Goal: Task Accomplishment & Management: Manage account settings

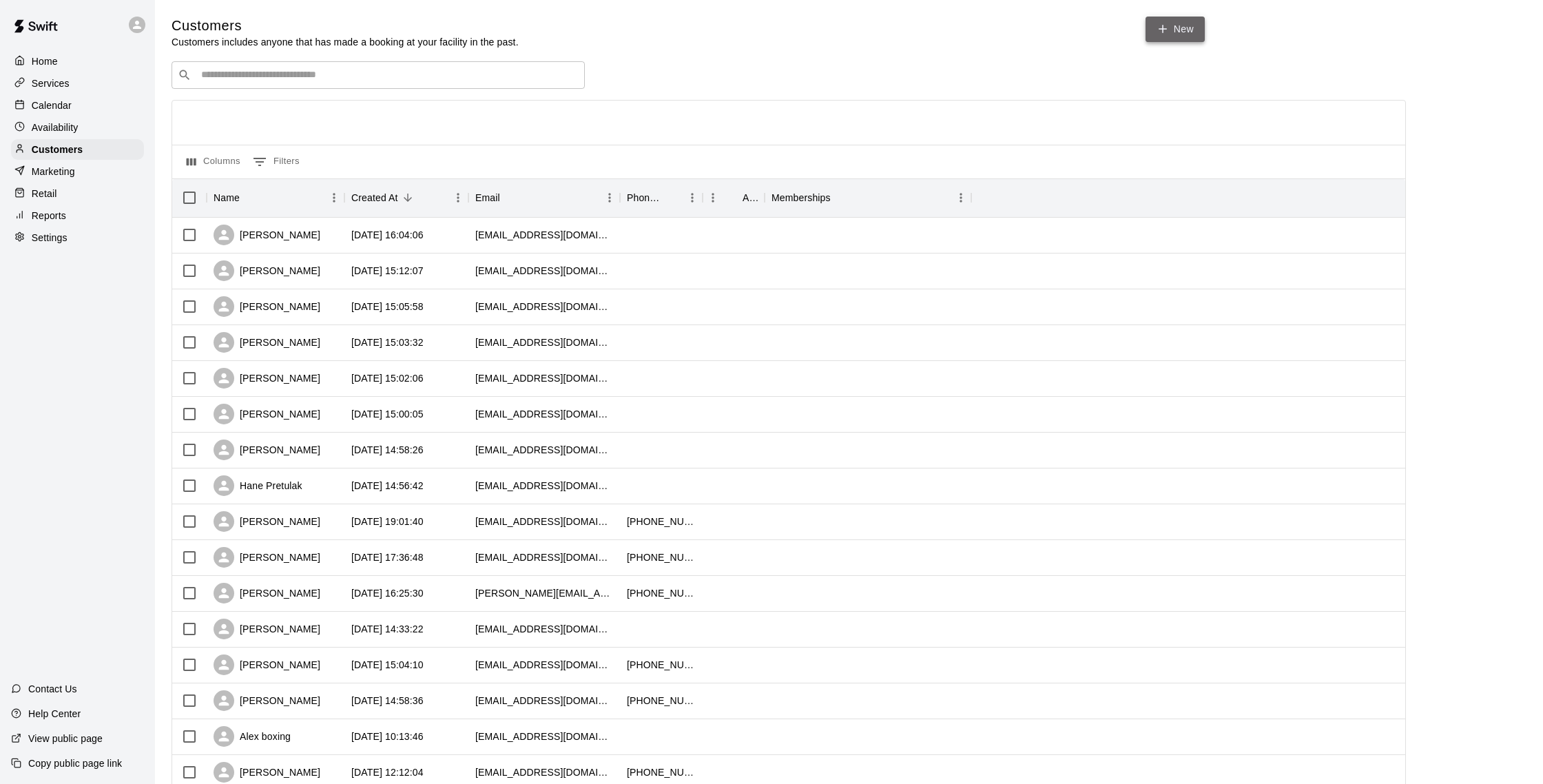
click at [1193, 30] on link "New" at bounding box center [1175, 29] width 59 height 25
select select "**"
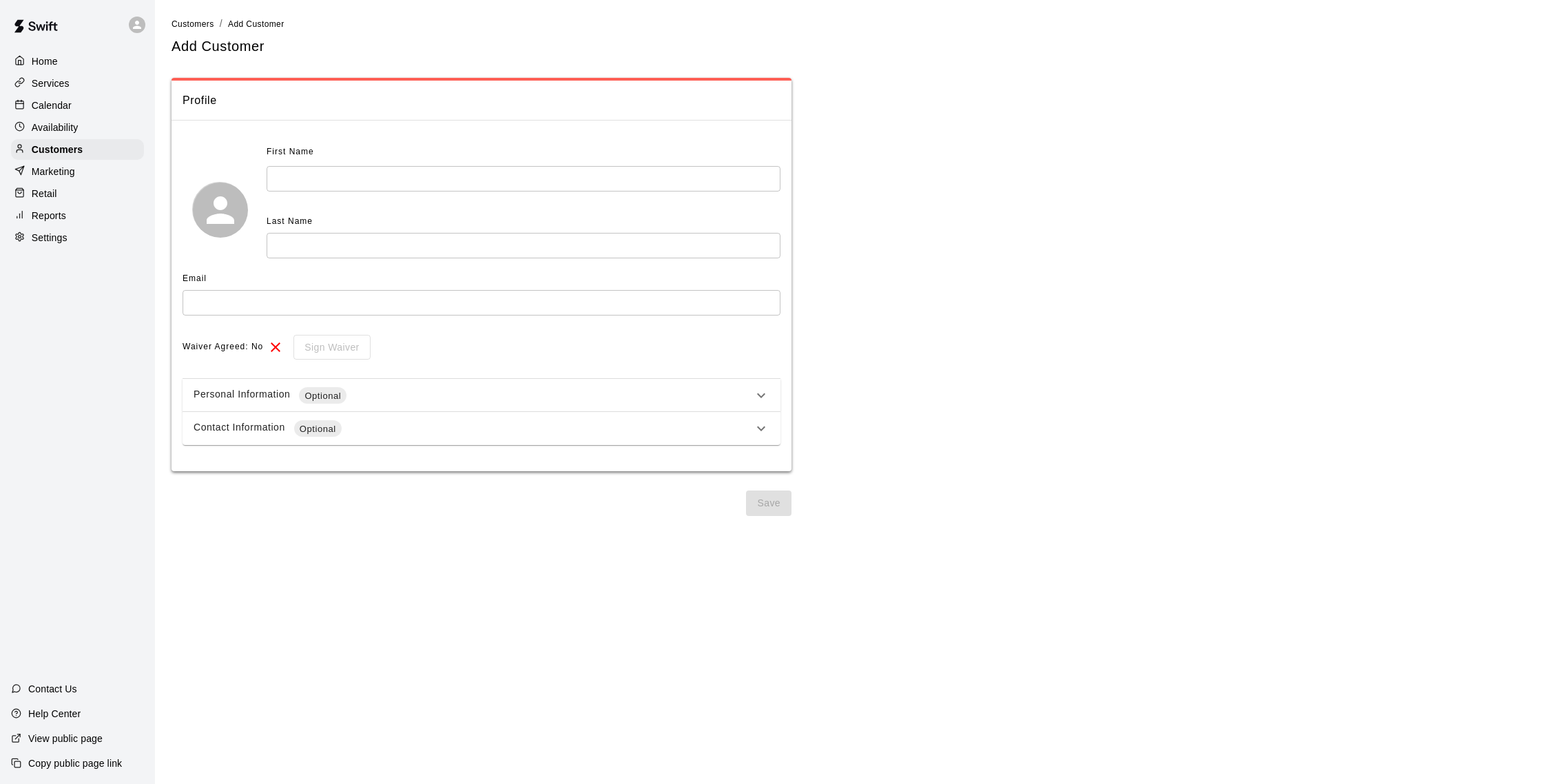
click at [525, 177] on input "text" at bounding box center [523, 178] width 514 height 25
type input "******"
click at [513, 251] on input "text" at bounding box center [523, 245] width 514 height 25
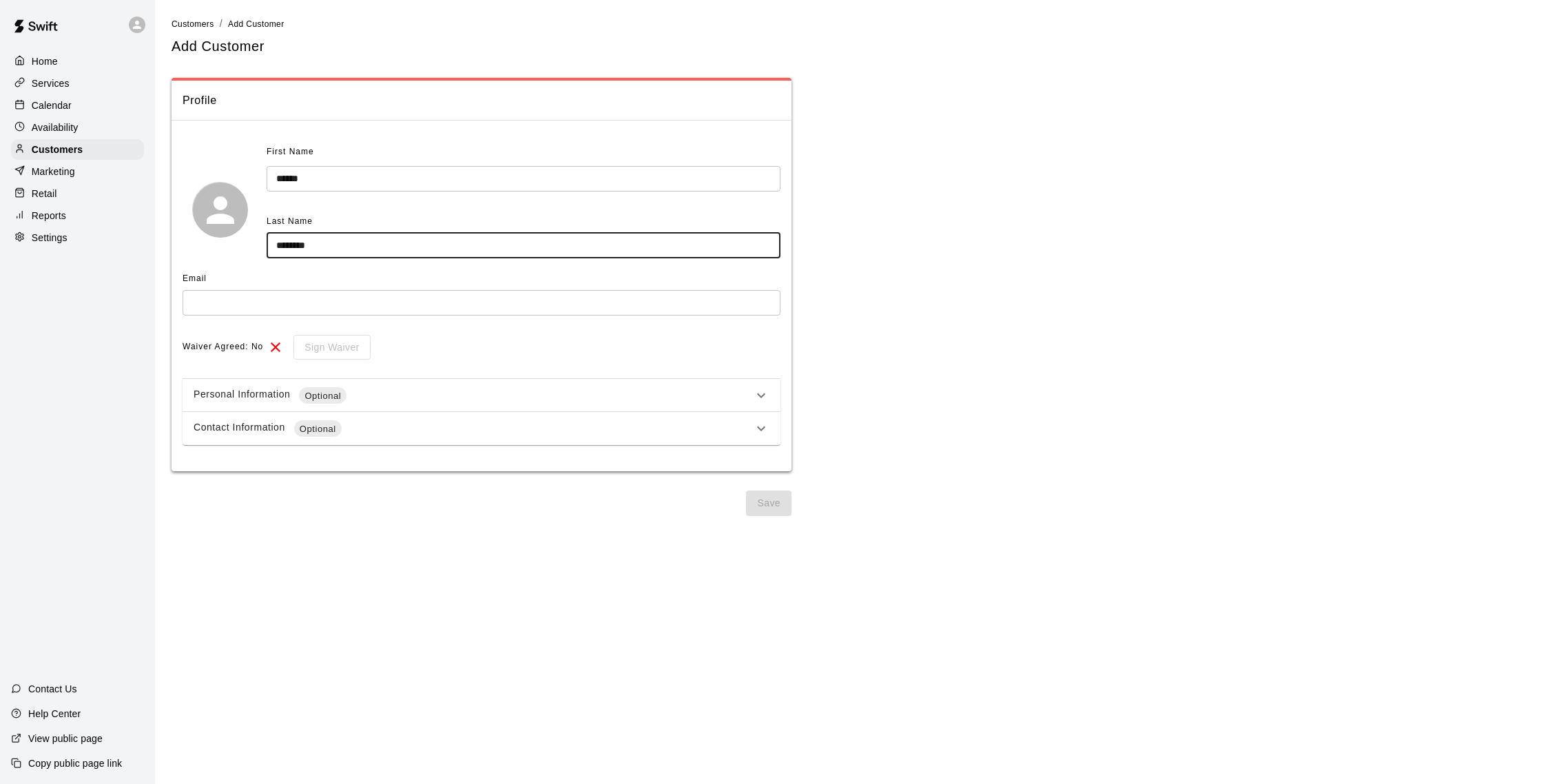
type input "********"
click at [488, 297] on input "text" at bounding box center [482, 303] width 598 height 25
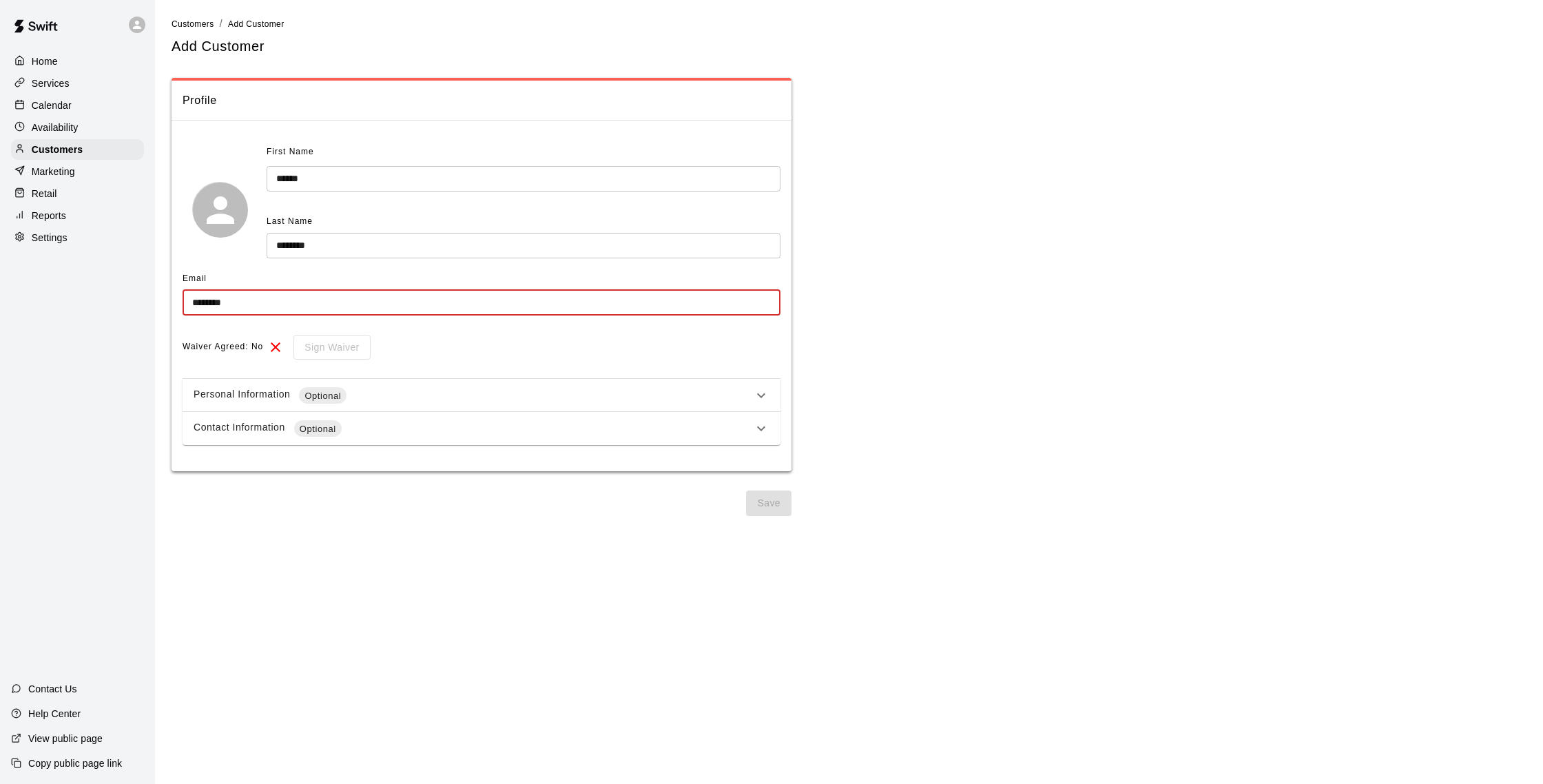
click at [332, 307] on input "********" at bounding box center [482, 303] width 598 height 25
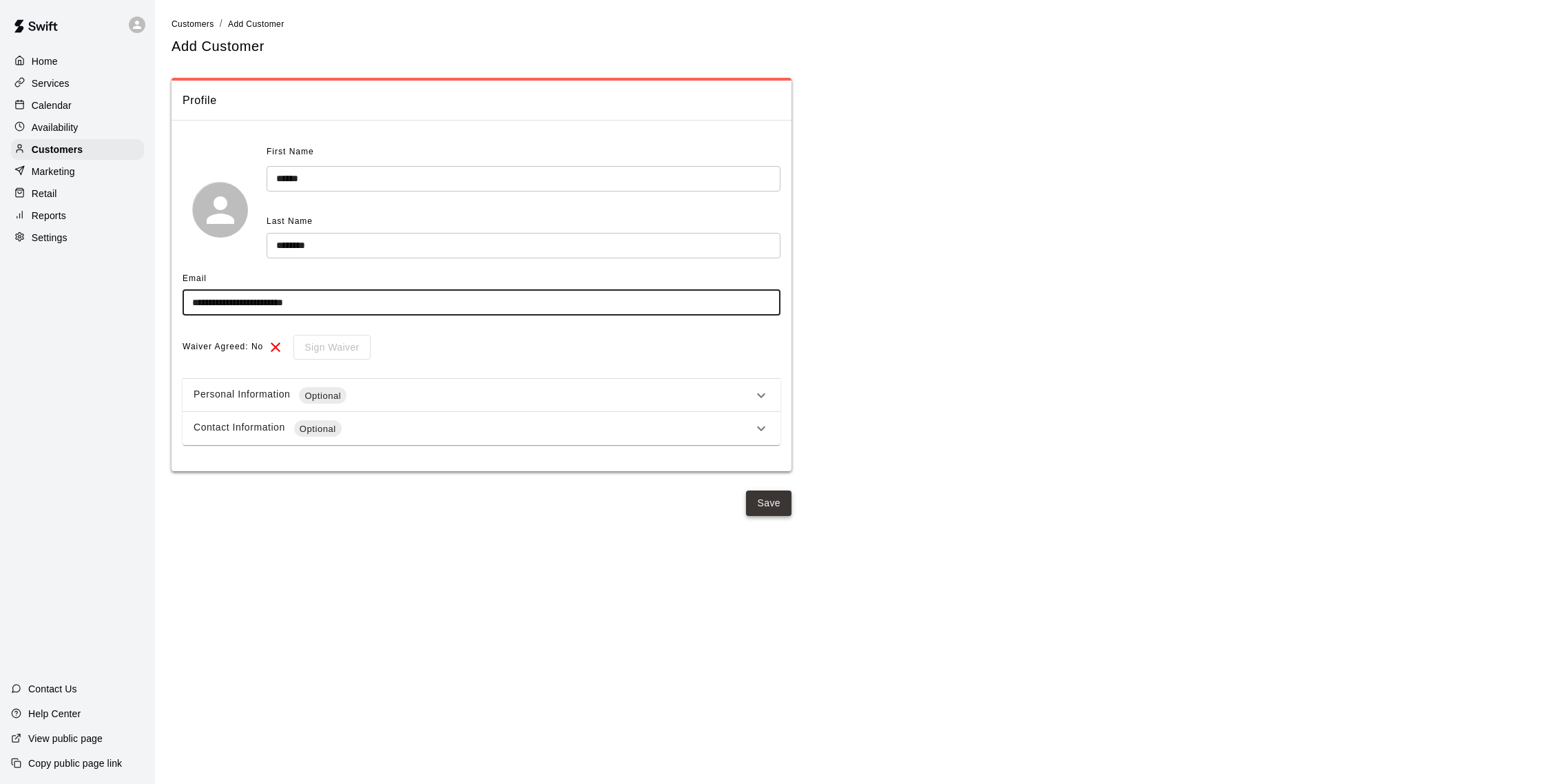
type input "**********"
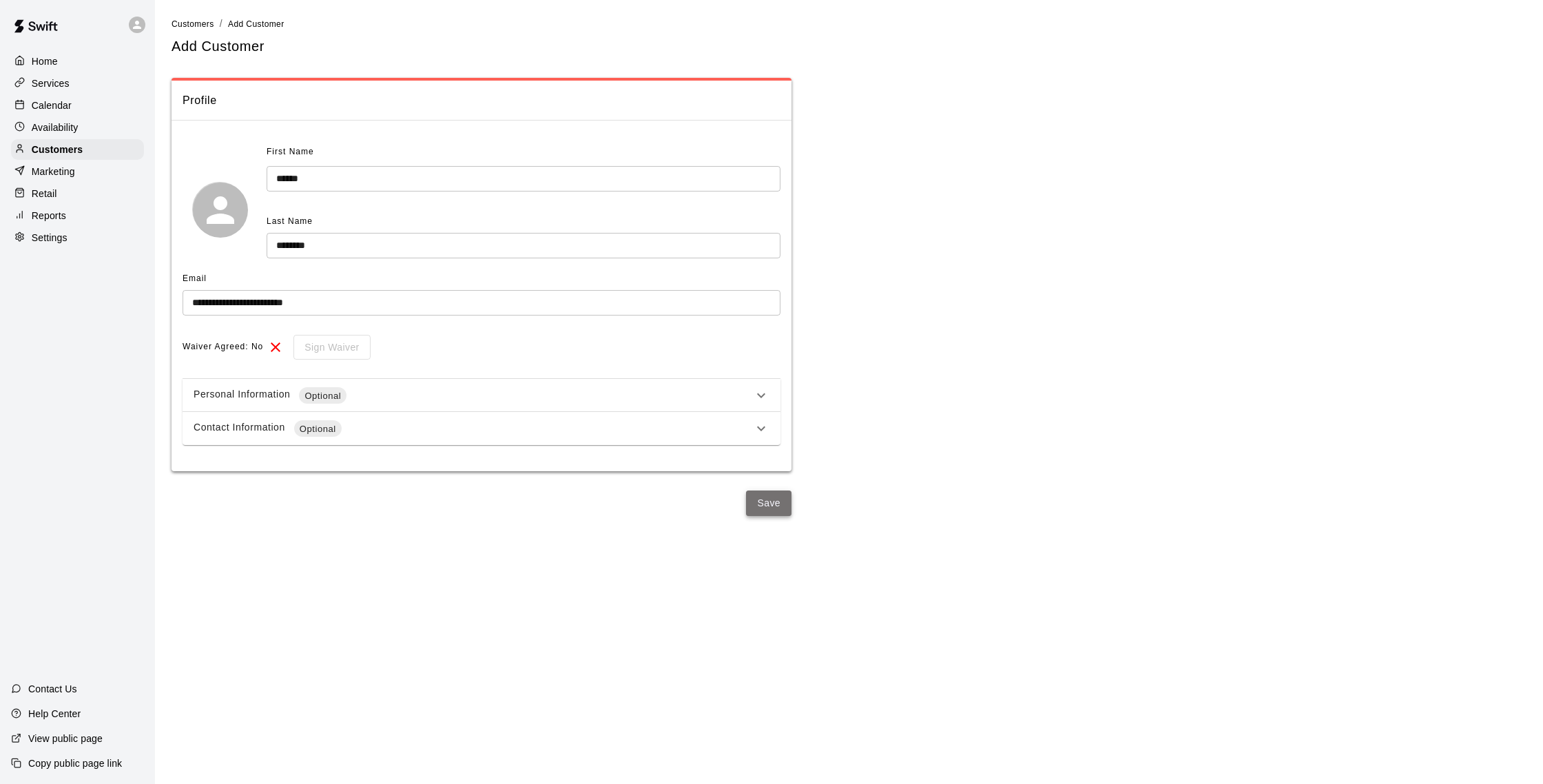
click at [763, 498] on button "Save" at bounding box center [768, 503] width 45 height 25
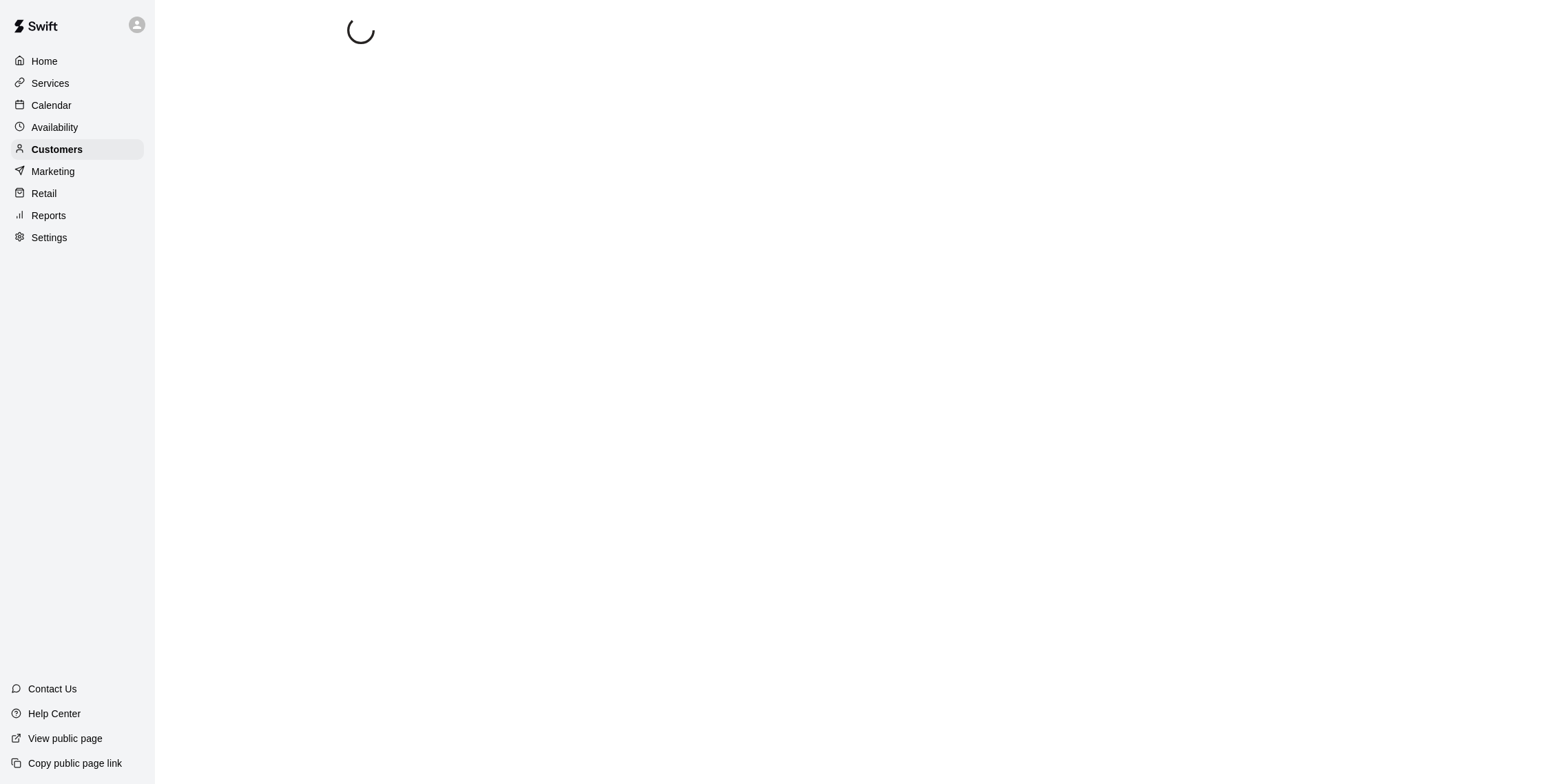
select select "**"
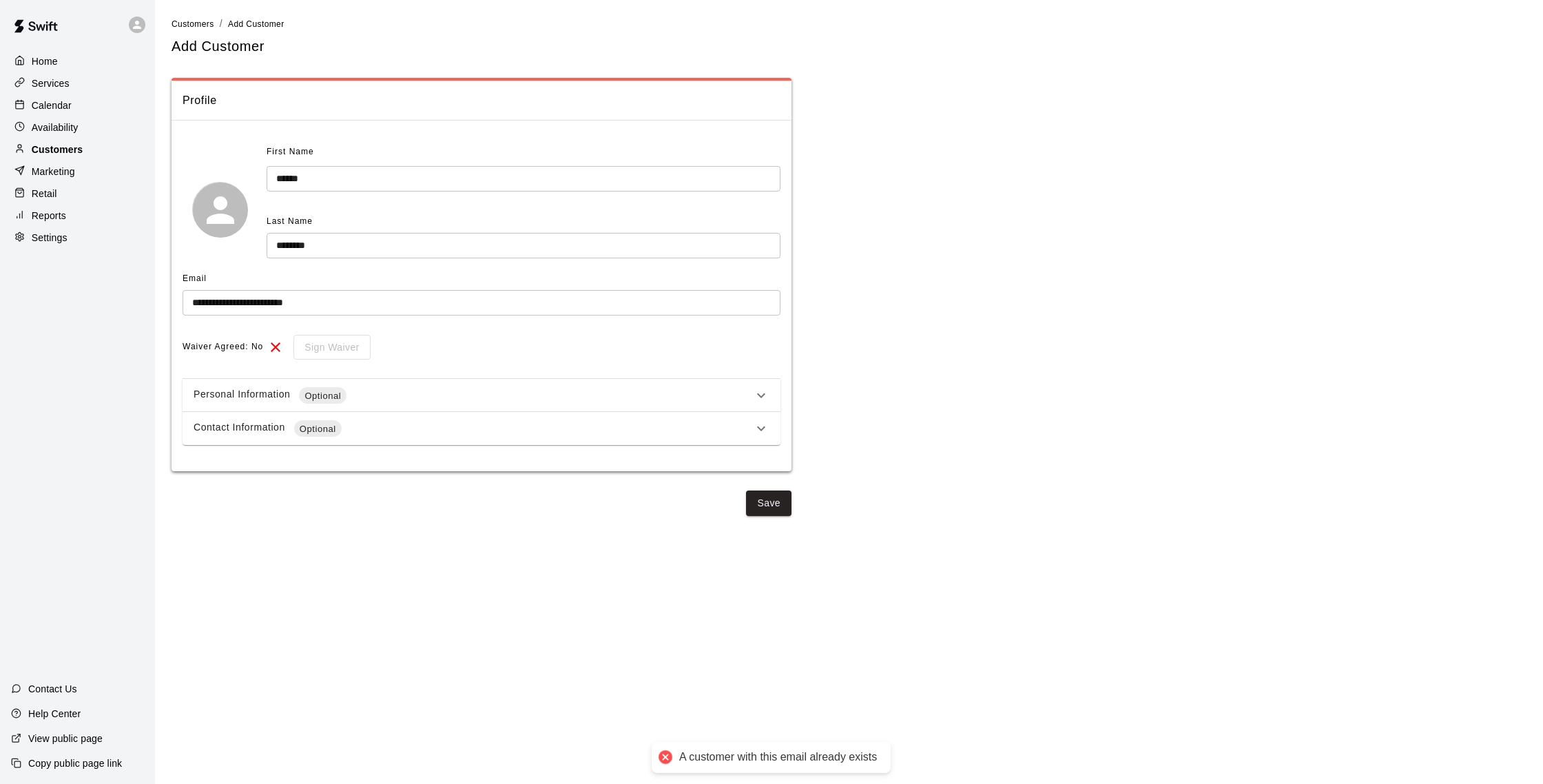
click at [91, 150] on div "Customers" at bounding box center [77, 149] width 133 height 21
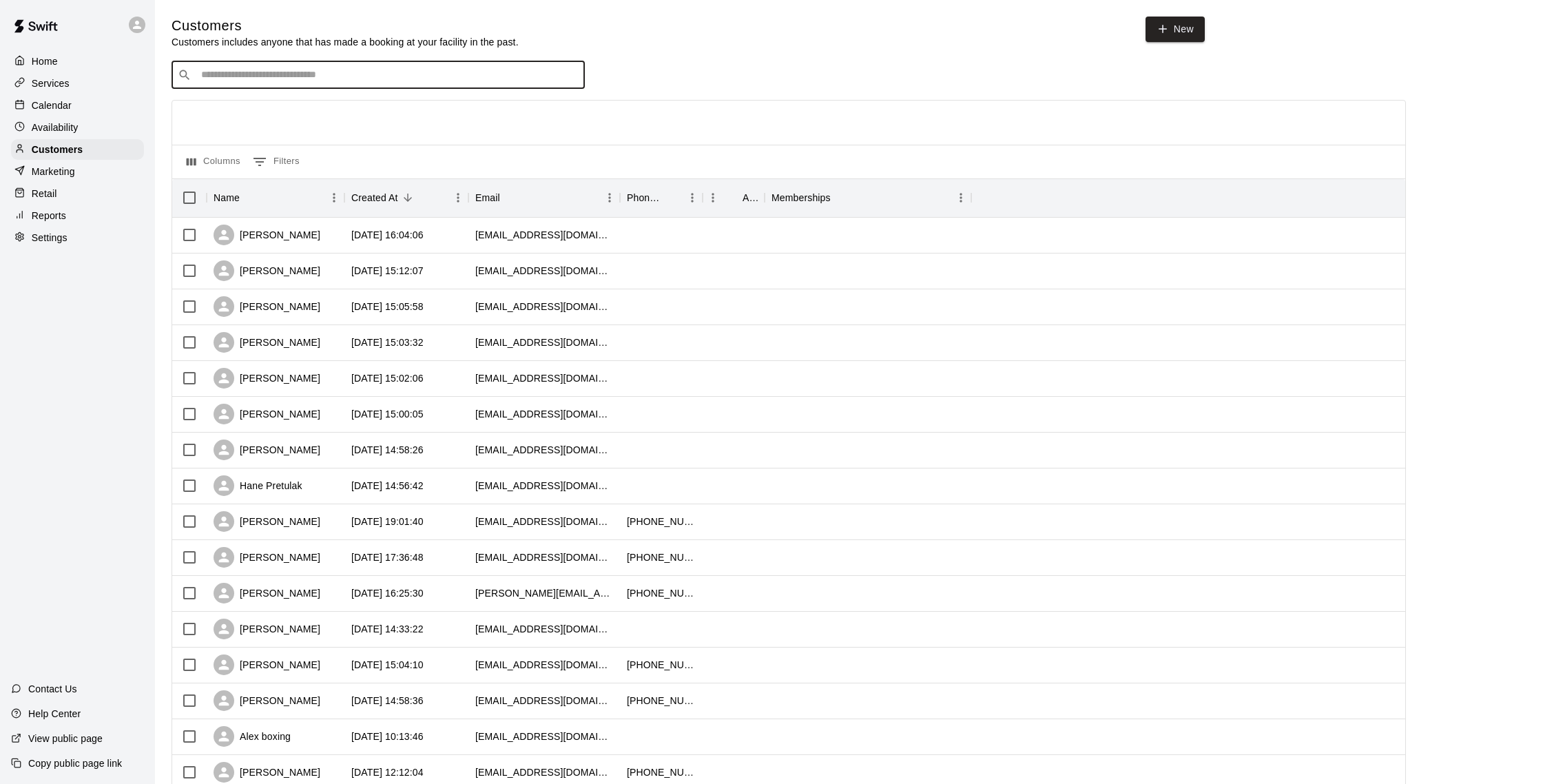
click at [324, 79] on input "Search customers by name or email" at bounding box center [388, 75] width 382 height 14
type input "*******"
click at [335, 110] on div "[PERSON_NAME] [EMAIL_ADDRESS][DOMAIN_NAME]" at bounding box center [392, 111] width 364 height 30
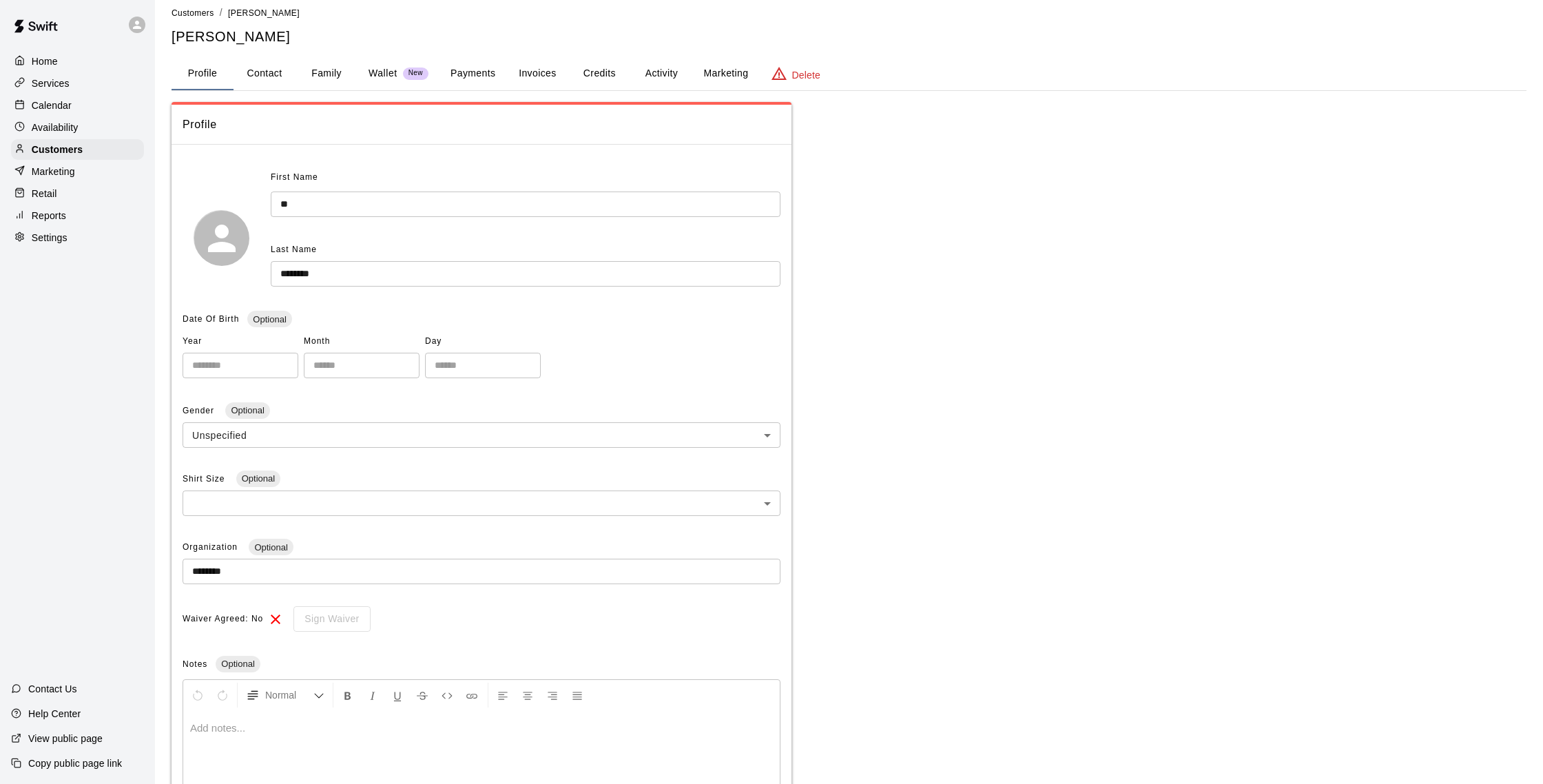
scroll to position [13, 0]
click at [657, 77] on button "Activity" at bounding box center [661, 71] width 62 height 33
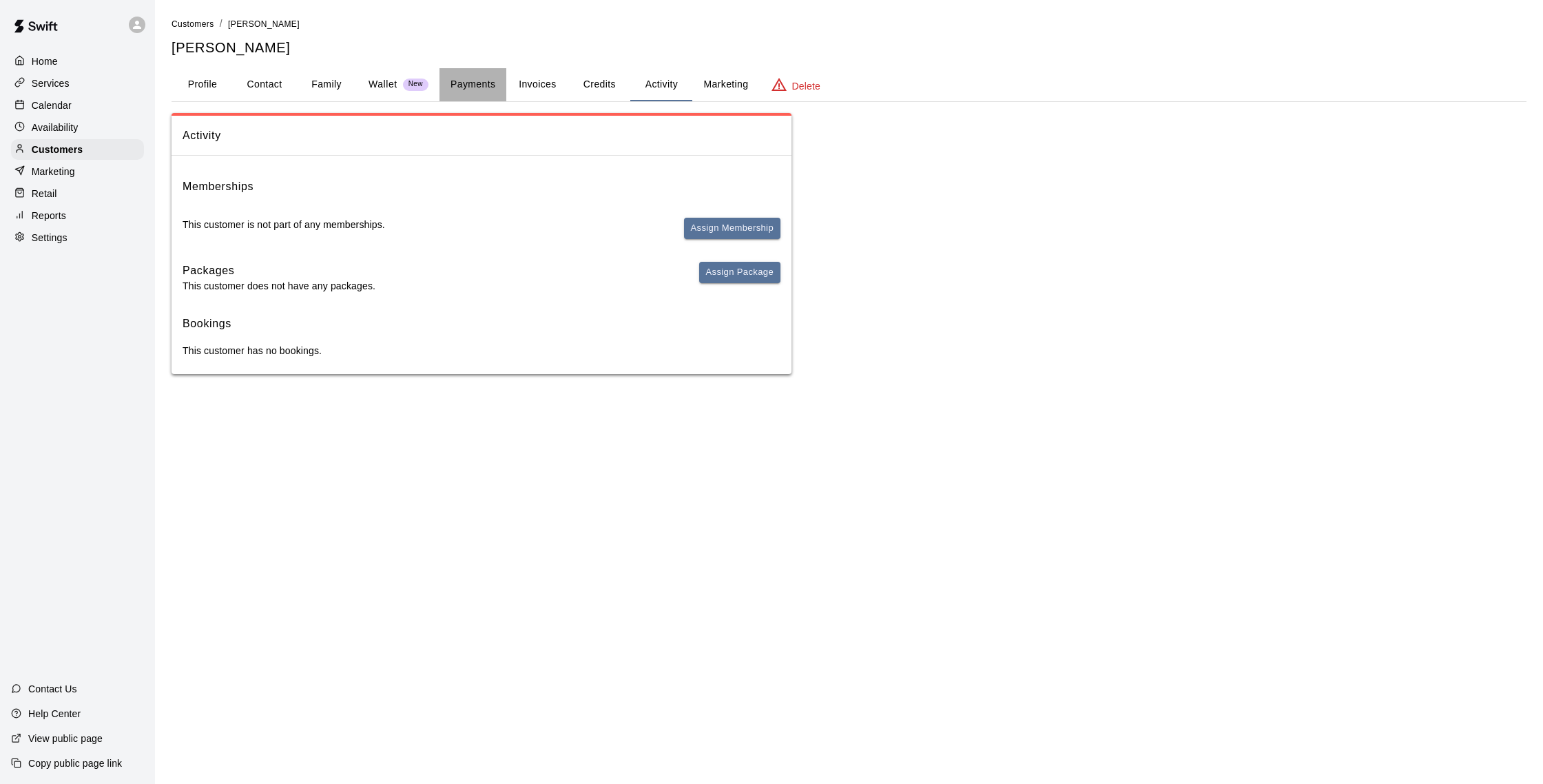
click at [492, 87] on button "Payments" at bounding box center [472, 84] width 67 height 33
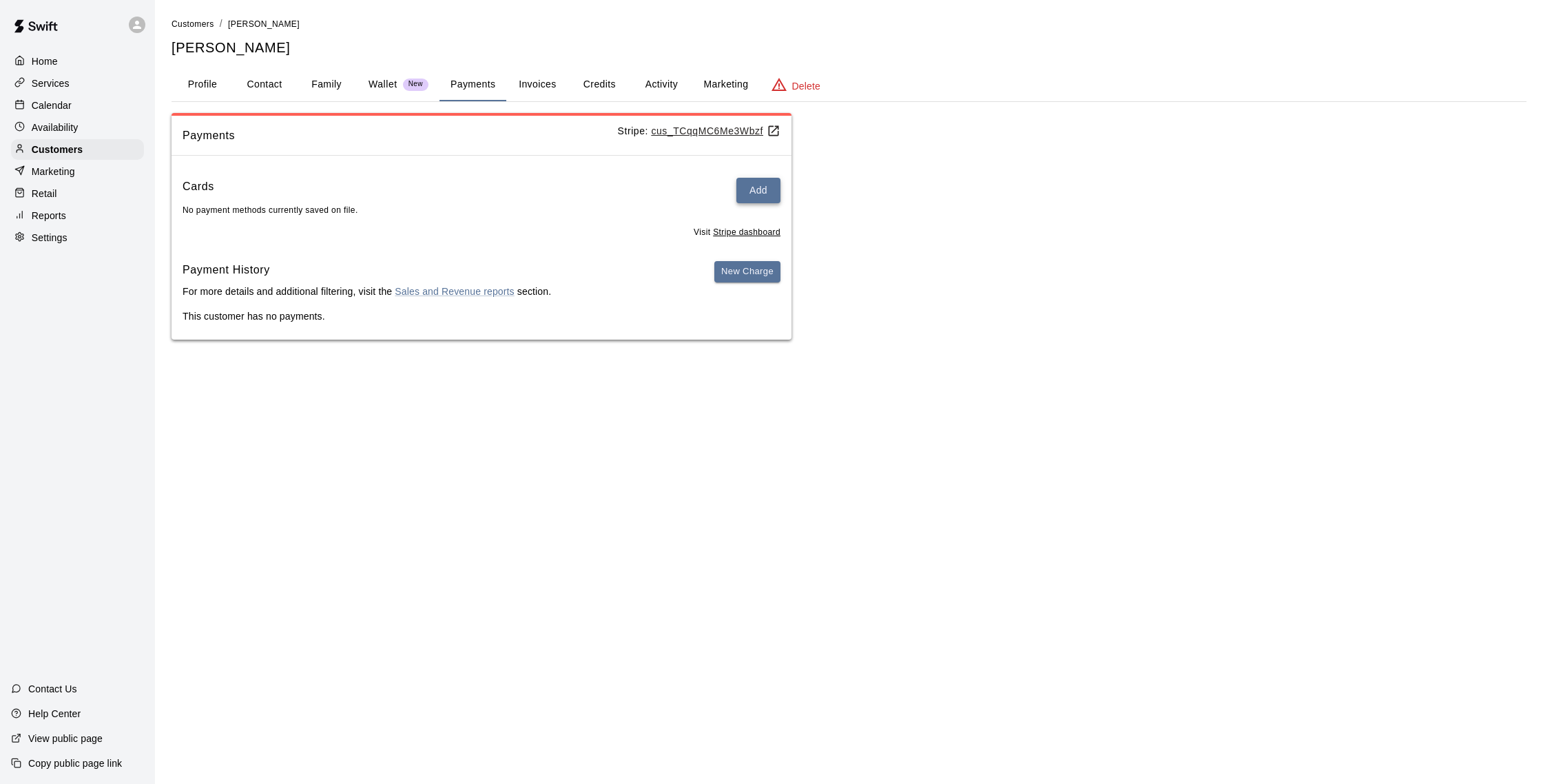
click at [744, 193] on button "Add" at bounding box center [758, 190] width 44 height 25
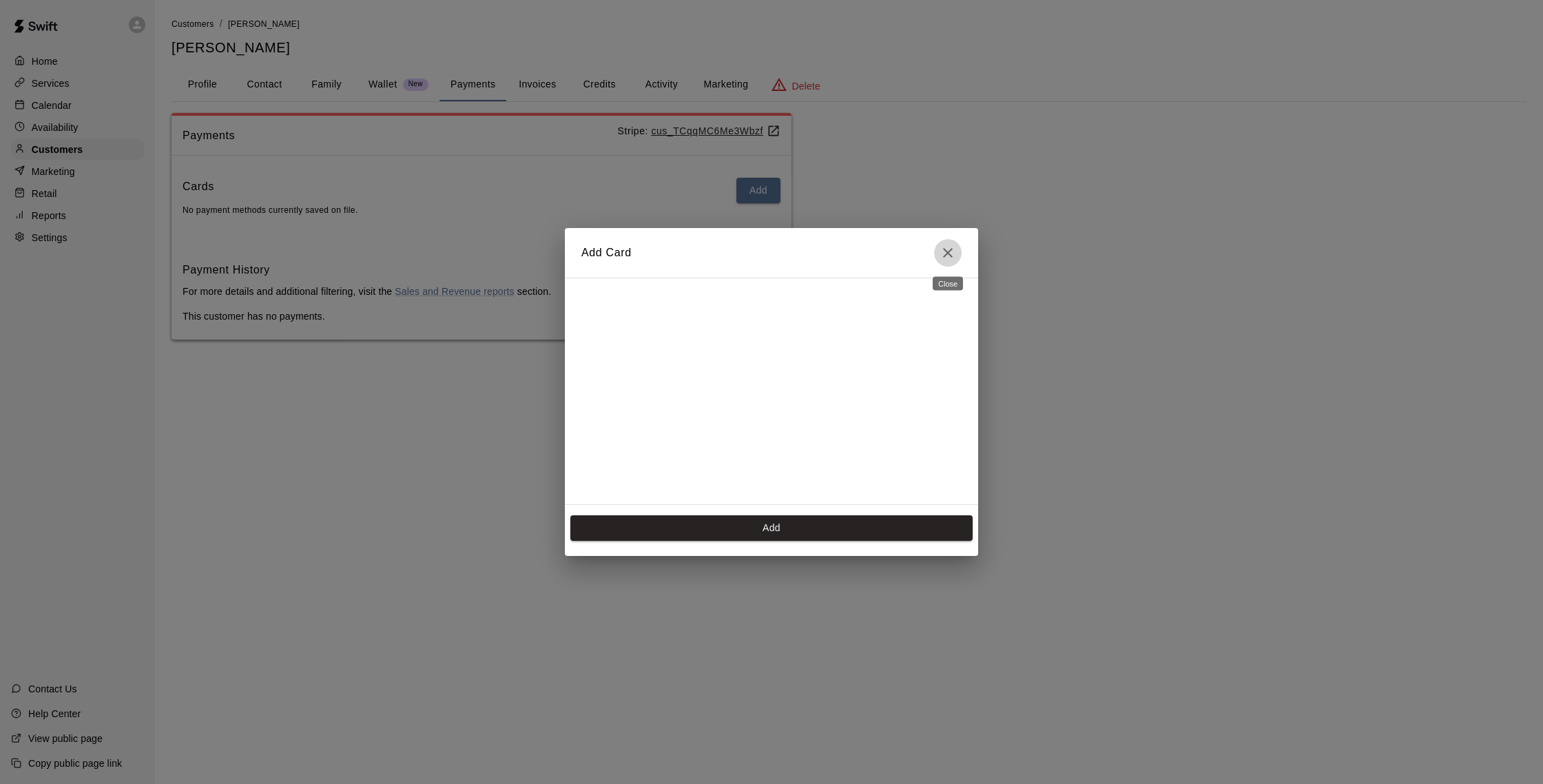
click at [958, 255] on button "Close" at bounding box center [948, 253] width 28 height 28
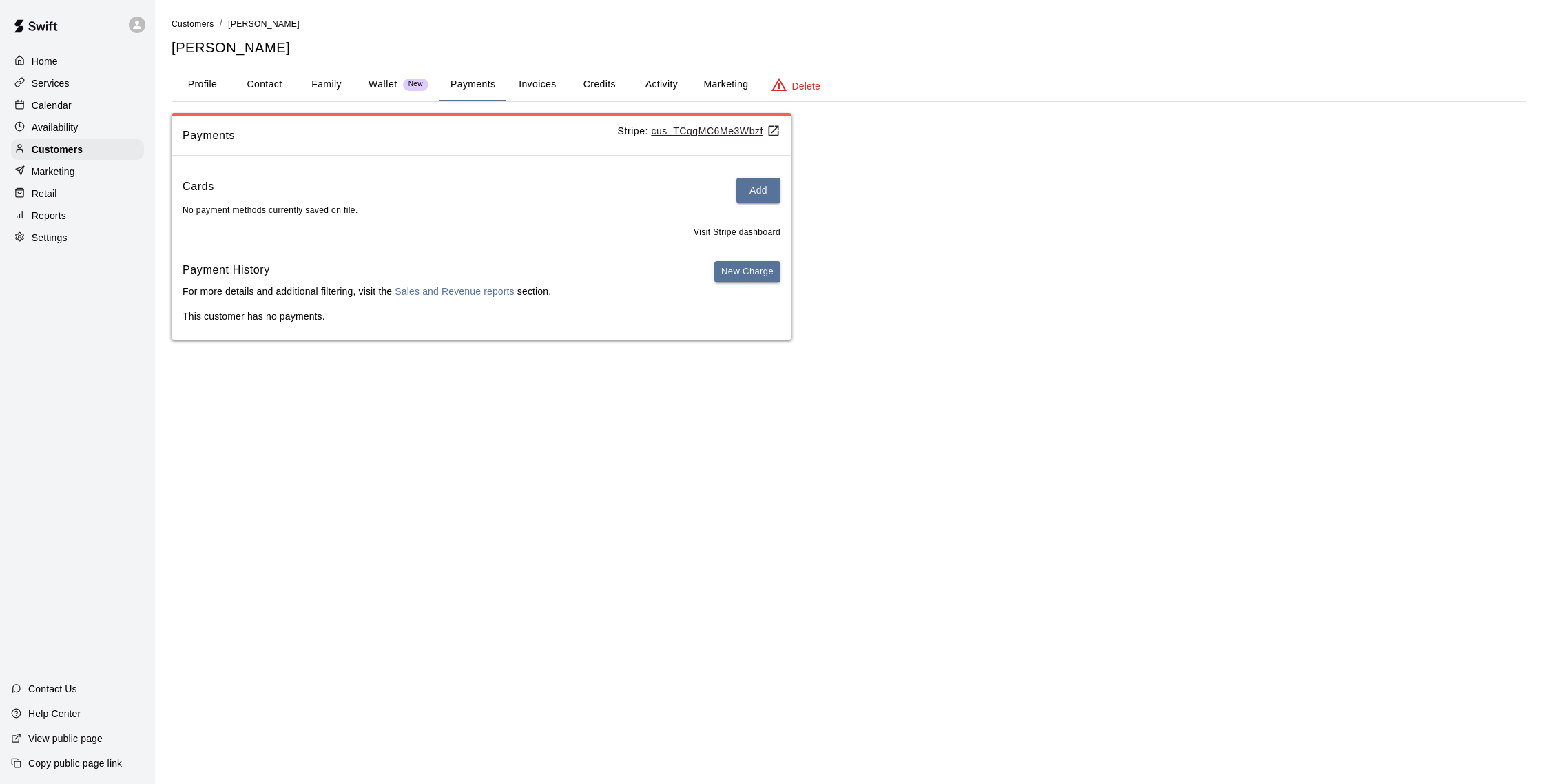
click at [224, 86] on button "Profile" at bounding box center [202, 84] width 62 height 33
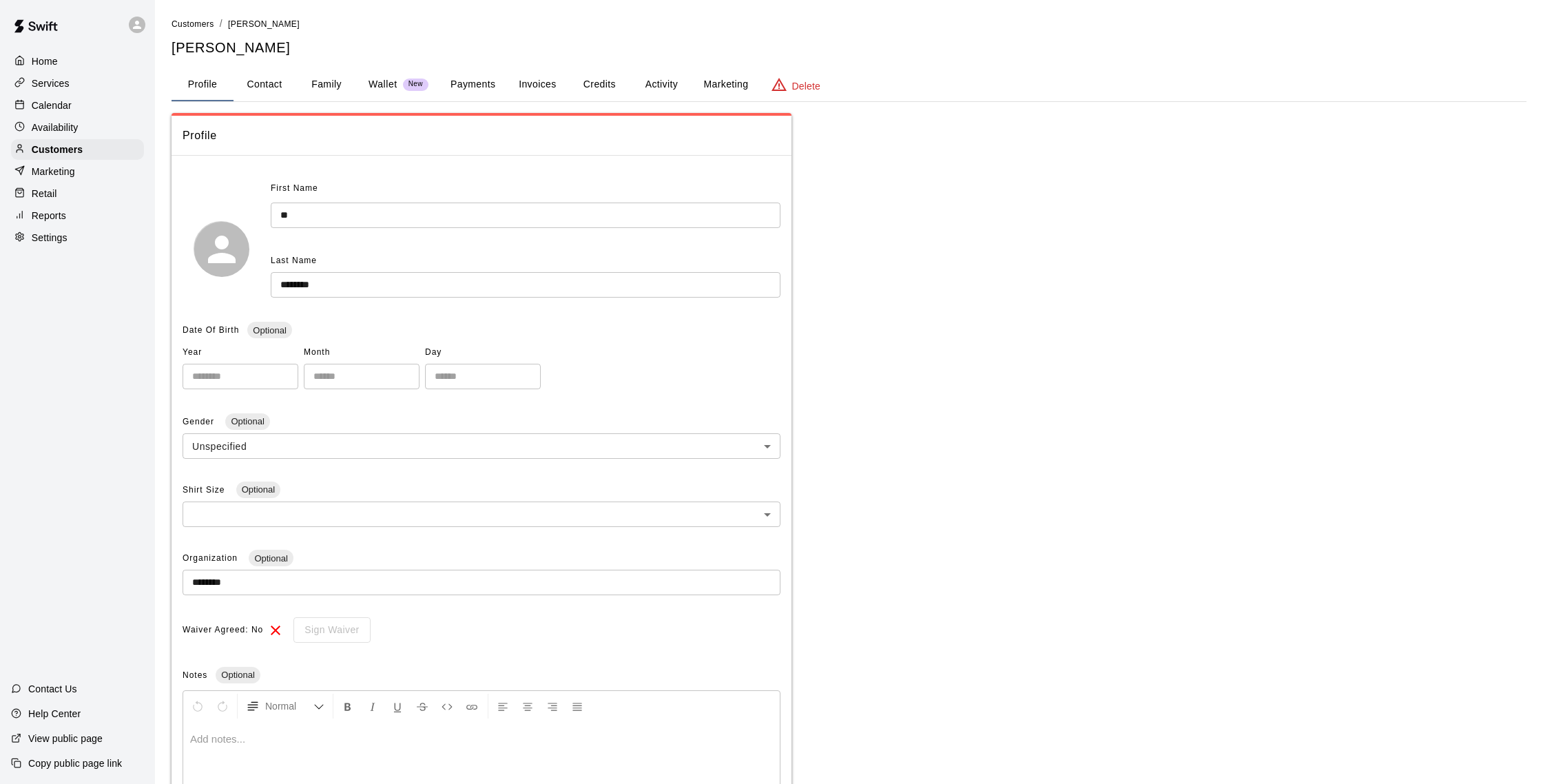
click at [472, 88] on button "Payments" at bounding box center [472, 84] width 67 height 33
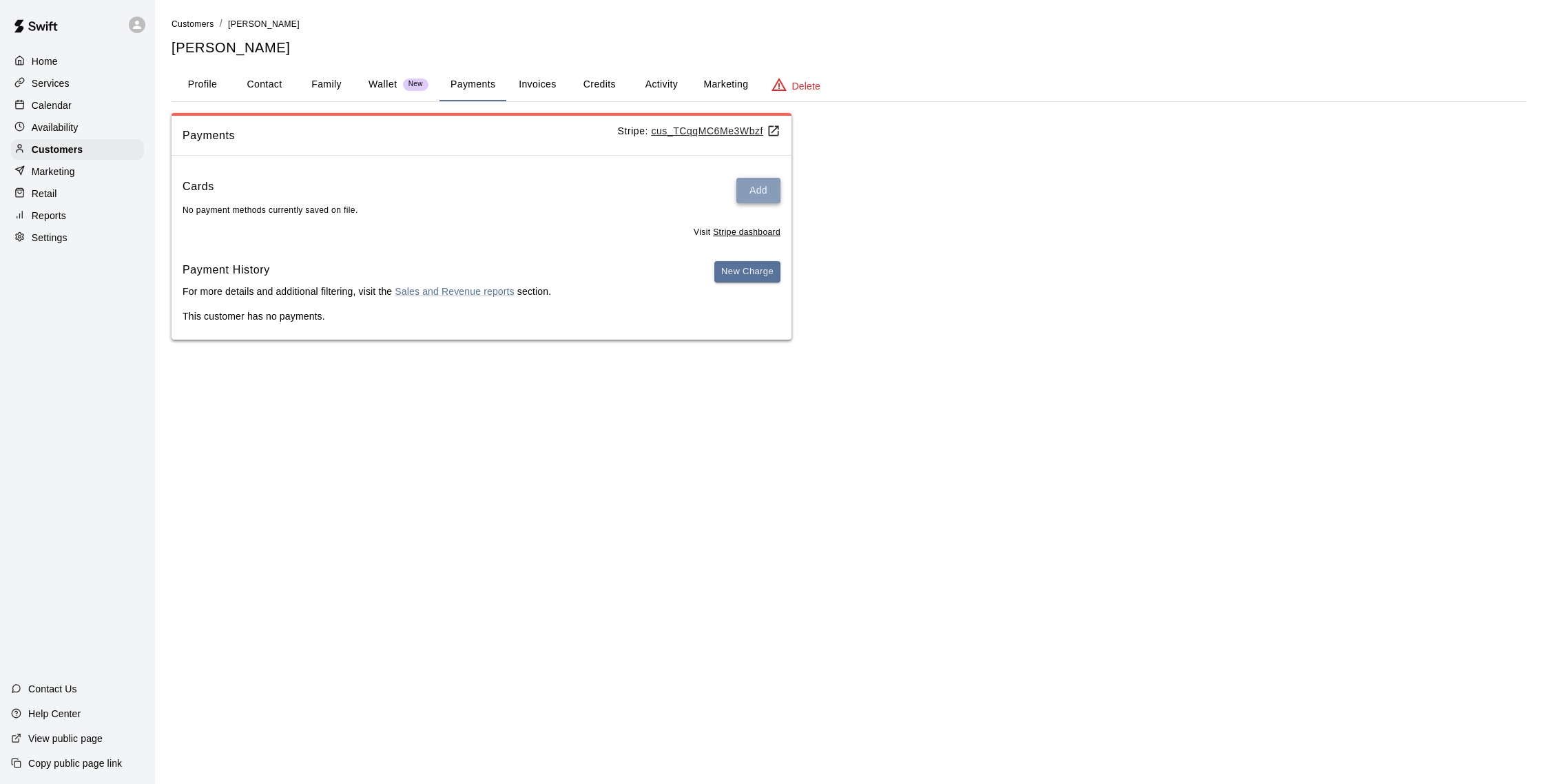
click at [761, 196] on button "Add" at bounding box center [758, 190] width 44 height 25
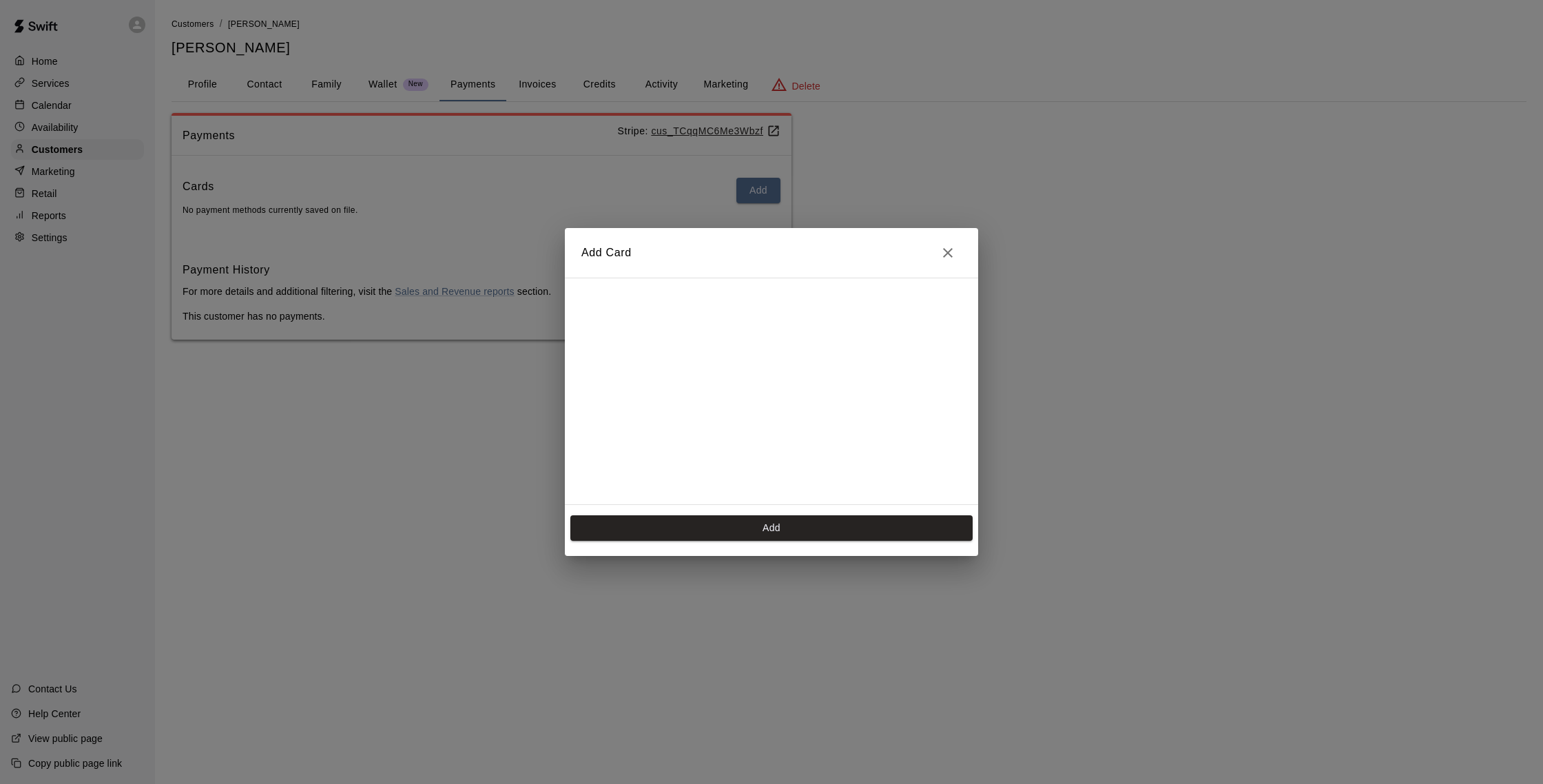
scroll to position [223, 0]
click at [747, 525] on button "Add" at bounding box center [772, 528] width 402 height 25
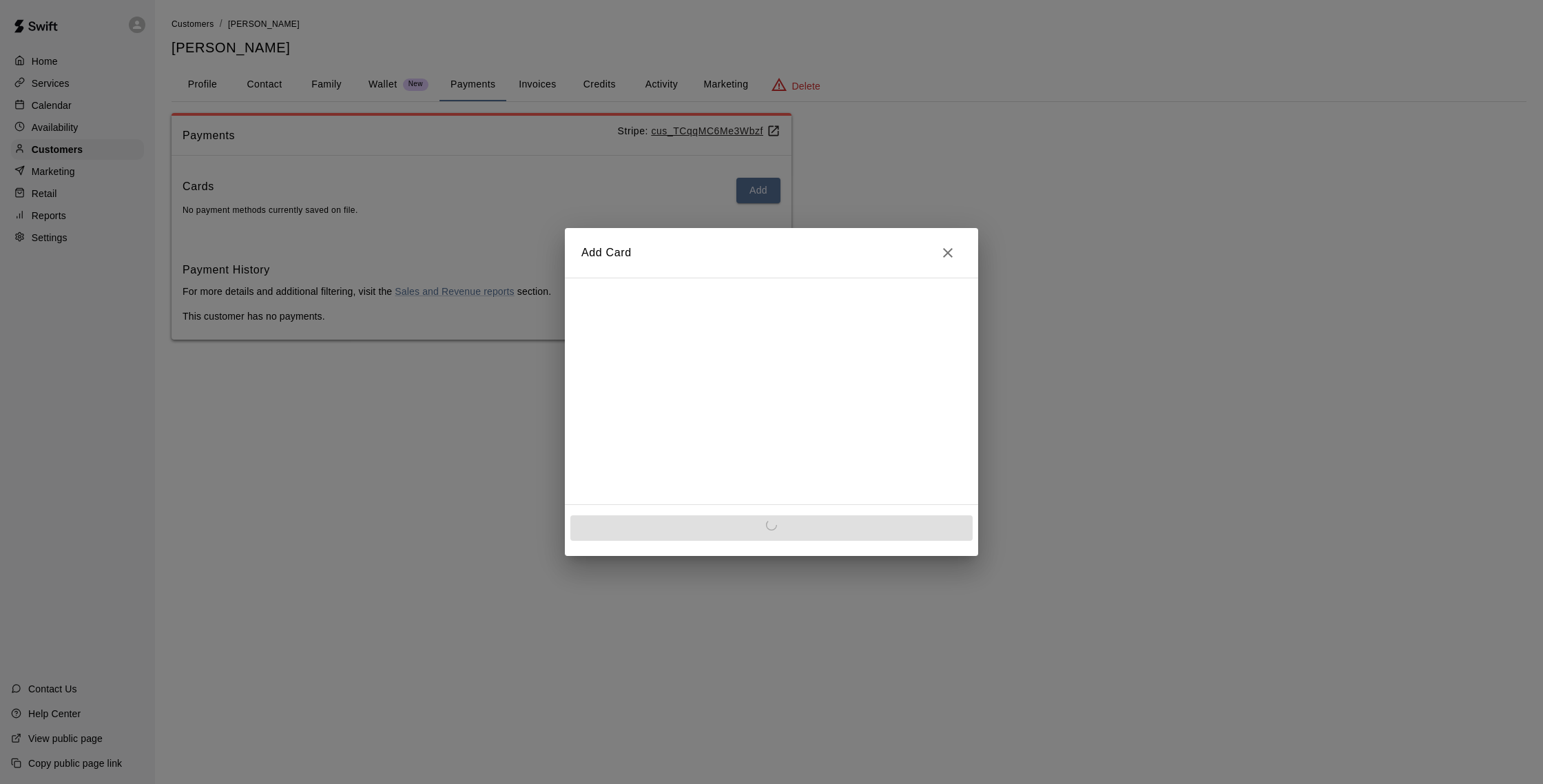
scroll to position [0, 0]
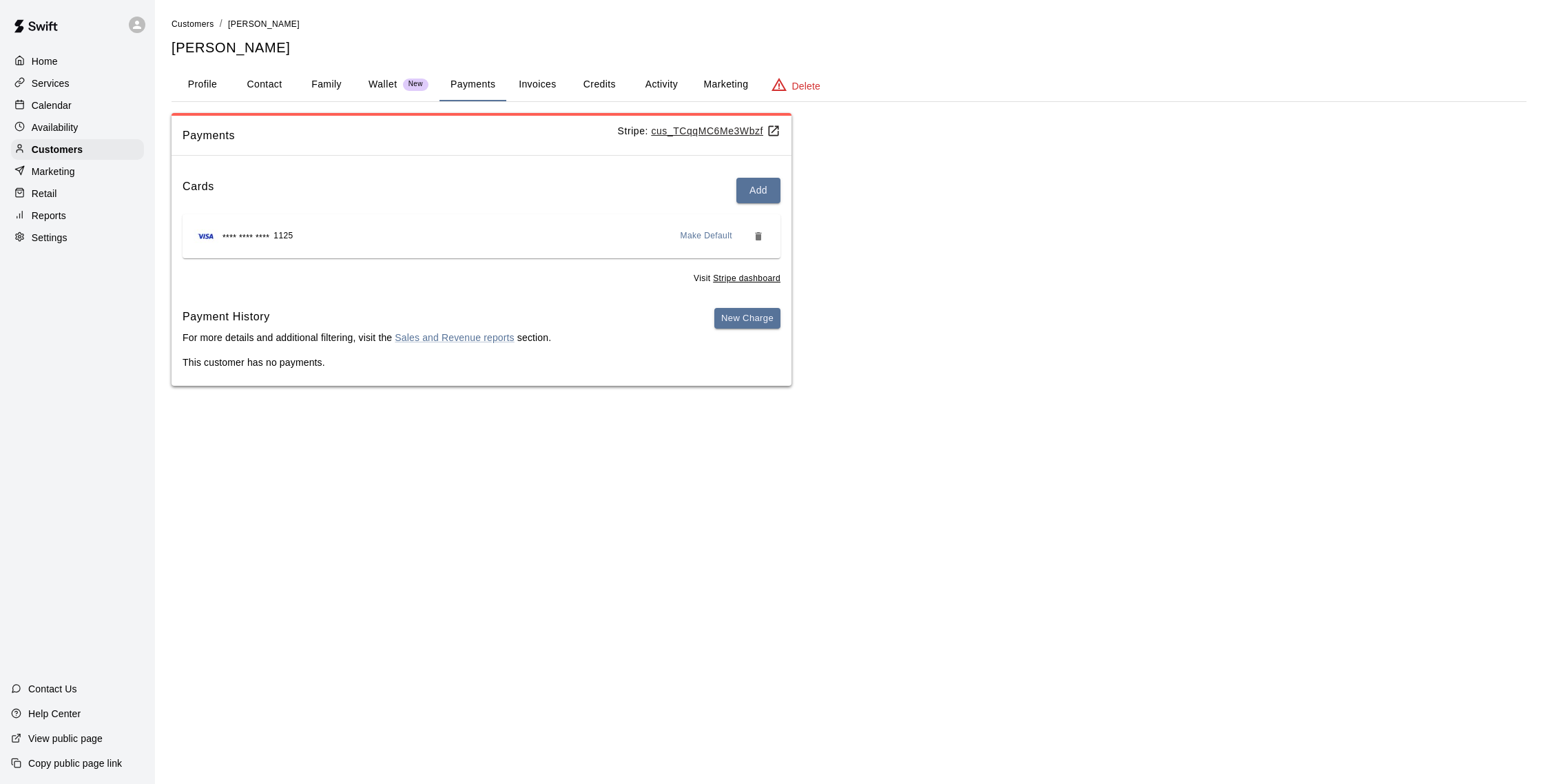
click at [525, 80] on button "Invoices" at bounding box center [537, 84] width 62 height 33
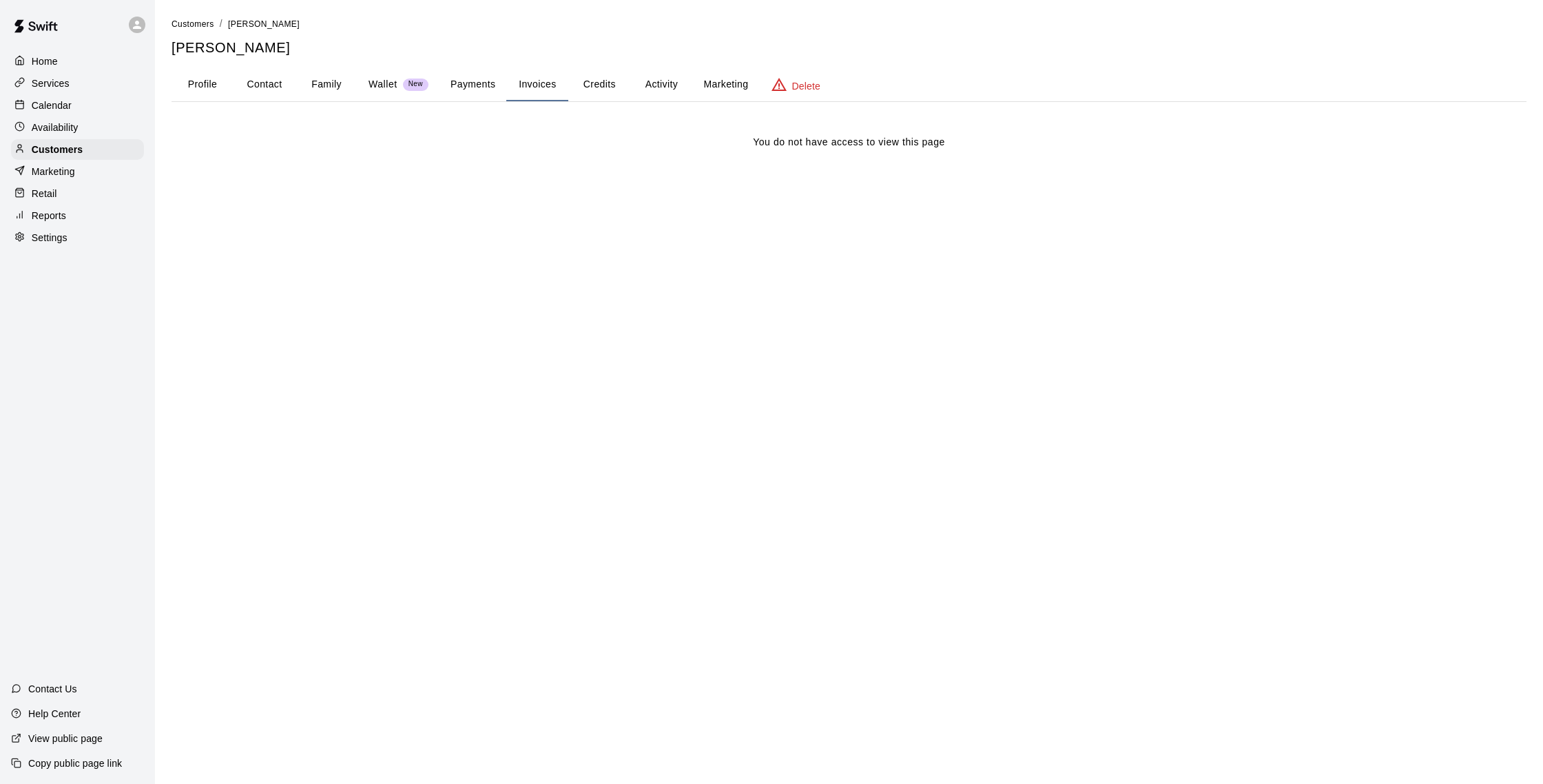
click at [493, 82] on button "Payments" at bounding box center [472, 84] width 67 height 33
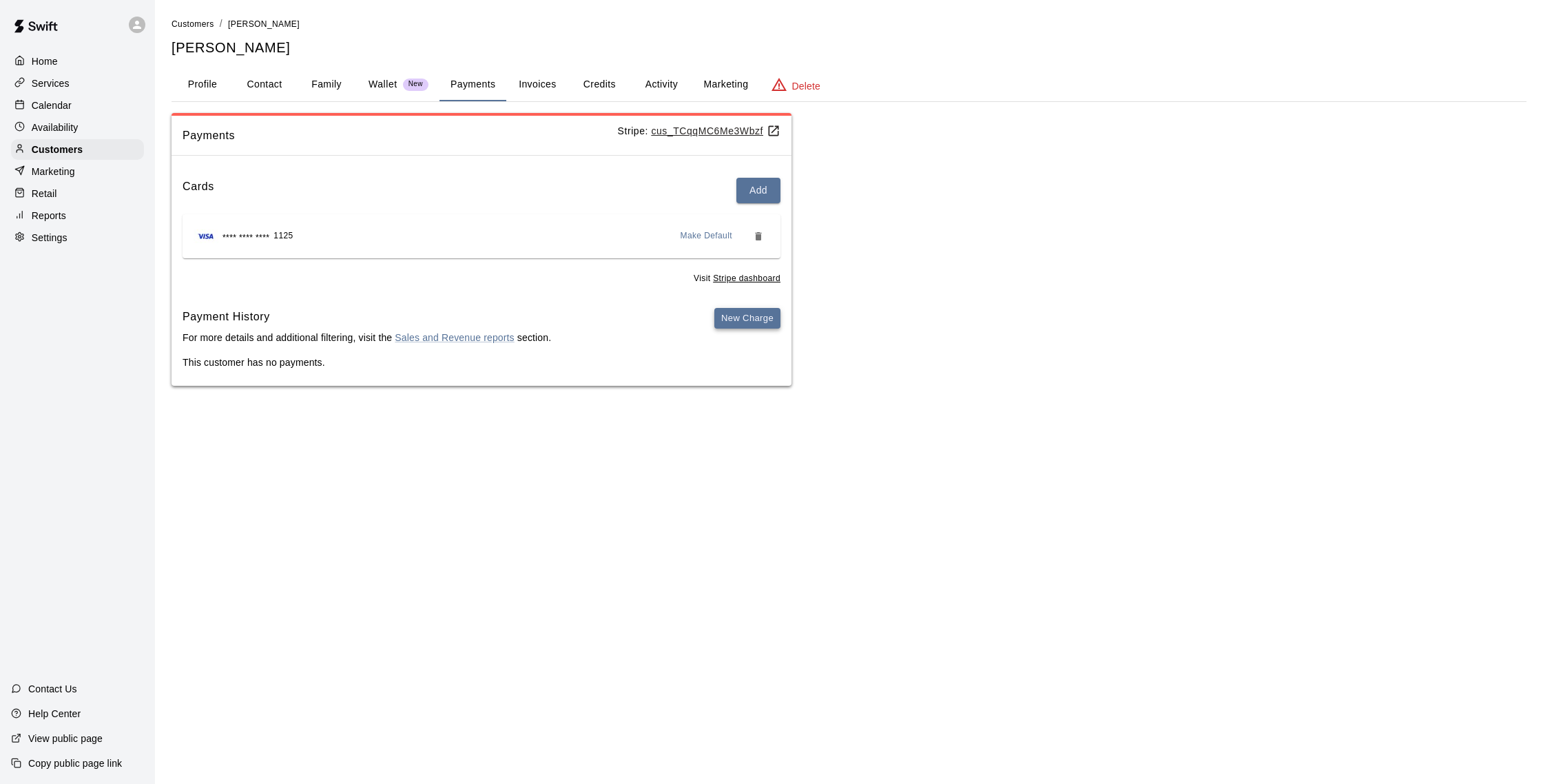
click at [746, 324] on button "New Charge" at bounding box center [747, 319] width 66 height 22
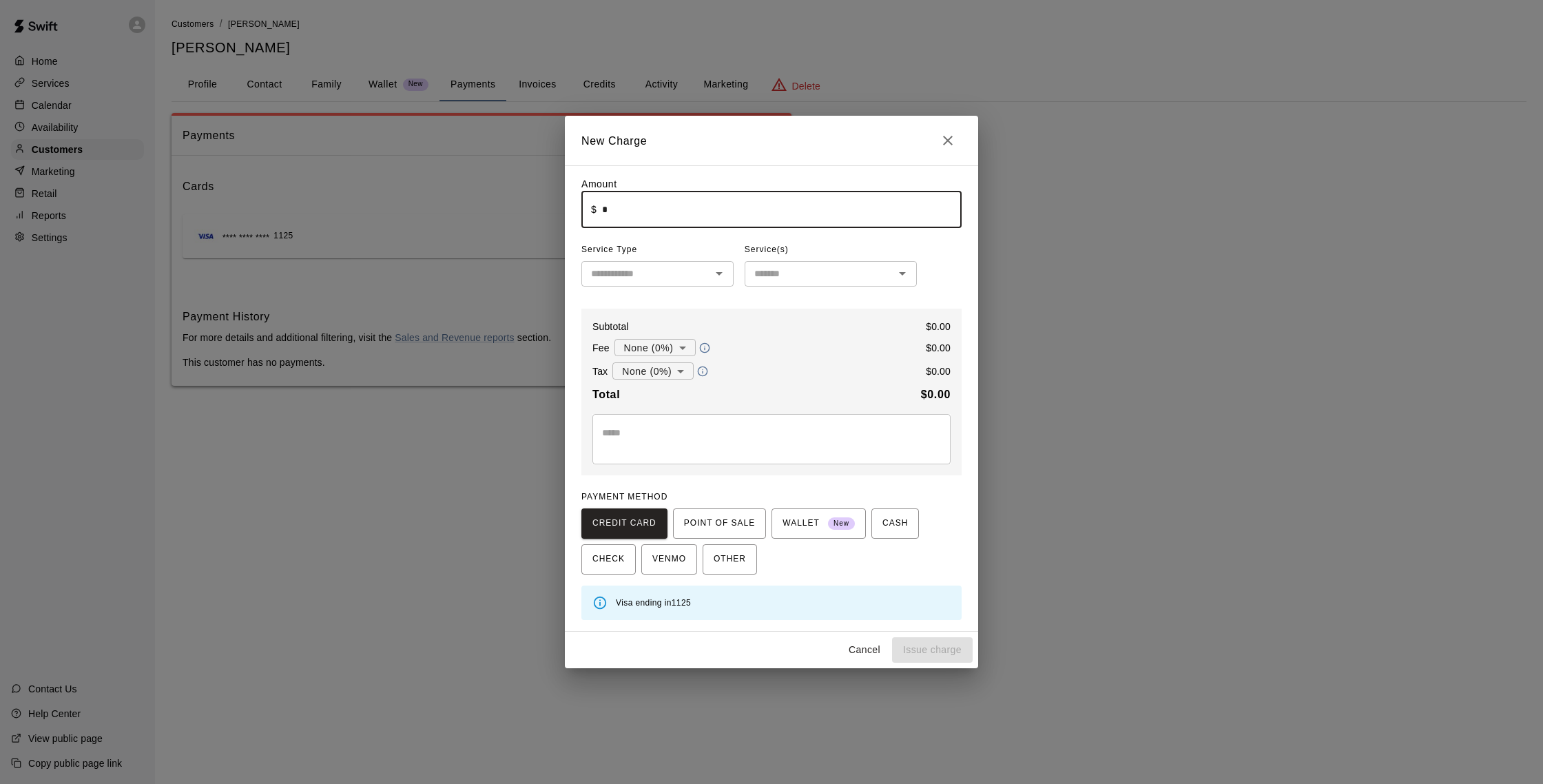
click at [678, 208] on input "*" at bounding box center [782, 210] width 359 height 37
click at [690, 263] on div "​" at bounding box center [657, 273] width 152 height 25
type input "******"
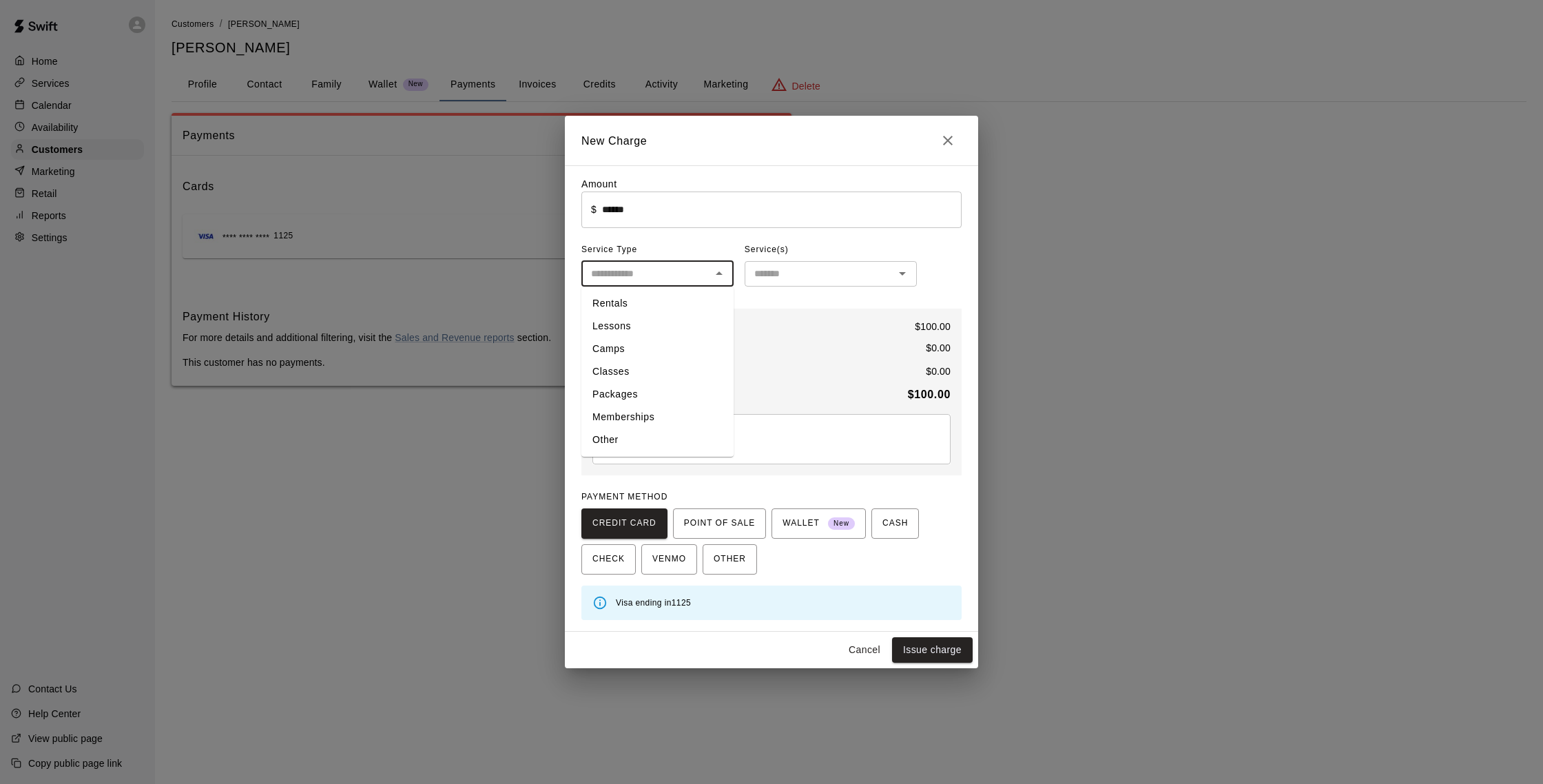
click at [629, 306] on li "Rentals" at bounding box center [657, 303] width 152 height 23
type input "*******"
click at [791, 277] on input "text" at bounding box center [820, 273] width 141 height 17
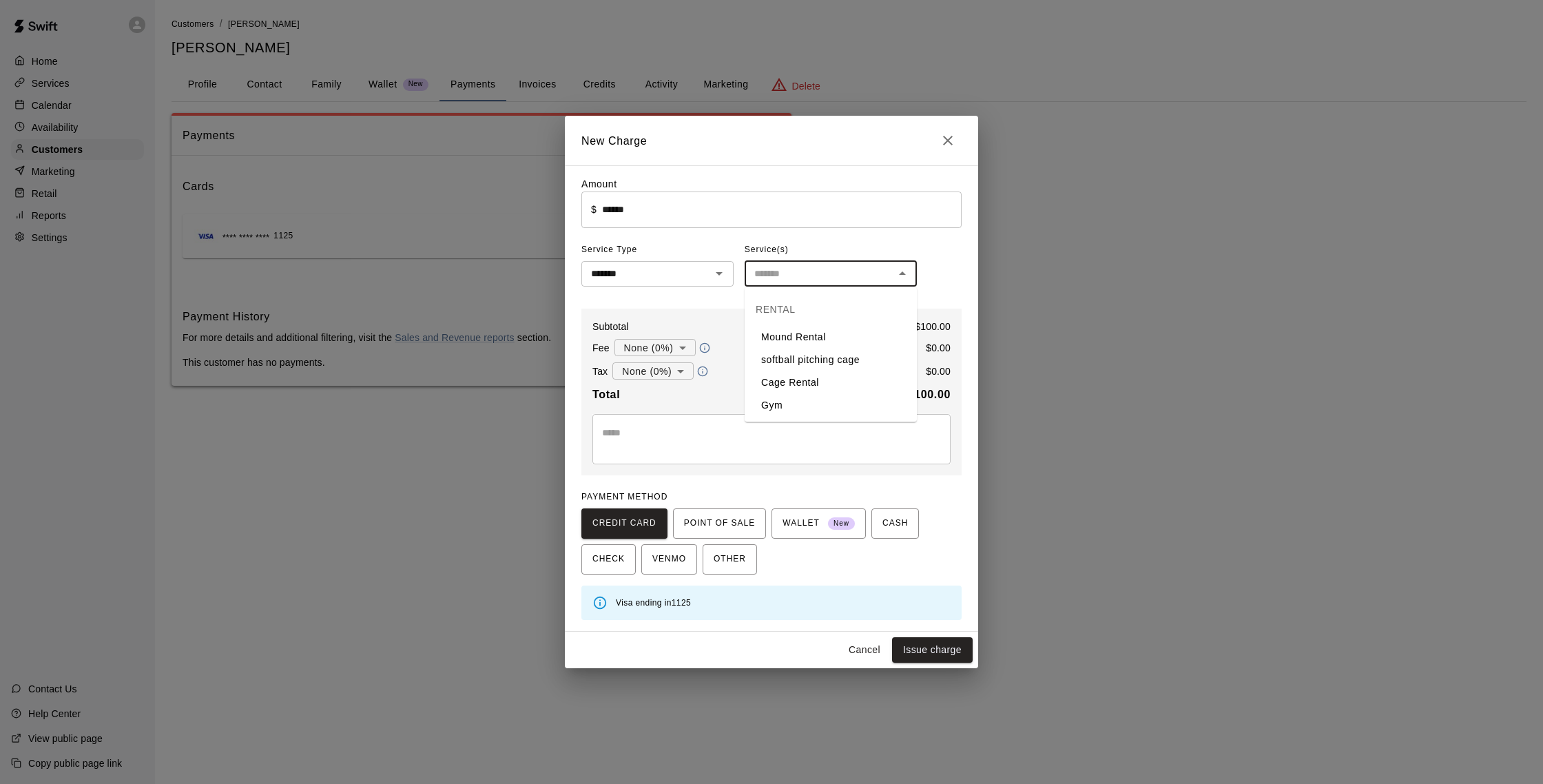
click at [822, 376] on li "Cage Rental" at bounding box center [831, 382] width 172 height 23
type input "**********"
click at [950, 652] on button "Issue charge" at bounding box center [932, 650] width 81 height 25
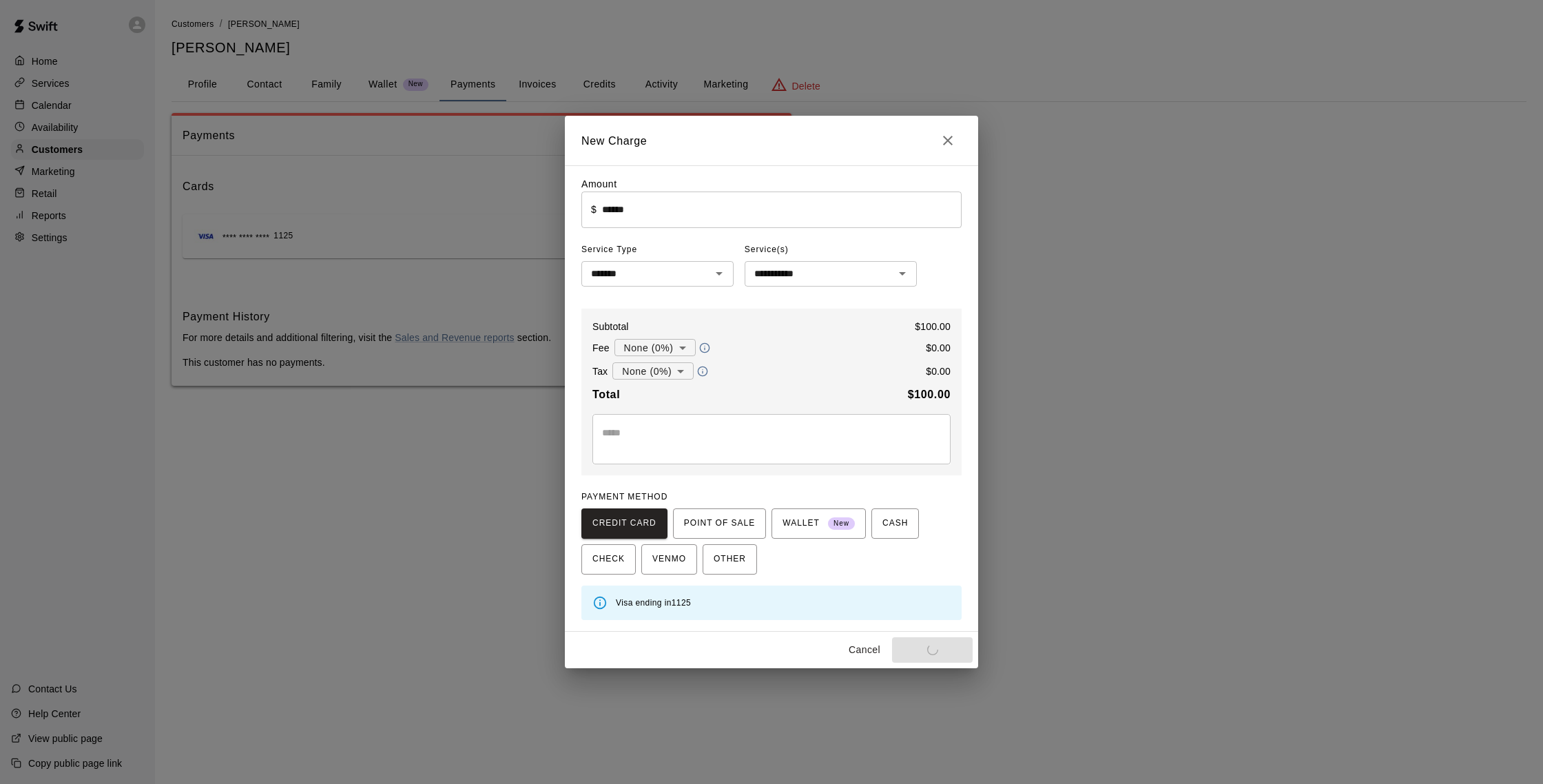
type input "*"
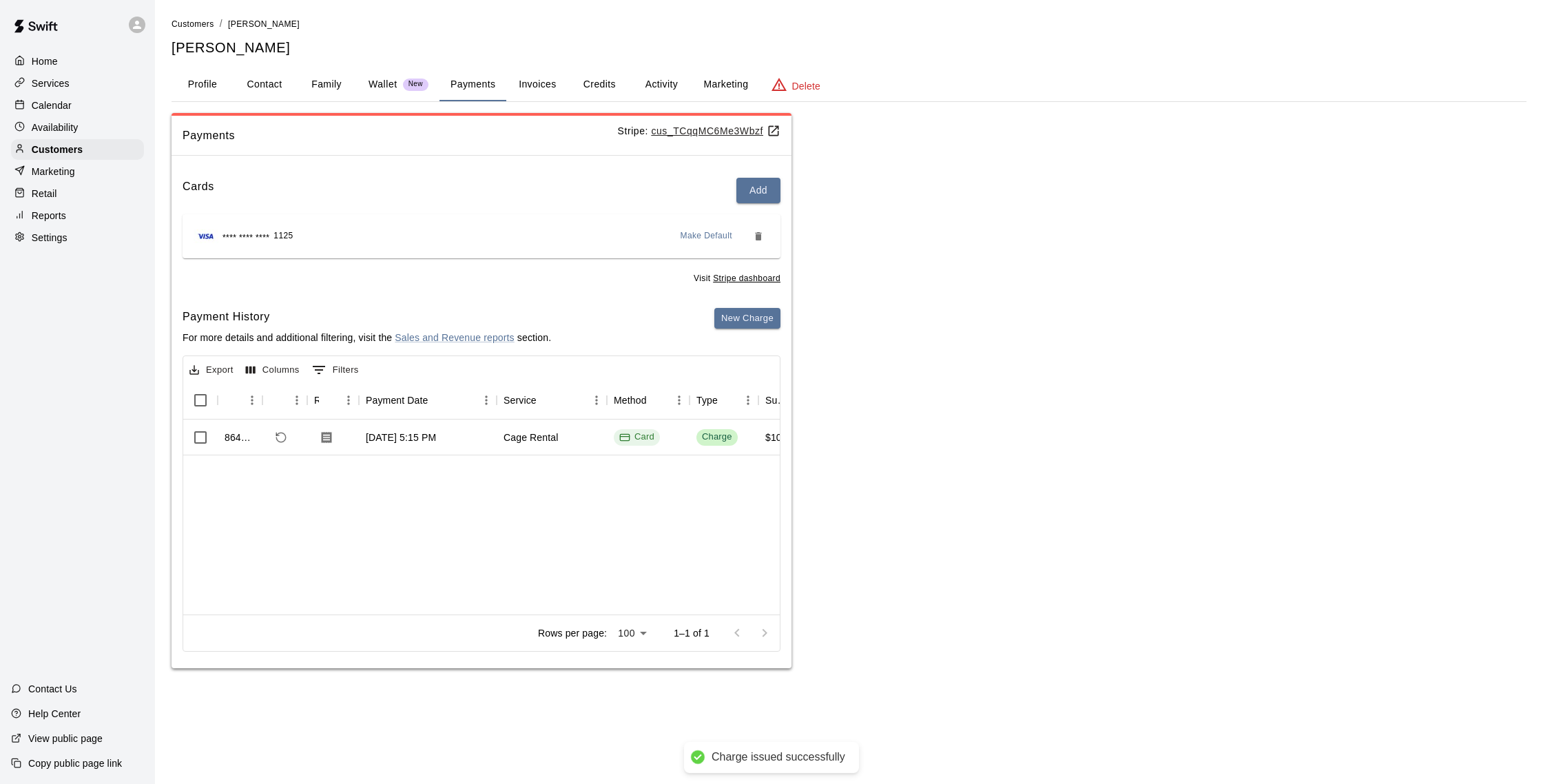
click at [41, 101] on p "Calendar" at bounding box center [51, 105] width 40 height 14
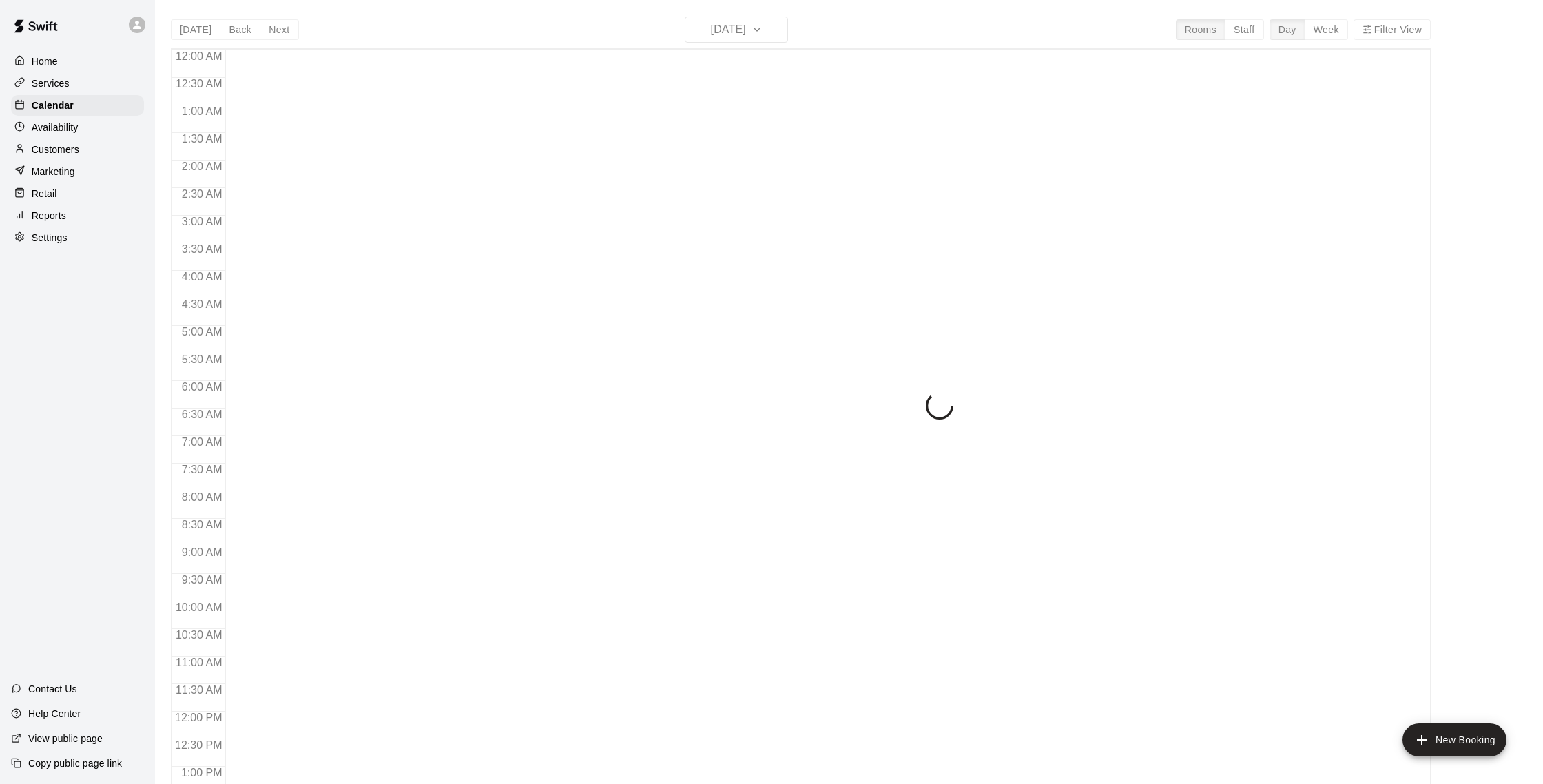
scroll to position [574, 0]
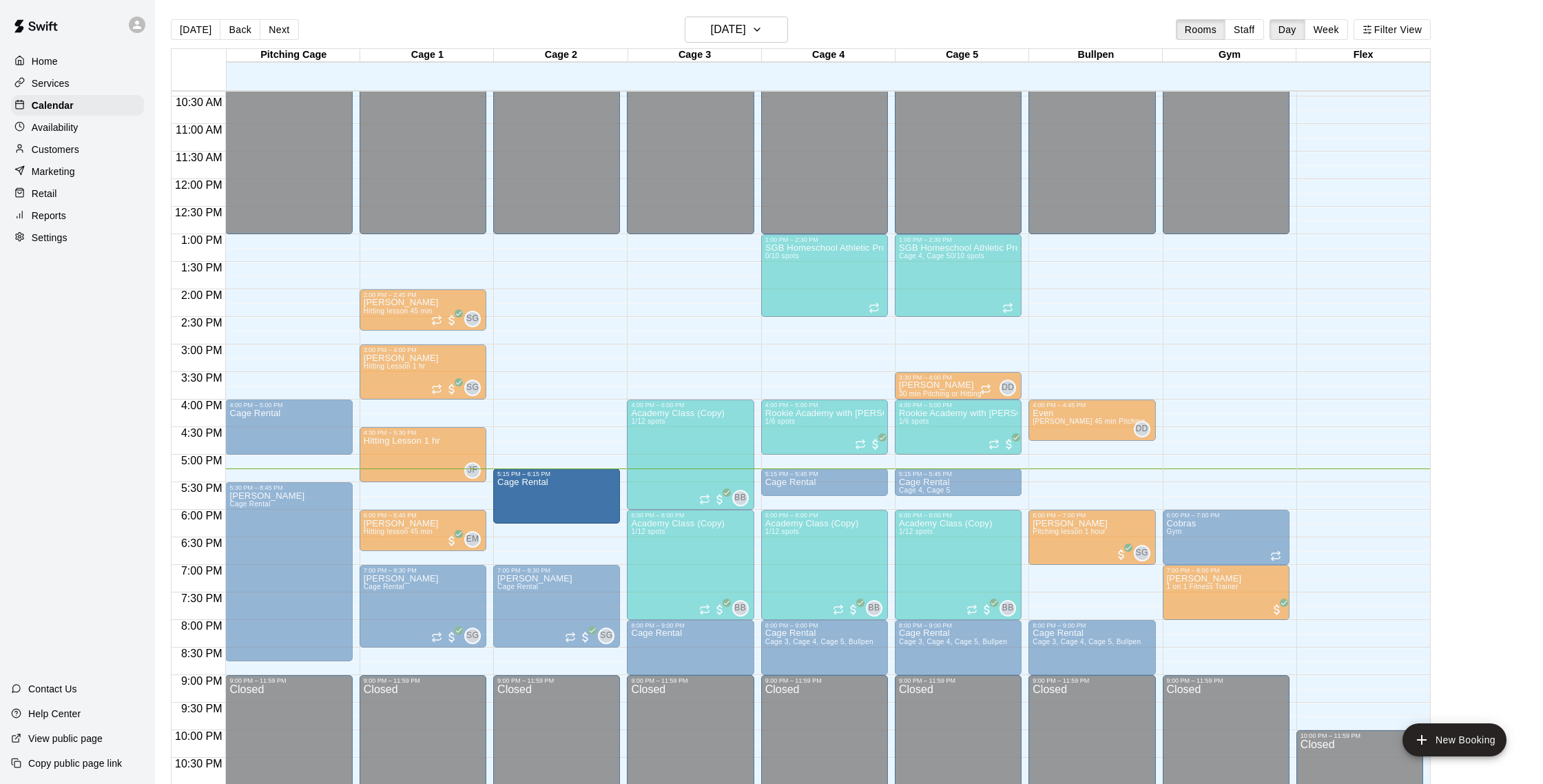
drag, startPoint x: 540, startPoint y: 495, endPoint x: 535, endPoint y: 504, distance: 10.3
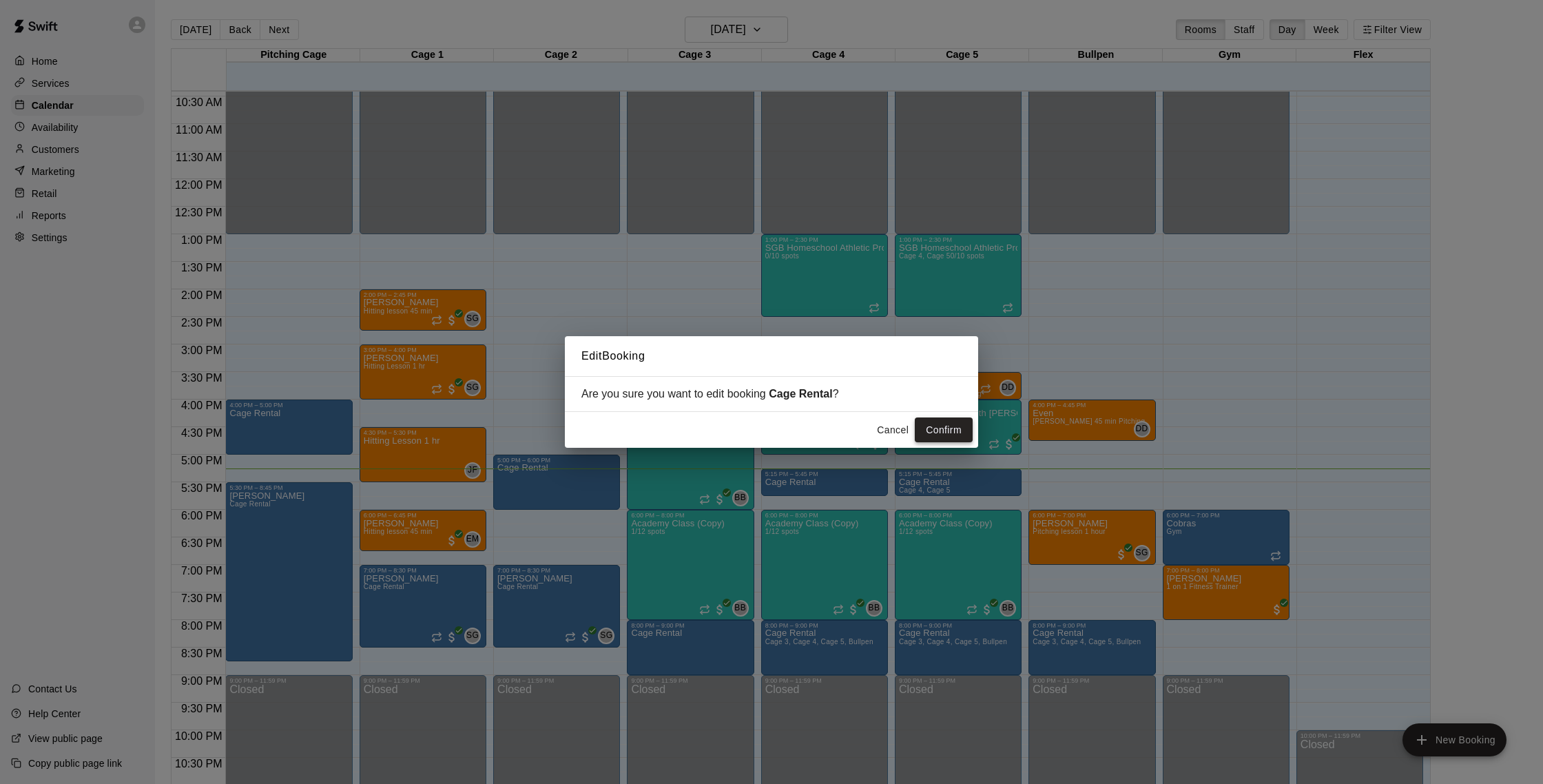
click at [947, 436] on button "Confirm" at bounding box center [943, 430] width 58 height 25
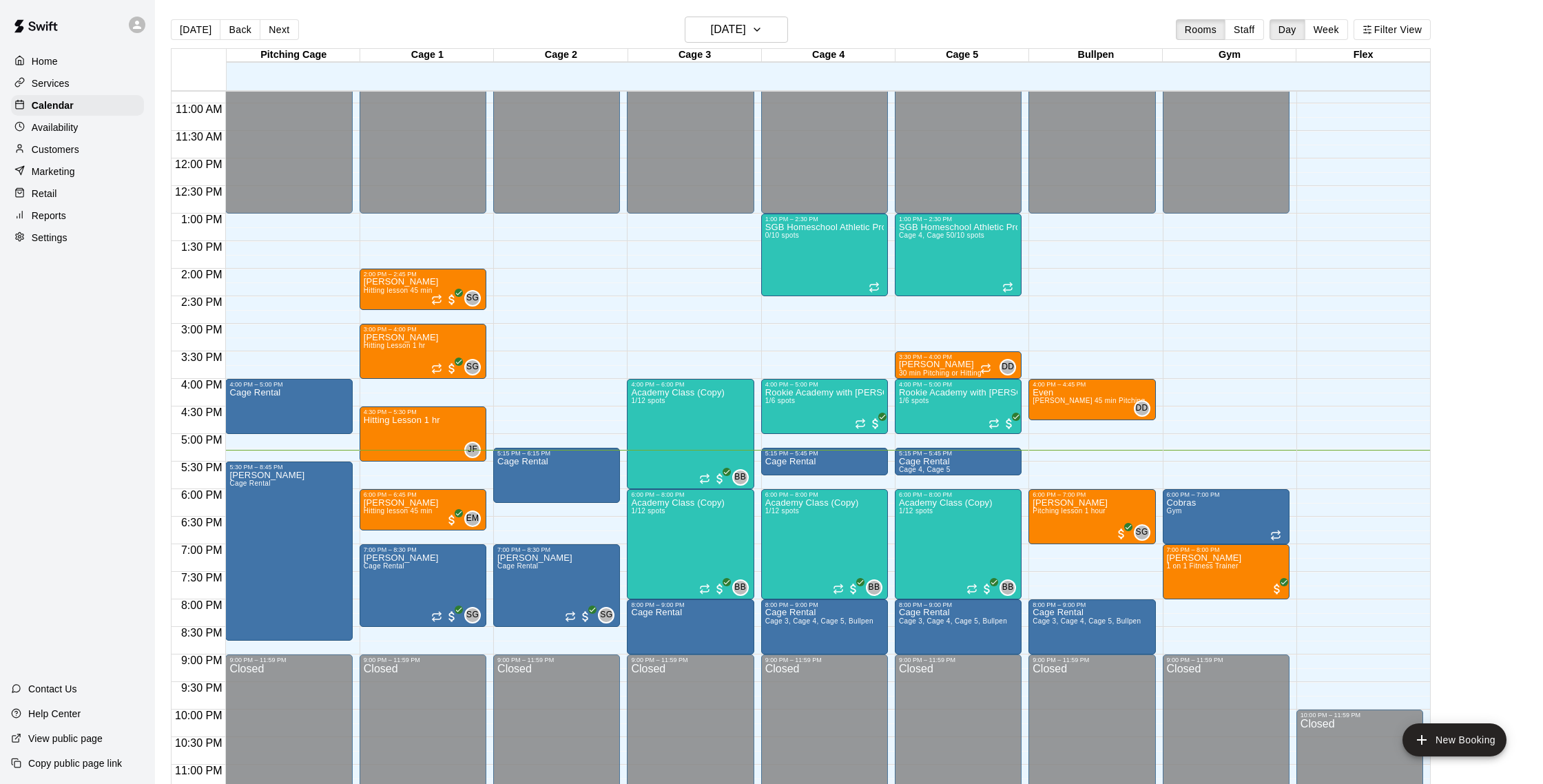
scroll to position [1, 0]
click at [412, 495] on div "6:00 PM – 6:45 PM" at bounding box center [423, 494] width 118 height 7
click at [376, 537] on img "edit" at bounding box center [378, 538] width 16 height 16
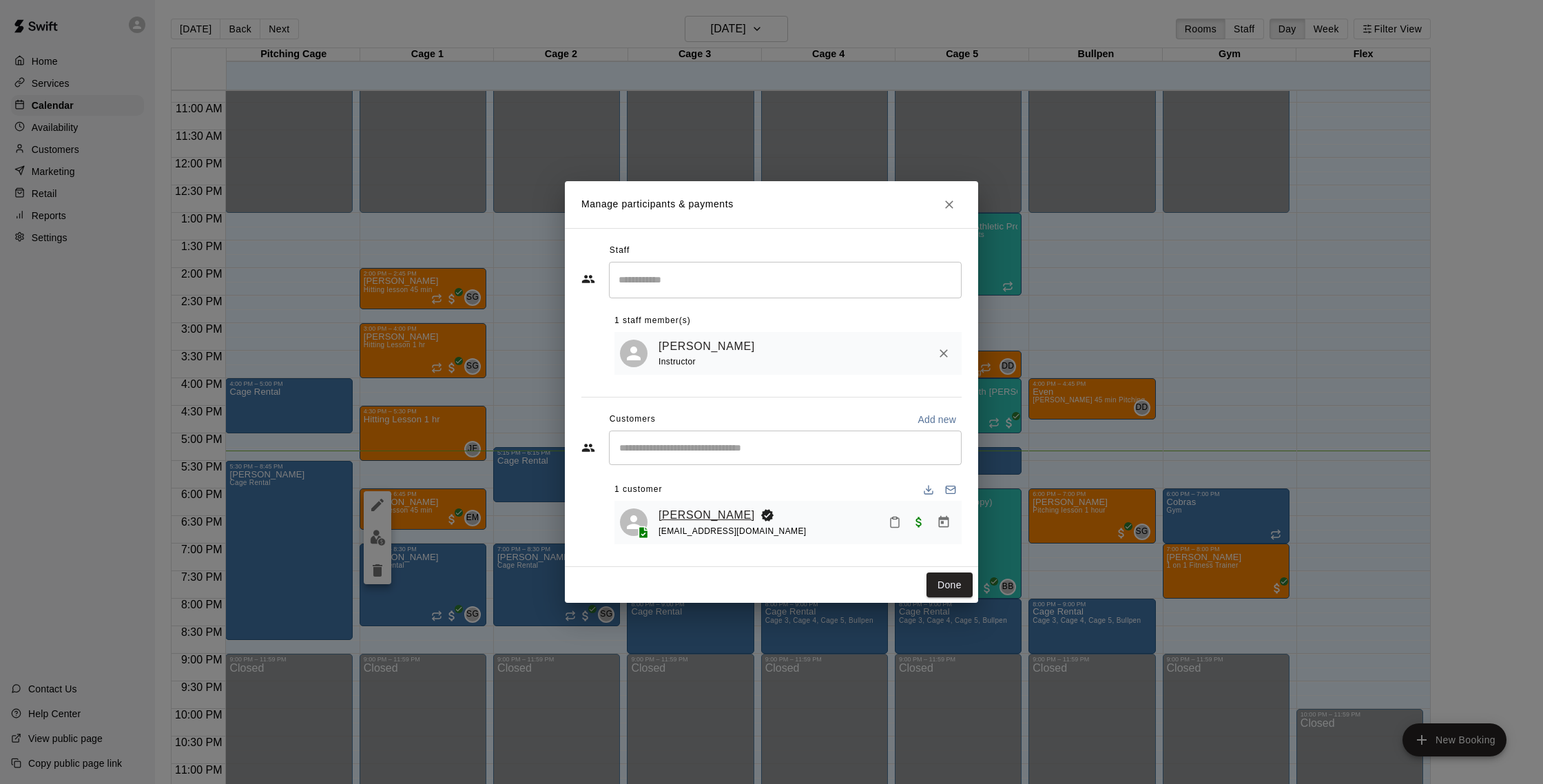
click at [700, 511] on link "[PERSON_NAME]" at bounding box center [707, 514] width 97 height 18
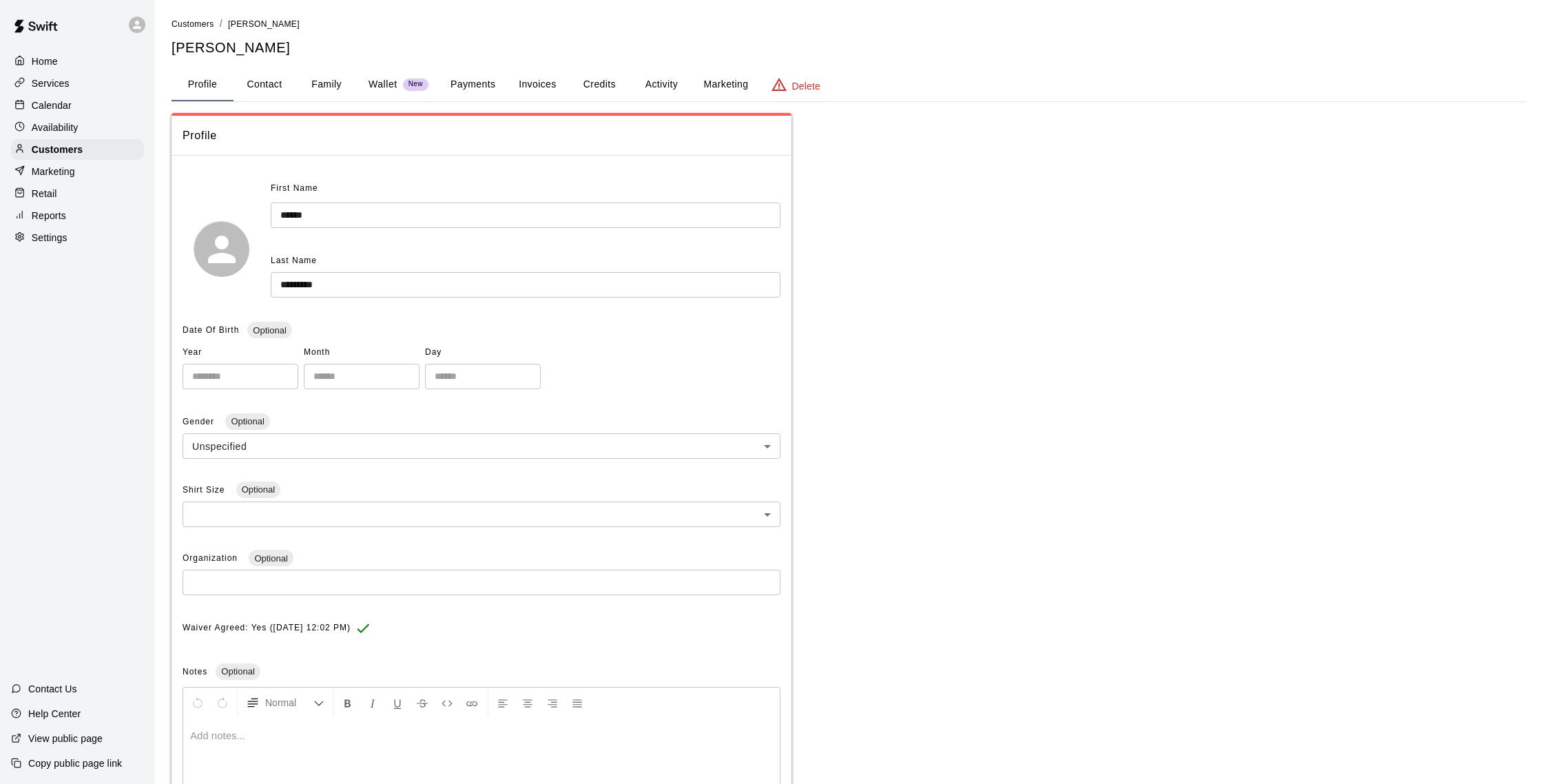
click at [653, 77] on button "Activity" at bounding box center [661, 84] width 62 height 33
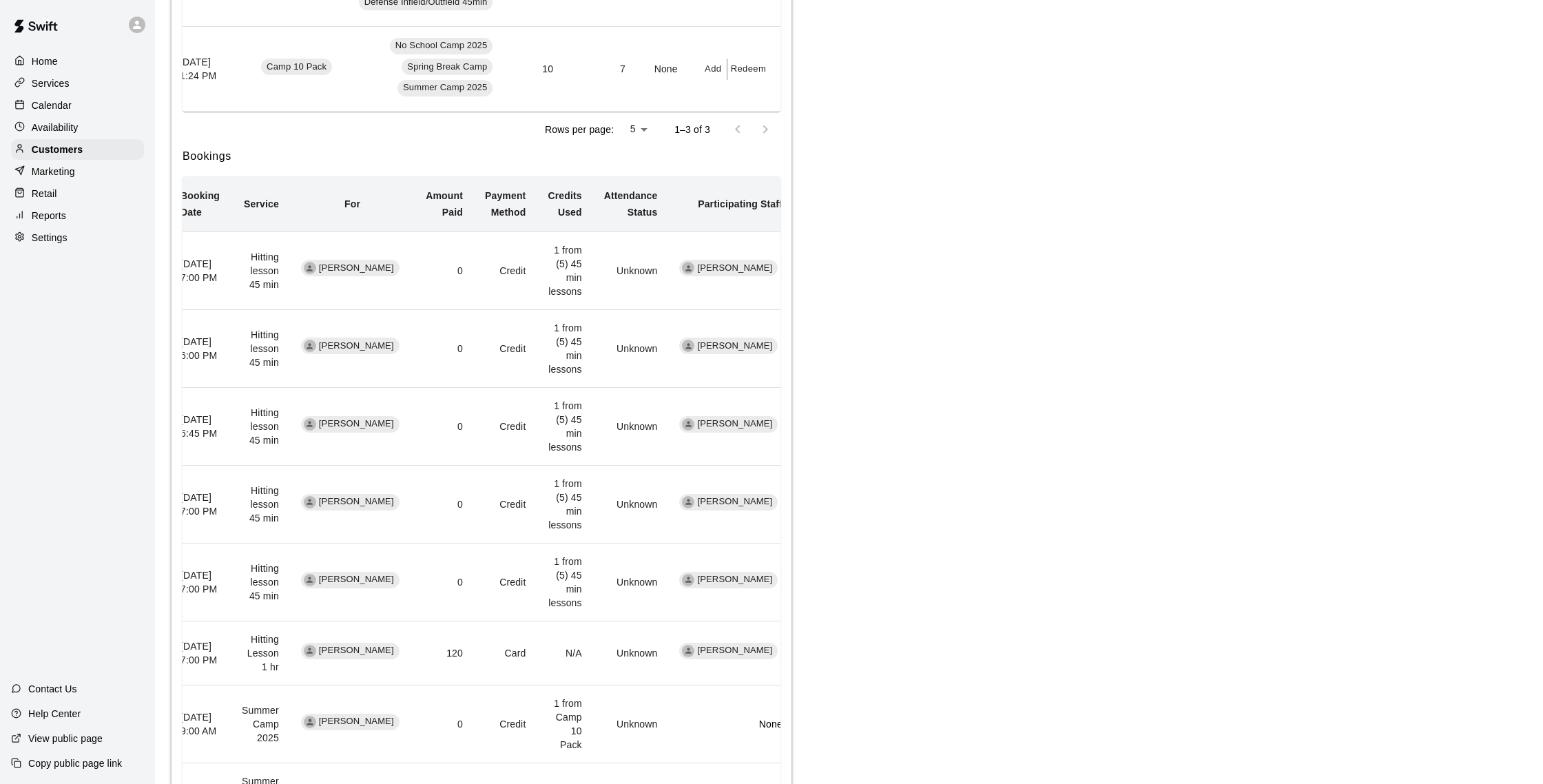
scroll to position [0, 21]
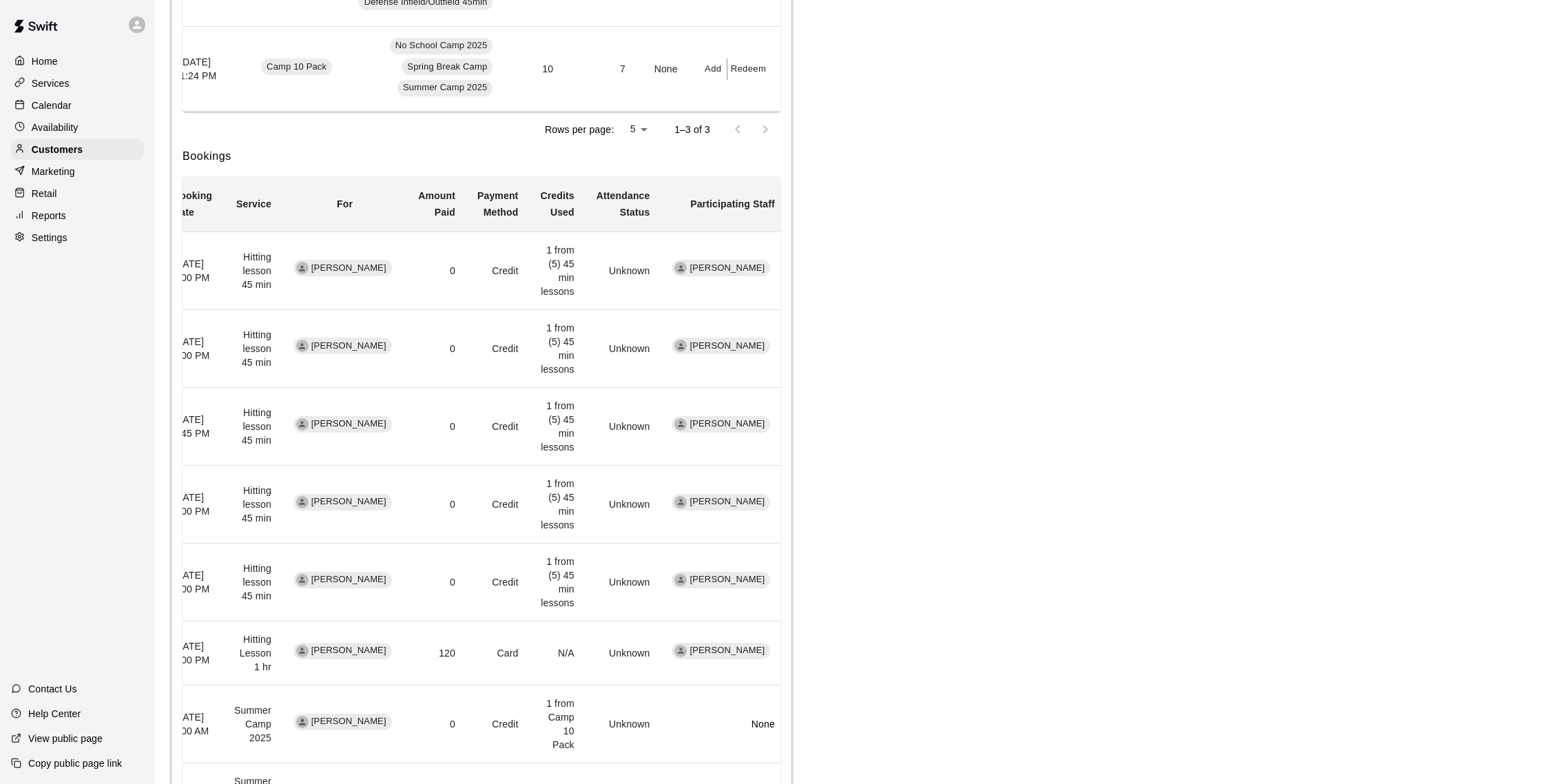
click at [70, 103] on p "Calendar" at bounding box center [51, 105] width 40 height 14
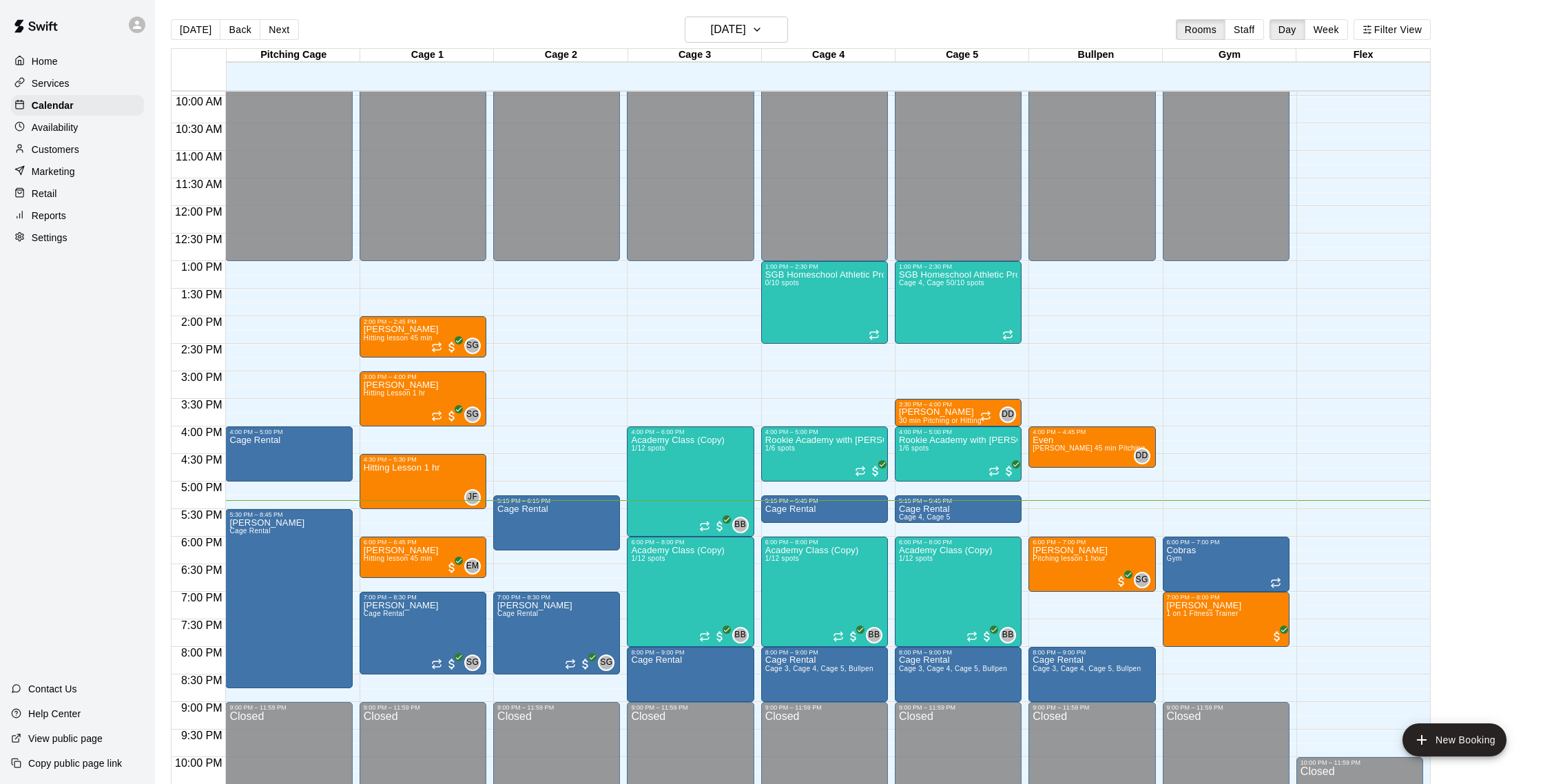
scroll to position [3, 0]
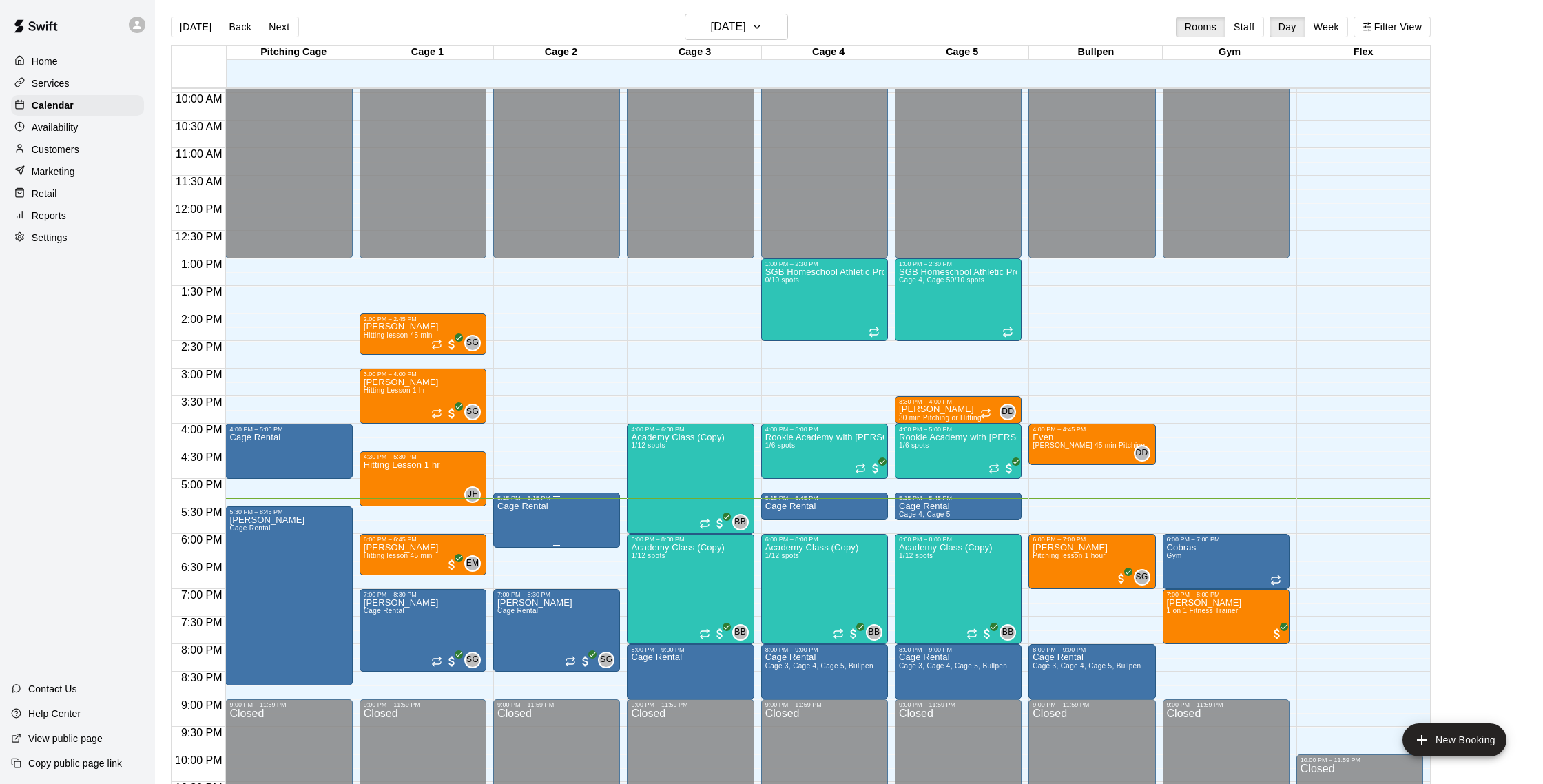
click at [516, 548] on img "edit" at bounding box center [512, 549] width 16 height 16
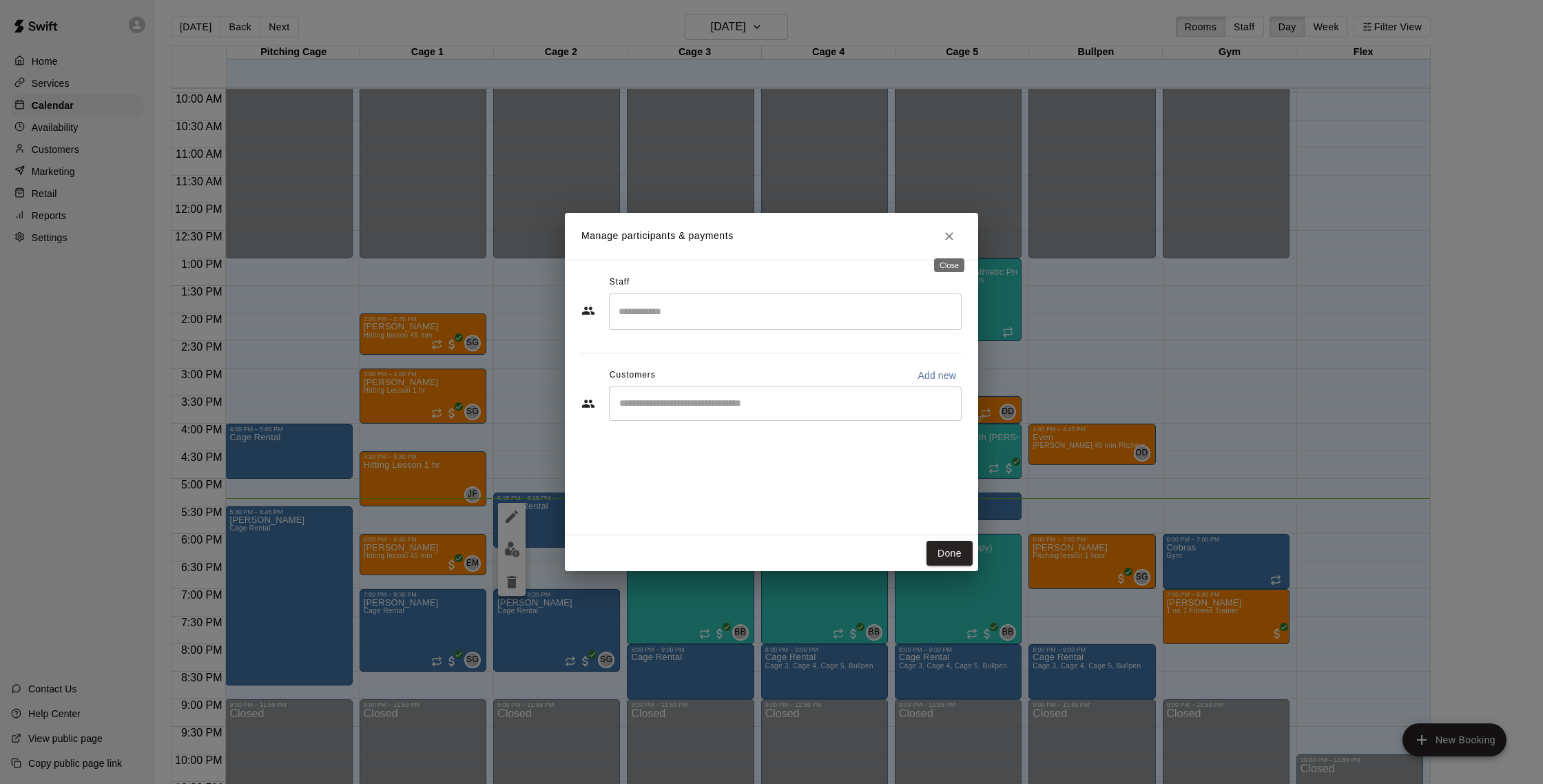
click at [950, 247] on button "Close" at bounding box center [949, 237] width 25 height 25
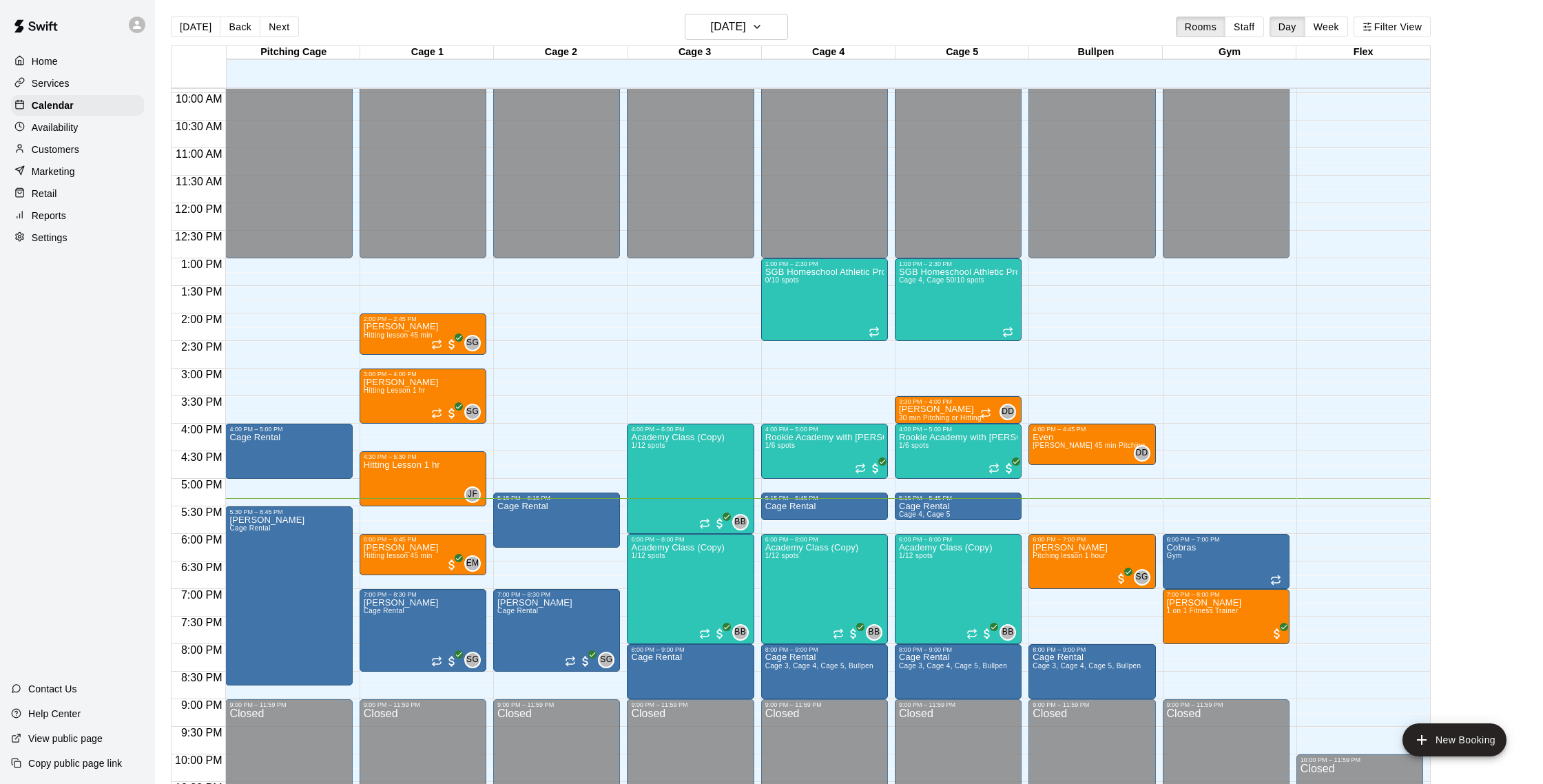
scroll to position [551, 0]
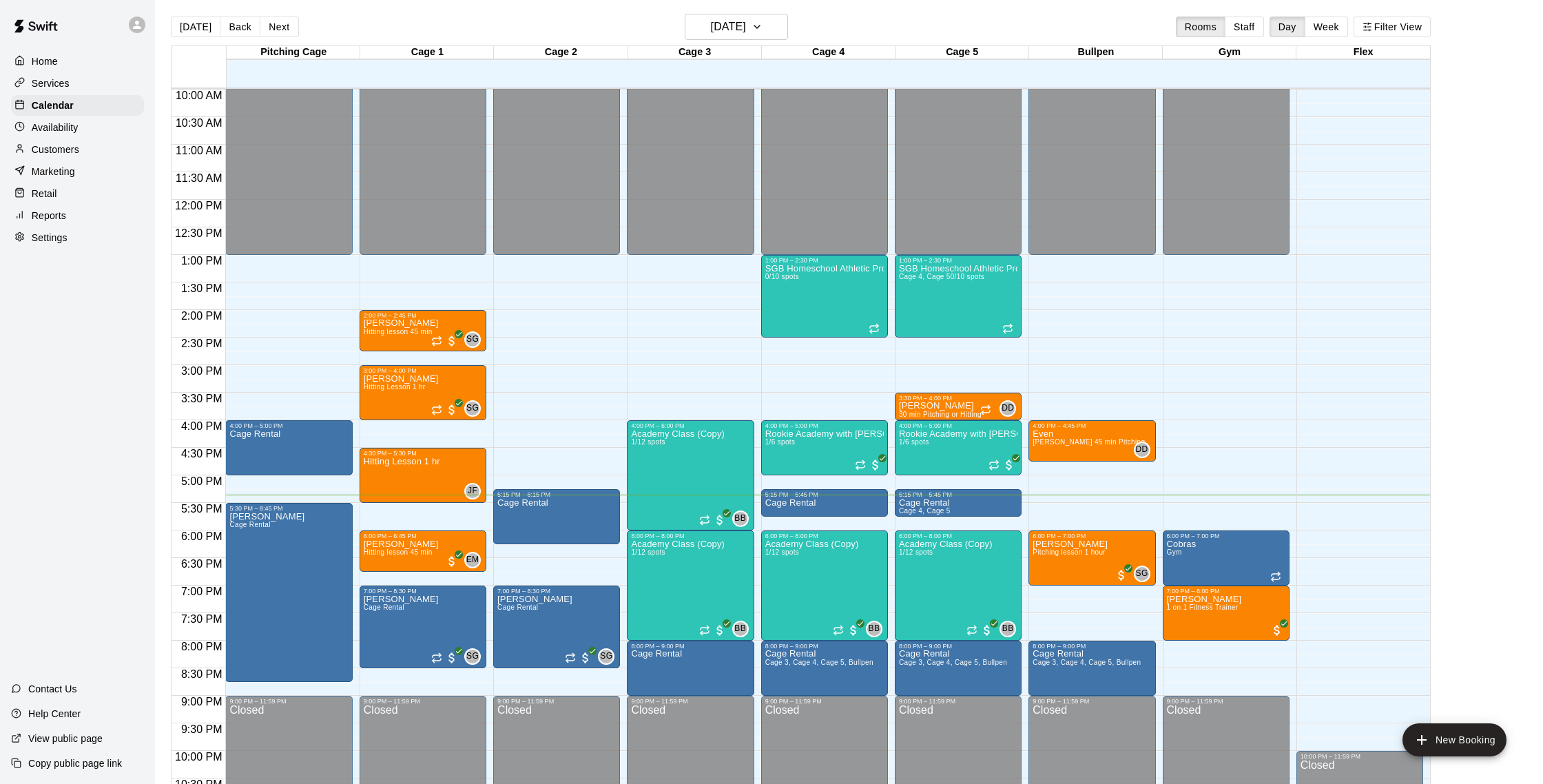
click at [71, 154] on p "Customers" at bounding box center [55, 150] width 48 height 14
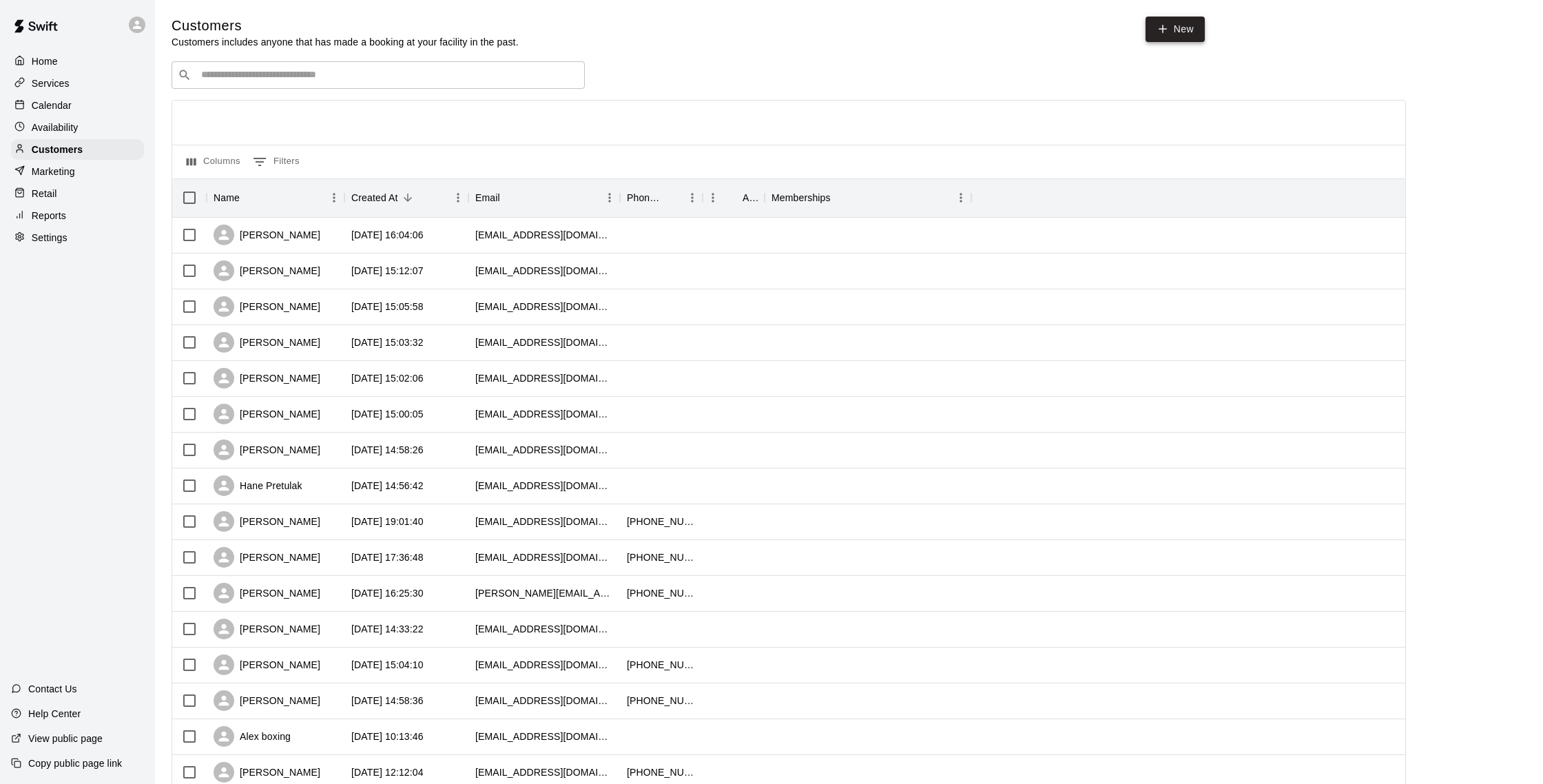
click at [1158, 23] on icon at bounding box center [1163, 29] width 12 height 12
select select "**"
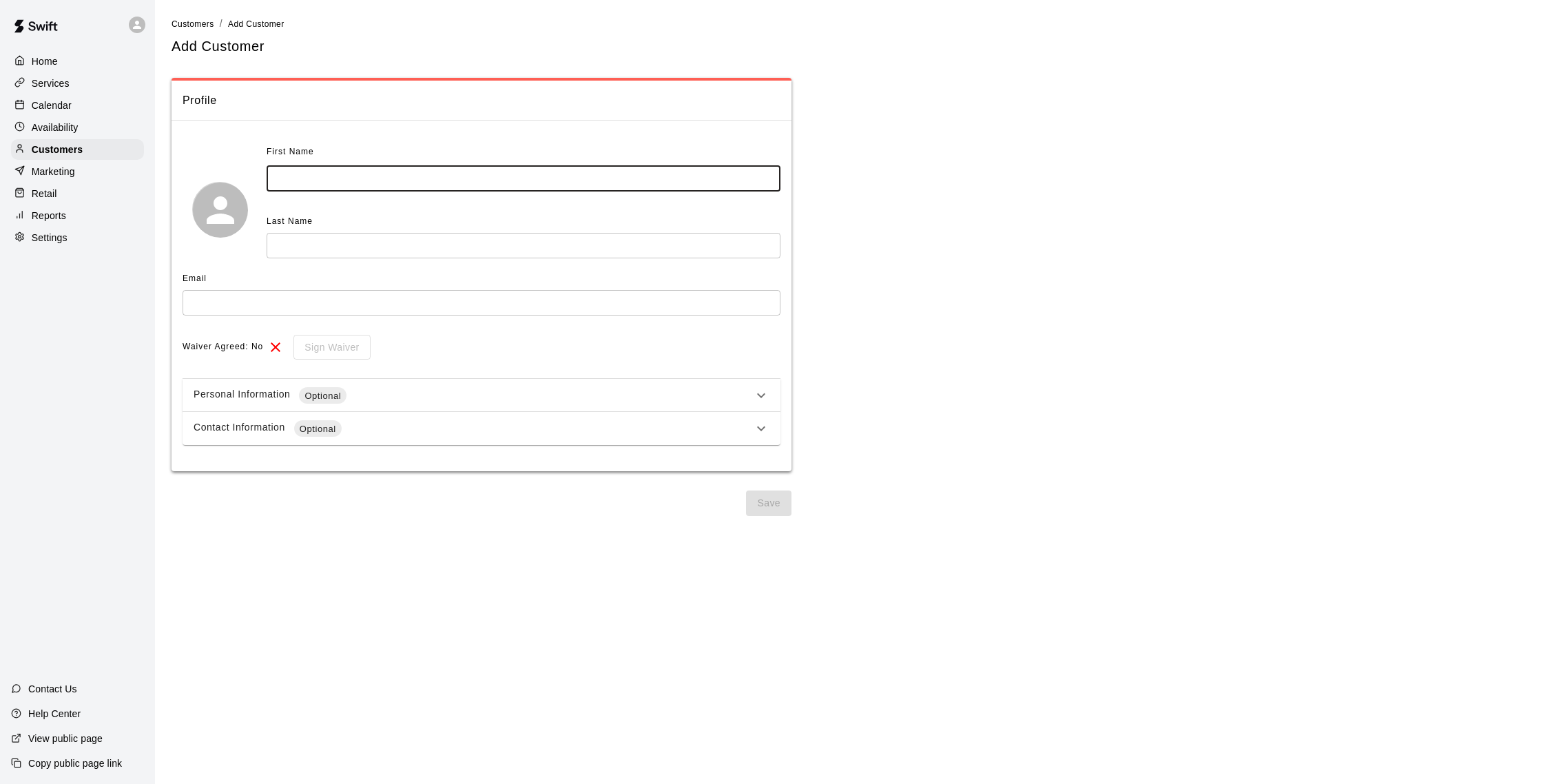
click at [366, 184] on input "text" at bounding box center [523, 178] width 514 height 25
type input "*******"
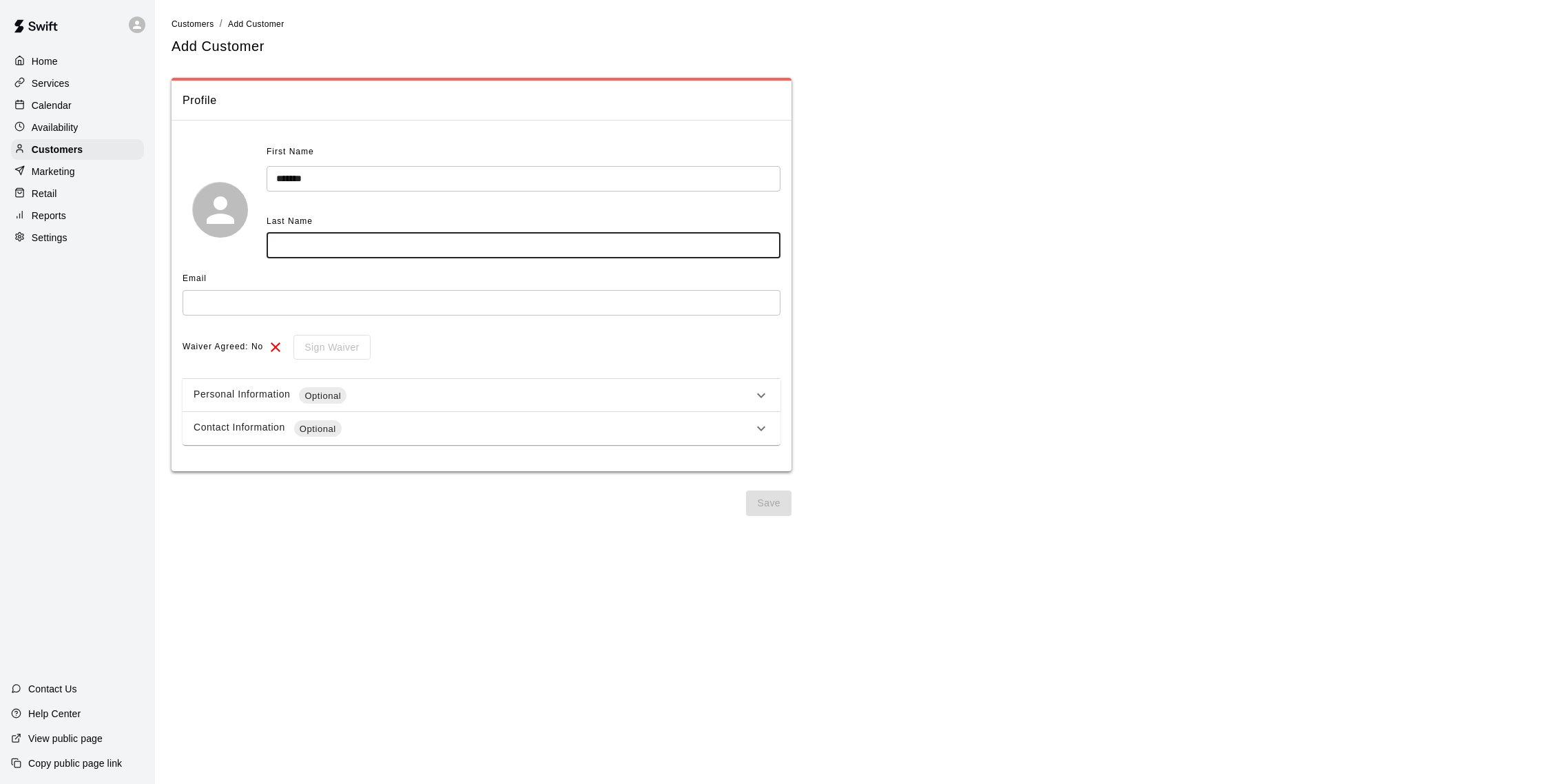
click at [345, 245] on input "text" at bounding box center [523, 245] width 514 height 25
type input "******"
click at [228, 306] on input "text" at bounding box center [482, 303] width 598 height 25
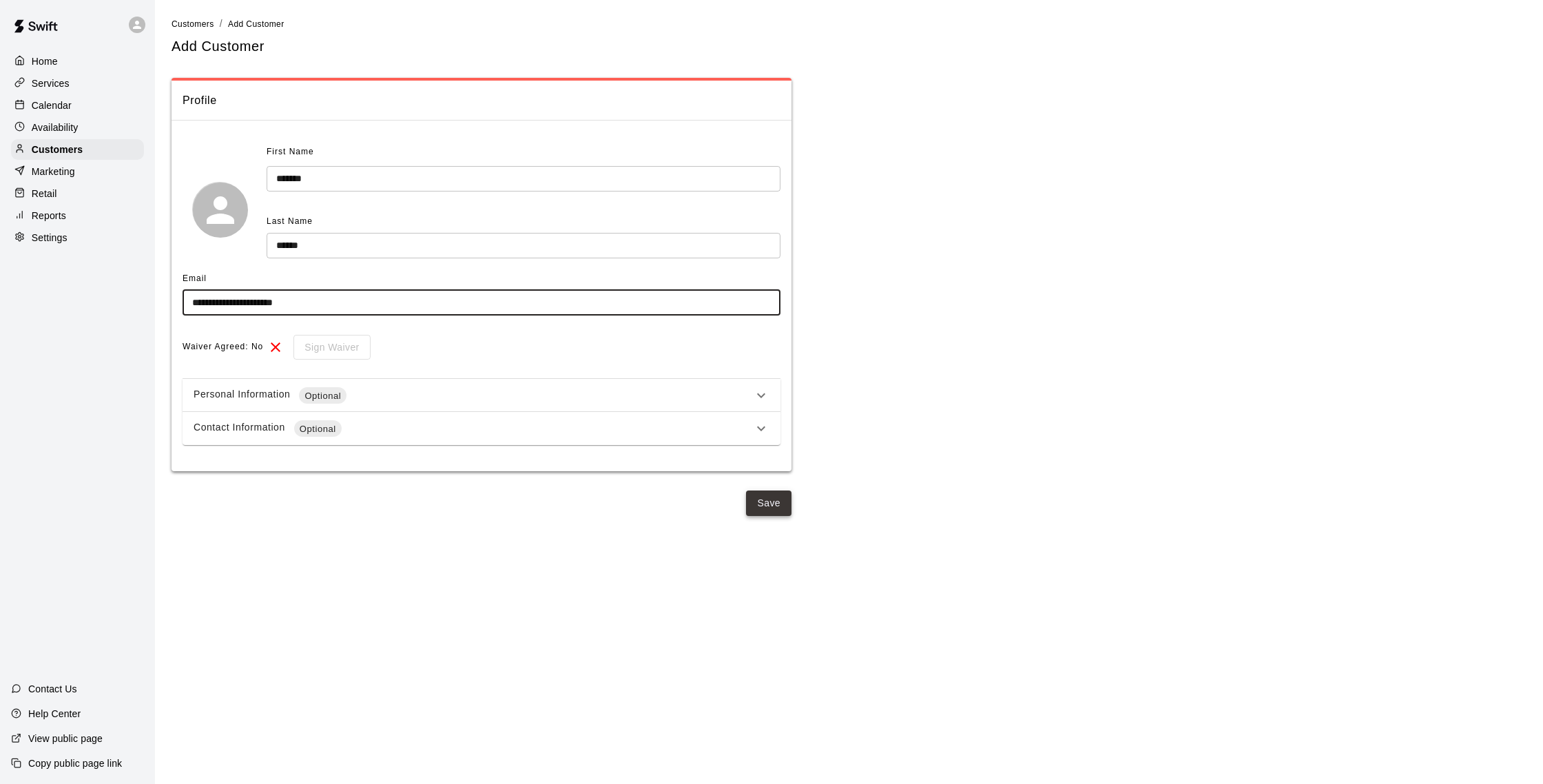
type input "**********"
click at [775, 514] on button "Save" at bounding box center [768, 503] width 45 height 25
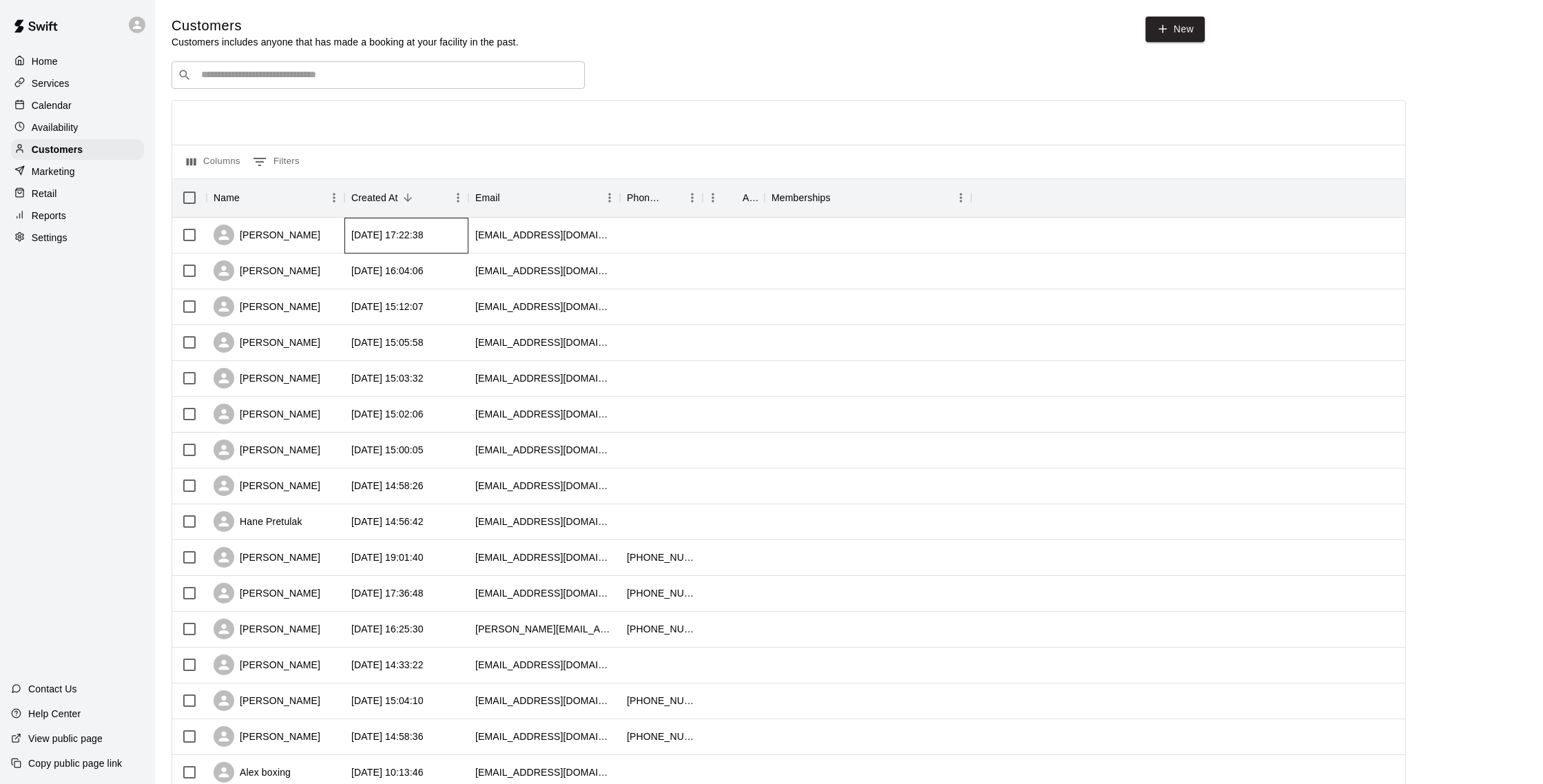
click at [383, 240] on div "[DATE] 17:22:38" at bounding box center [387, 235] width 72 height 14
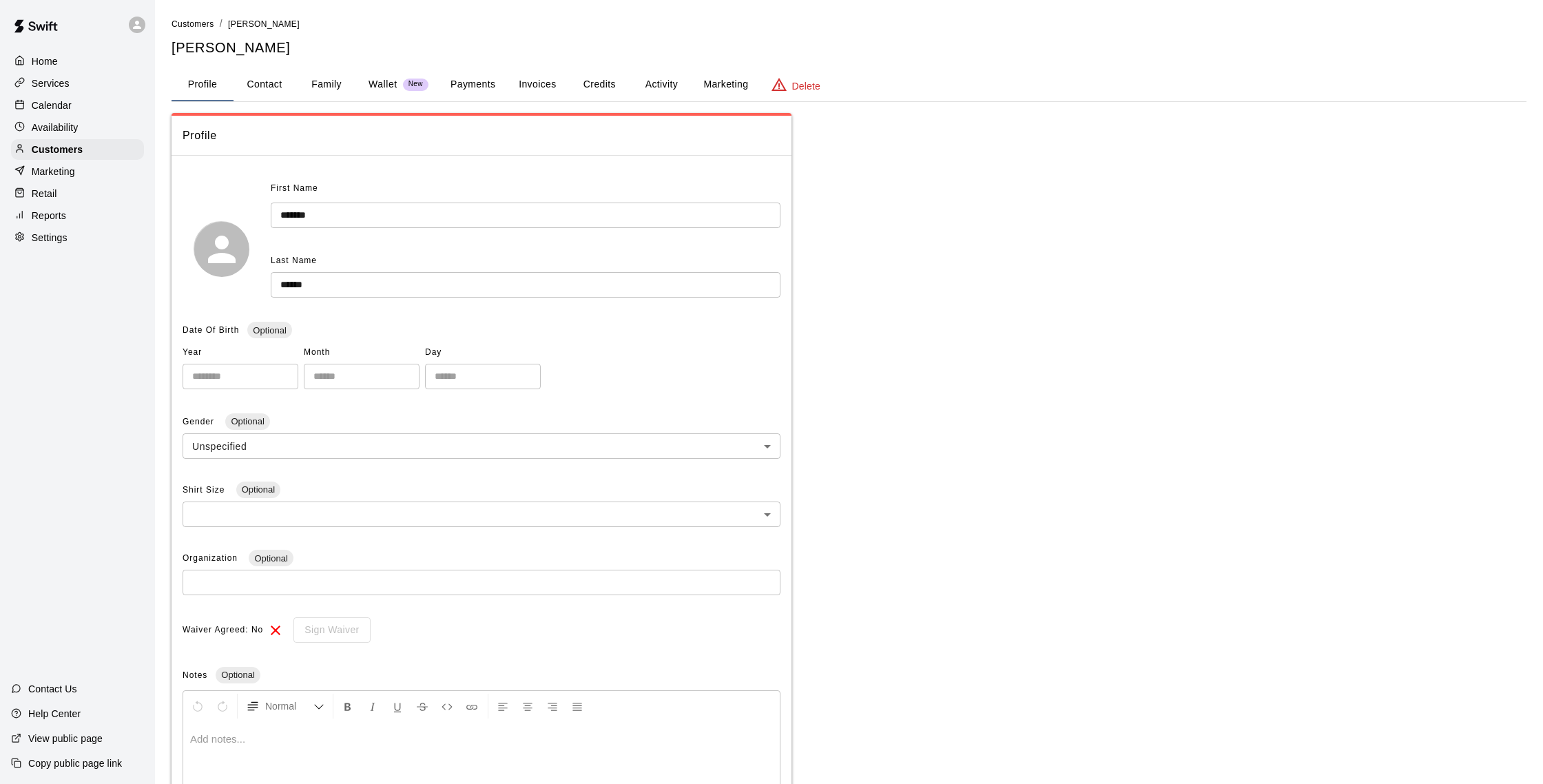
click at [472, 84] on button "Payments" at bounding box center [472, 84] width 67 height 33
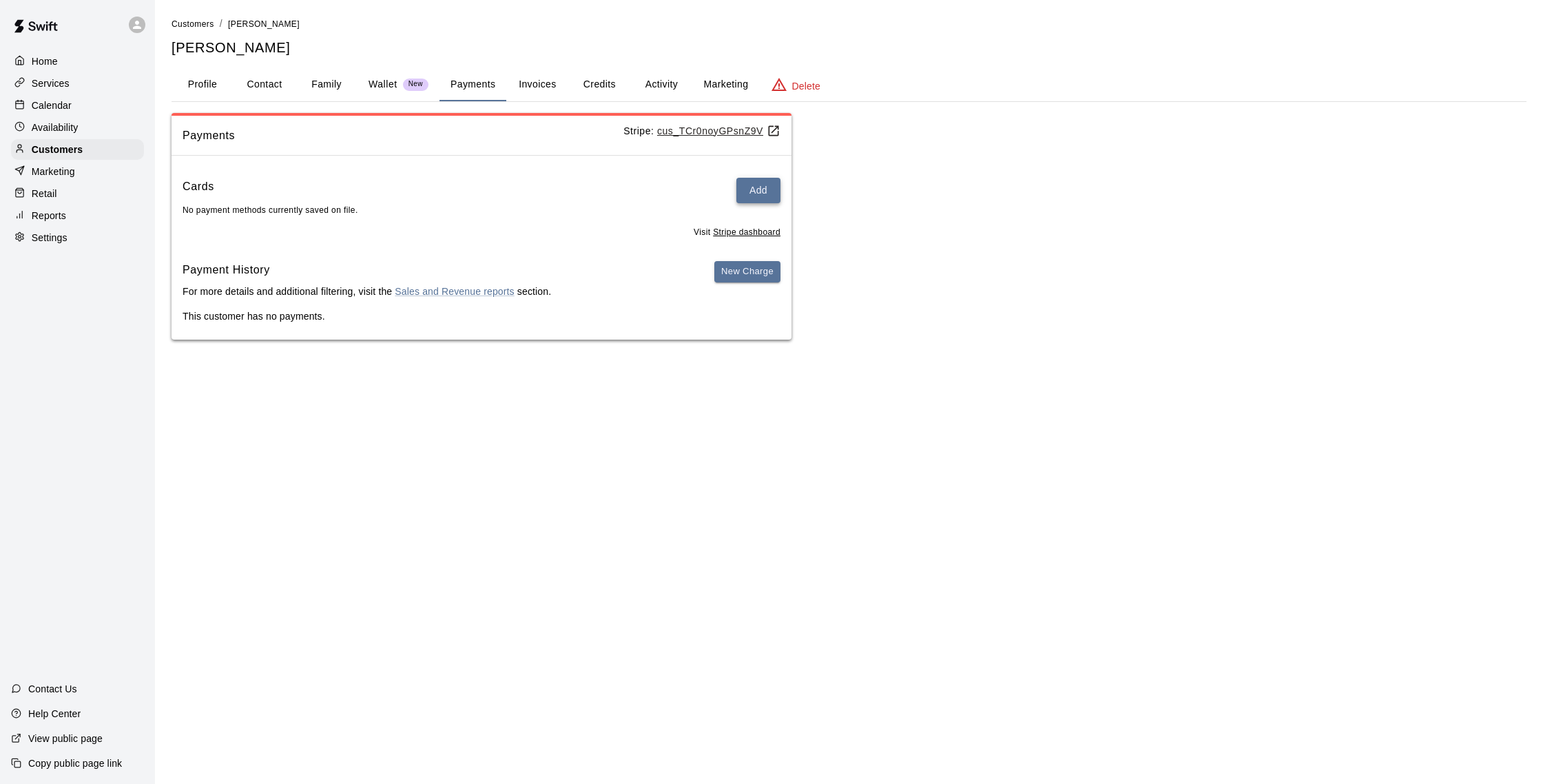
click at [753, 187] on button "Add" at bounding box center [758, 190] width 44 height 25
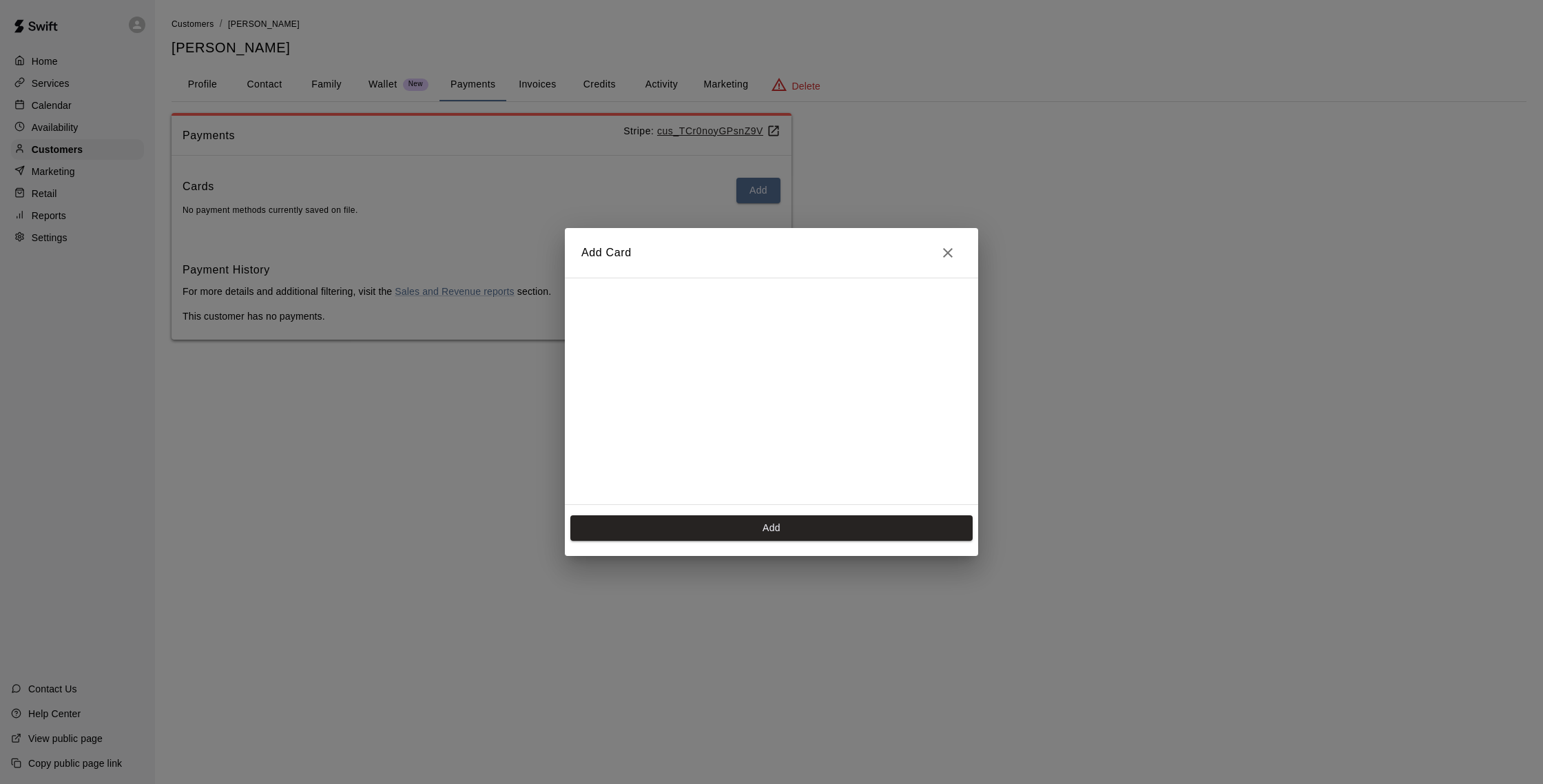
scroll to position [223, 0]
click at [776, 531] on button "Add" at bounding box center [772, 528] width 402 height 25
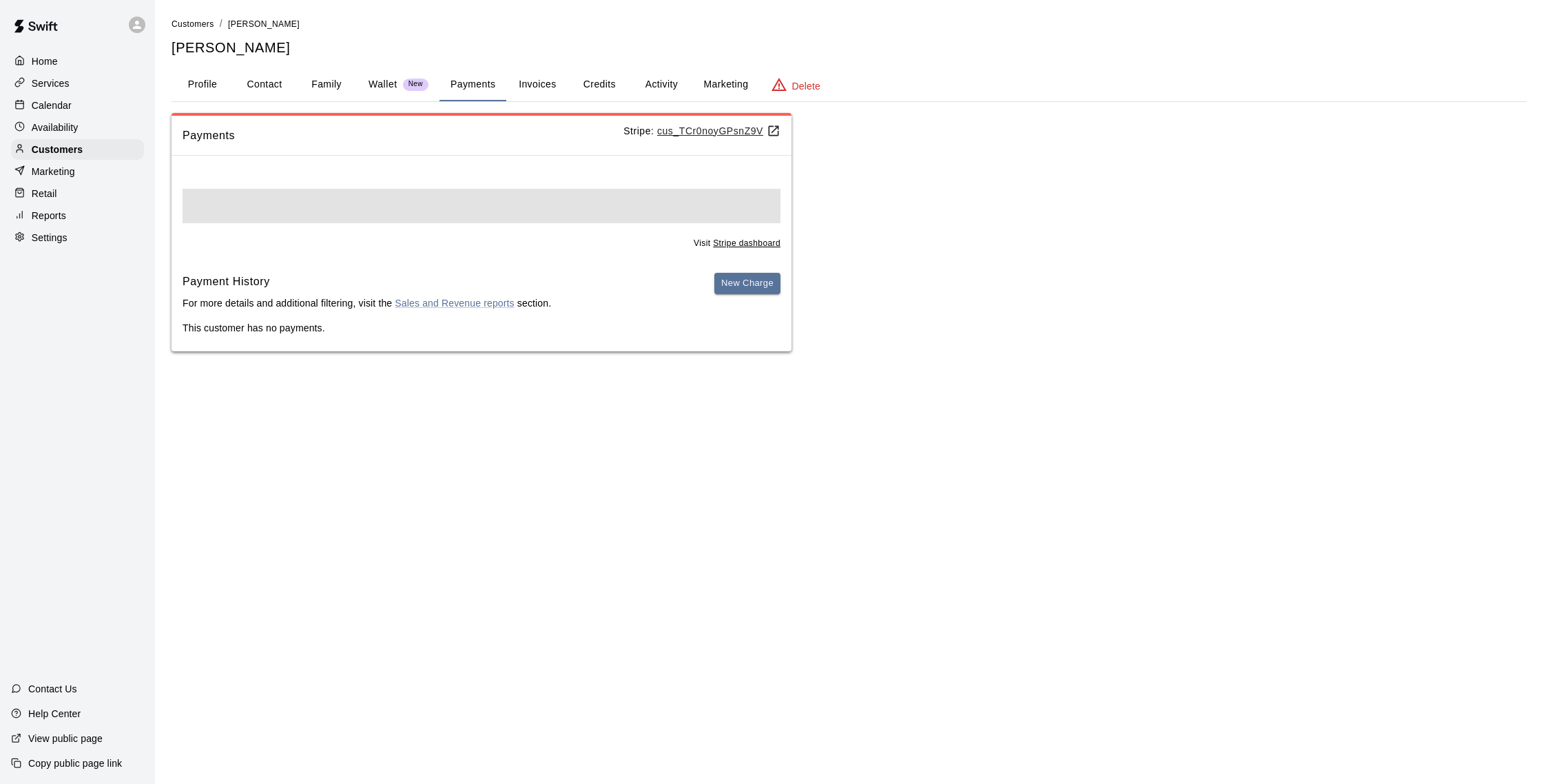
scroll to position [0, 0]
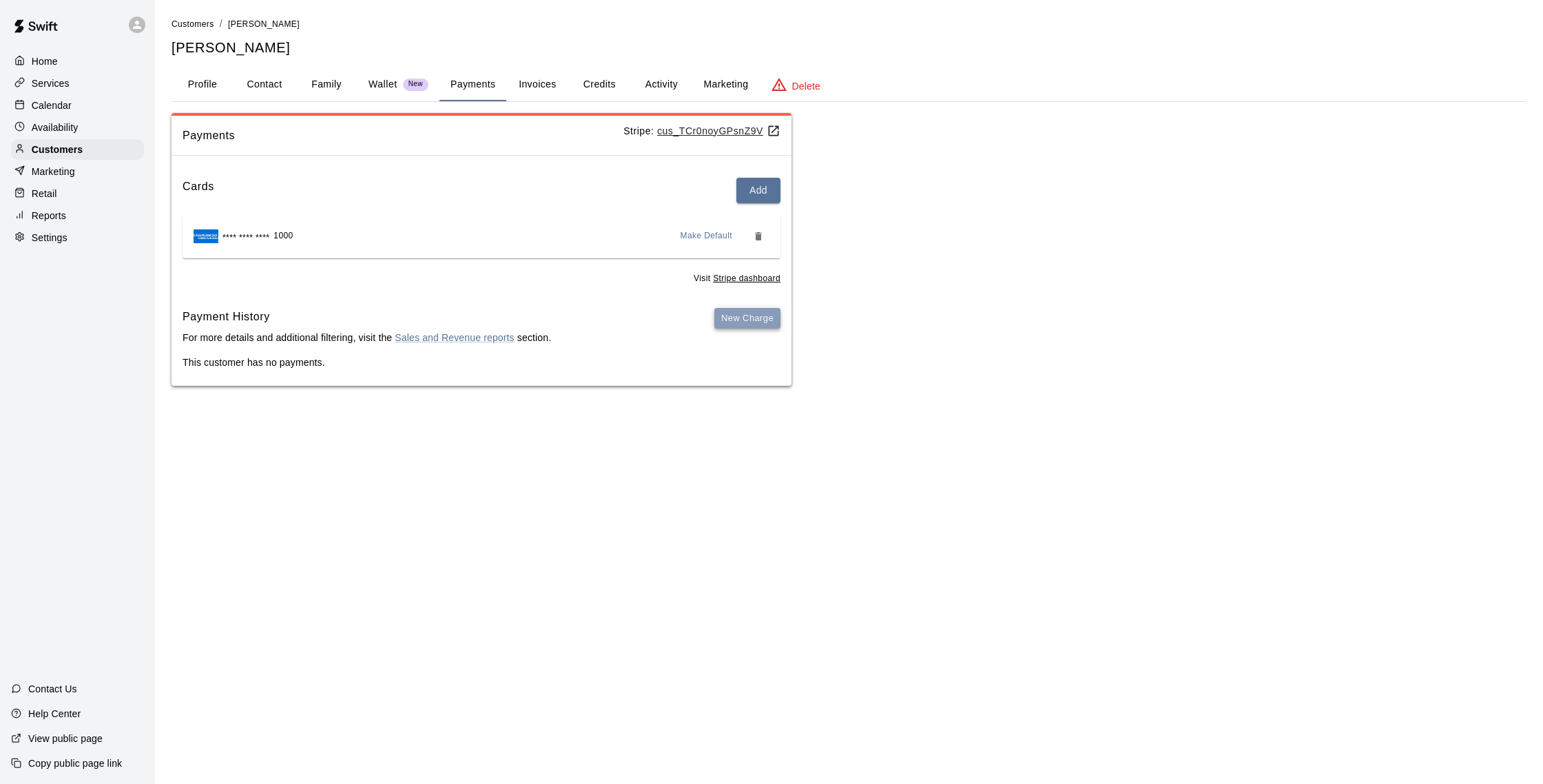
click at [750, 313] on button "New Charge" at bounding box center [747, 319] width 66 height 22
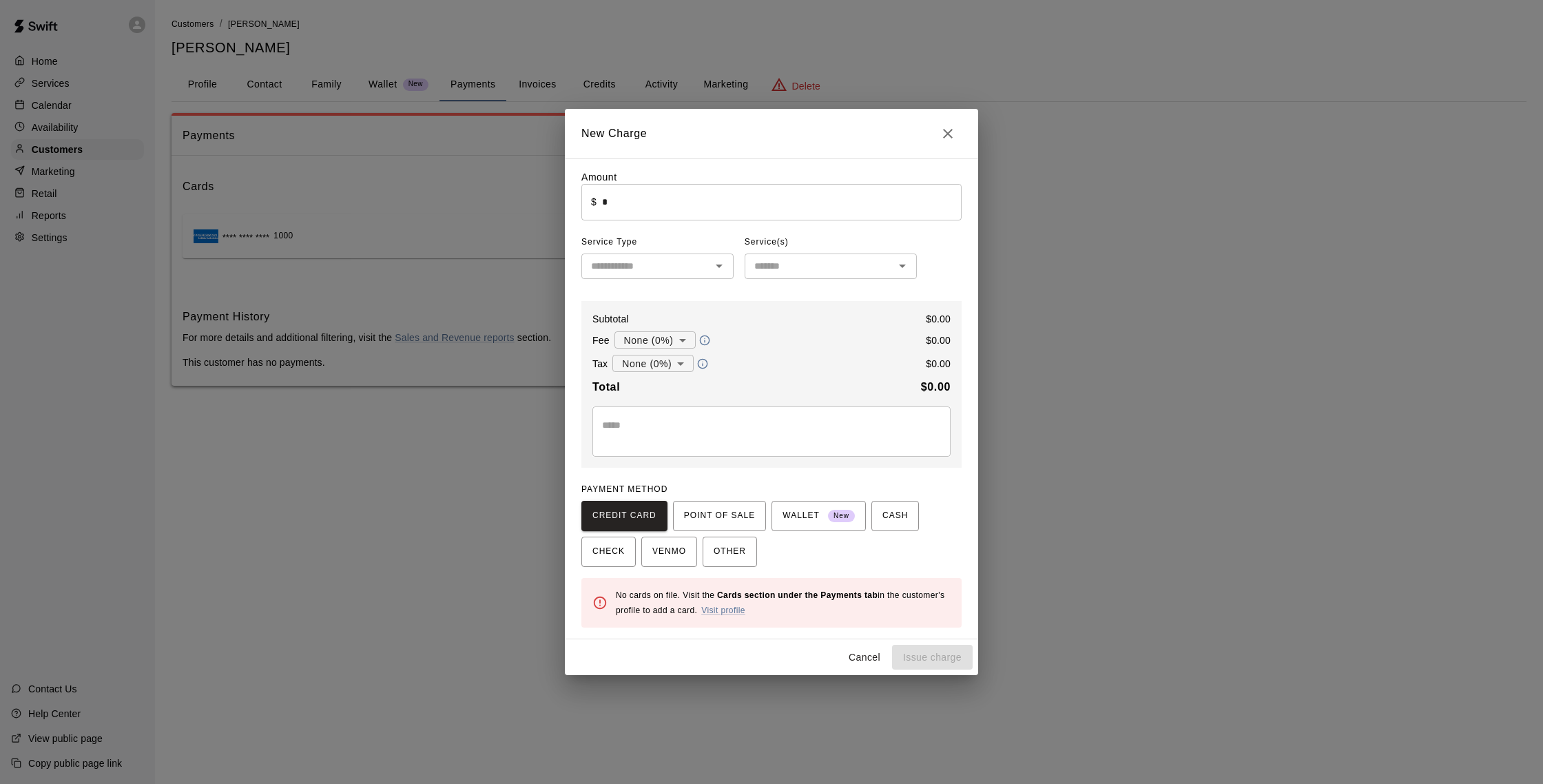
click at [690, 197] on input "*" at bounding box center [782, 203] width 359 height 37
click at [697, 270] on input "text" at bounding box center [646, 266] width 121 height 17
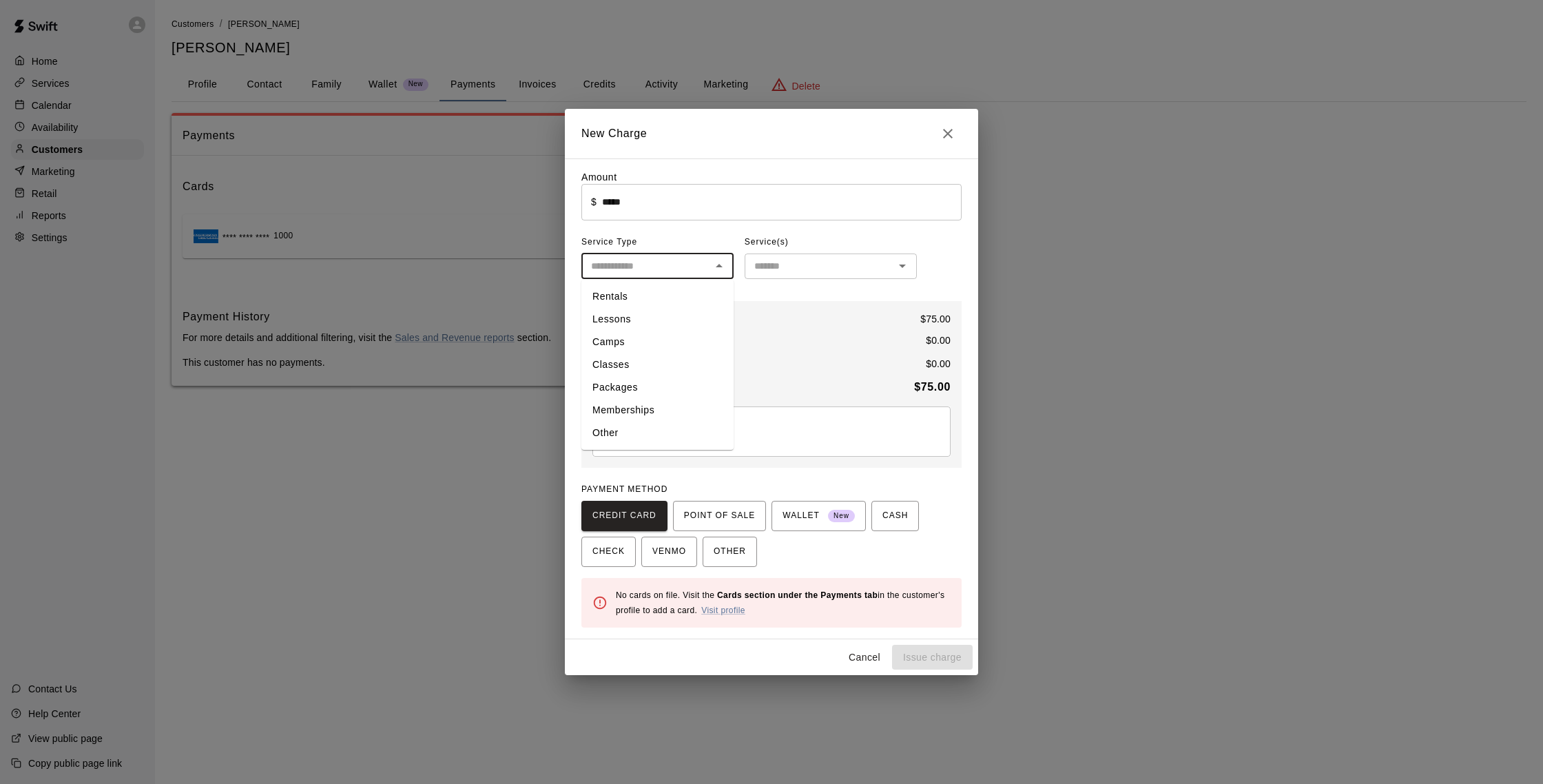
click at [960, 134] on button "Close" at bounding box center [948, 134] width 28 height 28
type input "*"
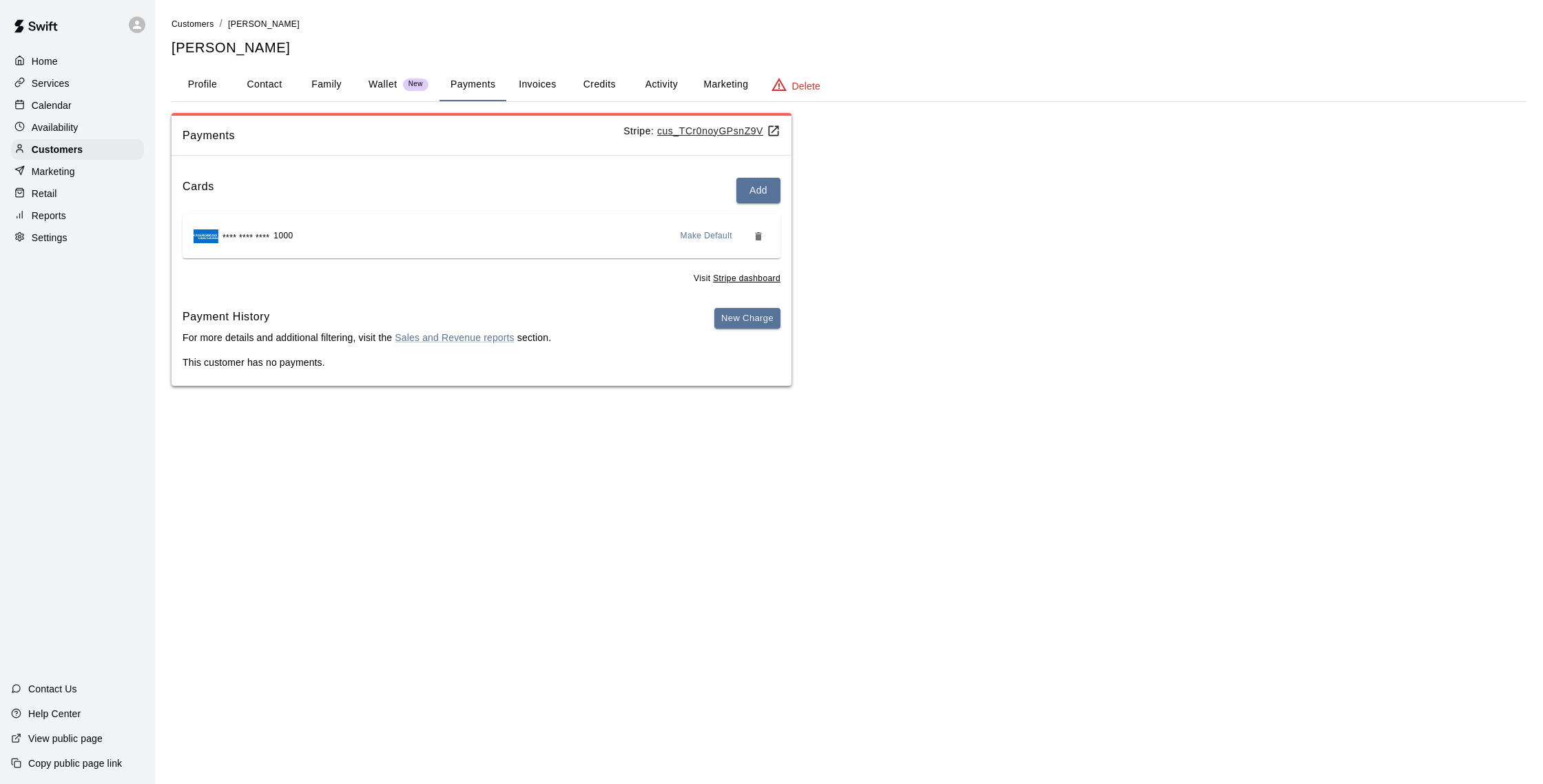
click at [597, 88] on button "Credits" at bounding box center [599, 84] width 62 height 33
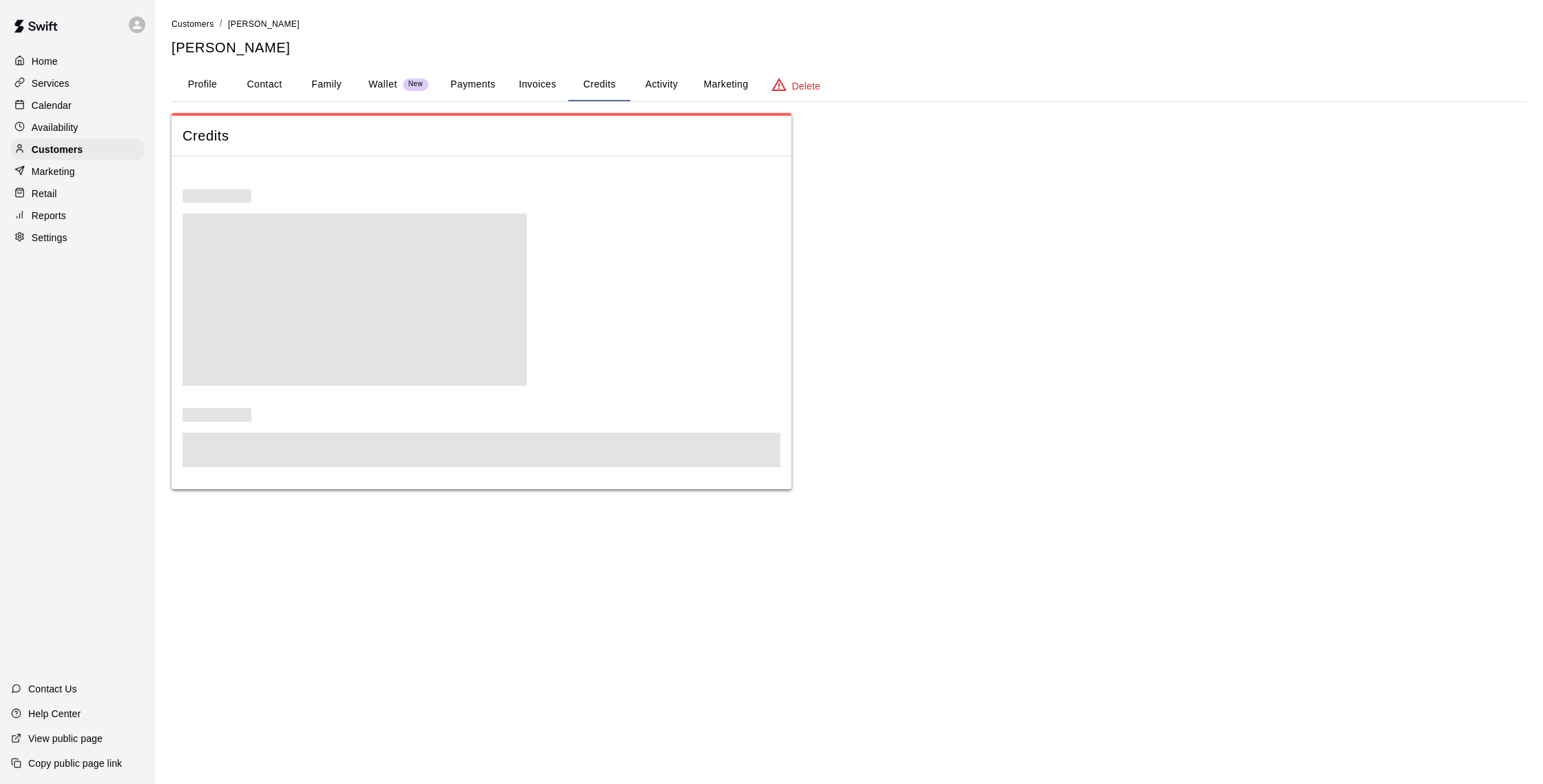
click at [471, 88] on button "Payments" at bounding box center [472, 84] width 67 height 33
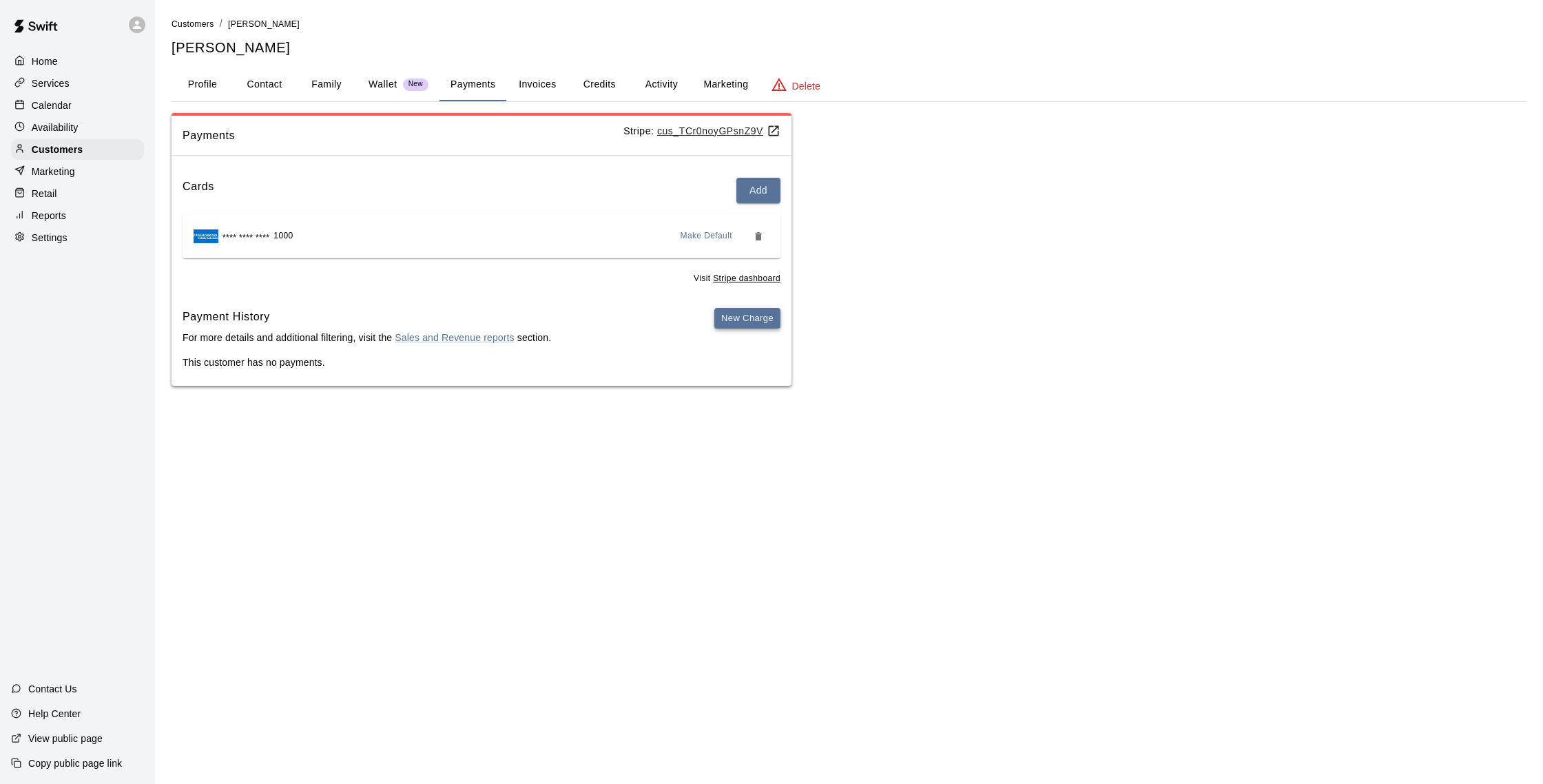
click at [745, 323] on button "New Charge" at bounding box center [747, 319] width 66 height 22
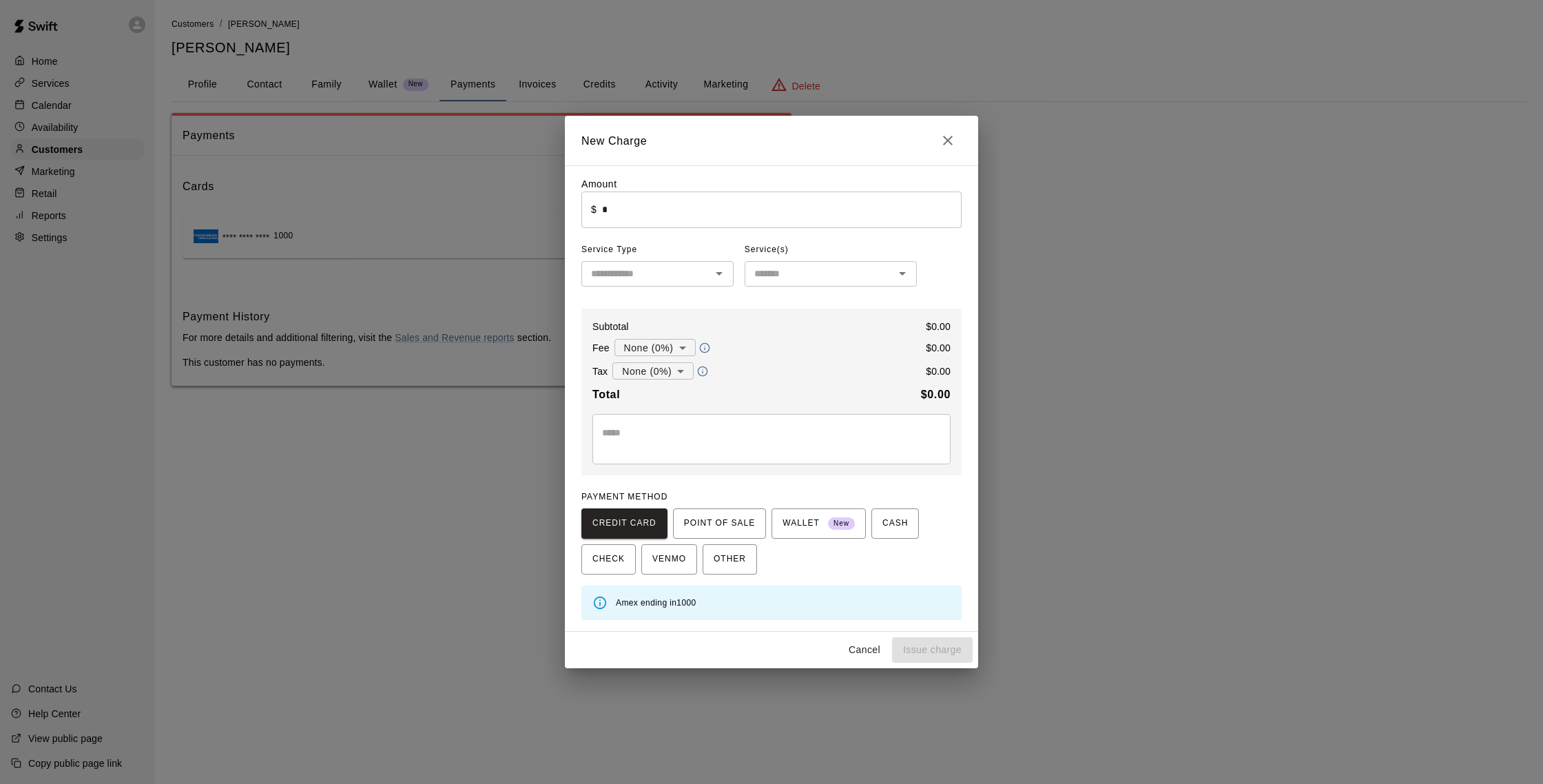
click at [654, 201] on input "*" at bounding box center [782, 210] width 359 height 37
type input "*****"
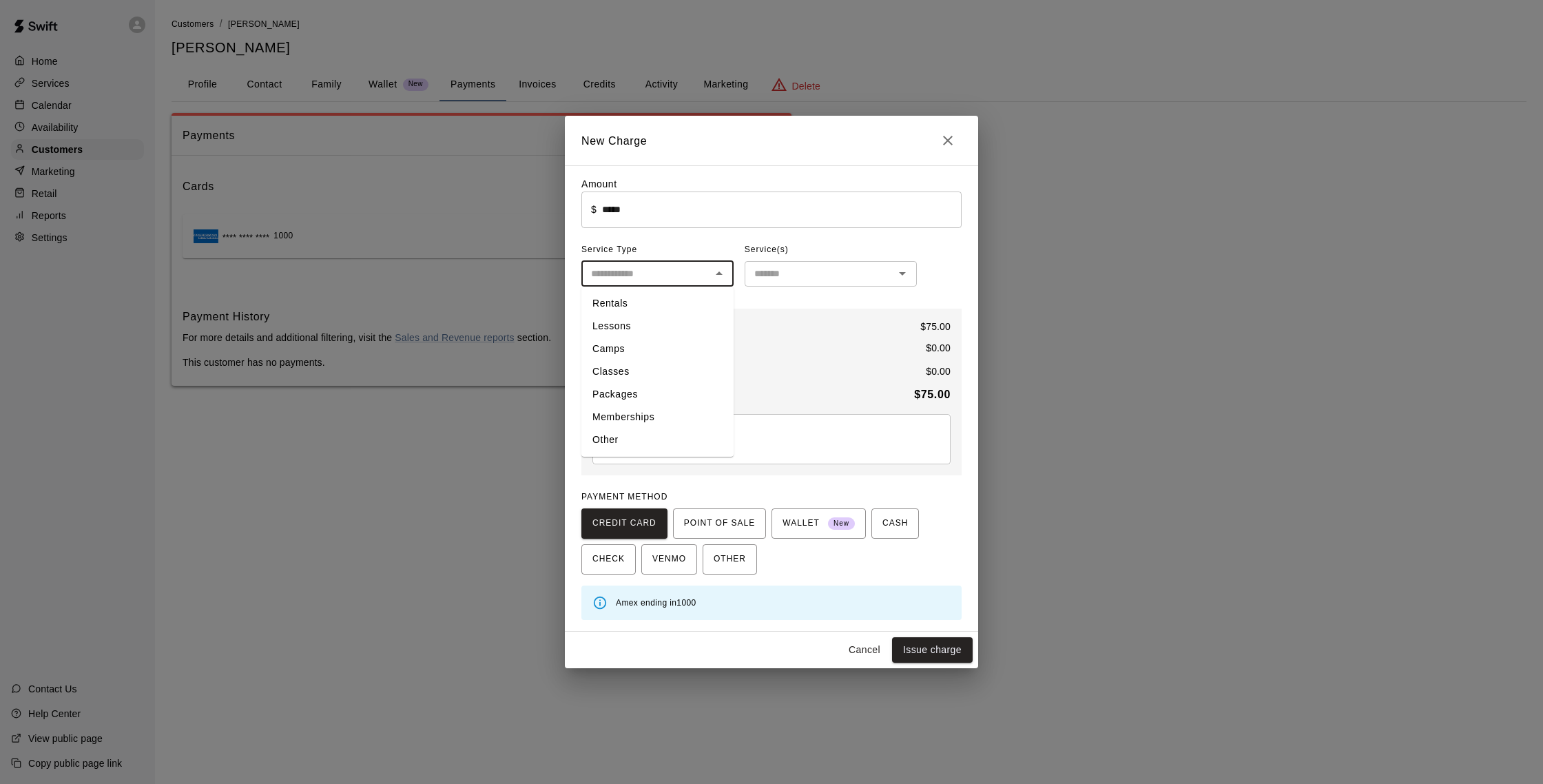
click at [671, 266] on input "text" at bounding box center [646, 273] width 121 height 17
click at [631, 332] on li "Lessons" at bounding box center [657, 326] width 152 height 23
click at [809, 269] on input "text" at bounding box center [820, 273] width 141 height 17
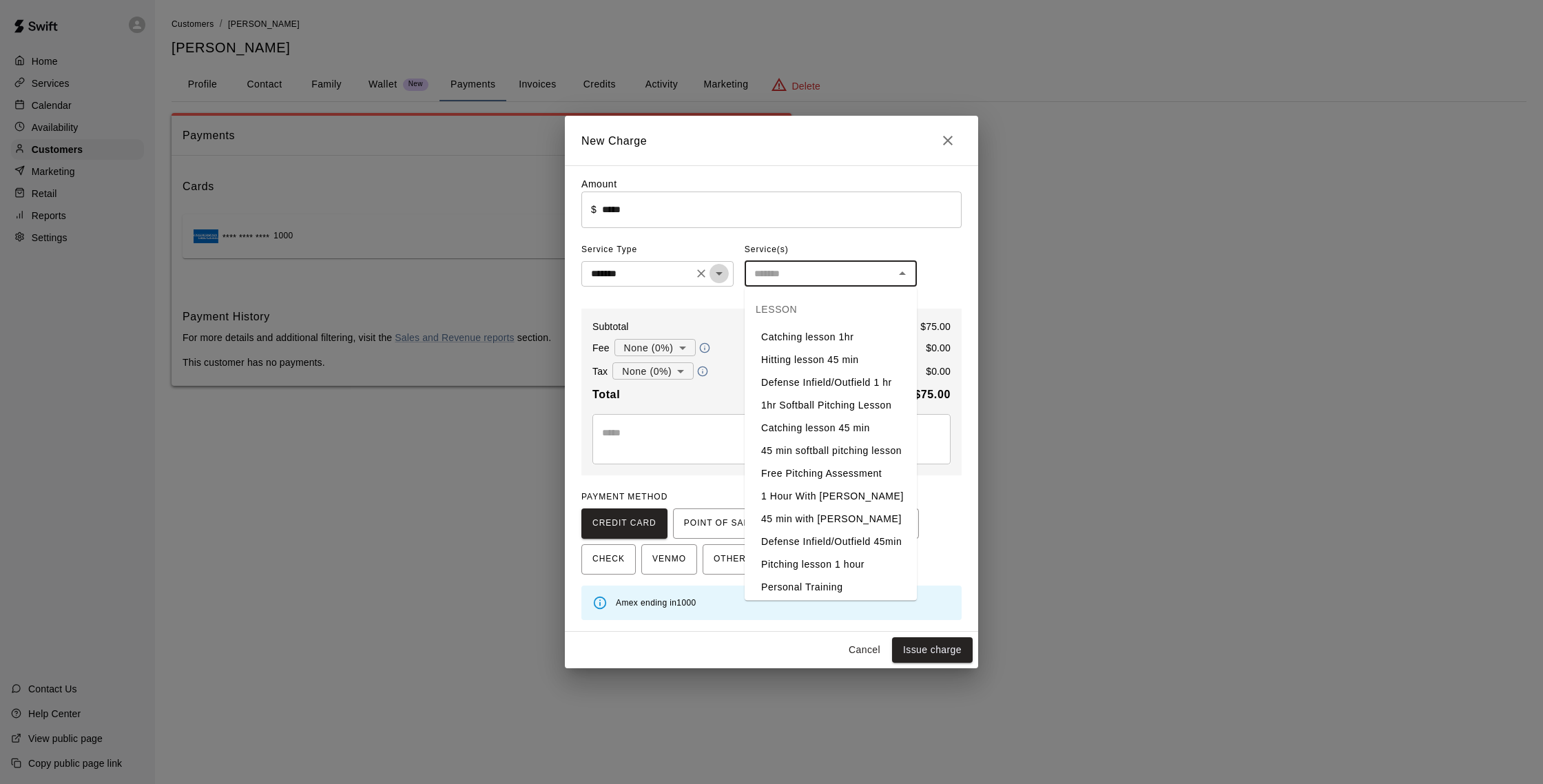
click at [720, 272] on icon "Open" at bounding box center [720, 273] width 17 height 17
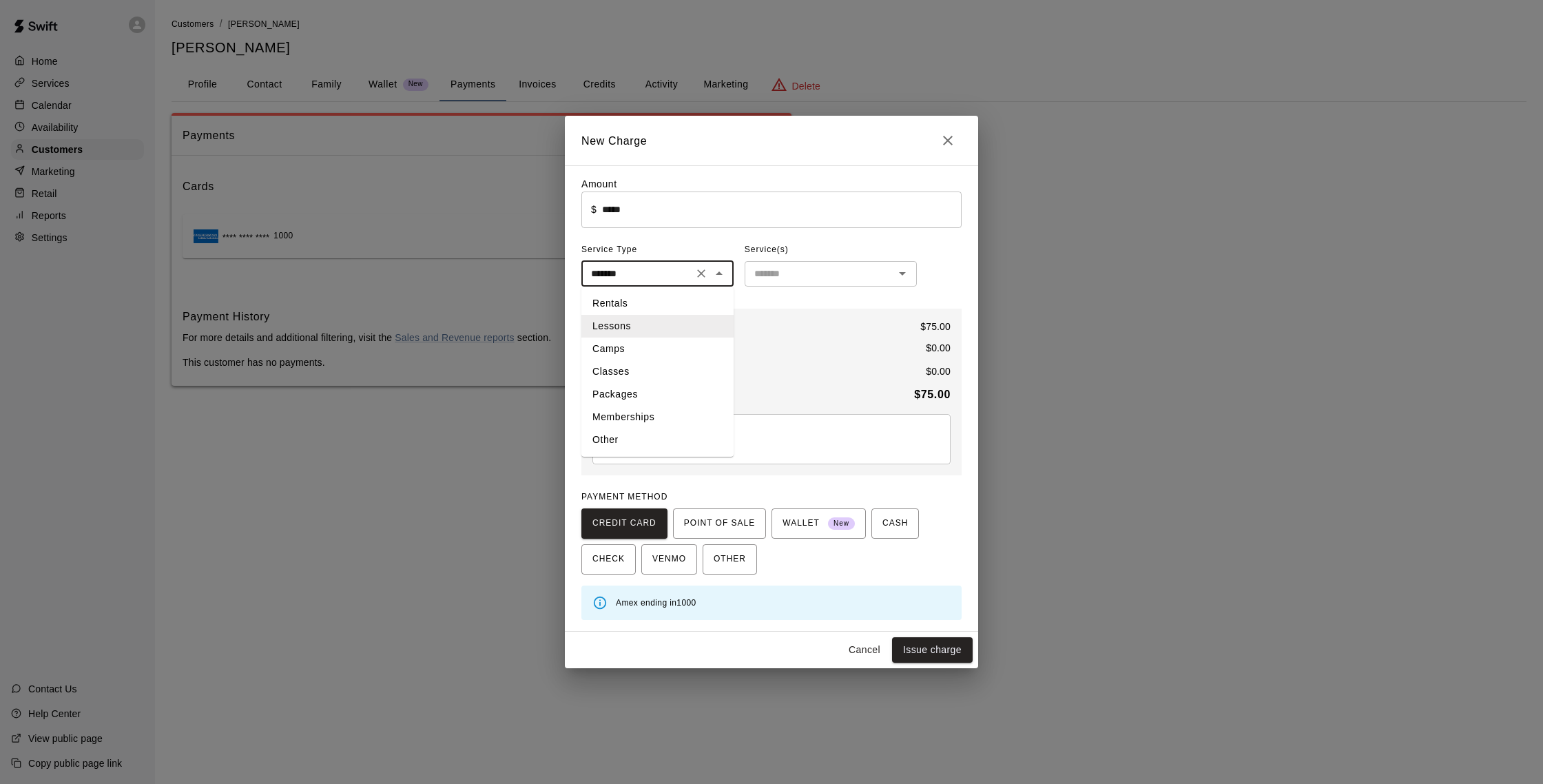
drag, startPoint x: 654, startPoint y: 305, endPoint x: 767, endPoint y: 280, distance: 115.7
click at [654, 305] on li "Rentals" at bounding box center [657, 303] width 152 height 23
type input "*******"
click at [846, 271] on input "text" at bounding box center [820, 273] width 141 height 17
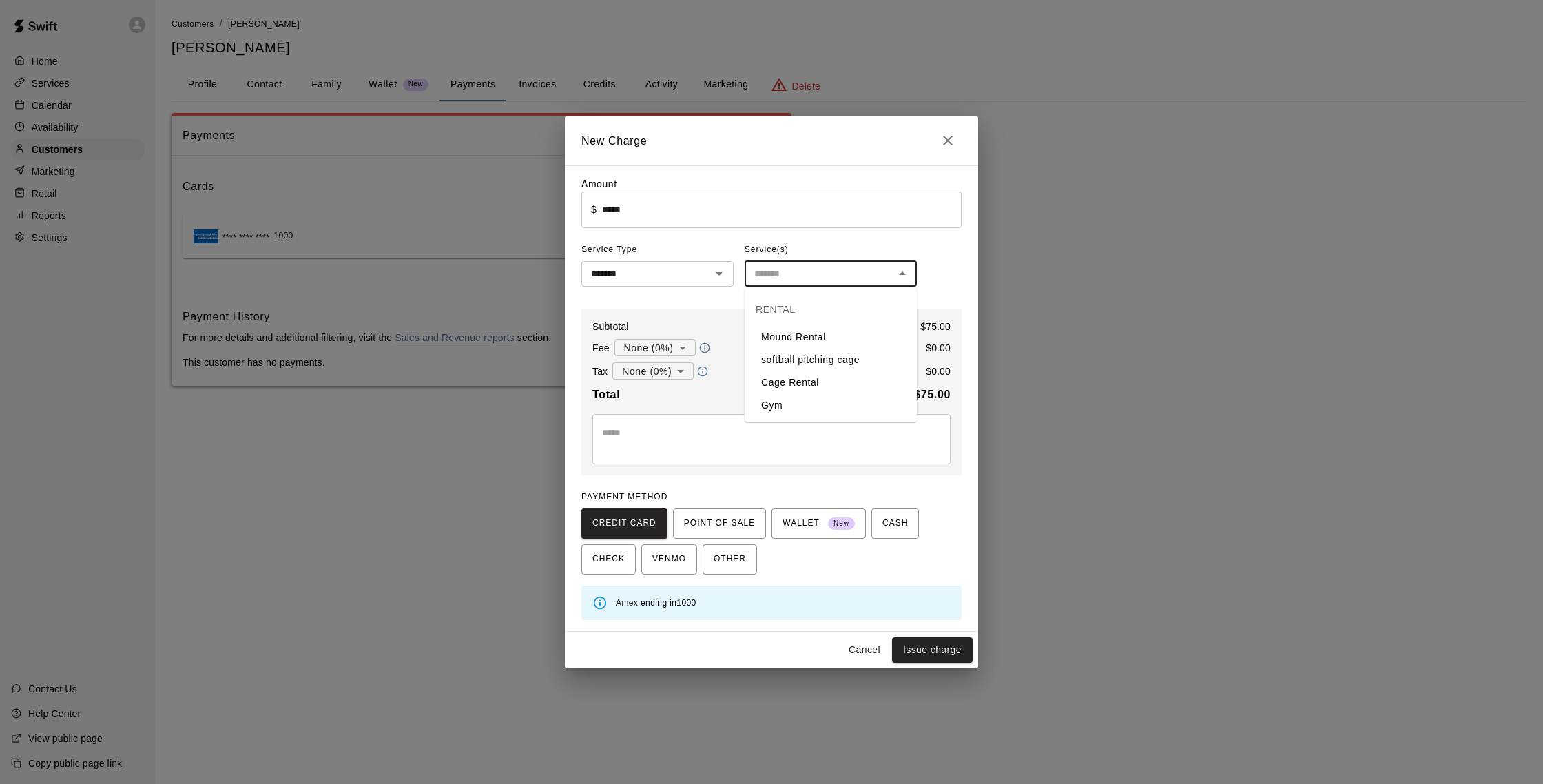
drag, startPoint x: 812, startPoint y: 378, endPoint x: 804, endPoint y: 378, distance: 8.0
click at [809, 378] on li "Cage Rental" at bounding box center [831, 382] width 172 height 23
type input "**********"
click at [939, 647] on button "Issue charge" at bounding box center [932, 650] width 81 height 25
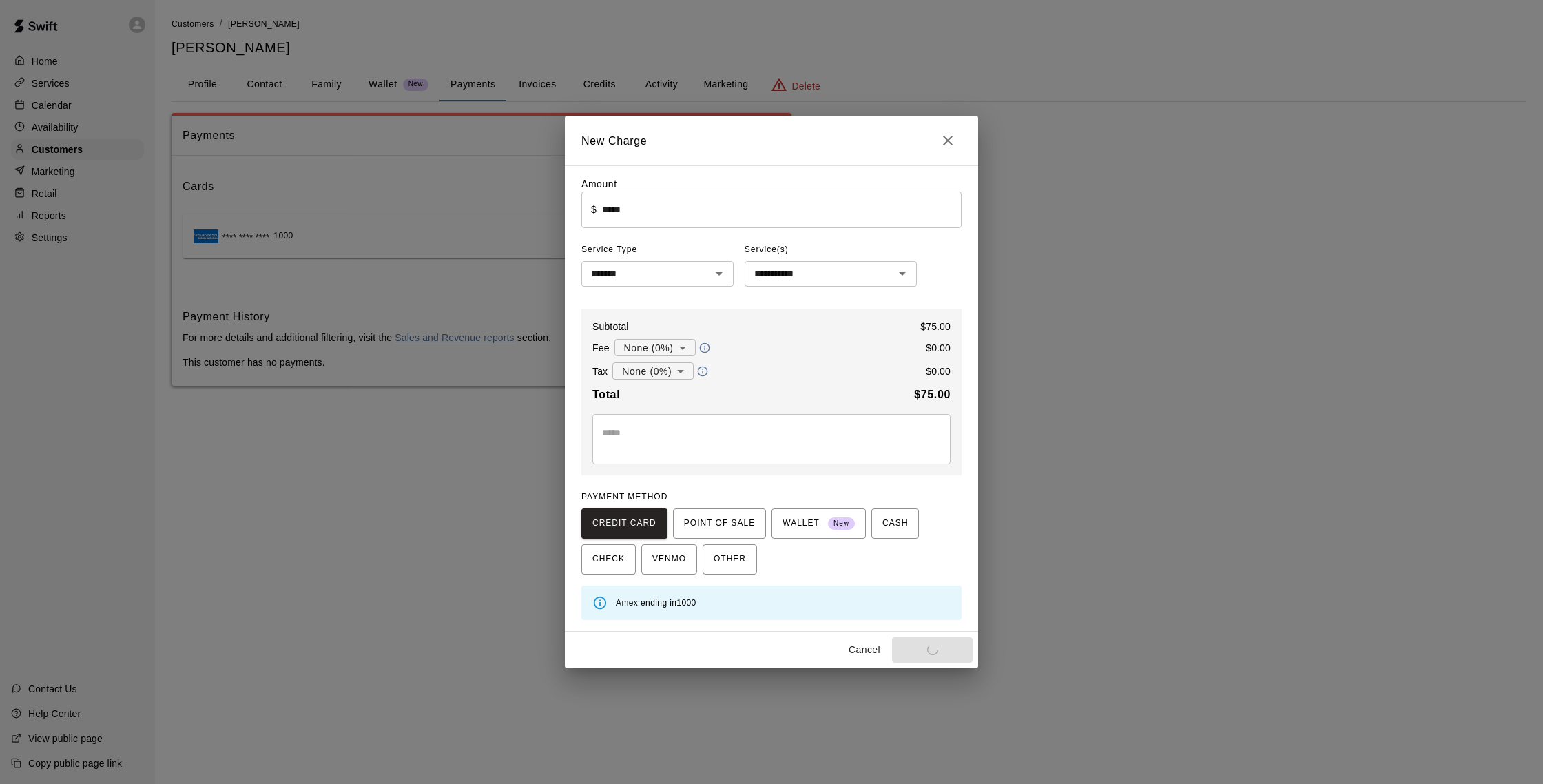
type input "*"
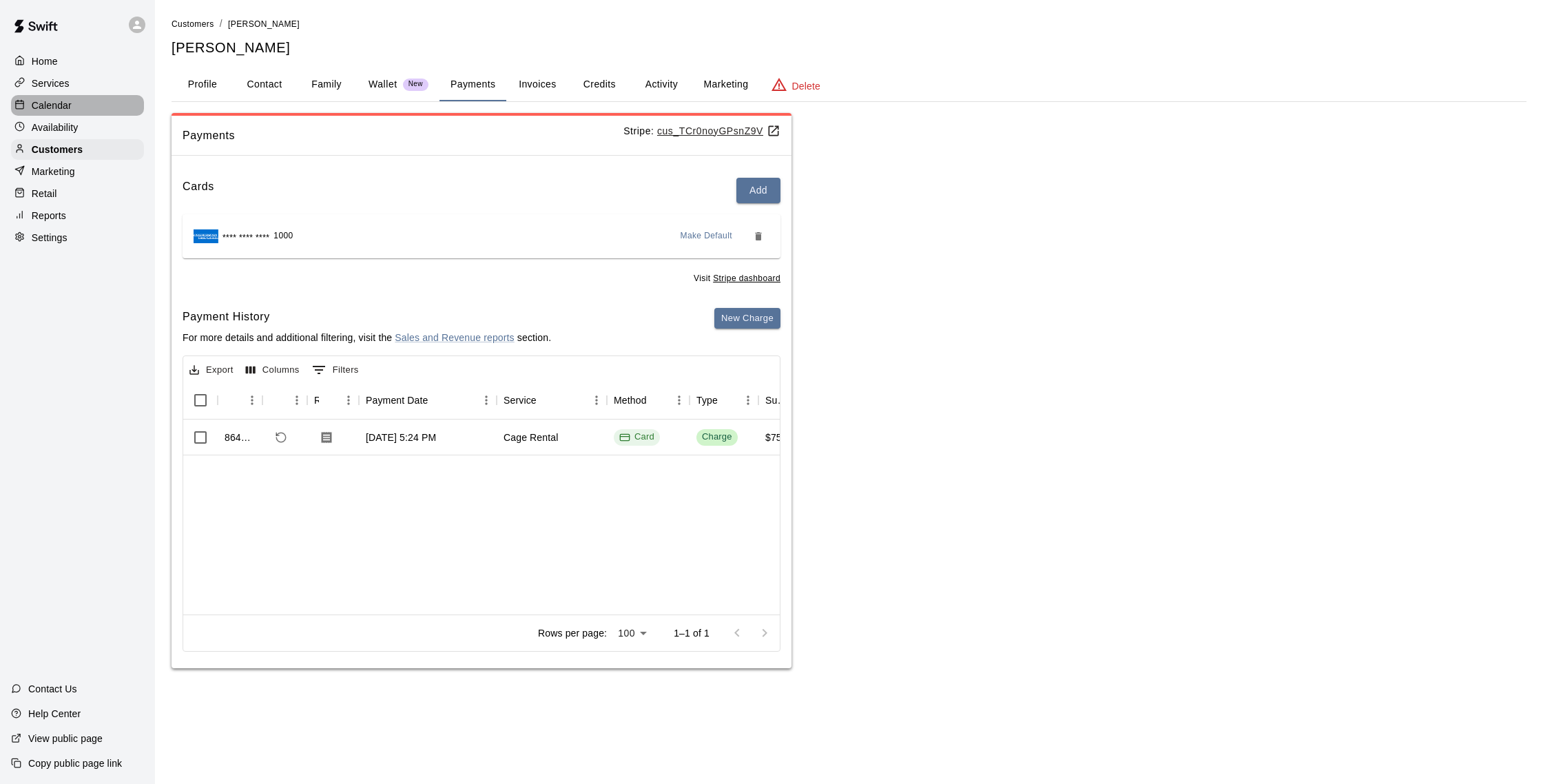
click at [71, 105] on div "Calendar" at bounding box center [77, 105] width 133 height 21
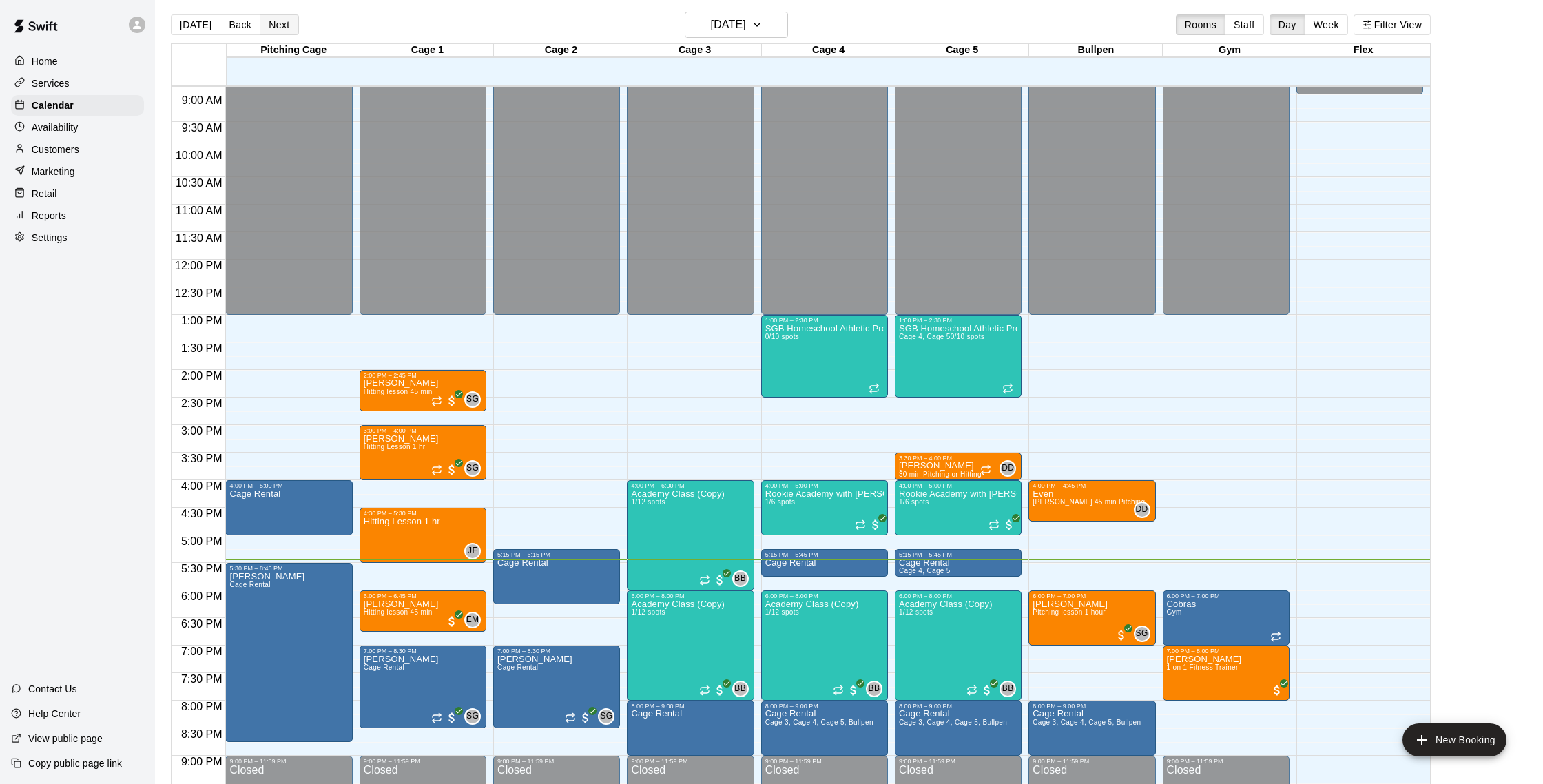
scroll to position [4, 0]
click at [275, 23] on button "Next" at bounding box center [279, 25] width 38 height 21
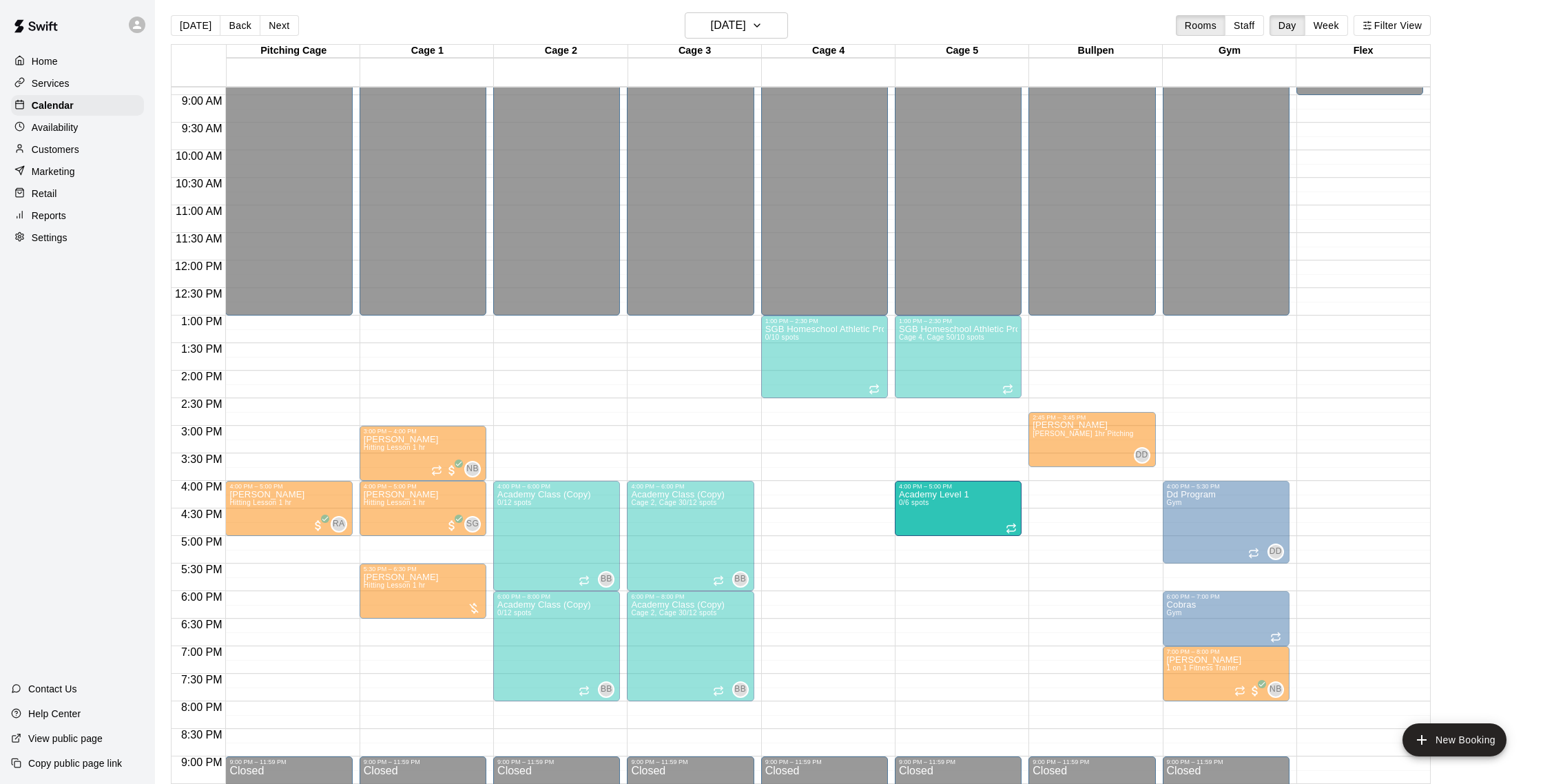
drag, startPoint x: 1345, startPoint y: 501, endPoint x: 973, endPoint y: 508, distance: 372.1
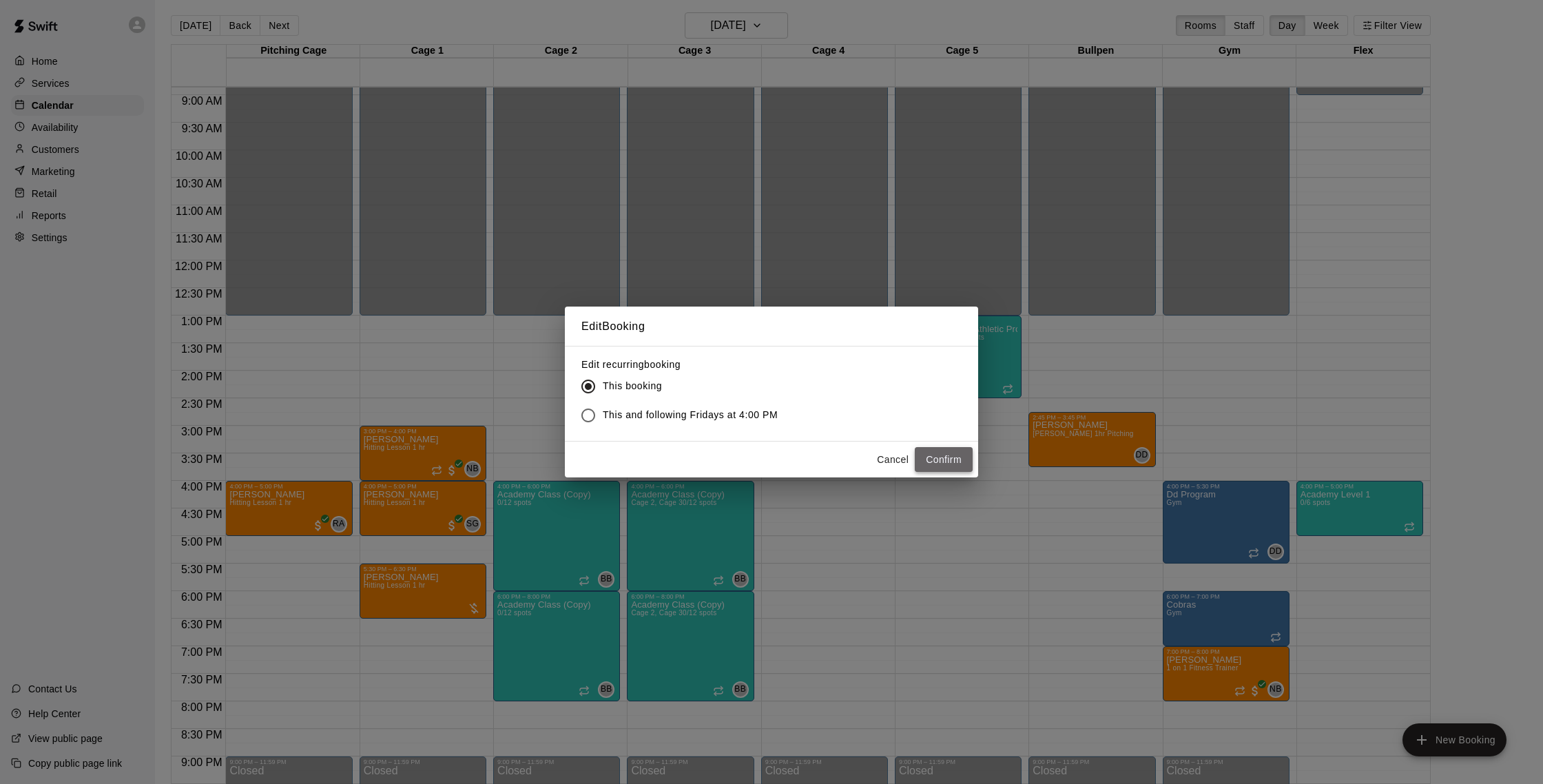
click at [950, 454] on button "Confirm" at bounding box center [943, 459] width 58 height 25
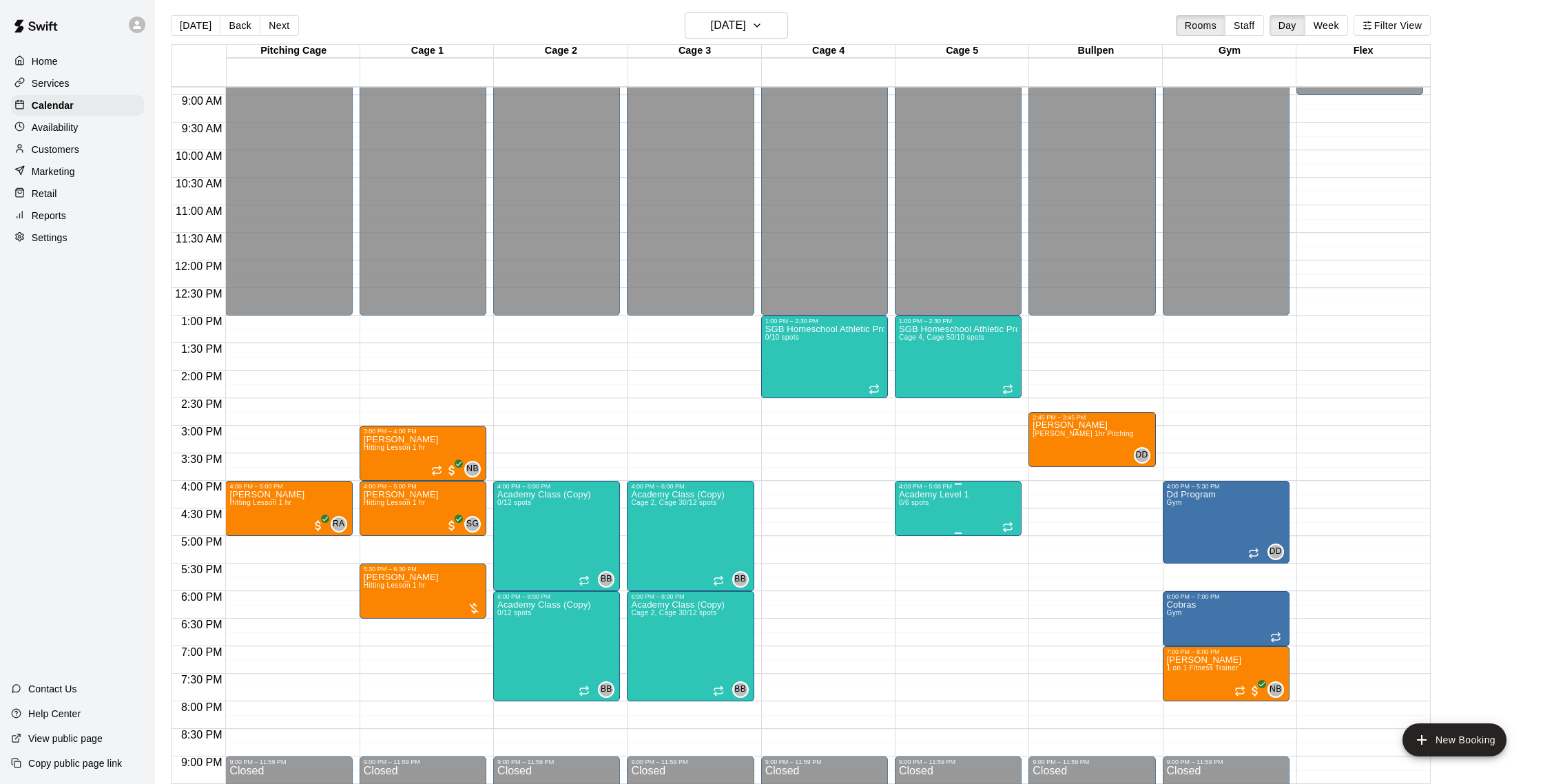
click at [927, 495] on p "Academy Level 1" at bounding box center [934, 495] width 70 height 0
click at [915, 534] on img "edit" at bounding box center [913, 541] width 16 height 16
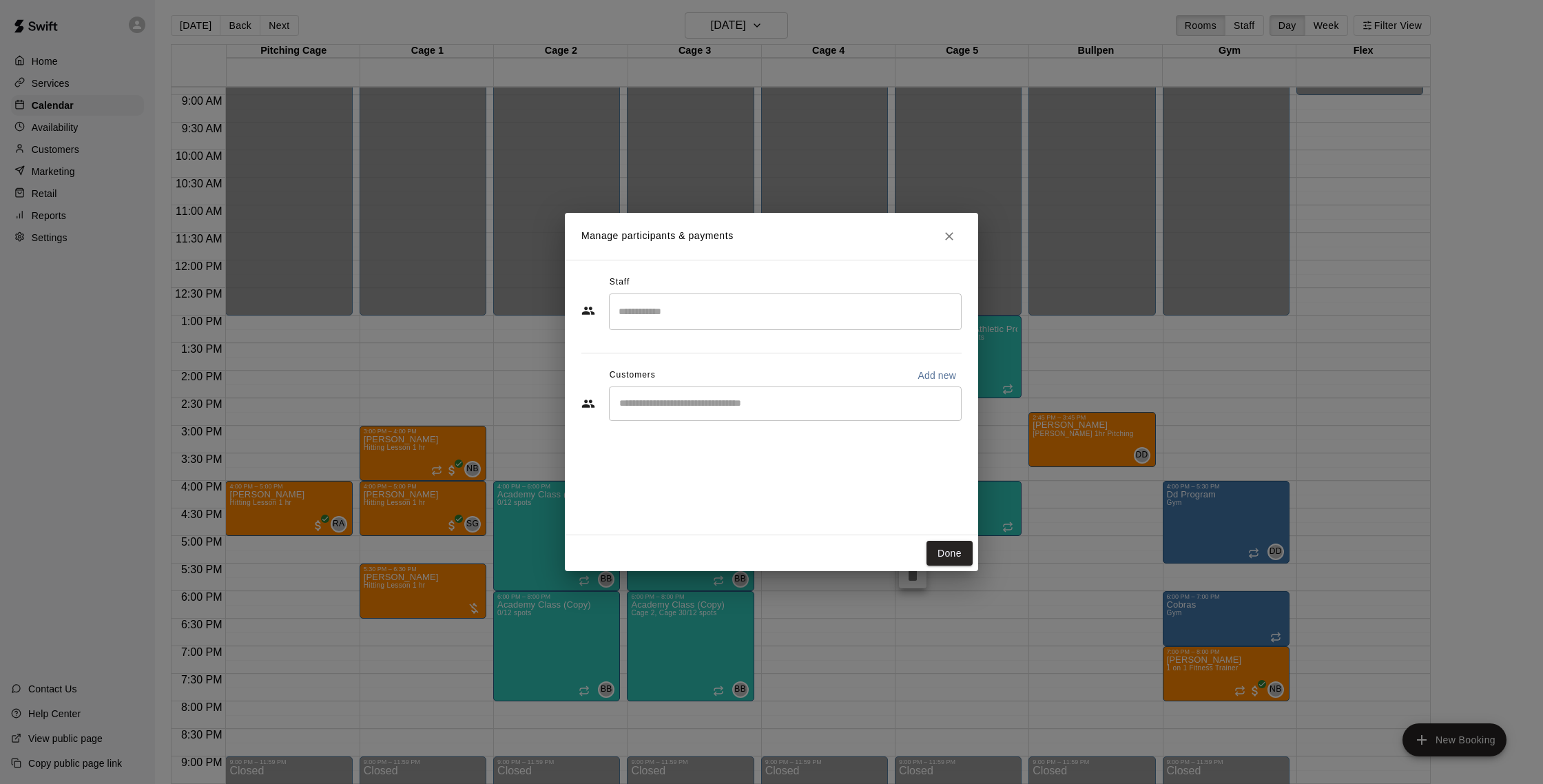
click at [682, 395] on div "​" at bounding box center [785, 403] width 353 height 35
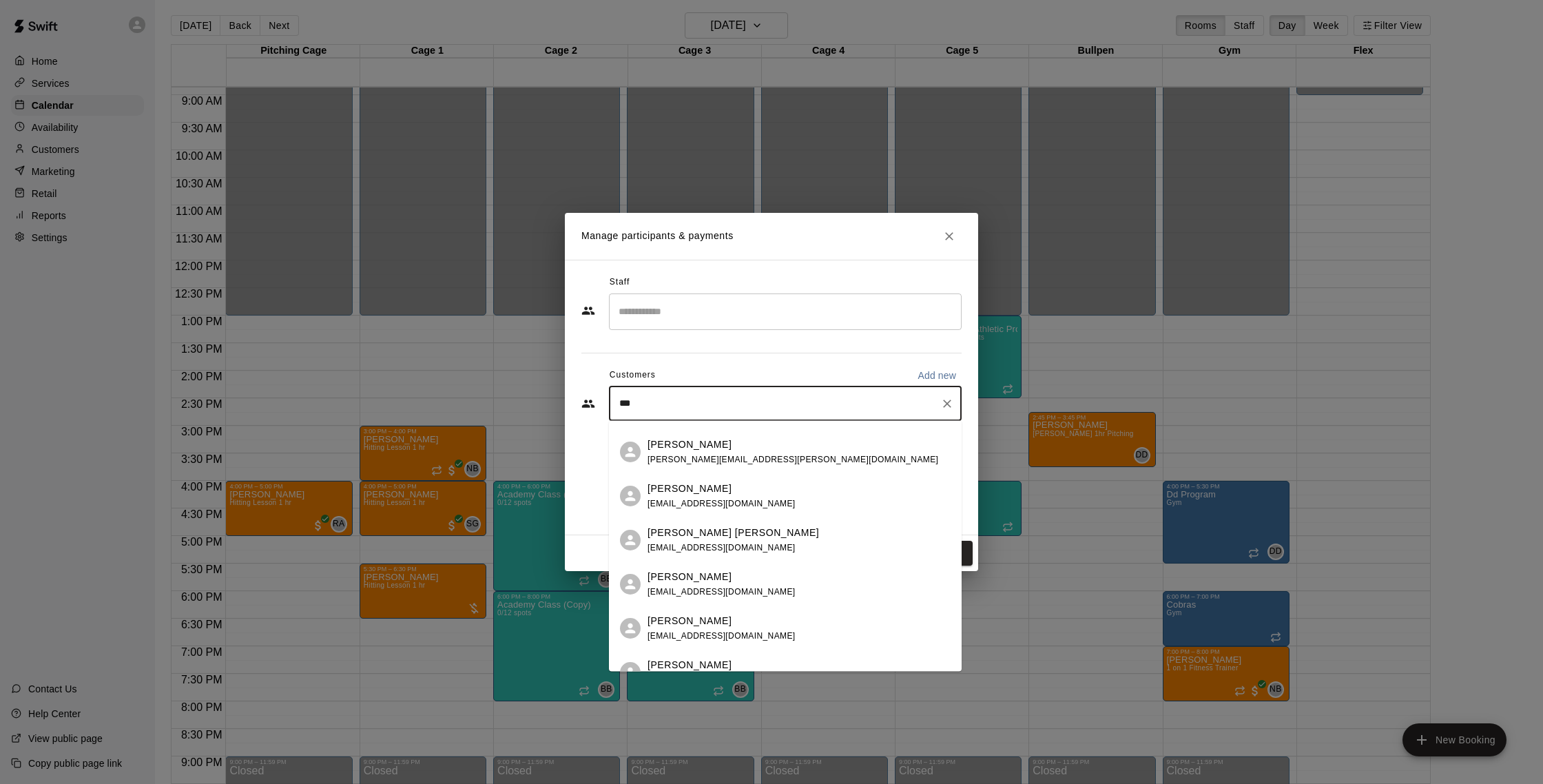
scroll to position [0, 0]
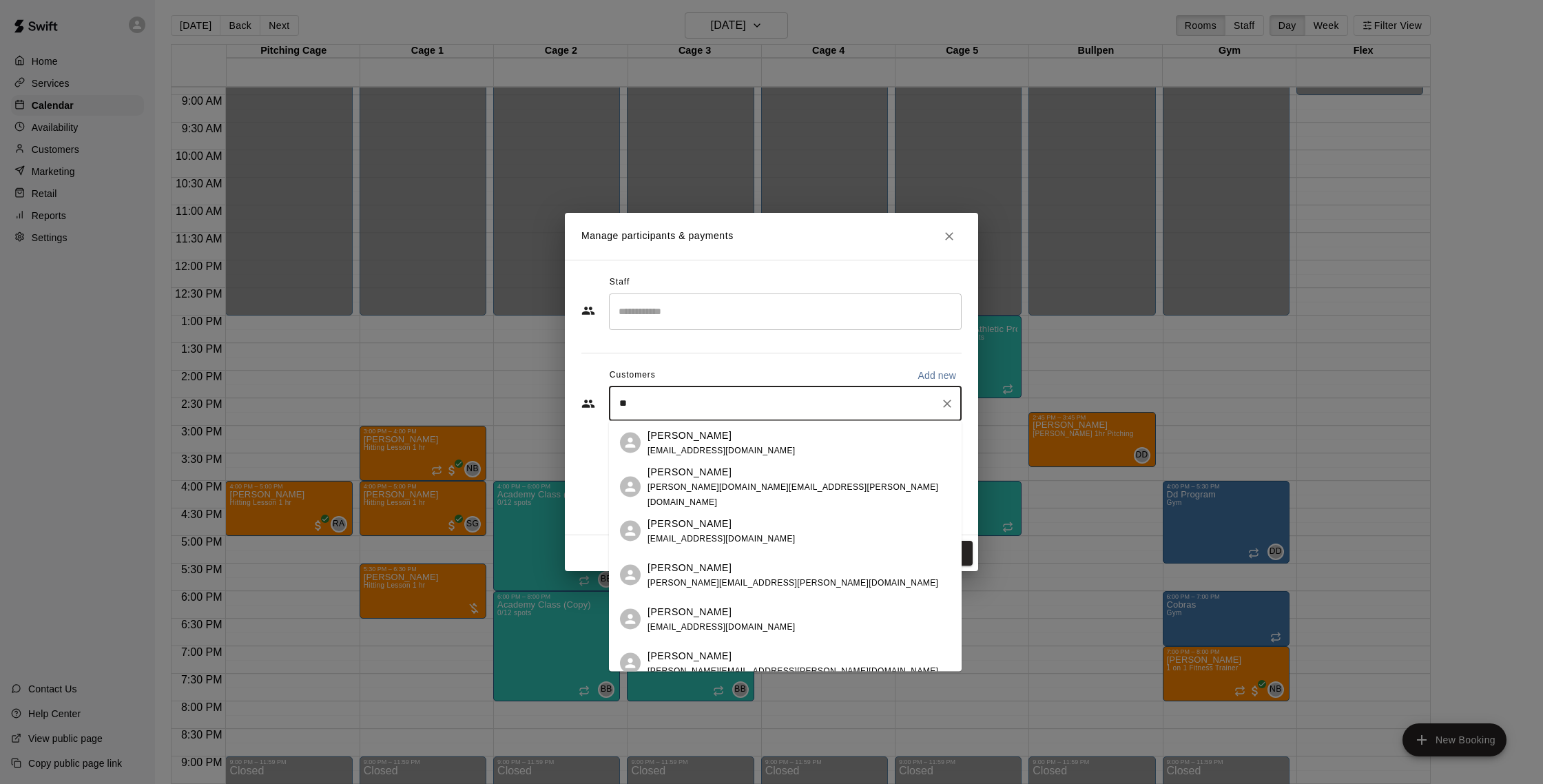
type input "*"
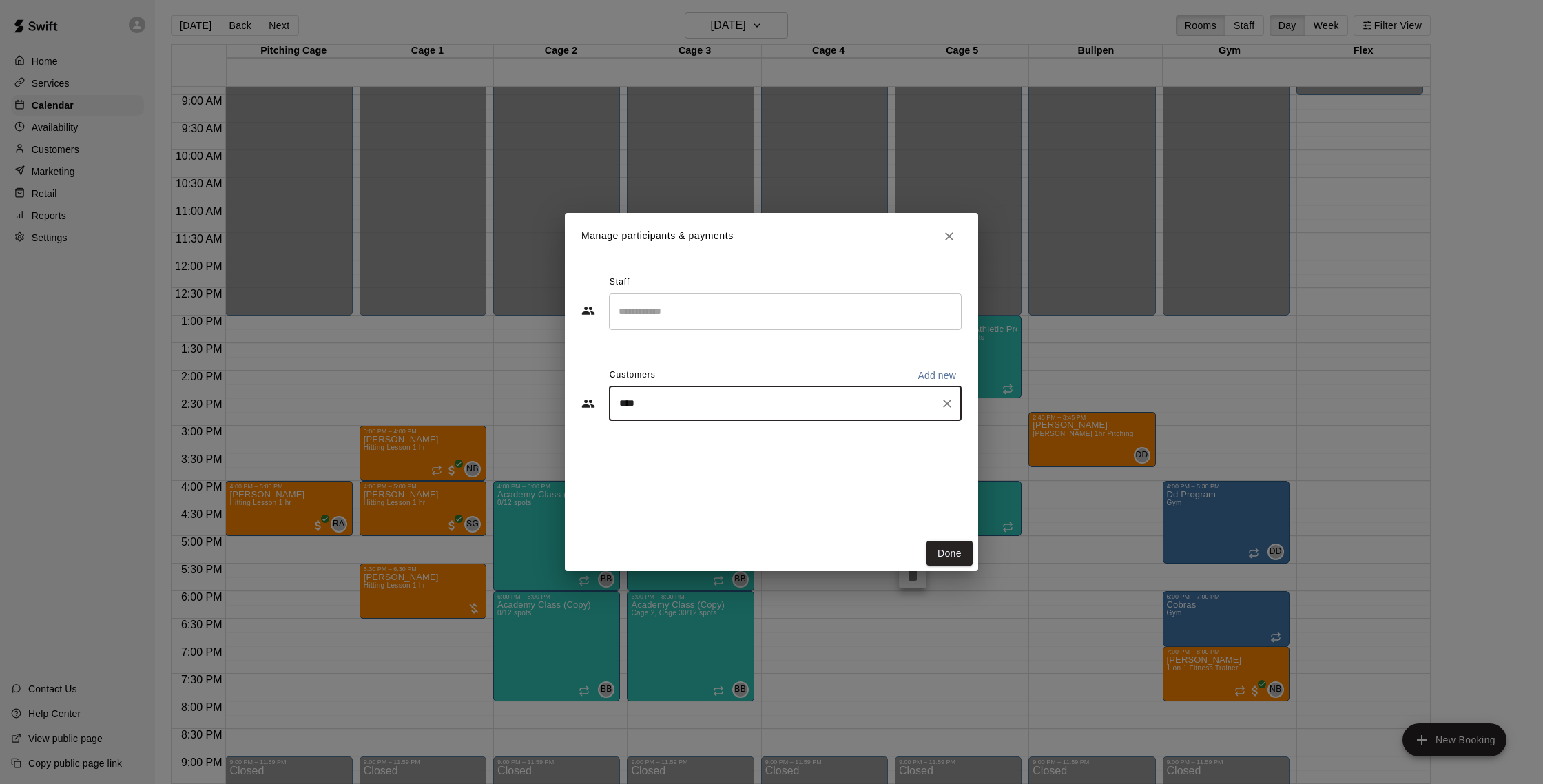
type input "*****"
click at [722, 447] on span "[EMAIL_ADDRESS][DOMAIN_NAME]" at bounding box center [721, 449] width 148 height 10
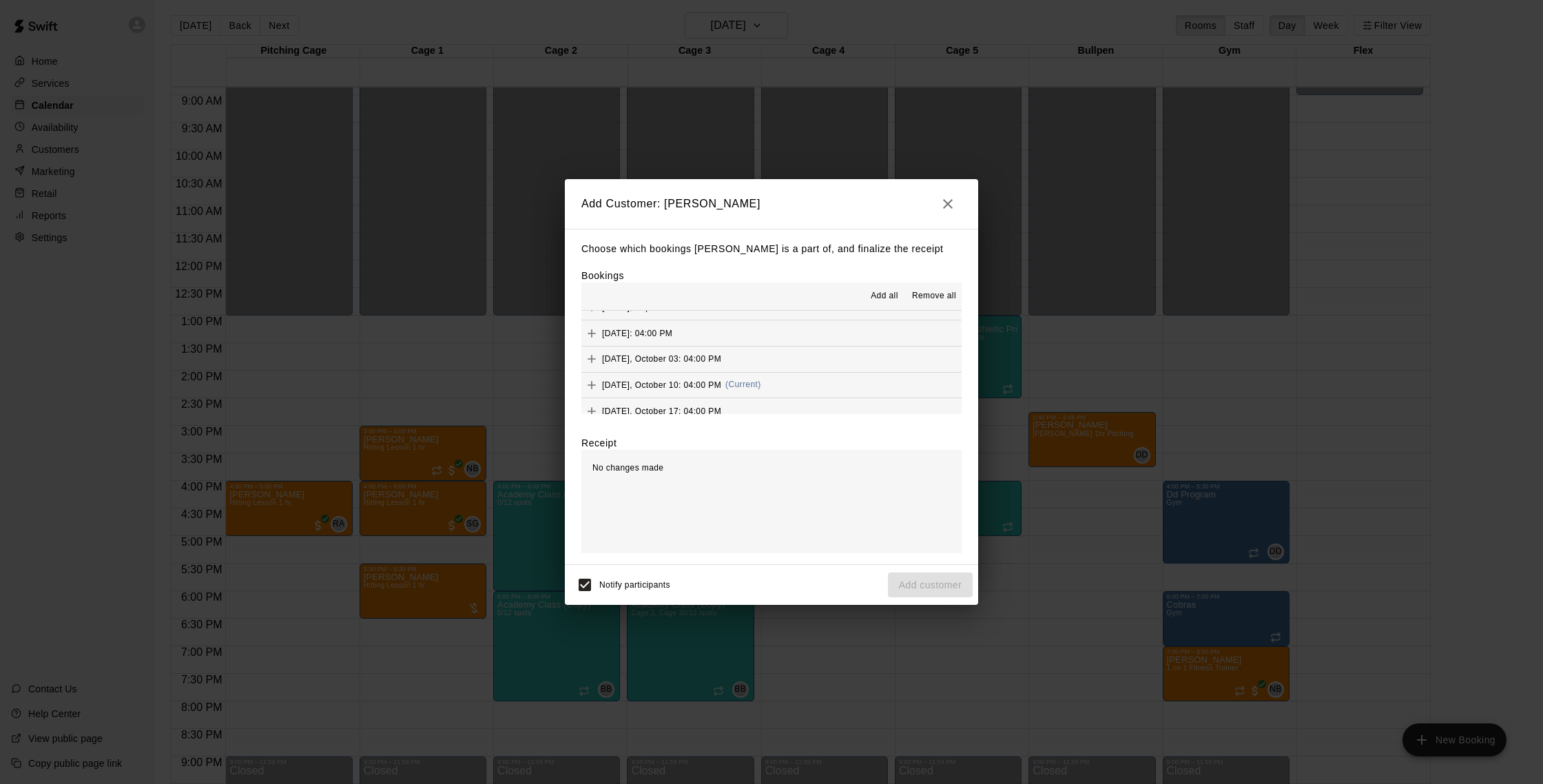
scroll to position [1098, 0]
click at [816, 365] on button "[DATE], October 10: 04:00 PM (Current)" at bounding box center [771, 366] width 380 height 25
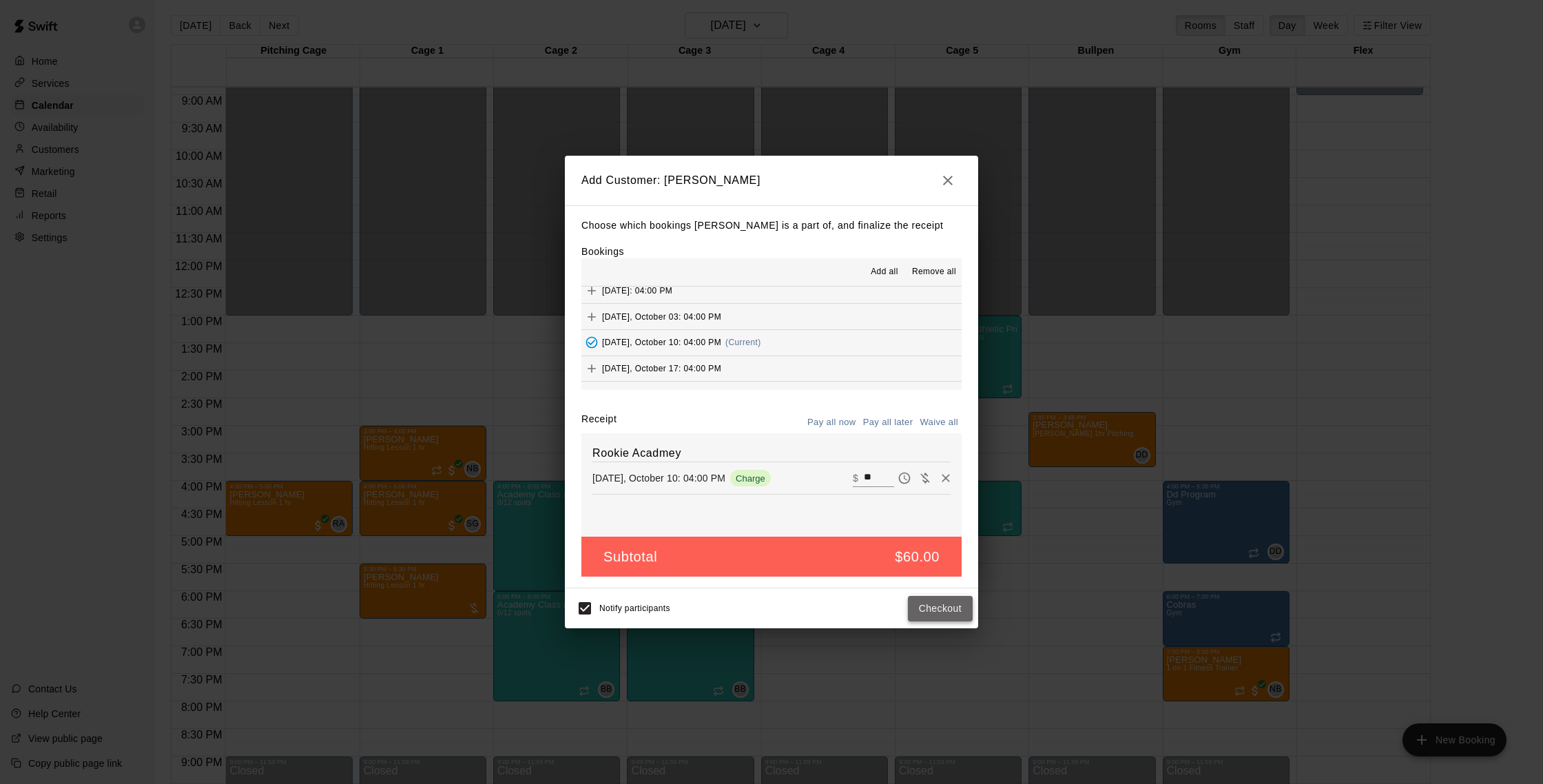
click at [940, 607] on button "Checkout" at bounding box center [940, 608] width 65 height 25
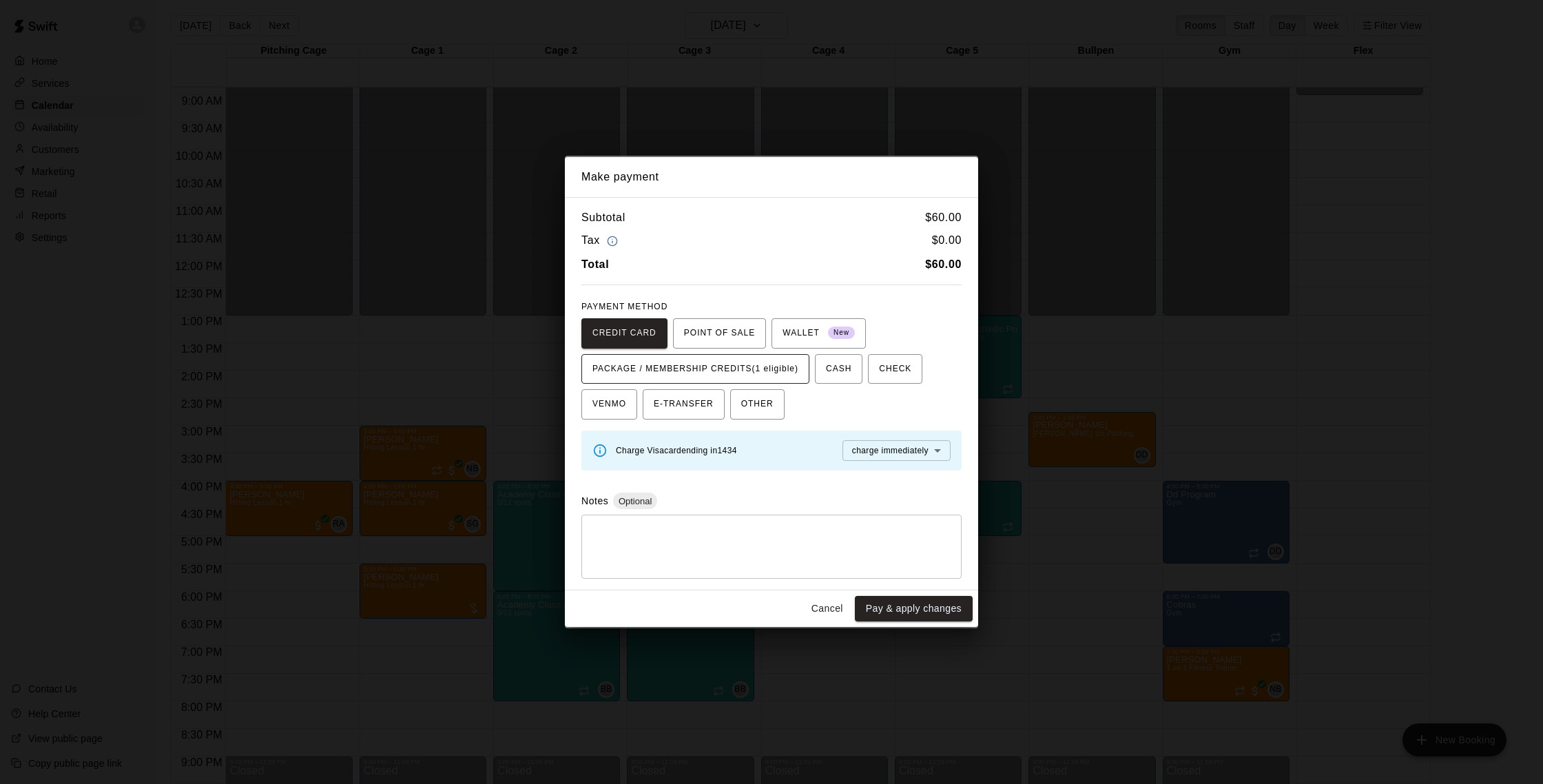
click at [778, 371] on span "PACKAGE / MEMBERSHIP CREDITS (1 eligible)" at bounding box center [695, 369] width 206 height 22
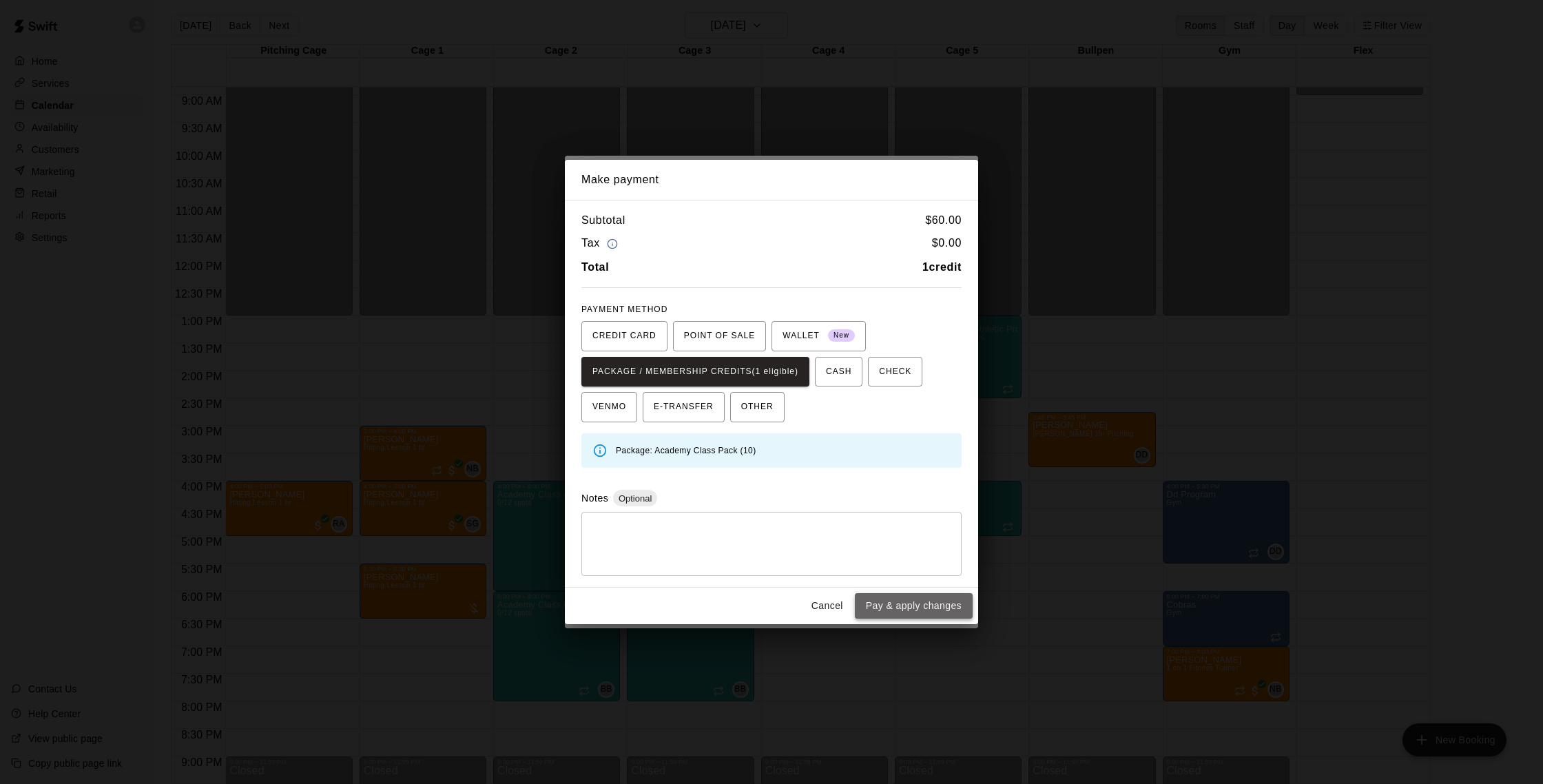
click at [959, 605] on button "Pay & apply changes" at bounding box center [913, 605] width 118 height 25
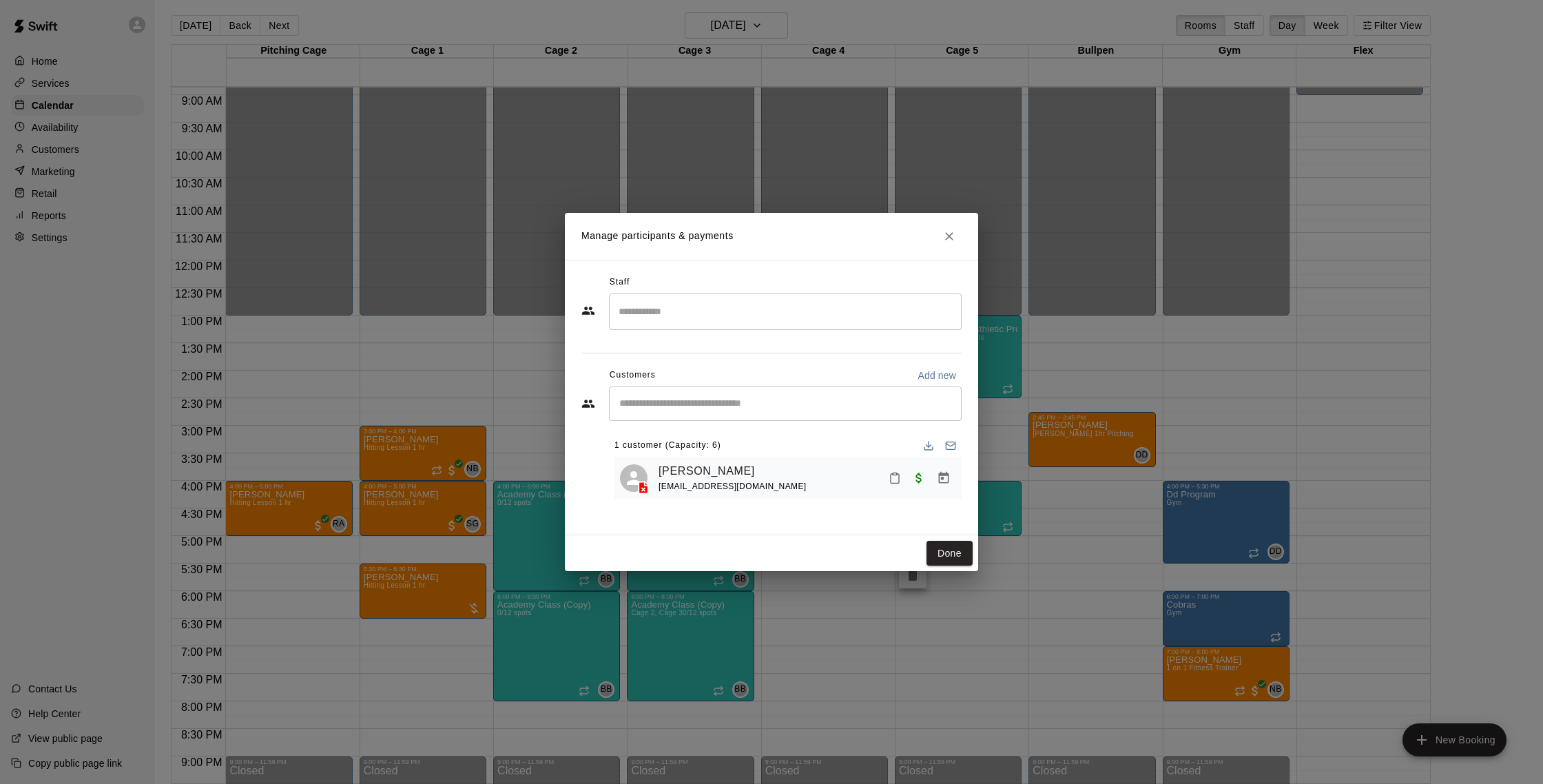
click at [919, 554] on div "Done" at bounding box center [772, 554] width 413 height 37
click at [950, 552] on button "Done" at bounding box center [949, 553] width 46 height 25
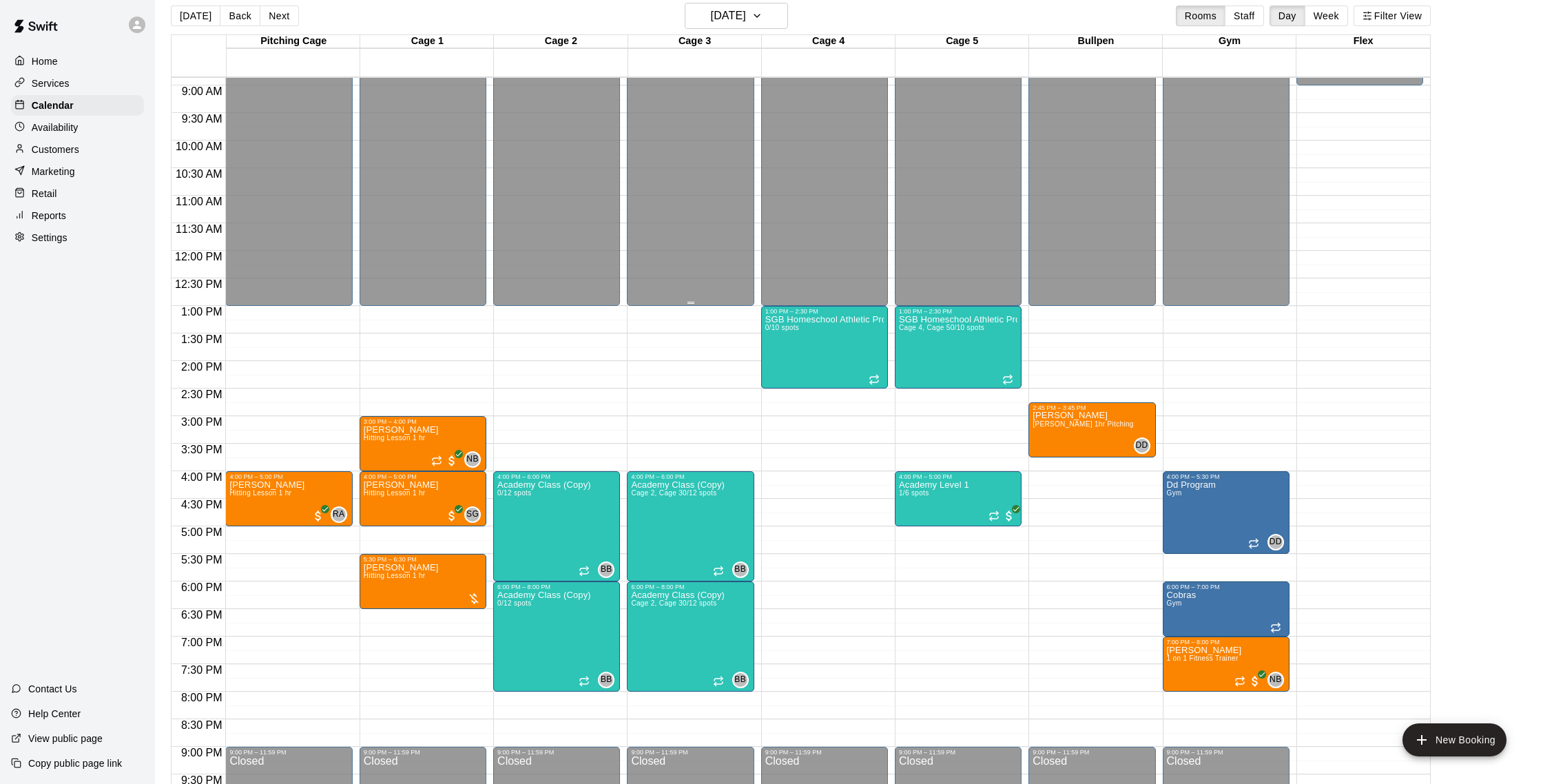
scroll to position [22, 0]
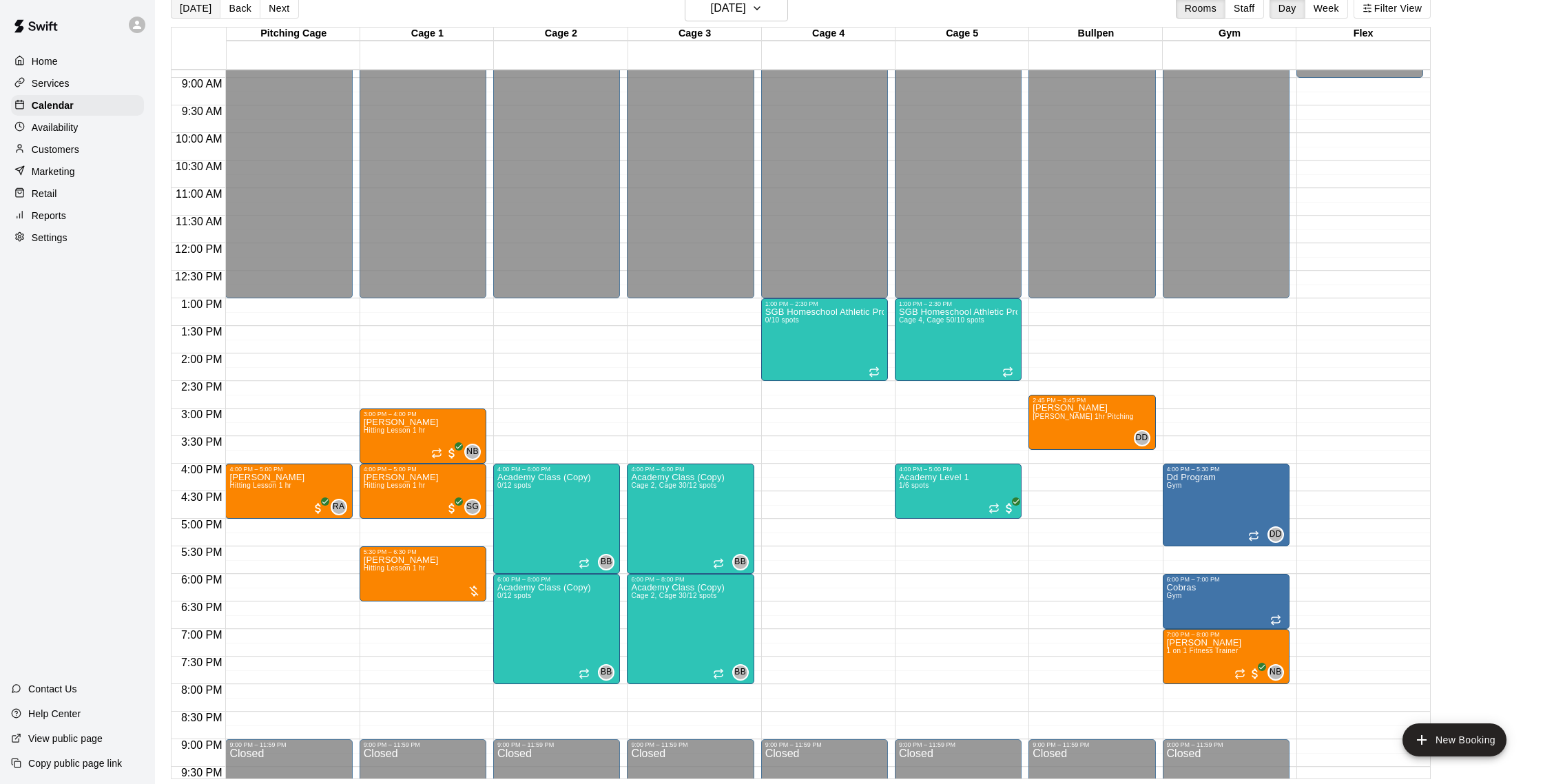
click at [197, 10] on button "[DATE]" at bounding box center [195, 8] width 50 height 21
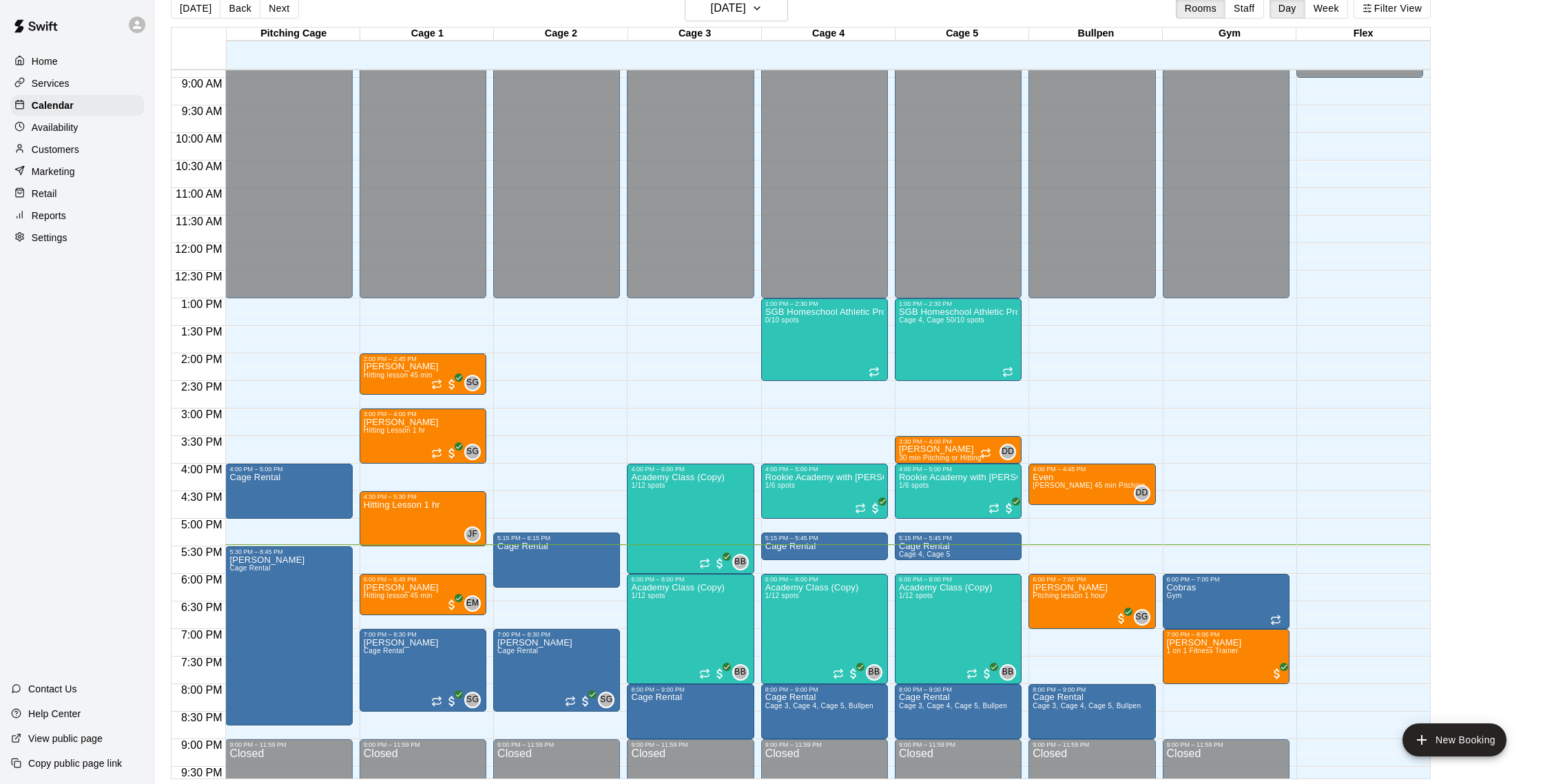
click at [58, 213] on p "Reports" at bounding box center [48, 216] width 35 height 14
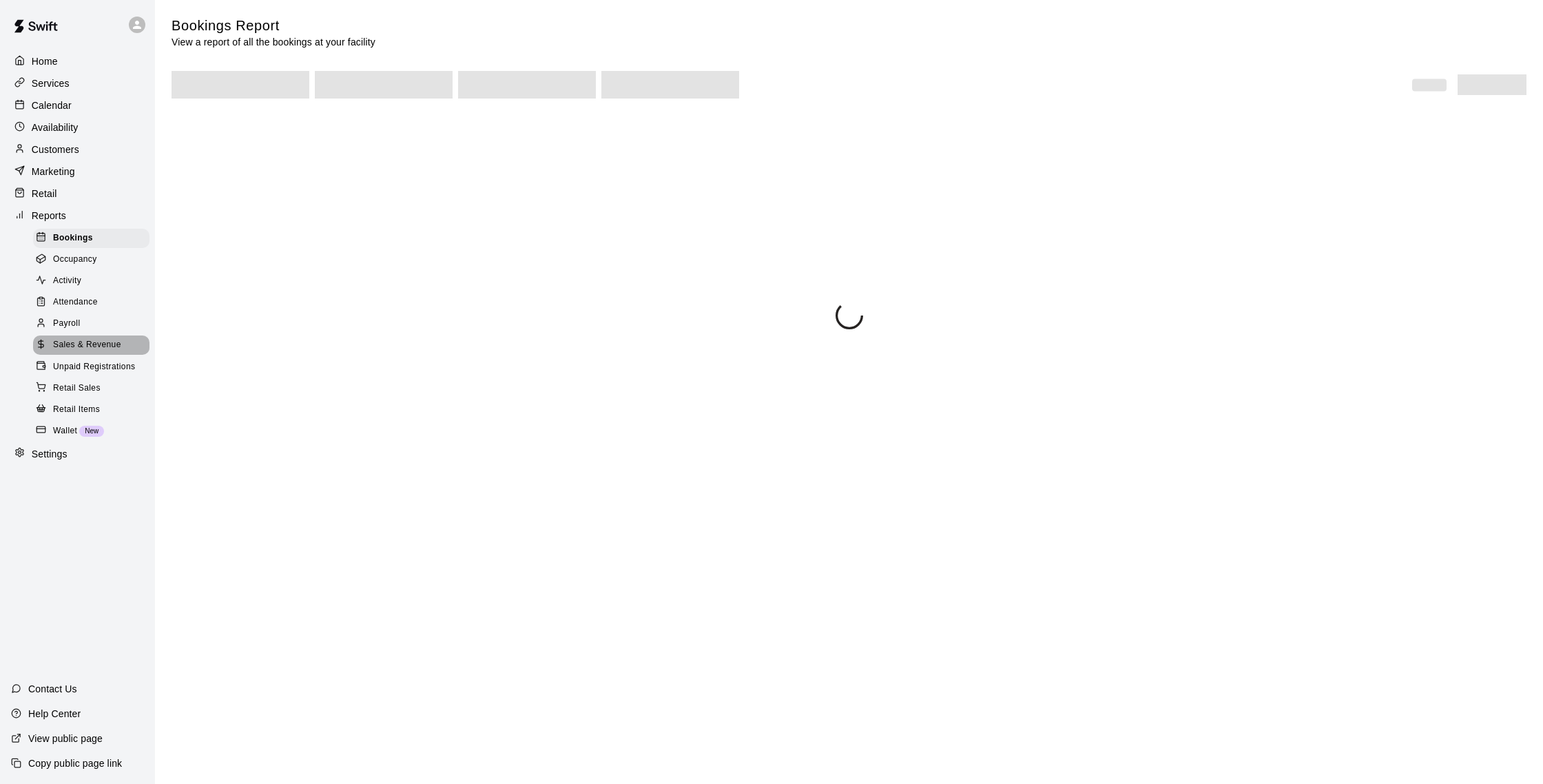
click at [106, 340] on span "Sales & Revenue" at bounding box center [87, 345] width 68 height 14
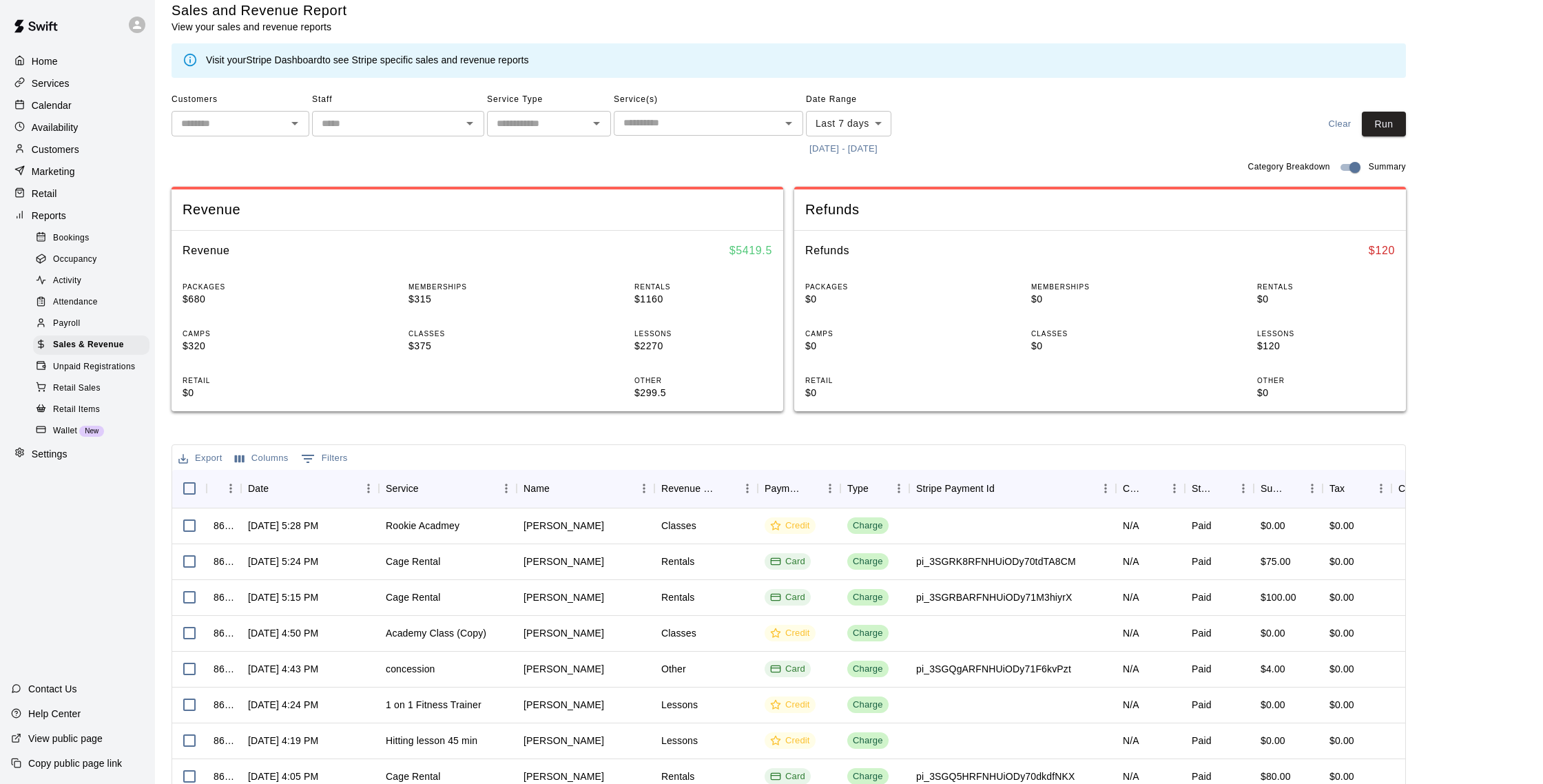
click at [848, 138] on button "[DATE] - [DATE]" at bounding box center [844, 149] width 75 height 22
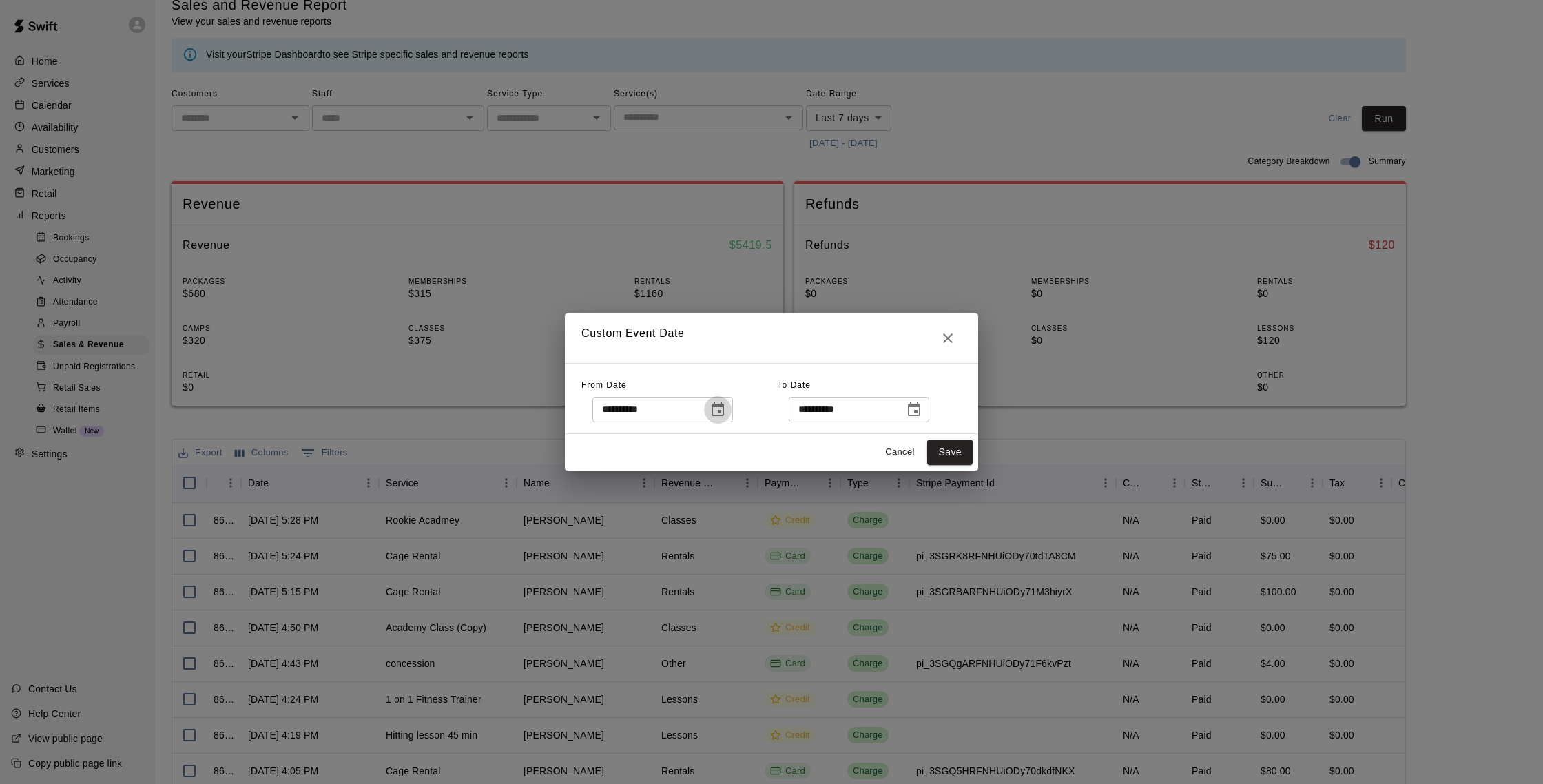
click at [717, 409] on icon "Choose date, selected date is Oct 2, 2025" at bounding box center [718, 410] width 17 height 17
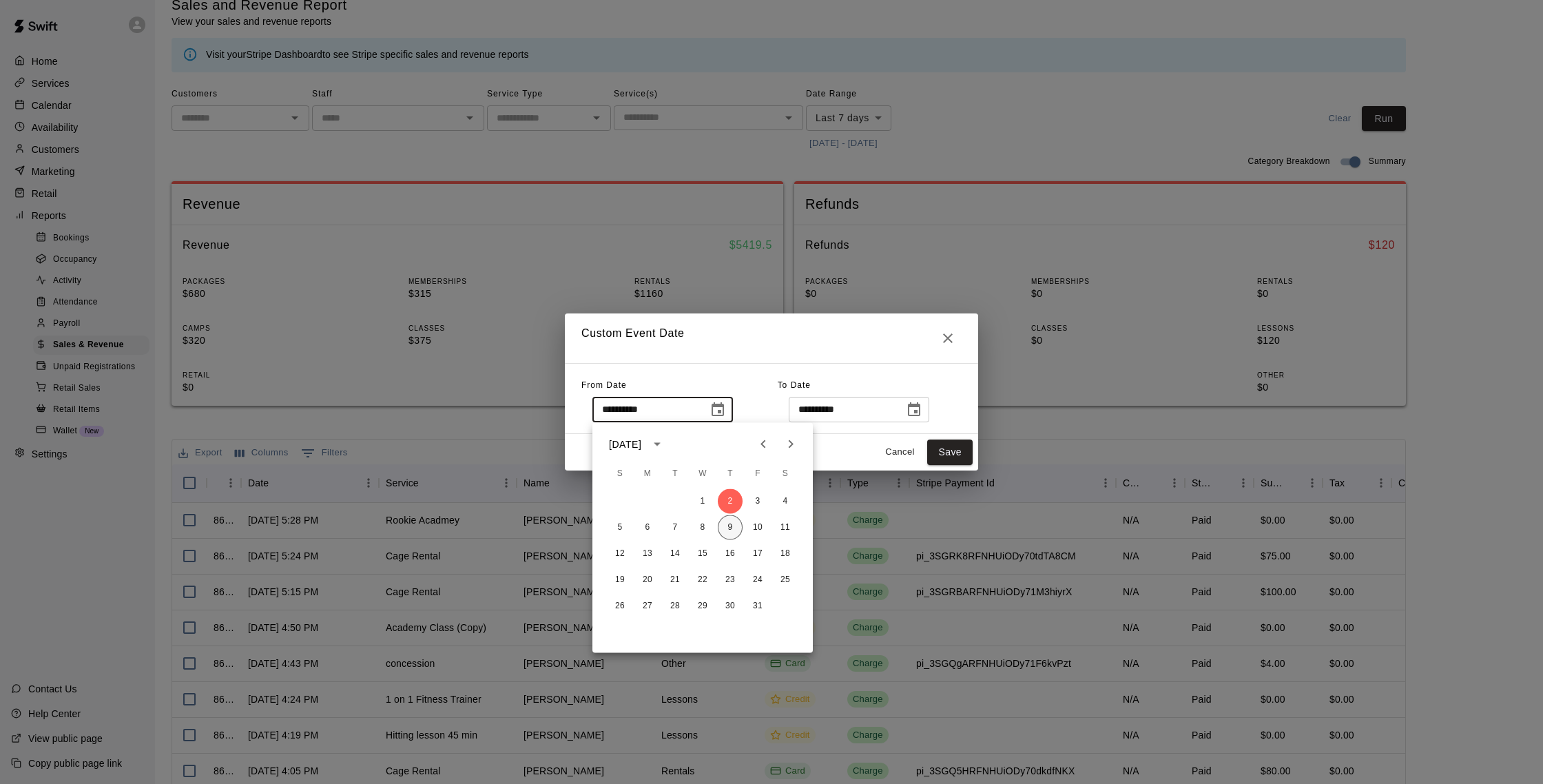
click at [733, 526] on button "9" at bounding box center [730, 528] width 25 height 25
type input "**********"
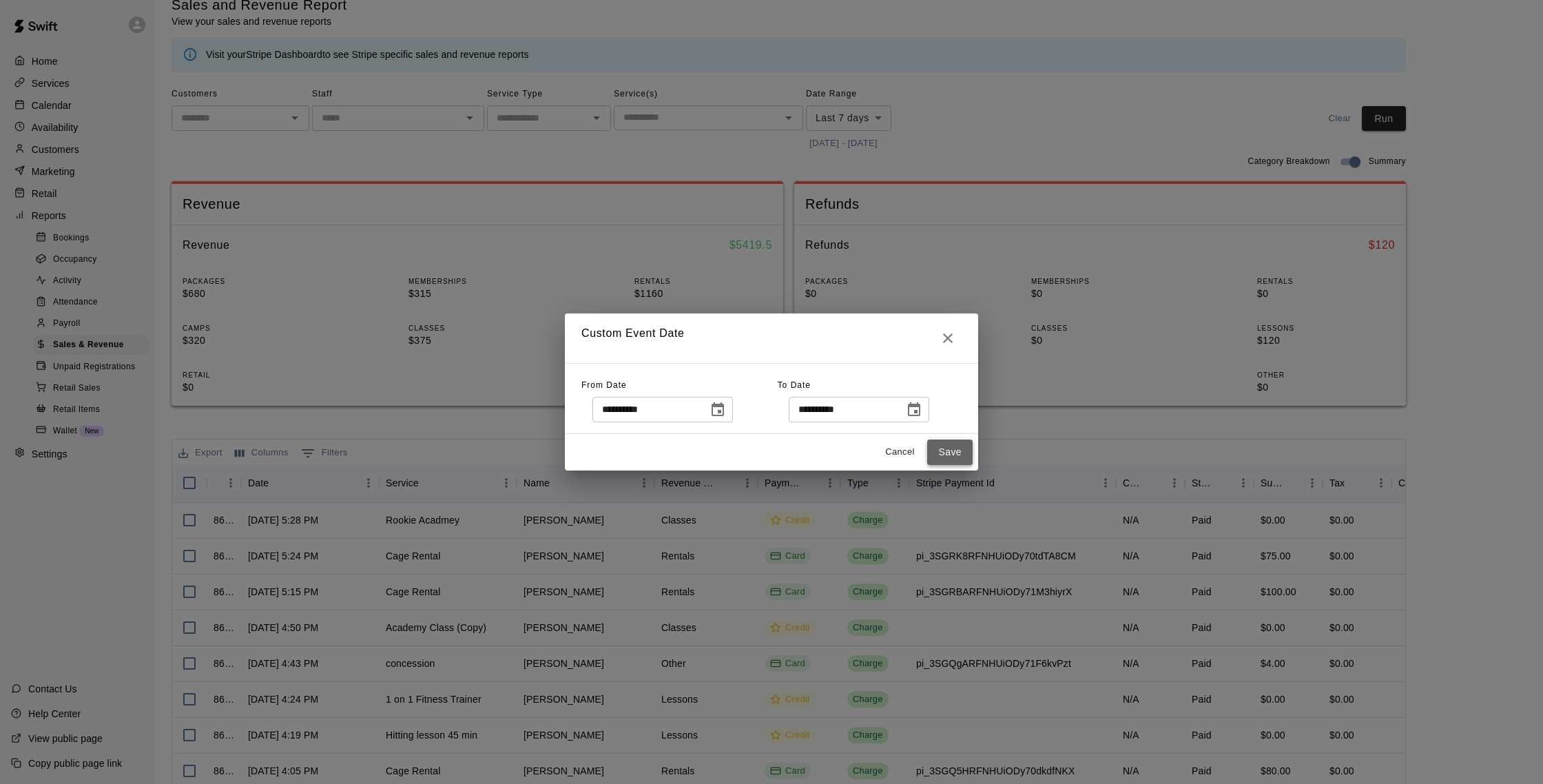
click at [959, 447] on button "Save" at bounding box center [949, 452] width 45 height 25
type input "******"
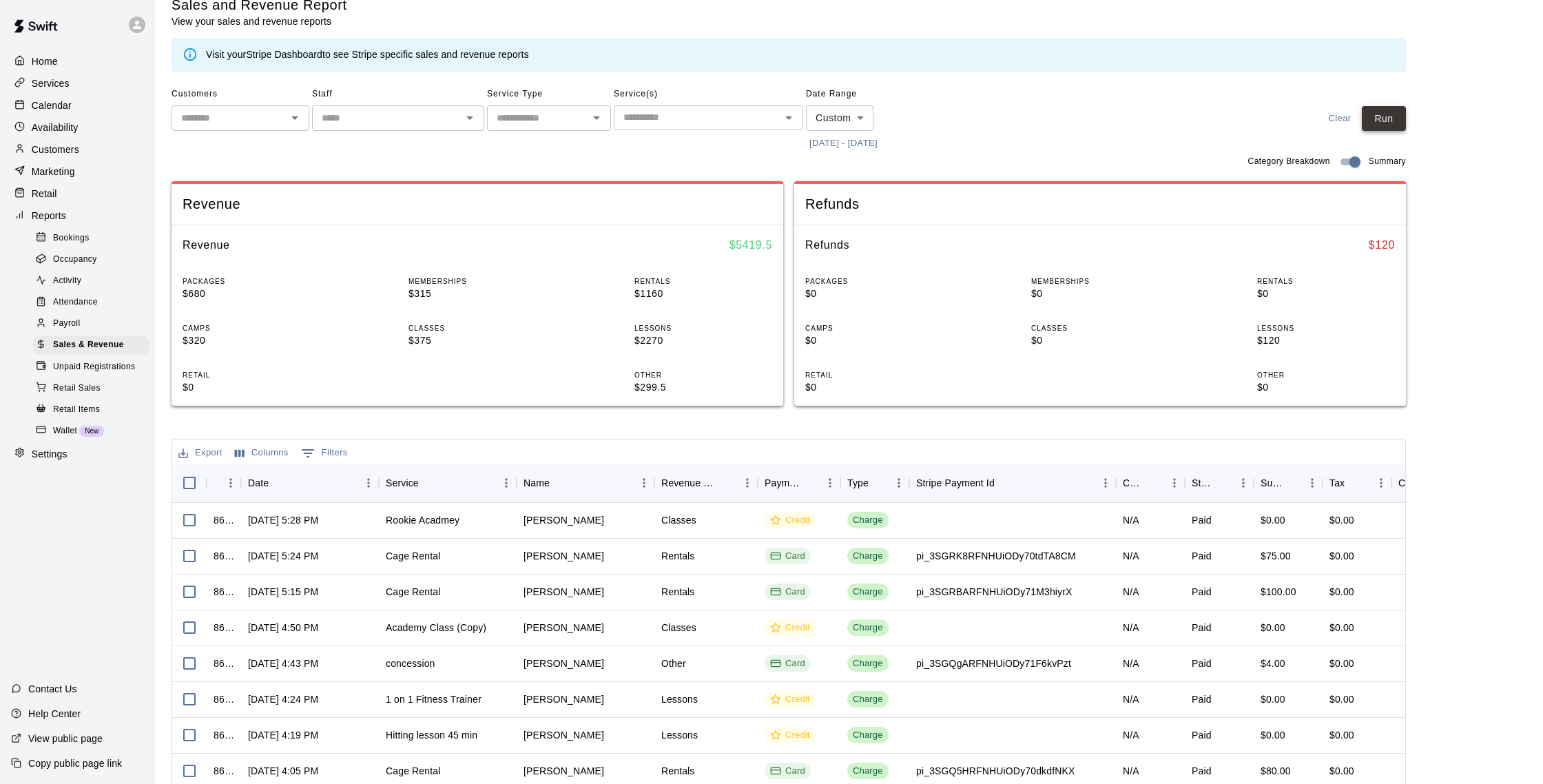
click at [1394, 127] on button "Run" at bounding box center [1383, 118] width 44 height 25
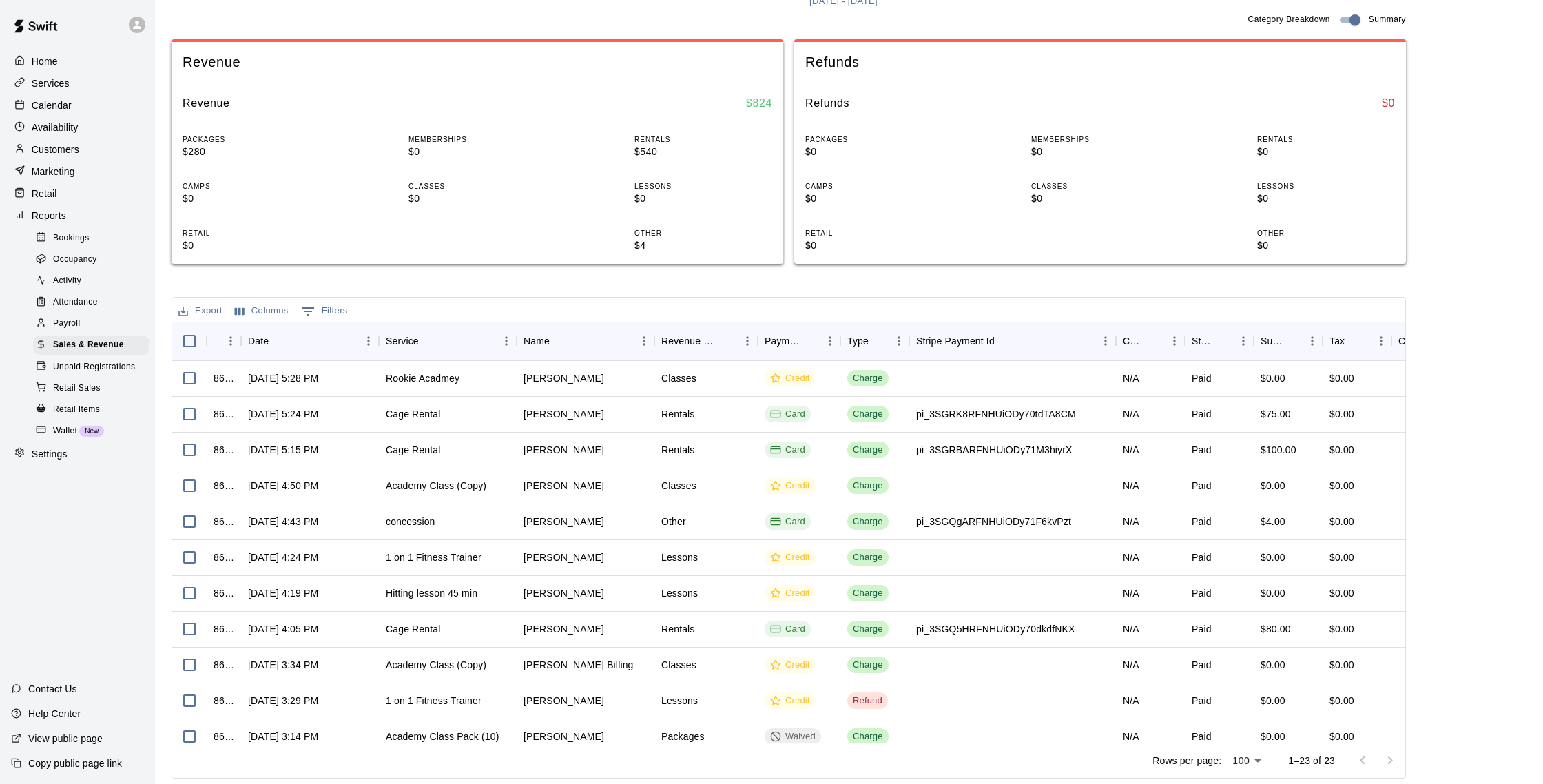
scroll to position [3, 1]
click at [62, 147] on p "Customers" at bounding box center [55, 150] width 48 height 14
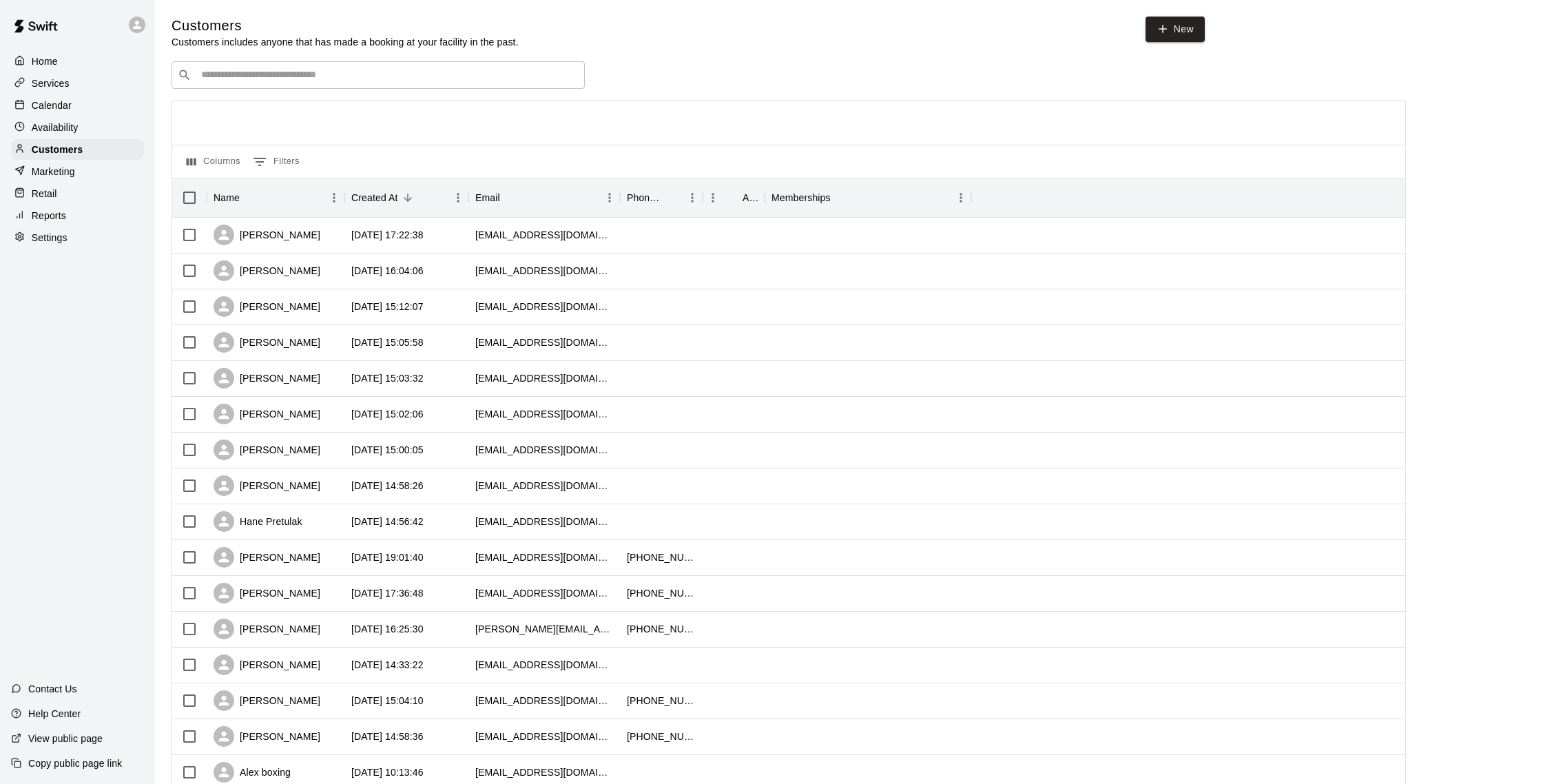
click at [57, 108] on p "Calendar" at bounding box center [51, 105] width 40 height 14
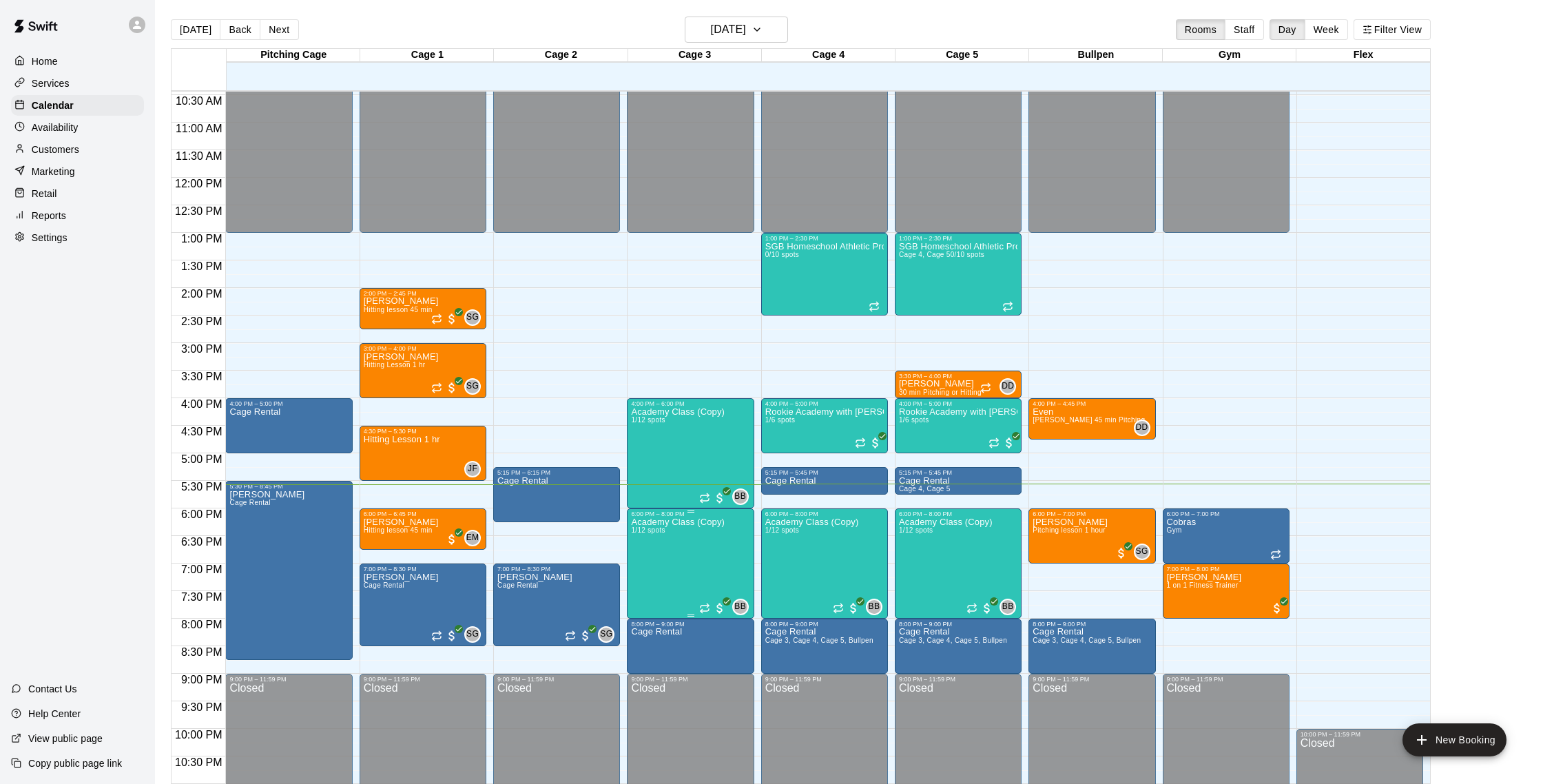
click at [644, 561] on img "edit" at bounding box center [646, 565] width 16 height 16
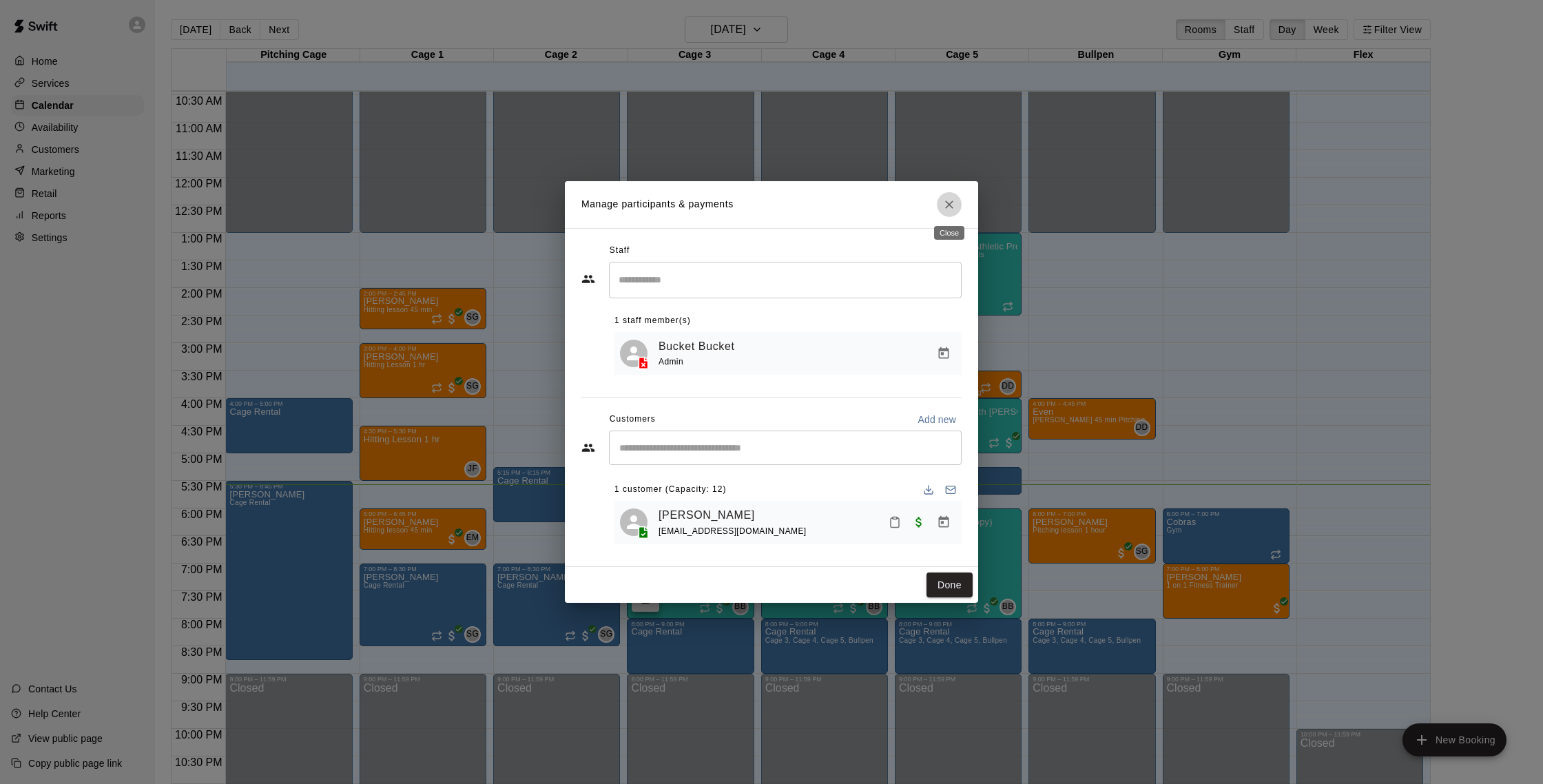
click at [957, 204] on button "Close" at bounding box center [949, 204] width 25 height 25
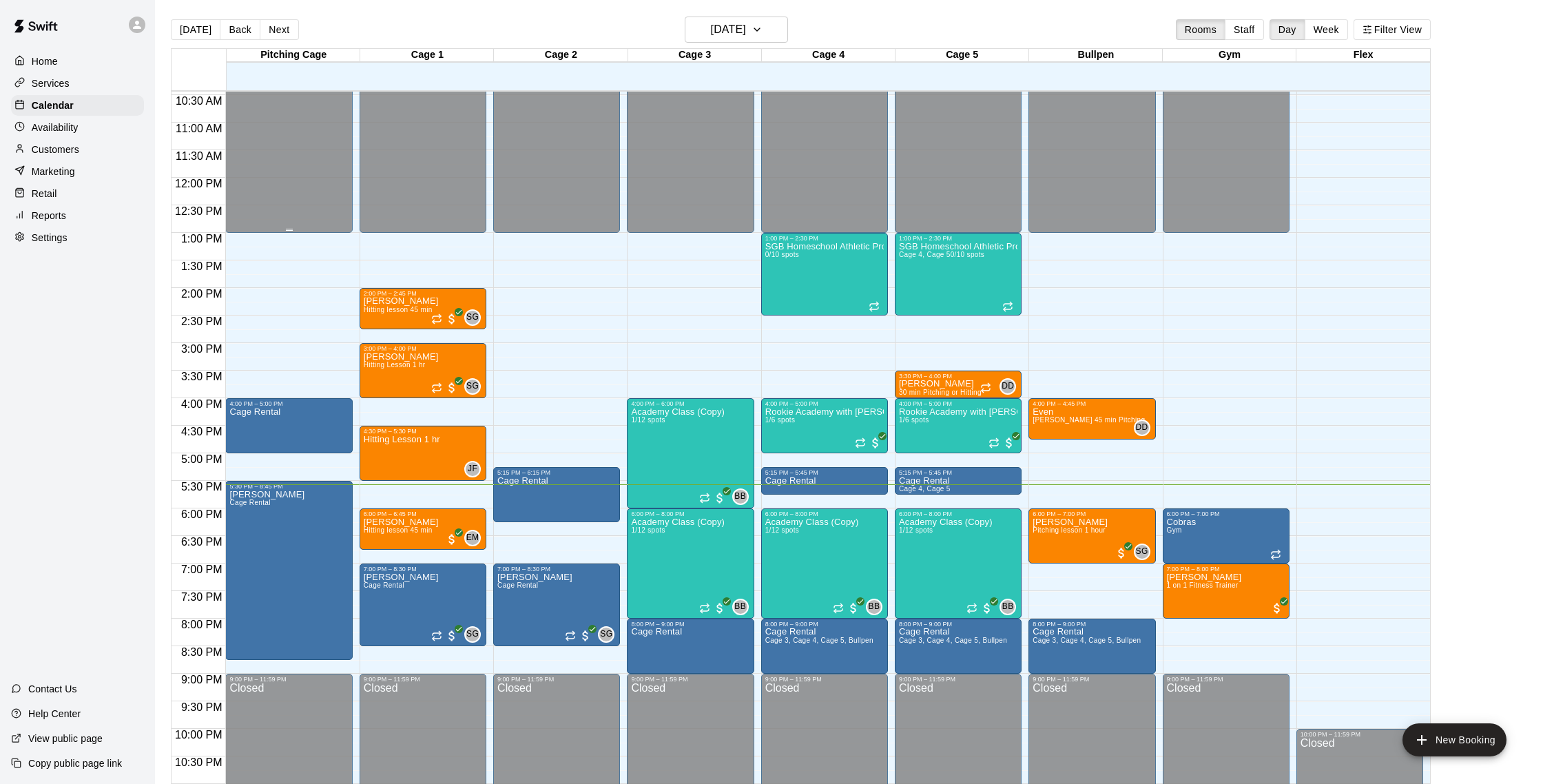
scroll to position [1, 0]
click at [711, 24] on h6 "[DATE]" at bounding box center [729, 28] width 35 height 19
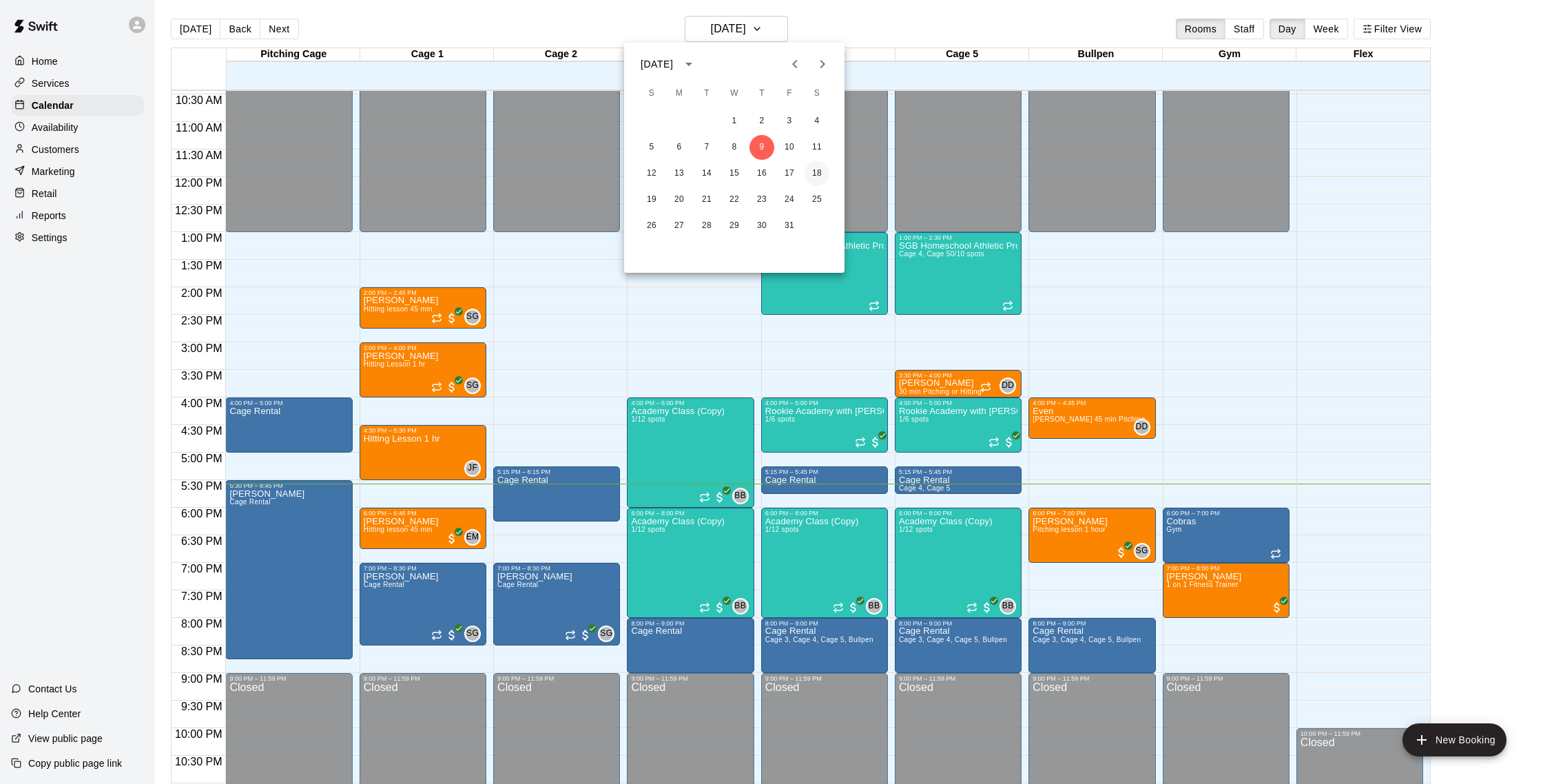
click at [824, 172] on button "18" at bounding box center [817, 174] width 25 height 25
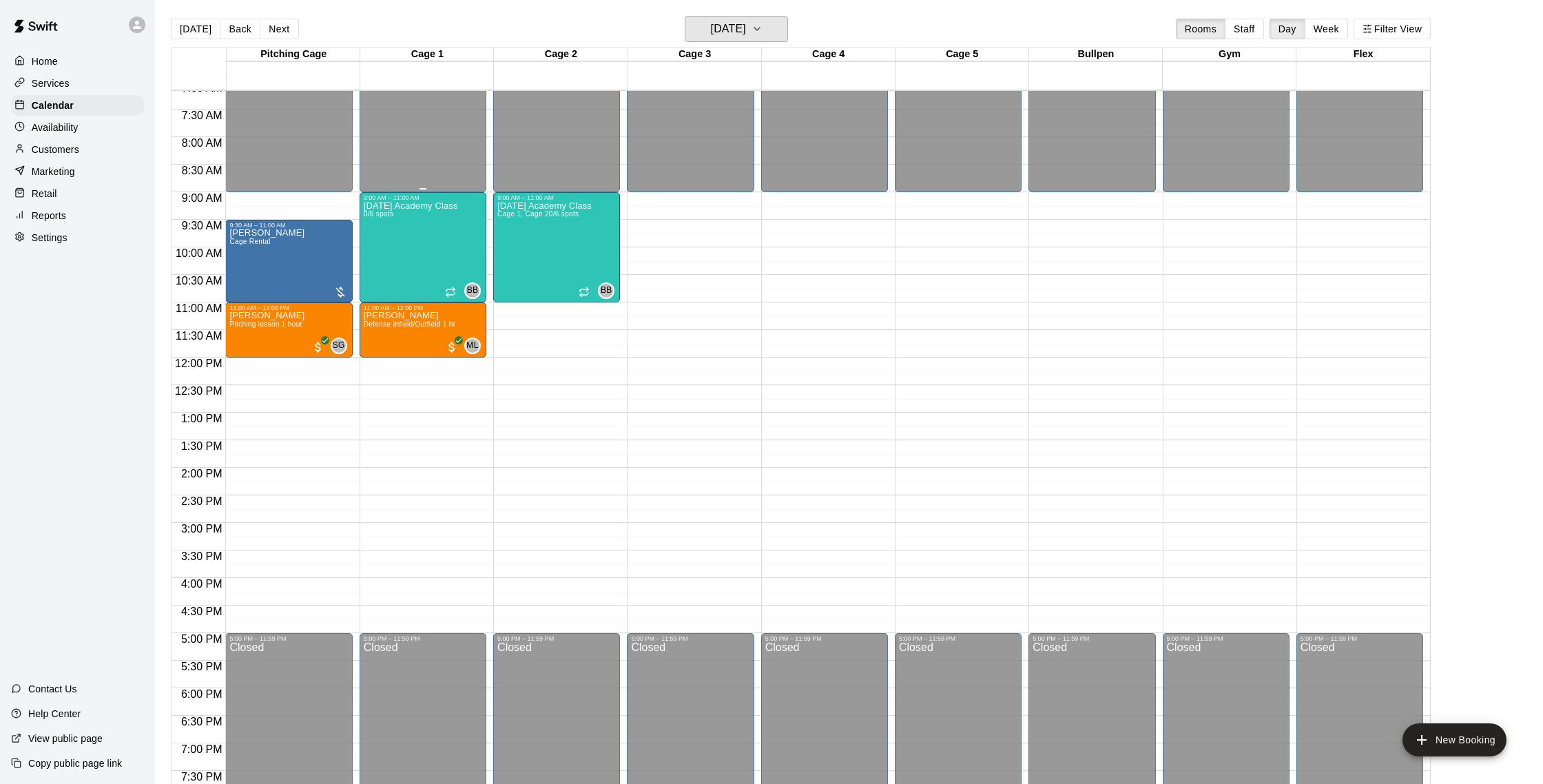
scroll to position [395, 0]
click at [61, 144] on p "Customers" at bounding box center [55, 150] width 48 height 14
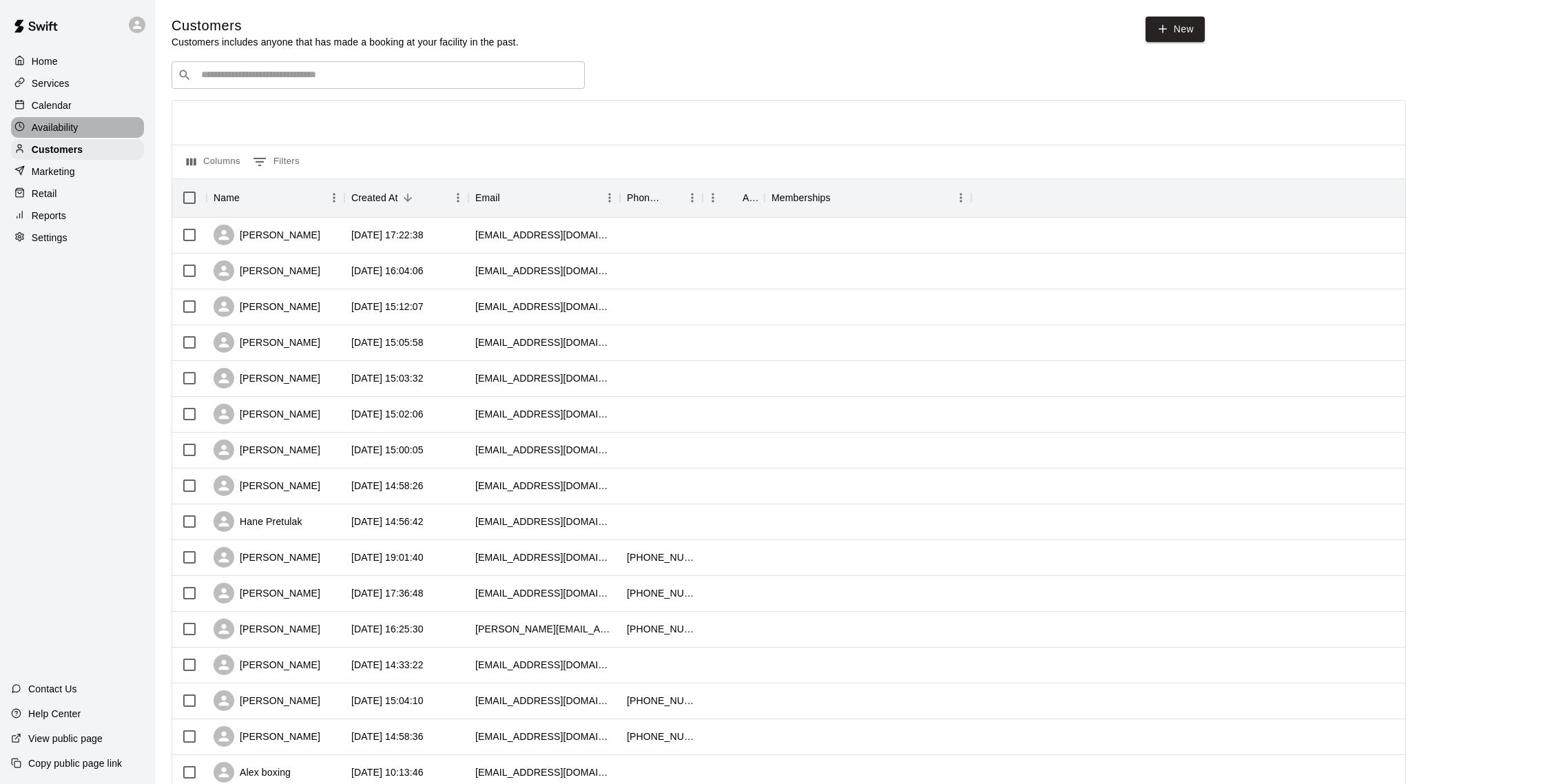
click at [70, 123] on p "Availability" at bounding box center [55, 127] width 47 height 14
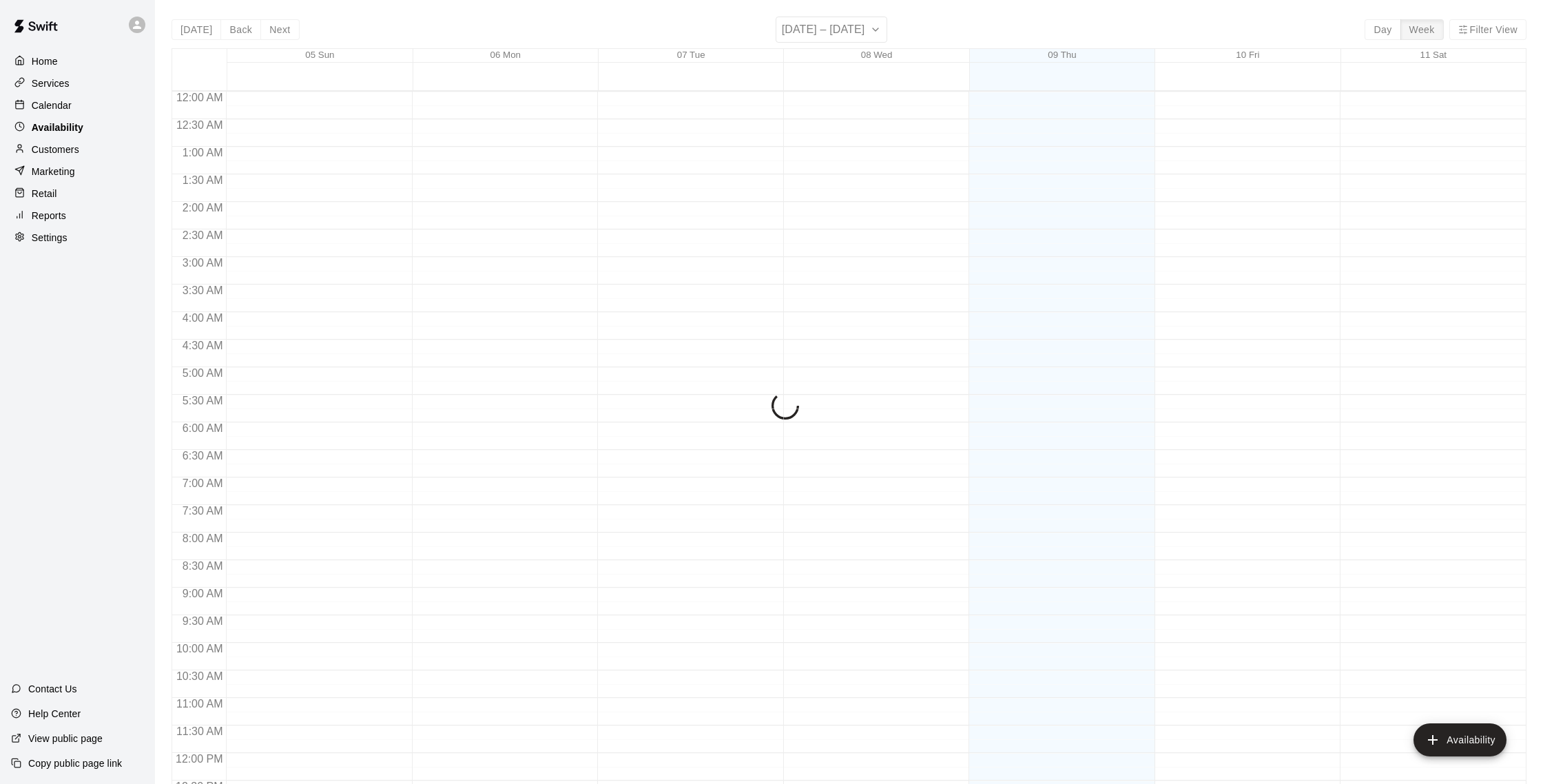
scroll to position [615, 0]
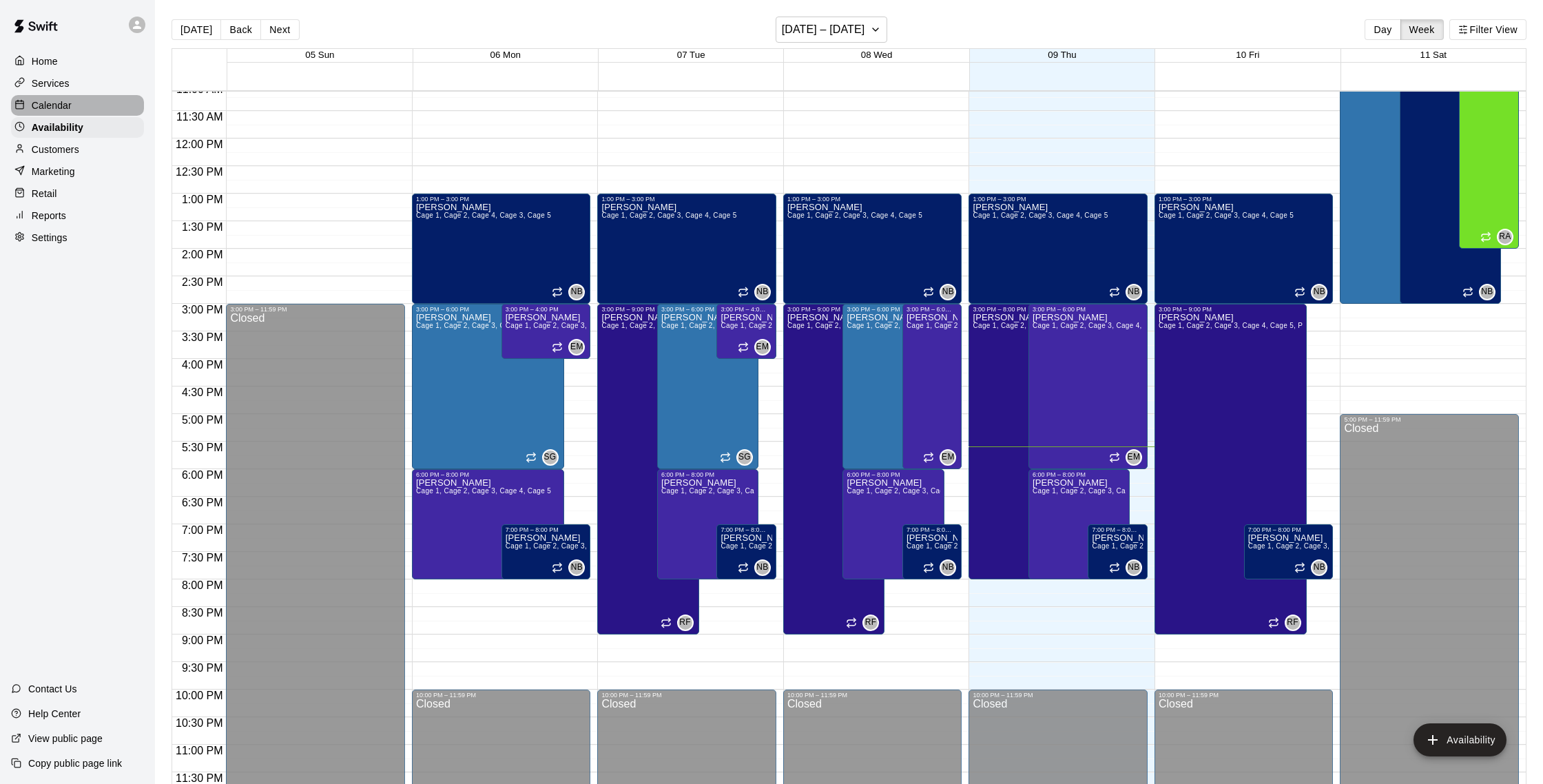
click at [56, 105] on p "Calendar" at bounding box center [51, 105] width 40 height 14
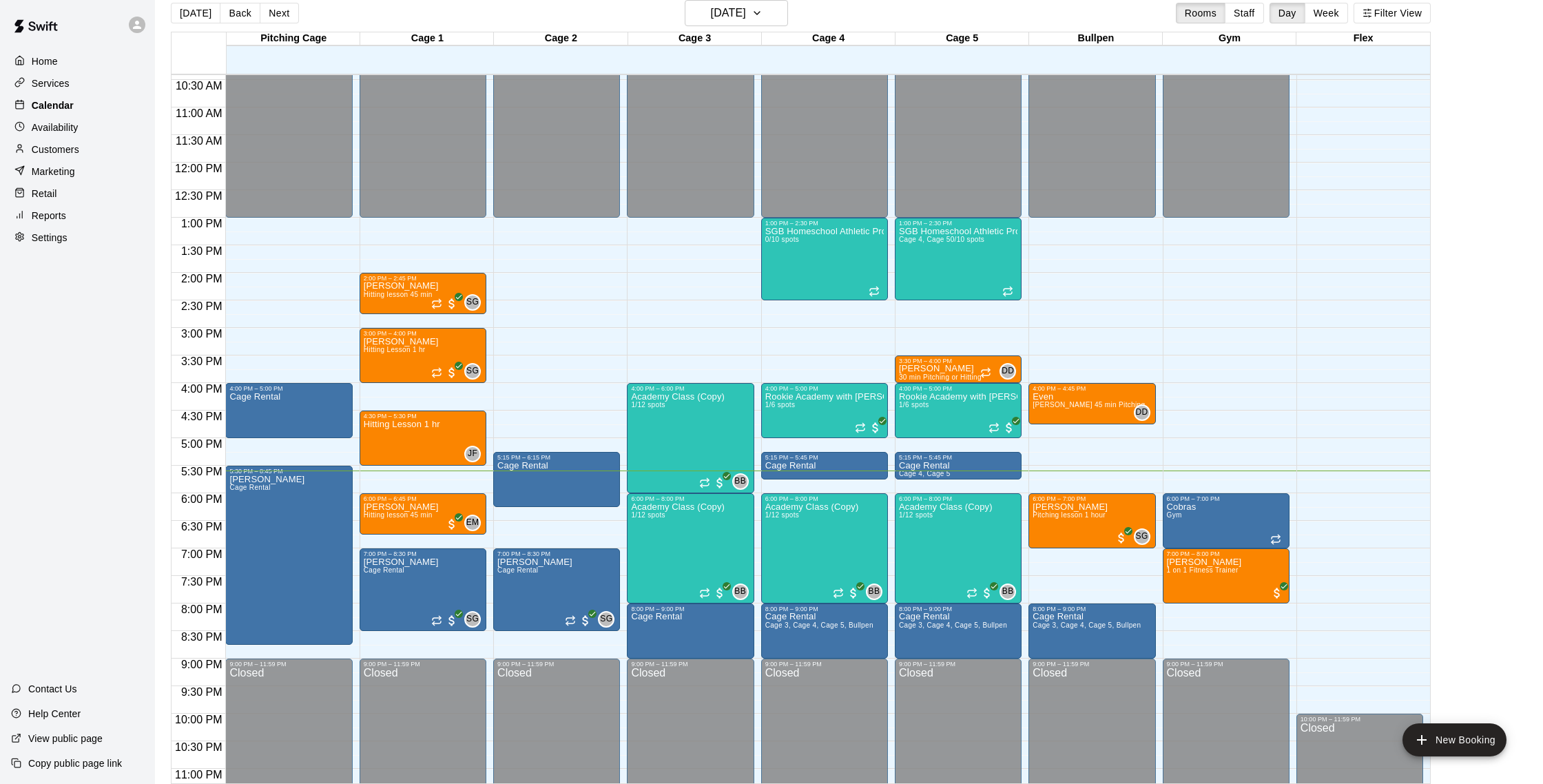
scroll to position [22, 0]
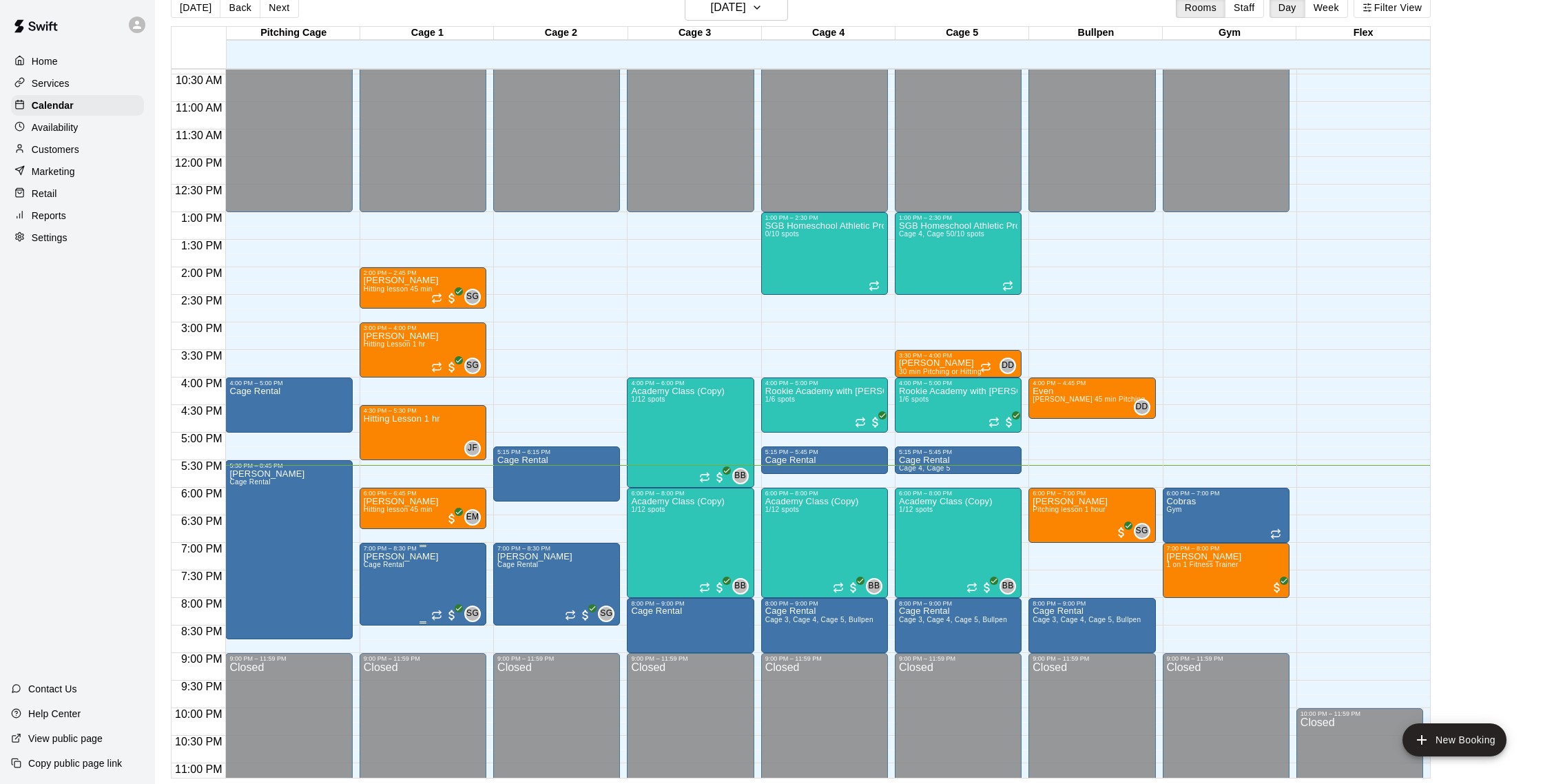
click at [385, 599] on img "edit" at bounding box center [378, 600] width 16 height 16
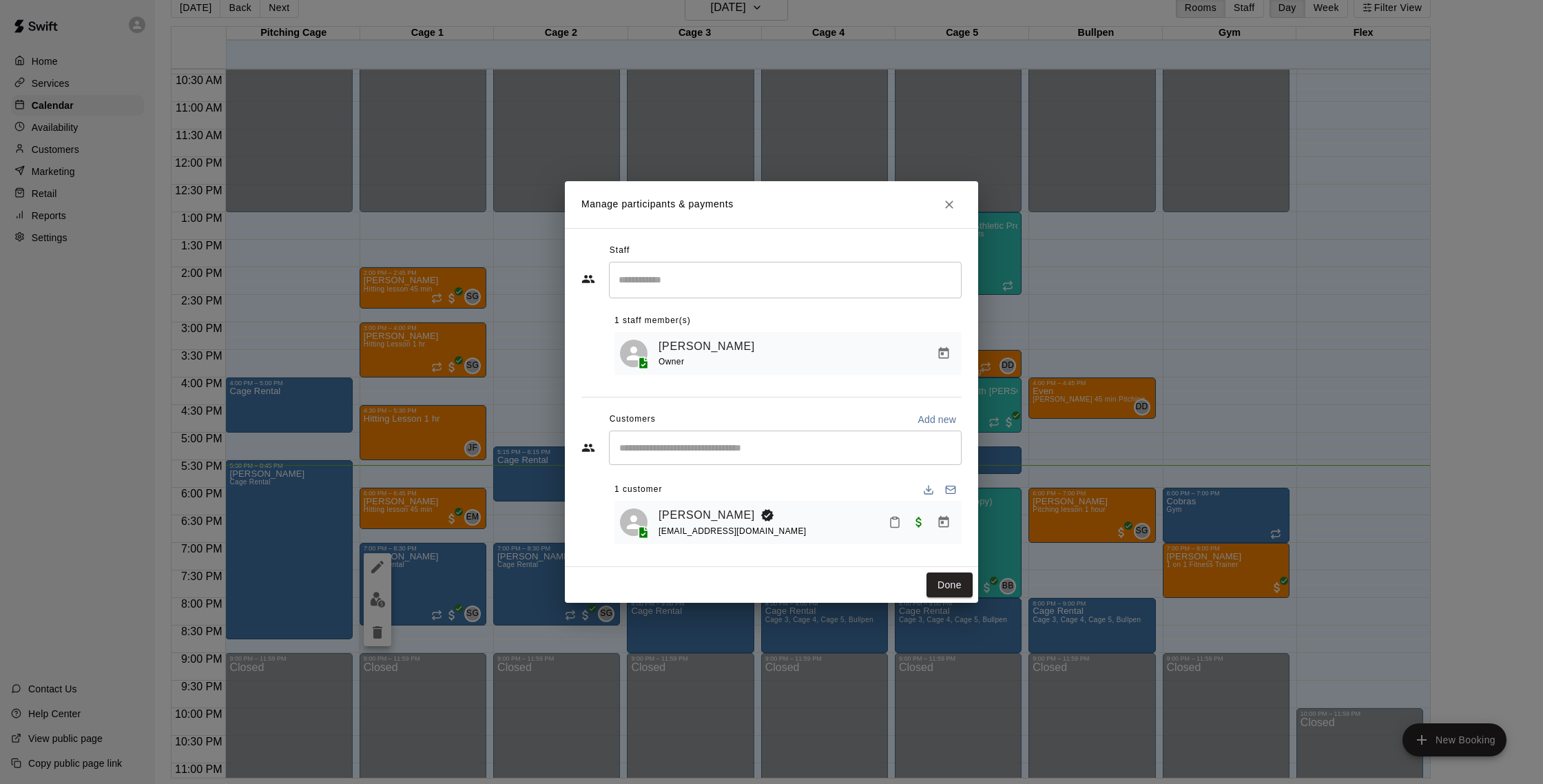
click at [955, 210] on button "Close" at bounding box center [949, 204] width 25 height 25
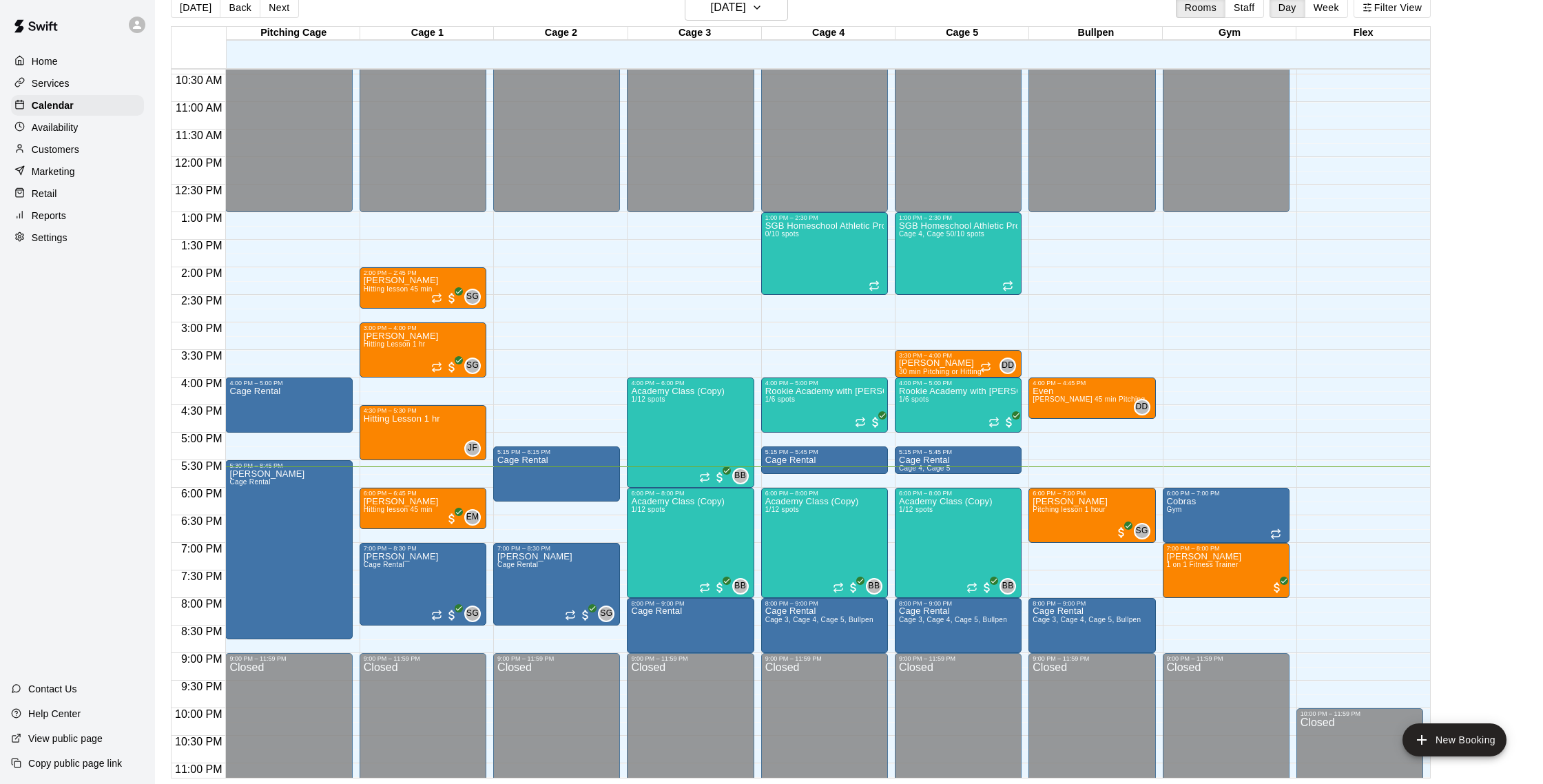
scroll to position [573, 0]
click at [711, 11] on h6 "[DATE]" at bounding box center [729, 7] width 35 height 19
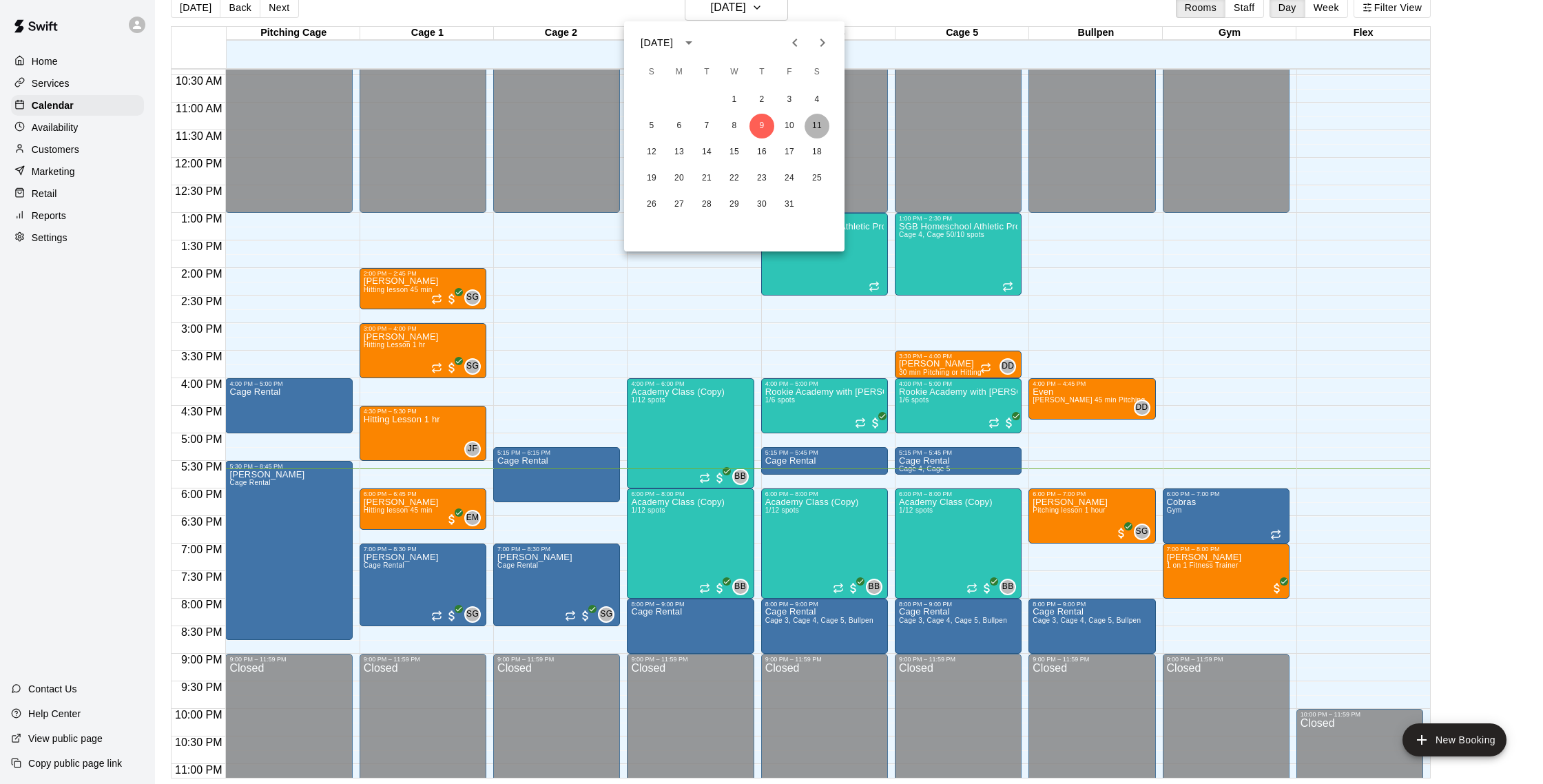
click at [817, 131] on button "11" at bounding box center [817, 126] width 25 height 25
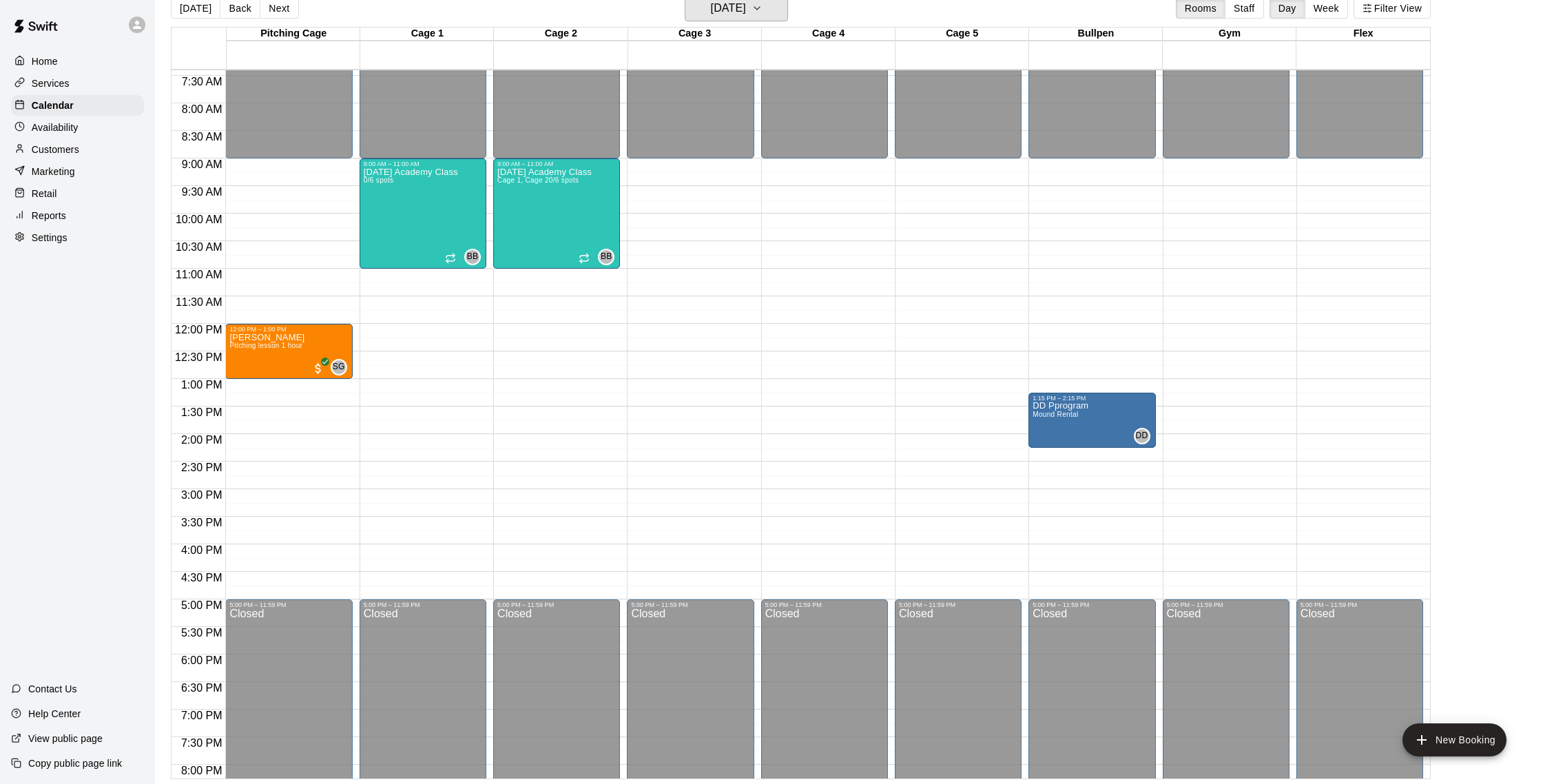
scroll to position [20, 0]
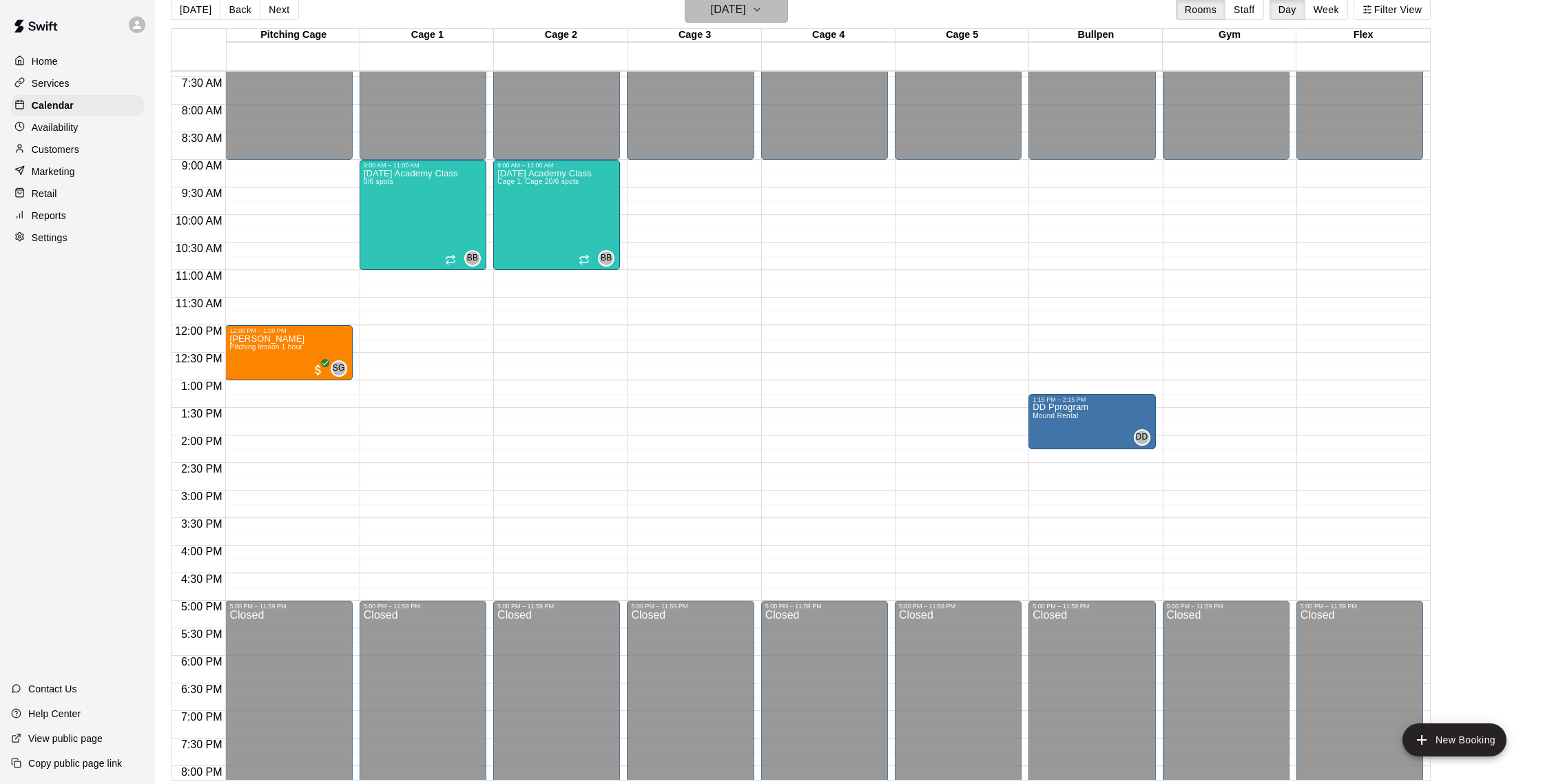
click at [746, 6] on h6 "[DATE]" at bounding box center [729, 9] width 35 height 19
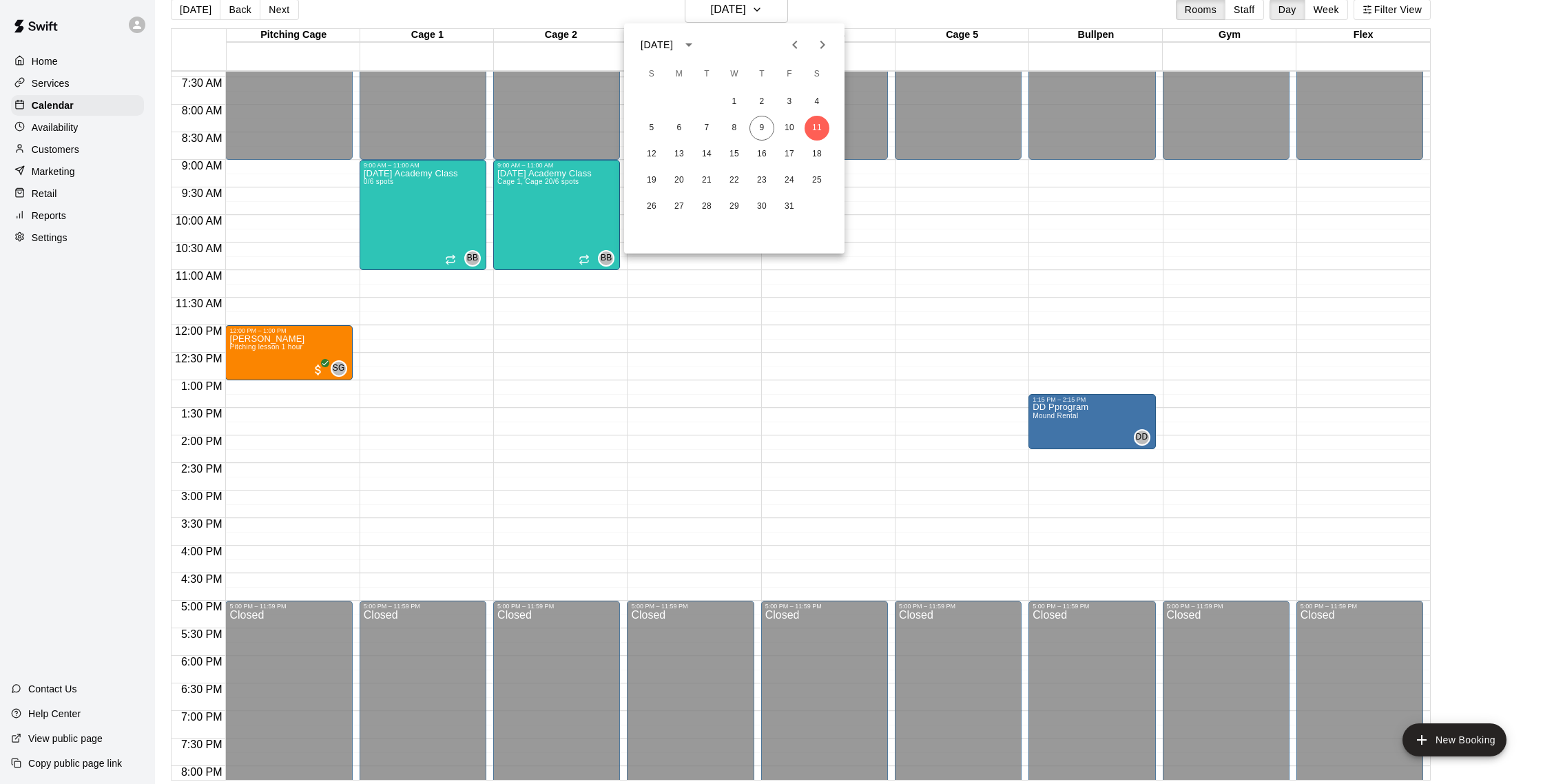
click at [1006, 19] on div at bounding box center [771, 392] width 1543 height 784
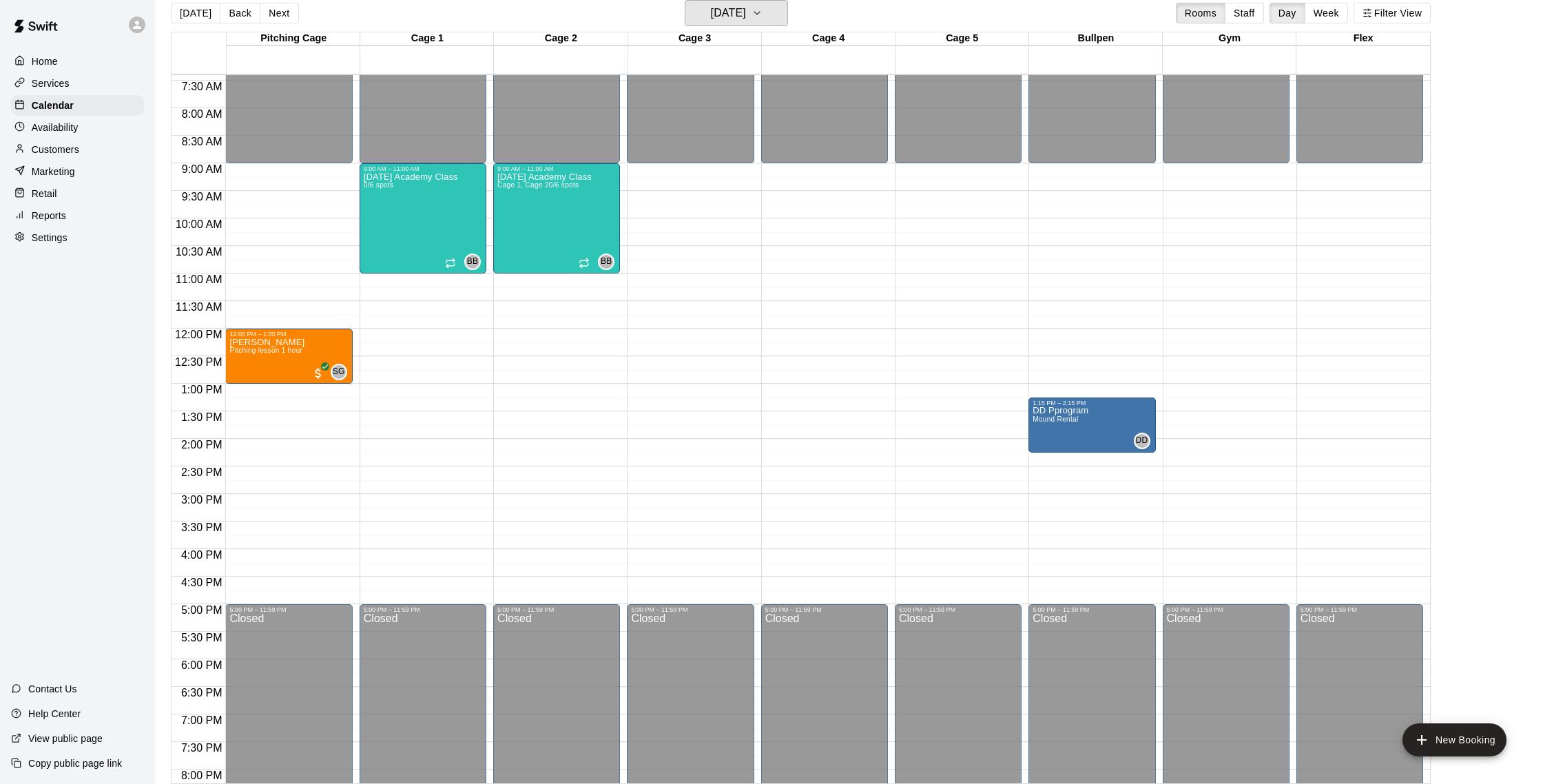
scroll to position [22, 0]
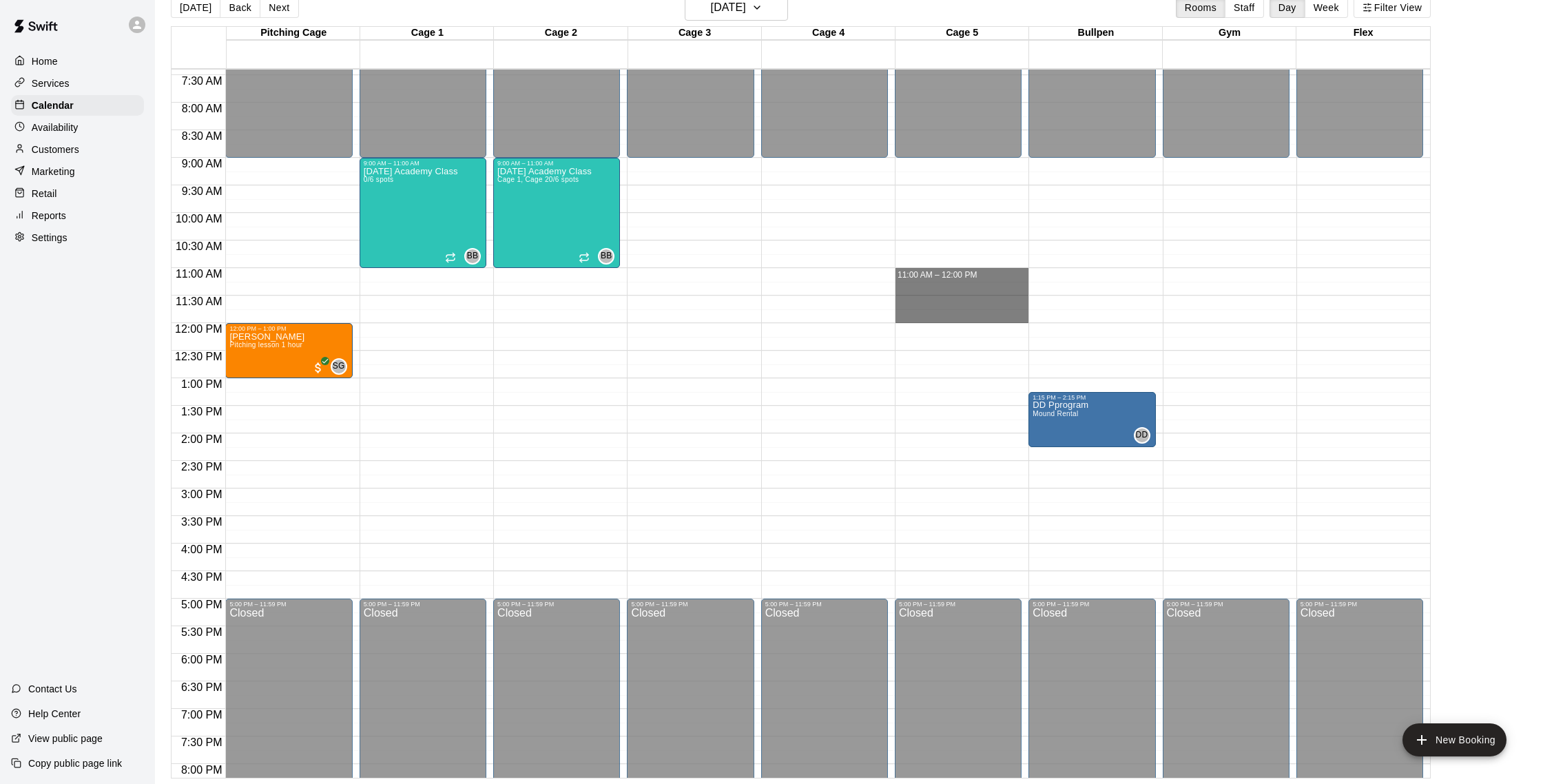
drag, startPoint x: 904, startPoint y: 273, endPoint x: 909, endPoint y: 312, distance: 39.3
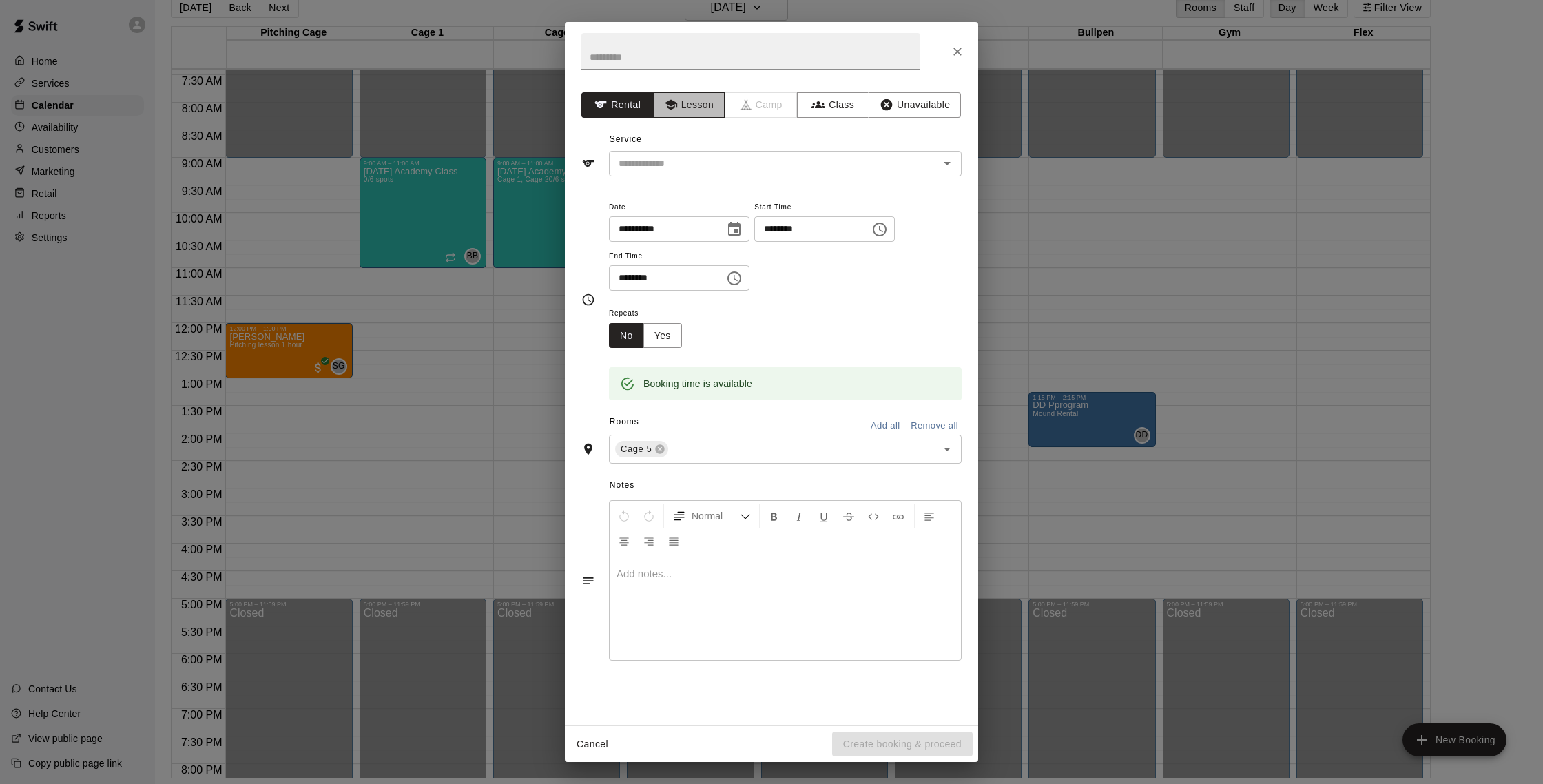
click at [682, 109] on button "Lesson" at bounding box center [689, 104] width 72 height 25
click at [687, 147] on div "Service ​" at bounding box center [771, 153] width 380 height 48
click at [657, 64] on input "text" at bounding box center [750, 51] width 339 height 37
type input "****"
click at [639, 111] on button "Rental" at bounding box center [618, 104] width 72 height 25
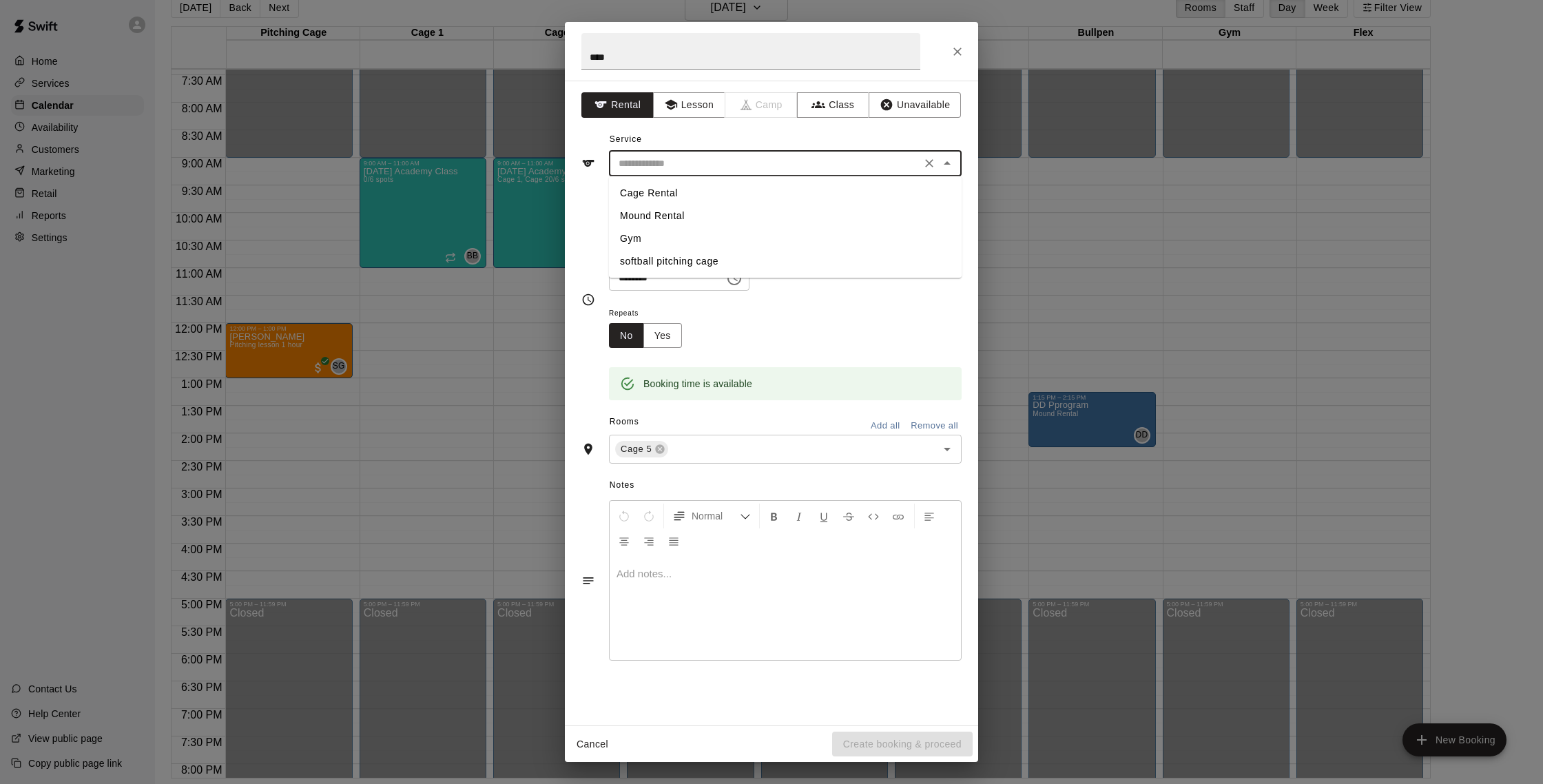
click at [671, 164] on input "text" at bounding box center [765, 164] width 304 height 17
click at [678, 188] on li "Cage Rental" at bounding box center [785, 194] width 353 height 23
type input "**********"
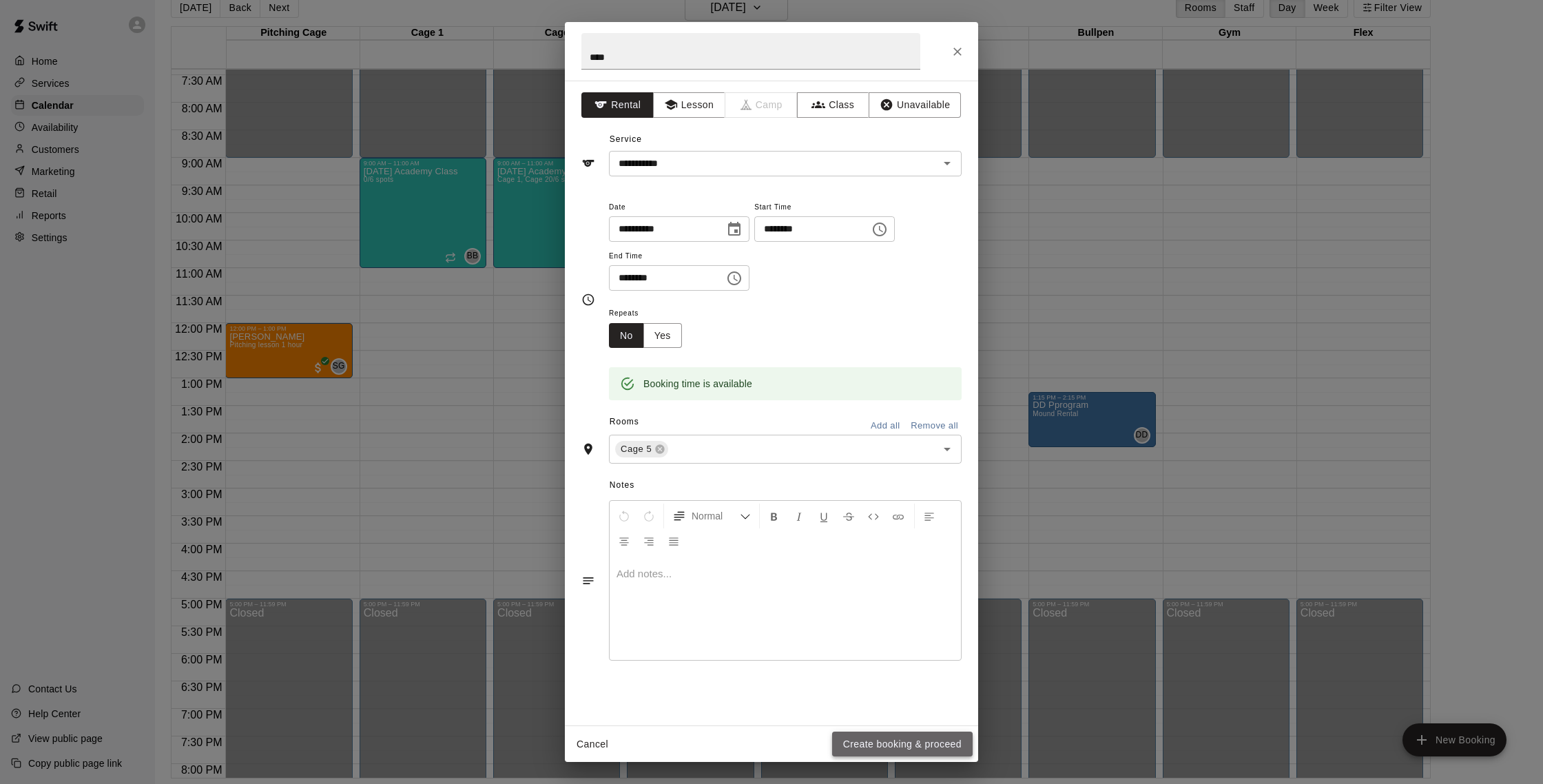
click at [929, 737] on button "Create booking & proceed" at bounding box center [902, 744] width 141 height 25
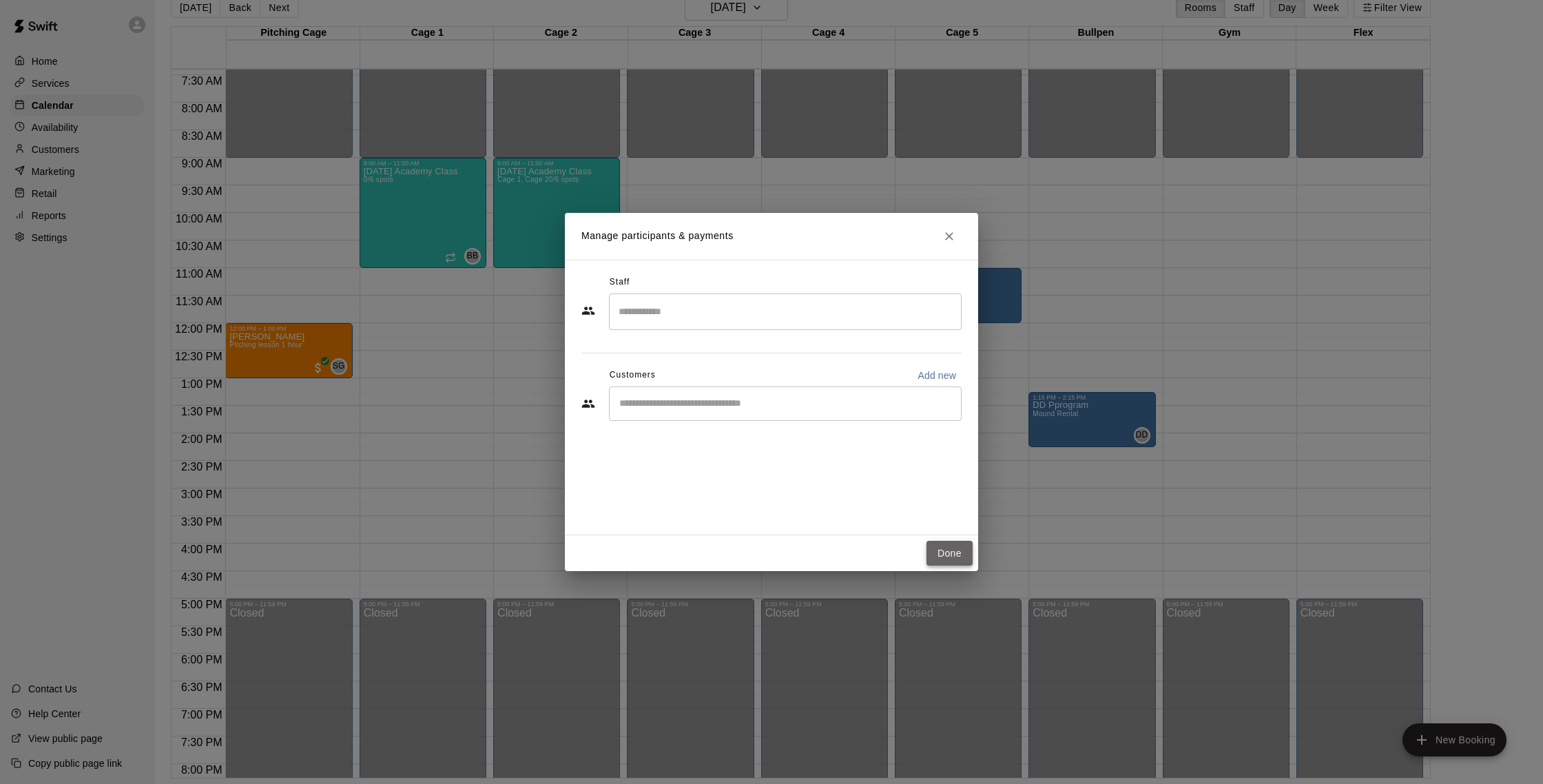
click at [942, 546] on button "Done" at bounding box center [949, 553] width 46 height 25
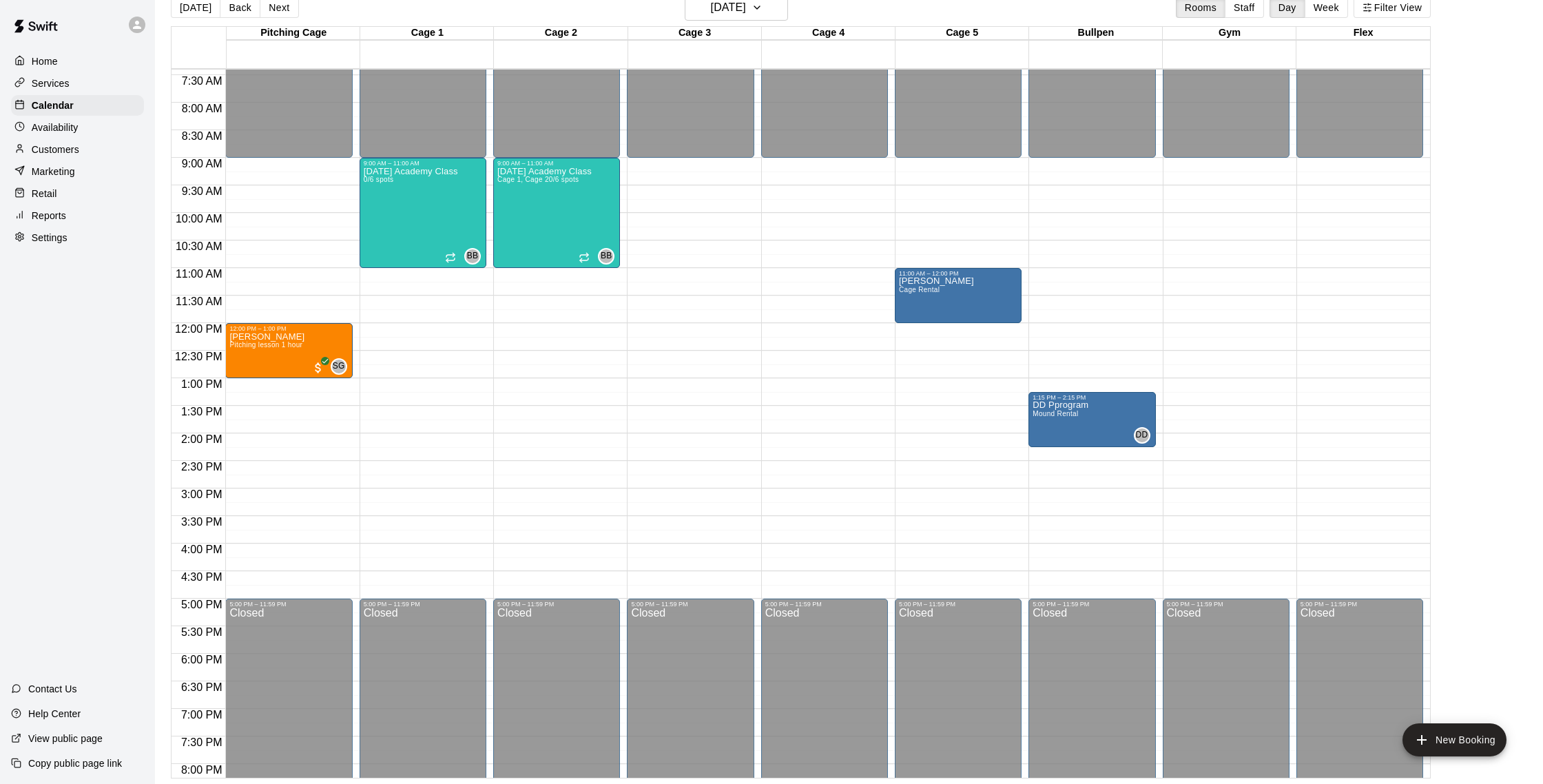
click at [65, 152] on p "Customers" at bounding box center [55, 150] width 48 height 14
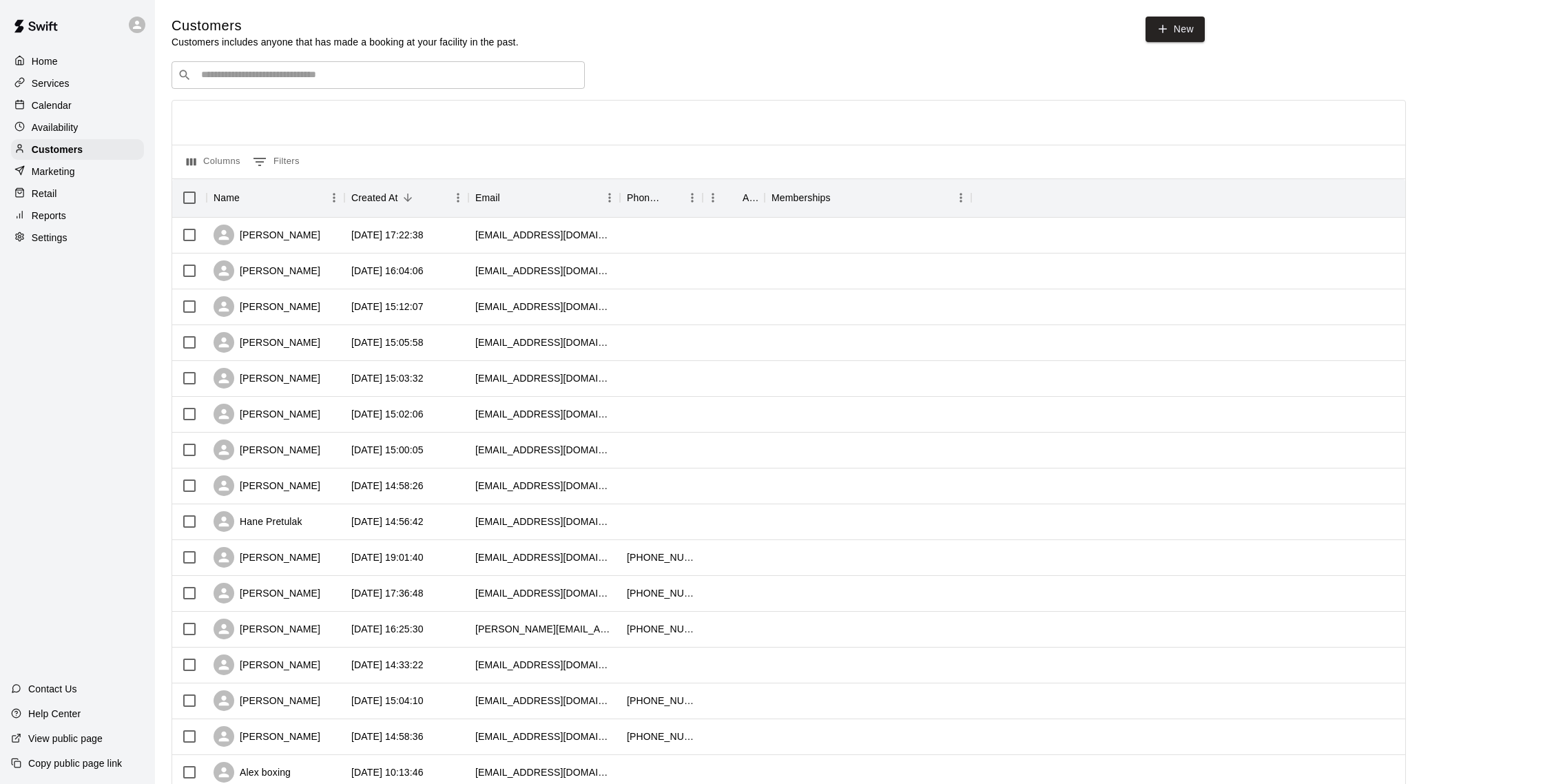
click at [64, 104] on p "Calendar" at bounding box center [51, 105] width 40 height 14
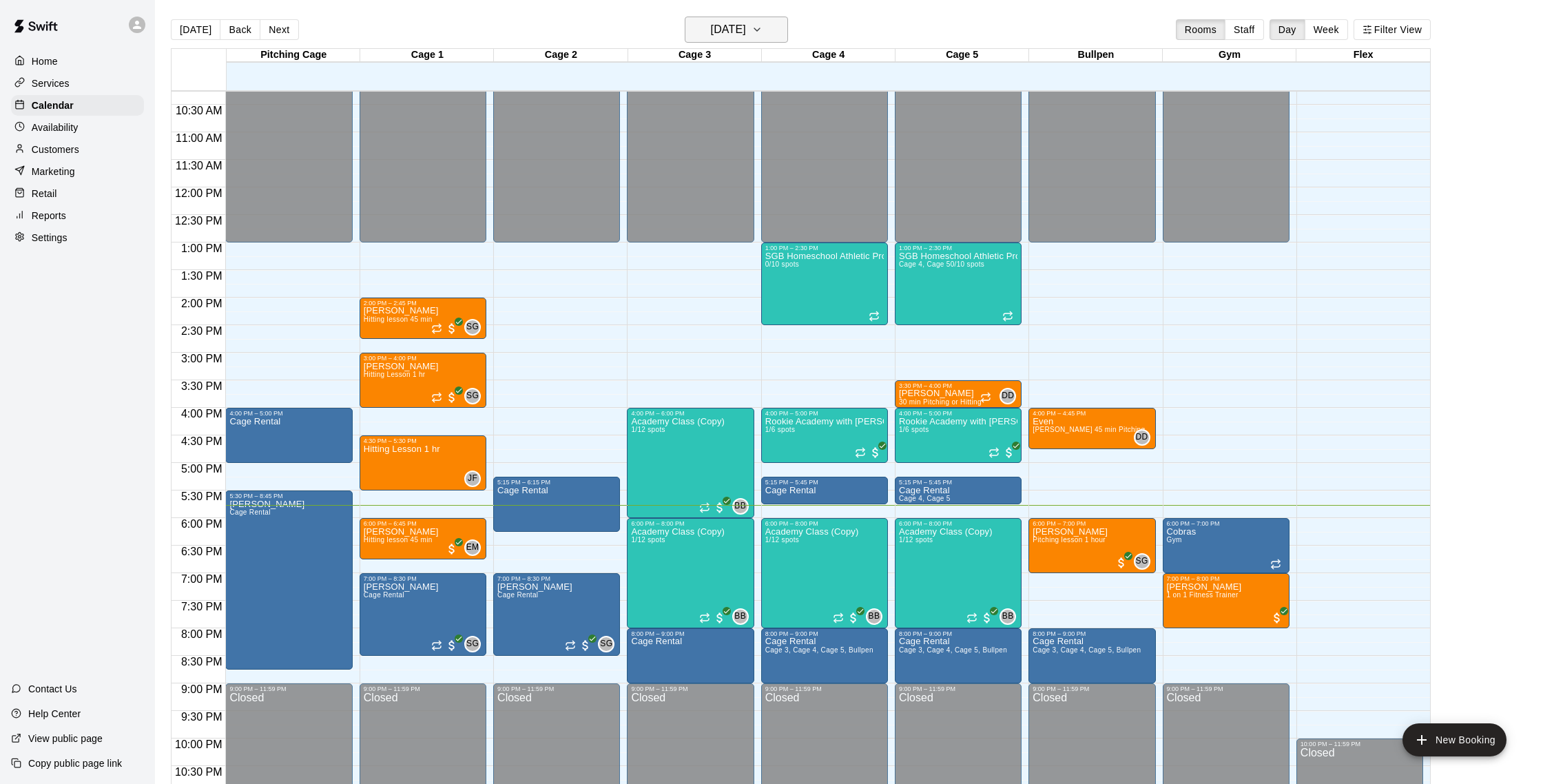
click at [746, 26] on h6 "[DATE]" at bounding box center [729, 29] width 35 height 19
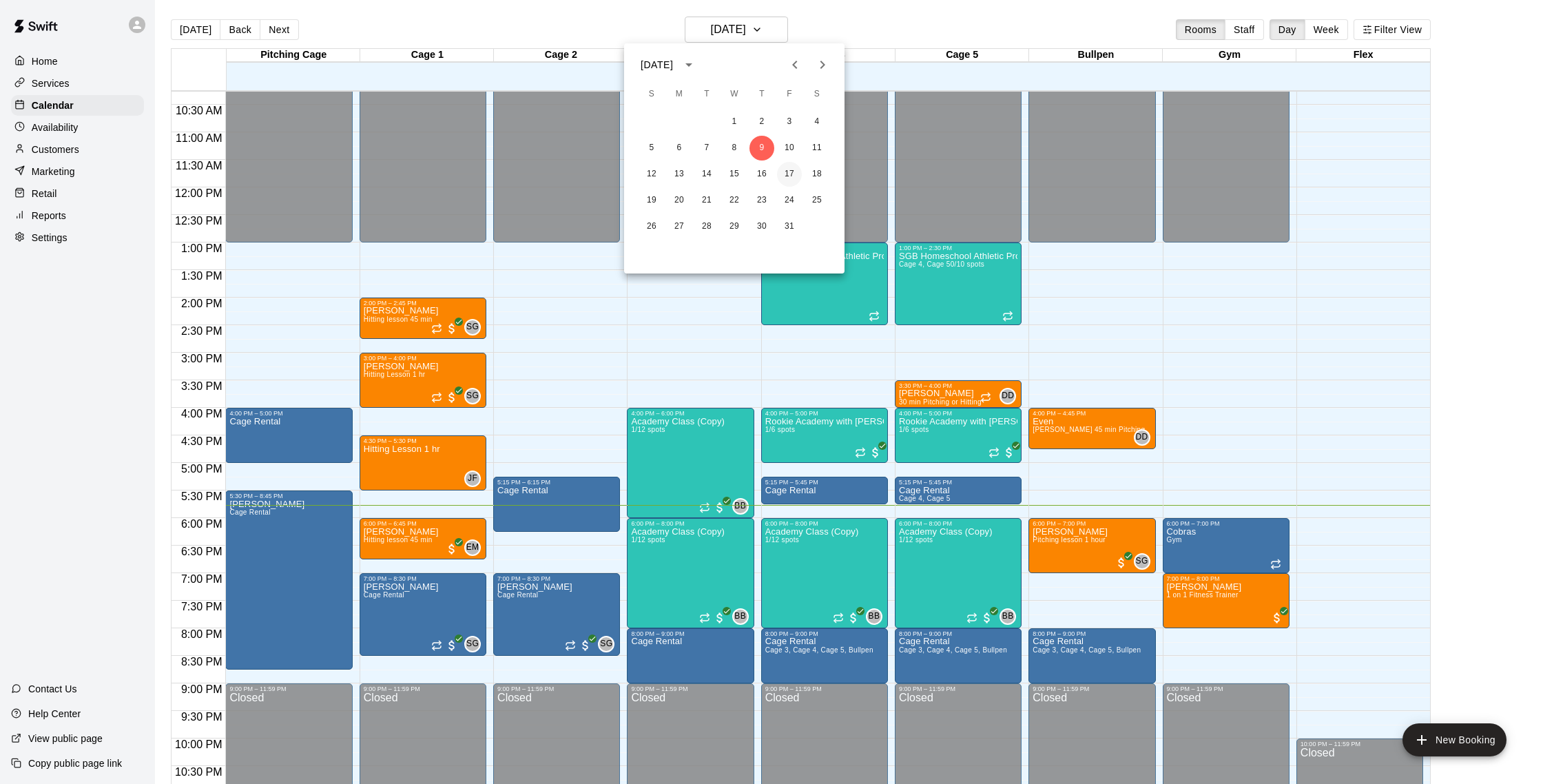
click at [790, 171] on button "17" at bounding box center [790, 174] width 25 height 25
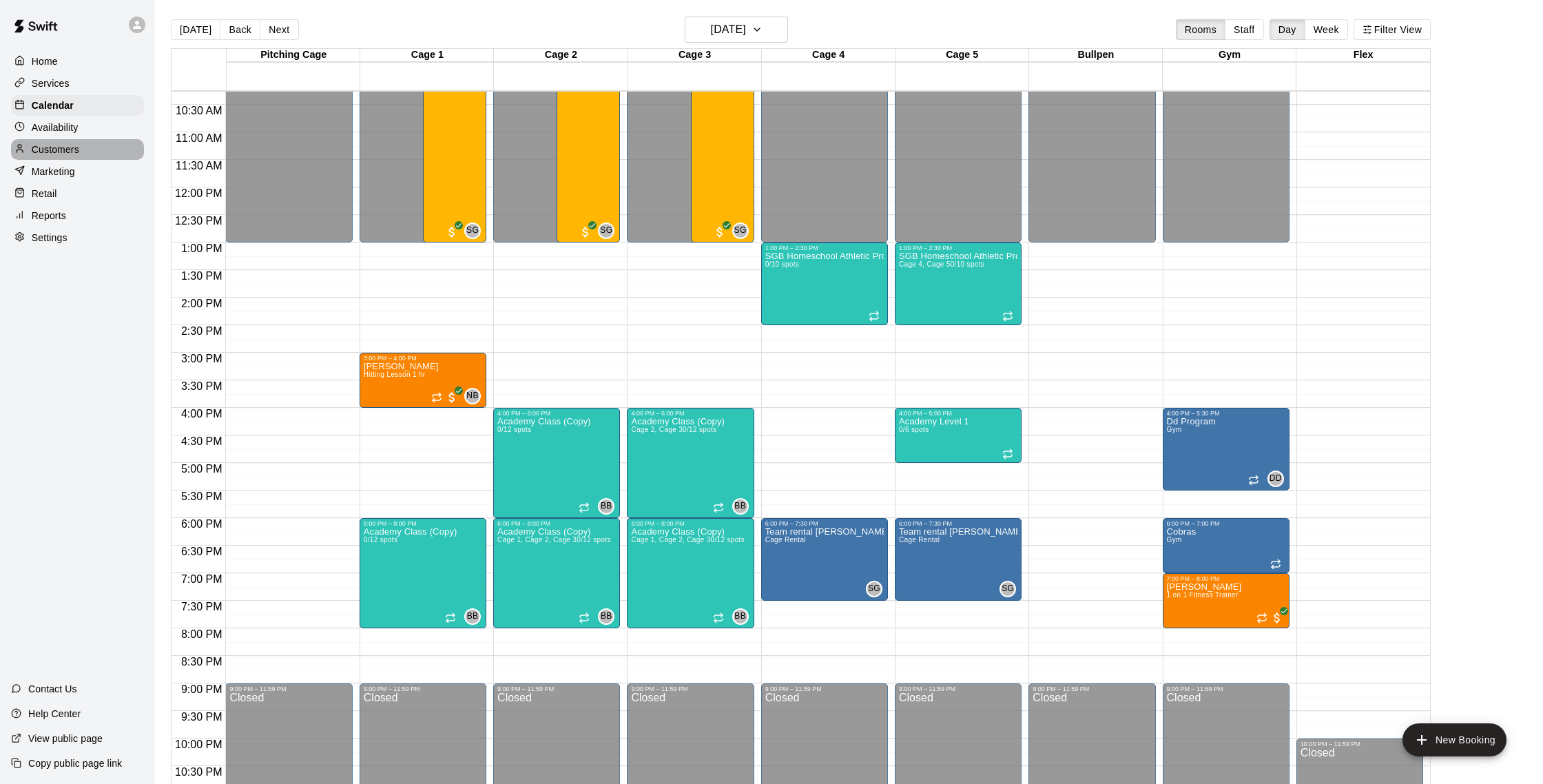
click at [50, 147] on p "Customers" at bounding box center [55, 150] width 48 height 14
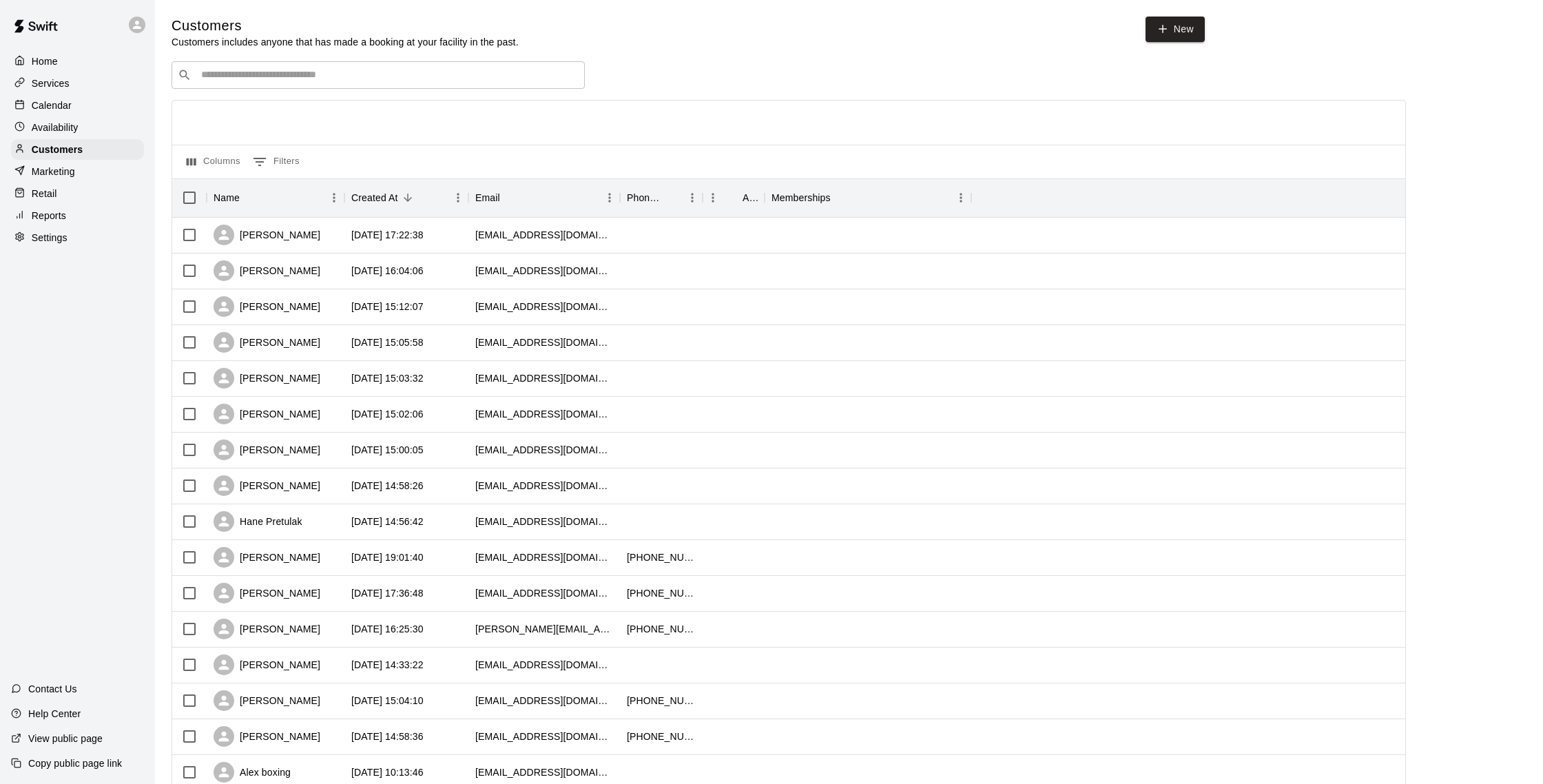
click at [331, 74] on input "Search customers by name or email" at bounding box center [388, 75] width 382 height 14
type input "*****"
drag, startPoint x: 263, startPoint y: 74, endPoint x: 130, endPoint y: 71, distance: 133.0
click at [130, 71] on div "Home Services Calendar Availability Customers Marketing Retail Reports Settings…" at bounding box center [771, 594] width 1543 height 1189
type input "******"
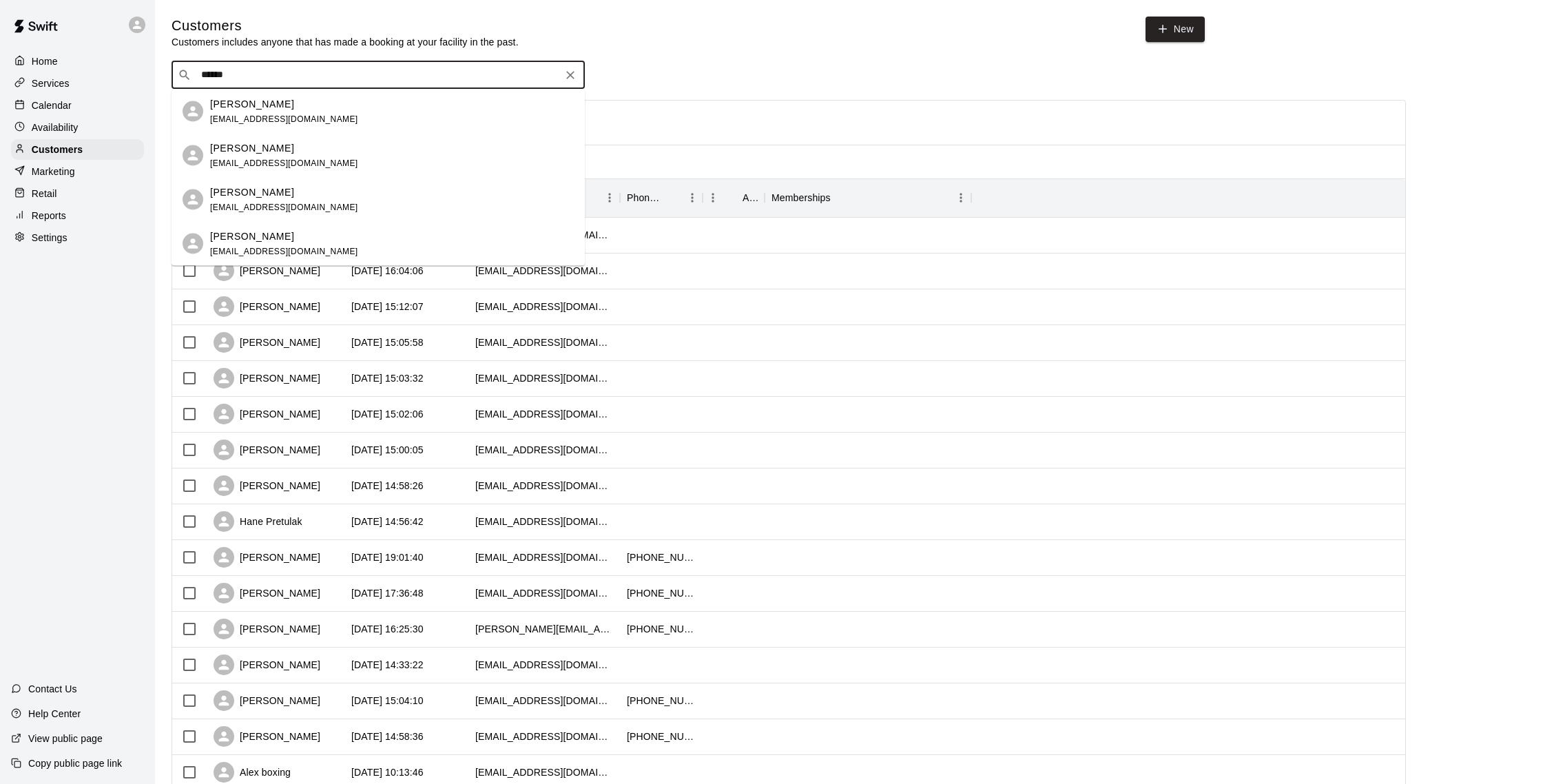
click at [331, 154] on div "[PERSON_NAME] [PERSON_NAME][EMAIL_ADDRESS][DOMAIN_NAME]" at bounding box center [392, 155] width 364 height 30
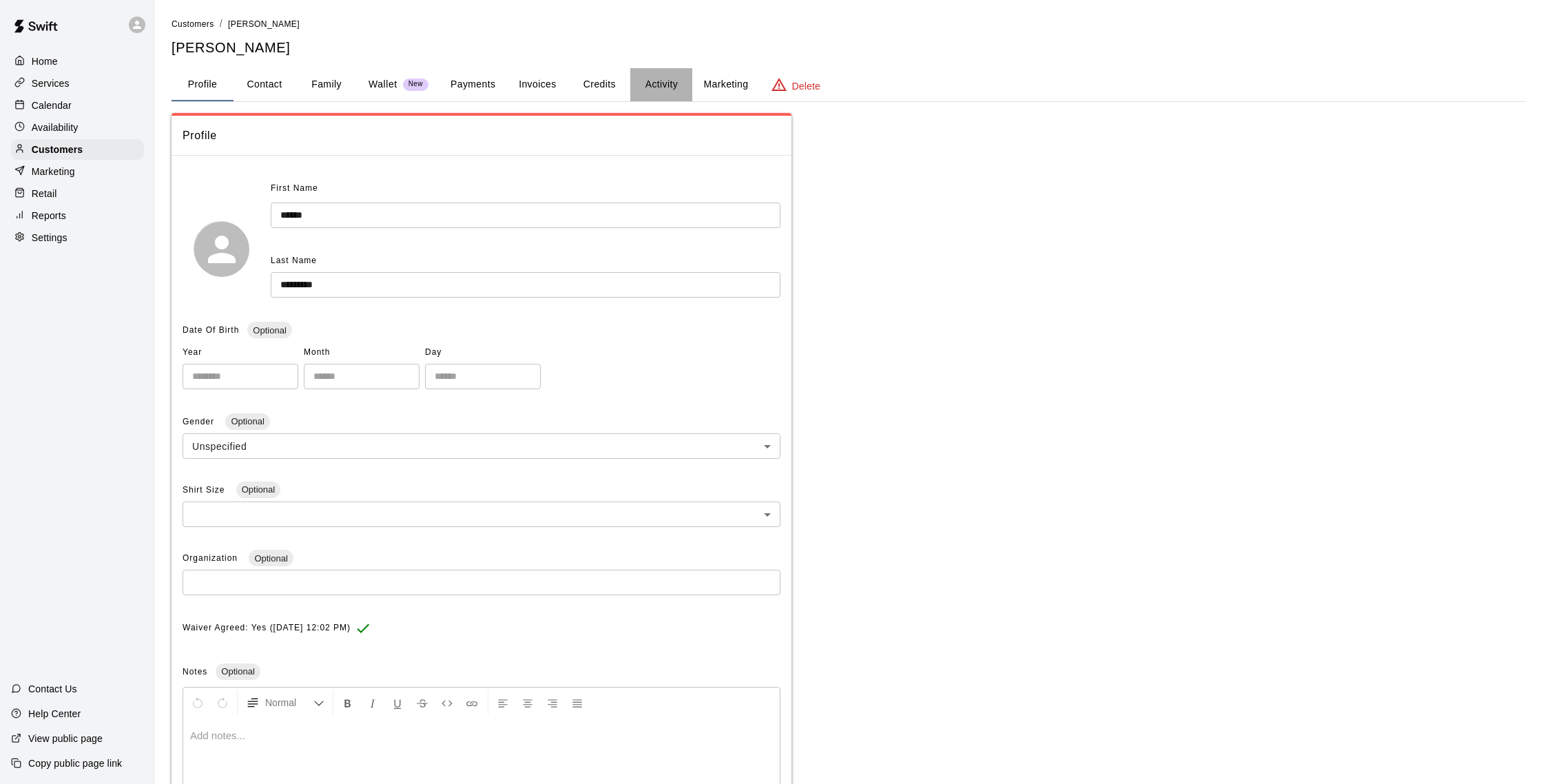
click at [644, 86] on button "Activity" at bounding box center [661, 84] width 62 height 33
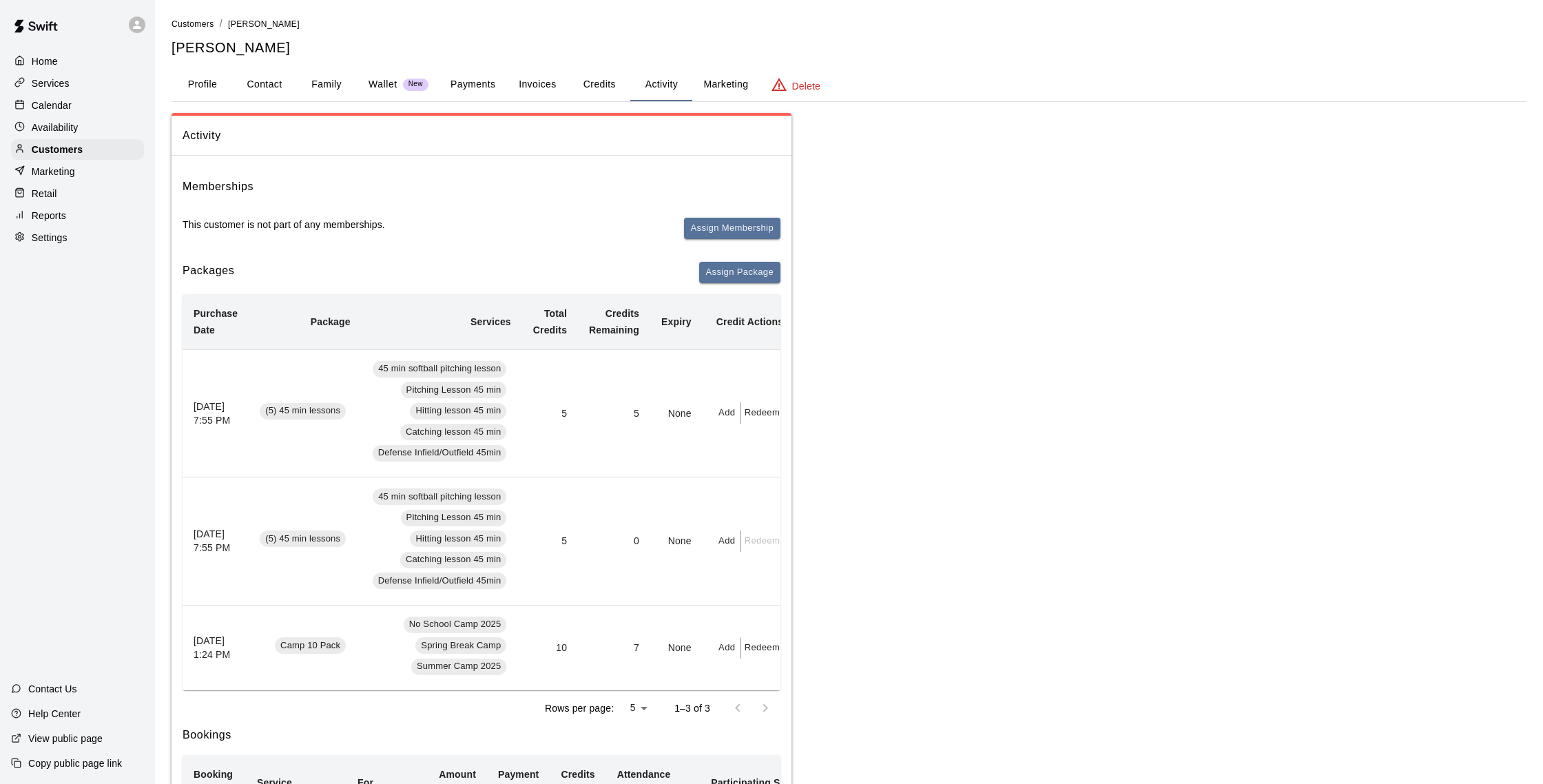
click at [485, 89] on button "Payments" at bounding box center [472, 84] width 67 height 33
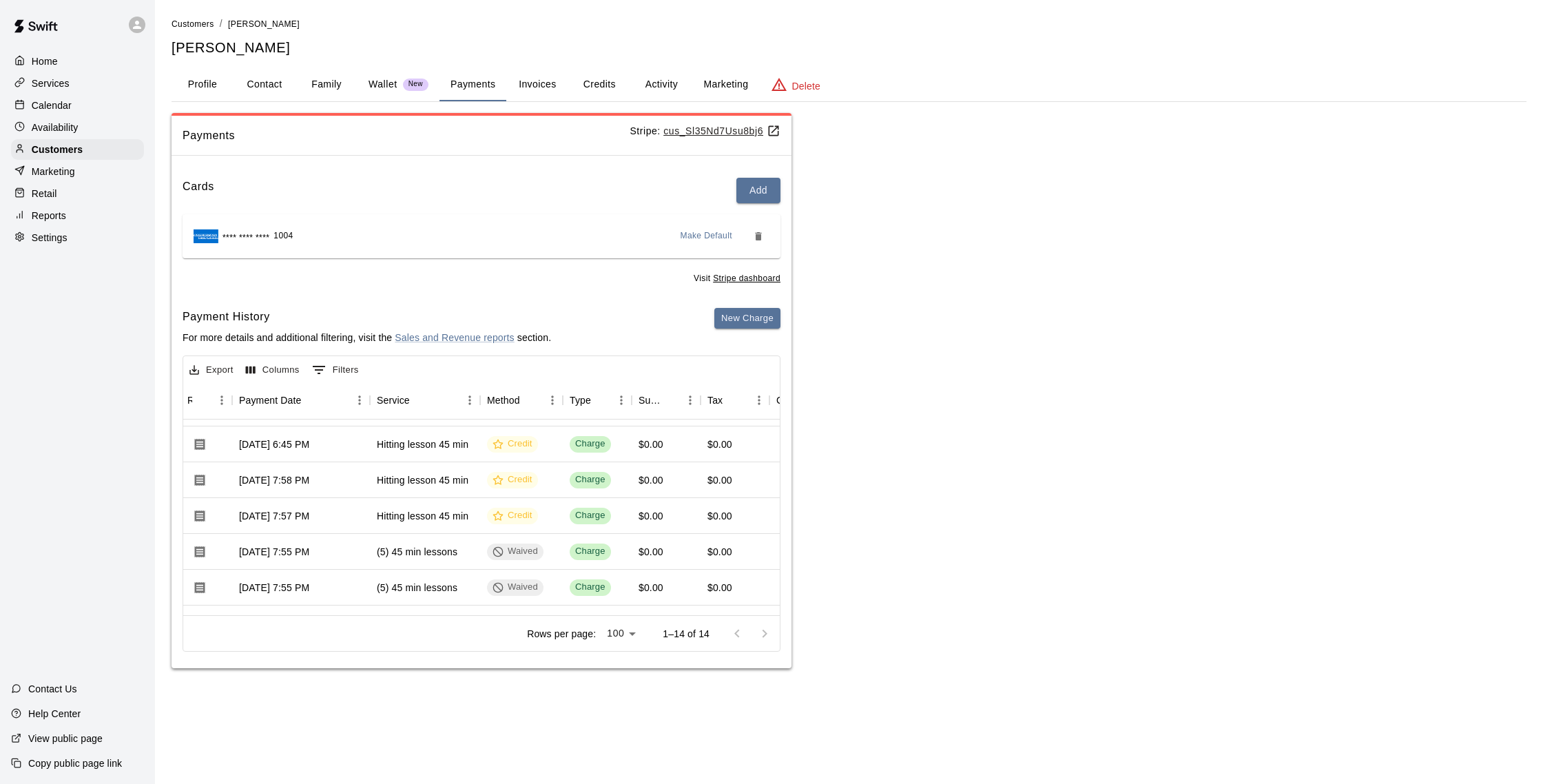
scroll to position [78, 127]
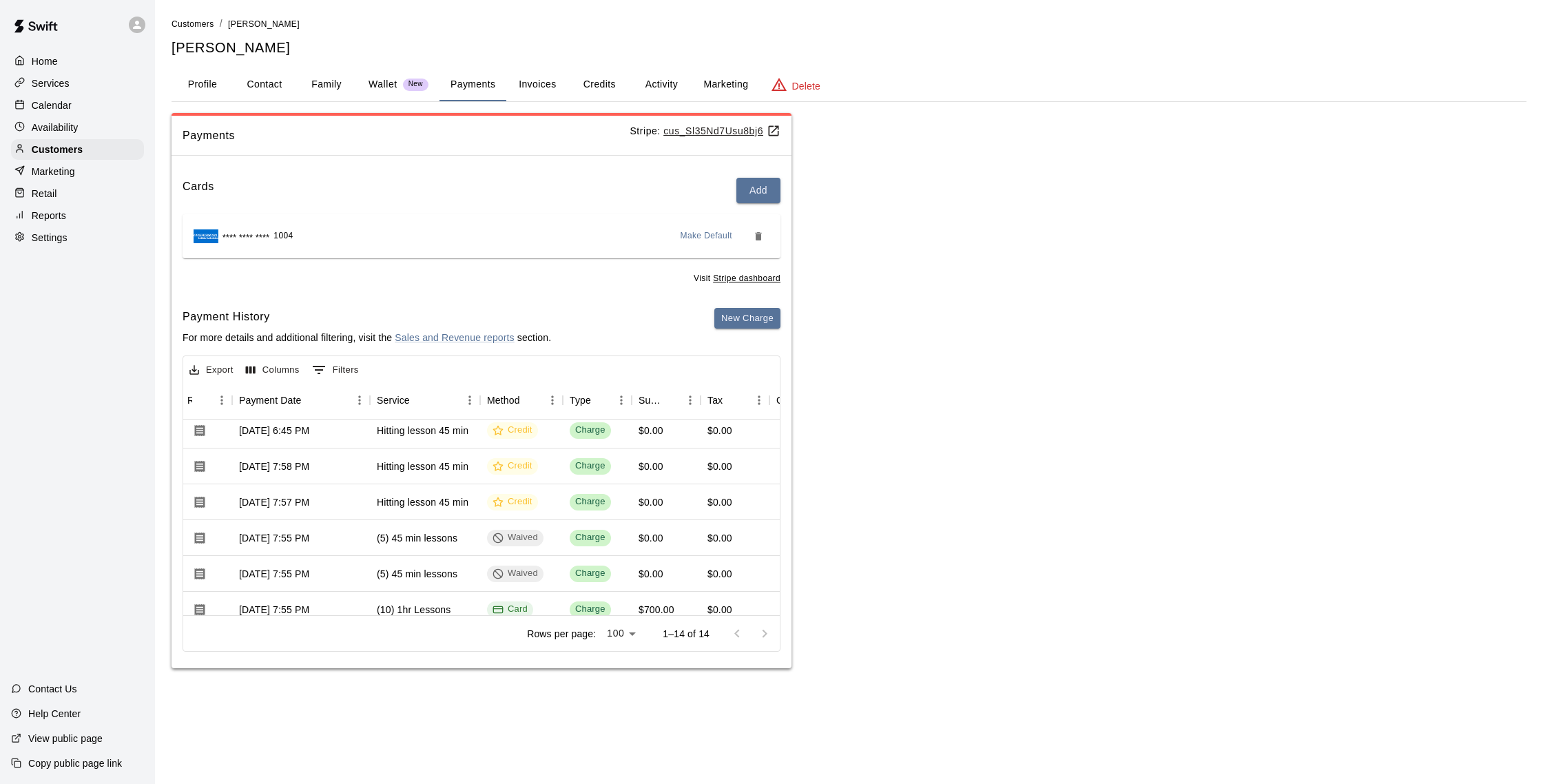
click at [65, 109] on p "Calendar" at bounding box center [51, 105] width 40 height 14
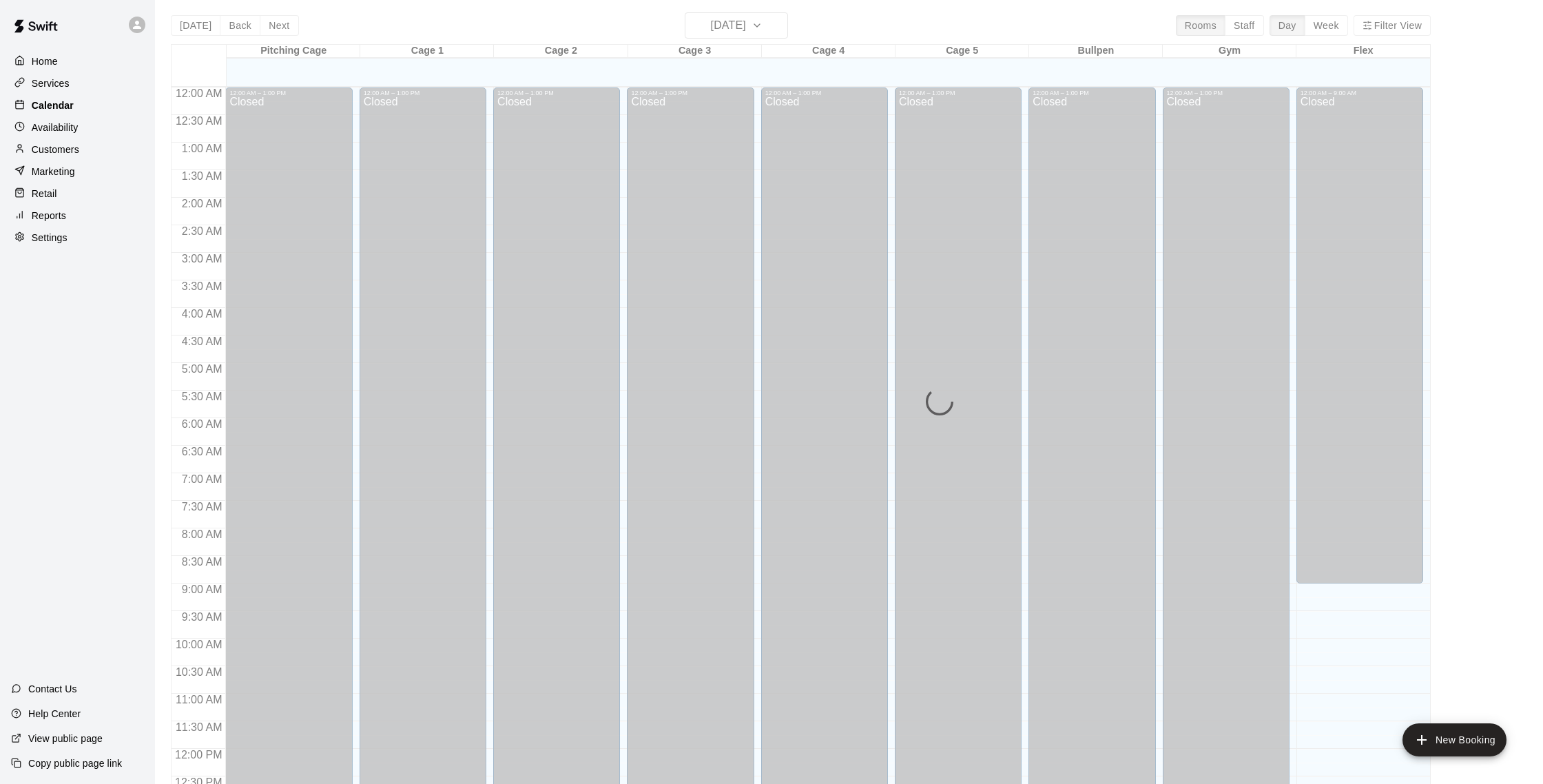
scroll to position [574, 0]
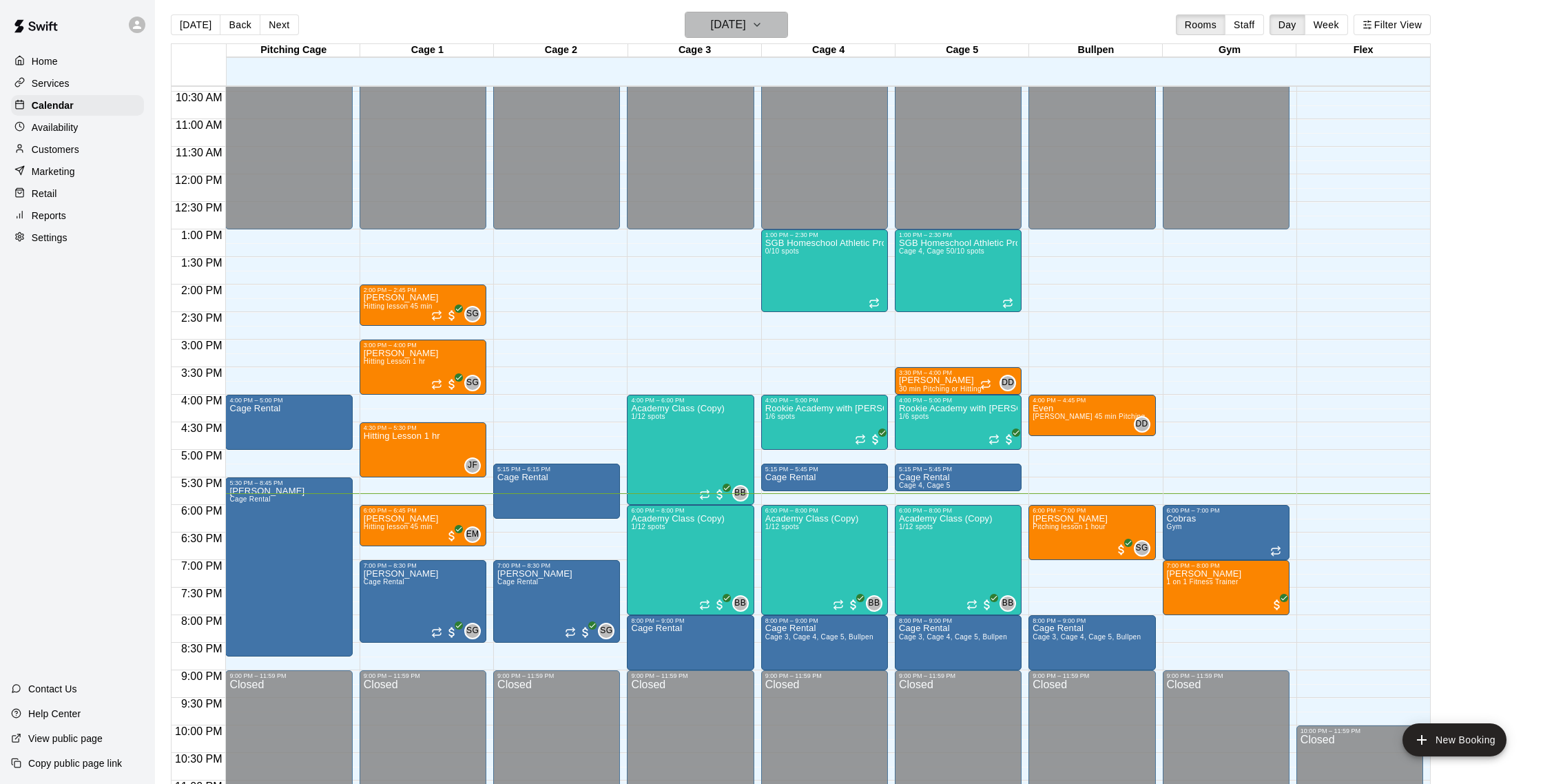
click at [729, 28] on h6 "[DATE]" at bounding box center [729, 25] width 35 height 19
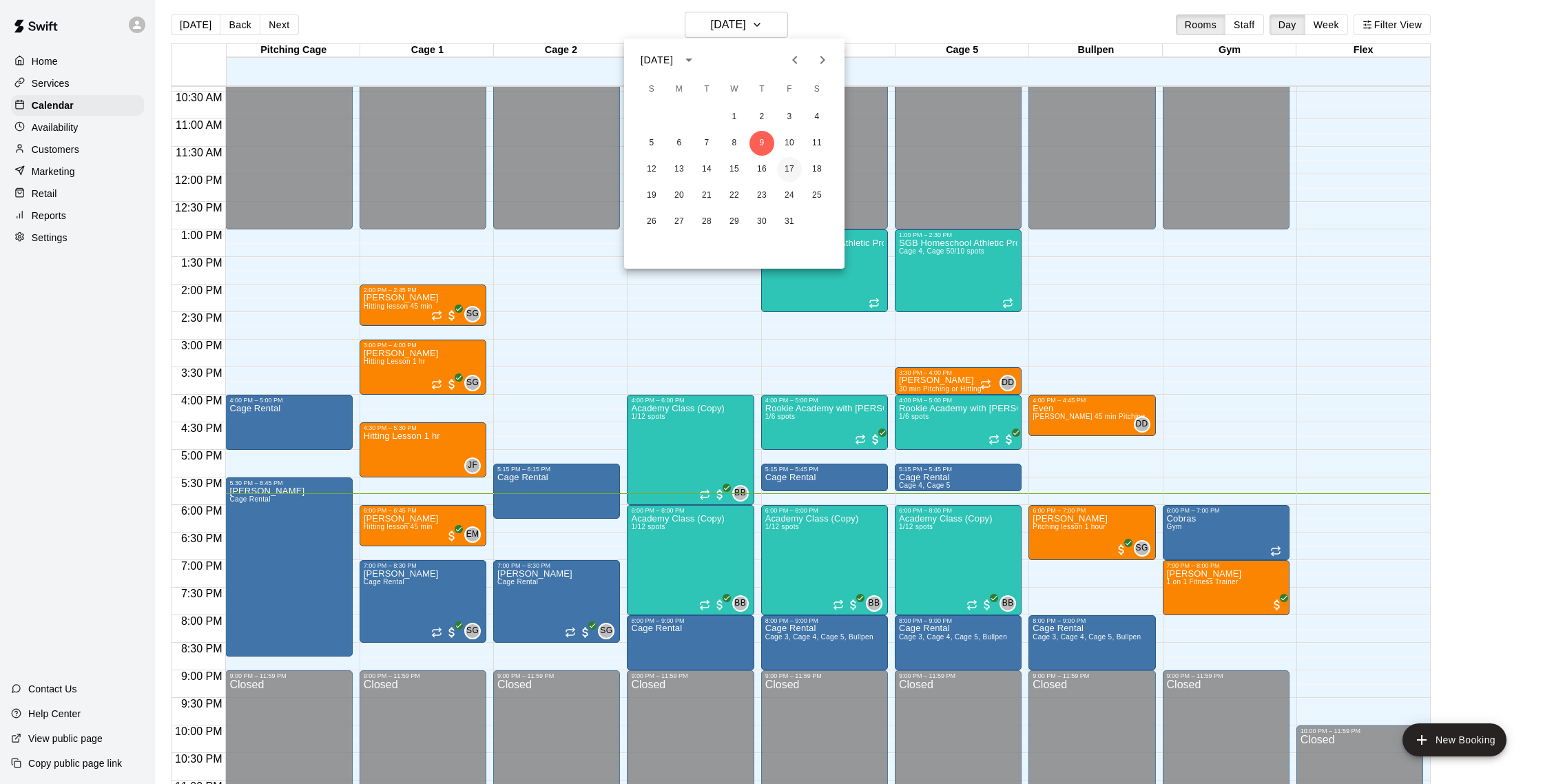
click at [799, 167] on button "17" at bounding box center [790, 170] width 25 height 25
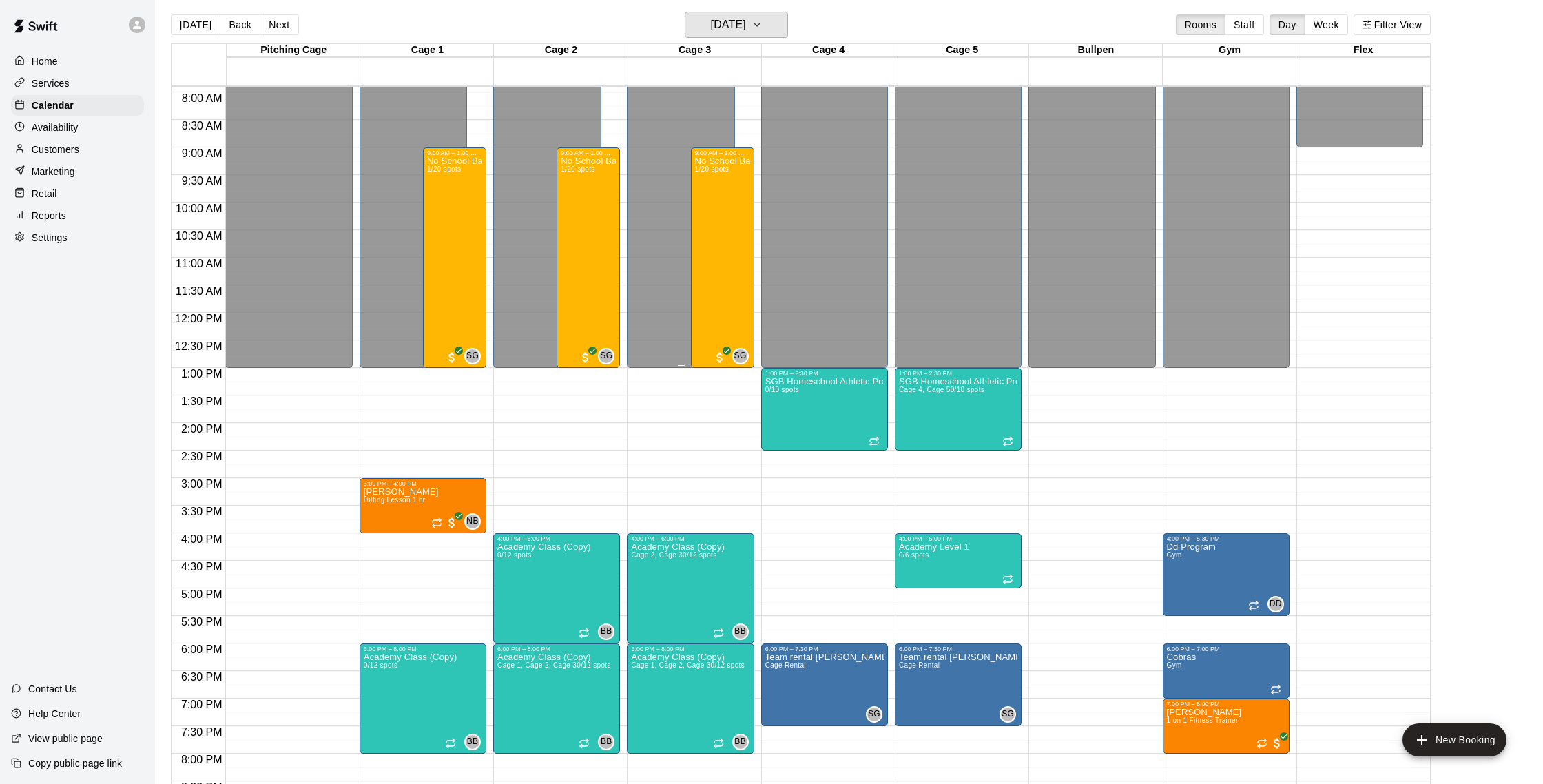
scroll to position [419, 0]
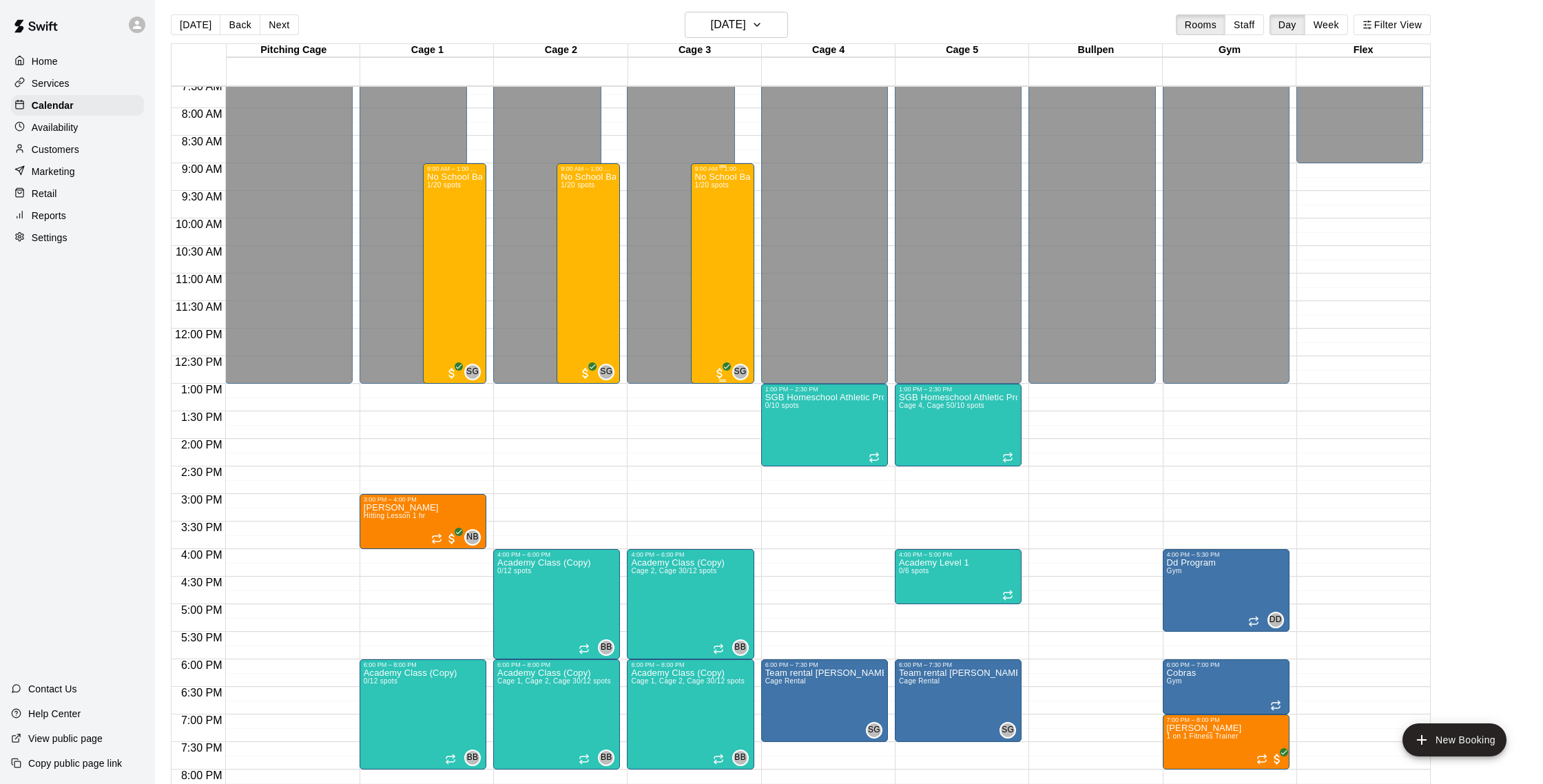
click at [717, 208] on div "No School Baseball & Softball Clinics (Copy) 1/20 spots" at bounding box center [723, 564] width 55 height 784
click at [710, 221] on img "edit" at bounding box center [709, 220] width 16 height 16
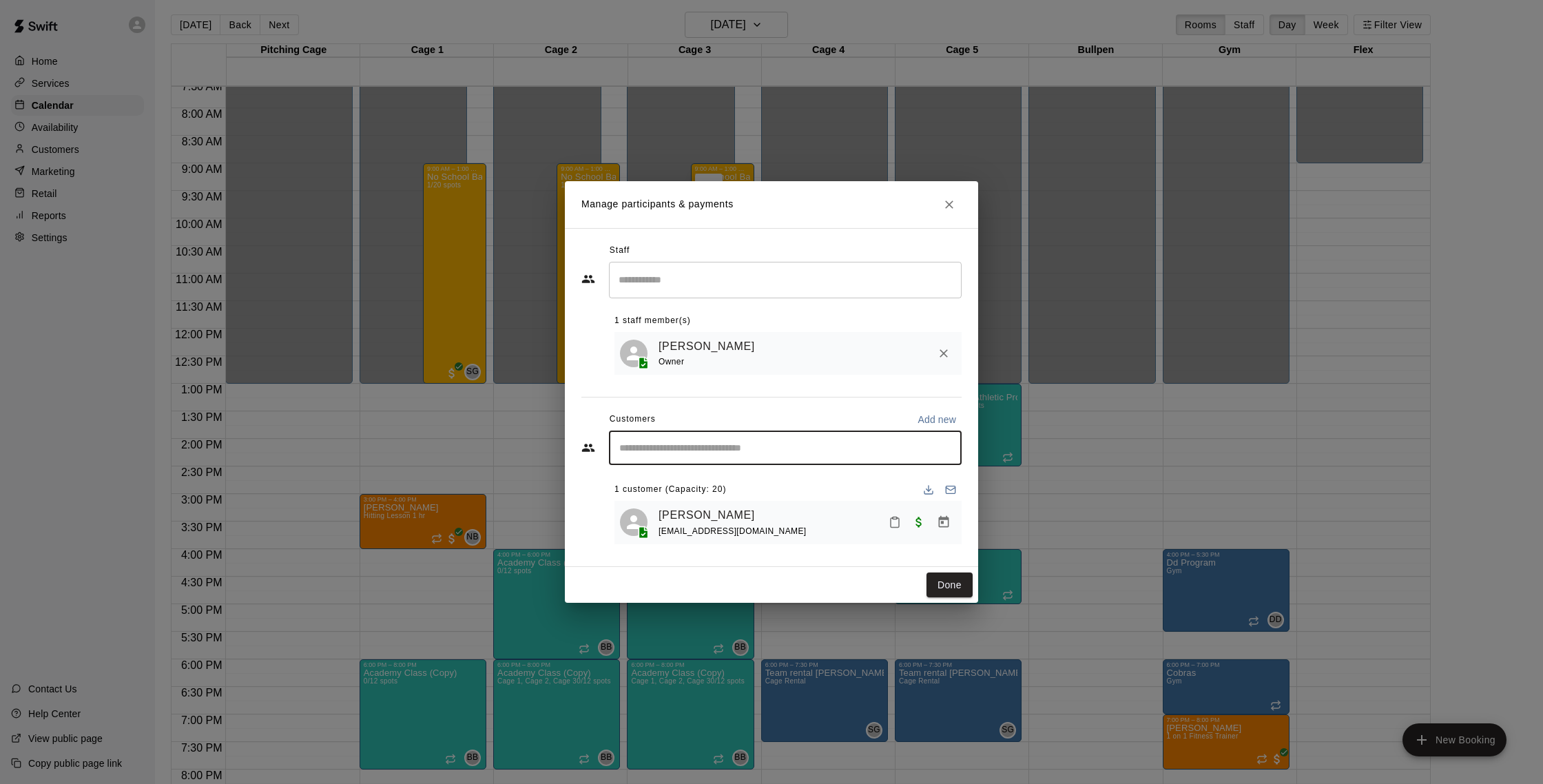
click at [750, 448] on input "Start typing to search customers..." at bounding box center [785, 448] width 340 height 14
type input "******"
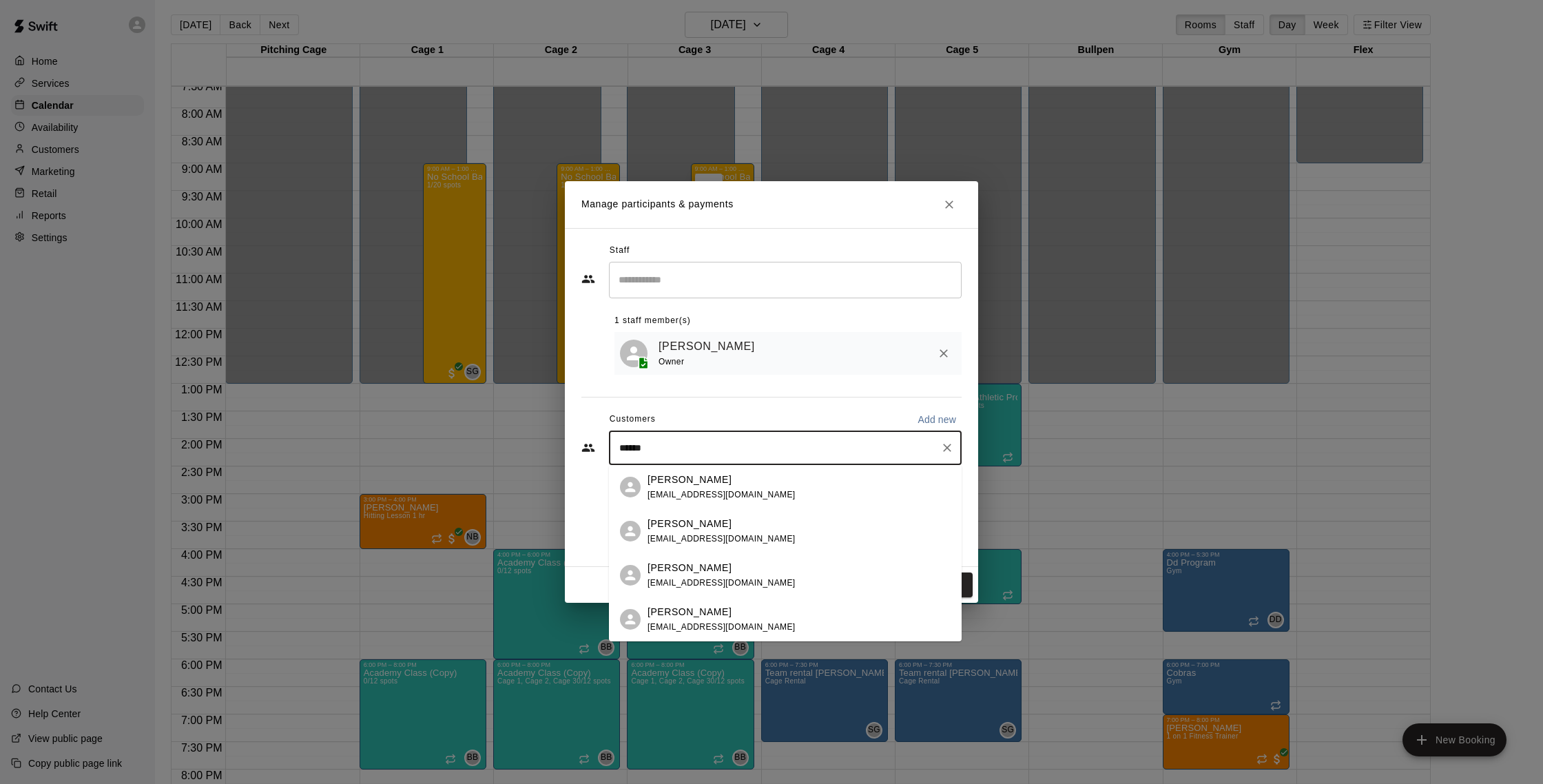
click at [727, 529] on p "[PERSON_NAME]" at bounding box center [689, 524] width 84 height 15
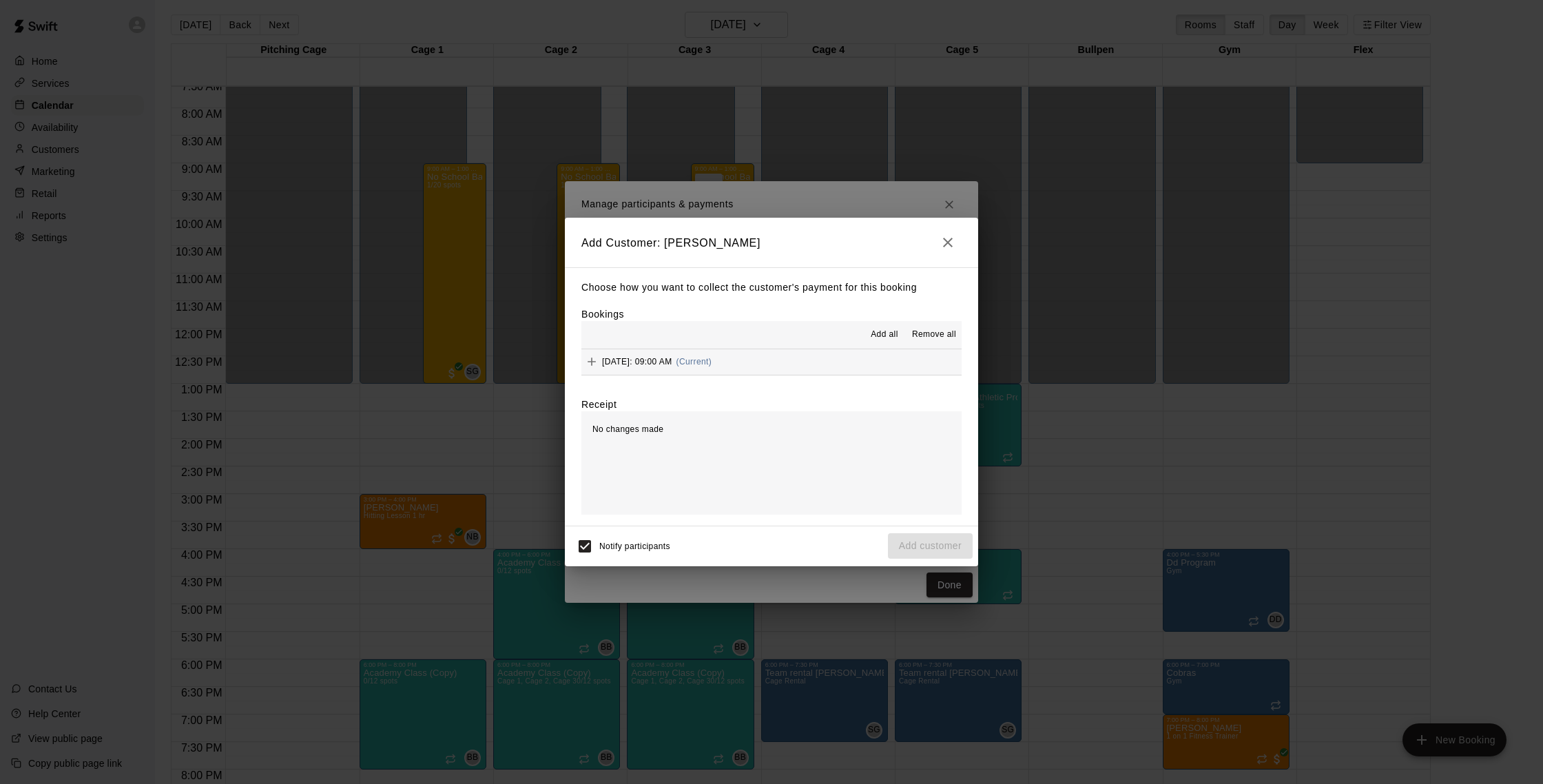
click at [787, 358] on button "[DATE]: 09:00 AM (Current)" at bounding box center [771, 362] width 380 height 25
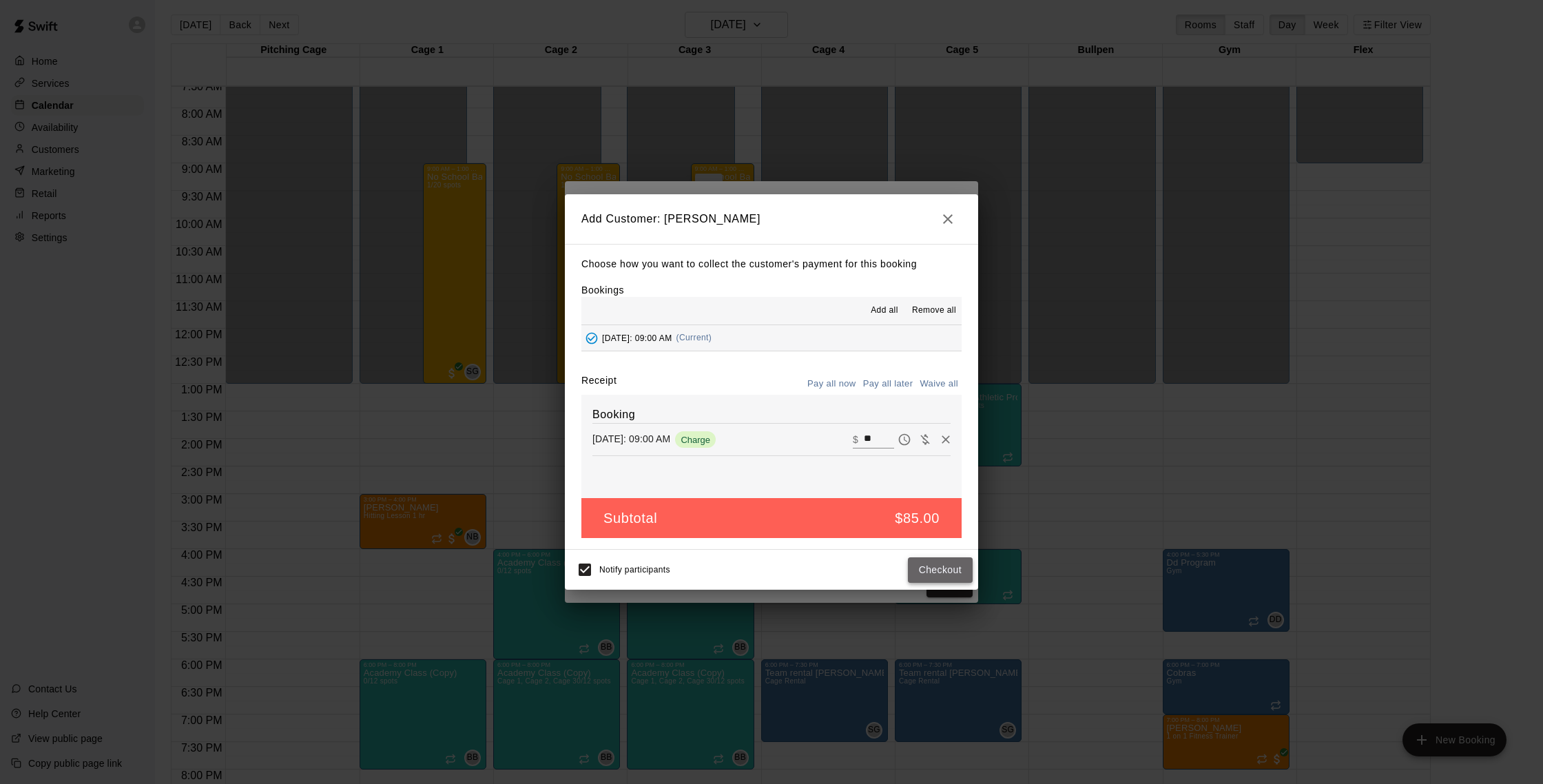
click at [938, 564] on button "Checkout" at bounding box center [940, 570] width 65 height 25
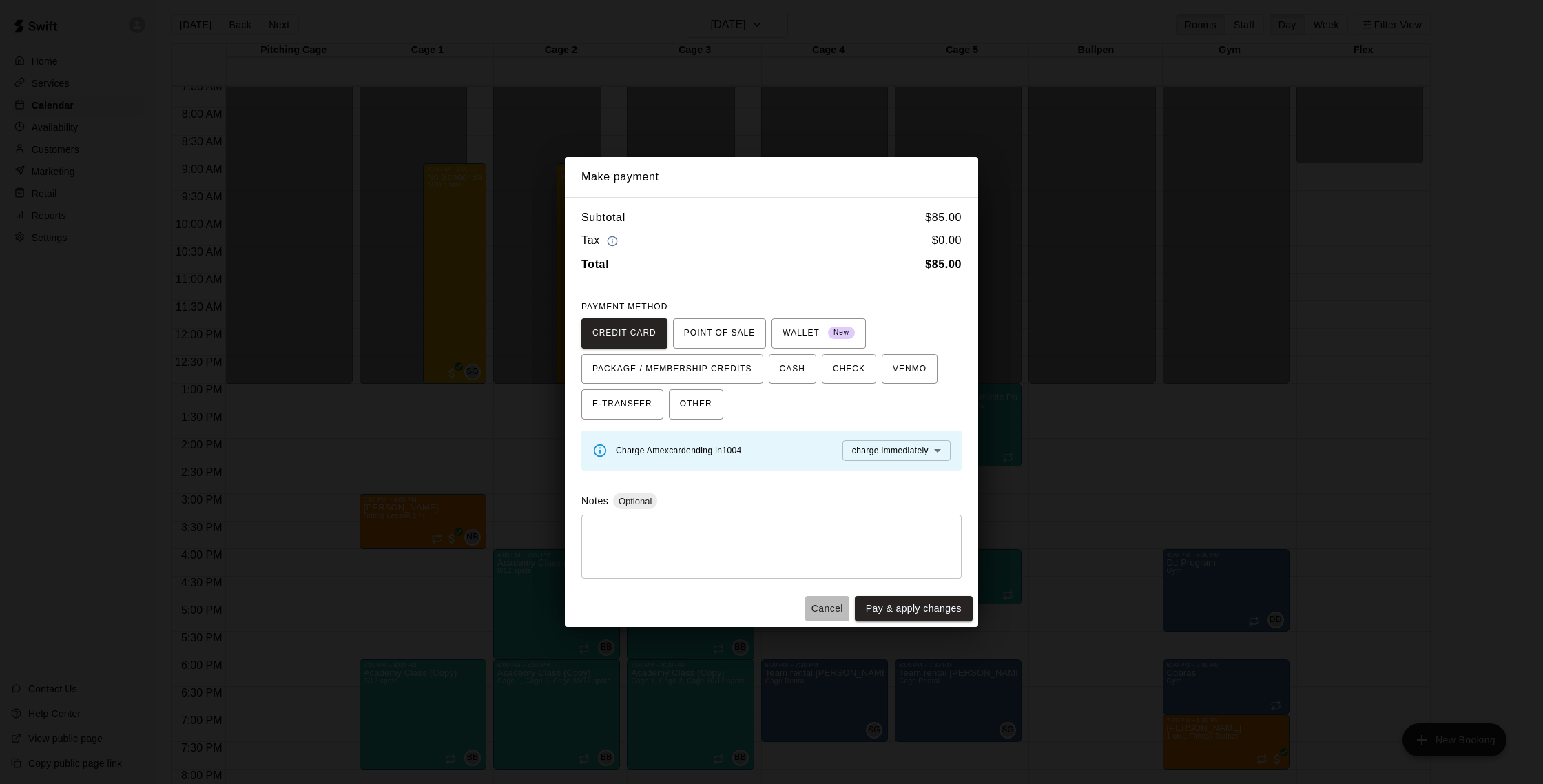
click at [836, 609] on button "Cancel" at bounding box center [827, 608] width 44 height 25
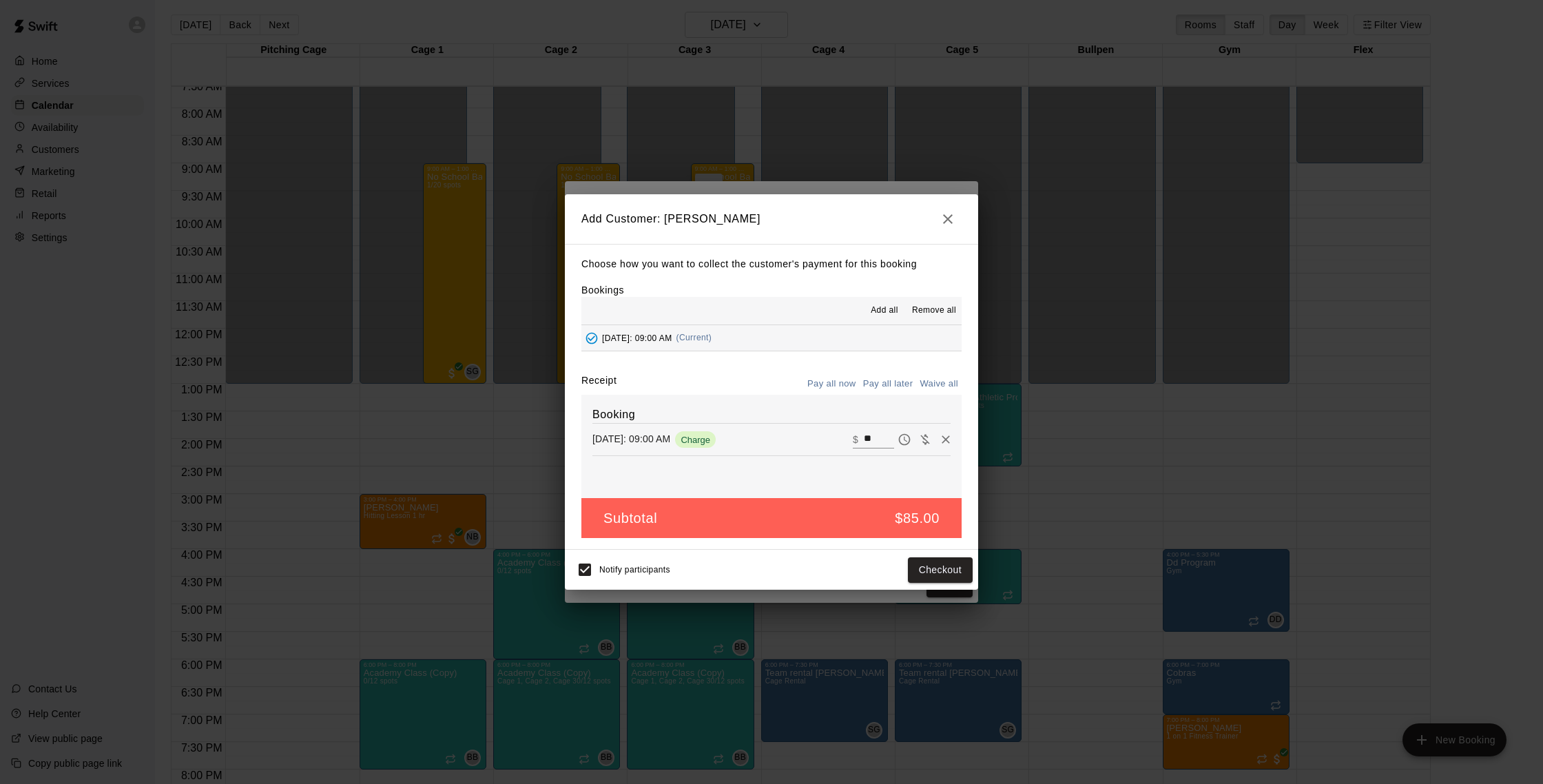
click at [945, 378] on button "Waive all" at bounding box center [939, 384] width 45 height 22
type input "*"
click at [940, 571] on button "Add customer" at bounding box center [930, 570] width 84 height 25
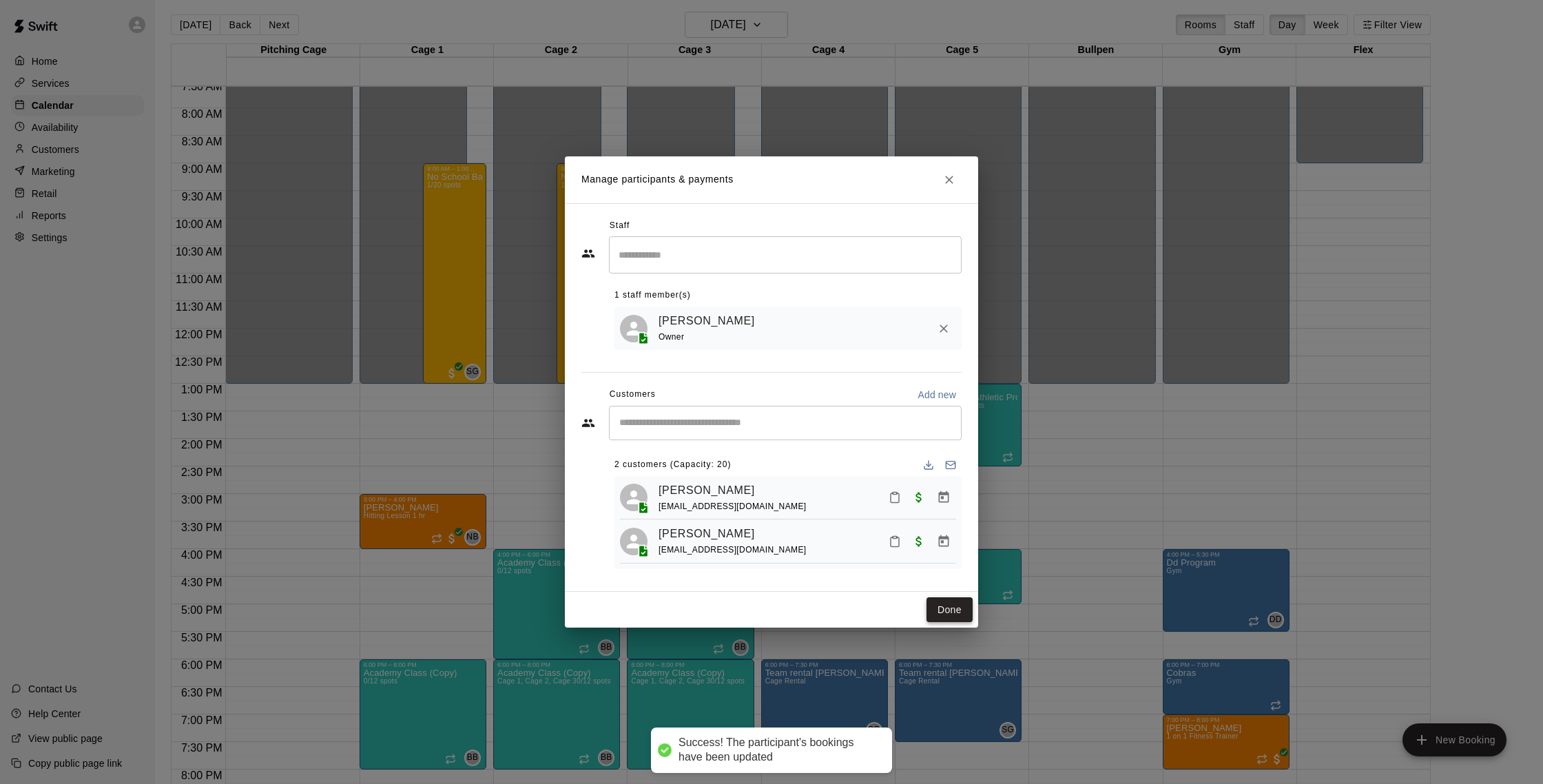
click at [960, 612] on button "Done" at bounding box center [949, 610] width 46 height 25
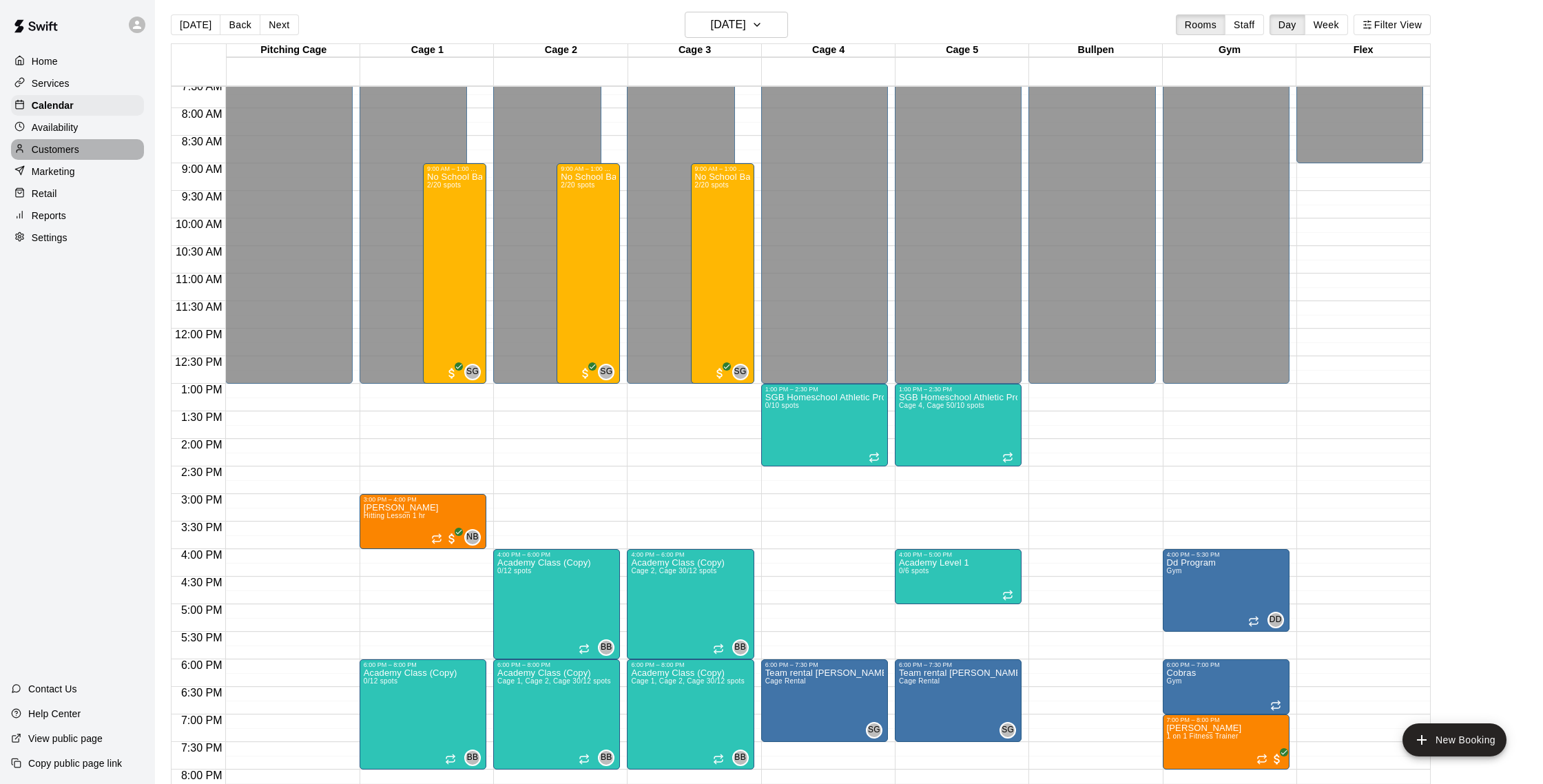
click at [58, 151] on p "Customers" at bounding box center [55, 150] width 48 height 14
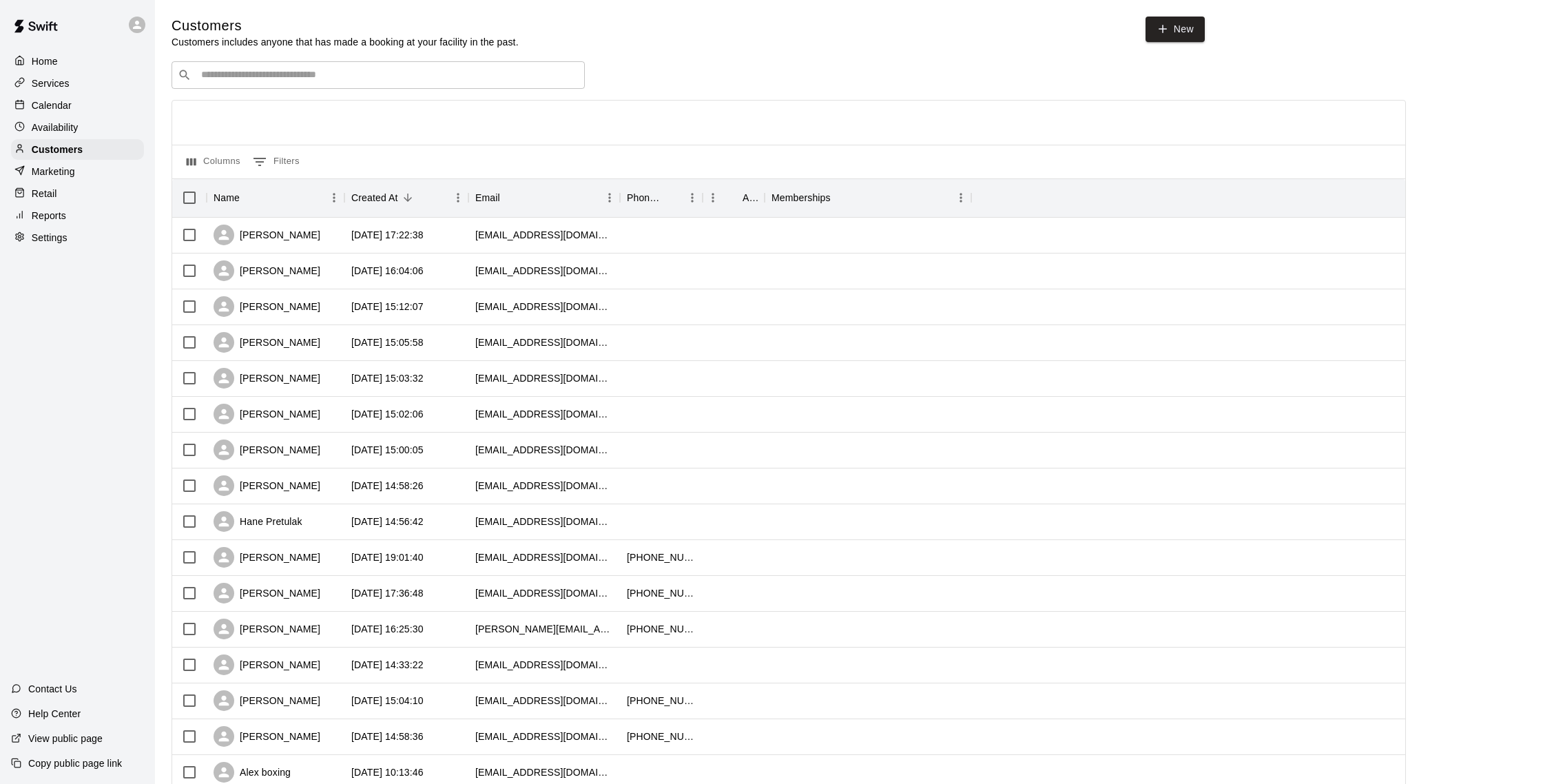
click at [70, 117] on div "Availability" at bounding box center [77, 127] width 133 height 21
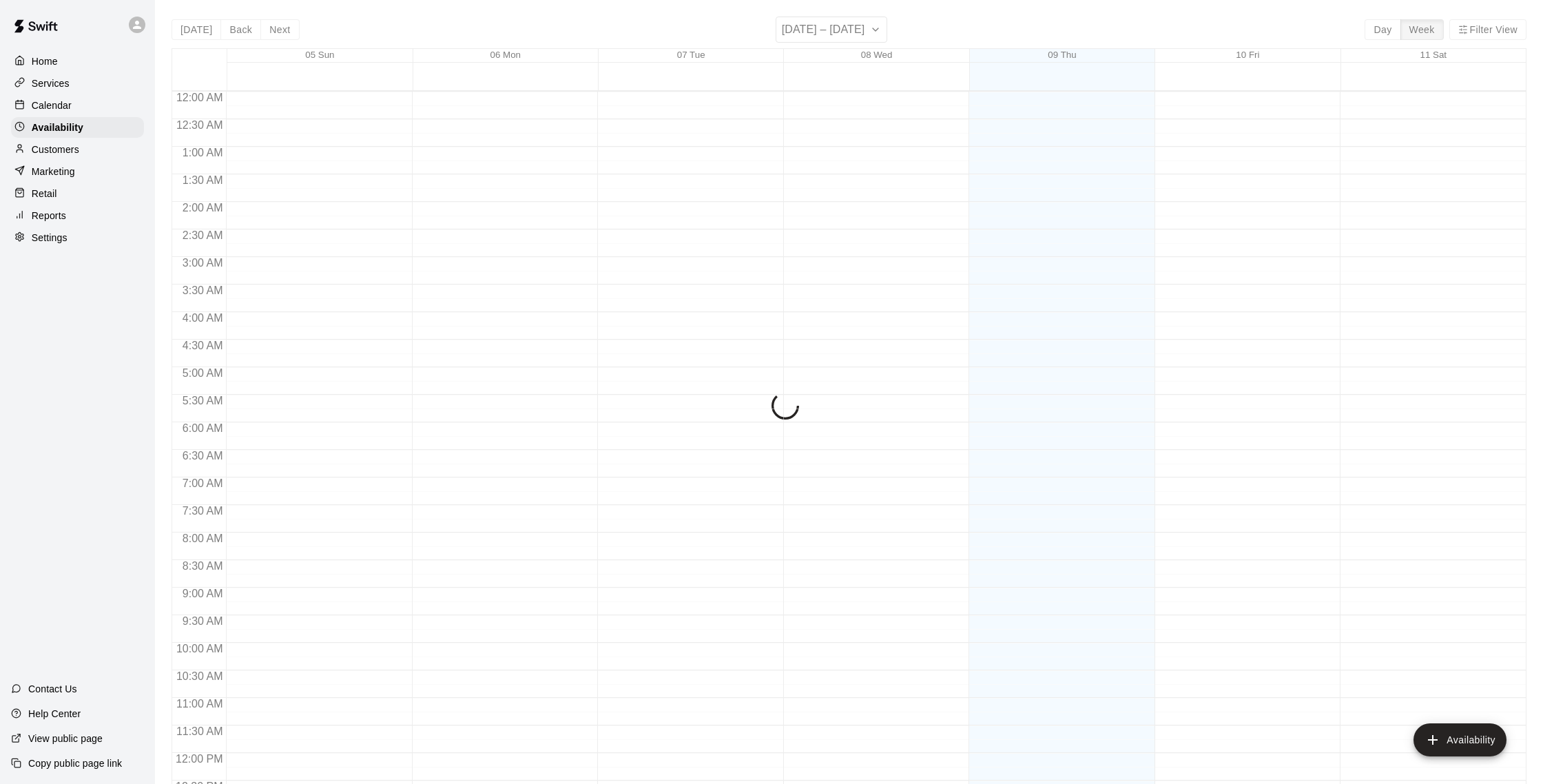
scroll to position [615, 0]
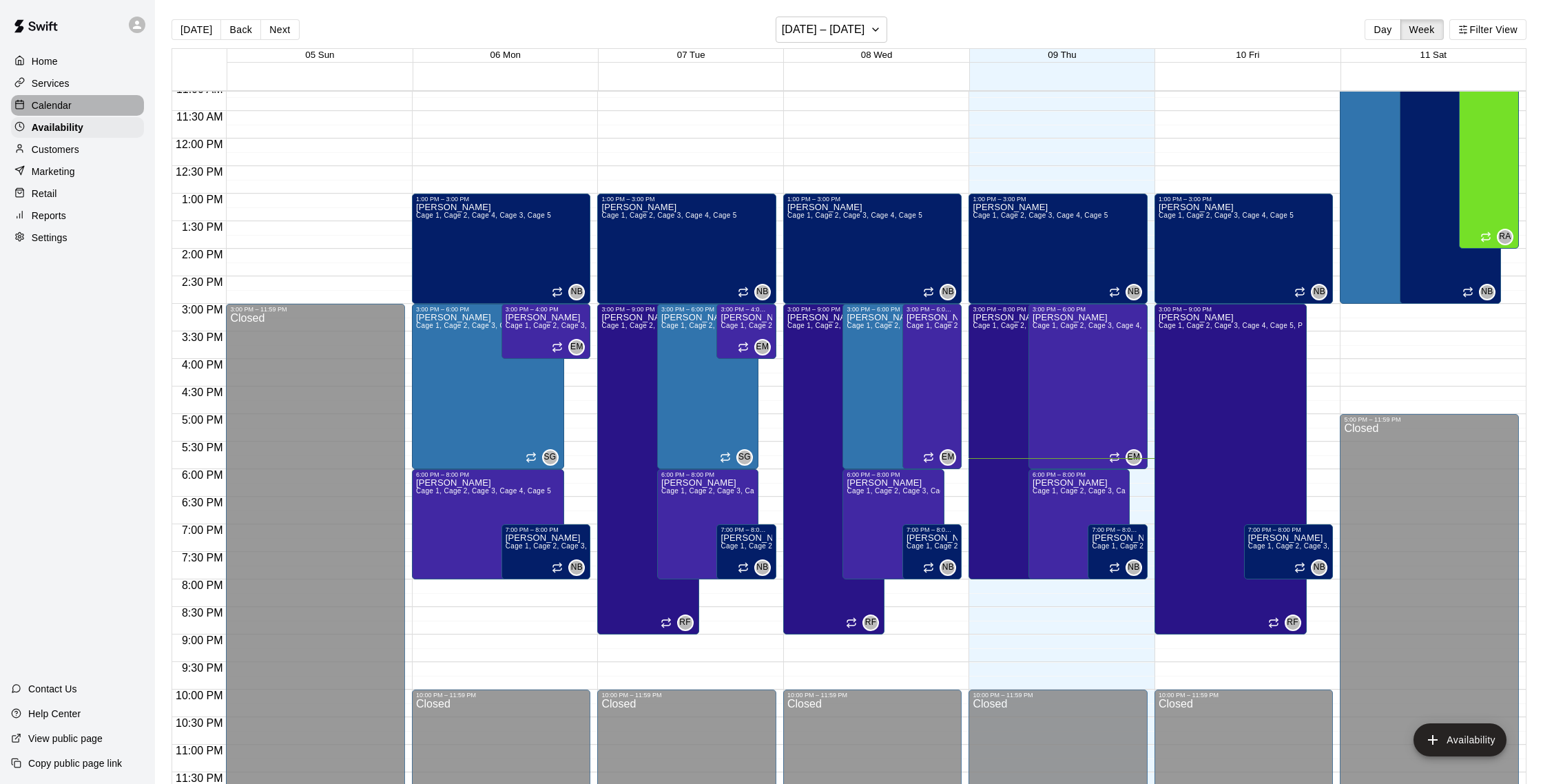
click at [79, 105] on div "Calendar" at bounding box center [77, 105] width 133 height 21
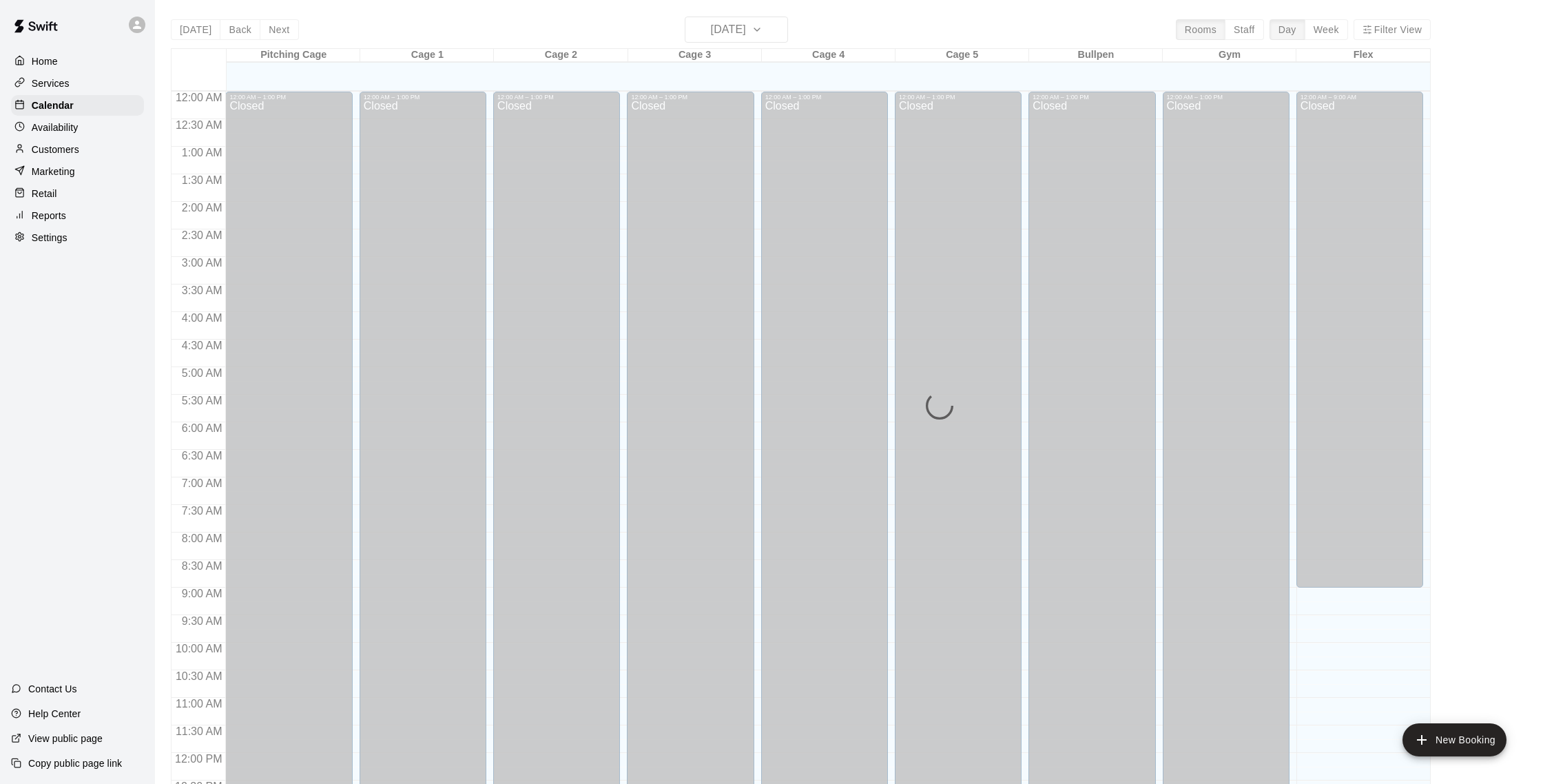
scroll to position [574, 0]
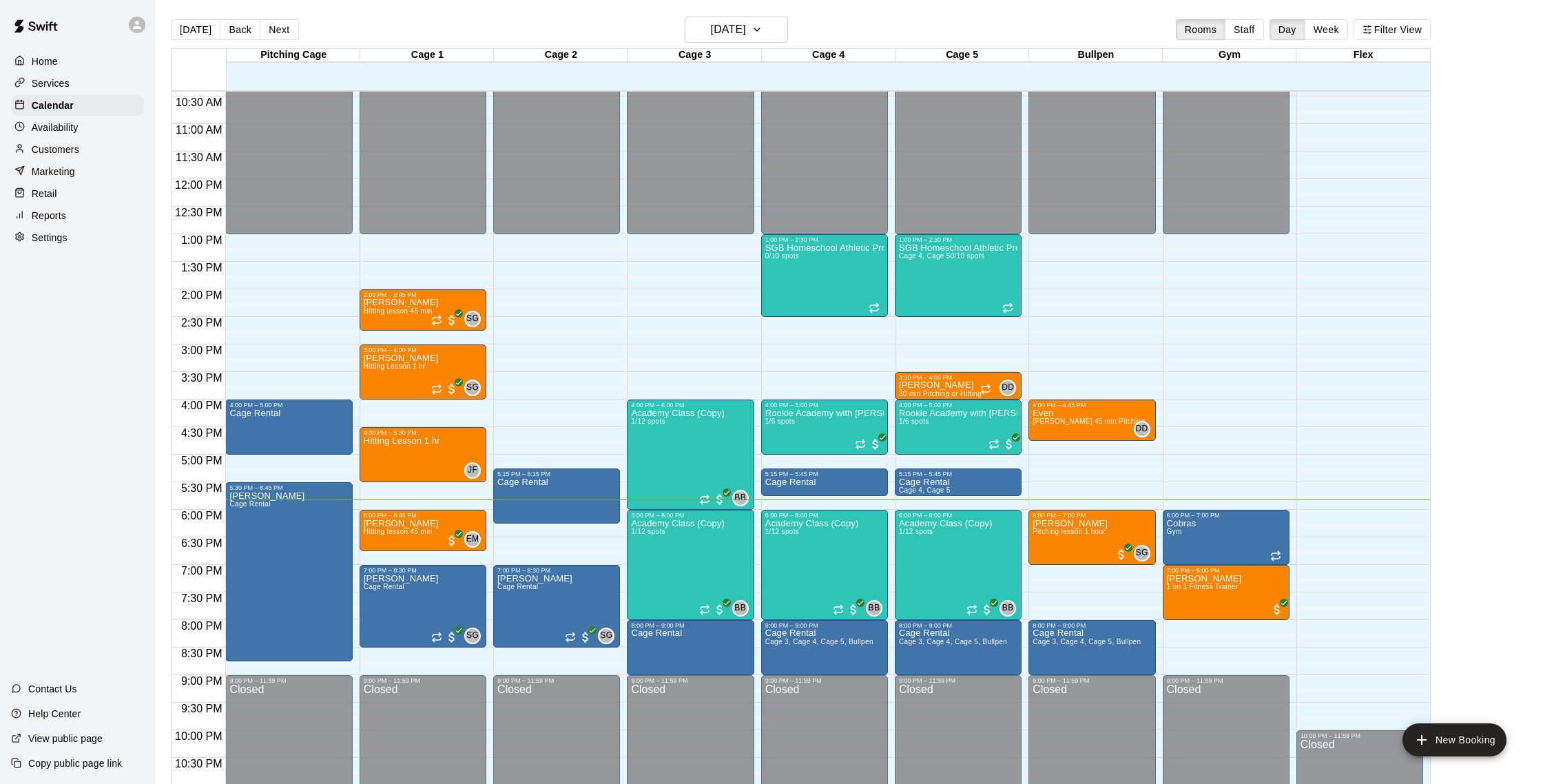
click at [70, 151] on p "Customers" at bounding box center [55, 150] width 48 height 14
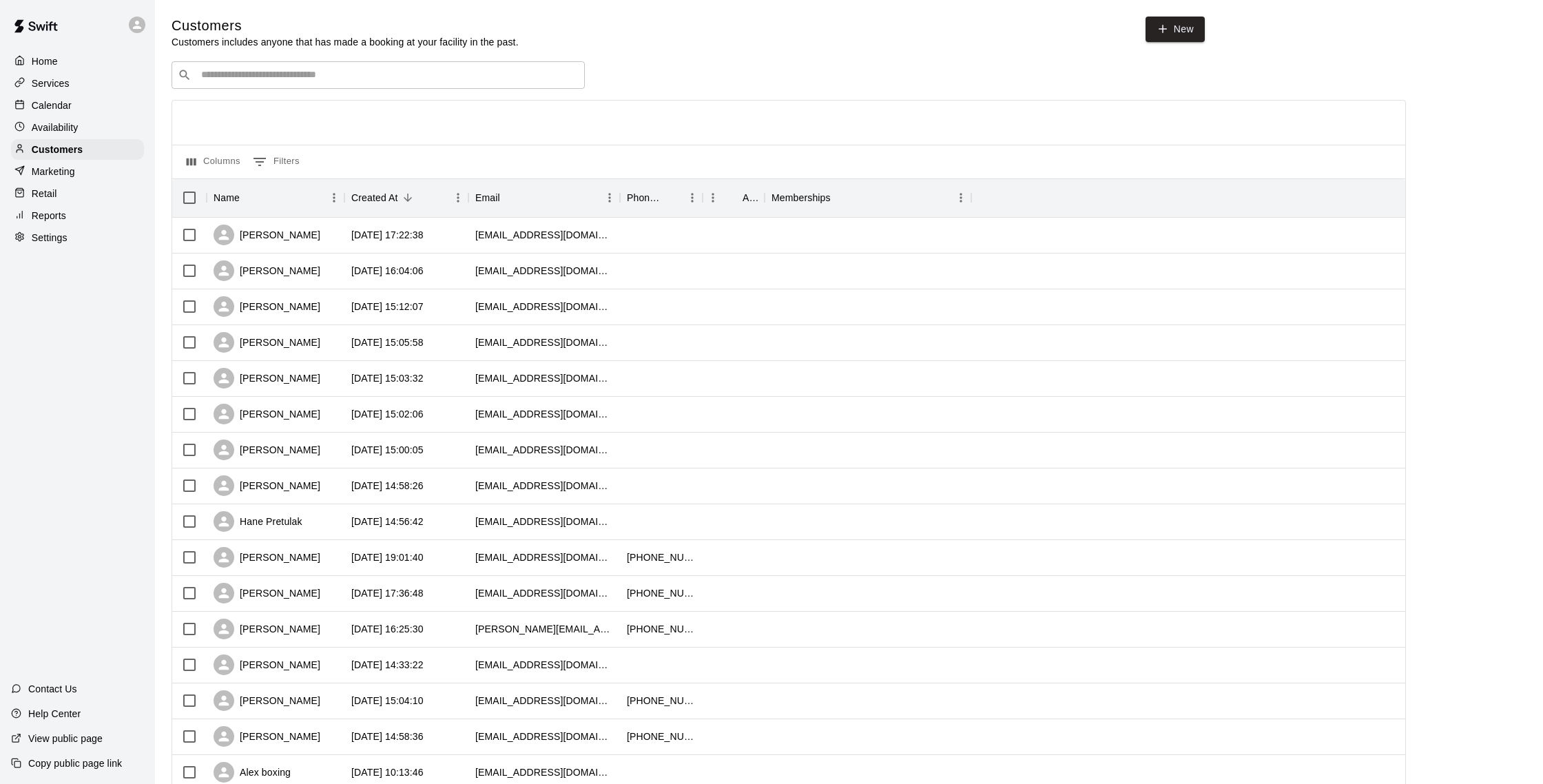
click at [309, 84] on div "​ ​" at bounding box center [378, 75] width 413 height 28
type input "******"
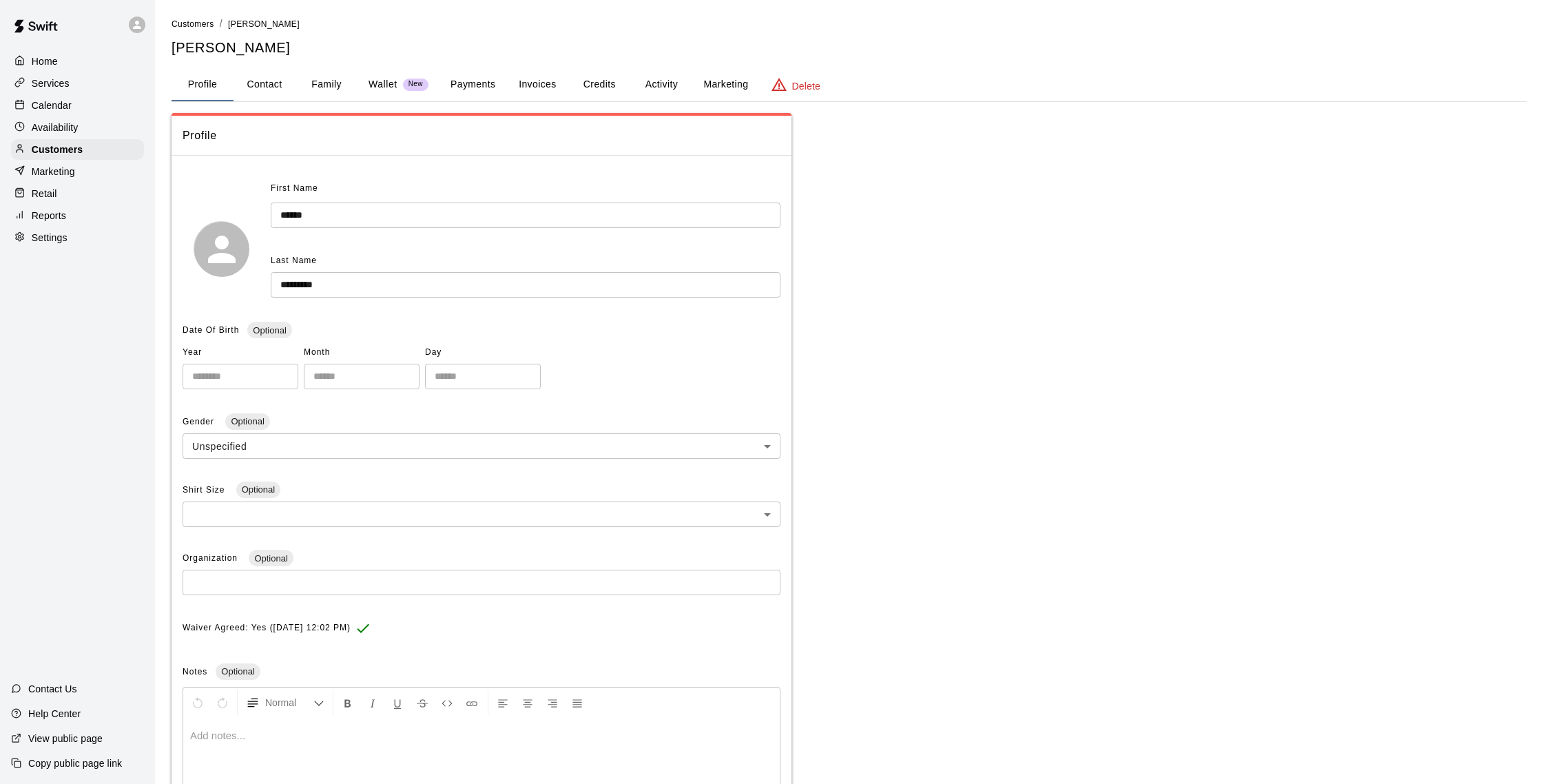
click at [671, 84] on button "Activity" at bounding box center [661, 84] width 62 height 33
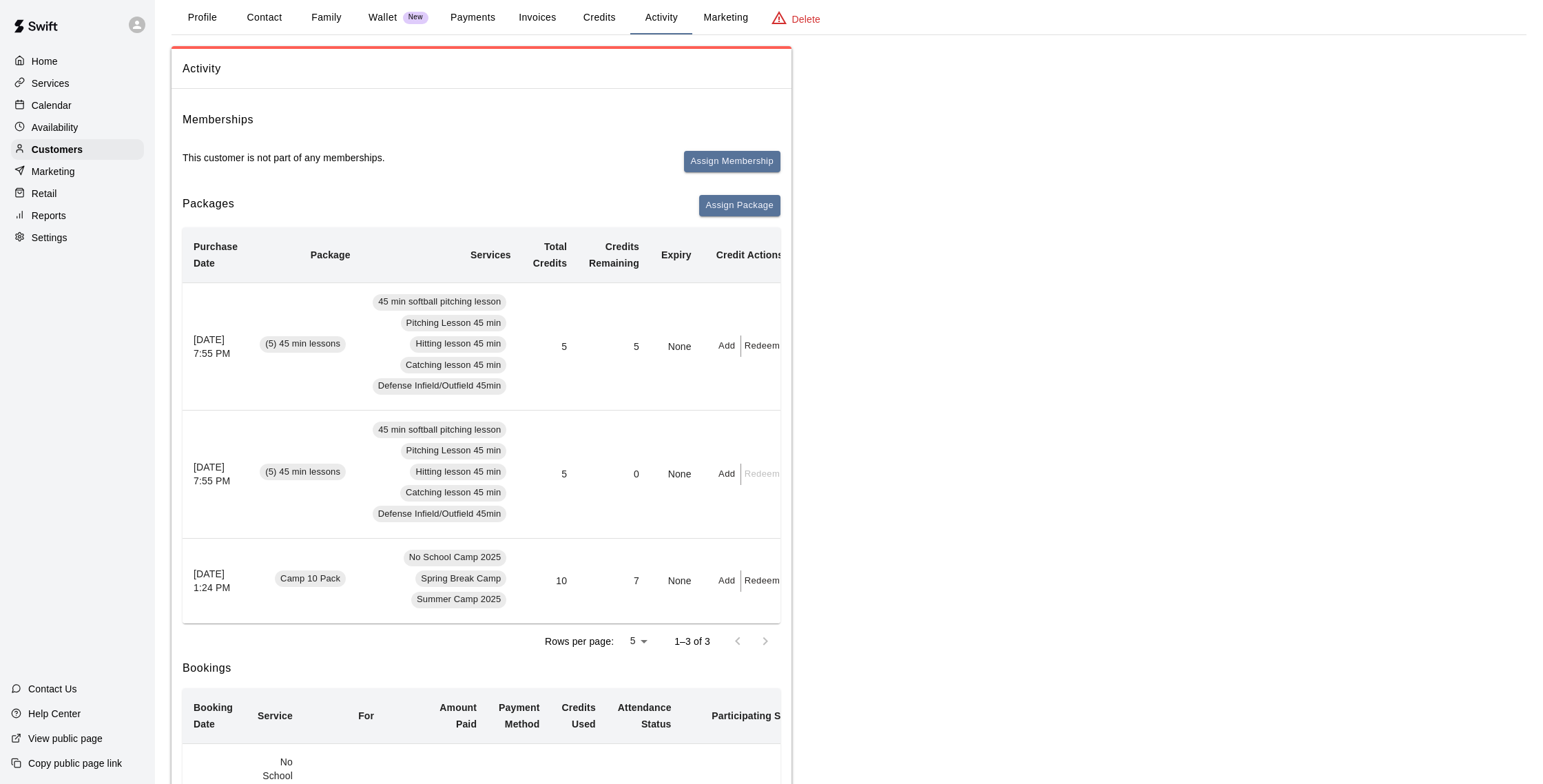
scroll to position [85, 0]
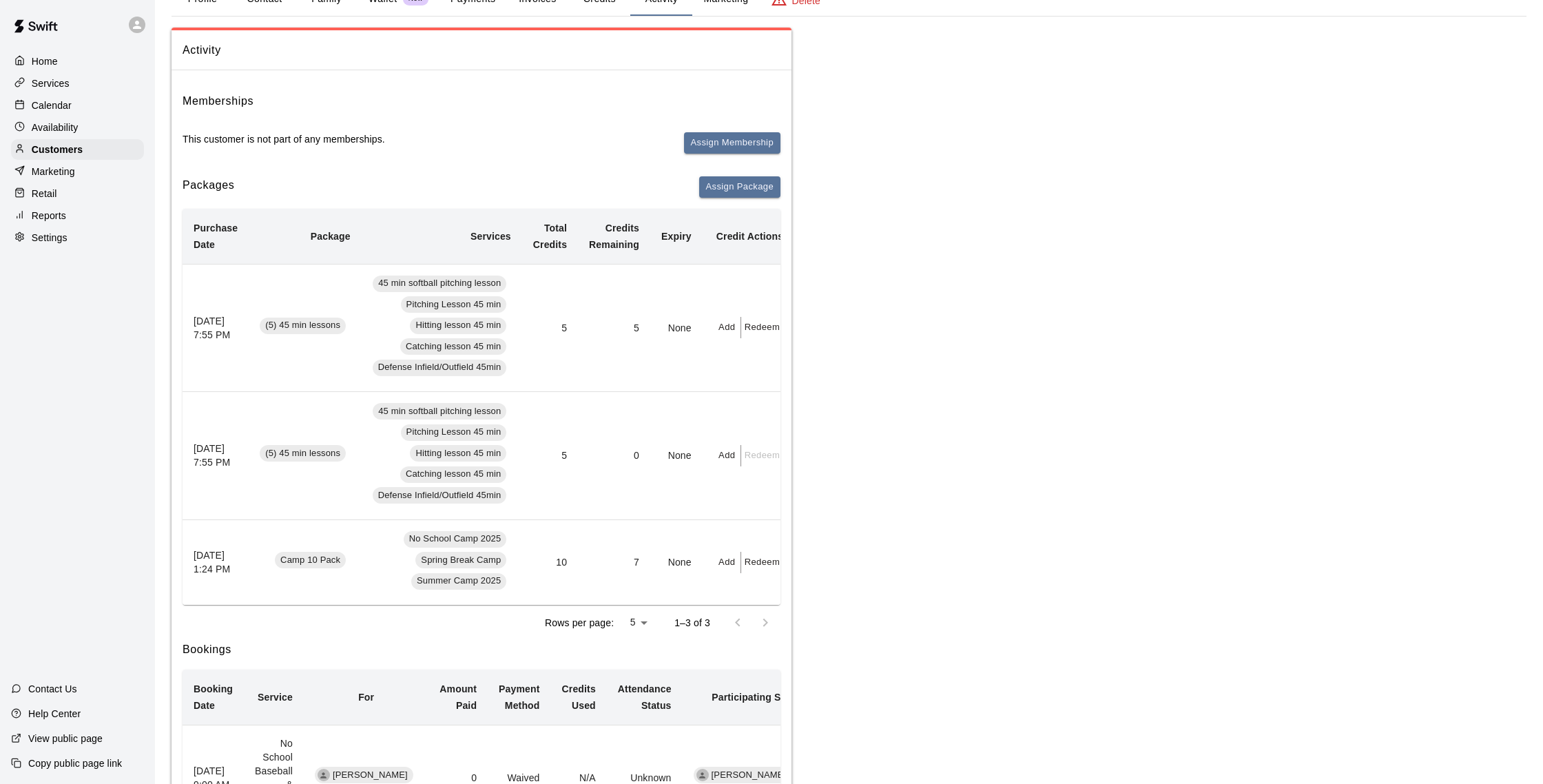
click at [766, 557] on button "Redeem" at bounding box center [762, 563] width 42 height 22
click at [776, 614] on input "text" at bounding box center [780, 617] width 49 height 25
type input "*"
click at [794, 660] on button "Redeem" at bounding box center [813, 653] width 116 height 25
click at [77, 107] on div "Calendar" at bounding box center [77, 105] width 133 height 21
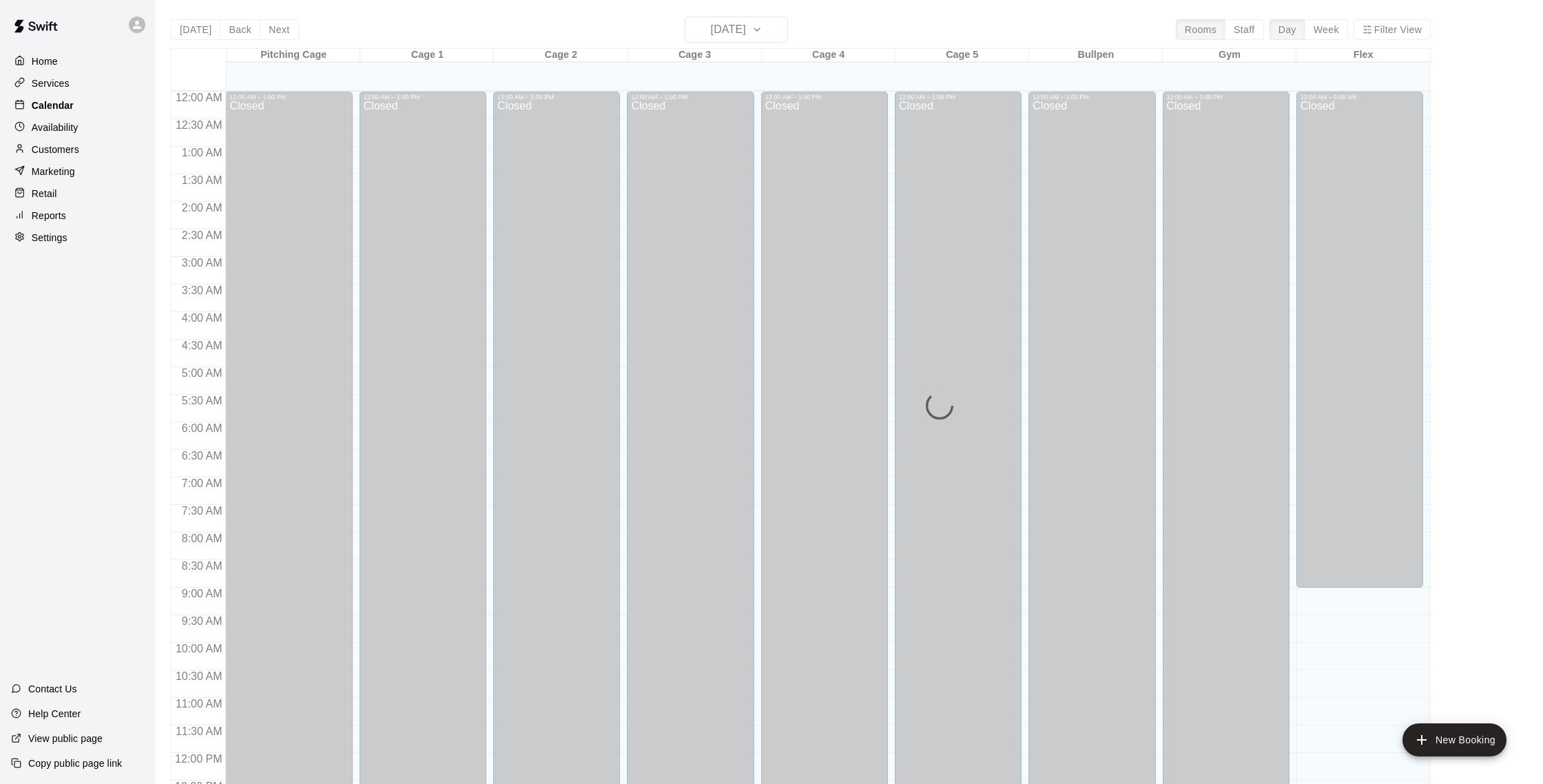
scroll to position [574, 0]
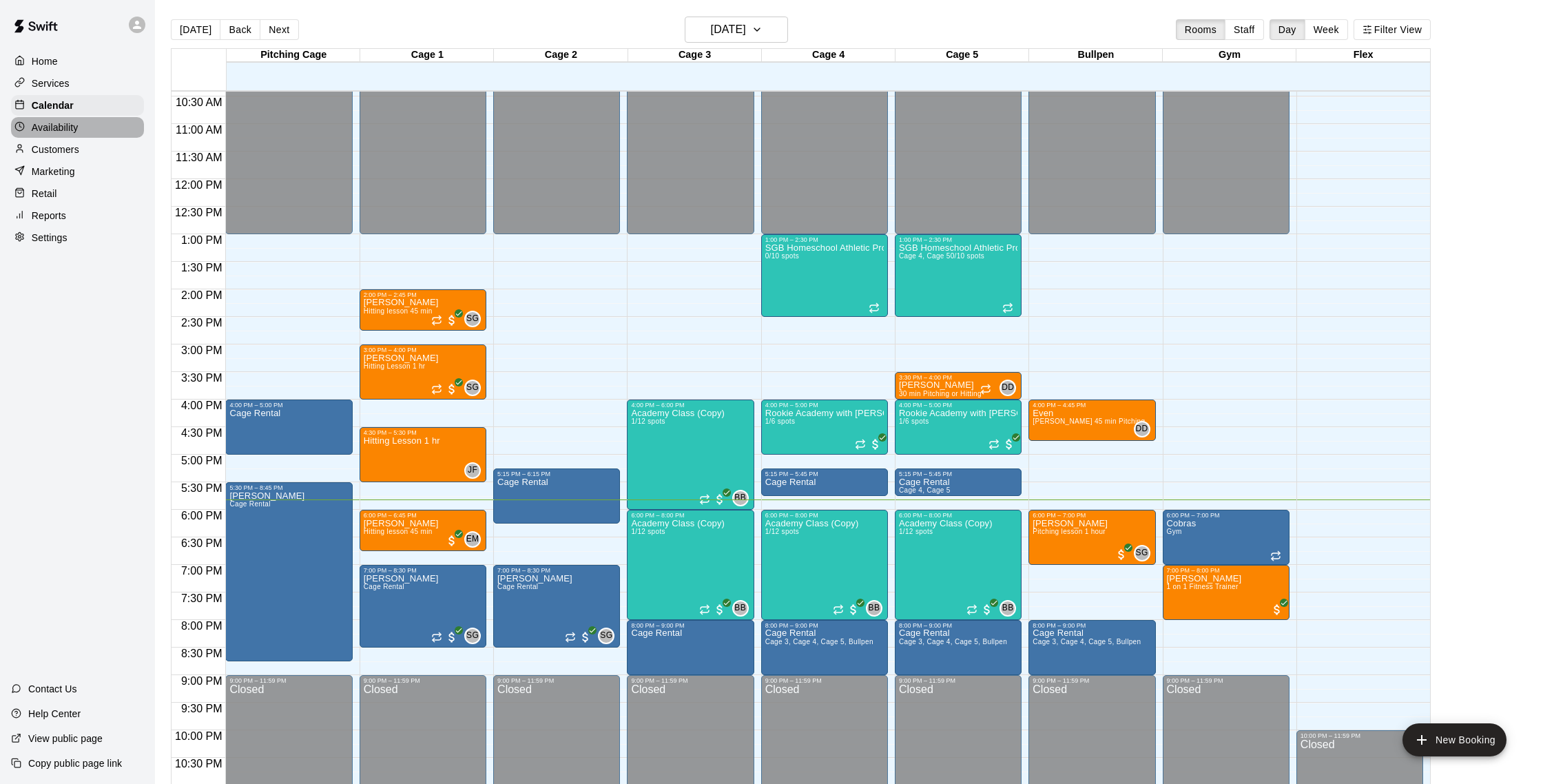
click at [75, 131] on p "Availability" at bounding box center [55, 127] width 47 height 14
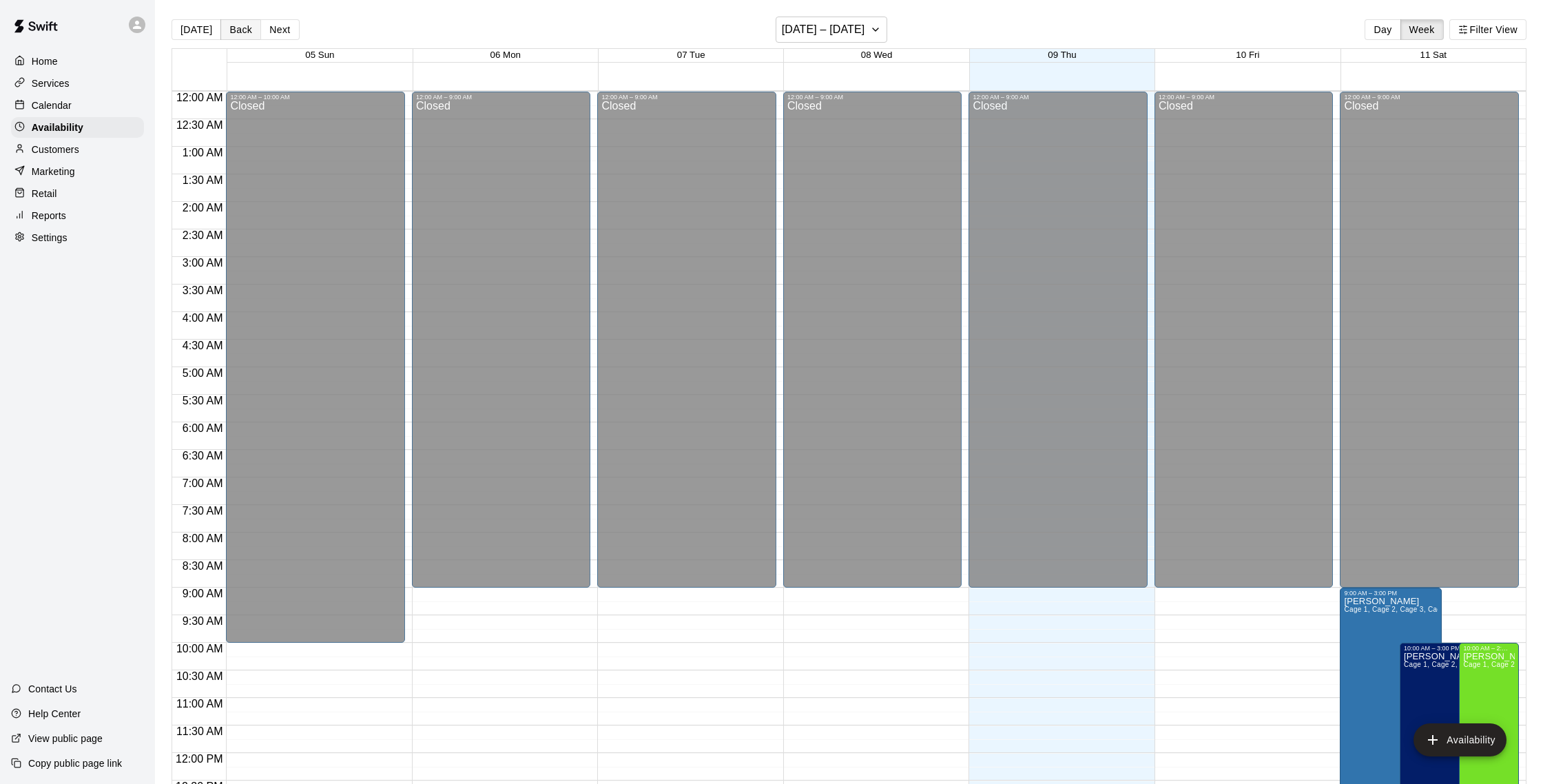
scroll to position [615, 0]
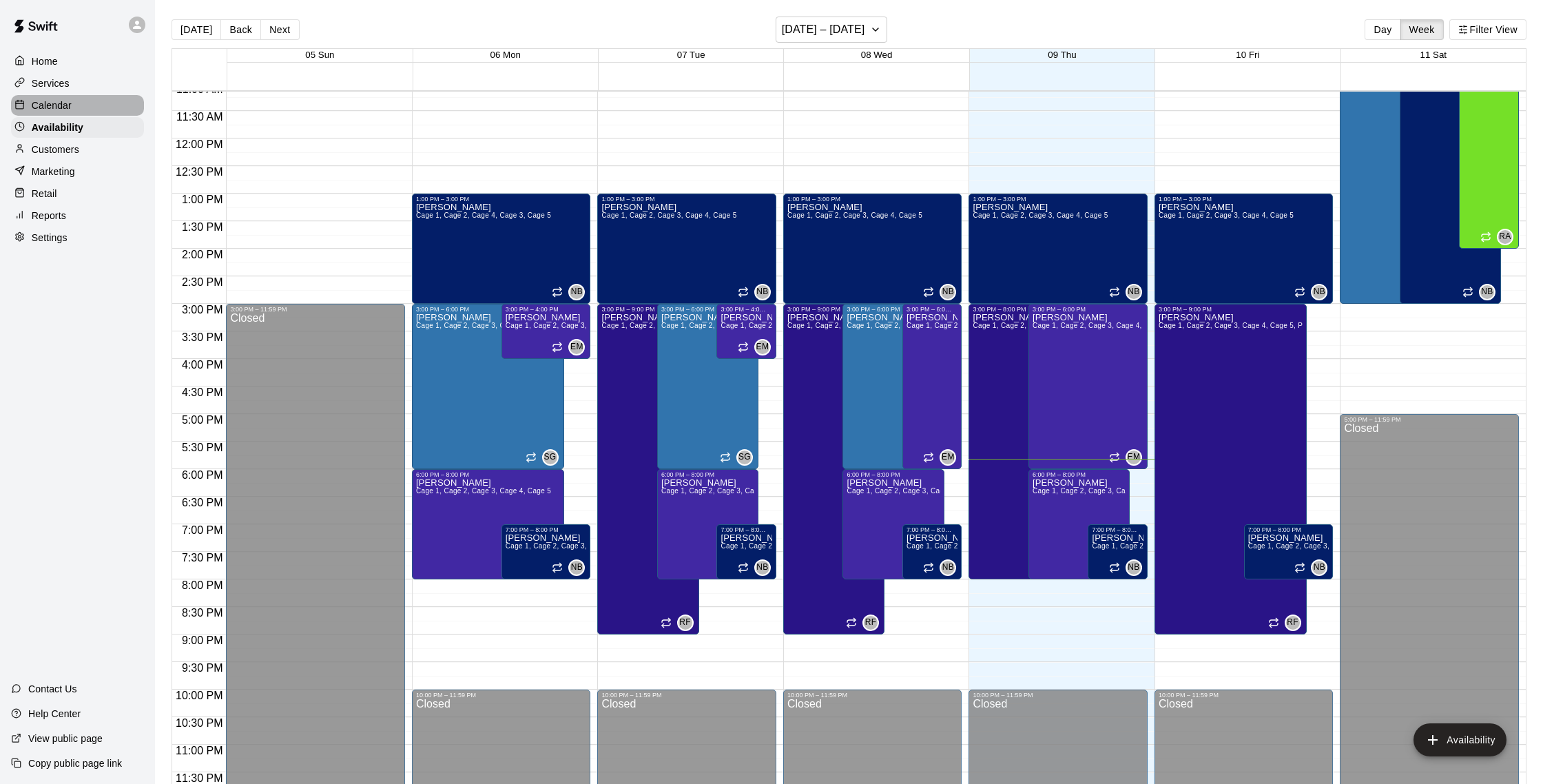
click at [34, 108] on p "Calendar" at bounding box center [51, 105] width 40 height 14
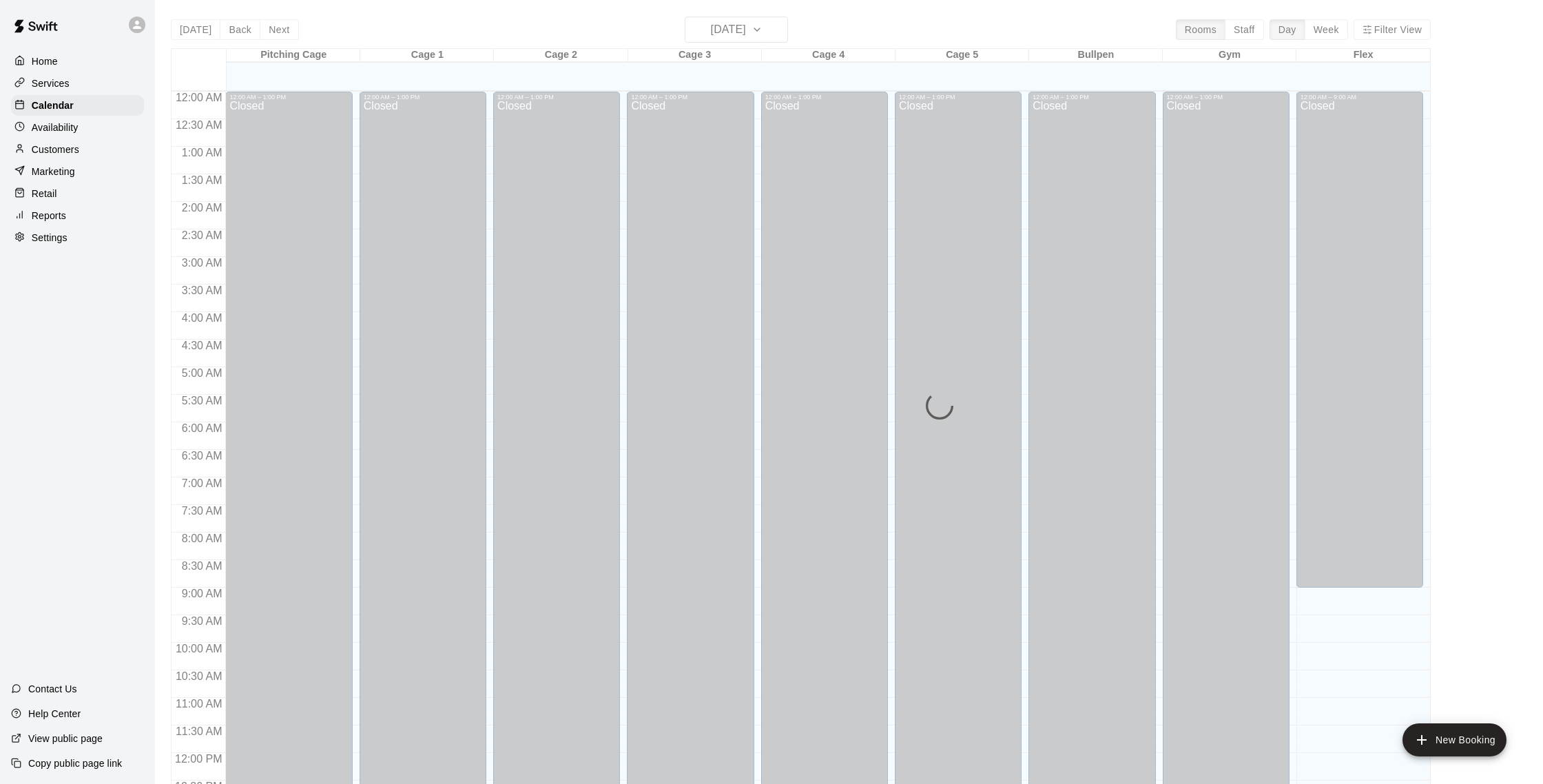
scroll to position [574, 0]
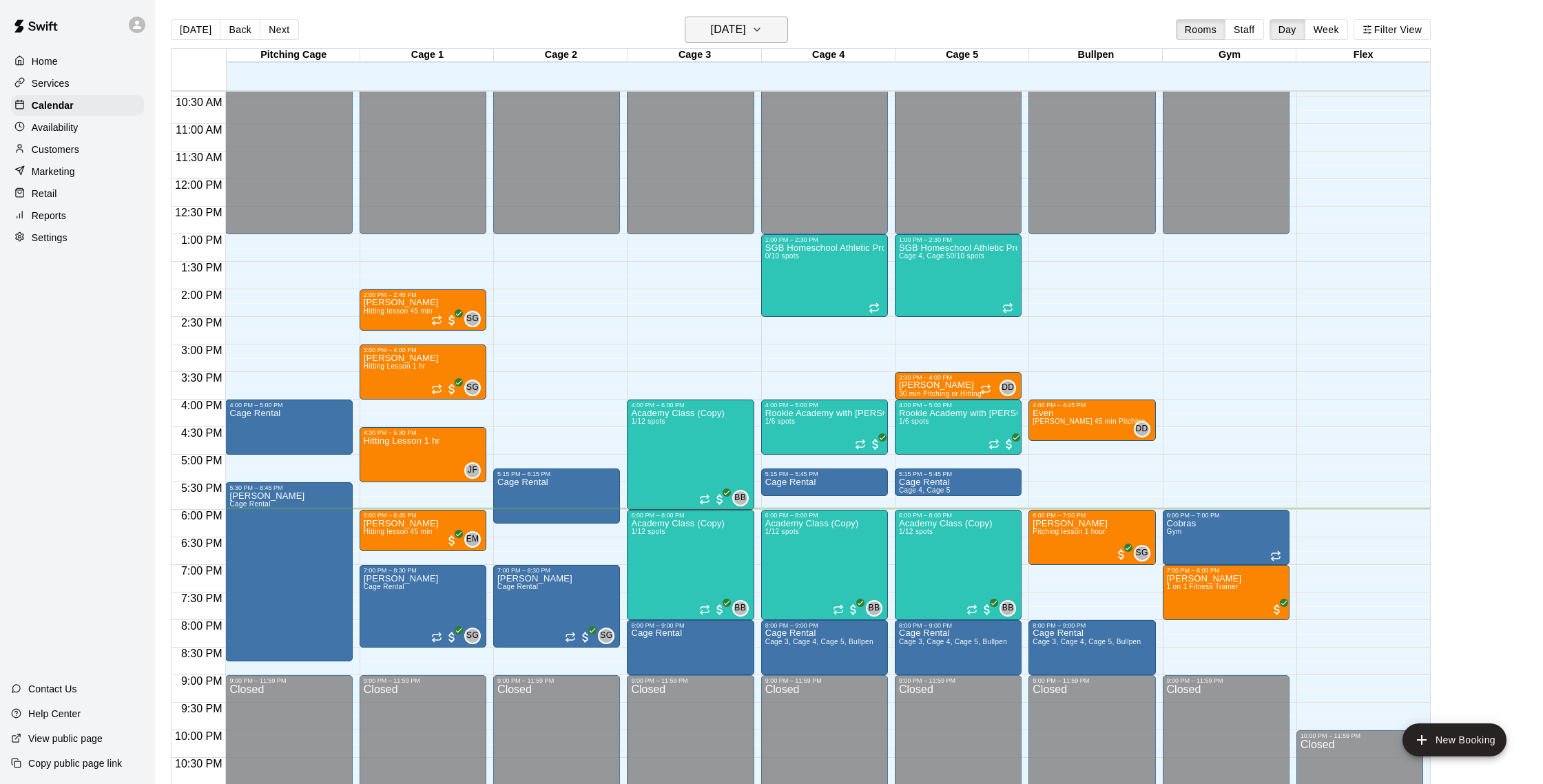
click at [730, 36] on h6 "[DATE]" at bounding box center [729, 29] width 35 height 19
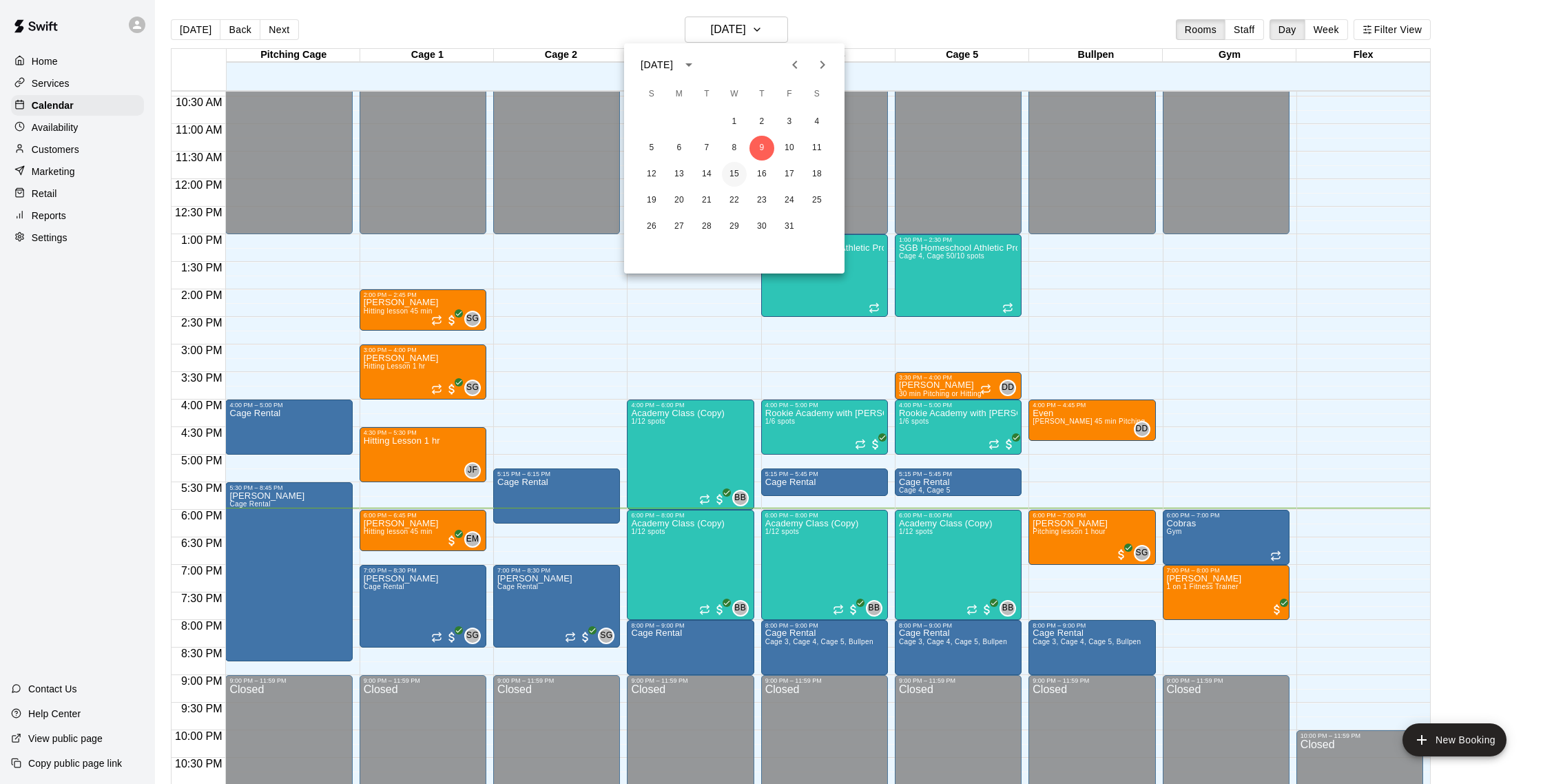
click at [740, 173] on button "15" at bounding box center [734, 174] width 25 height 25
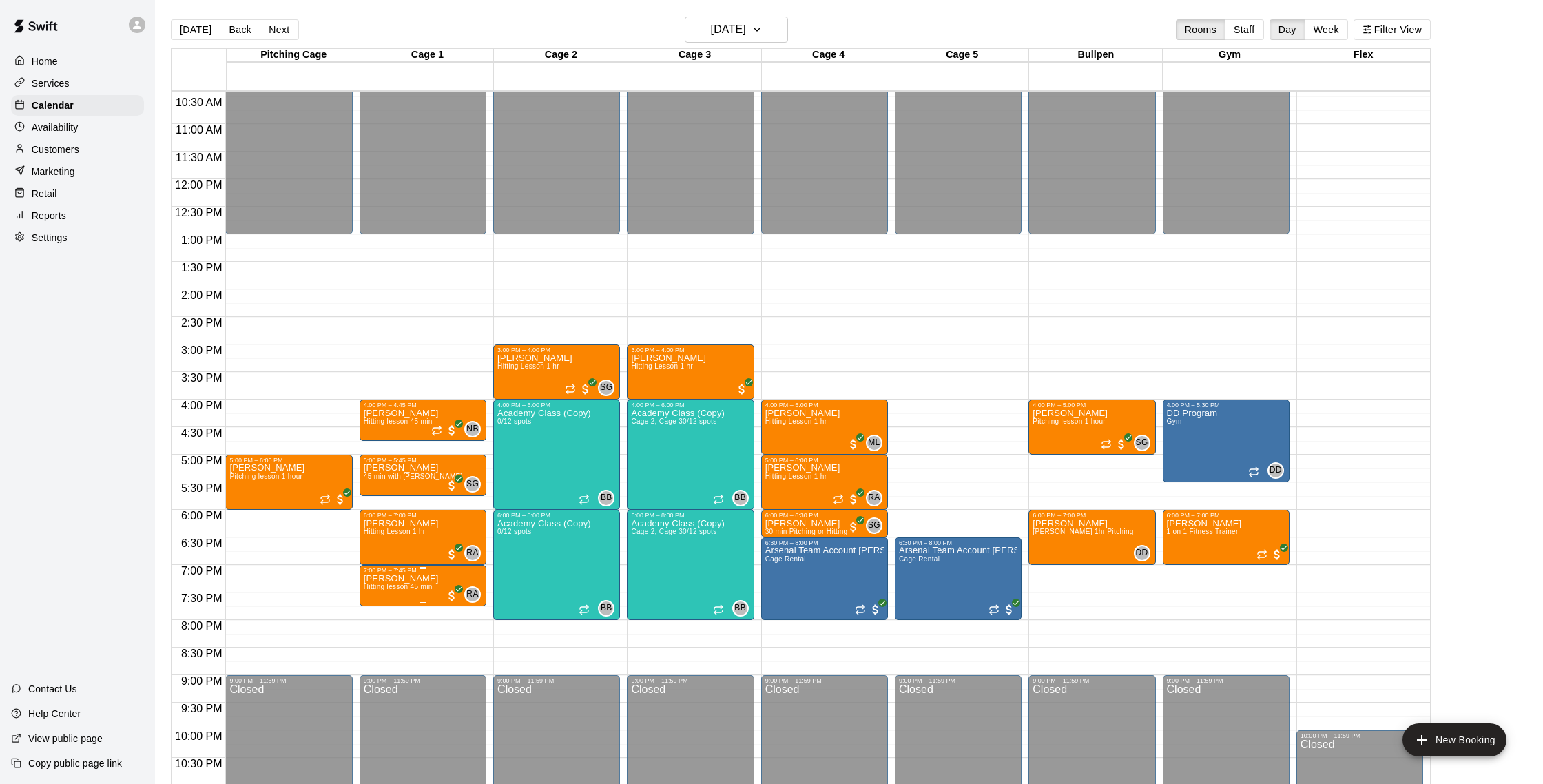
click at [374, 625] on img "edit" at bounding box center [378, 621] width 16 height 16
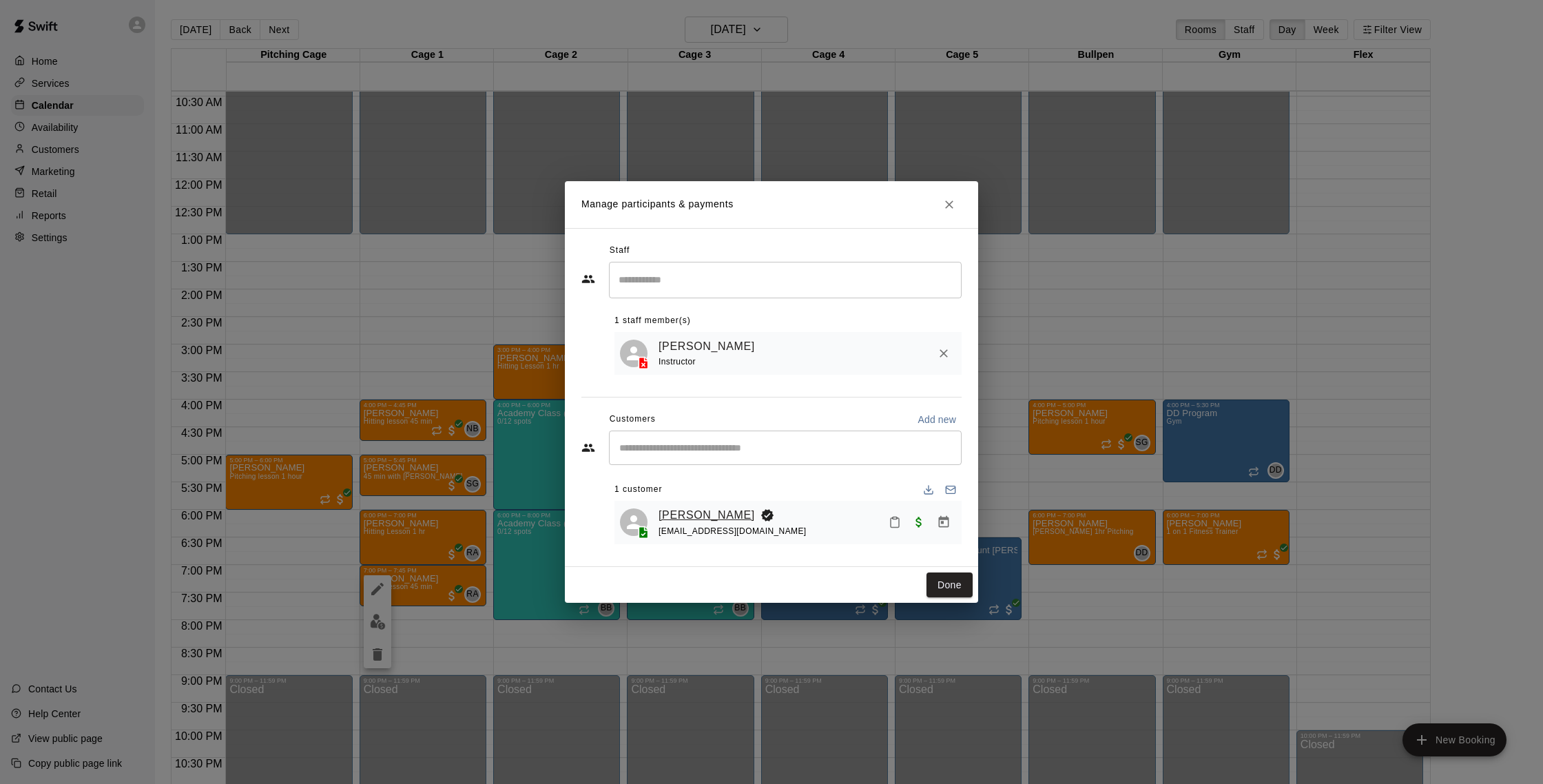
click at [707, 518] on link "[PERSON_NAME]" at bounding box center [707, 514] width 97 height 18
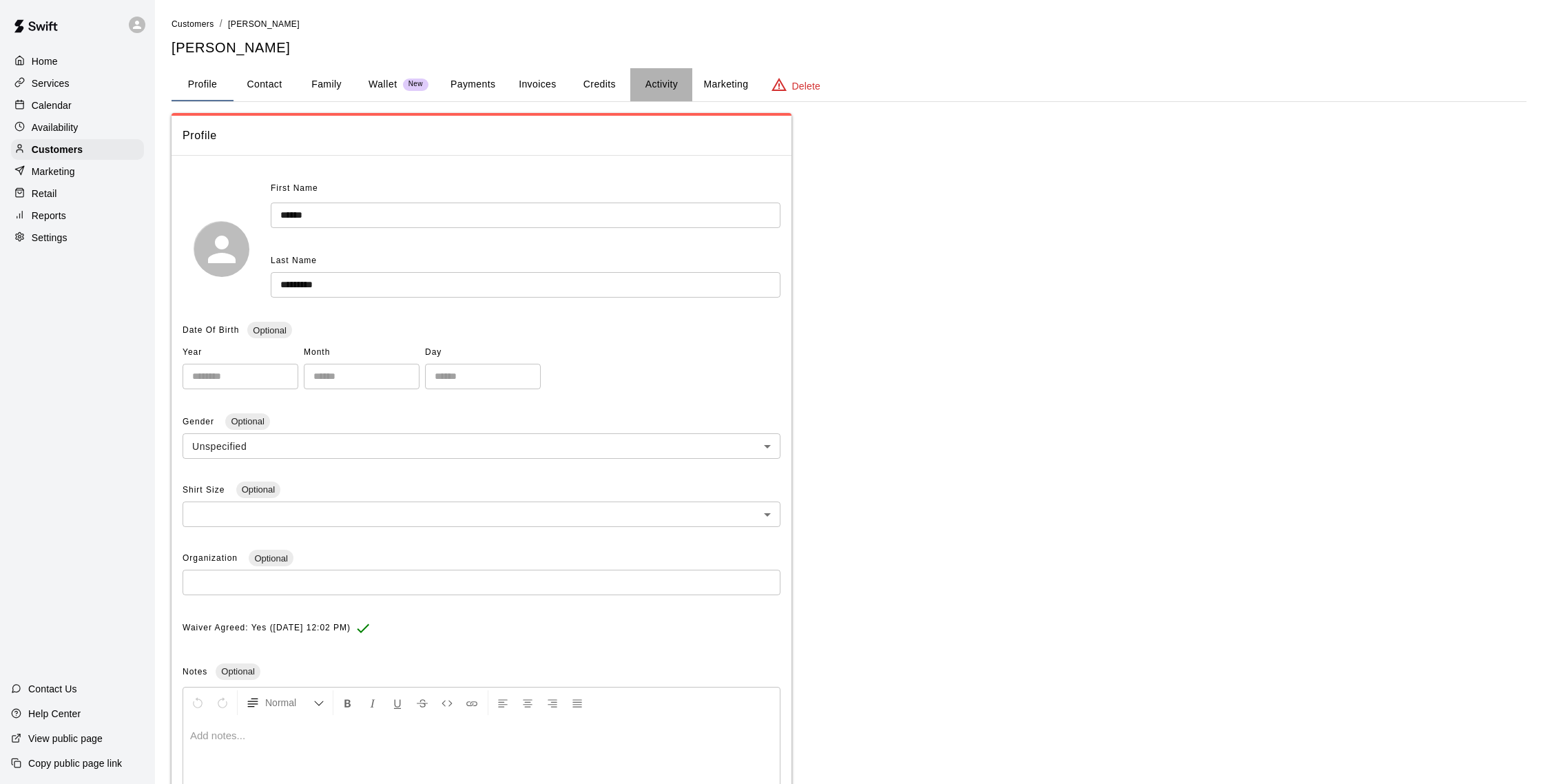
click at [666, 88] on button "Activity" at bounding box center [661, 84] width 62 height 33
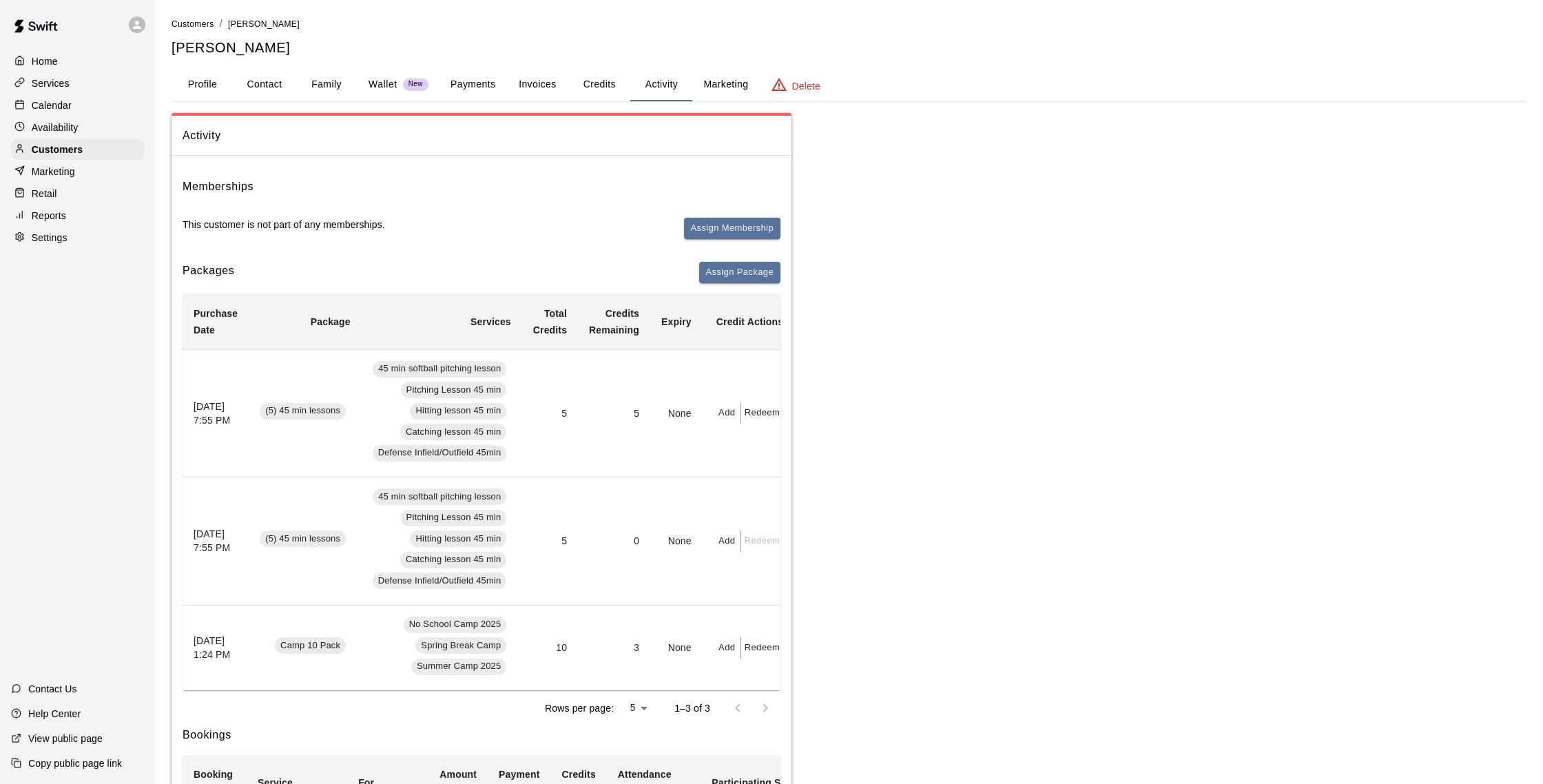
scroll to position [51, 0]
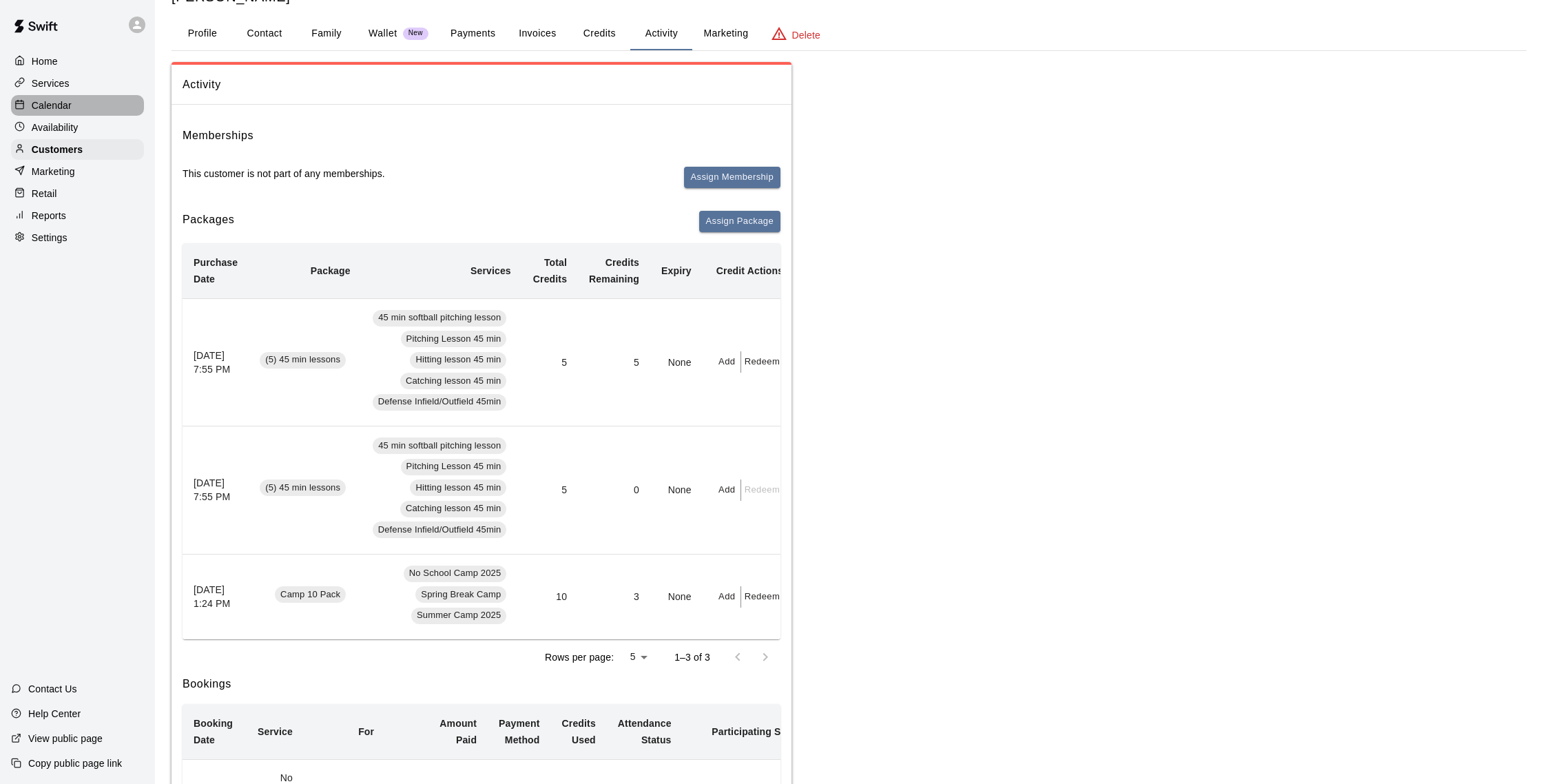
click at [65, 101] on p "Calendar" at bounding box center [51, 105] width 40 height 14
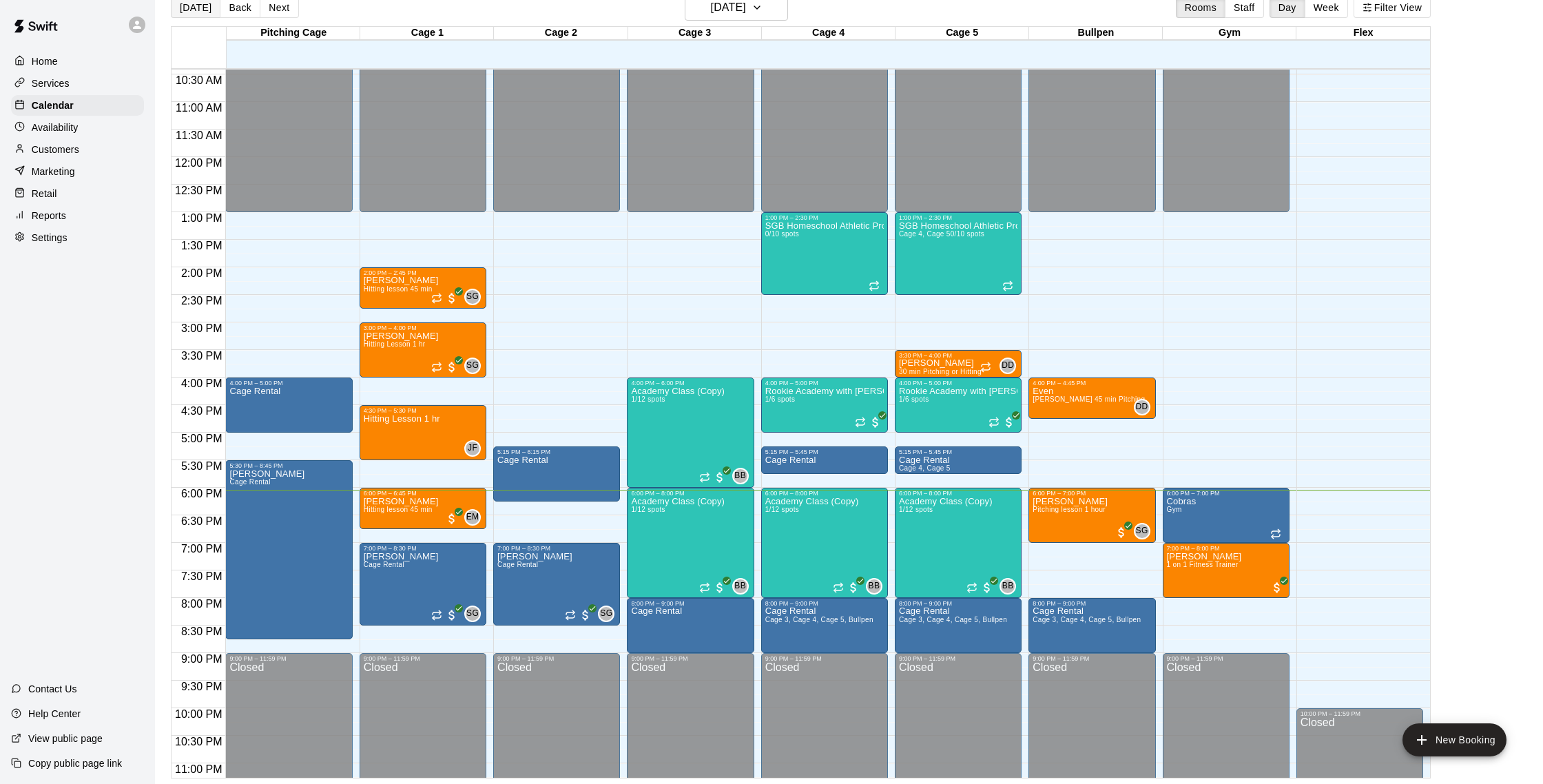
scroll to position [22, 0]
click at [54, 154] on p "Customers" at bounding box center [55, 150] width 48 height 14
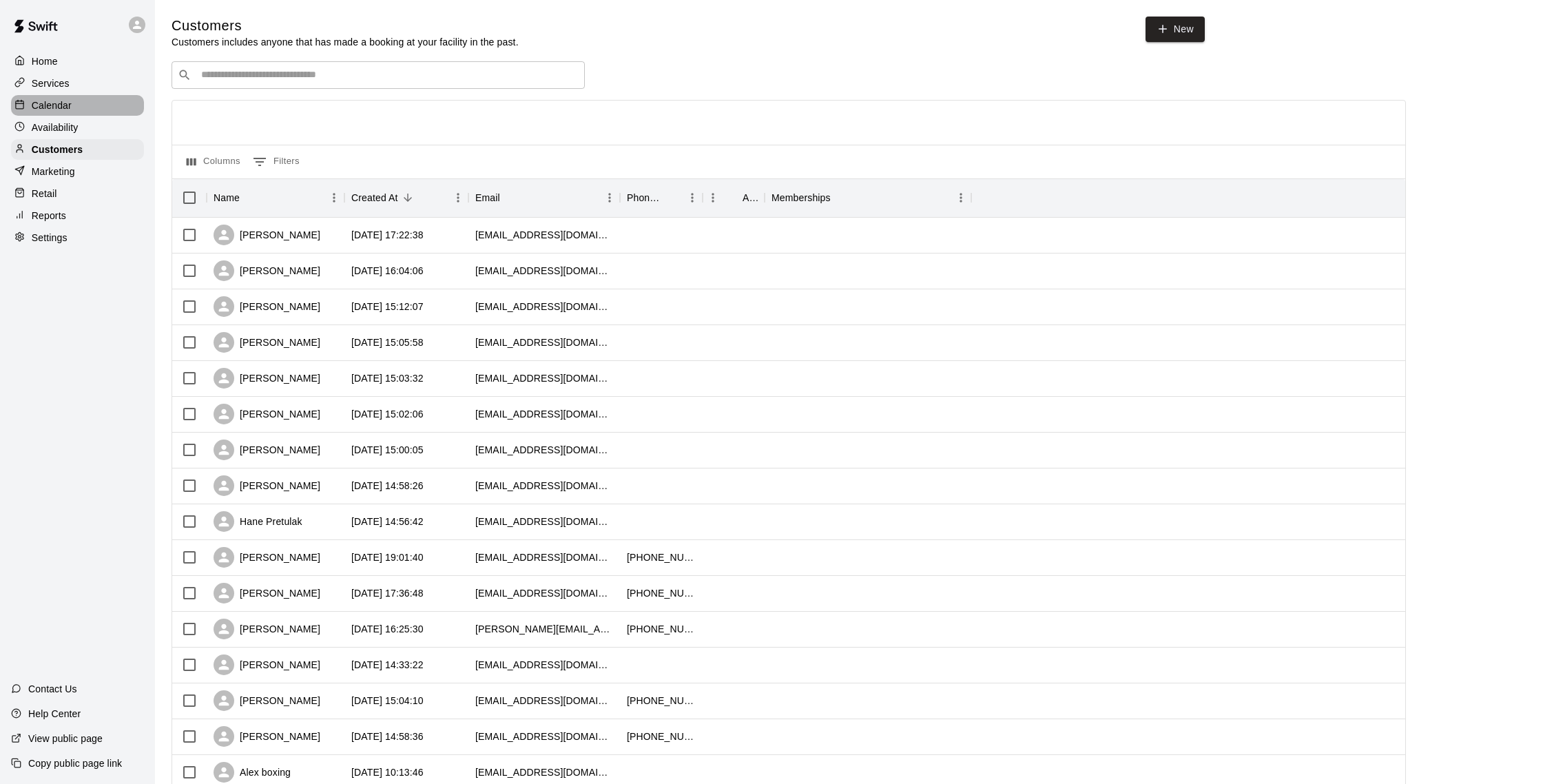
click at [61, 106] on p "Calendar" at bounding box center [51, 105] width 40 height 14
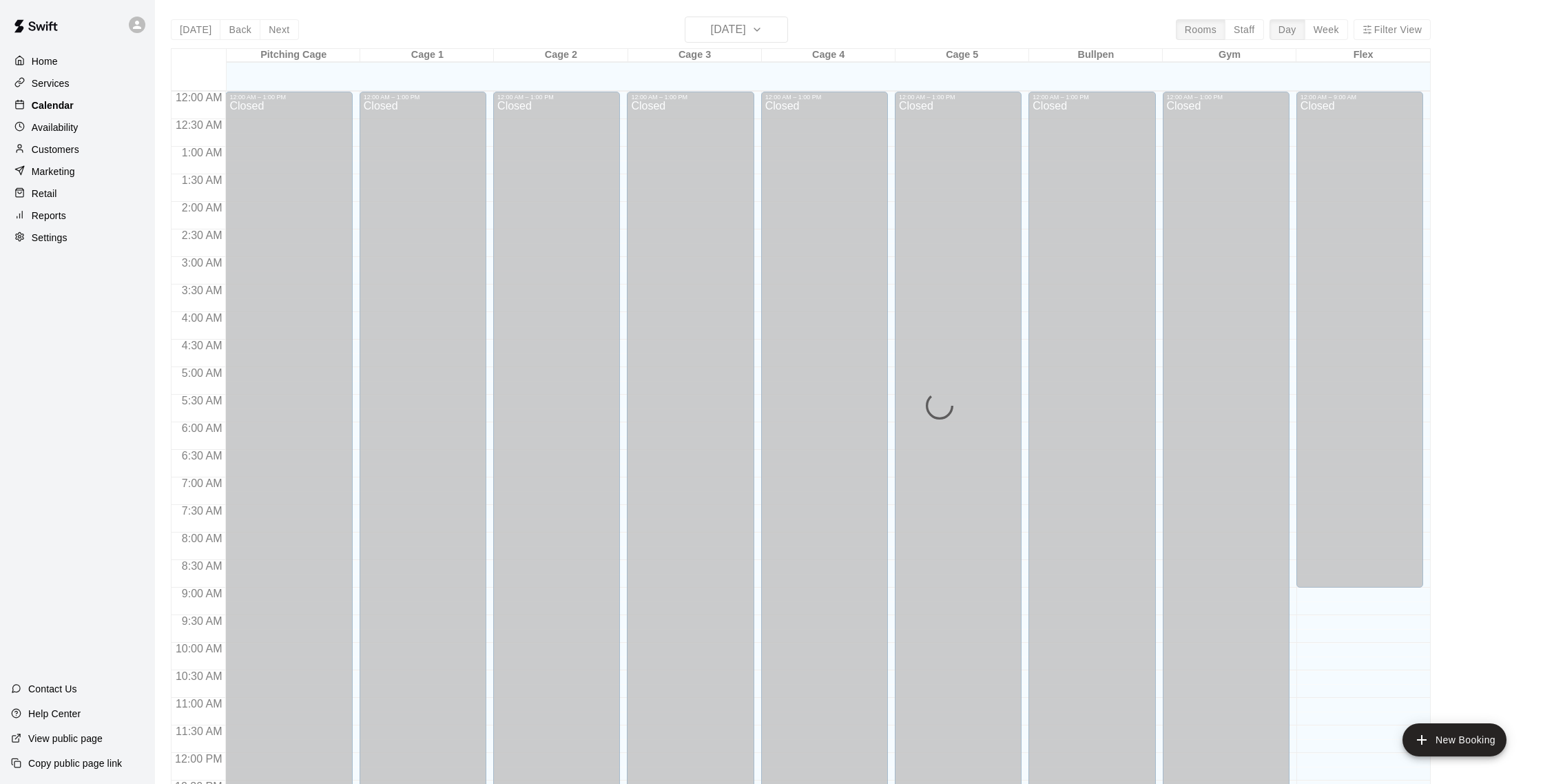
scroll to position [574, 0]
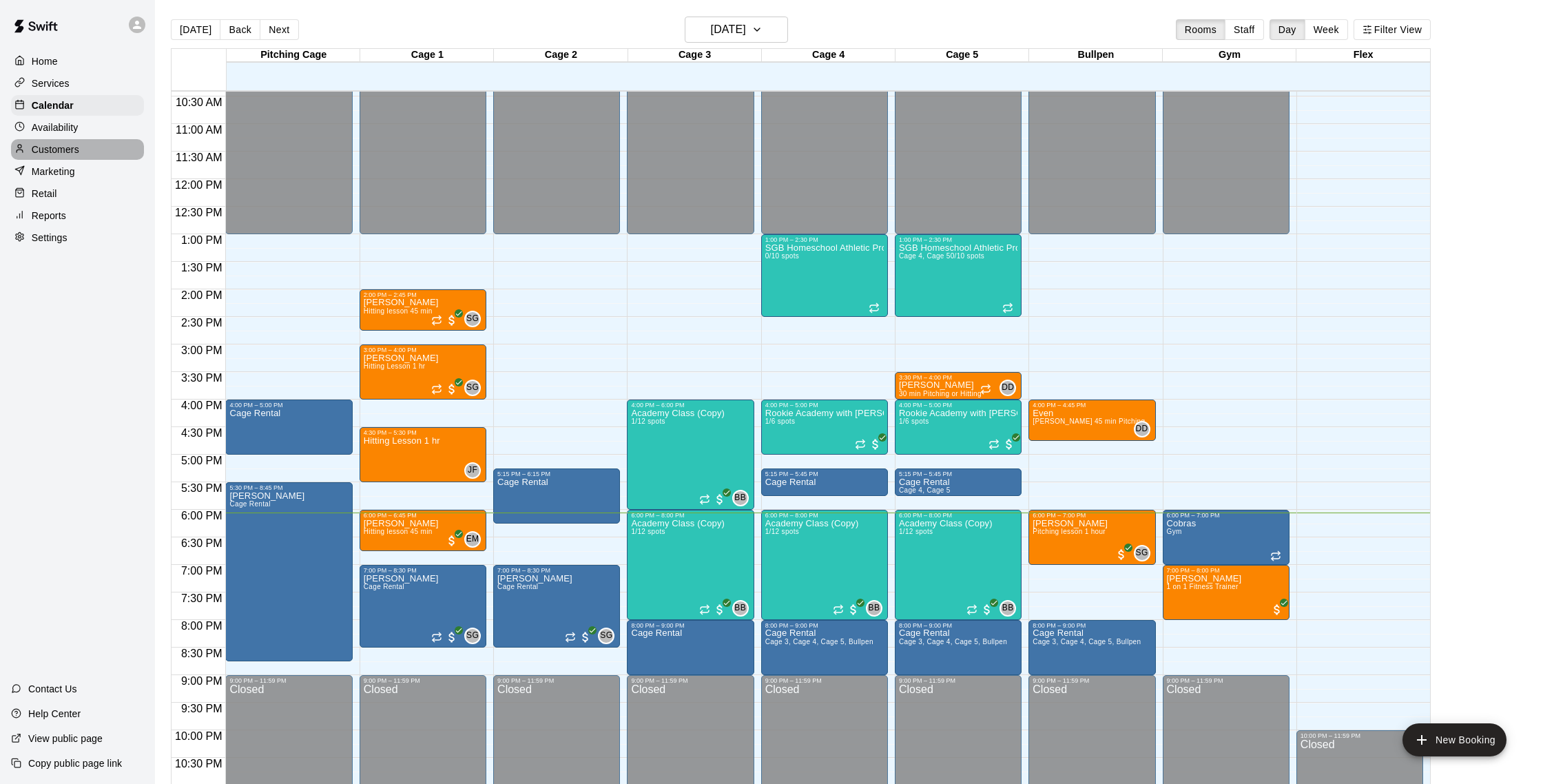
click at [36, 144] on p "Customers" at bounding box center [55, 150] width 48 height 14
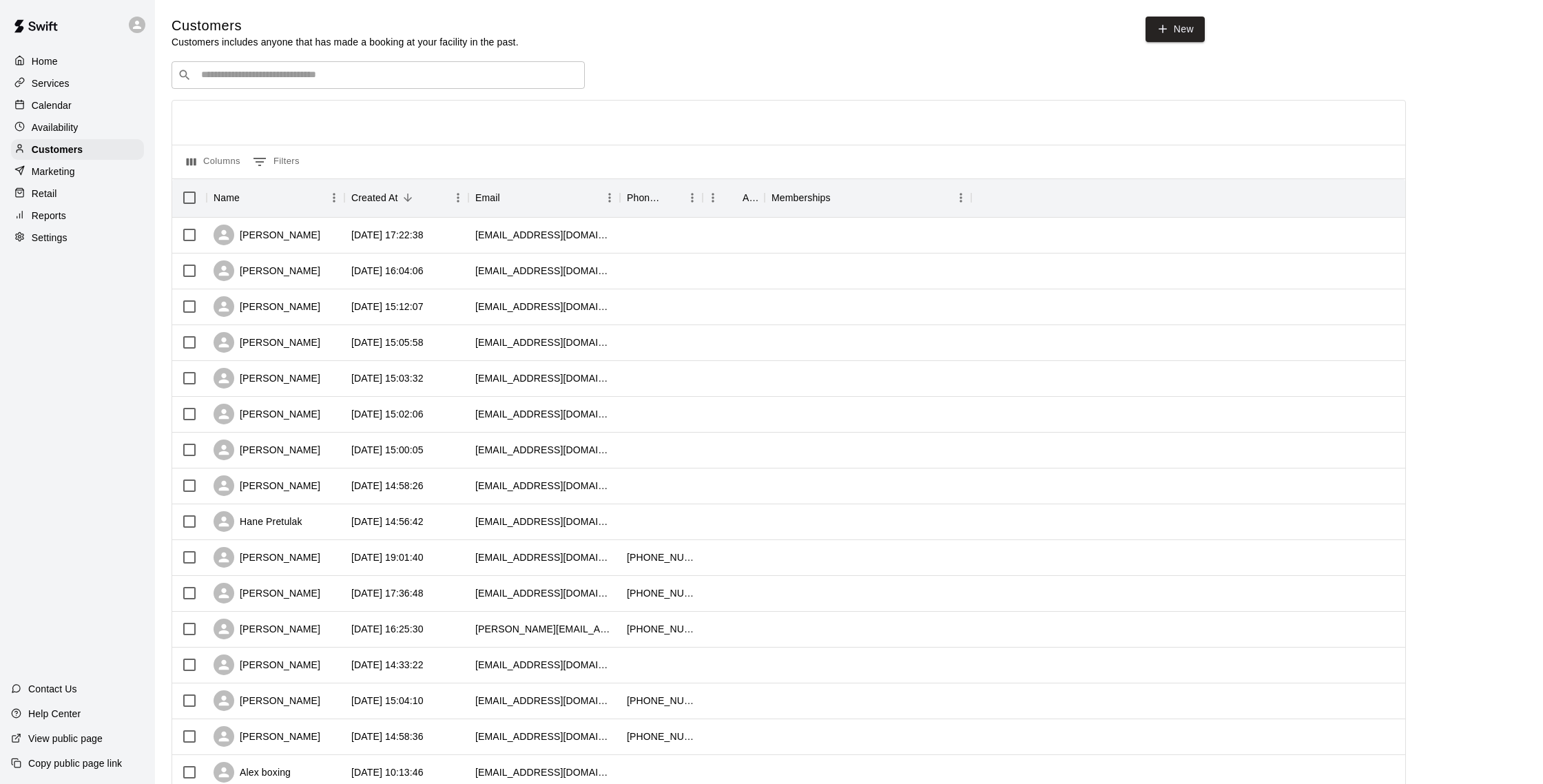
click at [277, 63] on div "​ ​" at bounding box center [378, 75] width 413 height 28
click at [64, 104] on p "Calendar" at bounding box center [51, 105] width 40 height 14
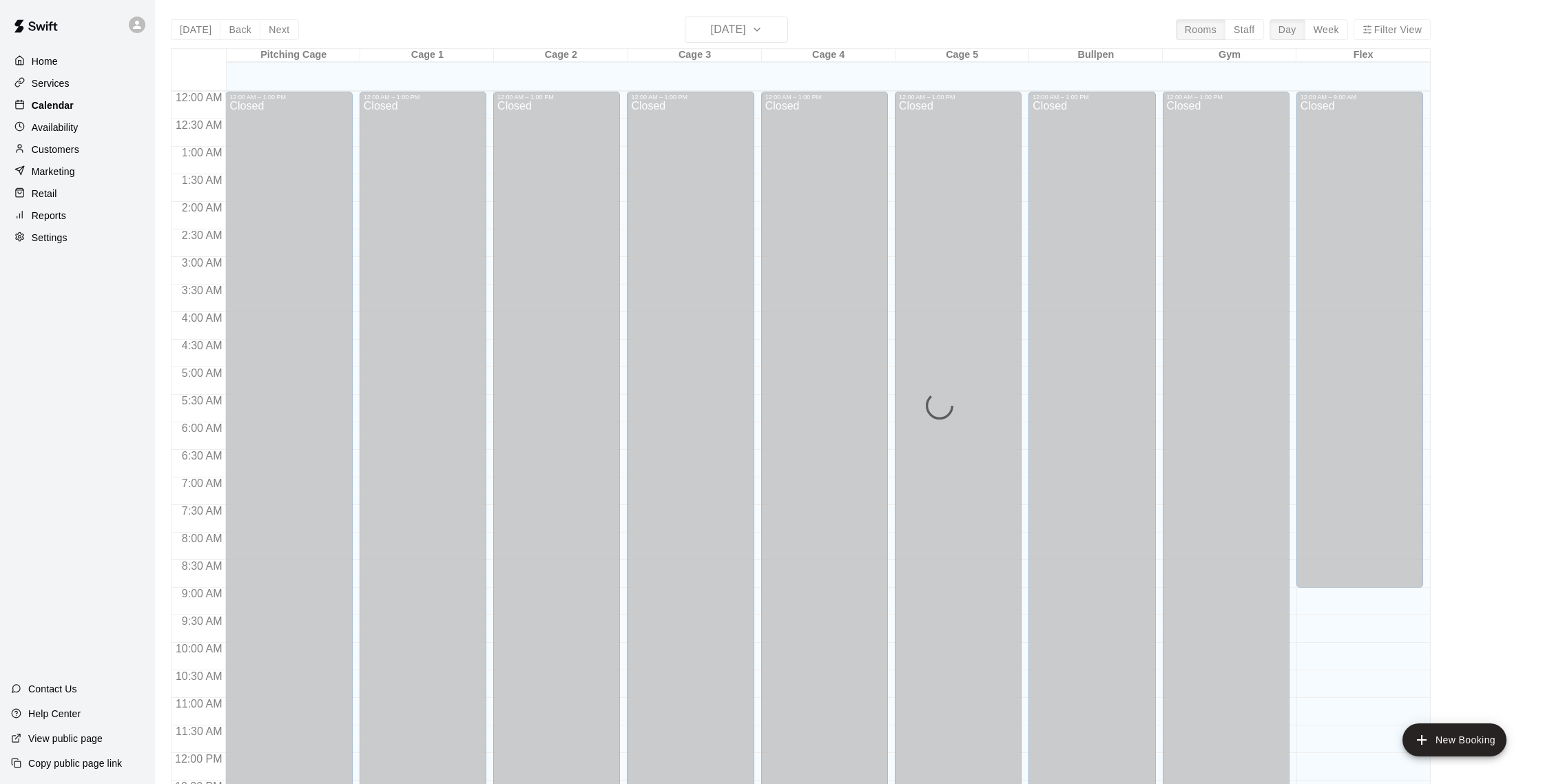
scroll to position [574, 0]
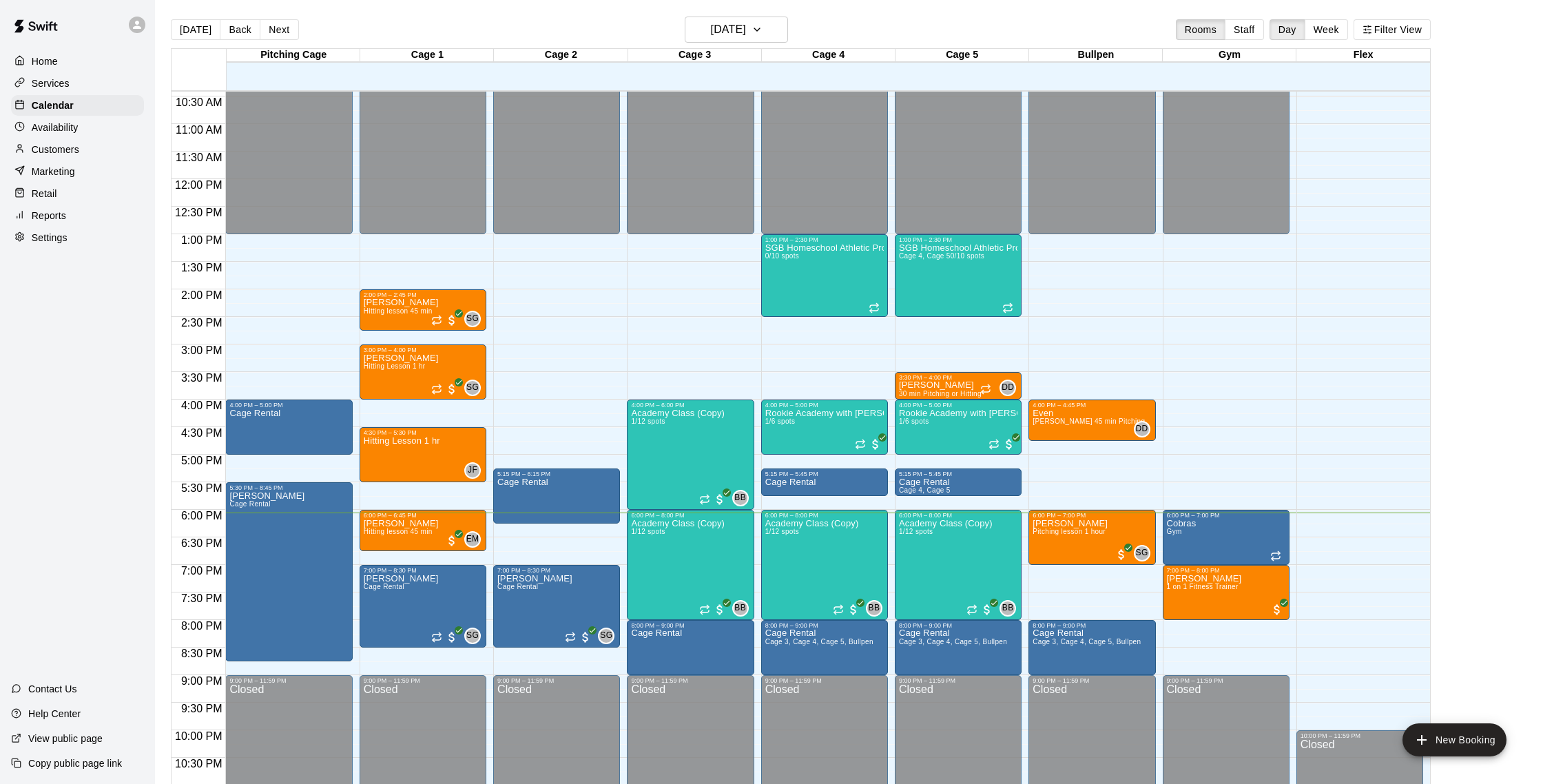
click at [71, 149] on p "Customers" at bounding box center [55, 150] width 48 height 14
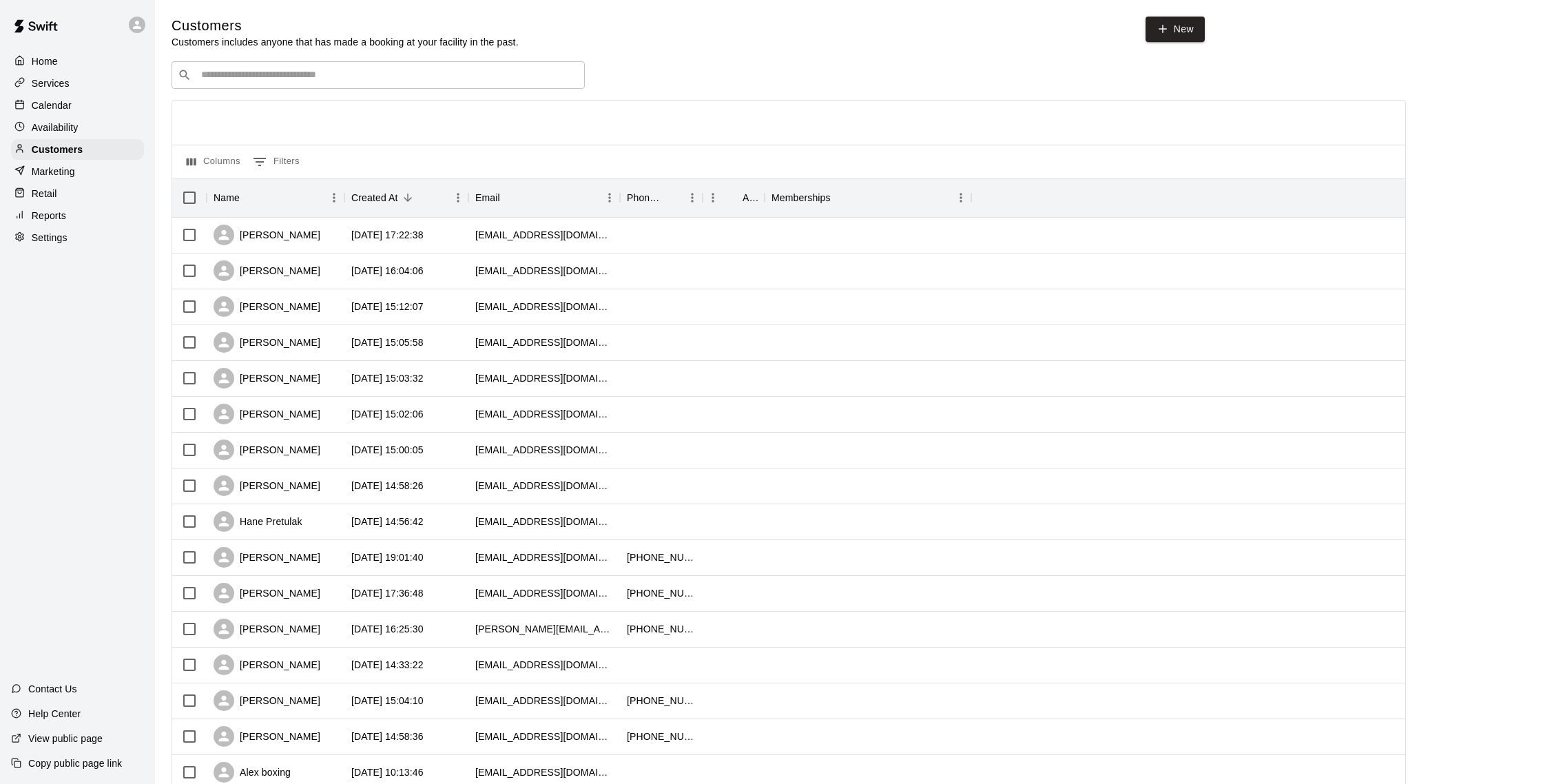
click at [77, 107] on div "Calendar" at bounding box center [77, 105] width 133 height 21
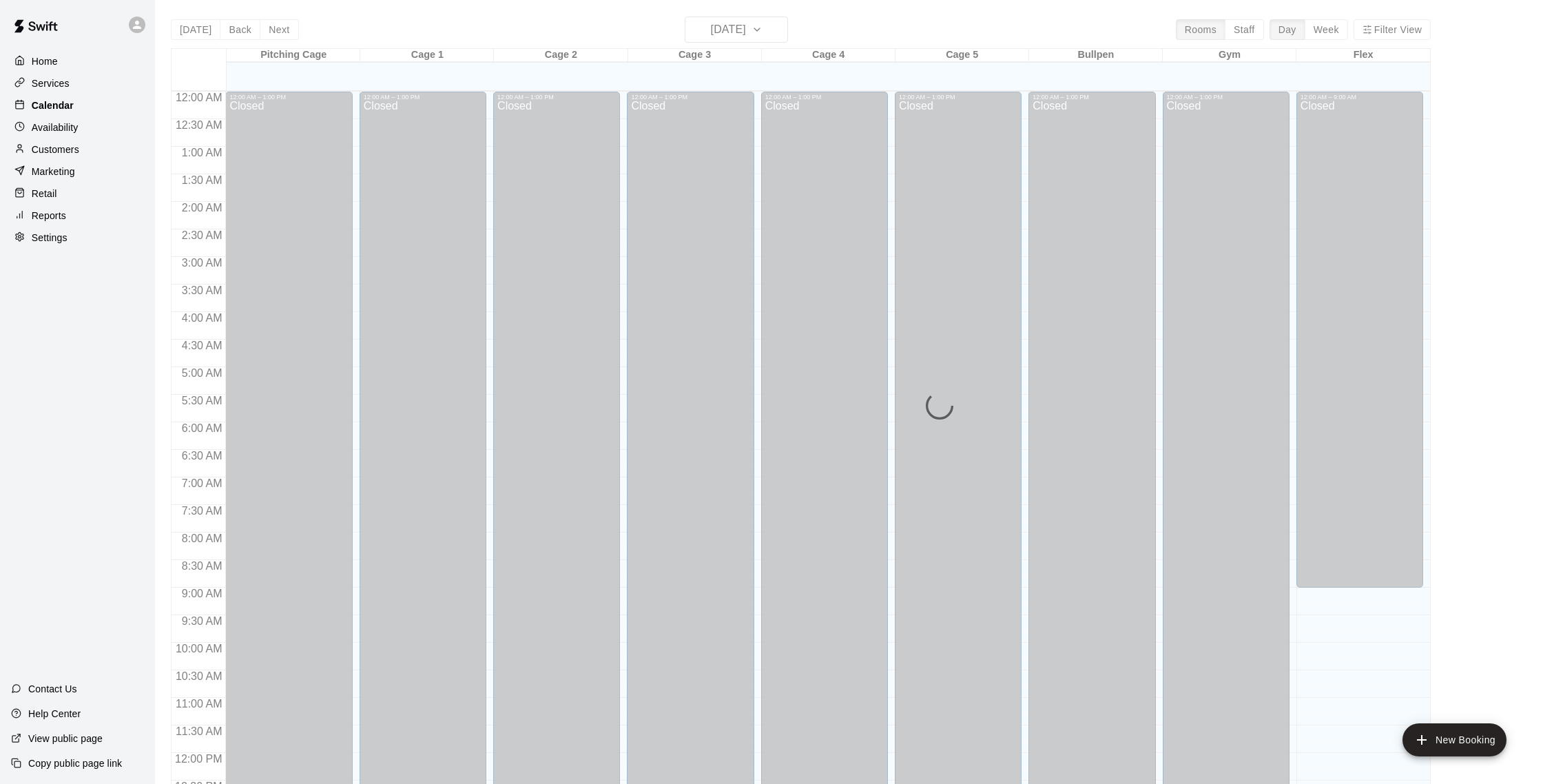
scroll to position [574, 0]
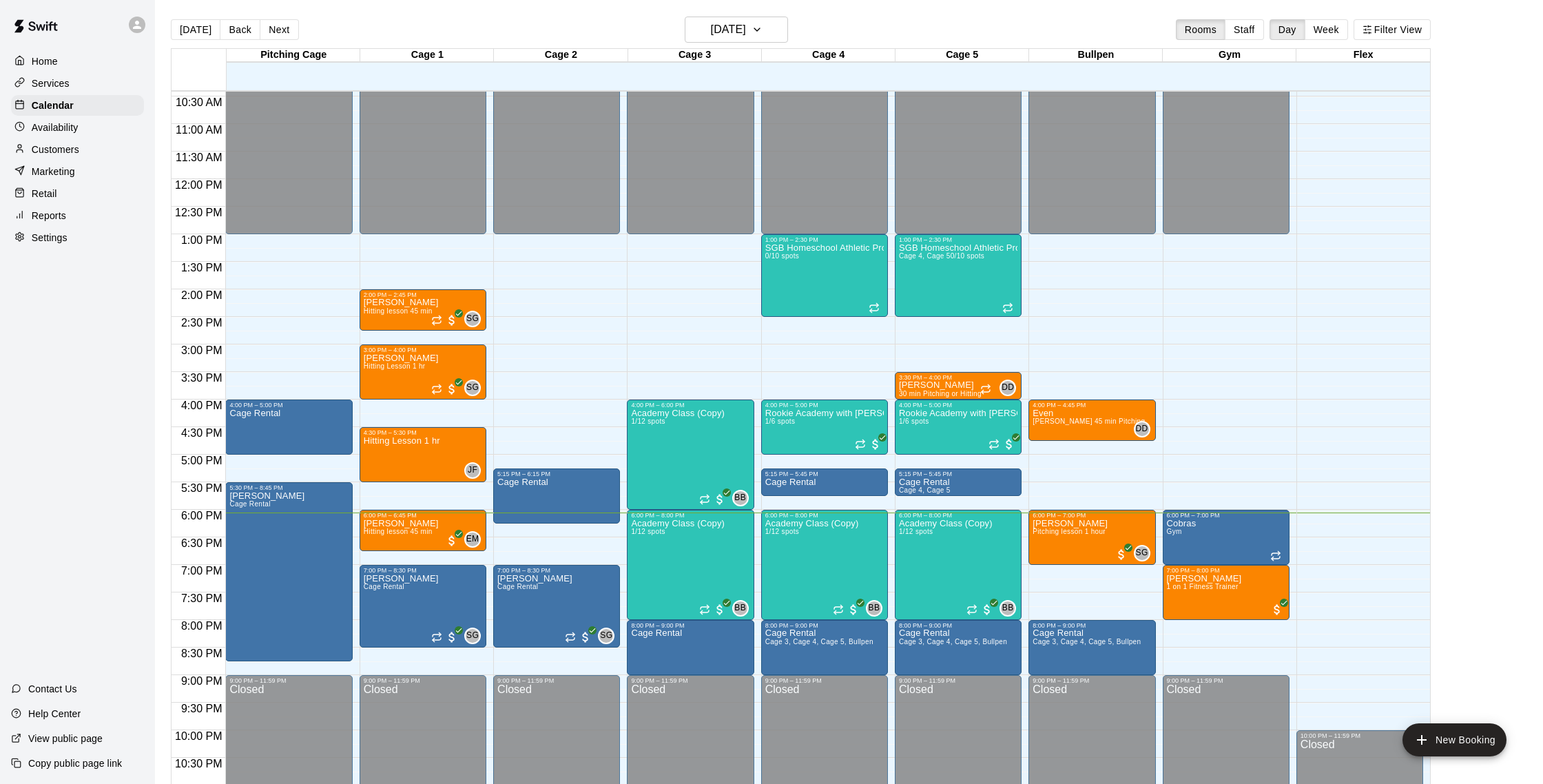
click at [81, 140] on div "Customers" at bounding box center [77, 149] width 133 height 21
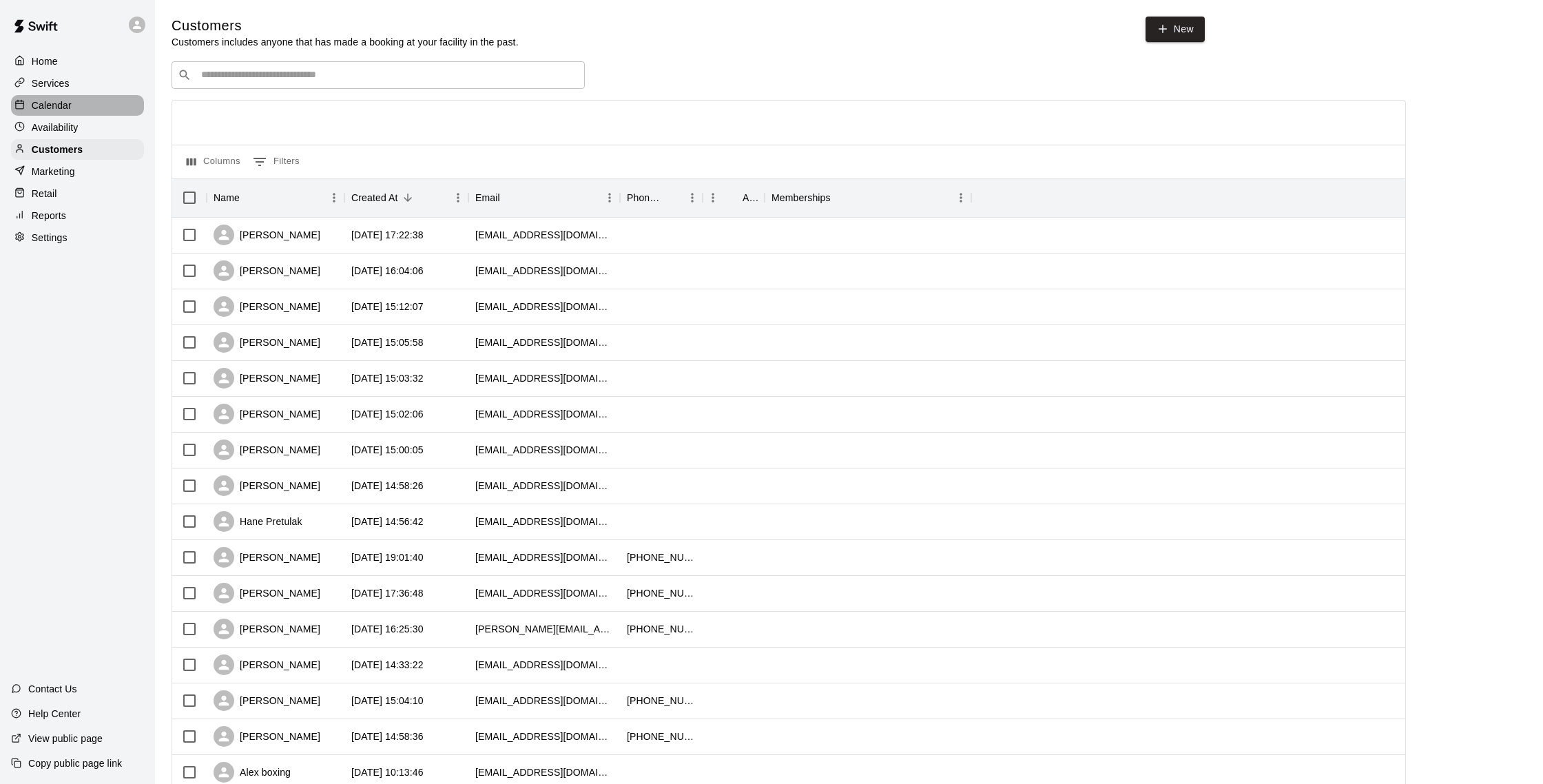
click at [78, 97] on div "Calendar" at bounding box center [77, 105] width 133 height 21
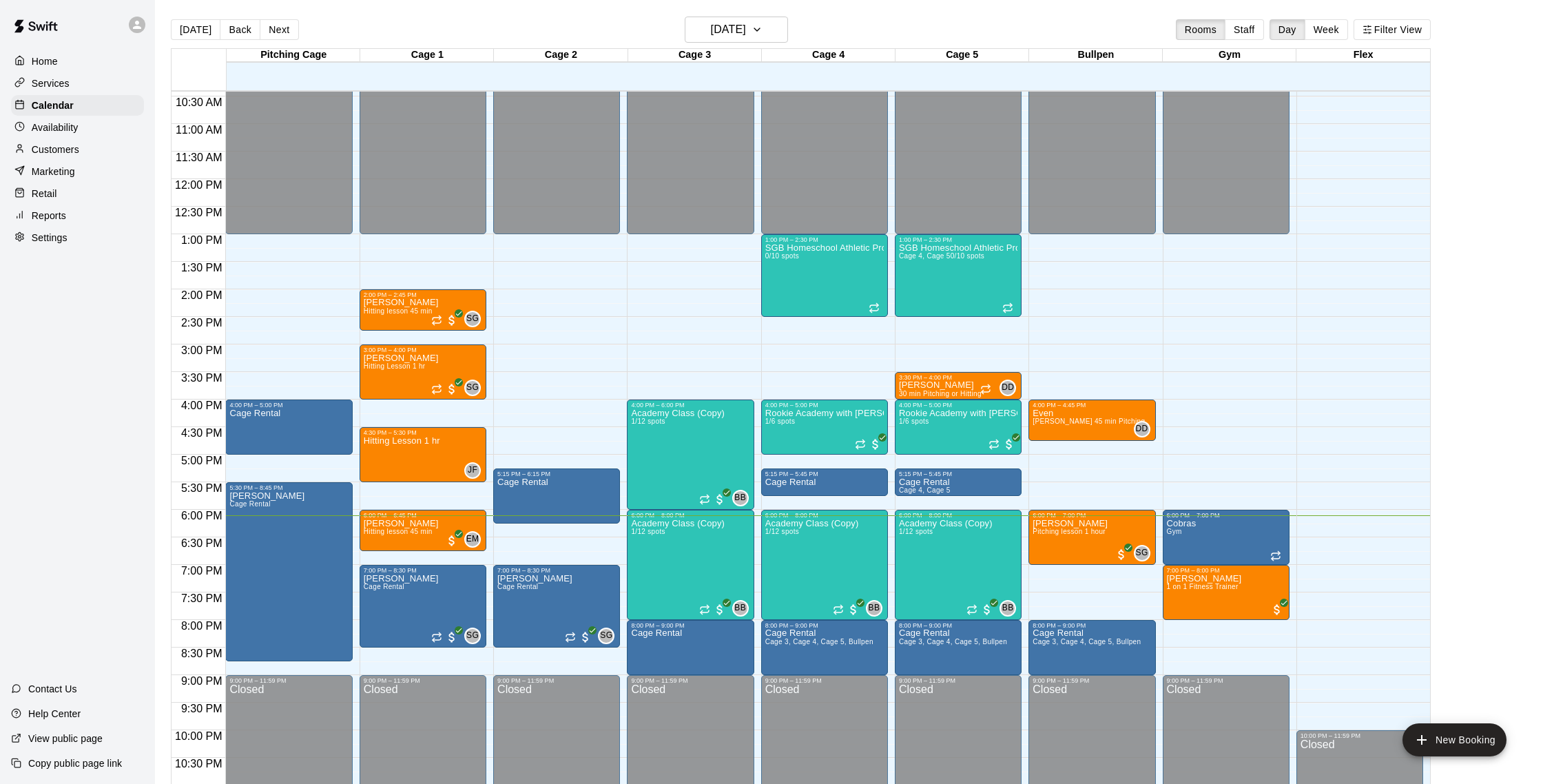
scroll to position [13, 0]
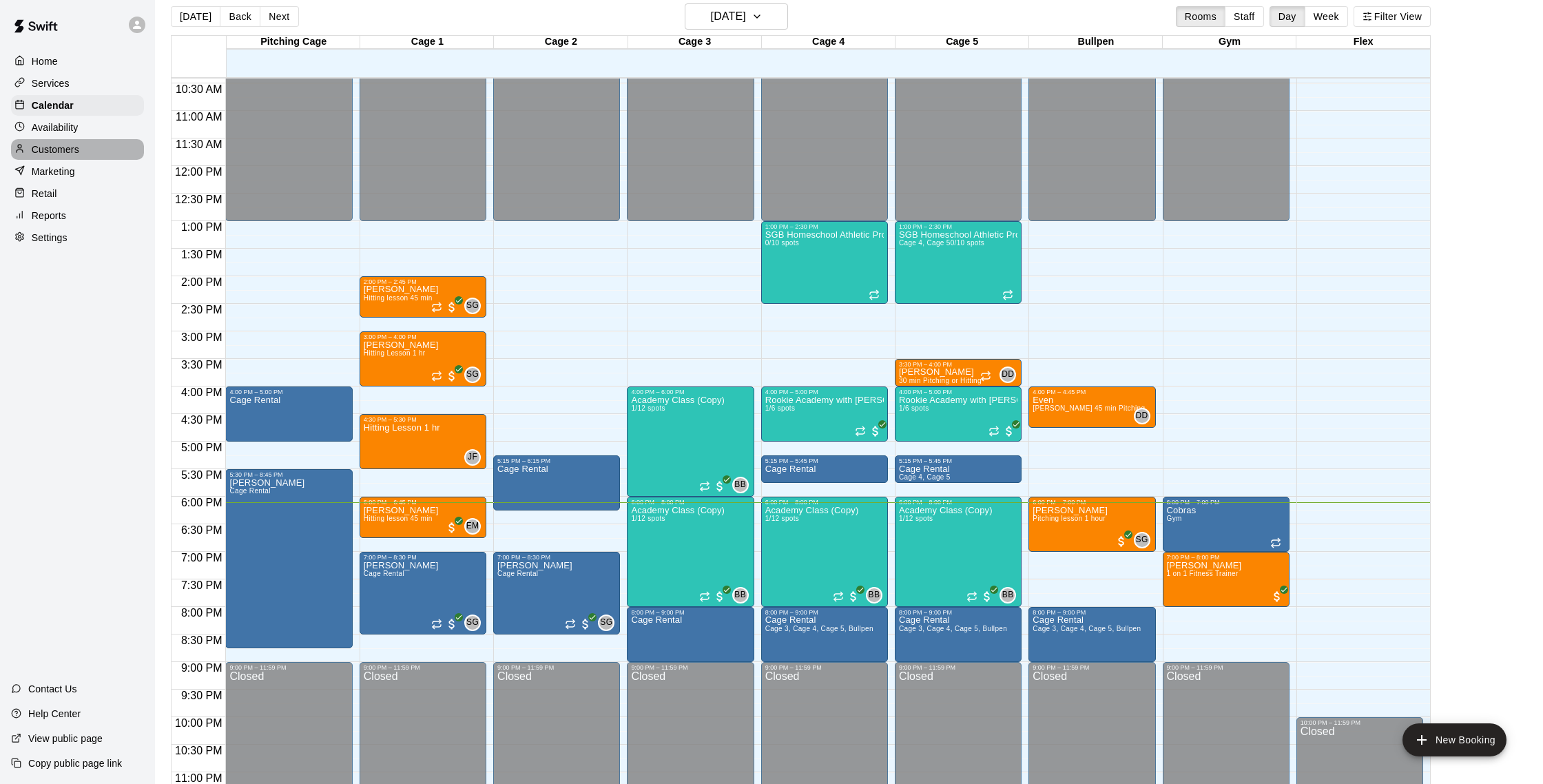
click at [82, 144] on div "Customers" at bounding box center [77, 149] width 133 height 21
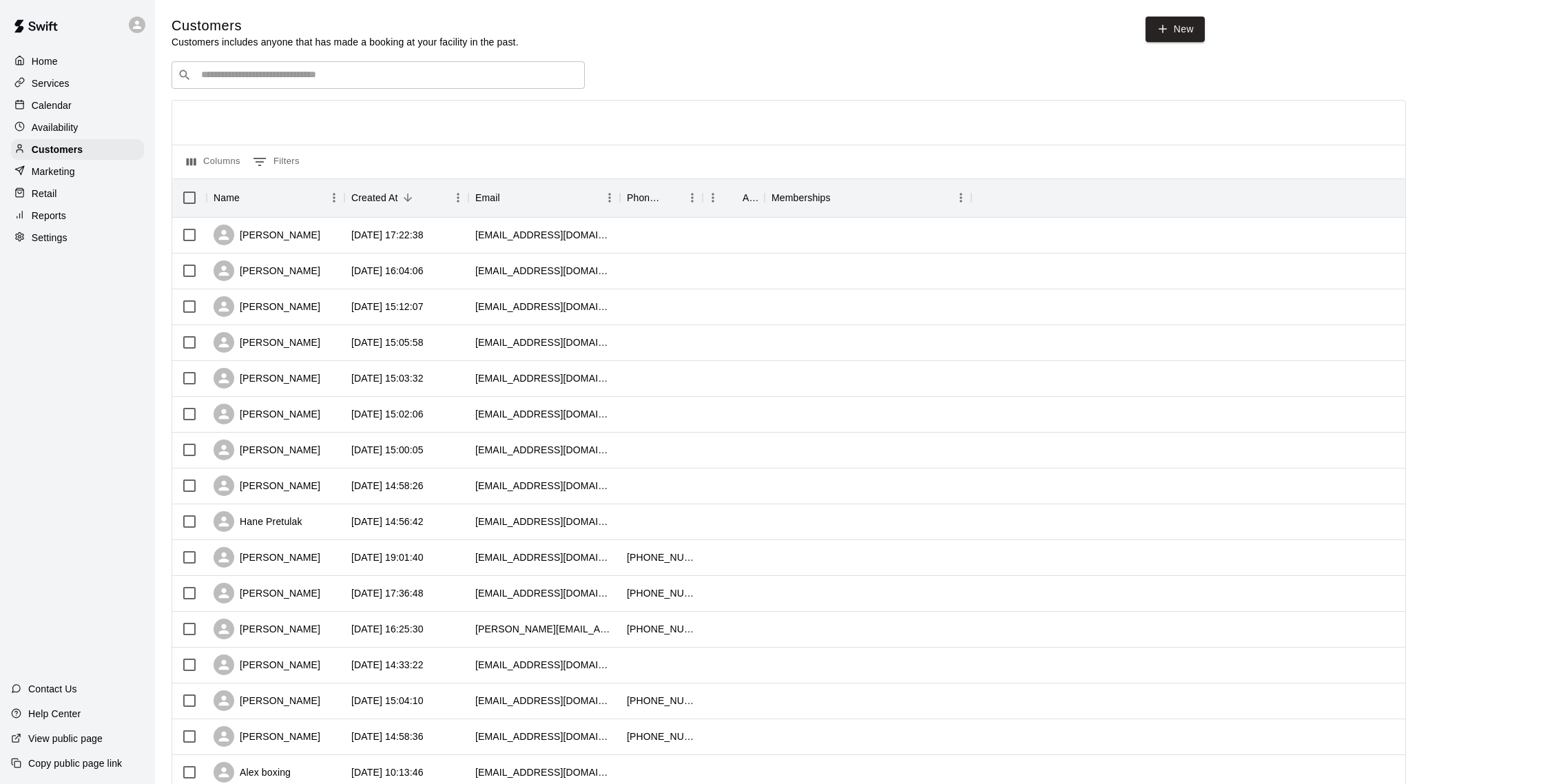
click at [77, 102] on div "Calendar" at bounding box center [77, 105] width 133 height 21
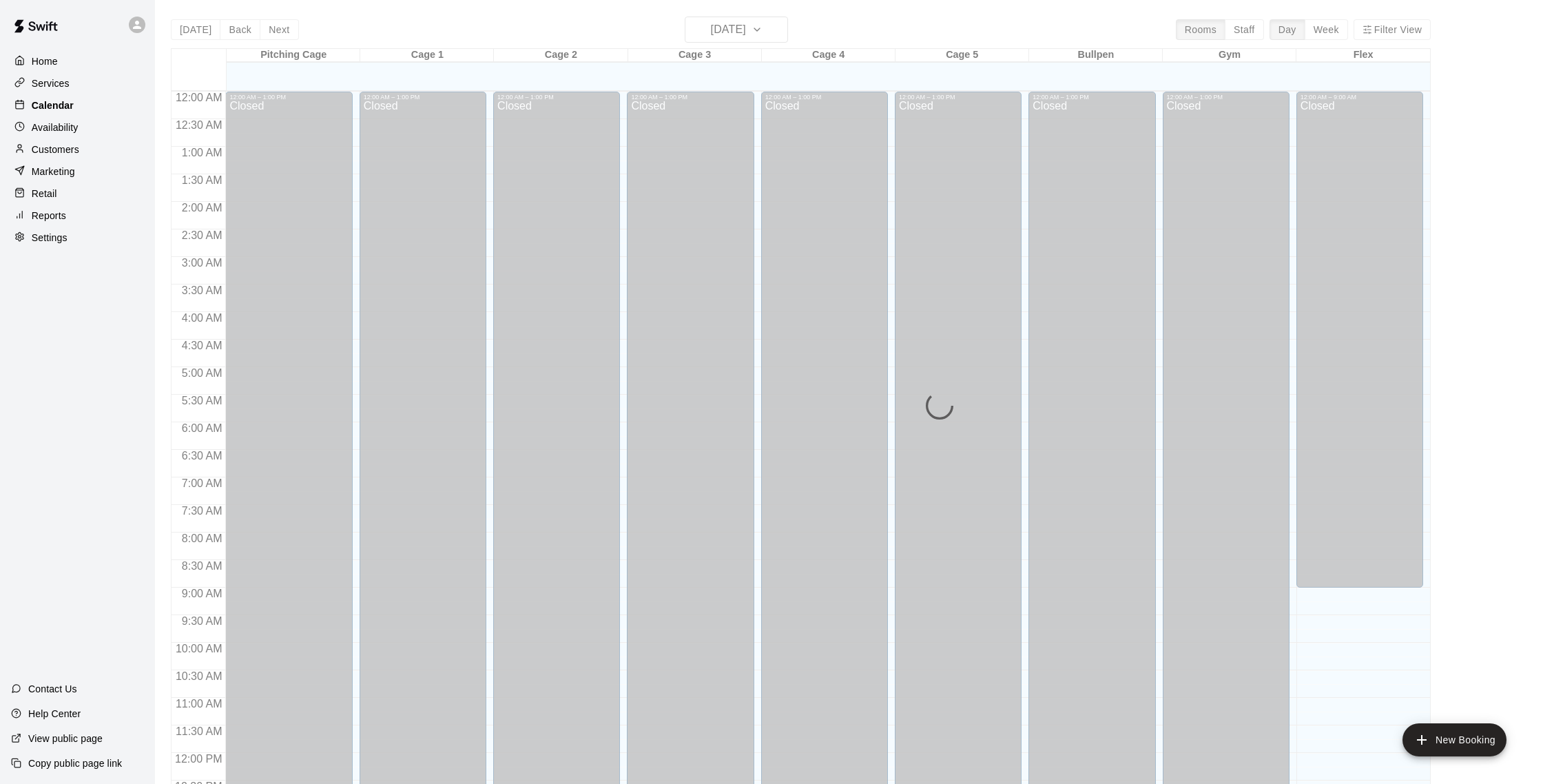
scroll to position [574, 0]
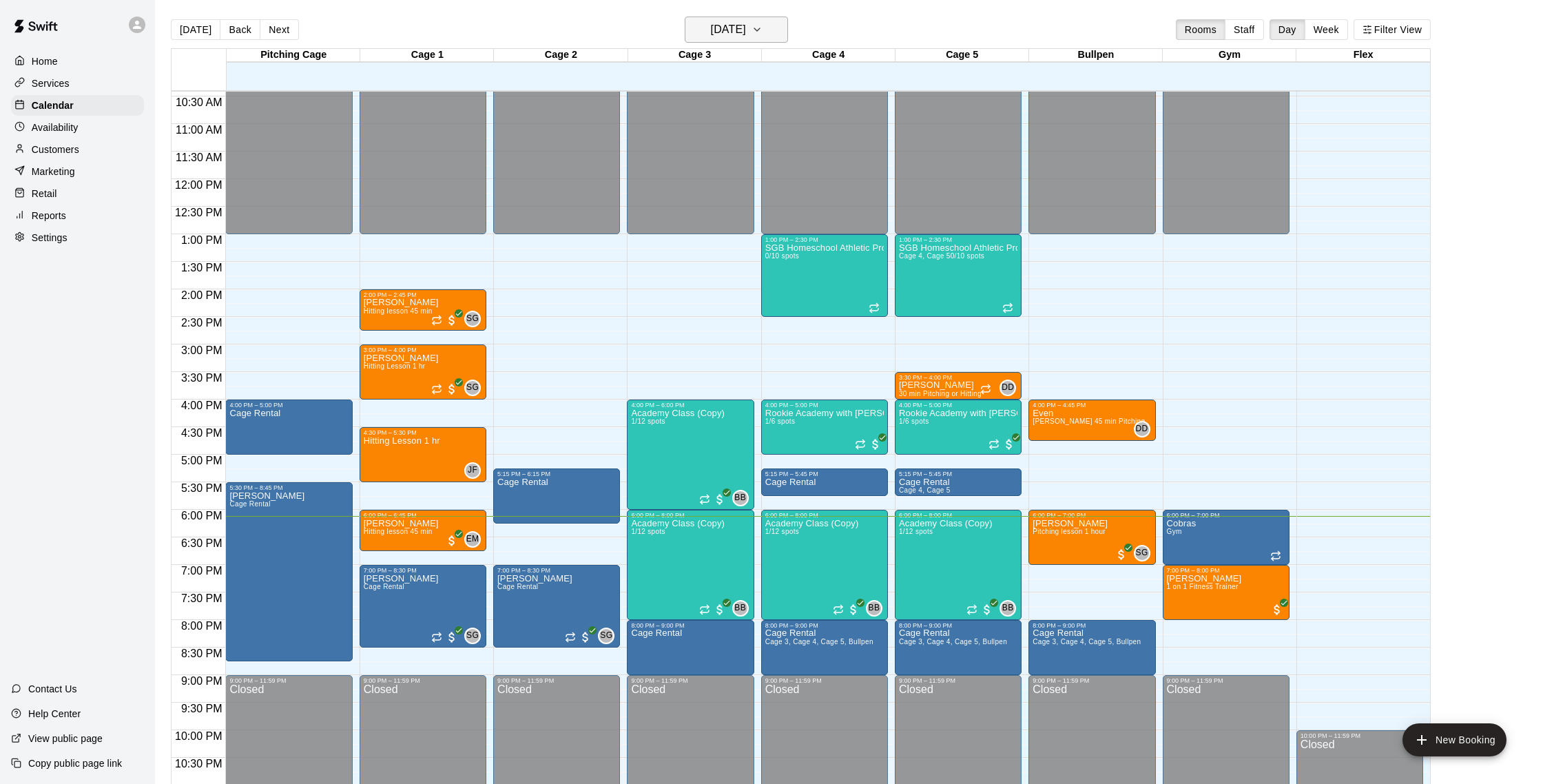
click at [713, 33] on h6 "[DATE]" at bounding box center [729, 29] width 35 height 19
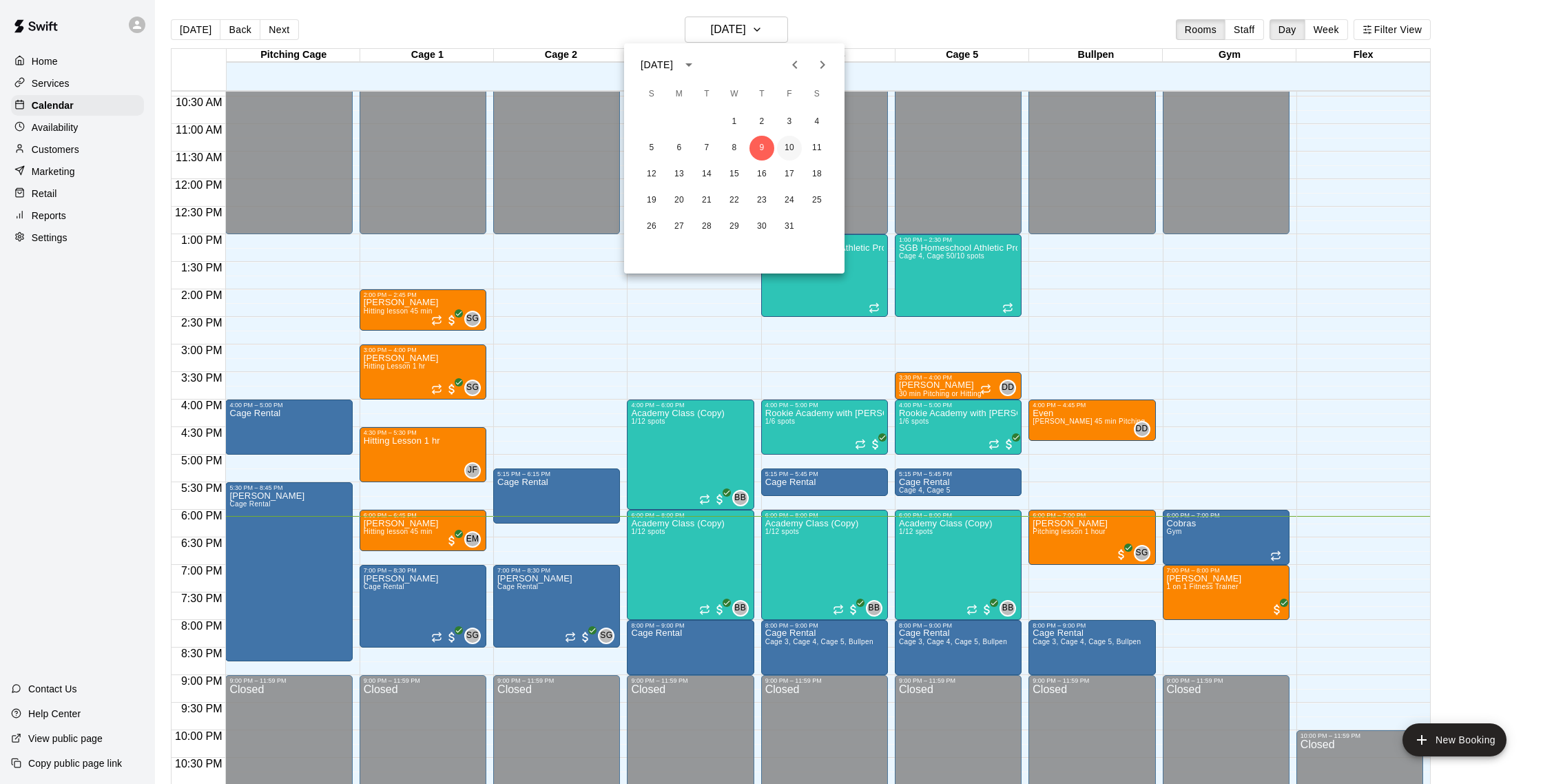
click at [788, 145] on button "10" at bounding box center [790, 148] width 25 height 25
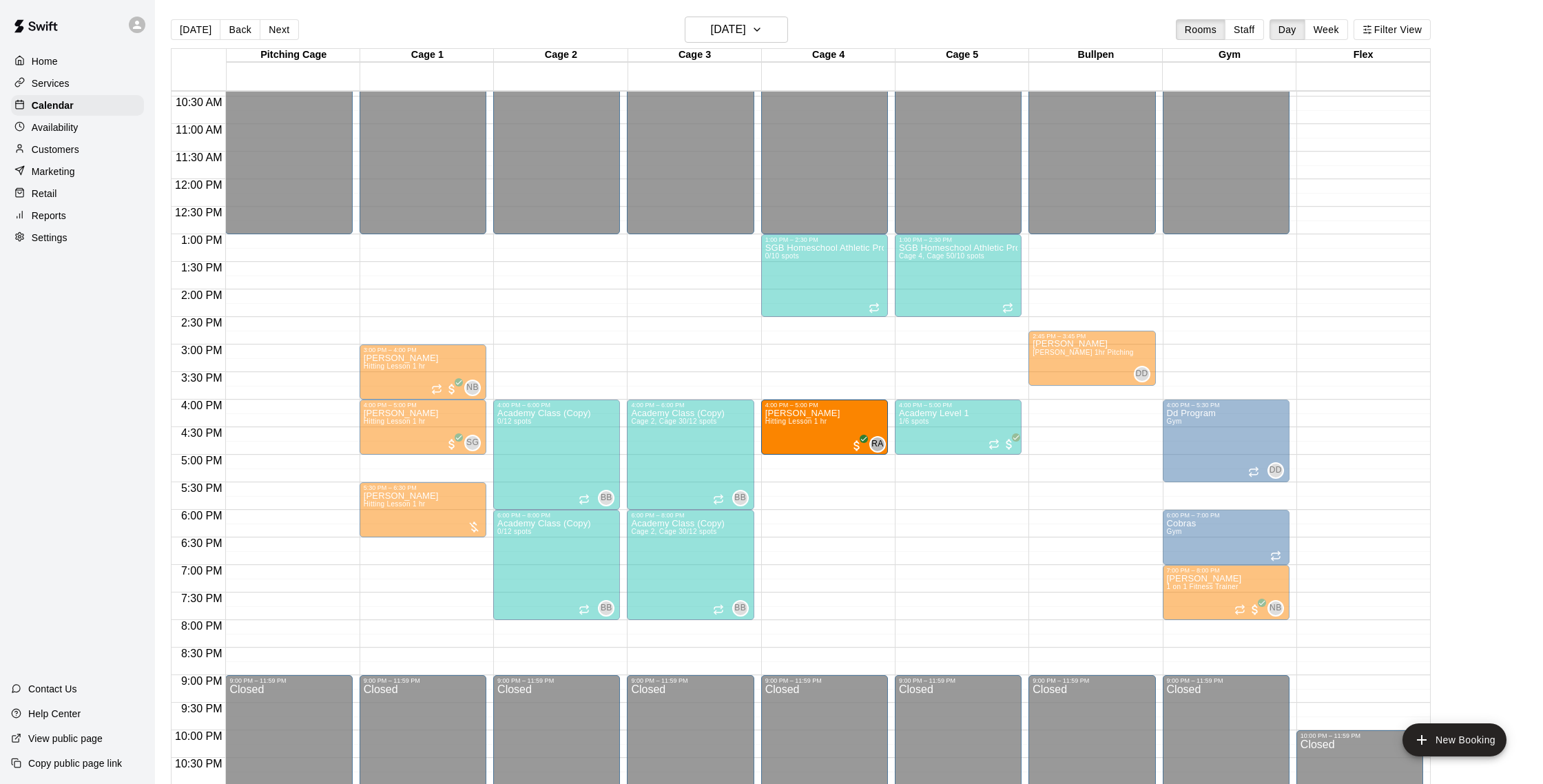
drag, startPoint x: 276, startPoint y: 426, endPoint x: 820, endPoint y: 432, distance: 544.0
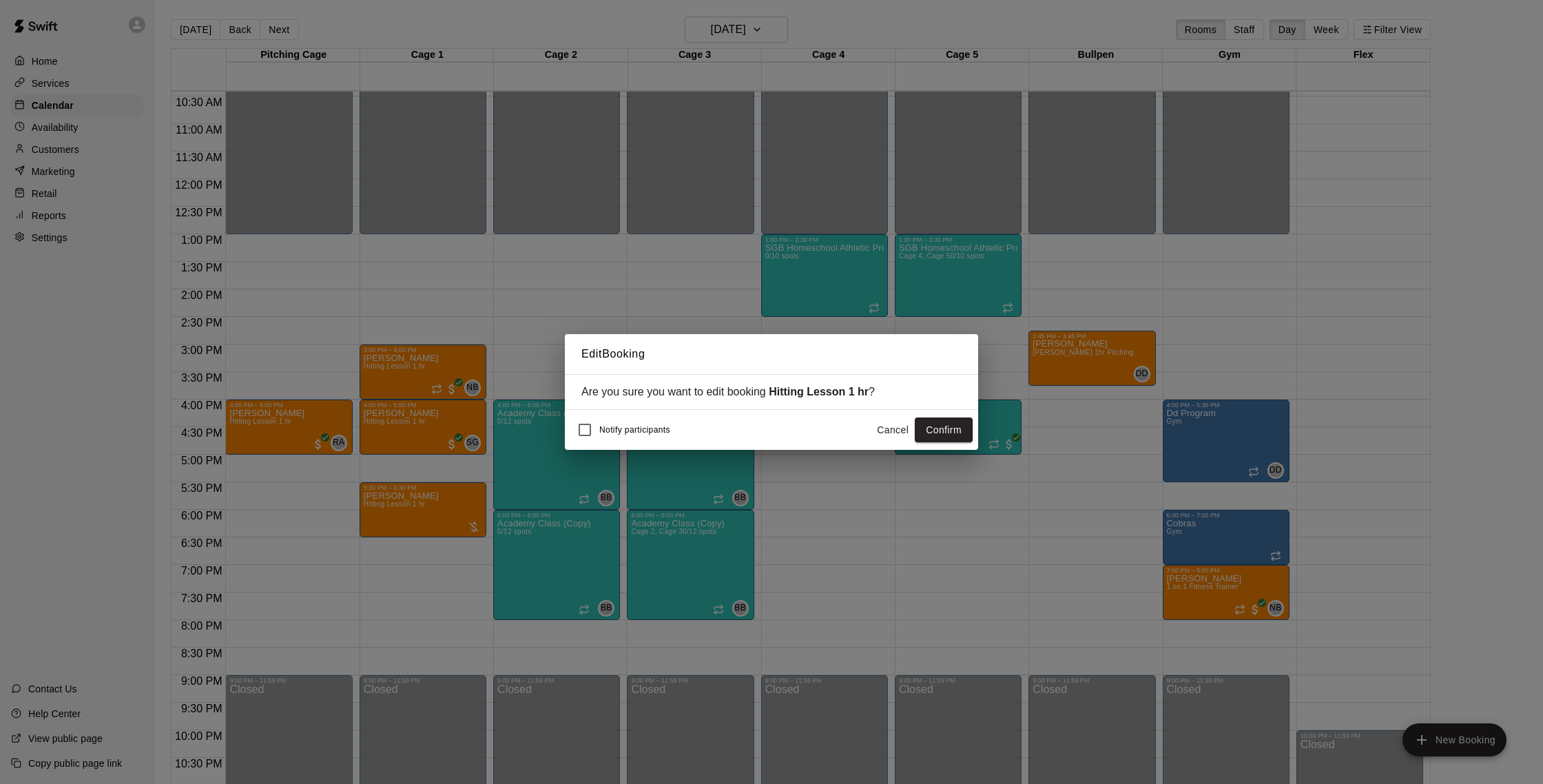
click at [896, 427] on button "Cancel" at bounding box center [892, 430] width 44 height 25
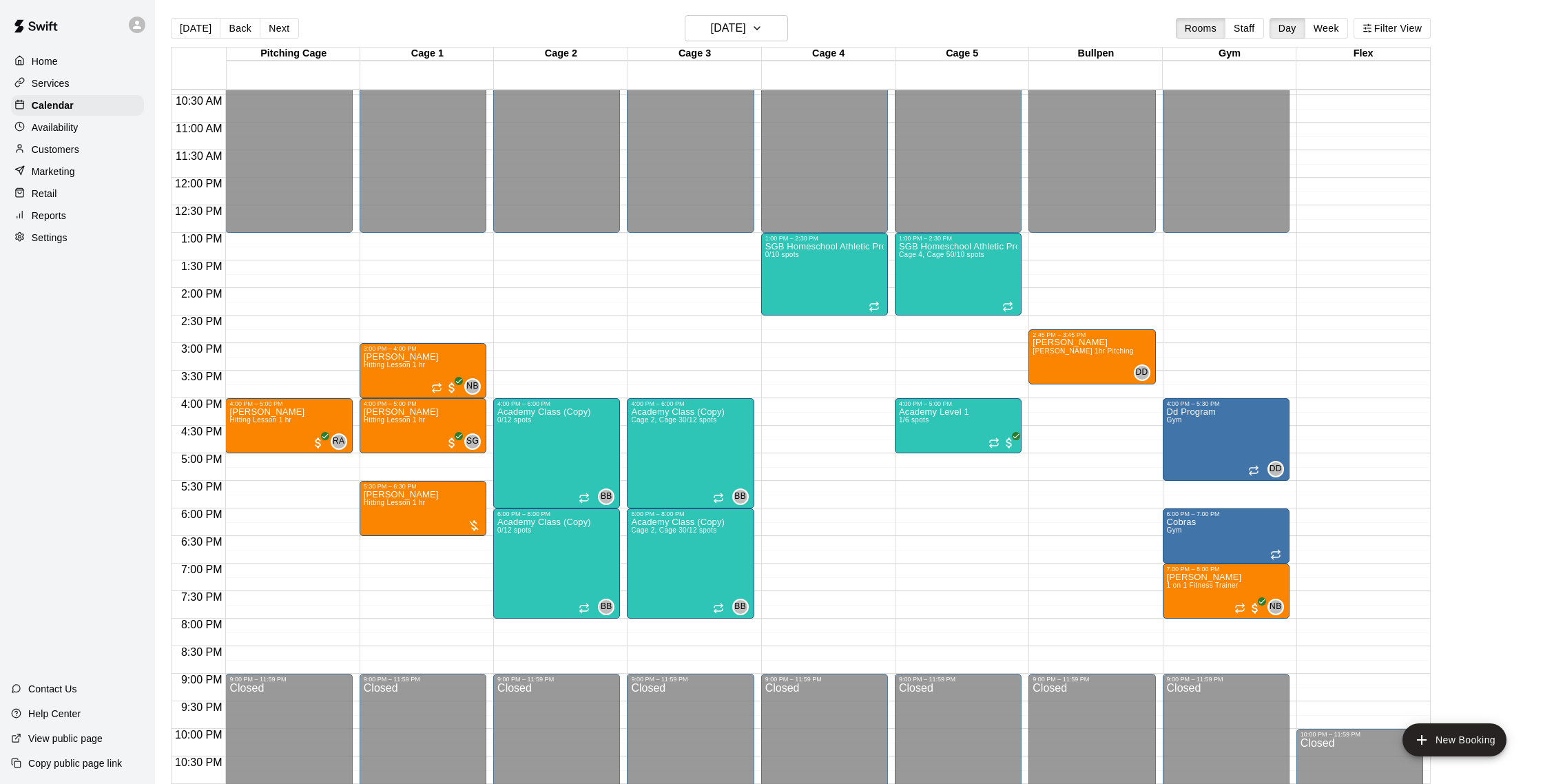
scroll to position [5, 0]
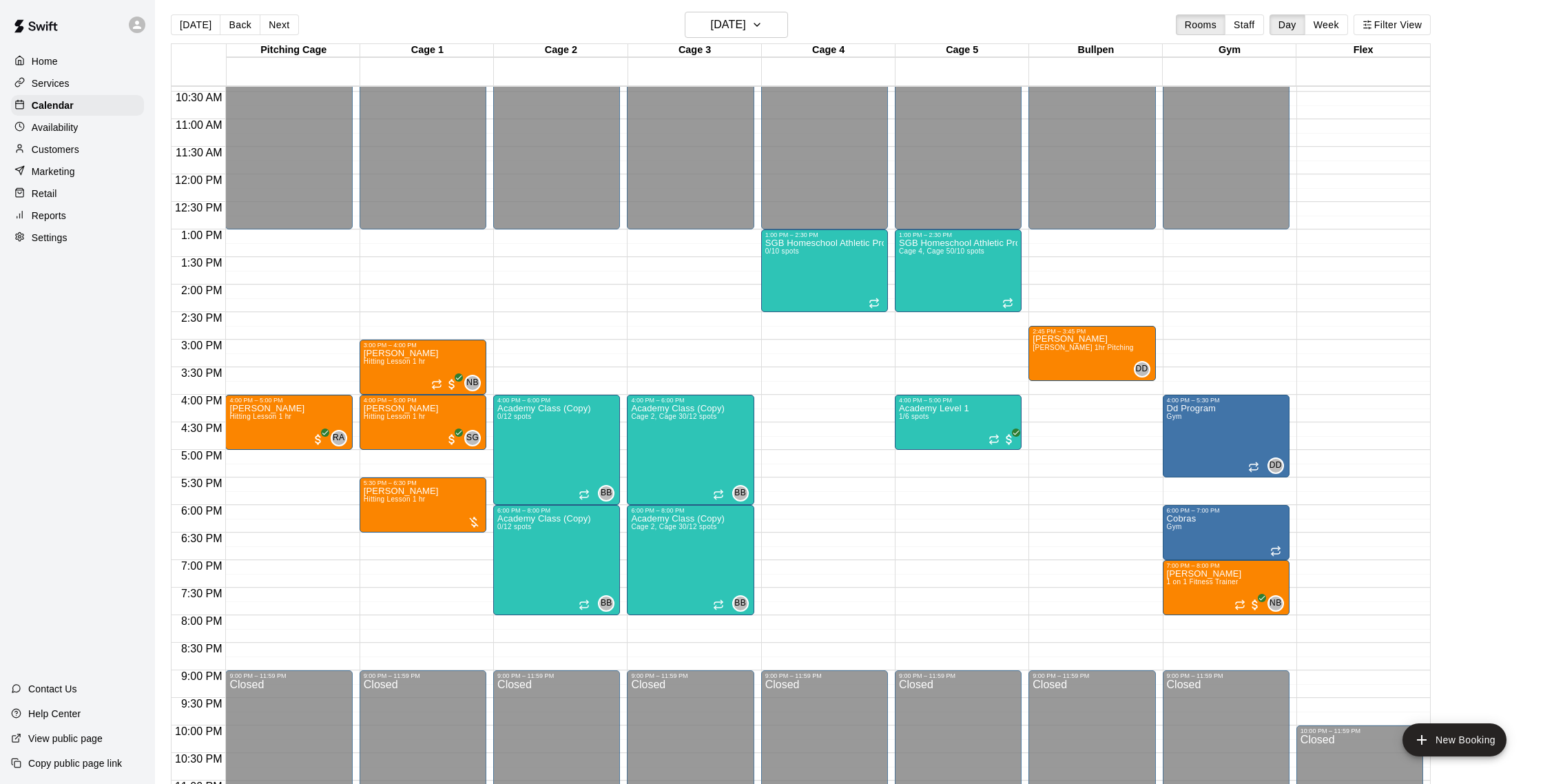
click at [59, 144] on p "Customers" at bounding box center [55, 150] width 48 height 14
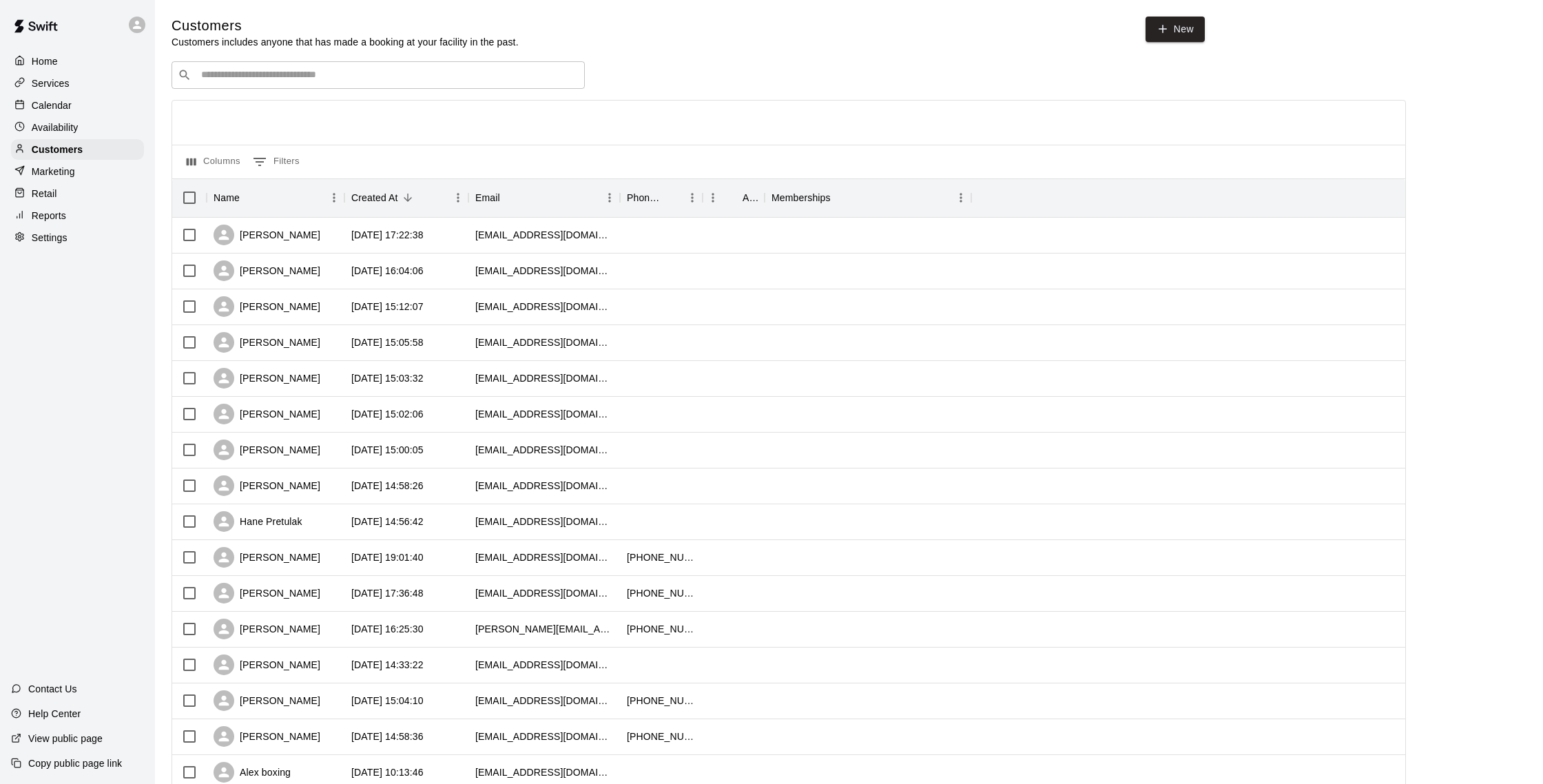
click at [53, 104] on p "Calendar" at bounding box center [51, 105] width 40 height 14
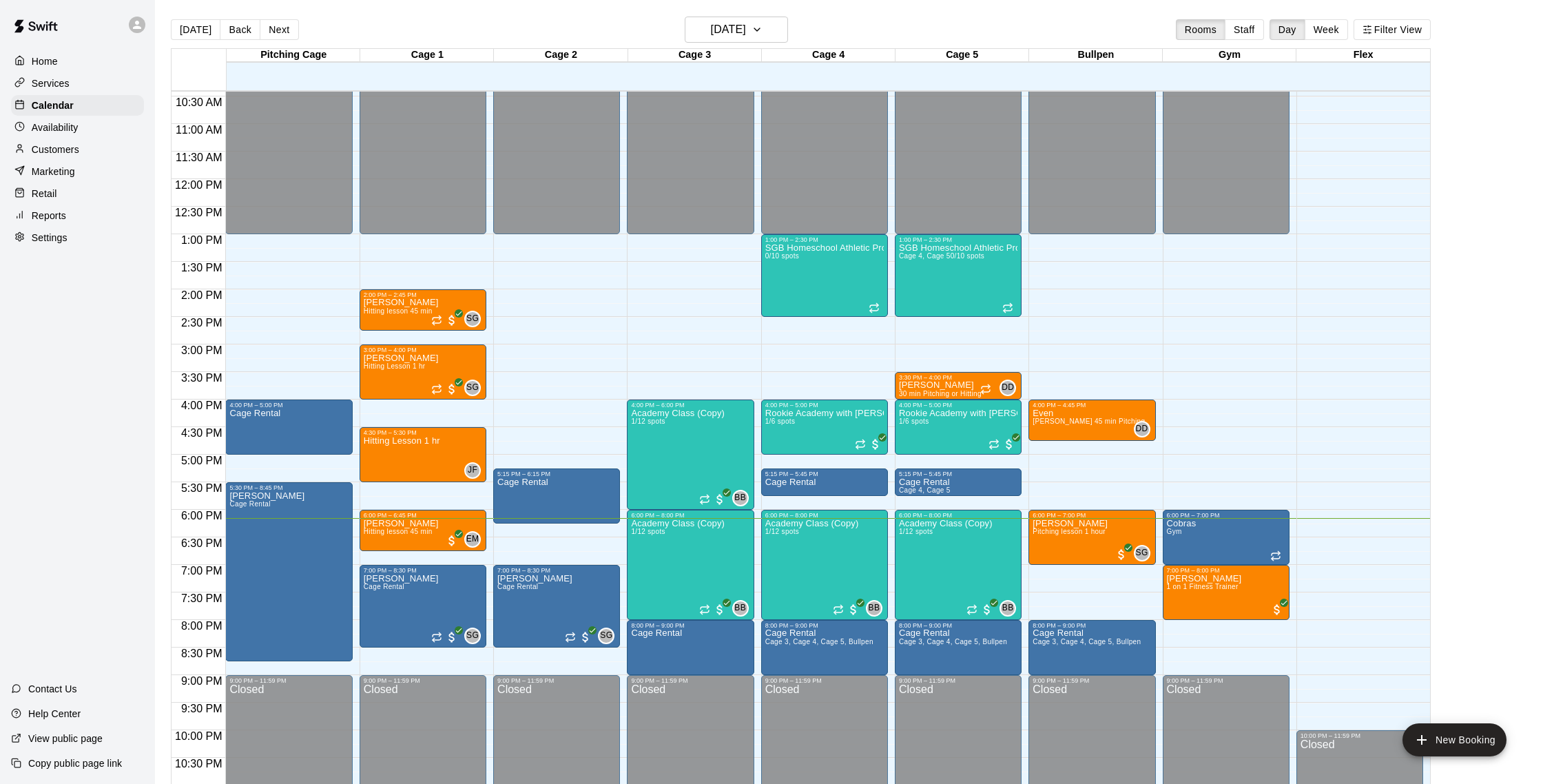
scroll to position [615, 0]
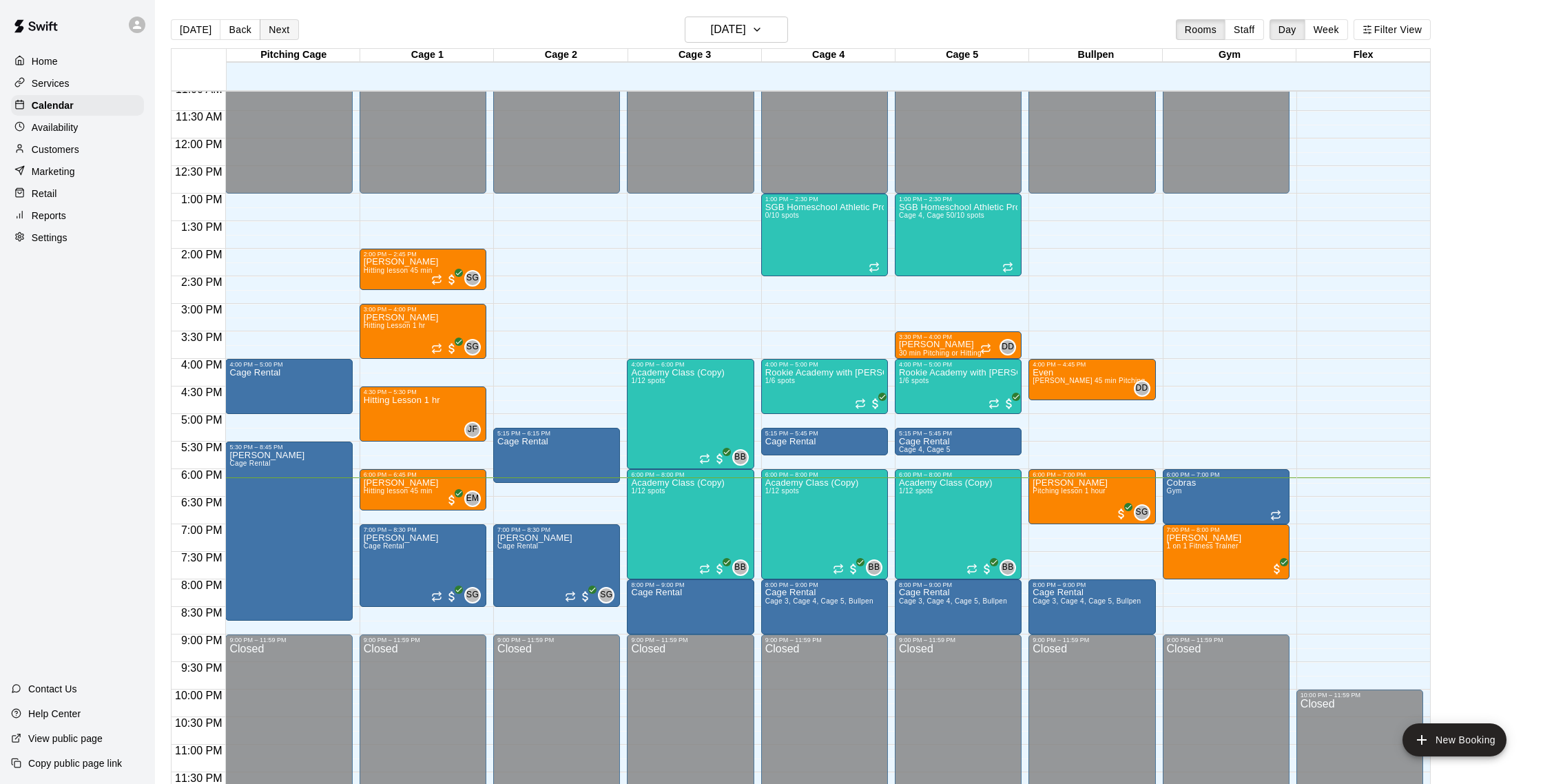
click at [275, 23] on button "Next" at bounding box center [279, 29] width 38 height 21
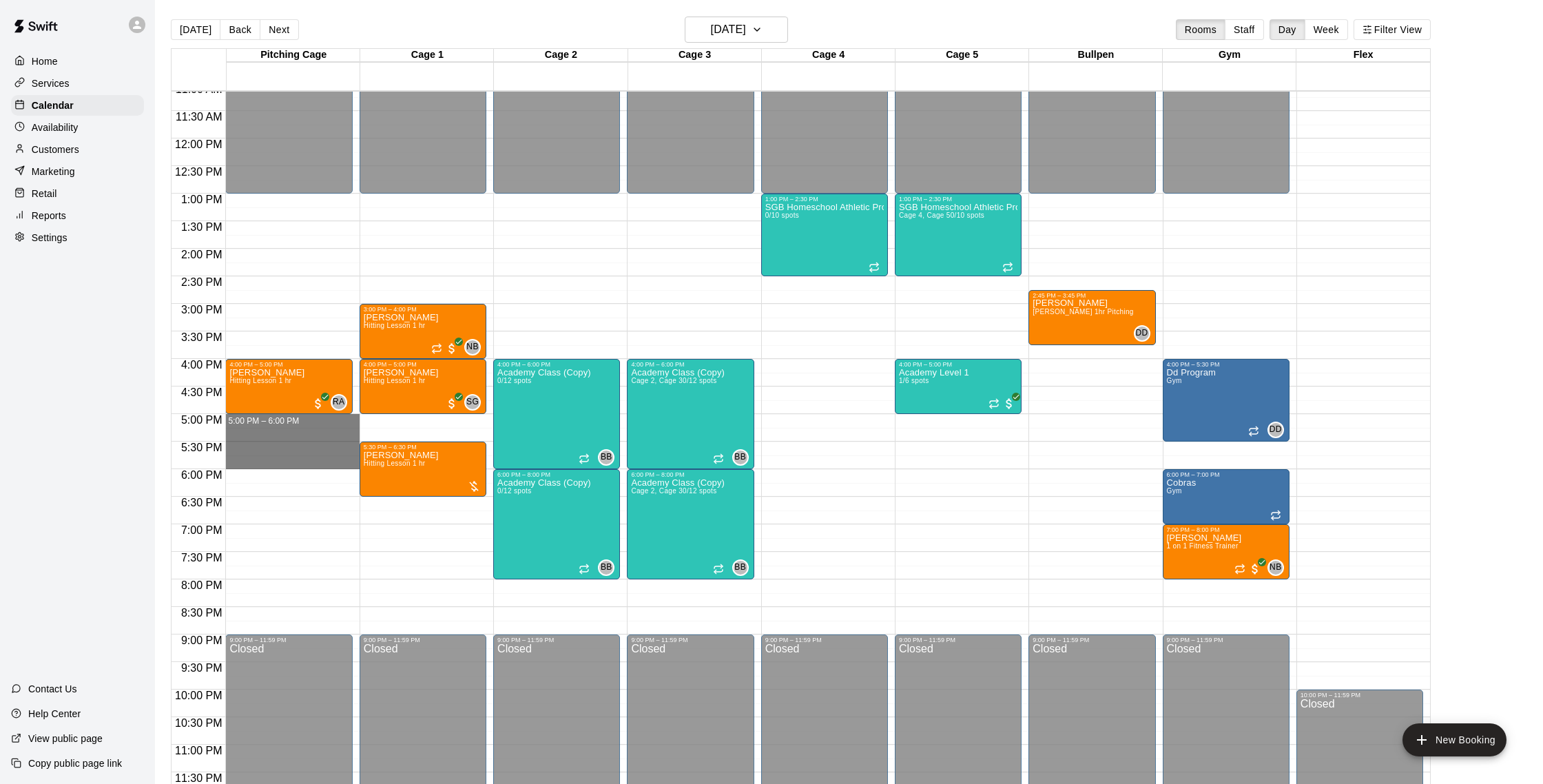
drag, startPoint x: 247, startPoint y: 418, endPoint x: 243, endPoint y: 474, distance: 56.1
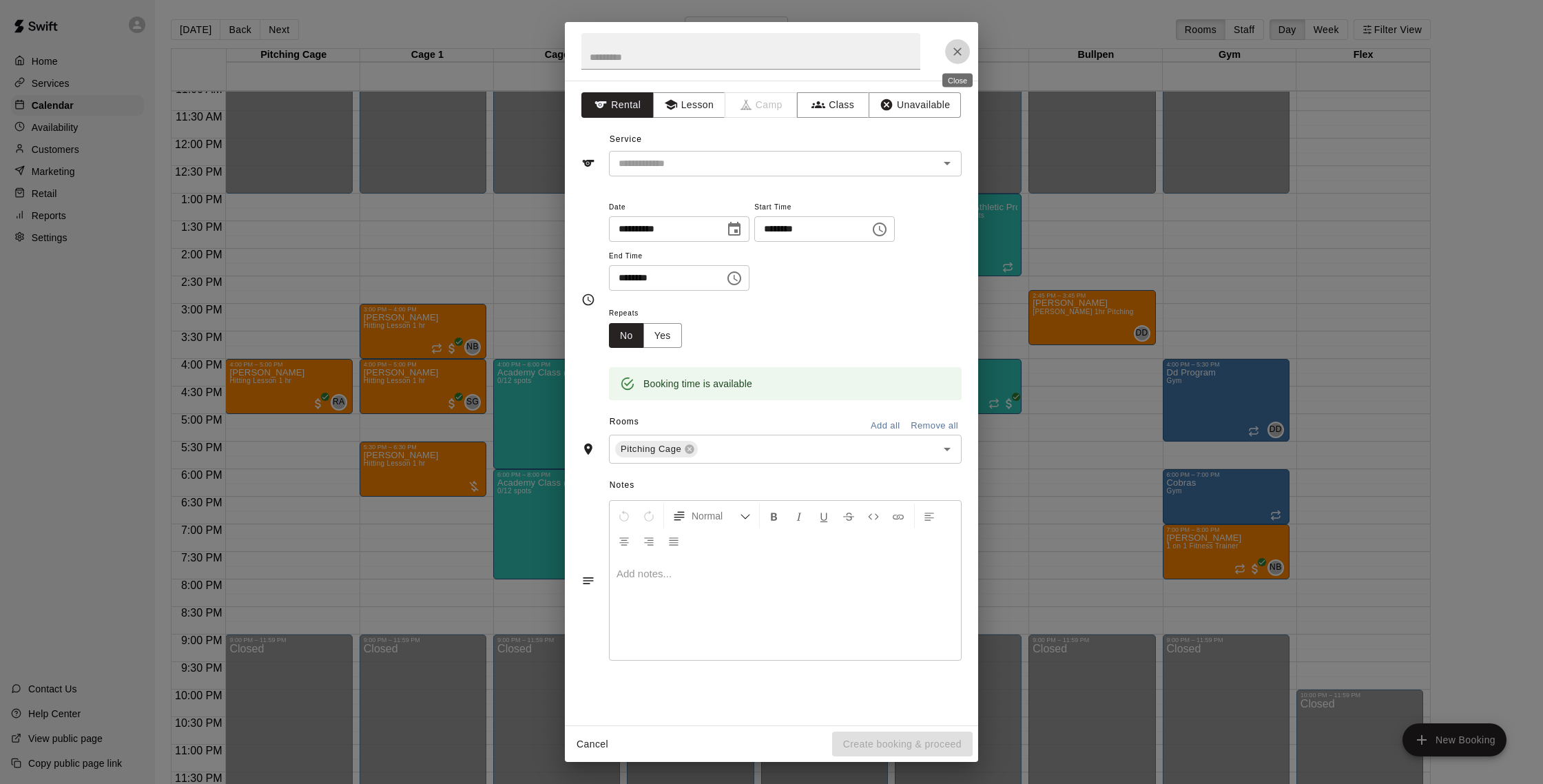
click at [959, 54] on icon "Close" at bounding box center [958, 51] width 14 height 14
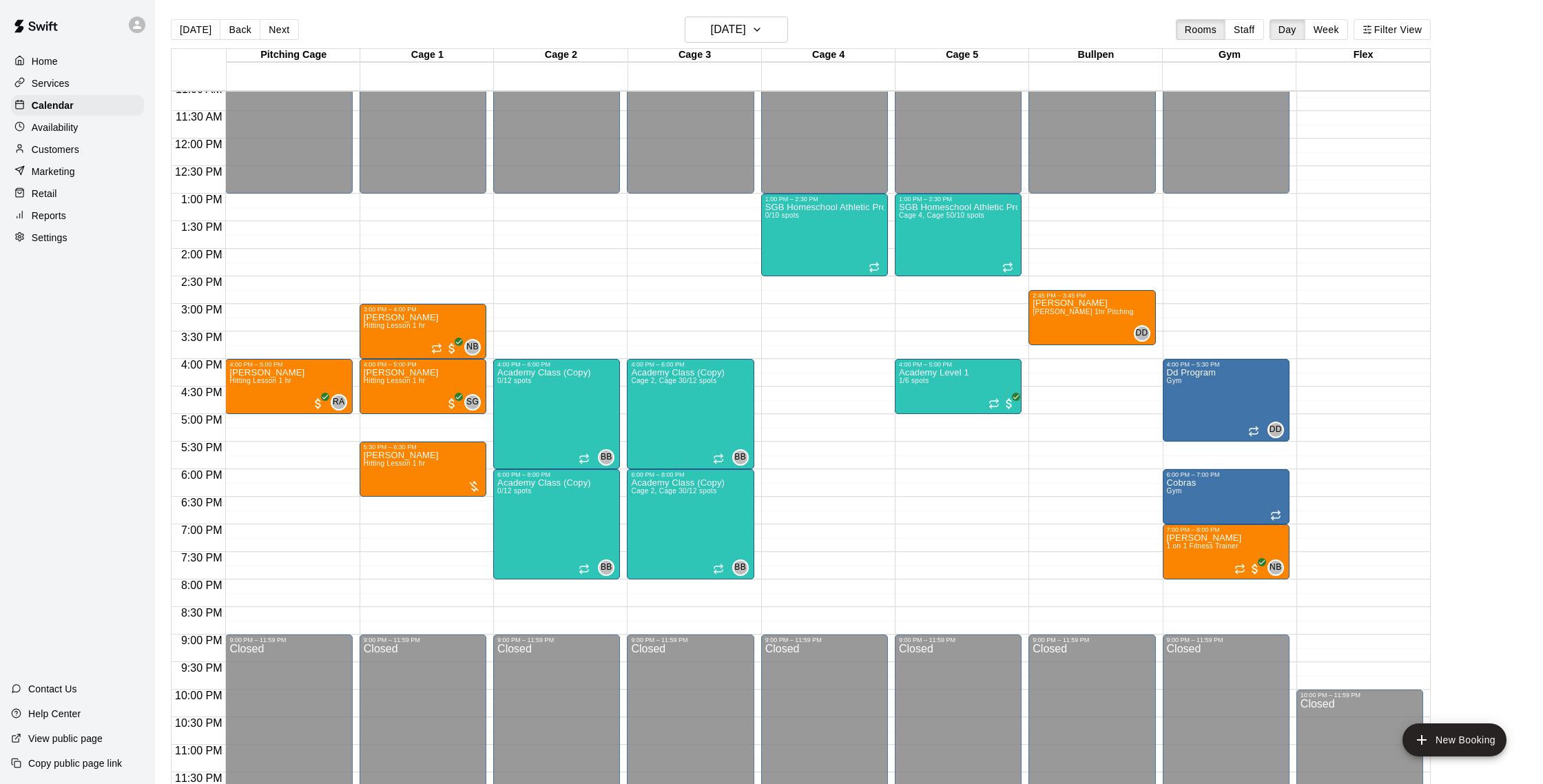
click at [71, 151] on p "Customers" at bounding box center [55, 150] width 48 height 14
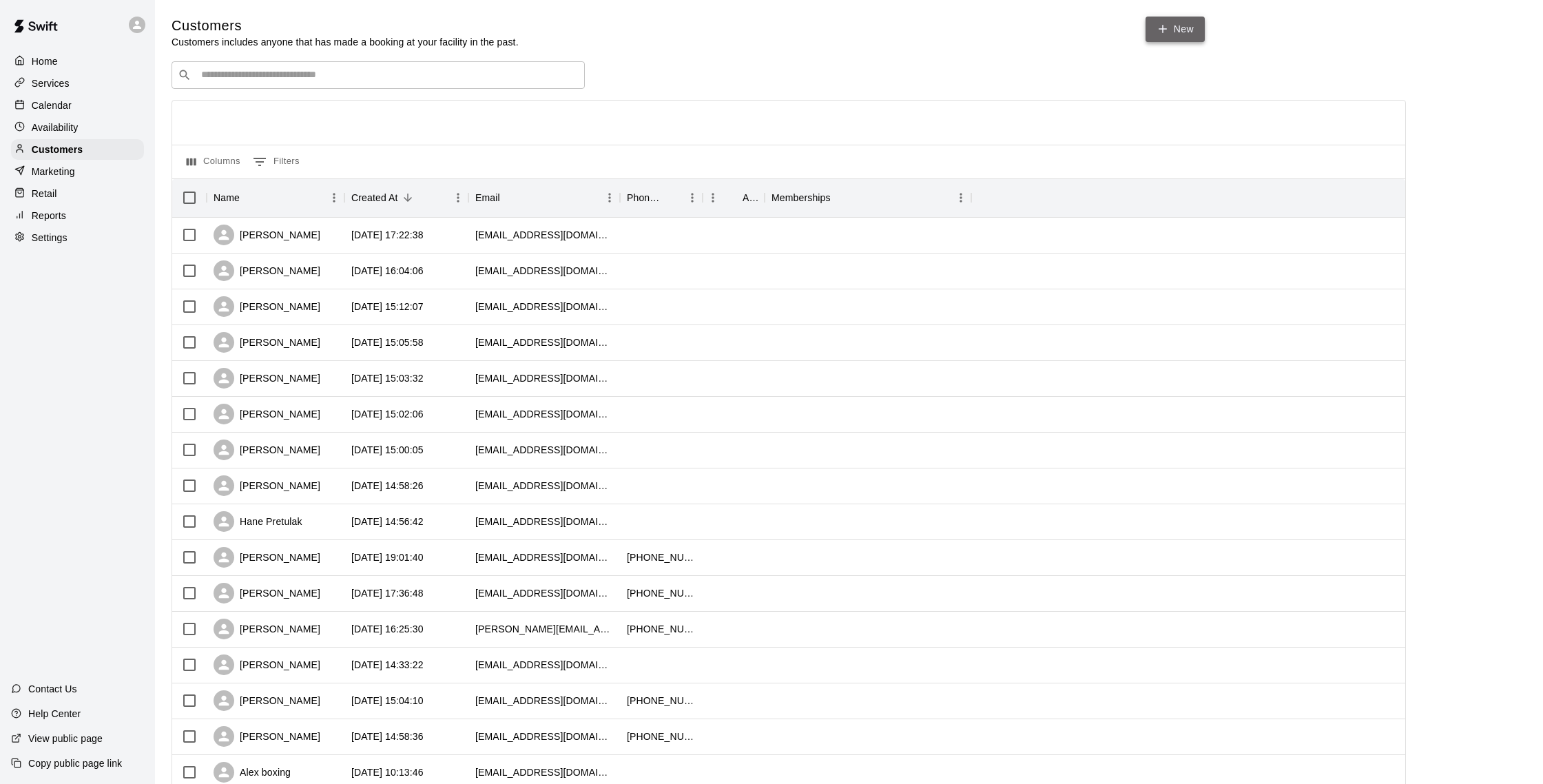
click at [1167, 29] on icon at bounding box center [1163, 29] width 12 height 12
select select "**"
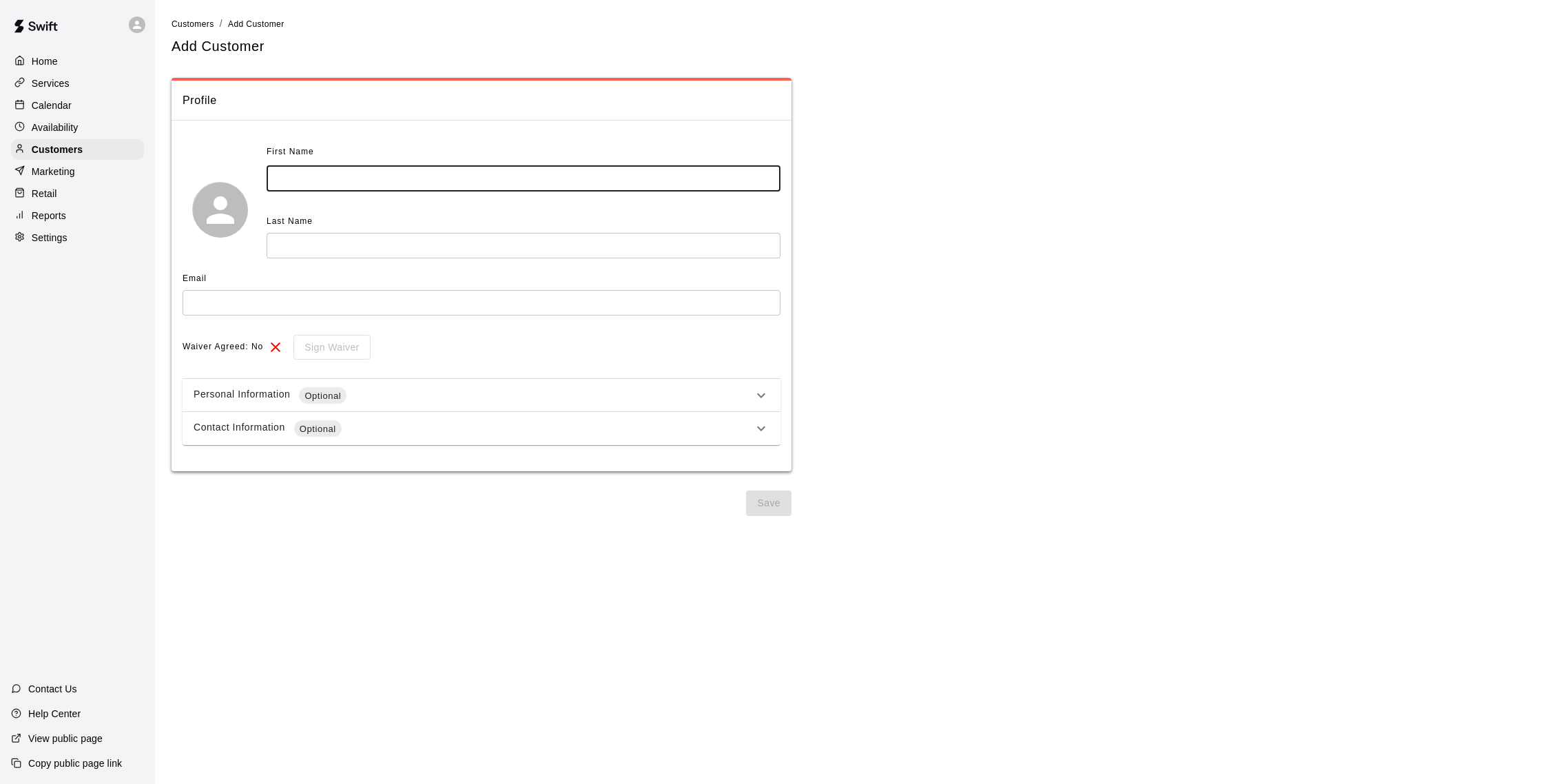
click at [399, 180] on input "text" at bounding box center [523, 178] width 514 height 25
type input "****"
click at [395, 249] on input "text" at bounding box center [523, 245] width 514 height 25
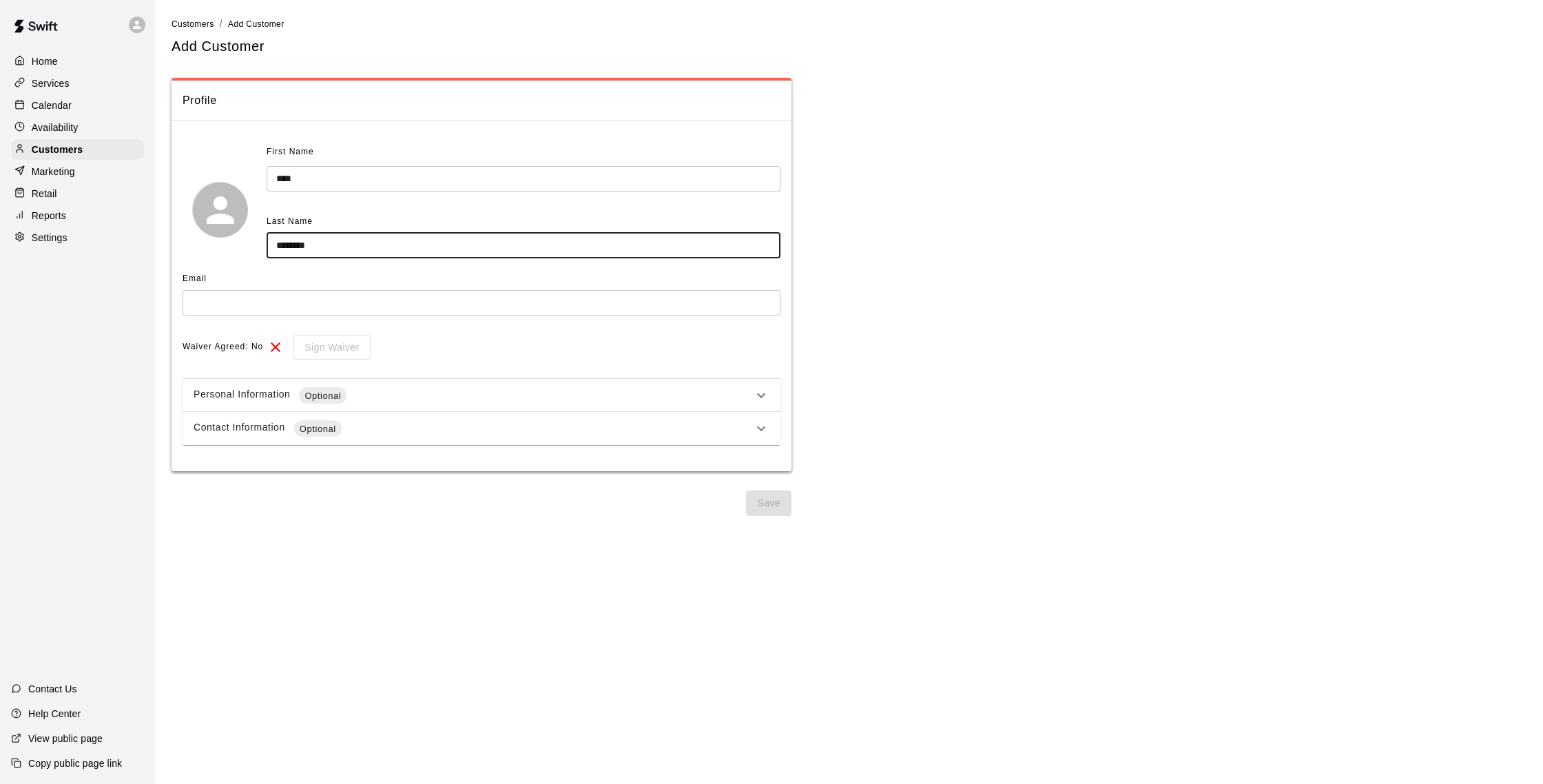
type input "********"
click at [301, 306] on input "text" at bounding box center [482, 303] width 598 height 25
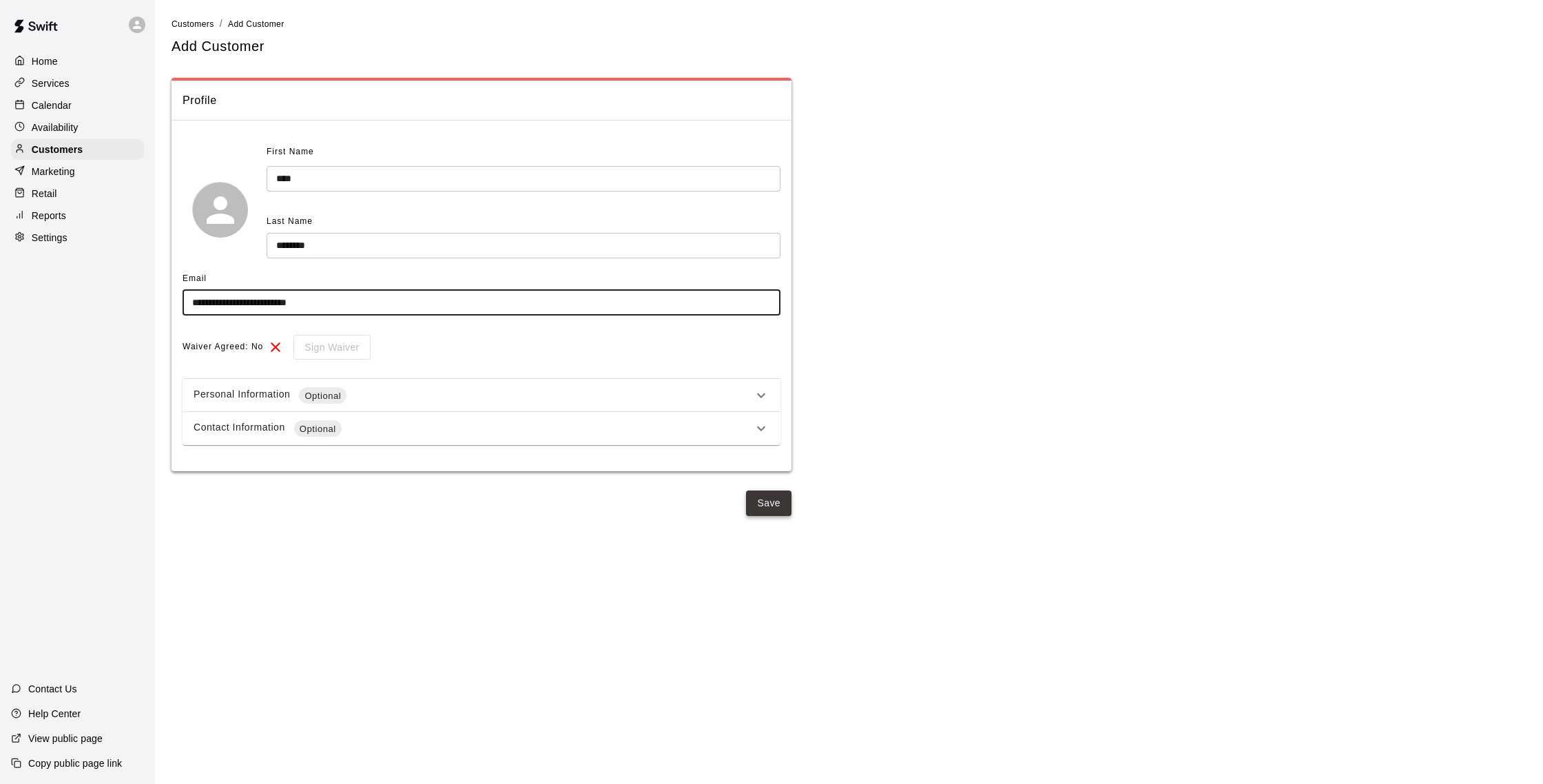
type input "**********"
click at [757, 507] on button "Save" at bounding box center [768, 503] width 45 height 25
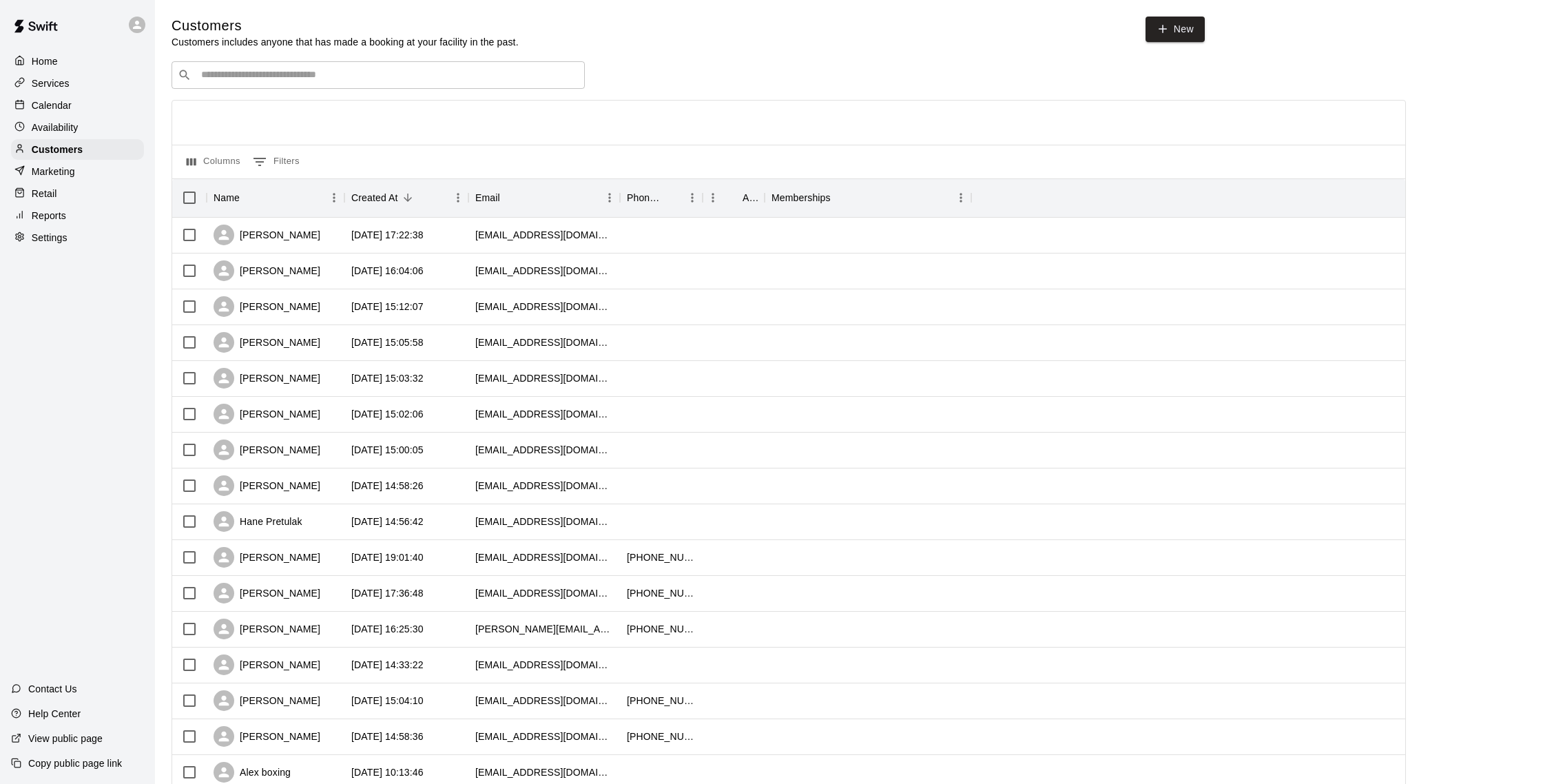
click at [270, 78] on input "Search customers by name or email" at bounding box center [388, 75] width 382 height 14
type input "*****"
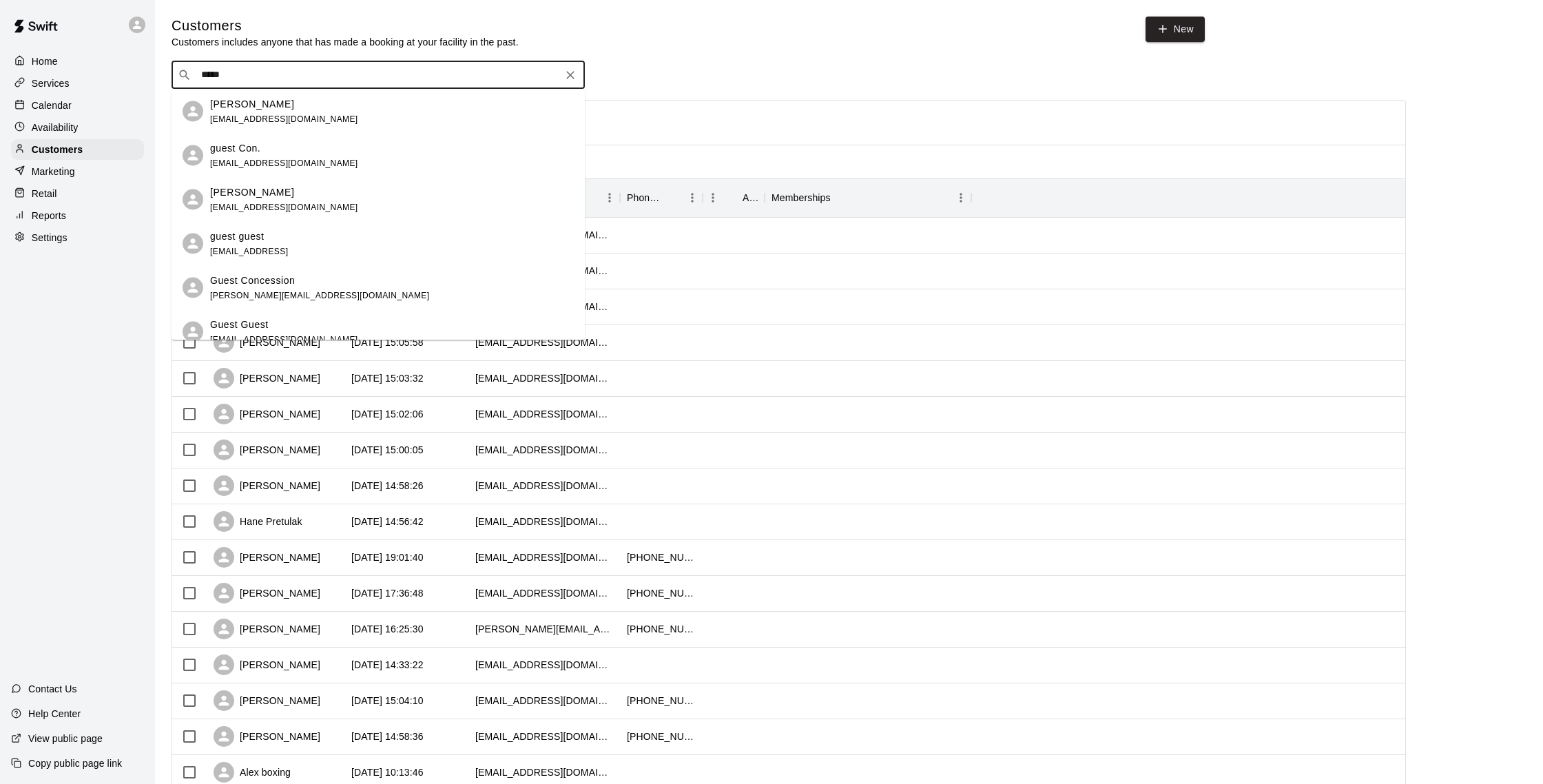
scroll to position [14, 0]
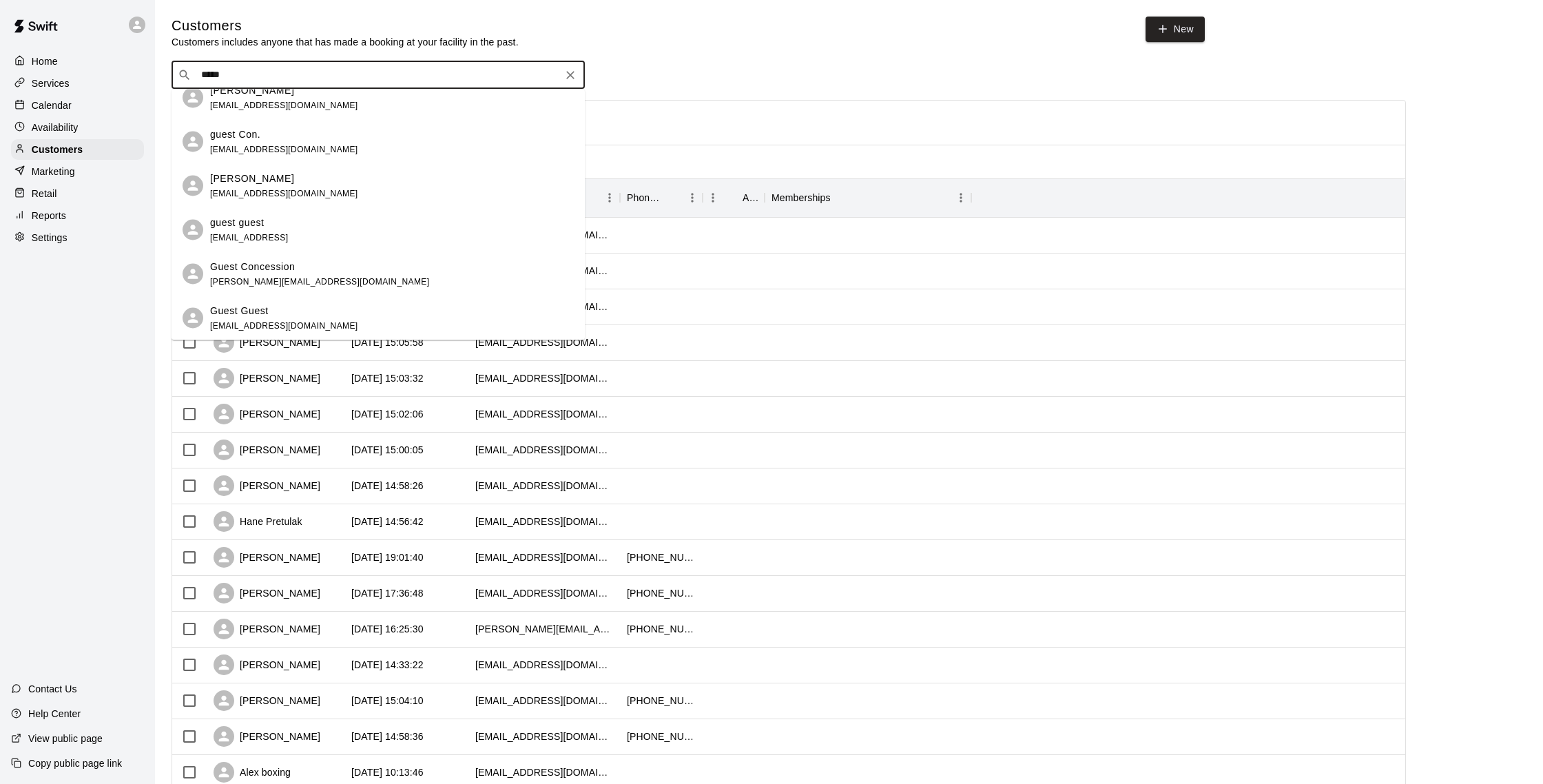
click at [304, 307] on div "Guest Guest sgbguests@gmail.com" at bounding box center [392, 318] width 364 height 30
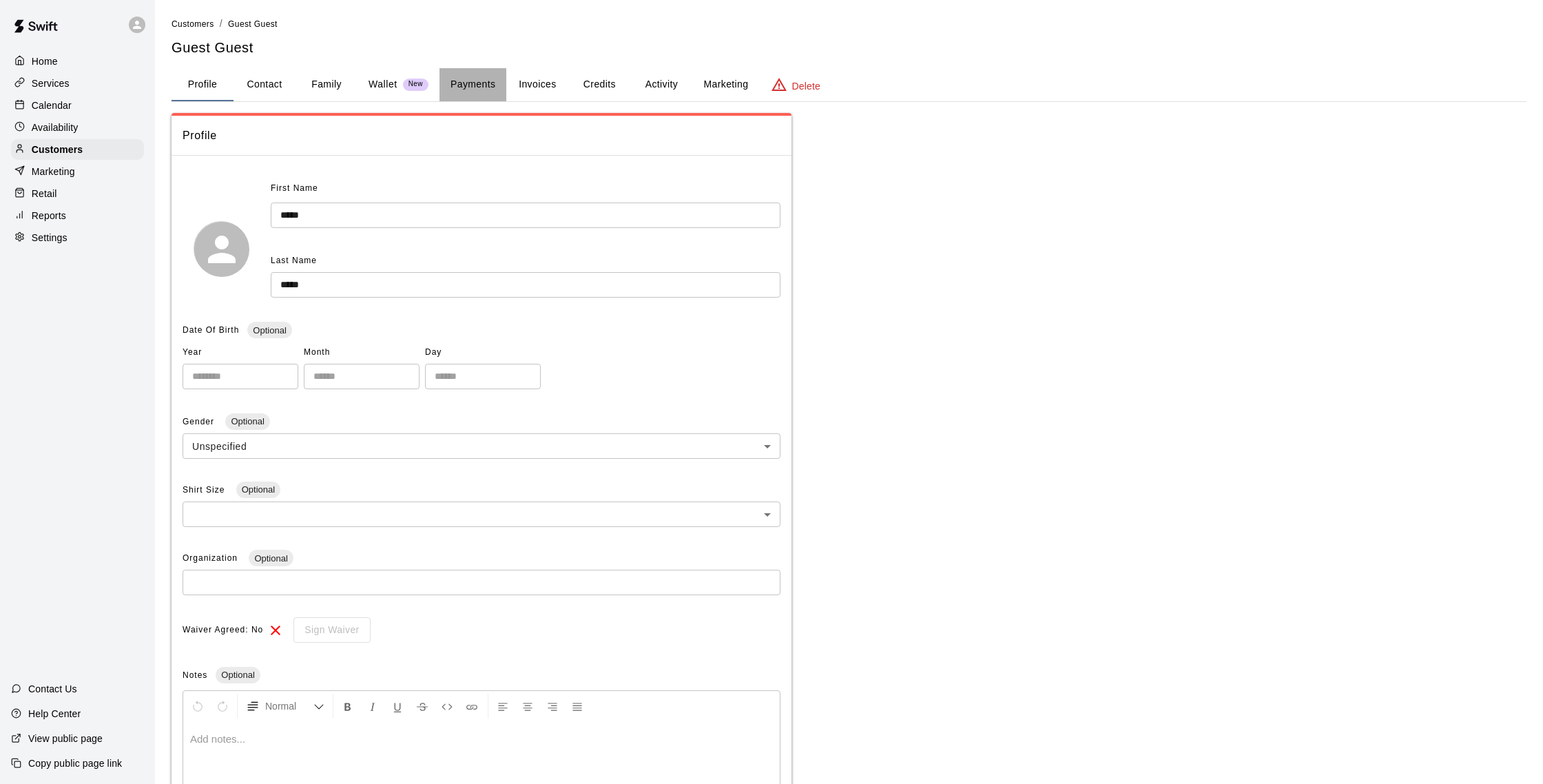
click at [464, 83] on button "Payments" at bounding box center [472, 84] width 67 height 33
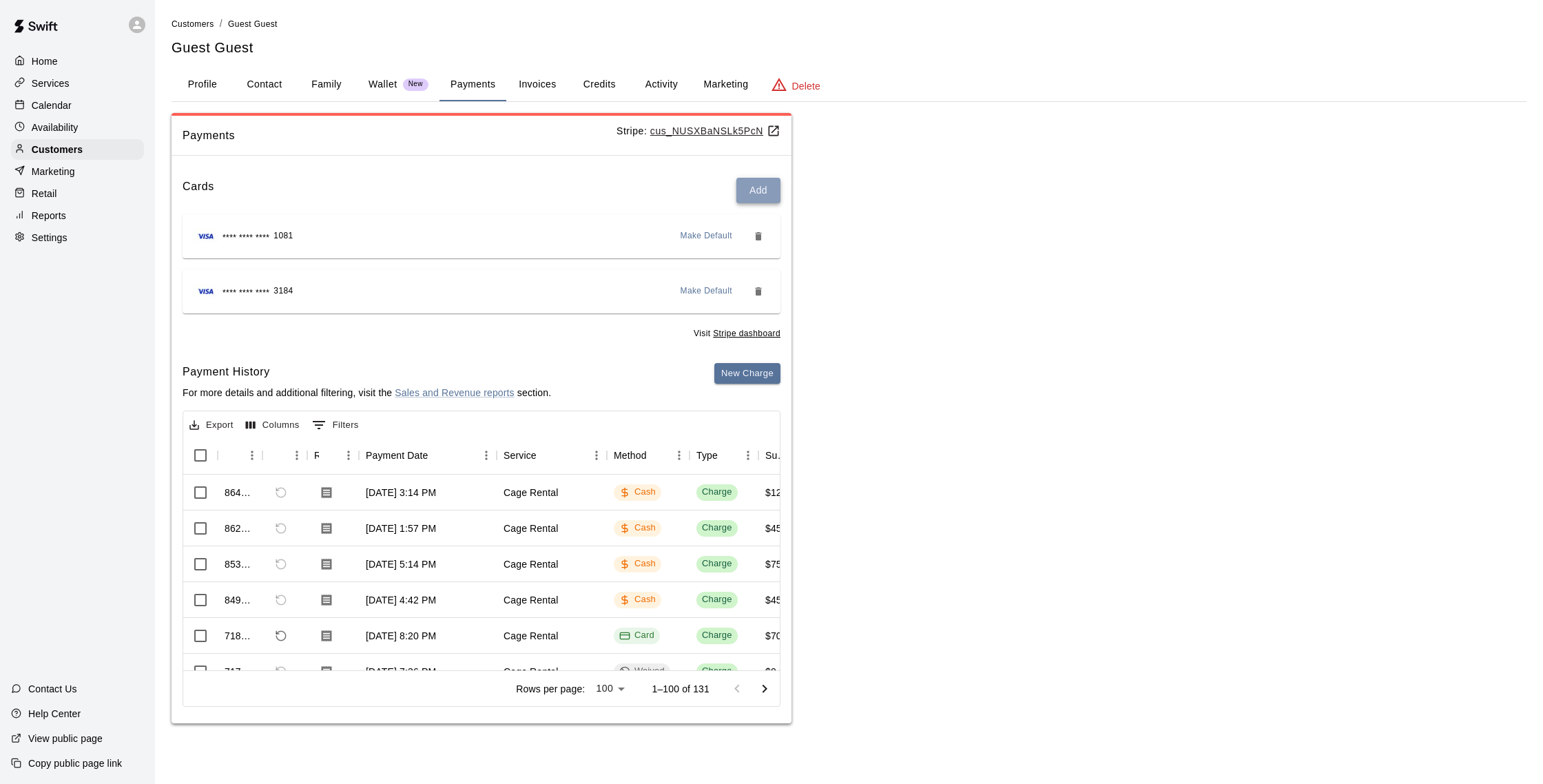
click at [743, 194] on button "Add" at bounding box center [758, 190] width 44 height 25
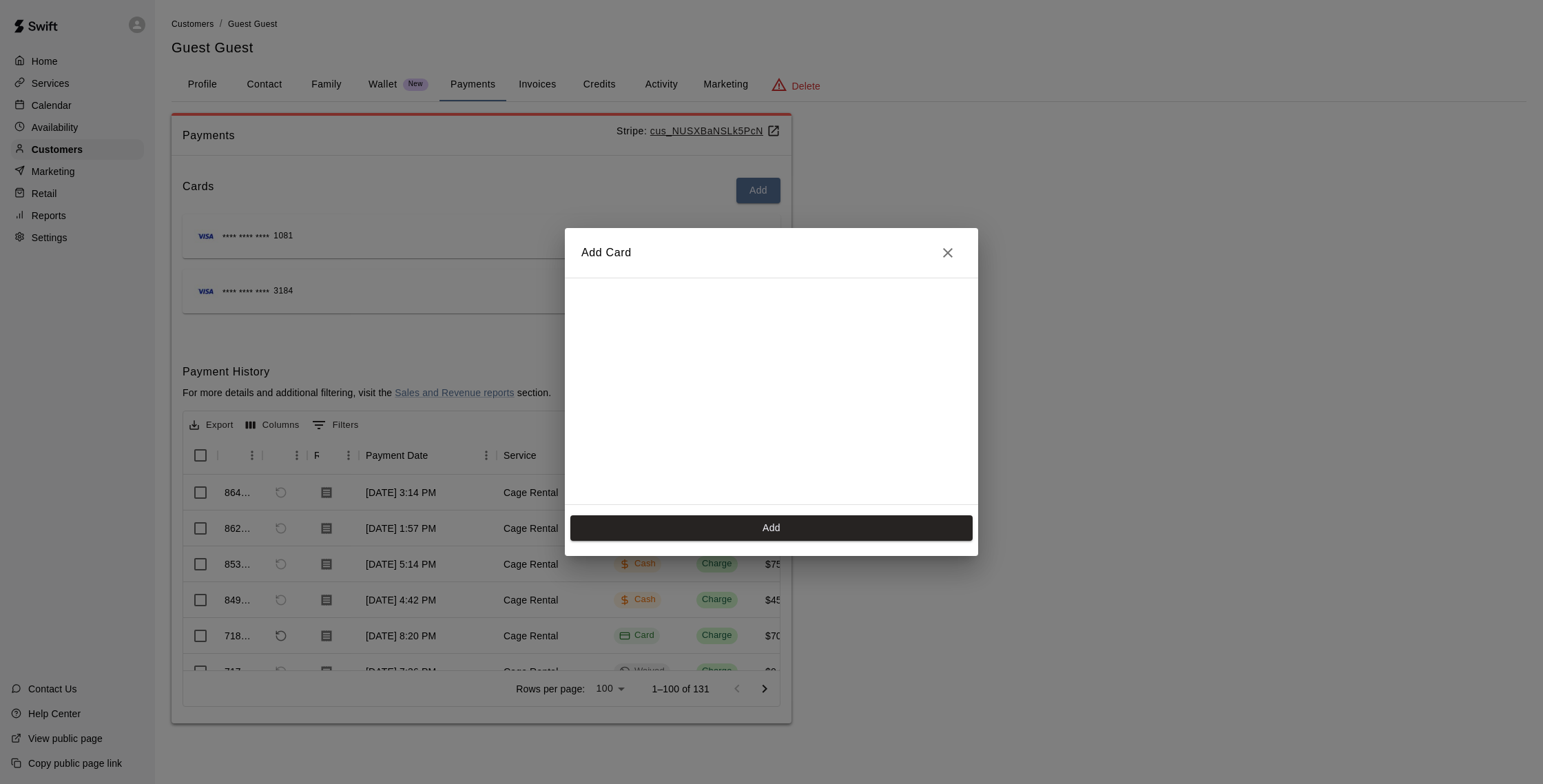
scroll to position [223, 0]
click at [770, 534] on button "Add" at bounding box center [772, 528] width 402 height 25
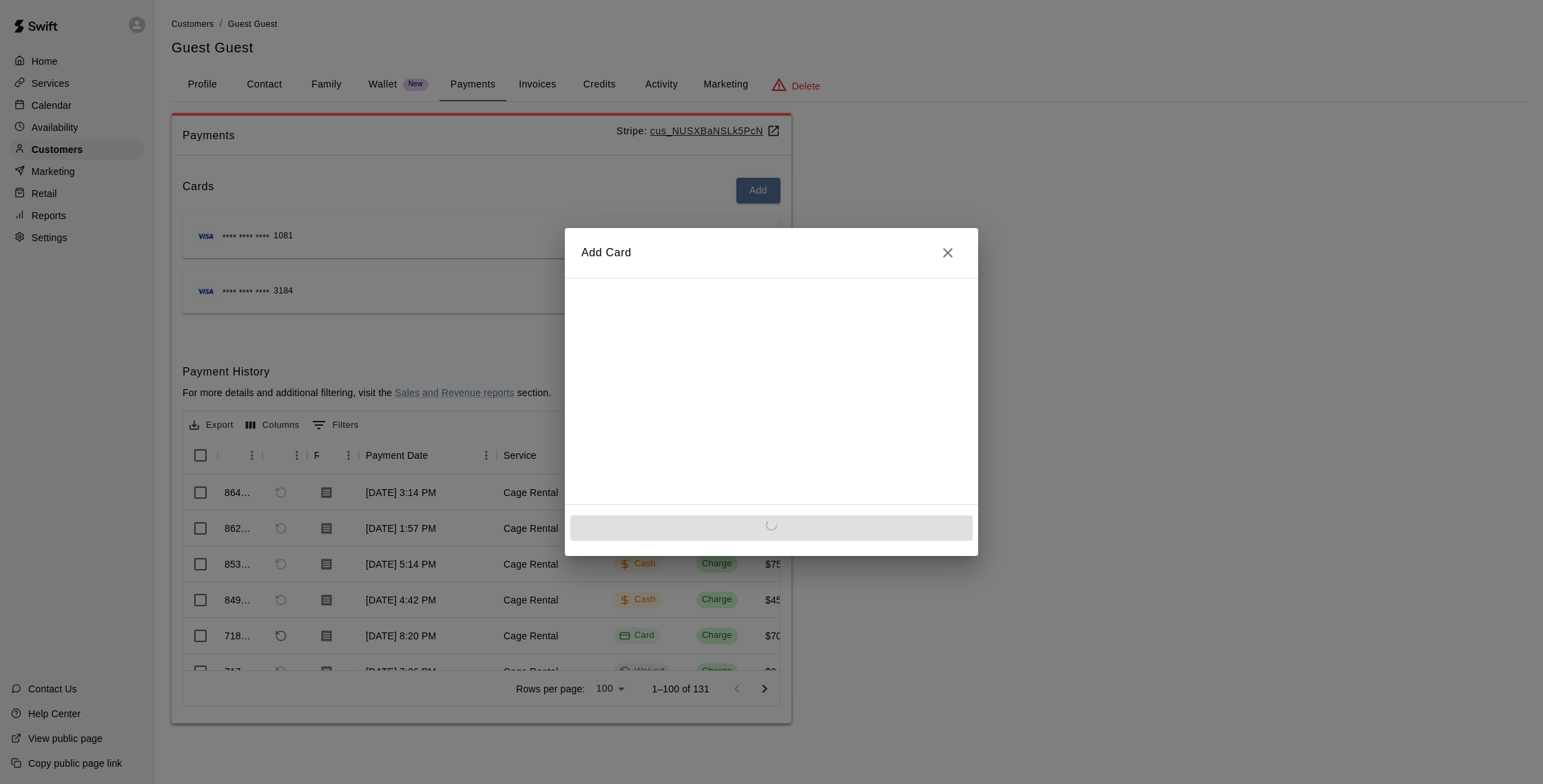
scroll to position [0, 0]
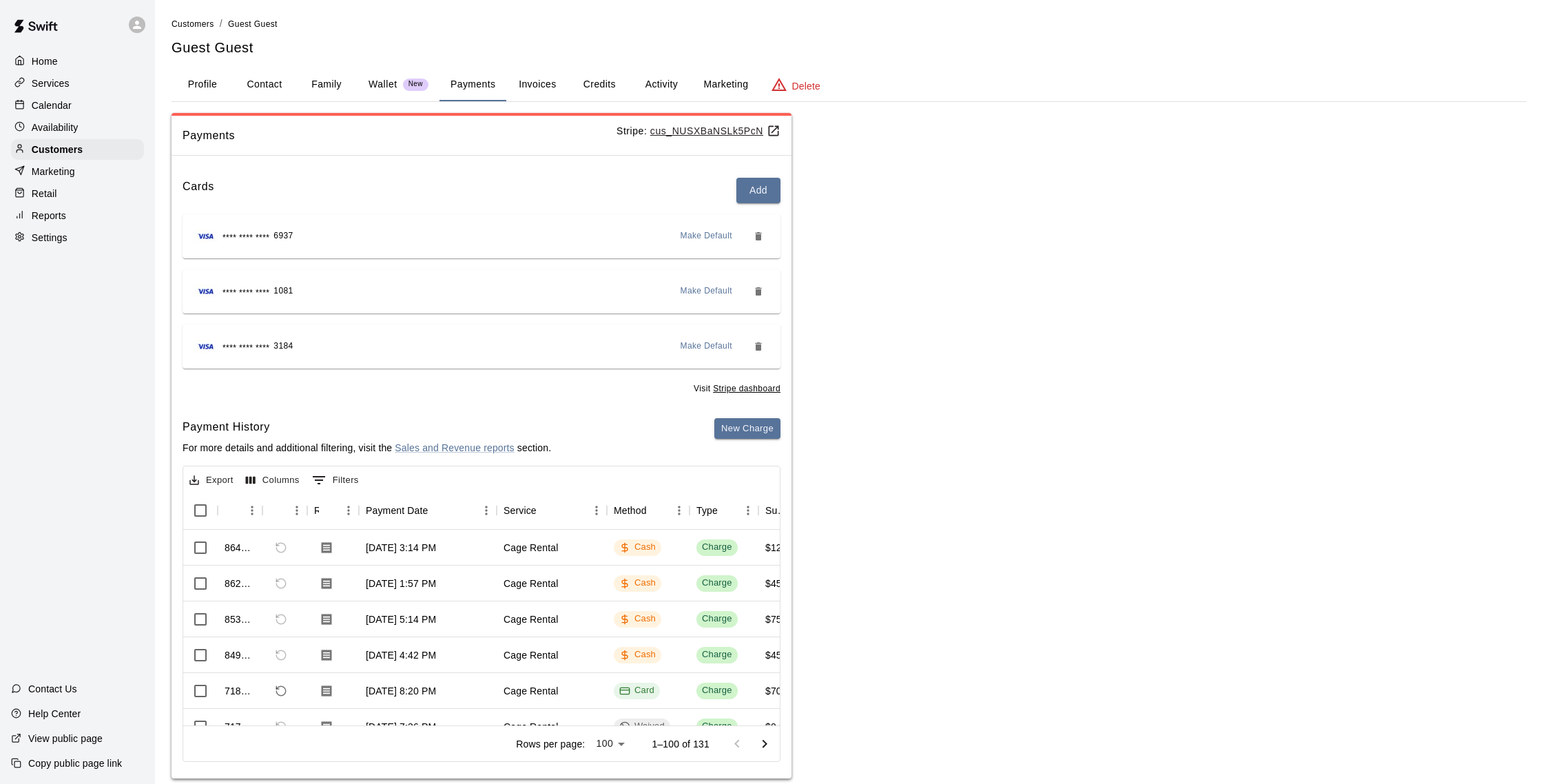
click at [707, 239] on span "Make Default" at bounding box center [707, 237] width 52 height 14
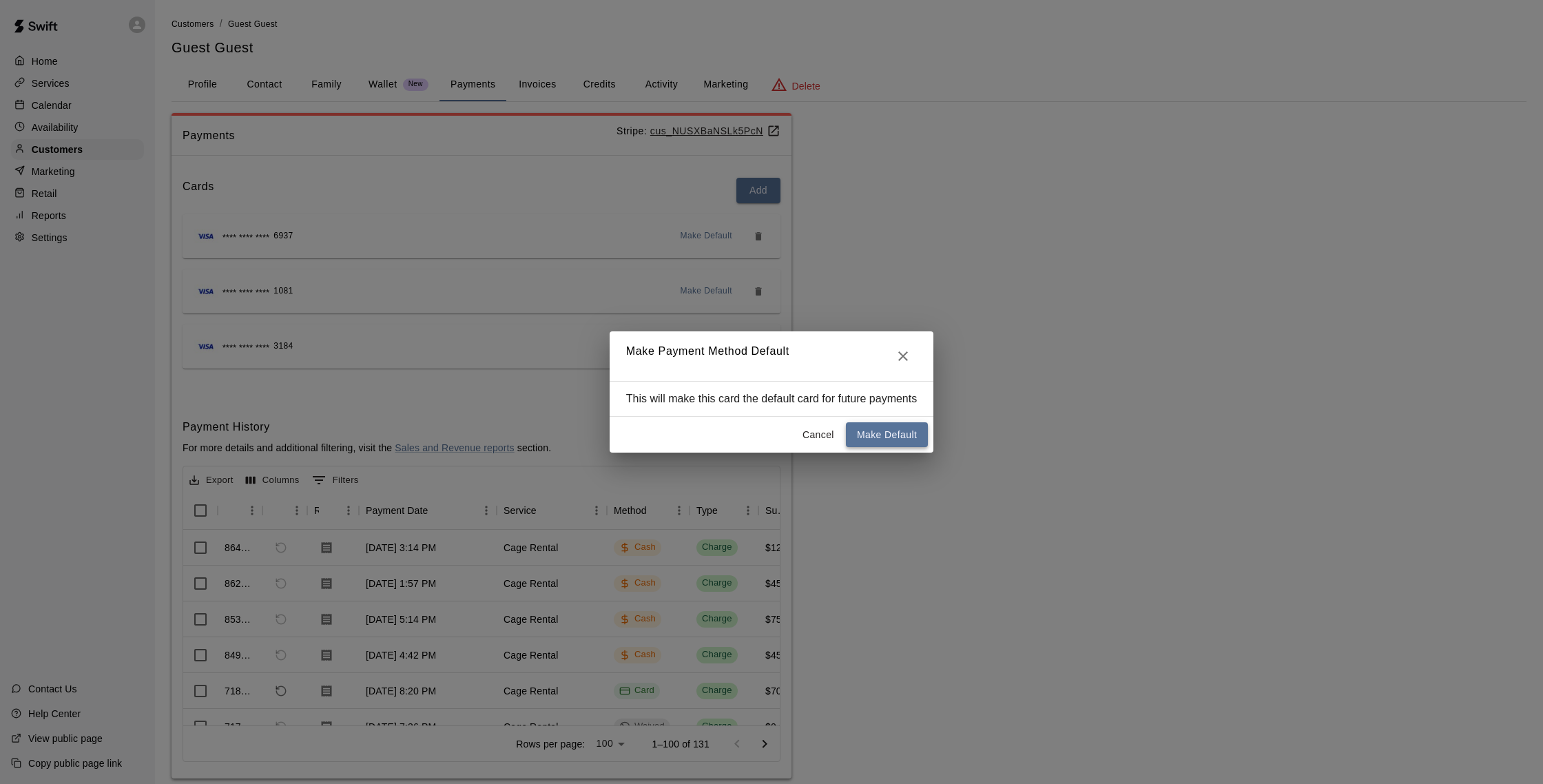
click at [868, 435] on button "Make Default" at bounding box center [887, 435] width 82 height 25
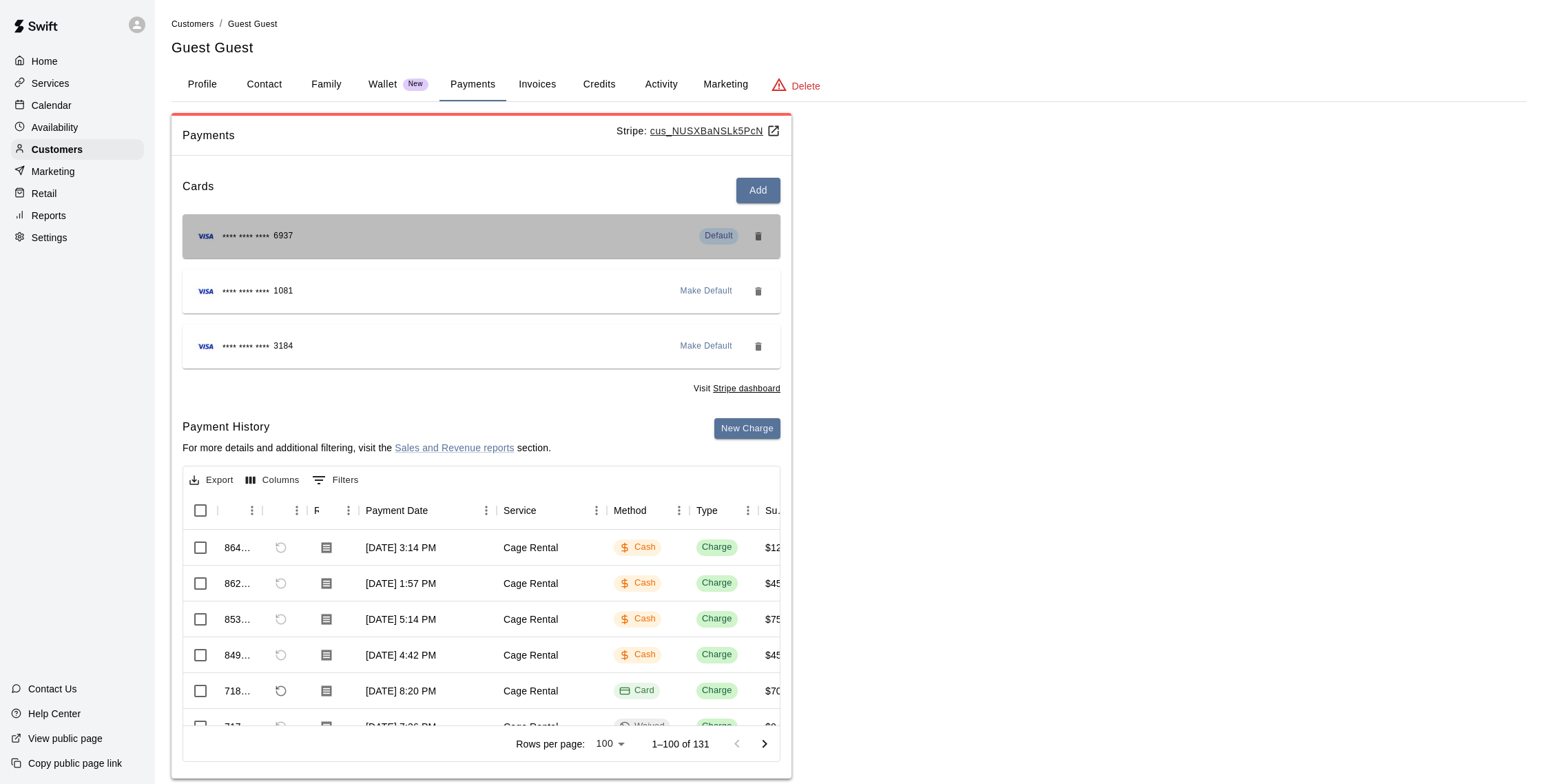
click at [519, 233] on div "**** **** **** 6937 Default" at bounding box center [482, 236] width 576 height 22
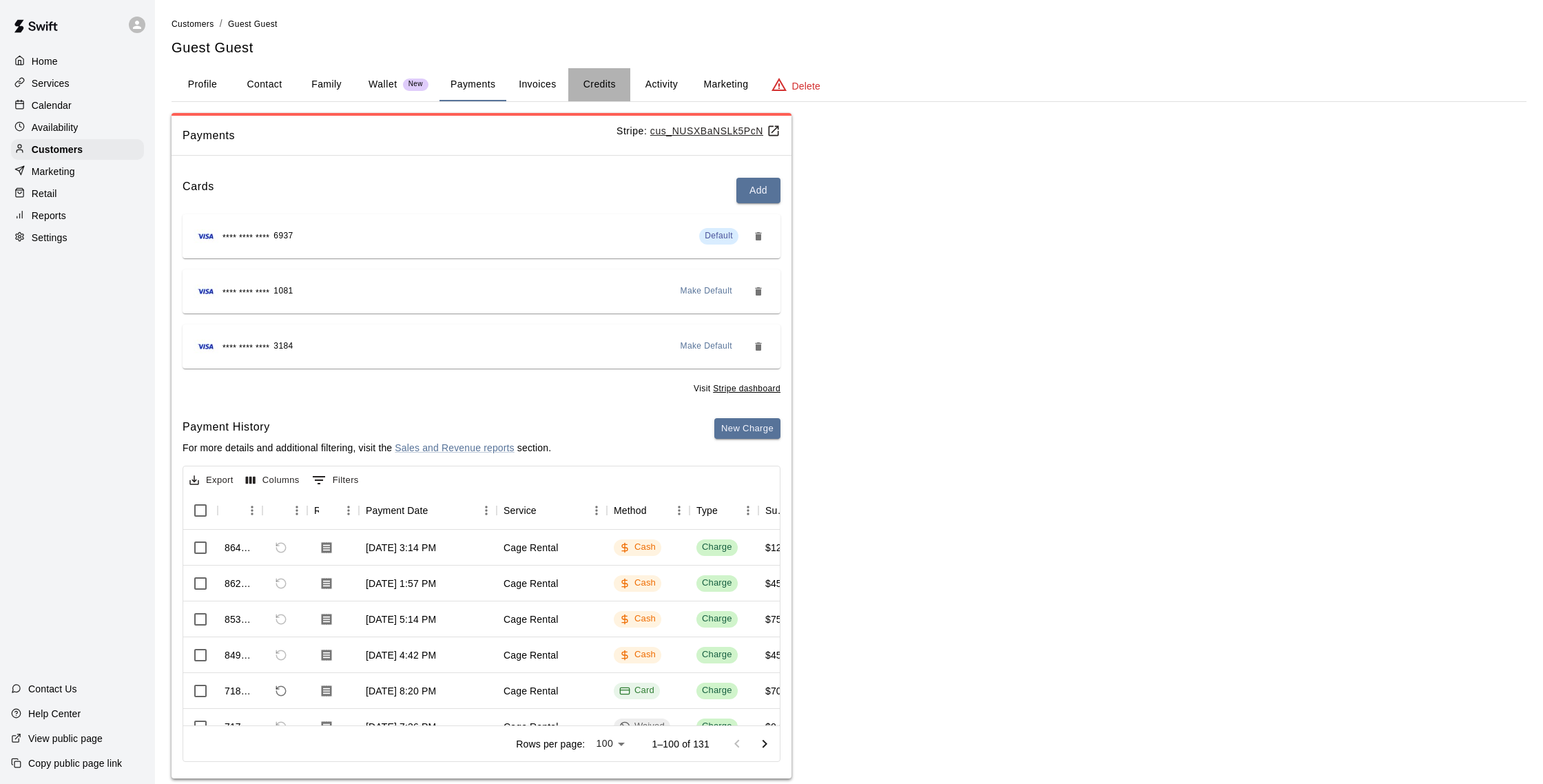
click at [630, 76] on button "Credits" at bounding box center [599, 84] width 62 height 33
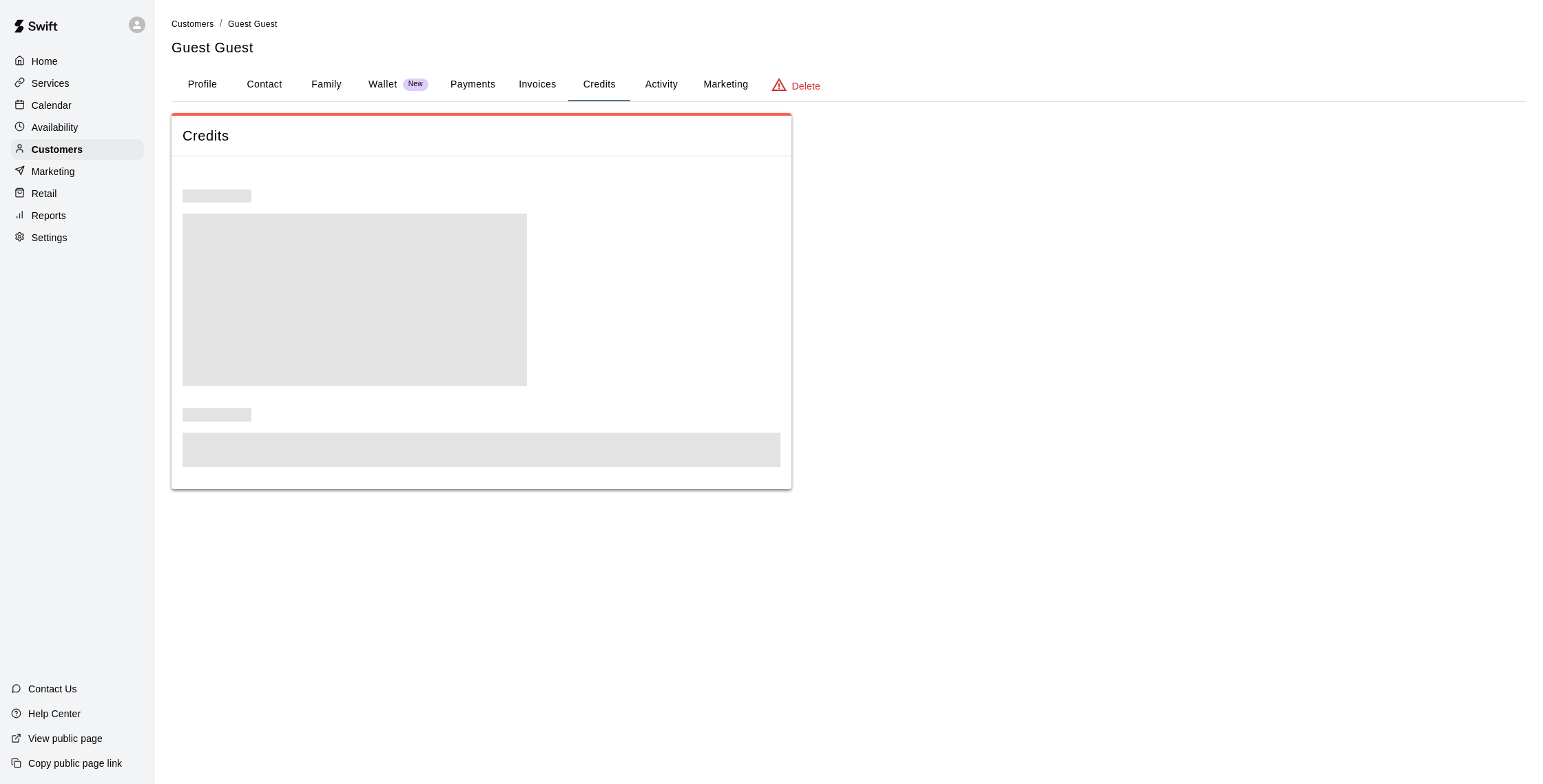
click at [475, 84] on button "Payments" at bounding box center [472, 84] width 67 height 33
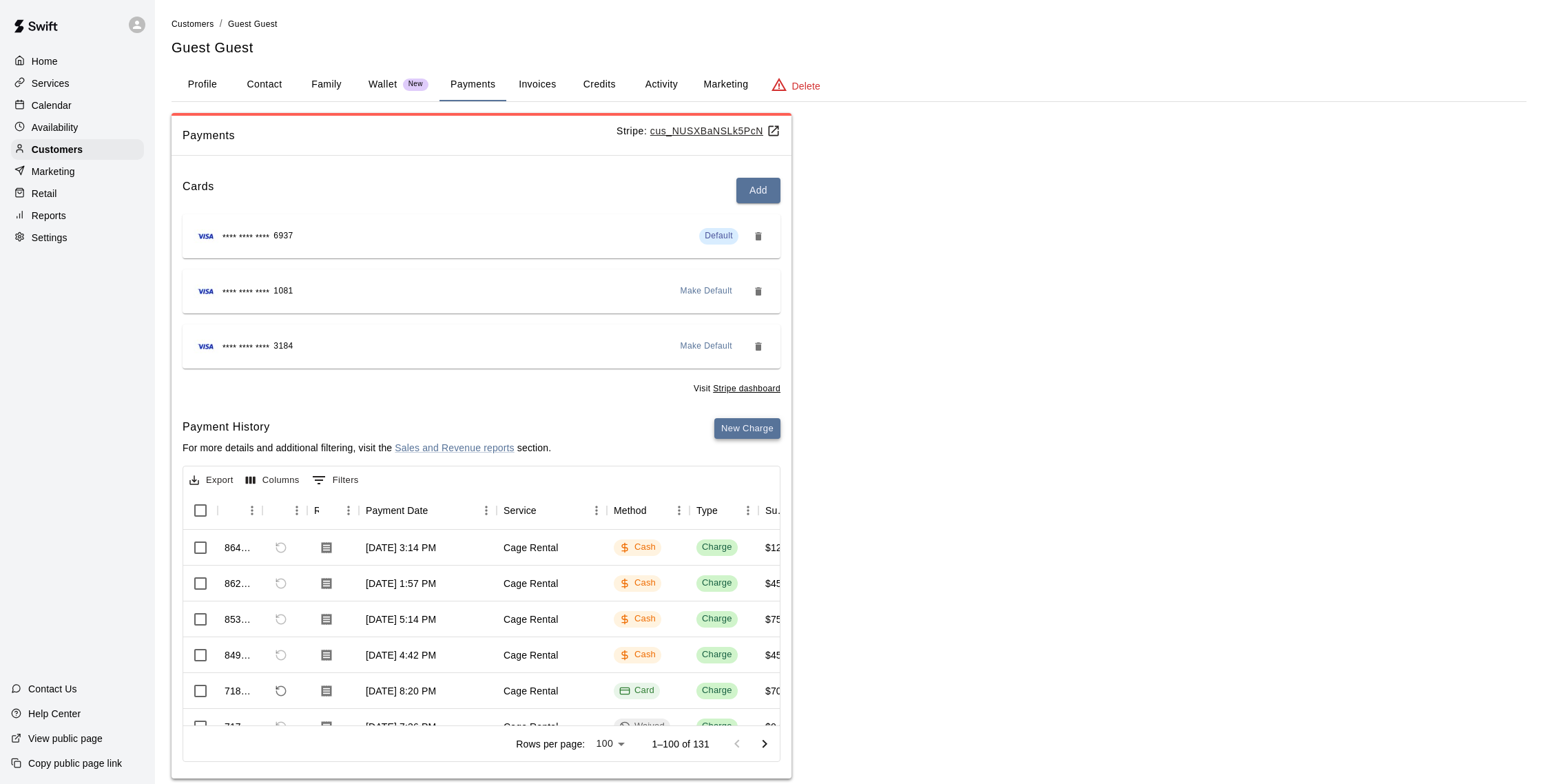
click at [734, 432] on button "New Charge" at bounding box center [747, 428] width 66 height 22
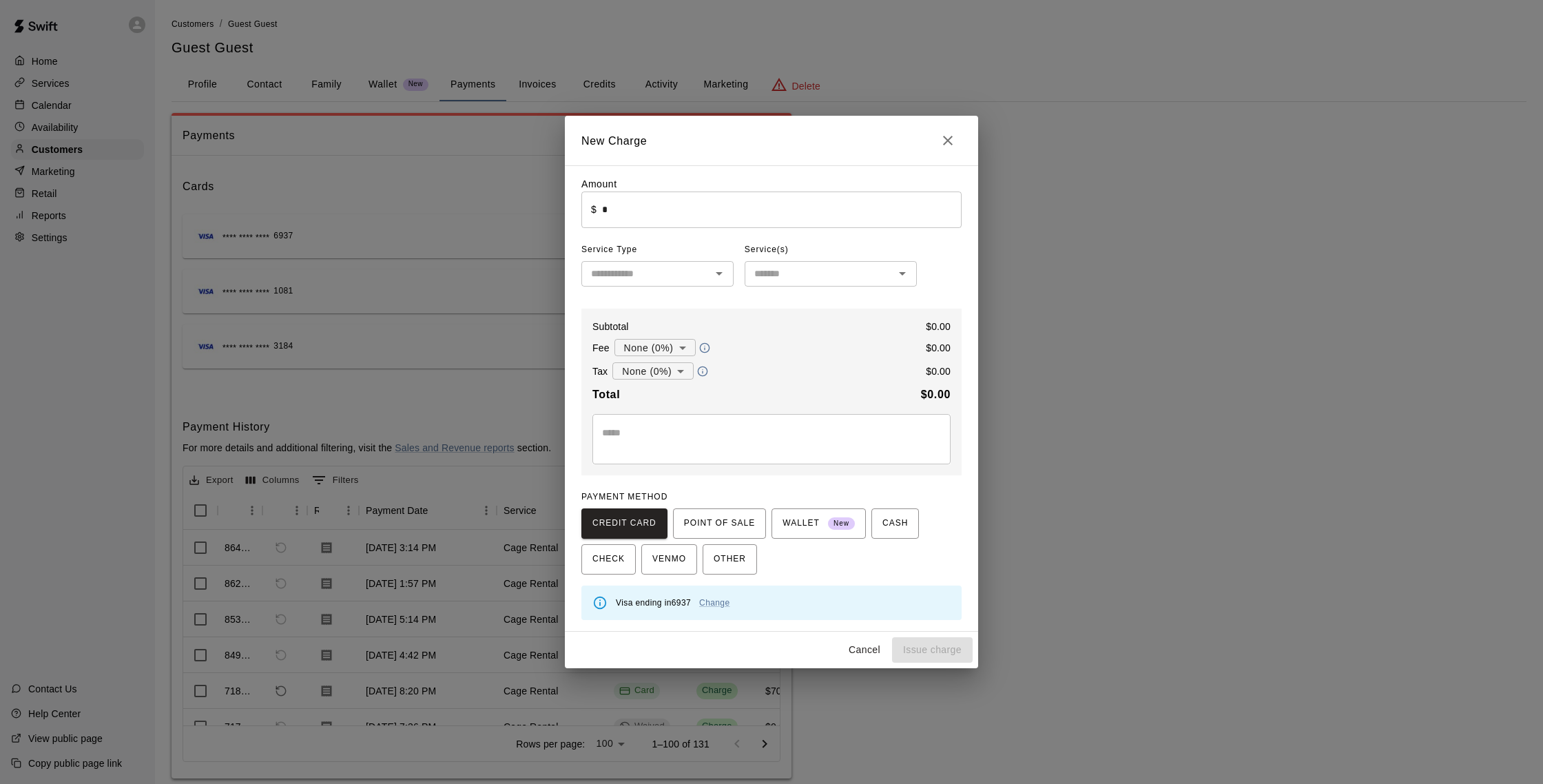
click at [641, 221] on input "*" at bounding box center [782, 210] width 359 height 37
click at [694, 263] on div "​" at bounding box center [657, 273] width 152 height 25
type input "*****"
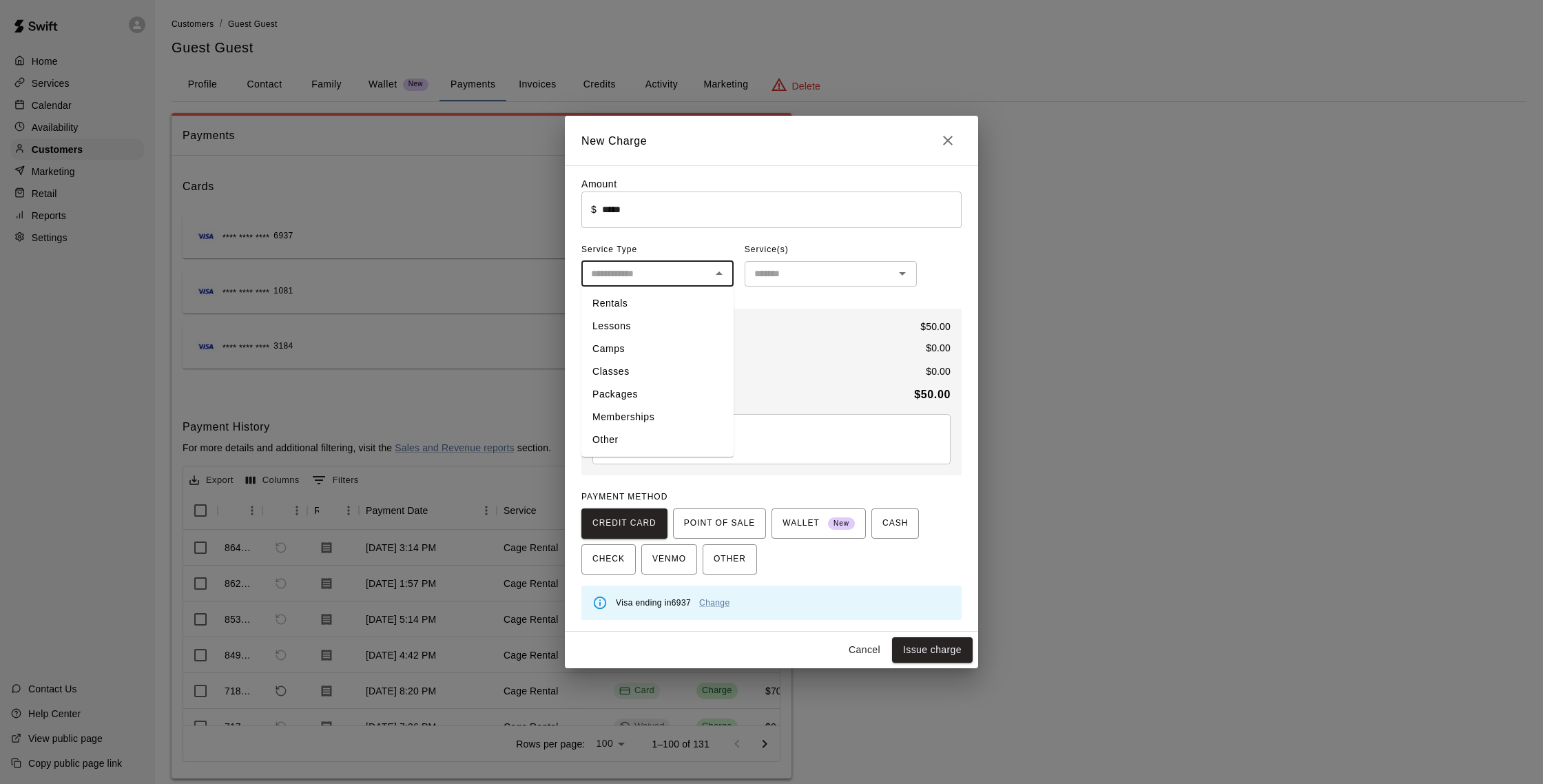
click at [639, 306] on li "Rentals" at bounding box center [657, 303] width 152 height 23
type input "*******"
click at [856, 289] on div "Amount ​ $ ***** ​ Service Type ******* ​ Service(s) ​ Subtotal $ 50.00 Fee Non…" at bounding box center [771, 399] width 380 height 443
click at [849, 280] on input "text" at bounding box center [820, 273] width 141 height 17
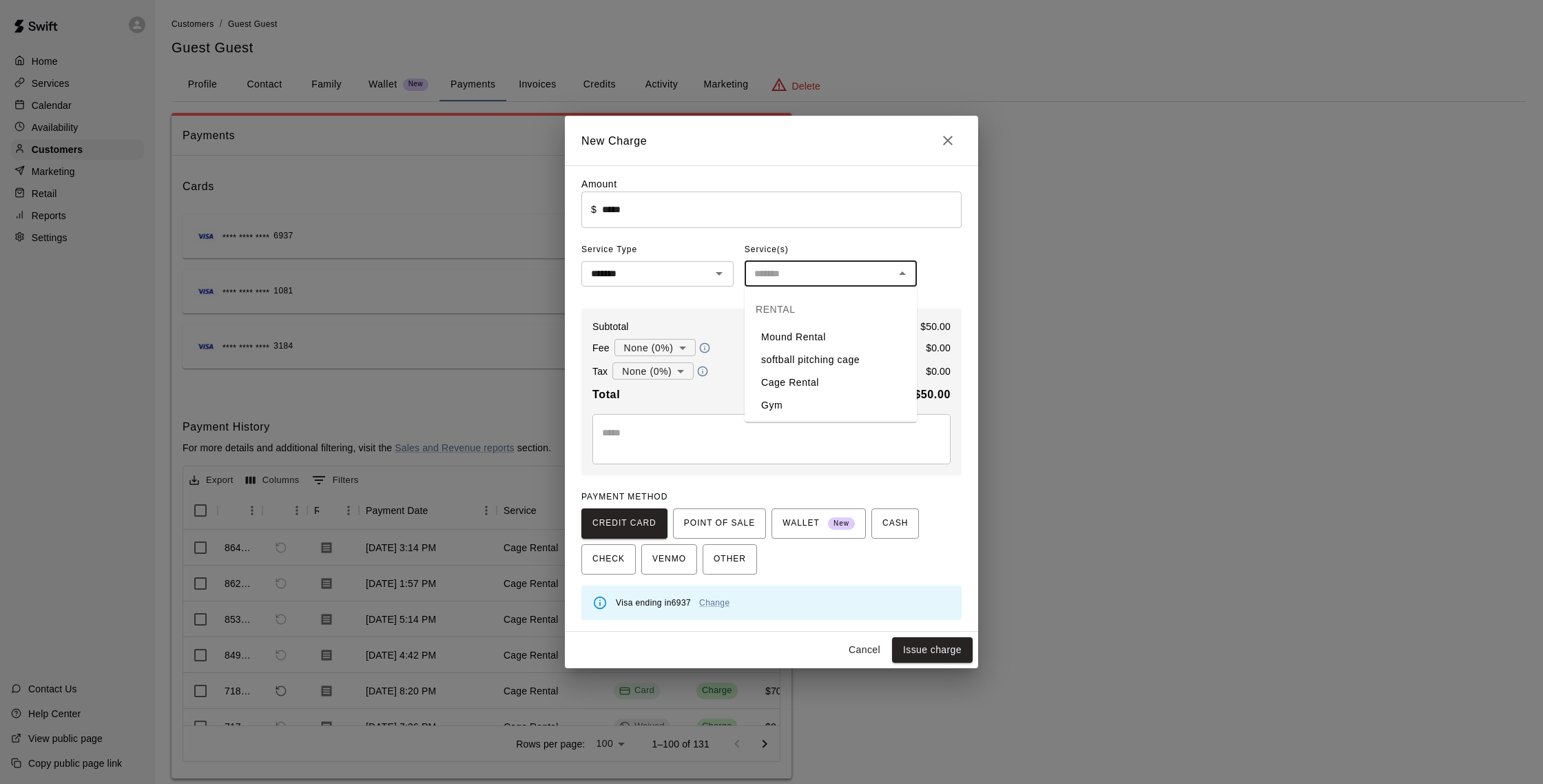
click at [816, 380] on li "Cage Rental" at bounding box center [831, 382] width 172 height 23
type input "**********"
click at [940, 660] on button "Issue charge" at bounding box center [932, 650] width 81 height 25
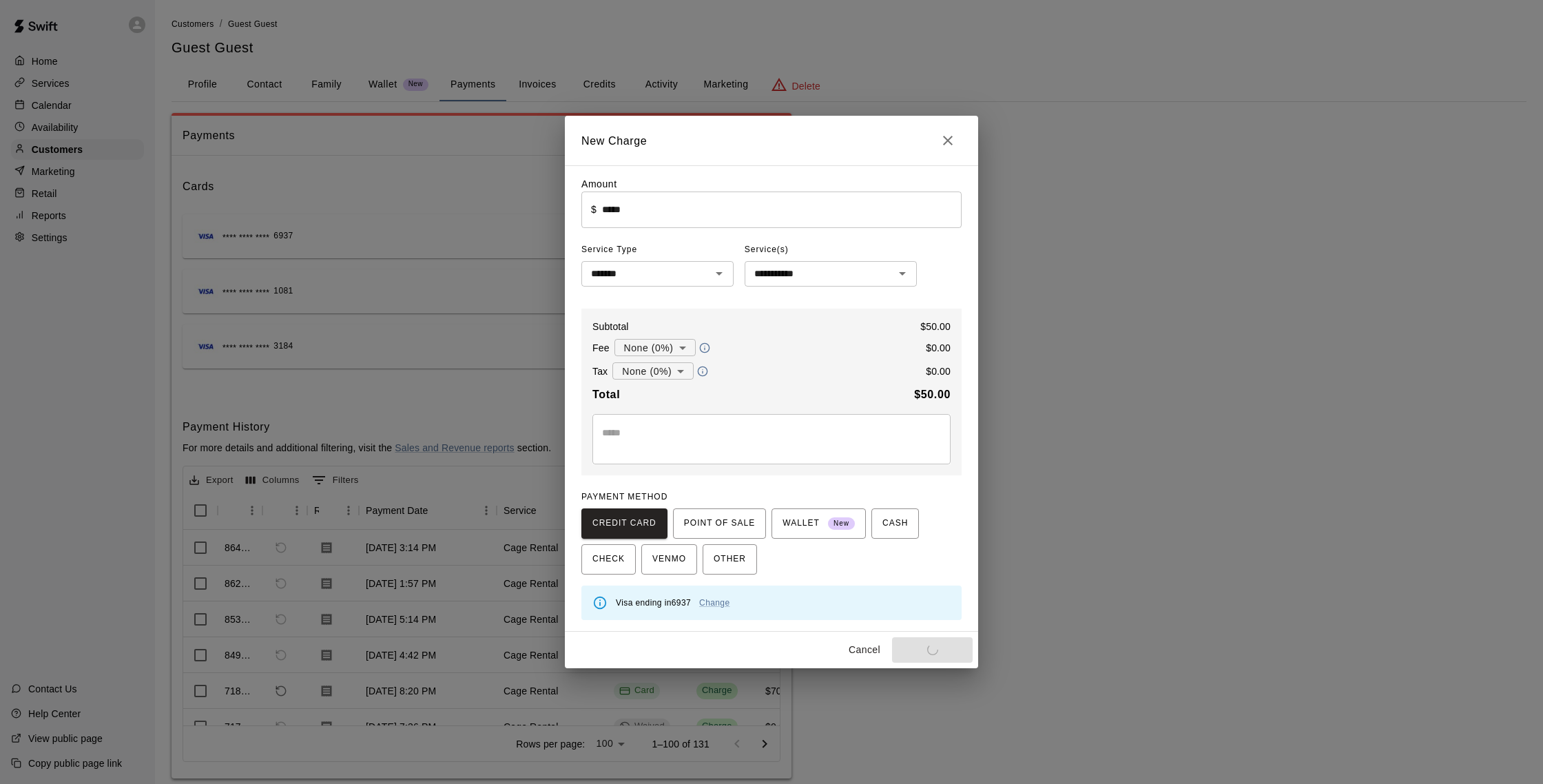
type input "*"
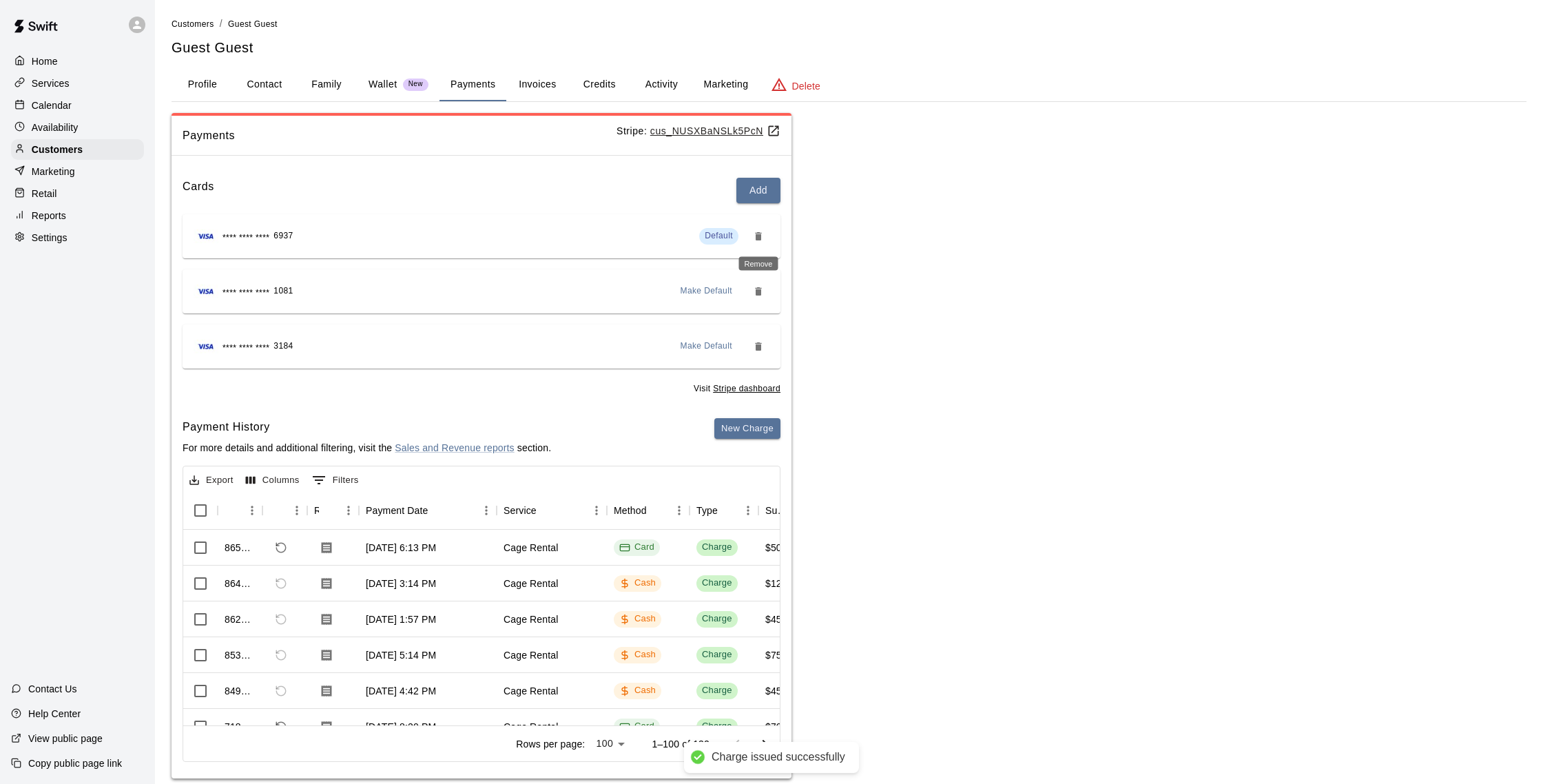
click at [763, 237] on icon "Remove" at bounding box center [758, 236] width 11 height 11
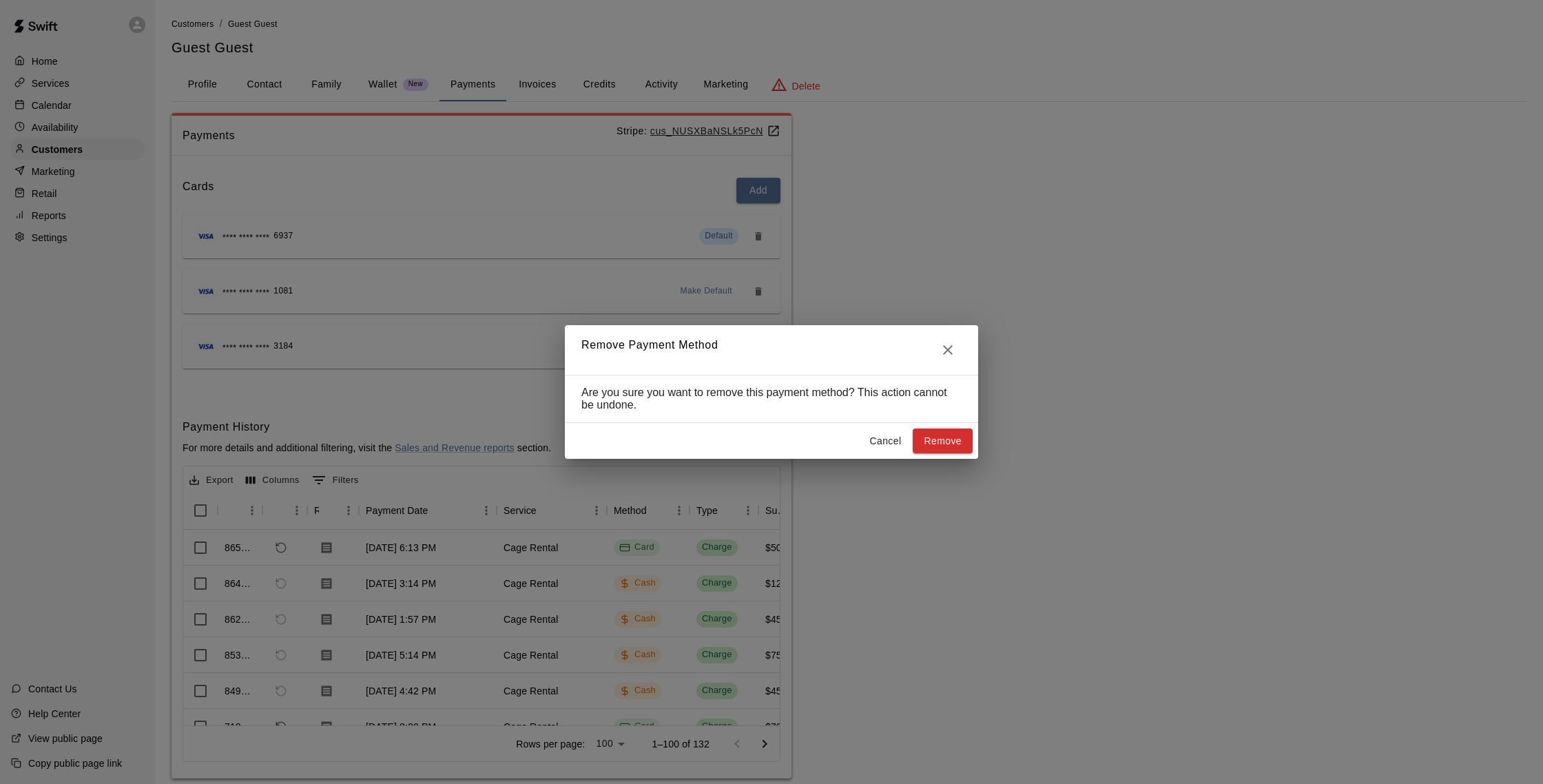
click at [944, 437] on button "Remove" at bounding box center [943, 441] width 60 height 25
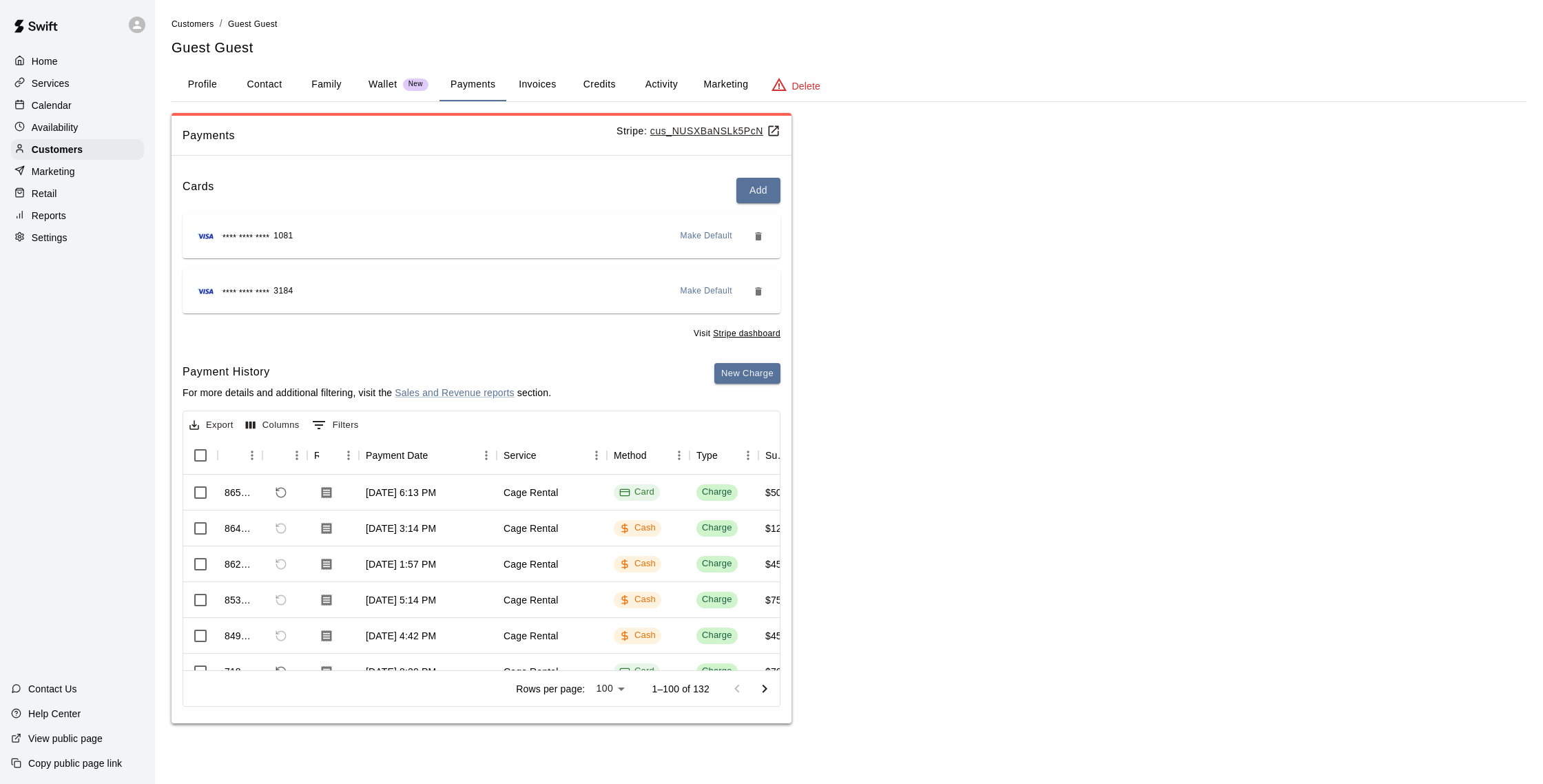
click at [36, 108] on p "Calendar" at bounding box center [51, 105] width 40 height 14
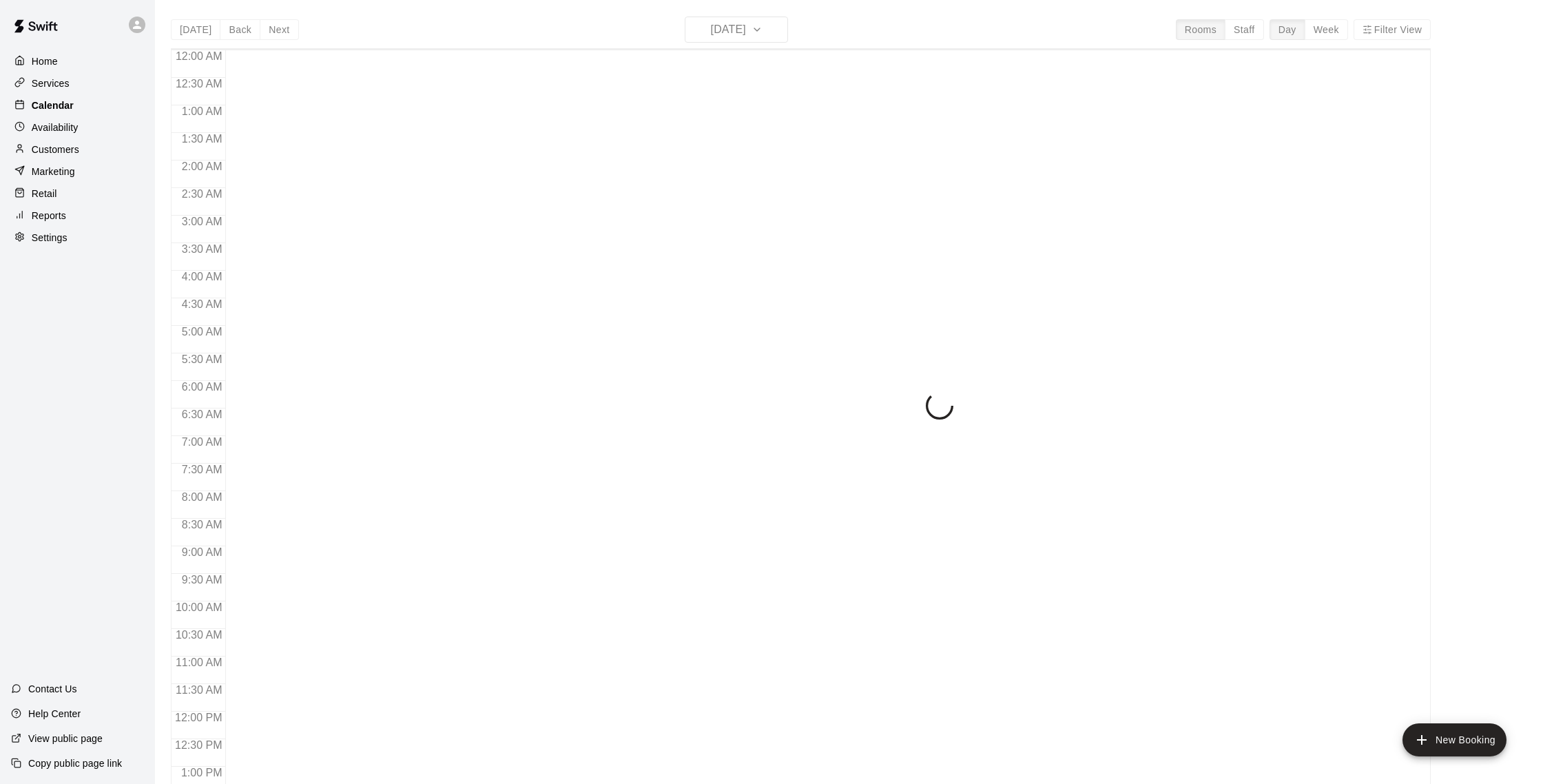
scroll to position [574, 0]
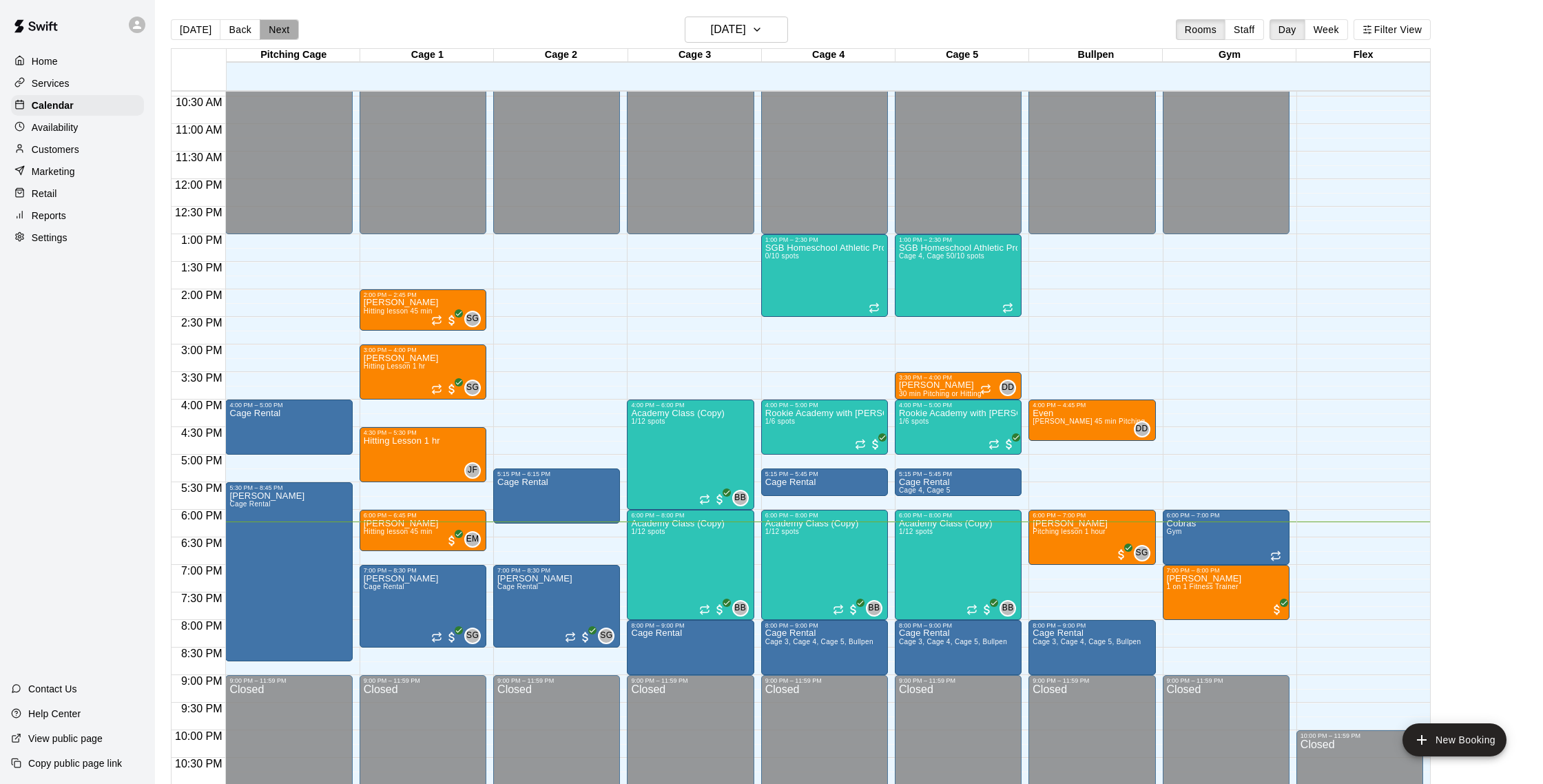
click at [281, 24] on button "Next" at bounding box center [279, 29] width 38 height 21
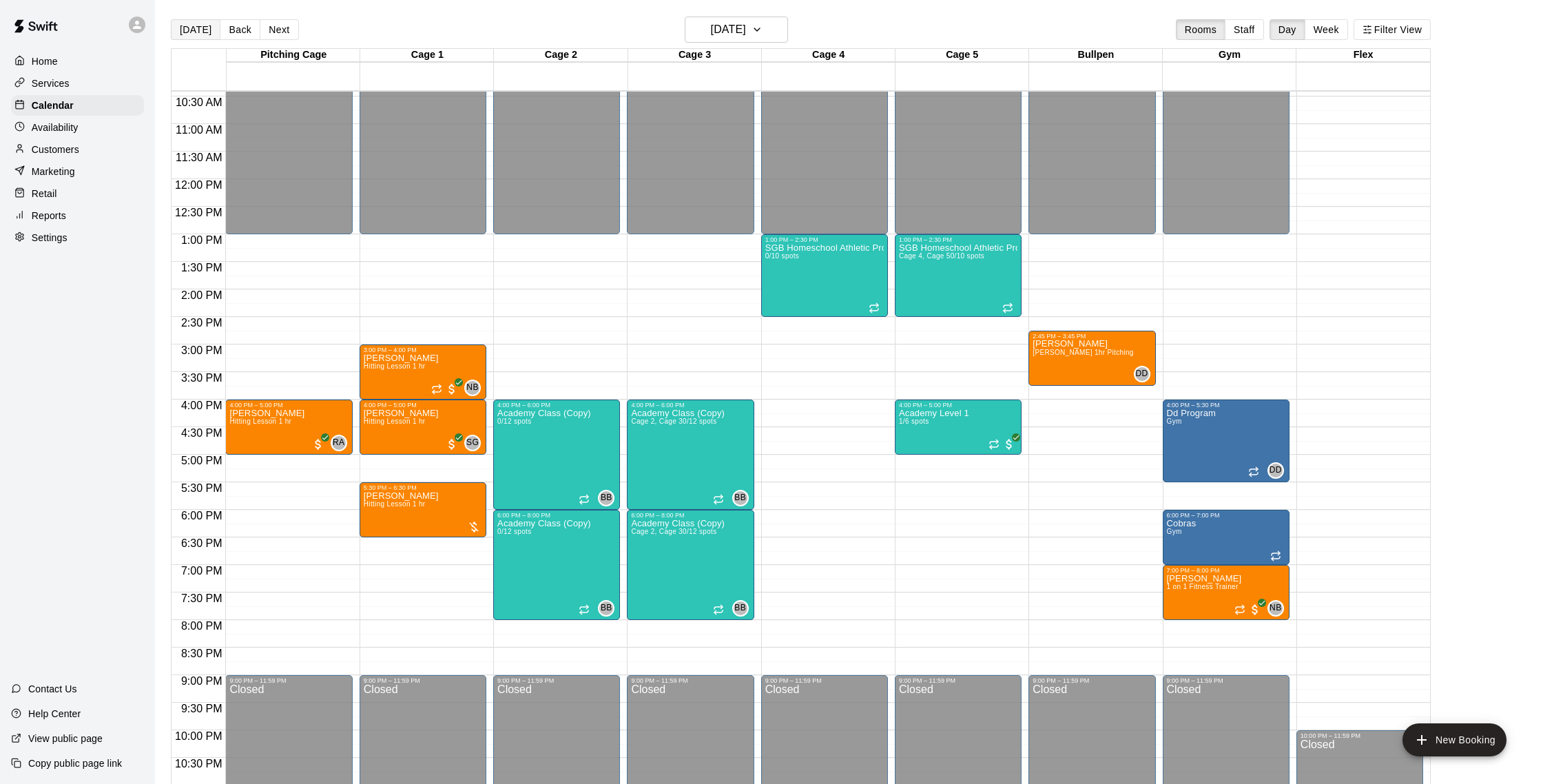
click at [207, 34] on button "[DATE]" at bounding box center [195, 29] width 50 height 21
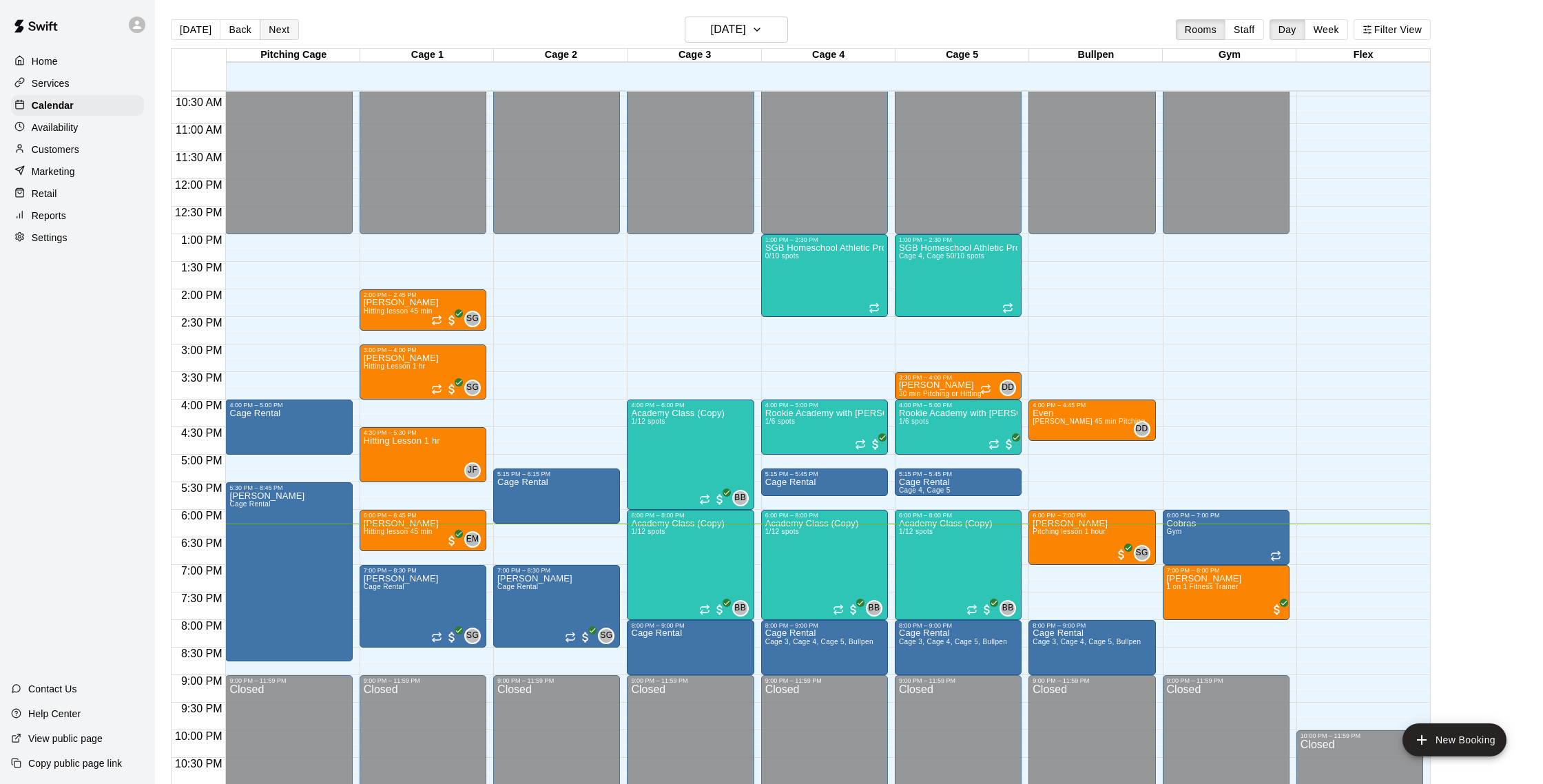
click at [276, 28] on button "Next" at bounding box center [279, 29] width 38 height 21
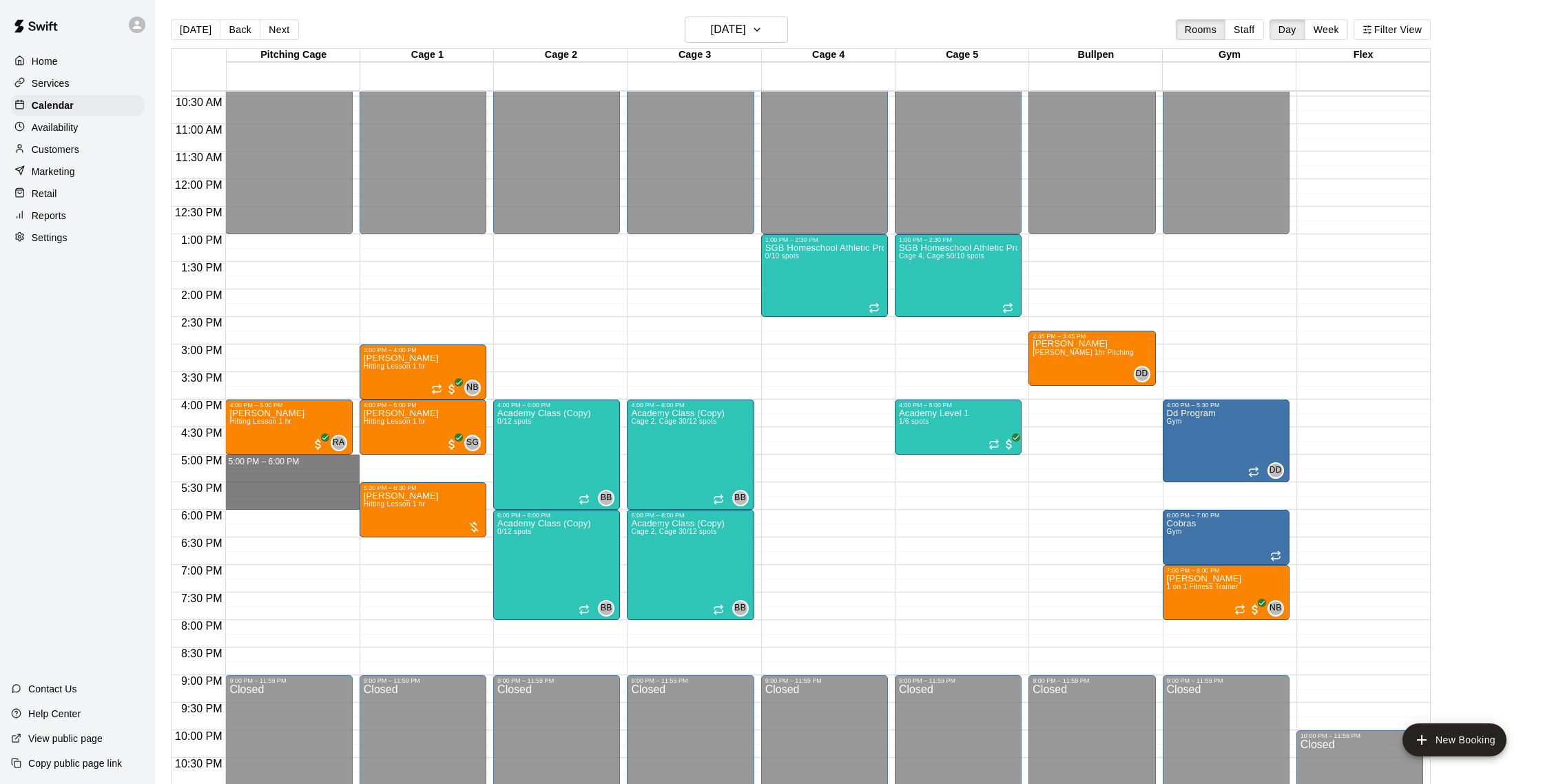
drag, startPoint x: 236, startPoint y: 461, endPoint x: 237, endPoint y: 508, distance: 47.0
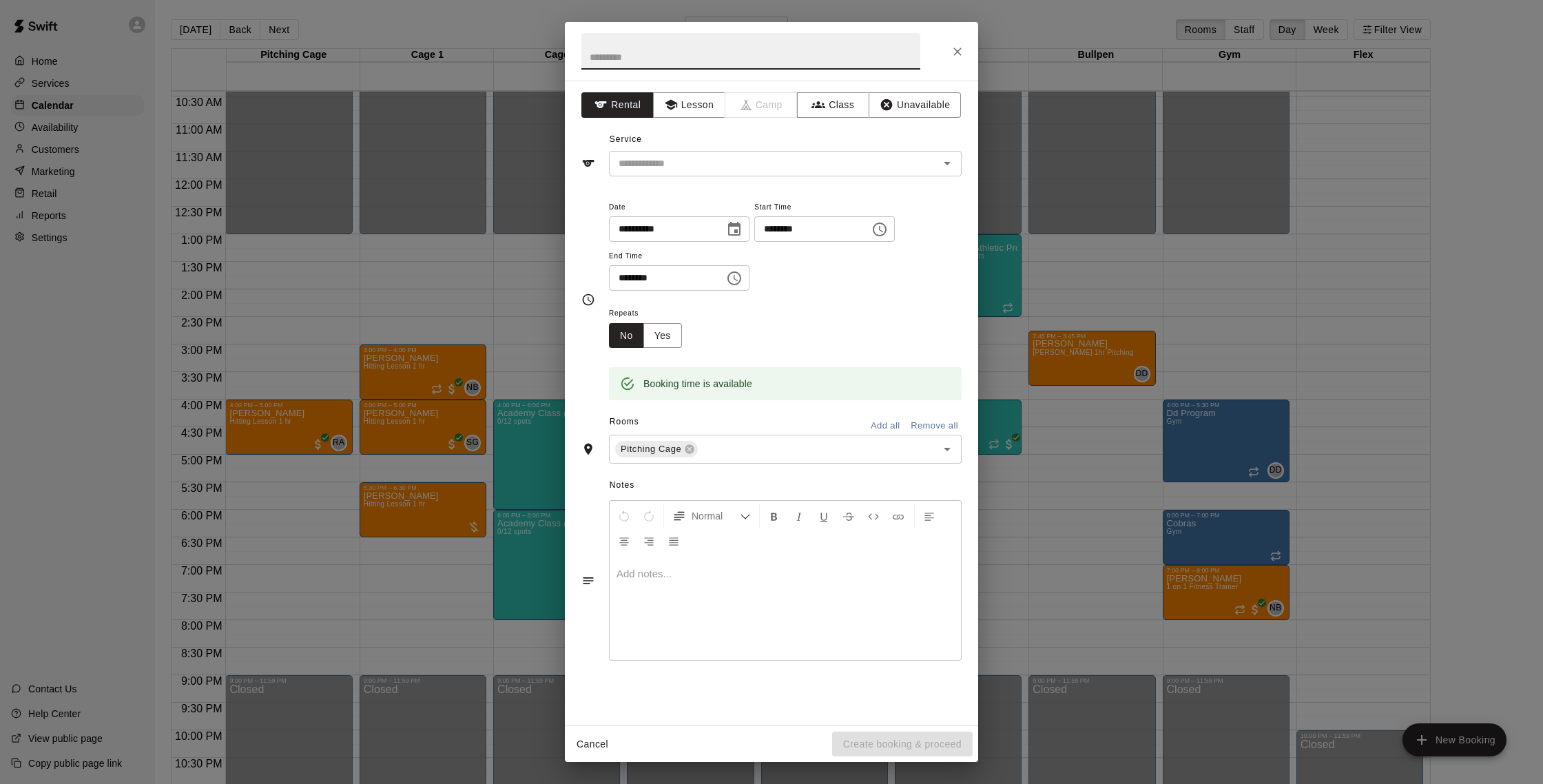
click at [700, 121] on div "**********" at bounding box center [772, 403] width 413 height 645
click at [699, 109] on button "Lesson" at bounding box center [689, 104] width 72 height 25
click at [704, 158] on input "text" at bounding box center [765, 164] width 304 height 17
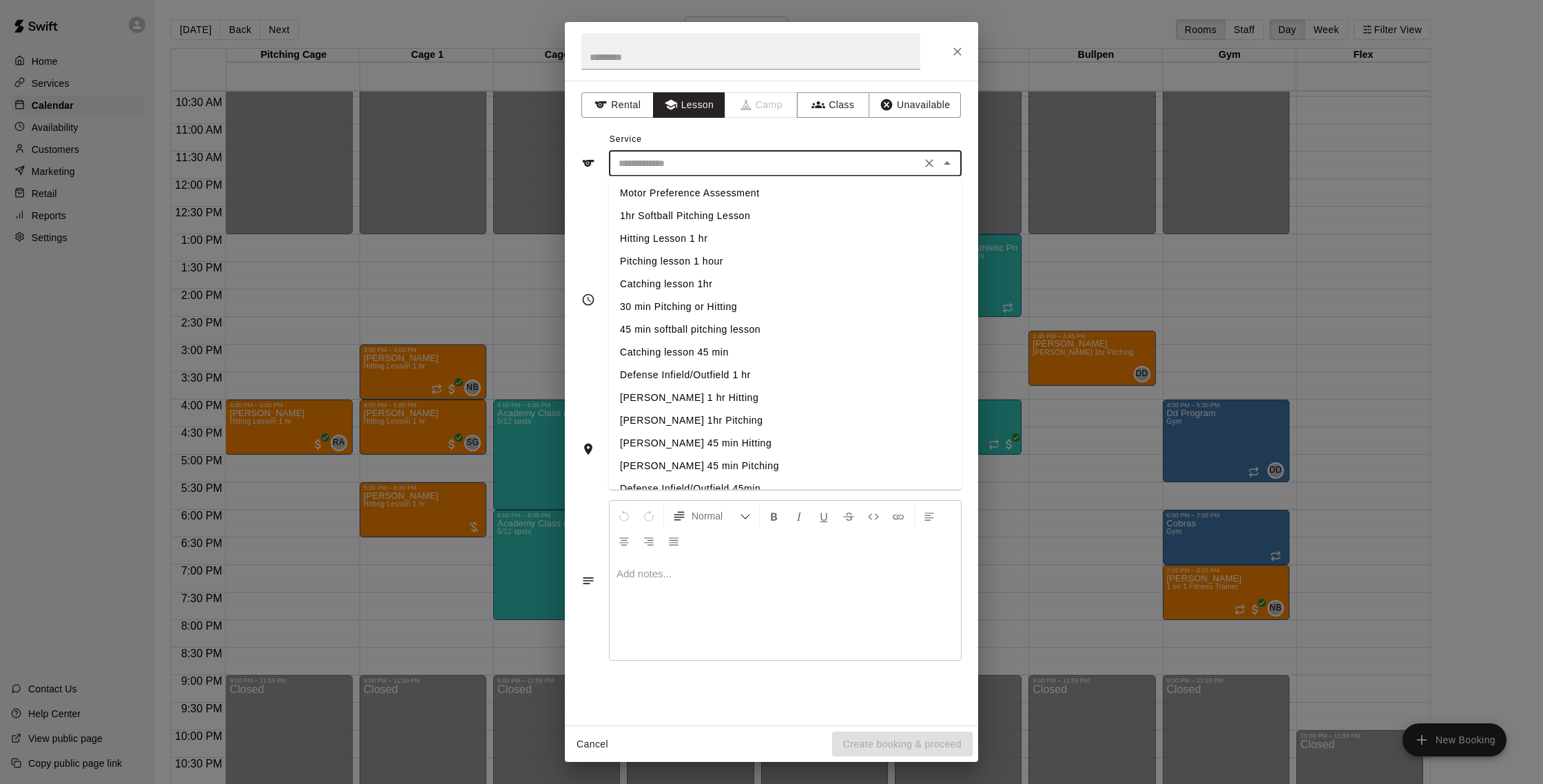
click at [700, 237] on li "Hitting Lesson 1 hr" at bounding box center [785, 239] width 353 height 23
type input "**********"
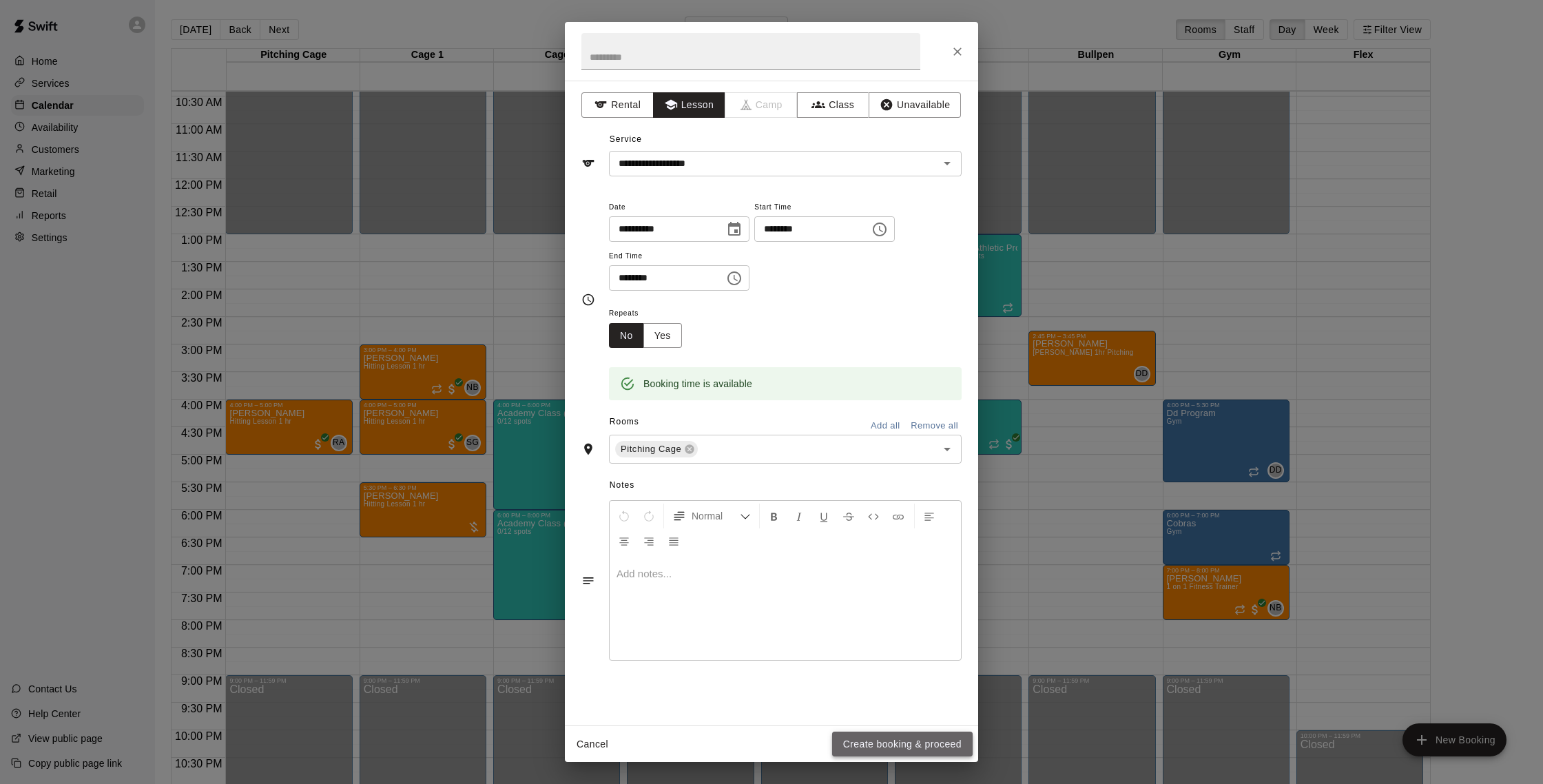
click at [921, 733] on button "Create booking & proceed" at bounding box center [902, 744] width 141 height 25
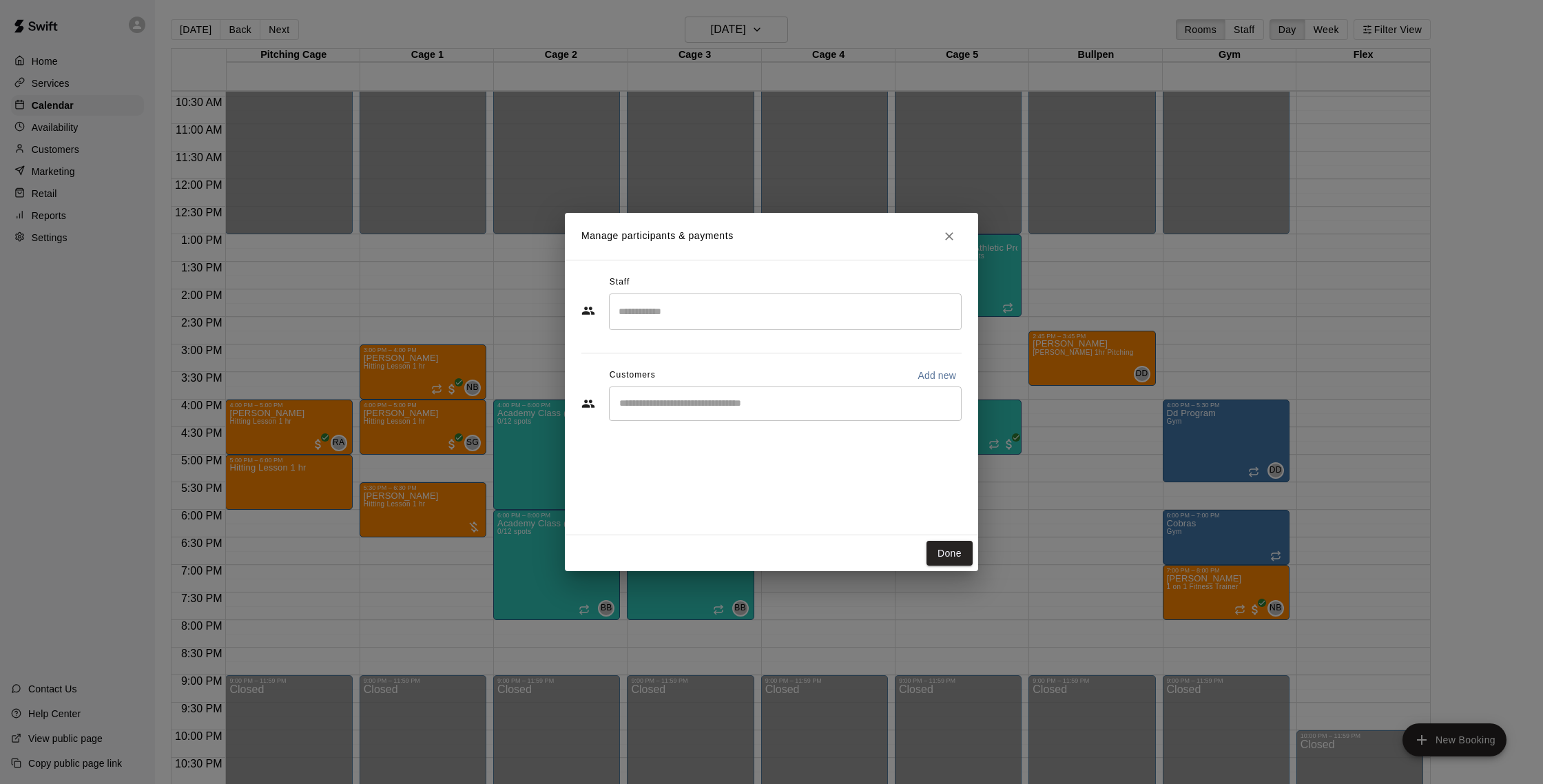
click at [732, 299] on input "Search staff" at bounding box center [785, 311] width 340 height 24
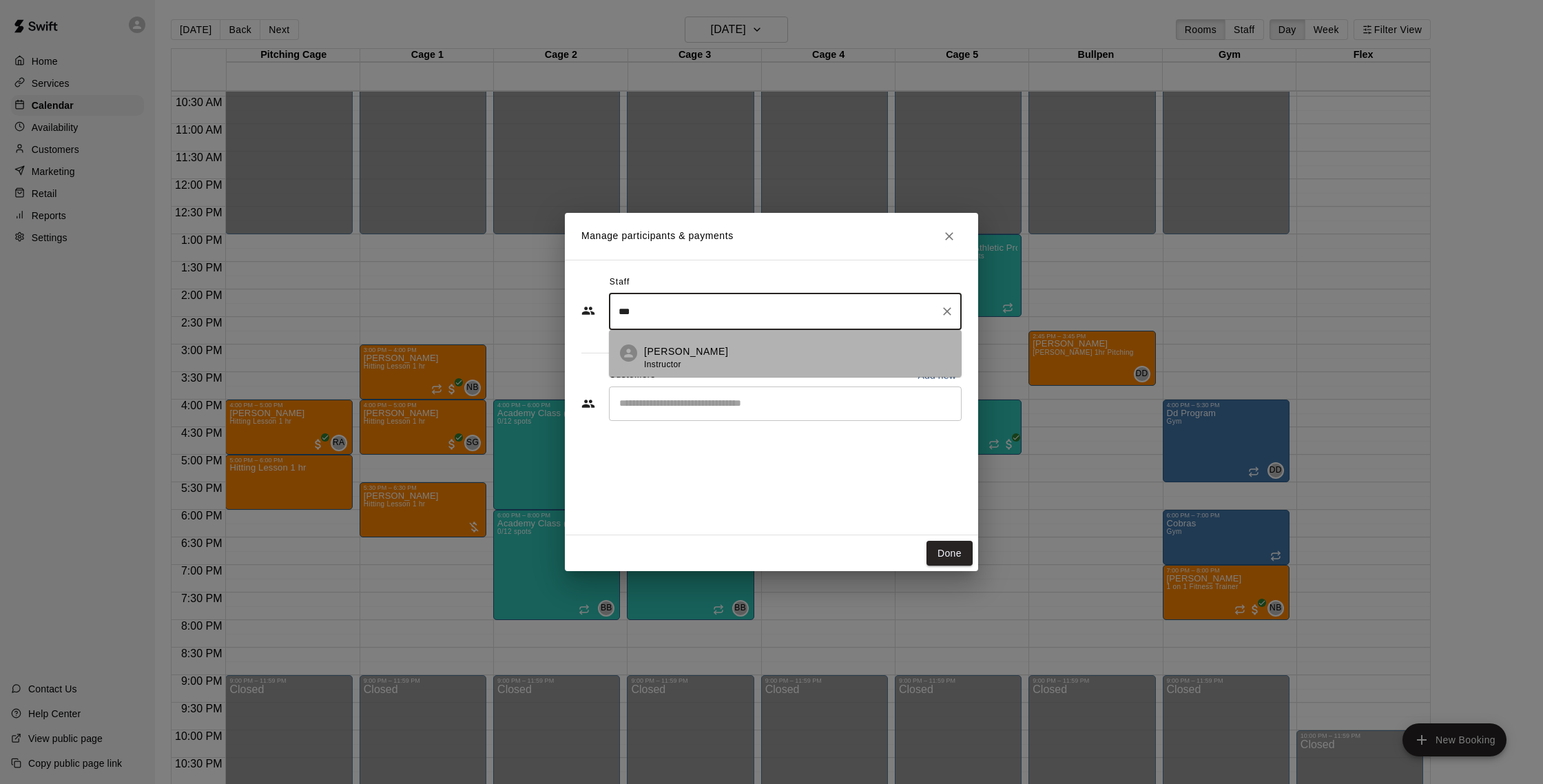
click at [728, 348] on div "Joe Ferro Instructor" at bounding box center [797, 358] width 306 height 27
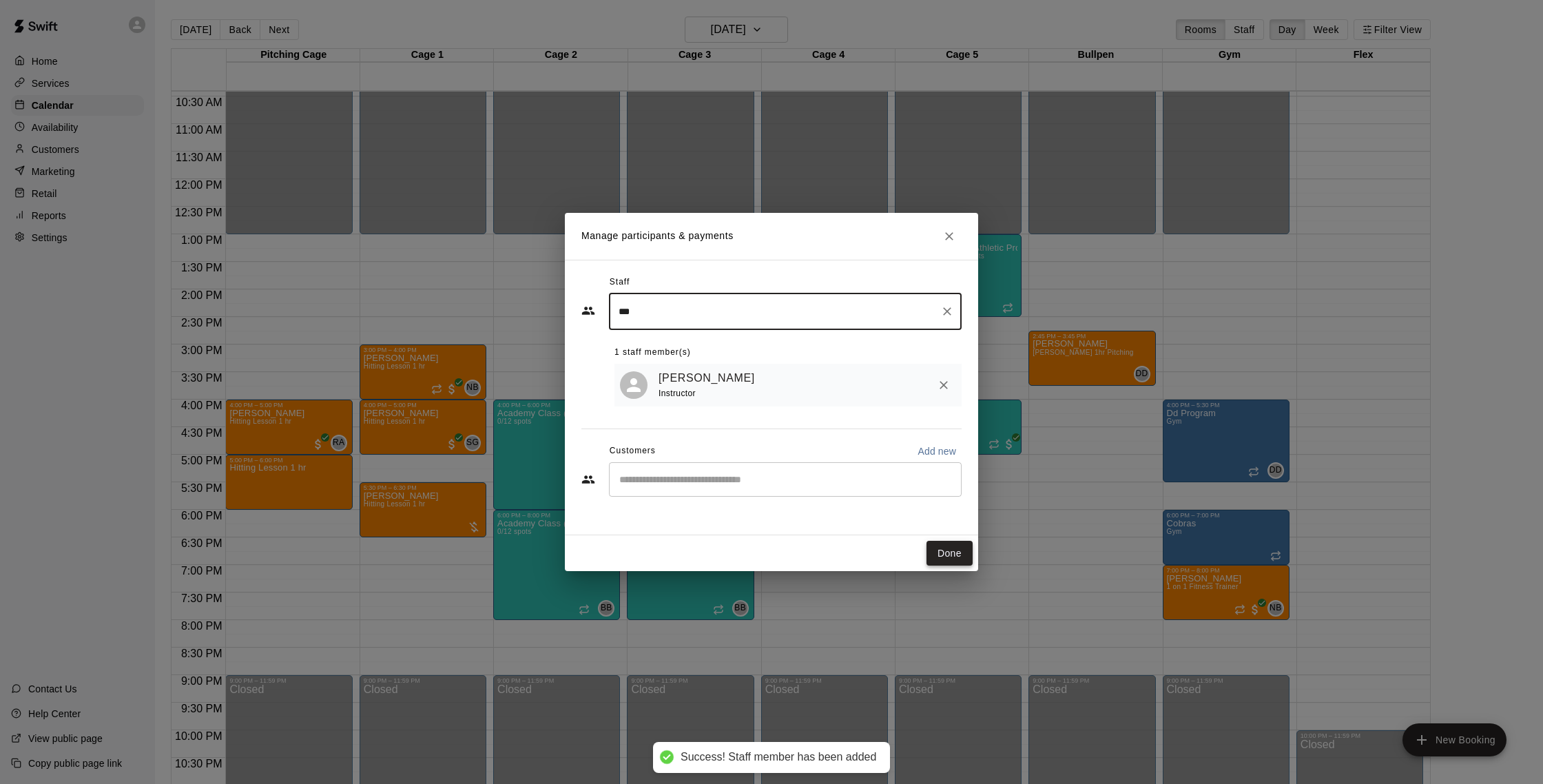
type input "***"
click at [939, 552] on button "Done" at bounding box center [949, 553] width 46 height 25
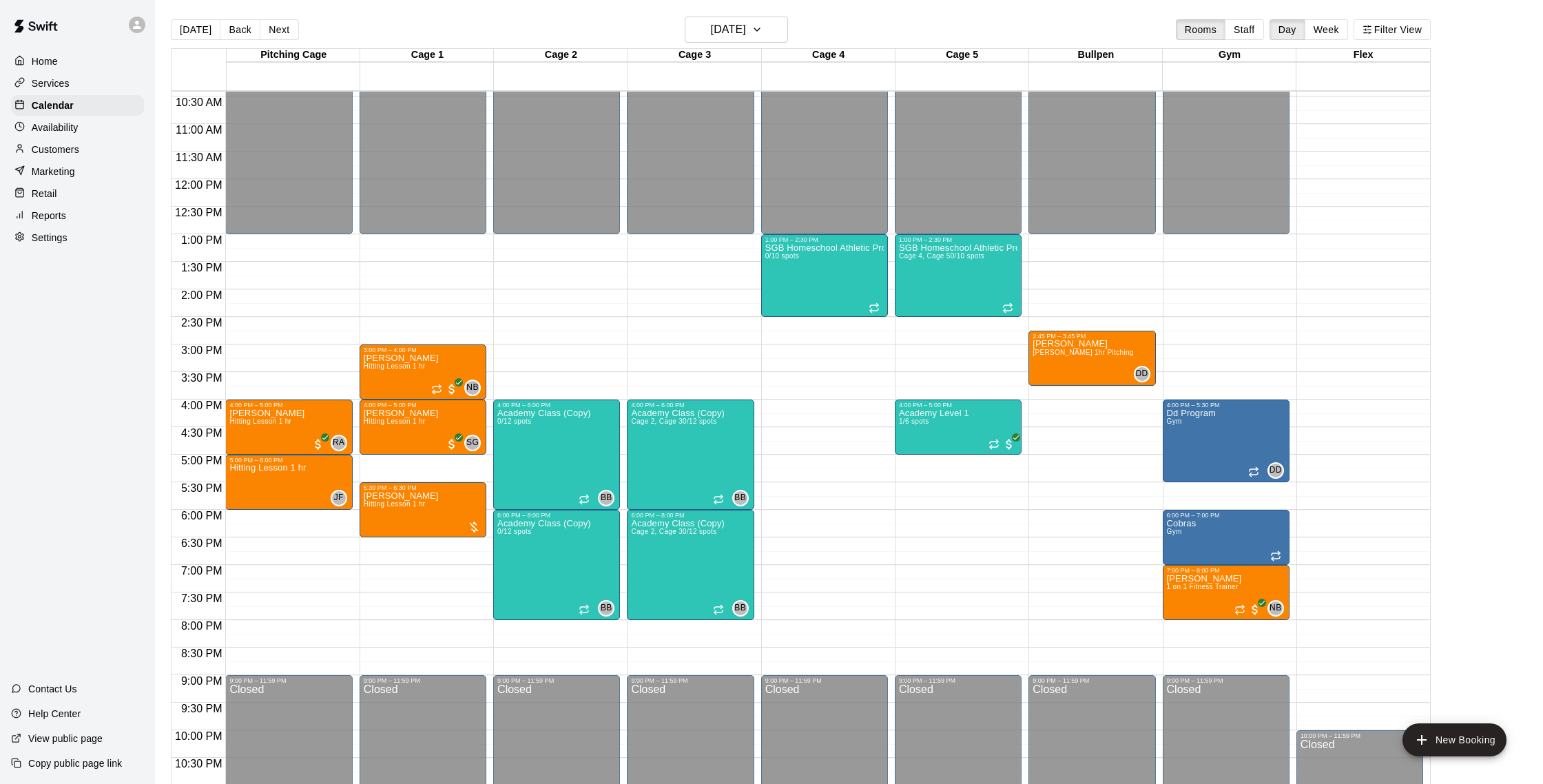
click at [70, 145] on p "Customers" at bounding box center [55, 150] width 48 height 14
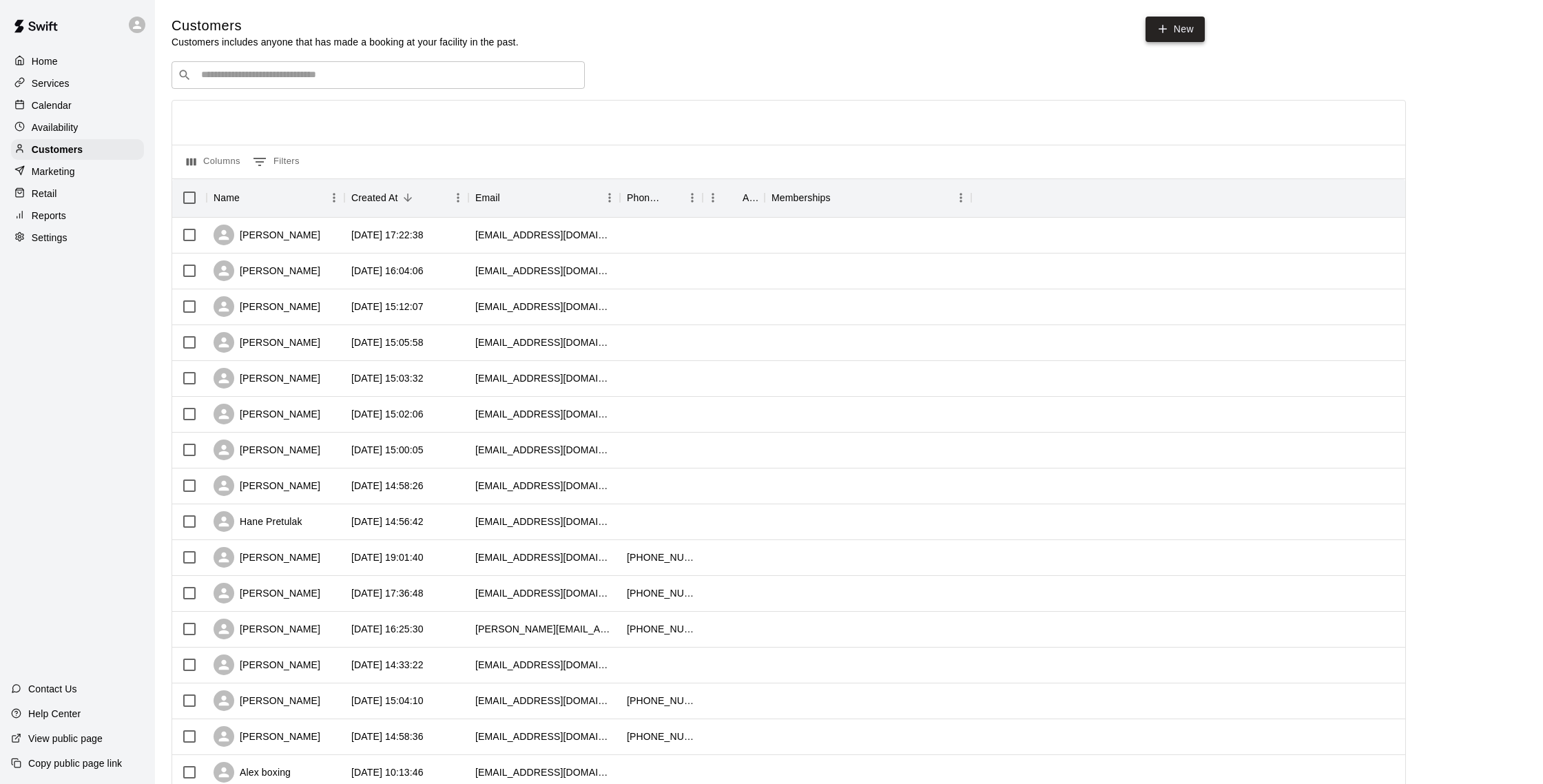
click at [1188, 34] on link "New" at bounding box center [1175, 29] width 59 height 25
select select "**"
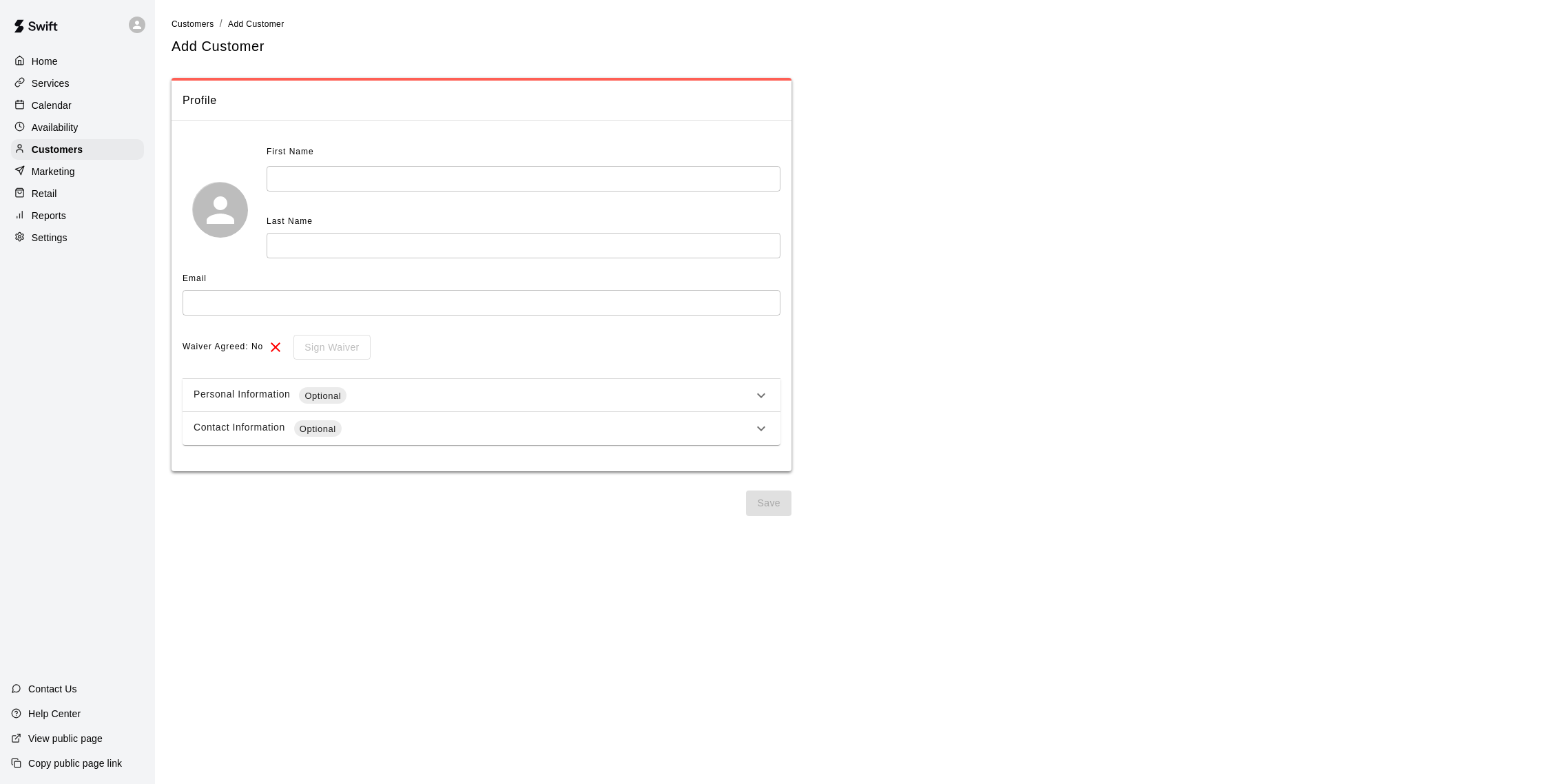
click at [422, 170] on input "text" at bounding box center [523, 178] width 514 height 25
click at [72, 146] on p "Customers" at bounding box center [57, 150] width 51 height 14
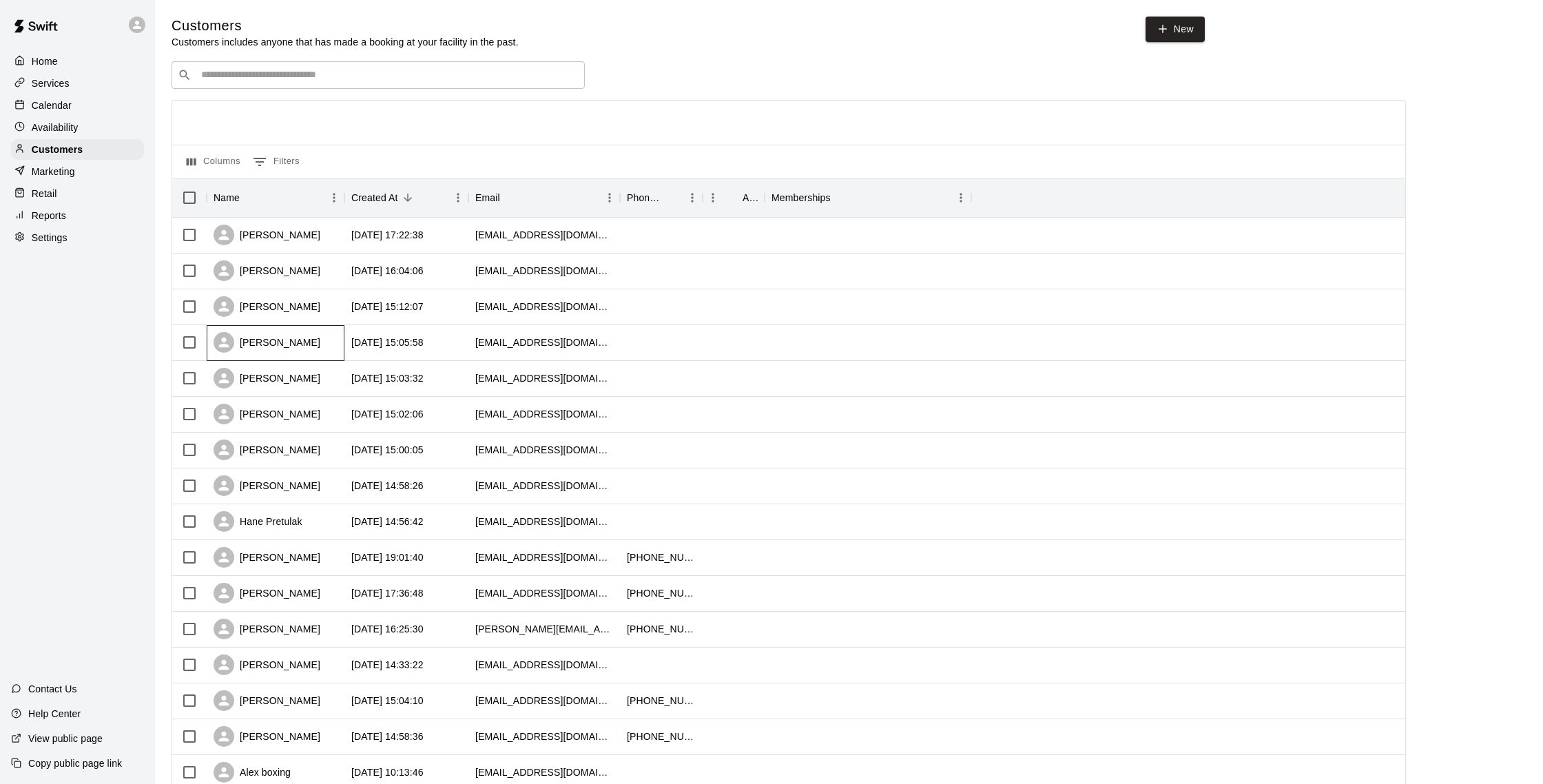
click at [315, 347] on div "[PERSON_NAME]" at bounding box center [267, 342] width 107 height 21
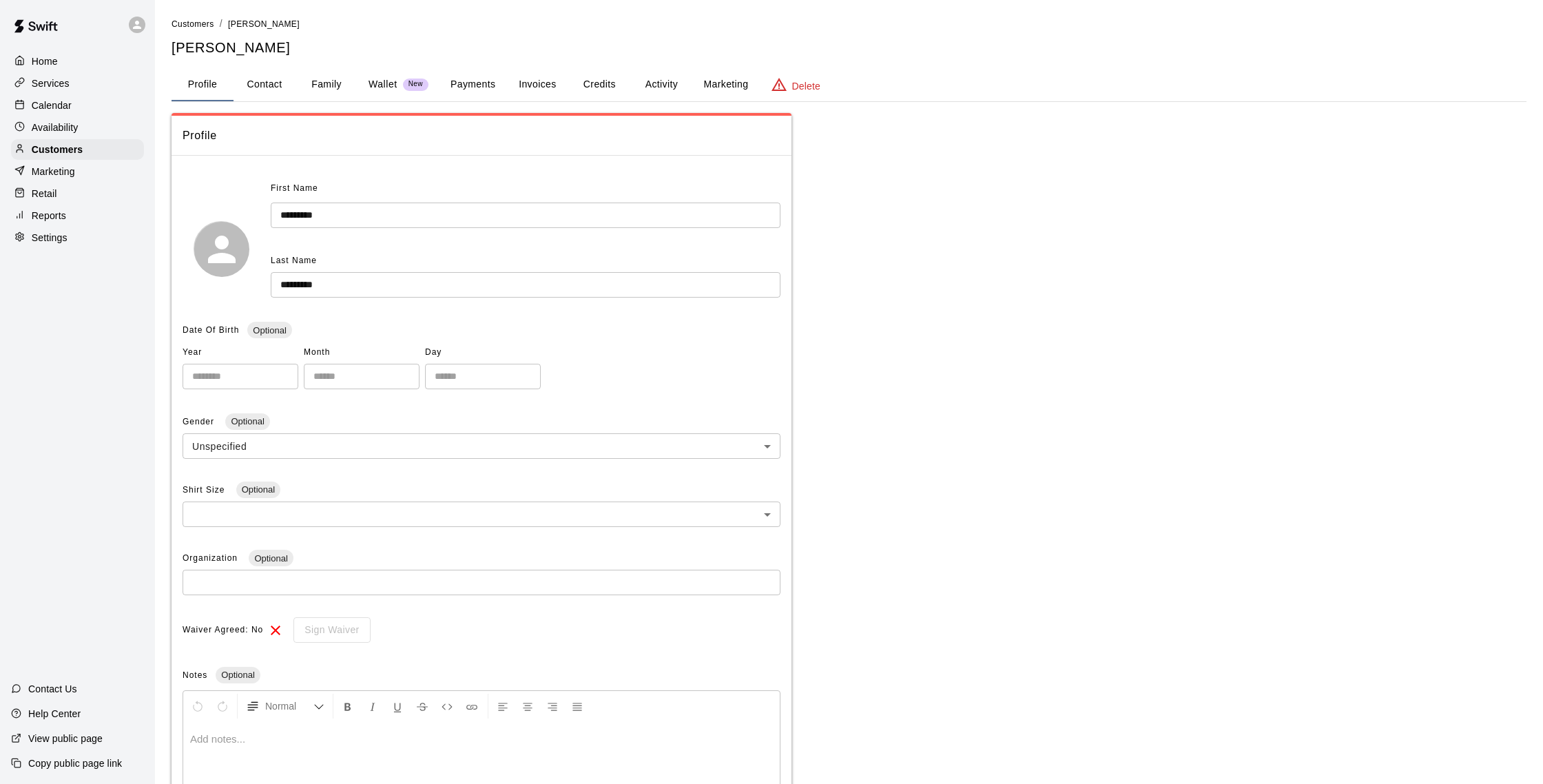
click at [70, 104] on p "Calendar" at bounding box center [51, 105] width 40 height 14
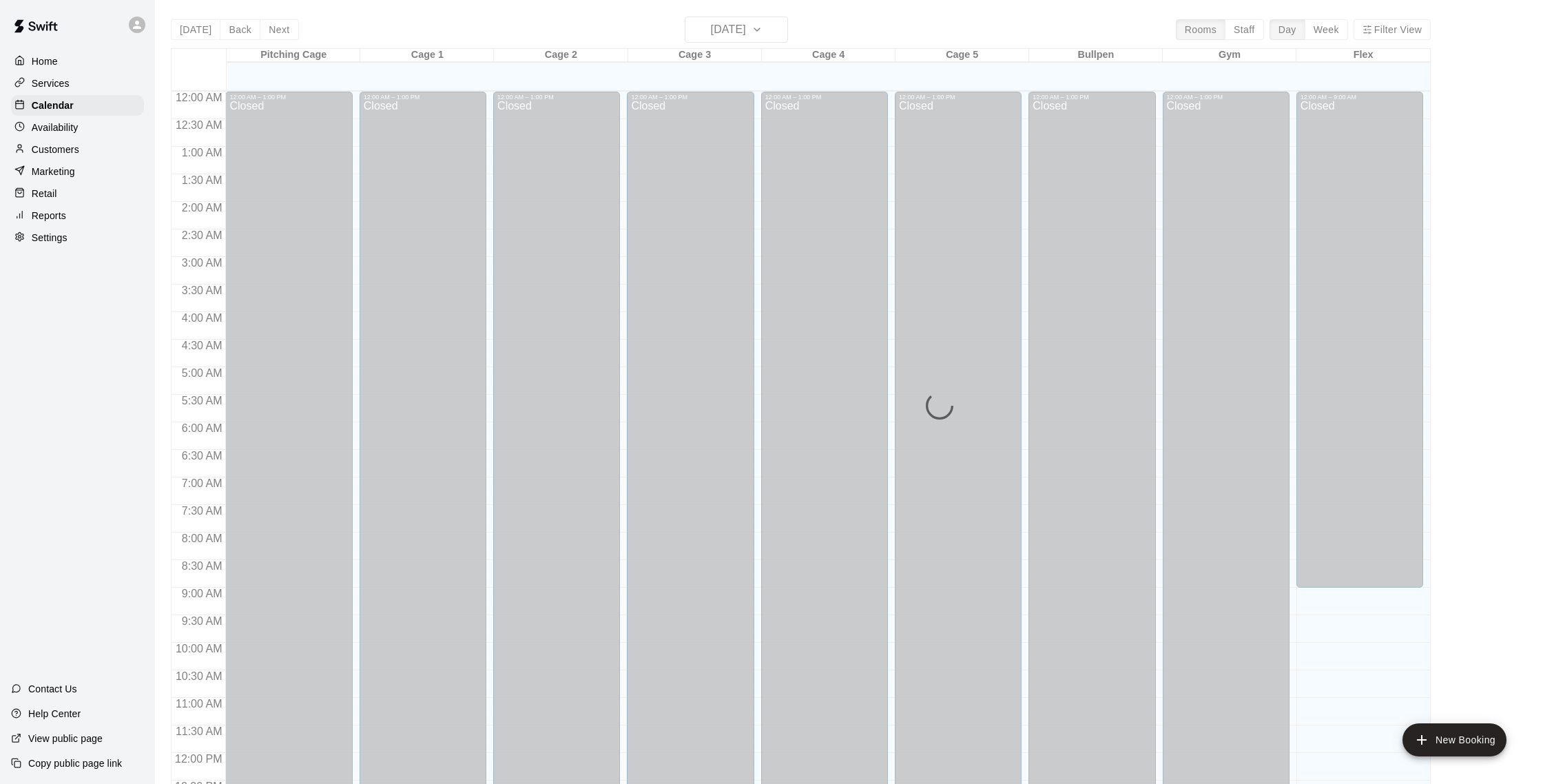
scroll to position [574, 0]
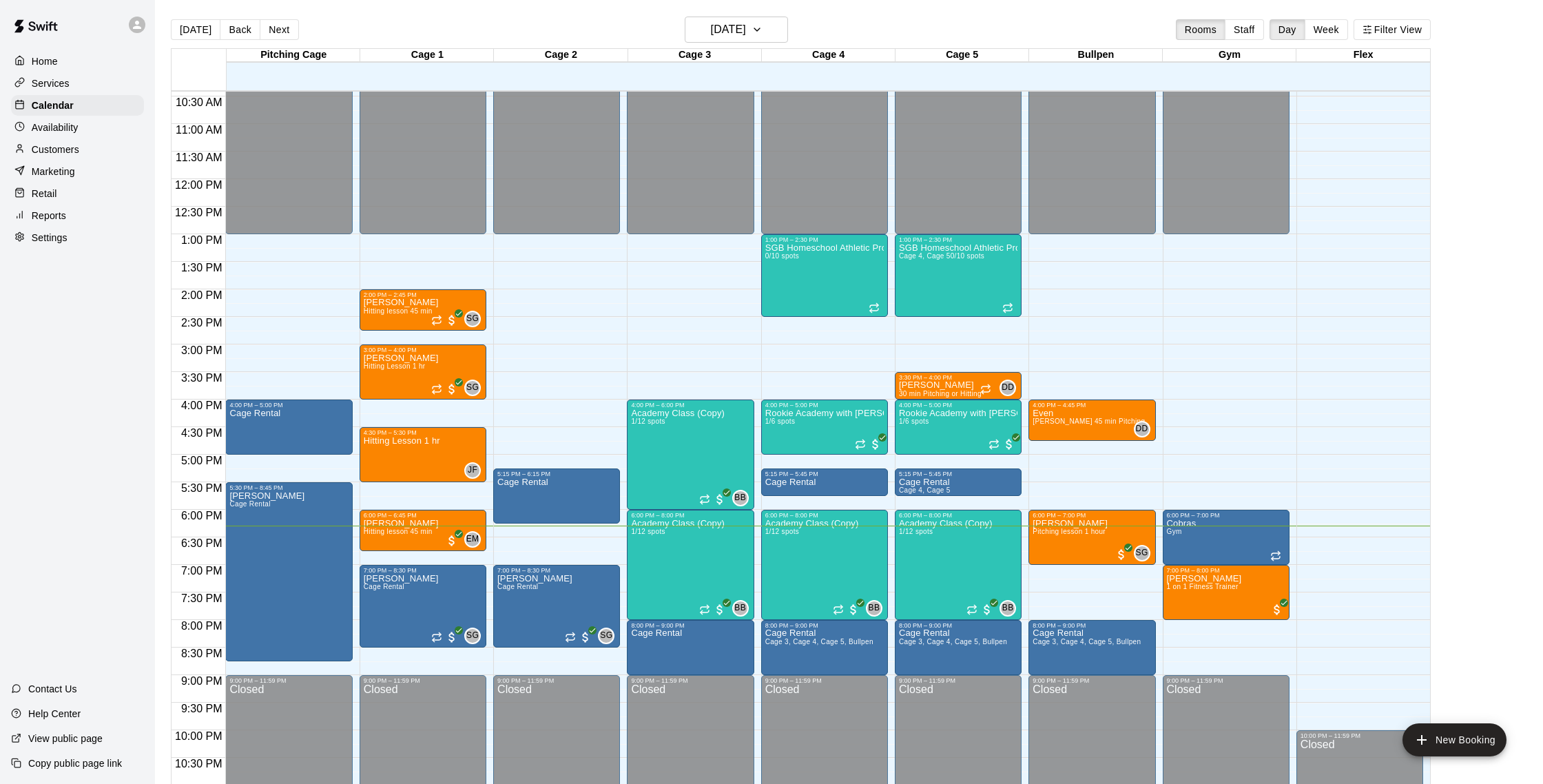
click at [283, 31] on button "Next" at bounding box center [279, 29] width 38 height 21
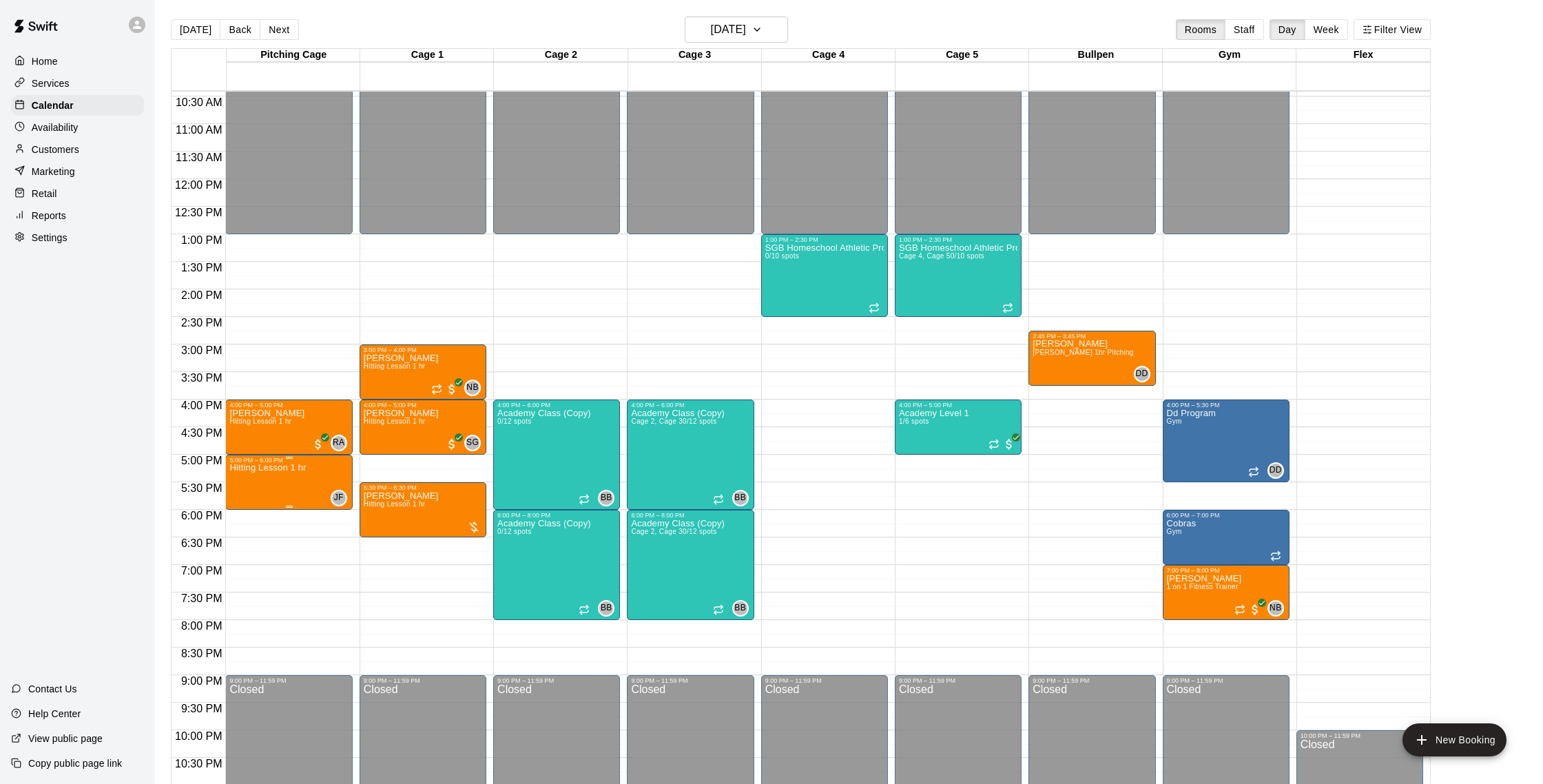
click at [251, 511] on button "edit" at bounding box center [244, 511] width 28 height 27
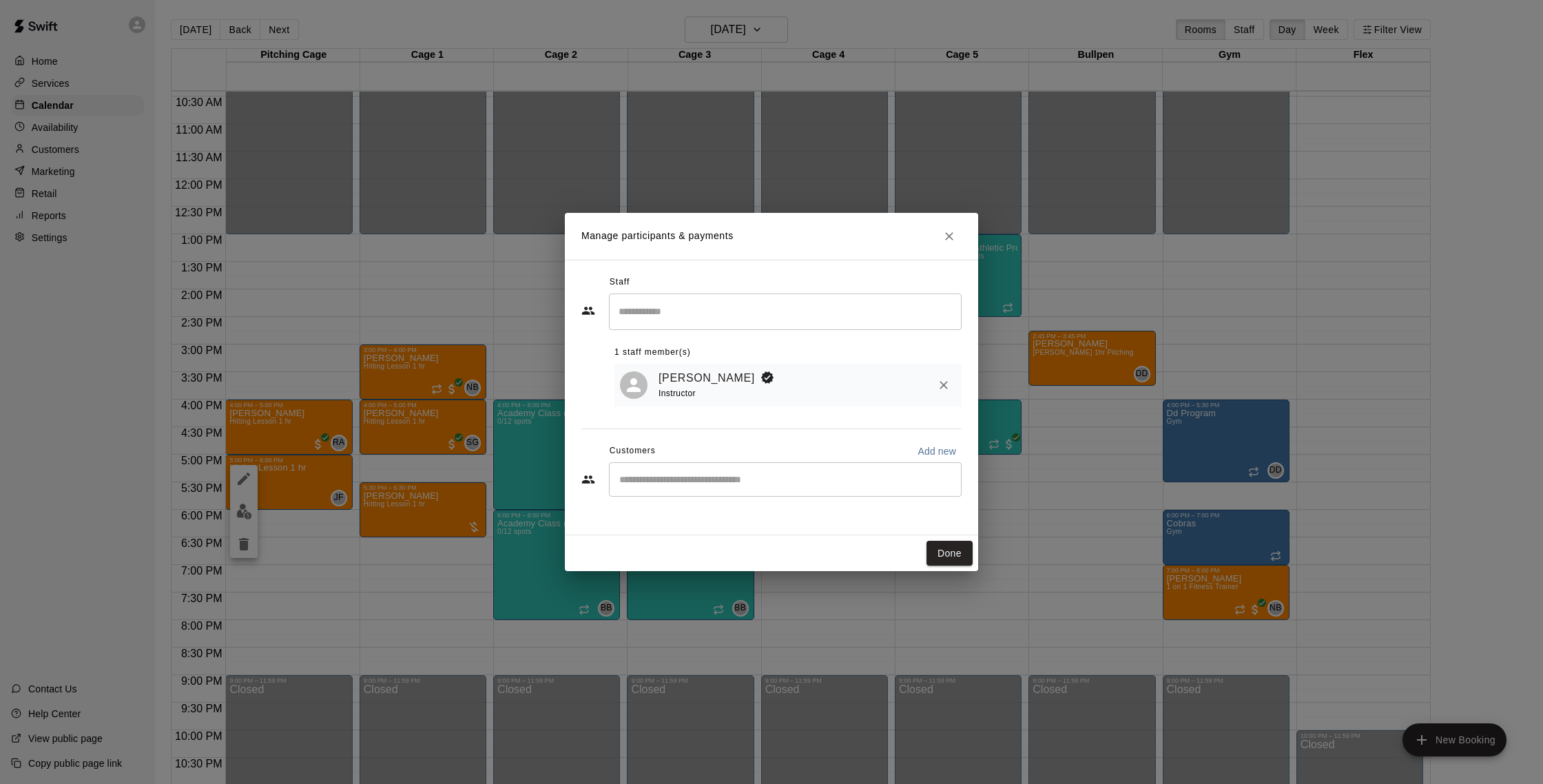
click at [719, 495] on div "​" at bounding box center [785, 479] width 353 height 35
type input "*****"
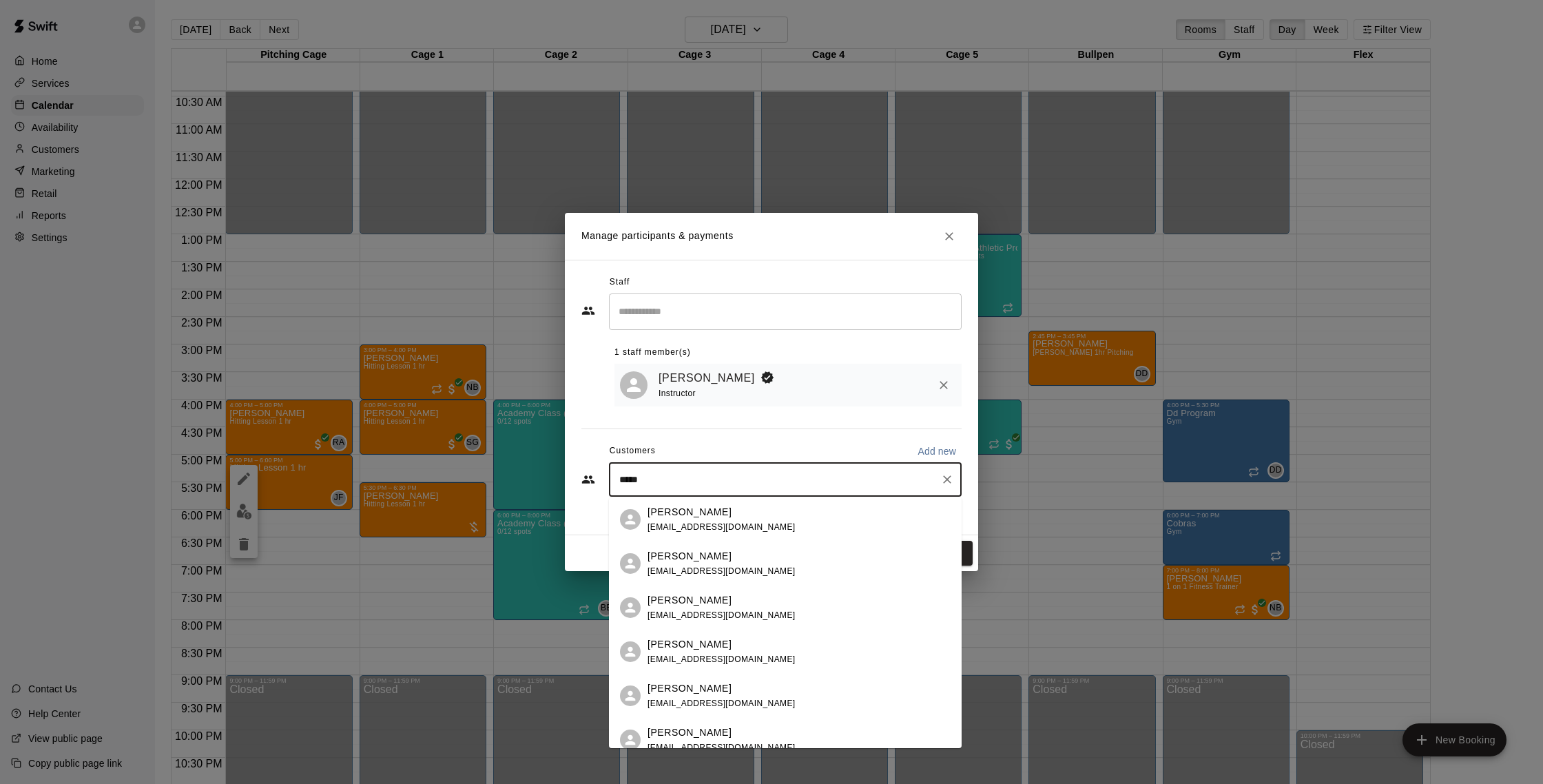
click at [725, 515] on p "[PERSON_NAME]" at bounding box center [689, 512] width 84 height 15
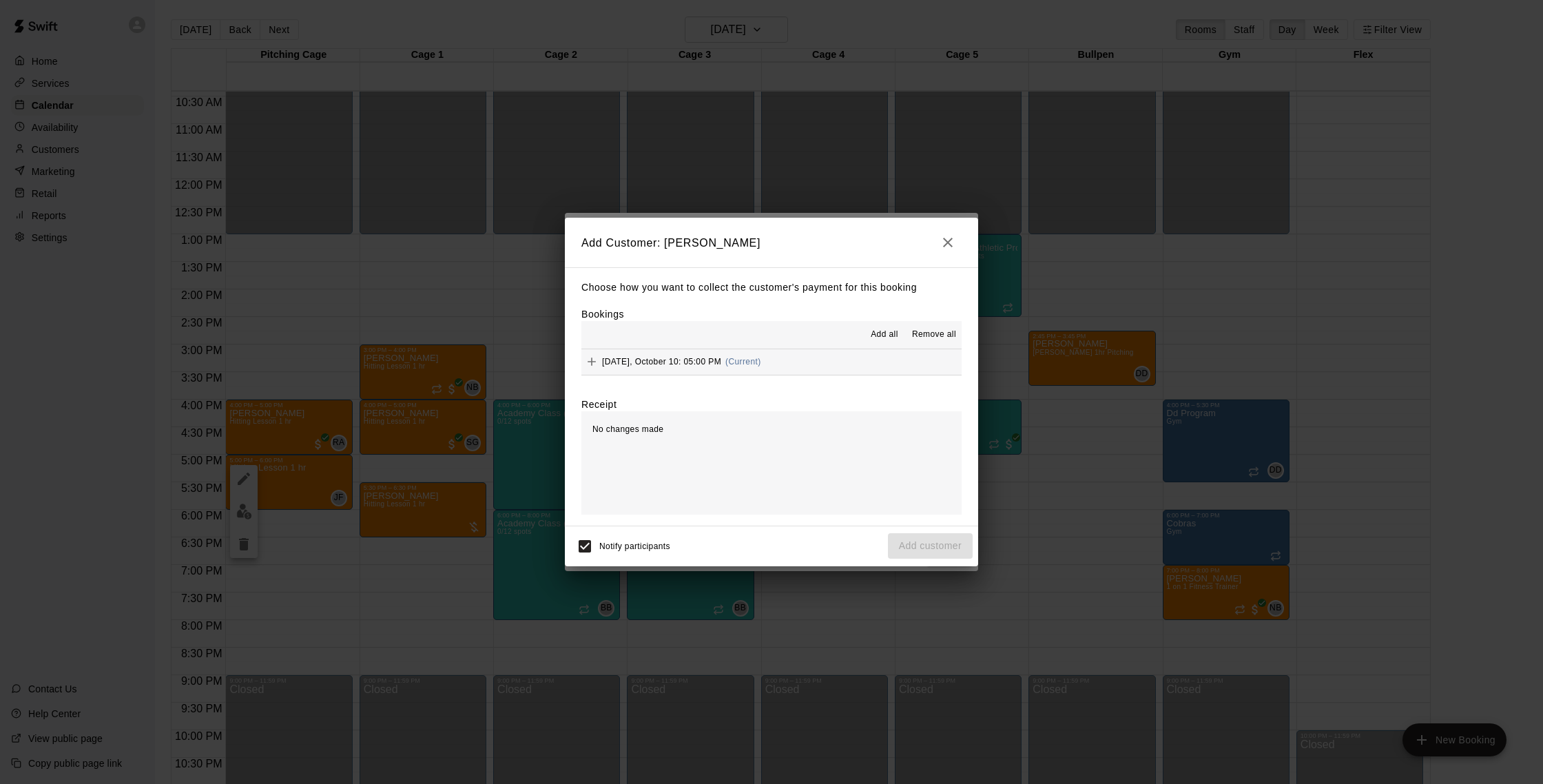
click at [813, 355] on button "Friday, October 10: 05:00 PM (Current)" at bounding box center [771, 362] width 380 height 25
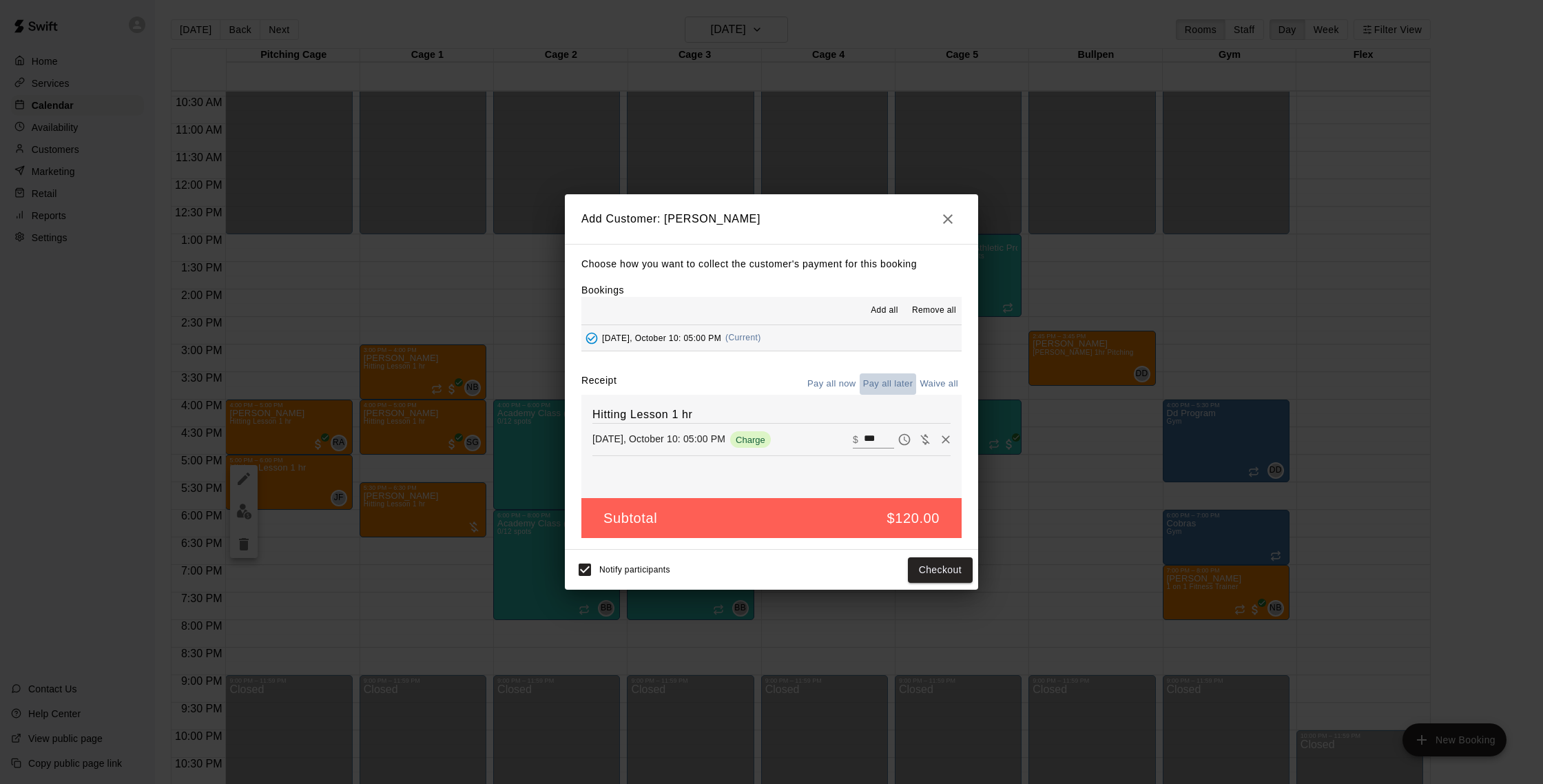
click at [886, 378] on button "Pay all later" at bounding box center [888, 384] width 57 height 22
click at [915, 576] on button "Add customer" at bounding box center [930, 570] width 84 height 25
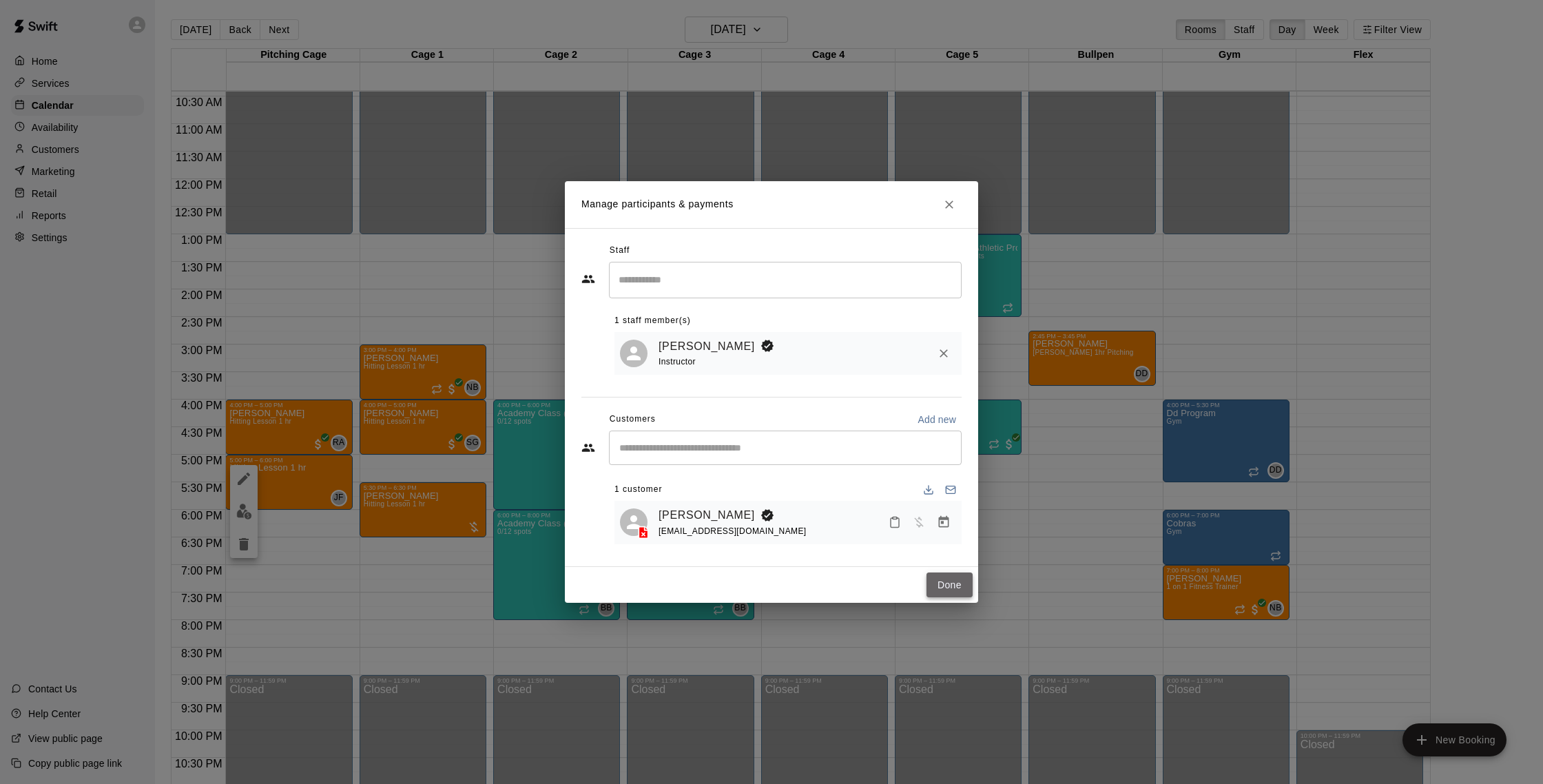
click at [945, 587] on button "Done" at bounding box center [949, 584] width 46 height 25
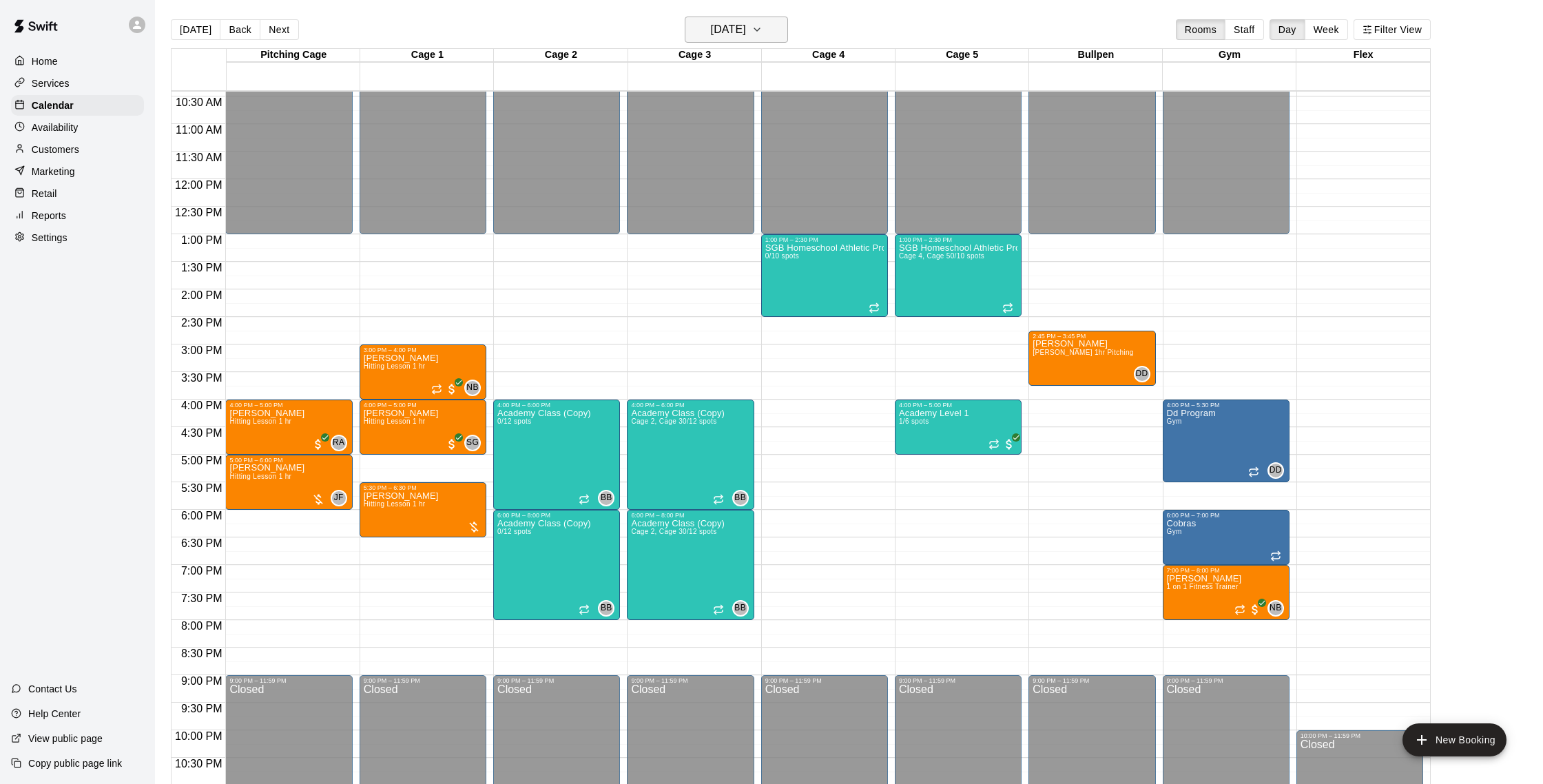
click at [711, 33] on h6 "[DATE]" at bounding box center [729, 29] width 35 height 19
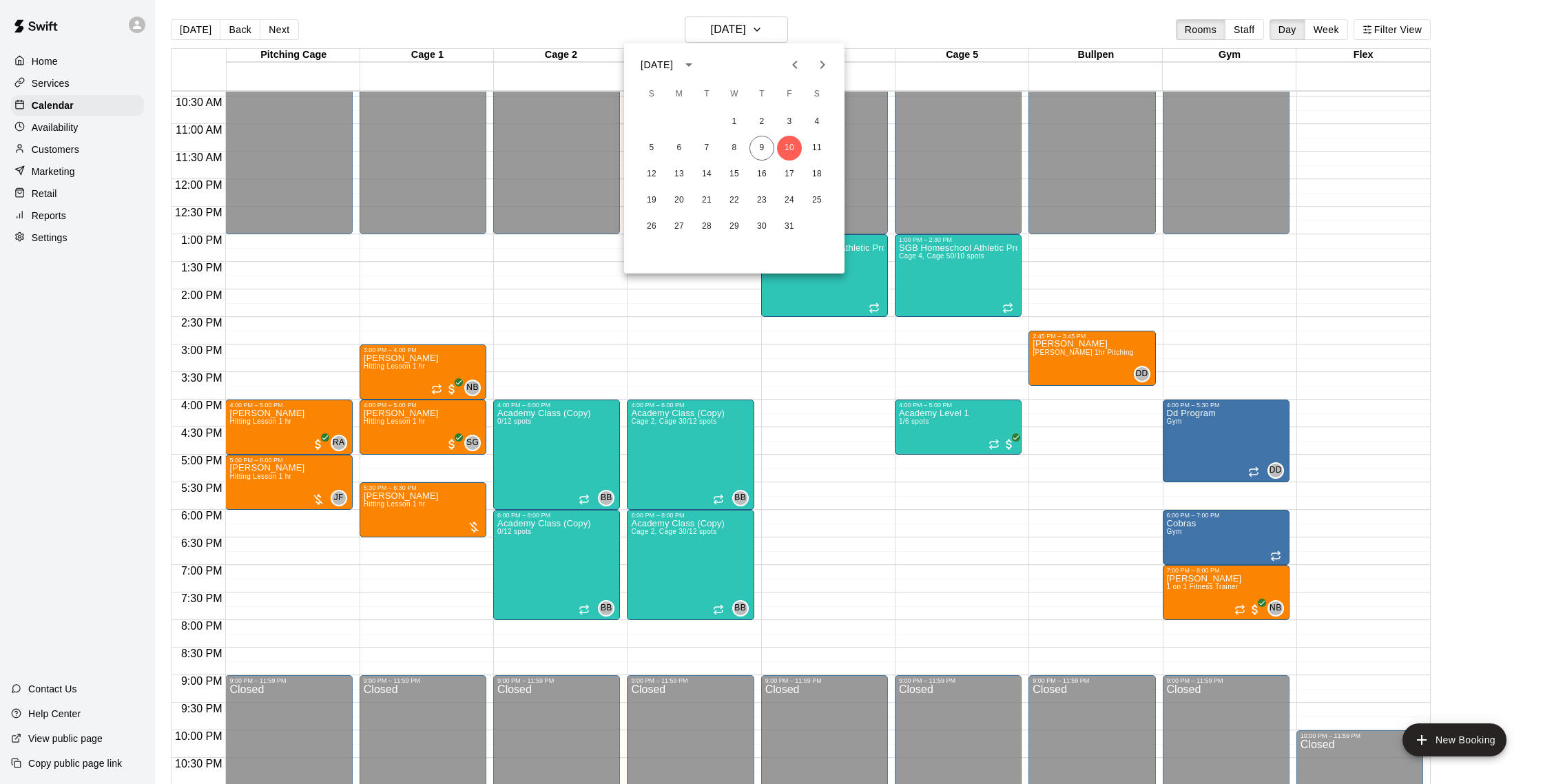
click at [508, 19] on div at bounding box center [771, 392] width 1543 height 784
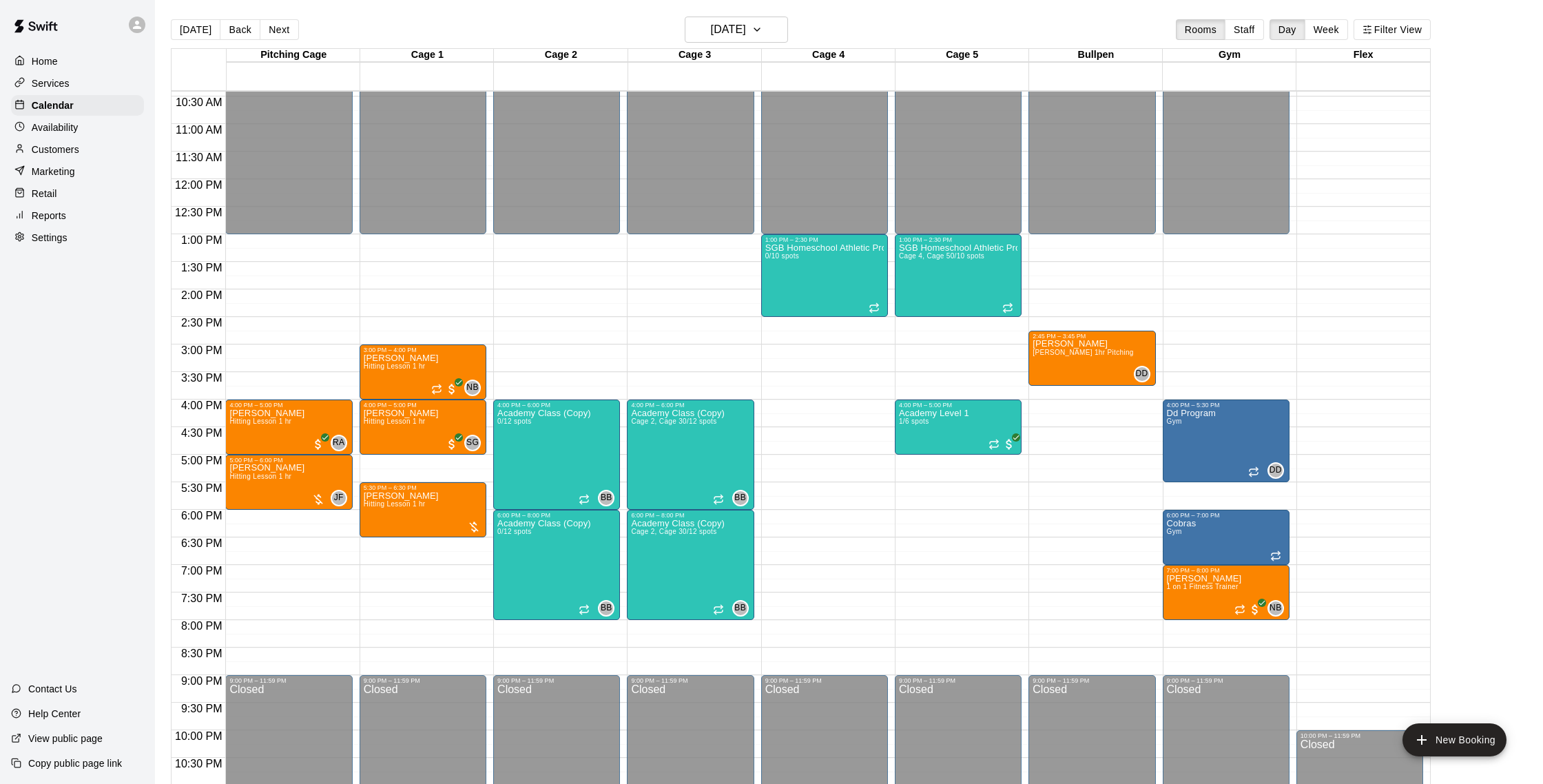
click at [42, 143] on p "Customers" at bounding box center [55, 150] width 48 height 14
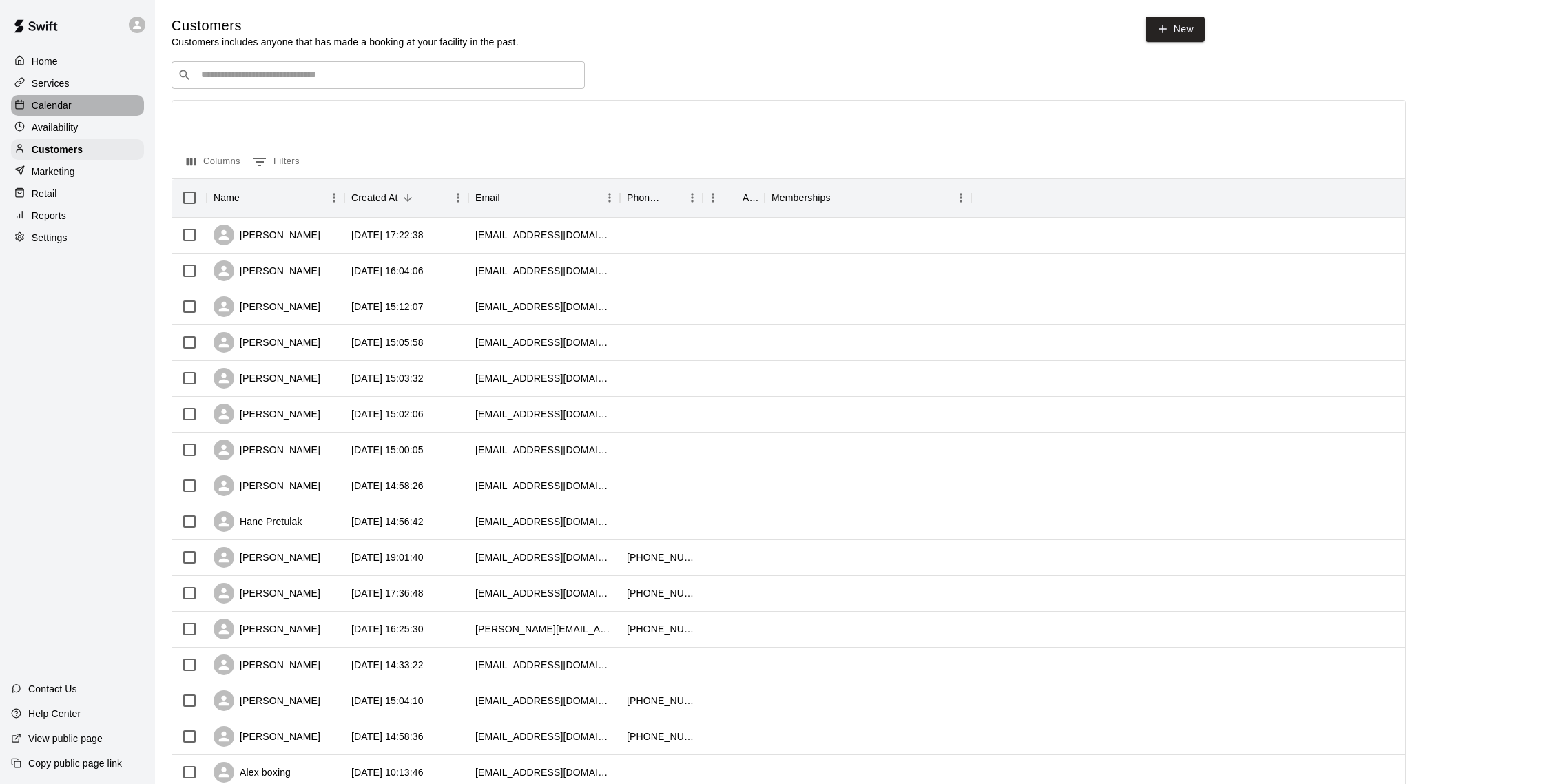
click at [51, 101] on p "Calendar" at bounding box center [51, 105] width 40 height 14
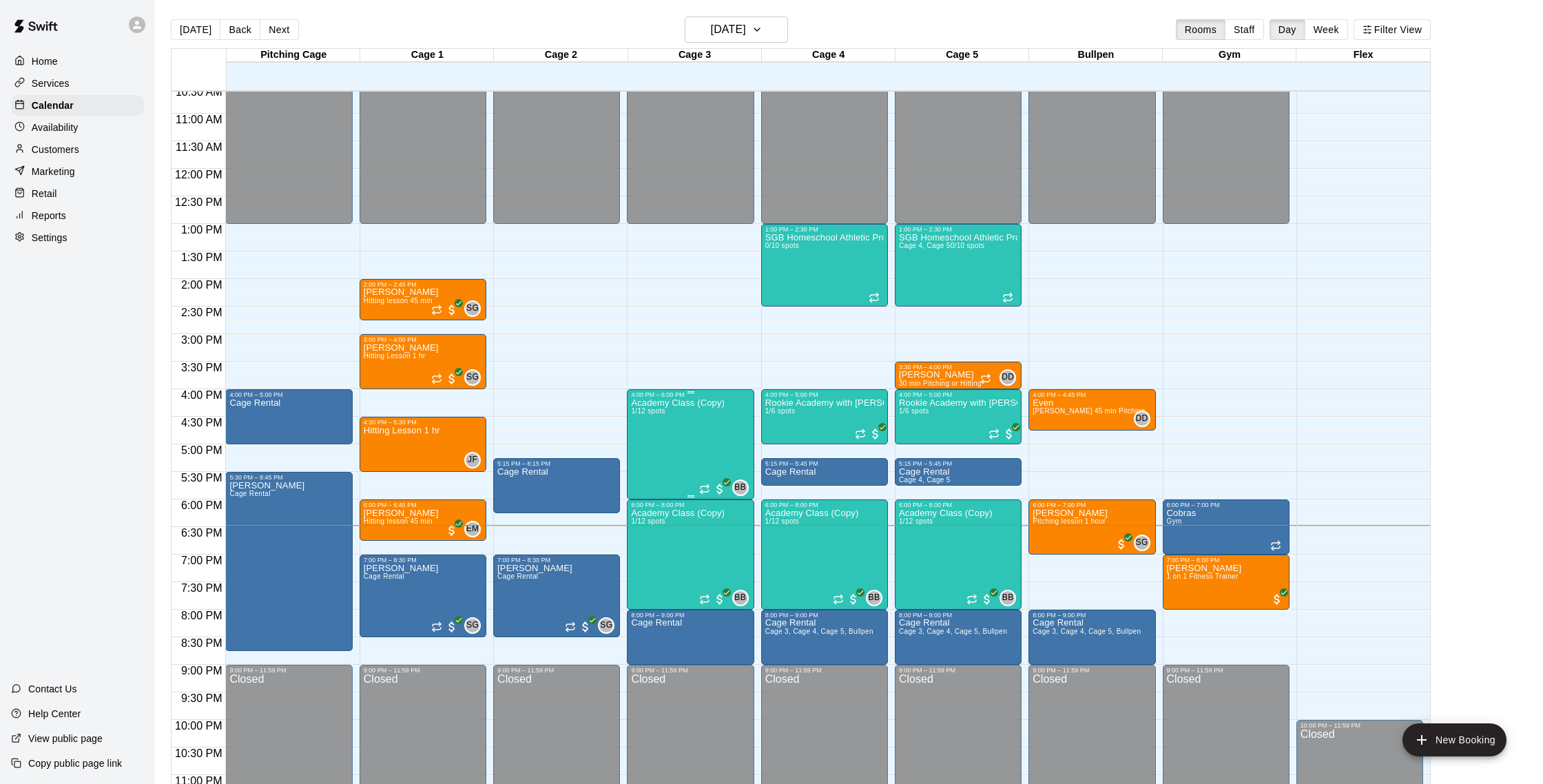
scroll to position [585, 0]
